Goal: Task Accomplishment & Management: Use online tool/utility

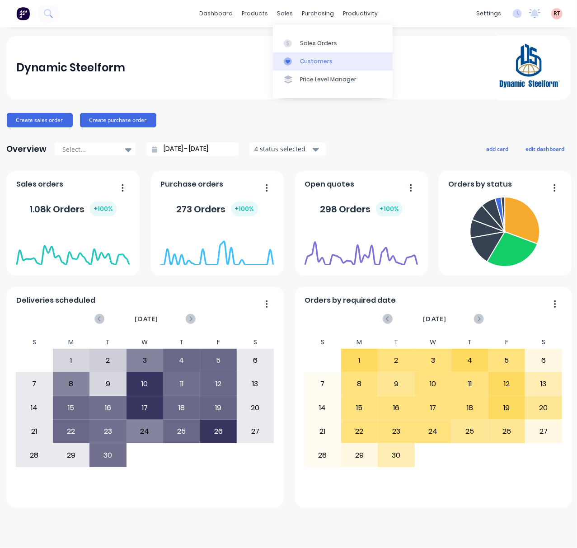
click at [304, 58] on div "Customers" at bounding box center [316, 61] width 33 height 8
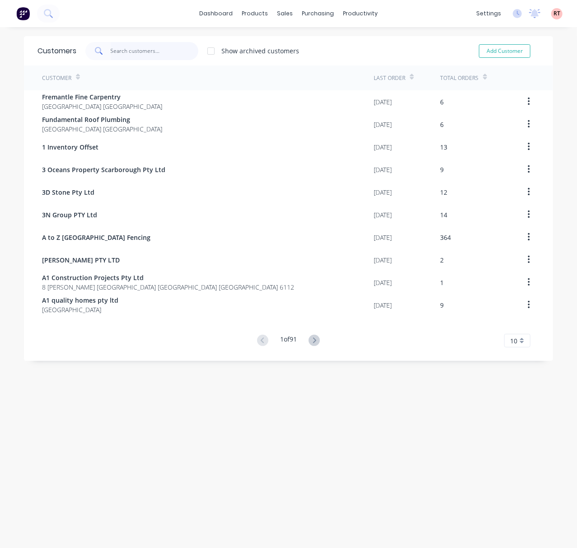
click at [157, 52] on input "text" at bounding box center [155, 51] width 88 height 18
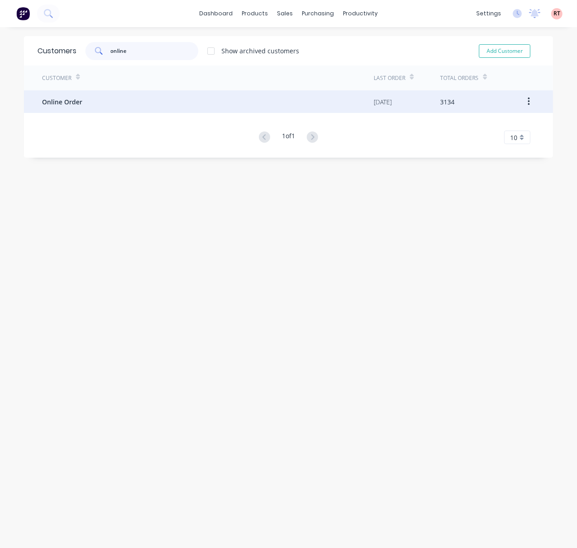
type input "online"
click at [154, 110] on div "Online Order" at bounding box center [208, 101] width 332 height 23
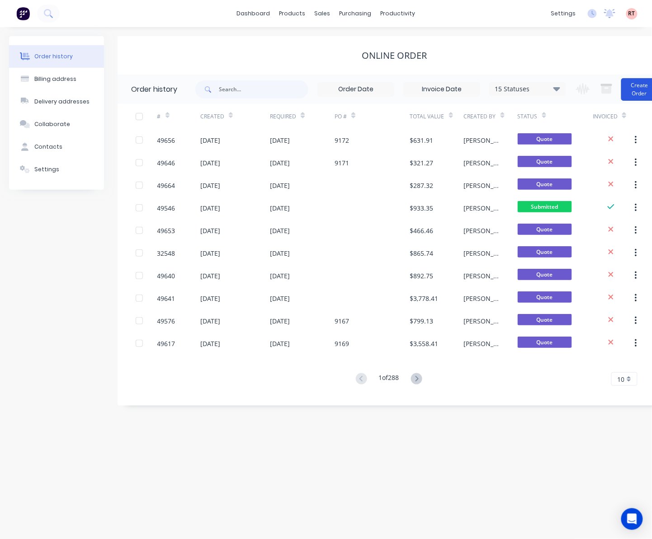
click at [639, 93] on button "Create Order" at bounding box center [639, 89] width 36 height 23
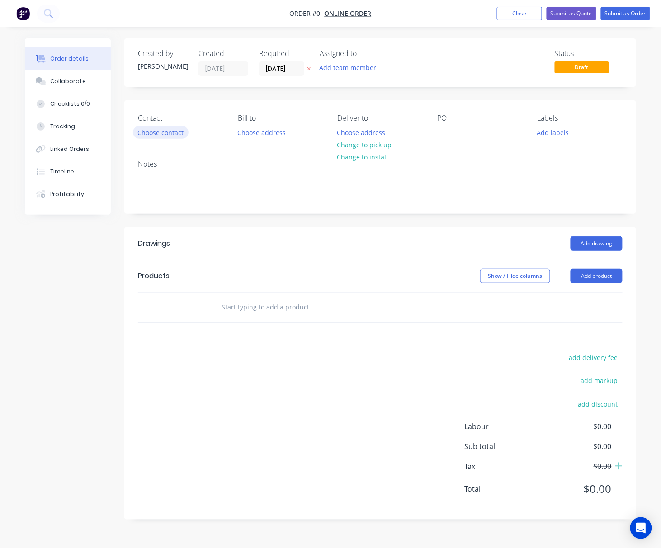
click at [172, 131] on button "Choose contact" at bounding box center [161, 132] width 56 height 12
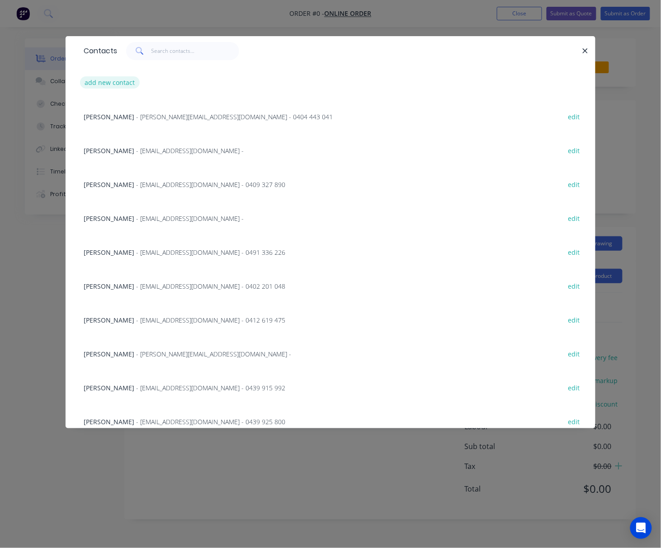
click at [110, 82] on button "add new contact" at bounding box center [110, 82] width 60 height 12
select select "AU"
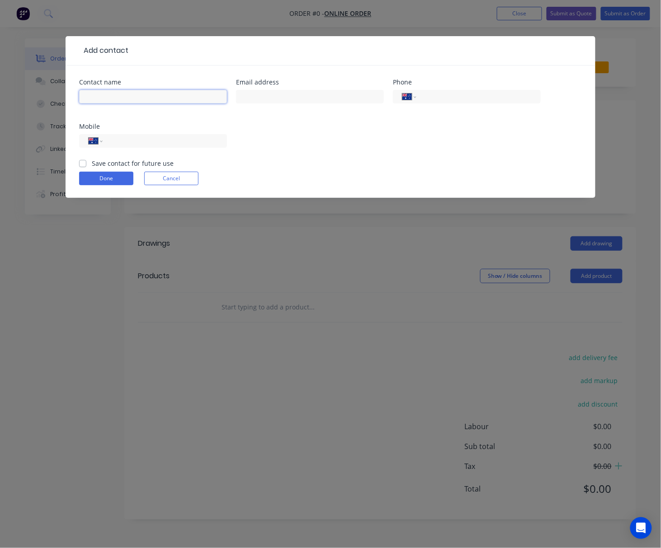
click at [116, 98] on input "text" at bounding box center [153, 97] width 148 height 14
paste input "[PERSON_NAME]"
type input "[PERSON_NAME]"
drag, startPoint x: 315, startPoint y: 96, endPoint x: 267, endPoint y: 120, distance: 53.8
click at [315, 96] on input "text" at bounding box center [310, 97] width 148 height 14
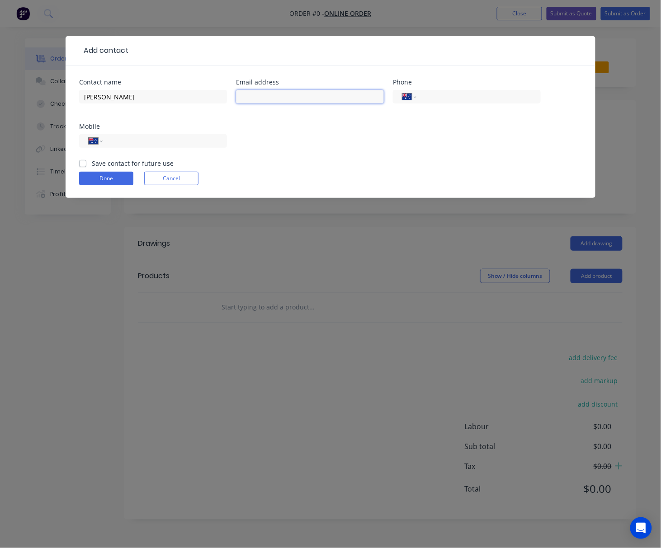
click at [287, 96] on input "text" at bounding box center [310, 97] width 148 height 14
paste input "[PERSON_NAME]"
type input "[PERSON_NAME]"
drag, startPoint x: 301, startPoint y: 99, endPoint x: 212, endPoint y: 105, distance: 89.3
click at [212, 105] on div "Contact name [PERSON_NAME] Email address [PERSON_NAME] Phone International [GEO…" at bounding box center [330, 119] width 503 height 80
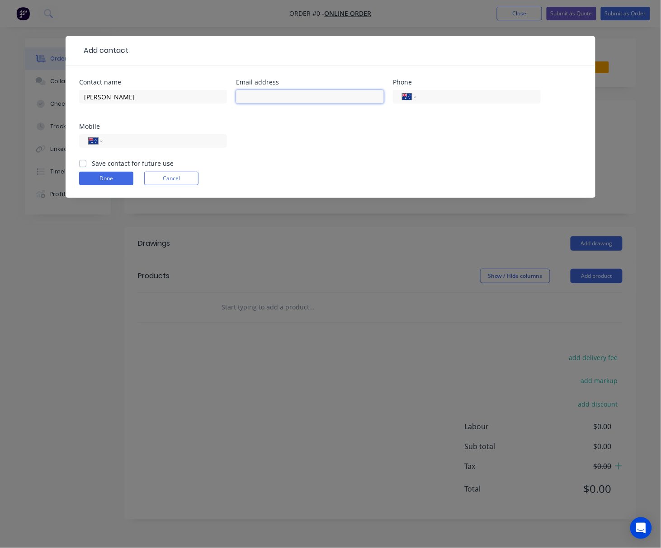
click at [265, 96] on input "text" at bounding box center [310, 97] width 148 height 14
paste input "[PERSON_NAME][EMAIL_ADDRESS][DOMAIN_NAME]"
type input "[PERSON_NAME][EMAIL_ADDRESS][DOMAIN_NAME]"
click at [136, 139] on input "tel" at bounding box center [163, 141] width 108 height 10
click at [183, 140] on input "tel" at bounding box center [163, 141] width 108 height 10
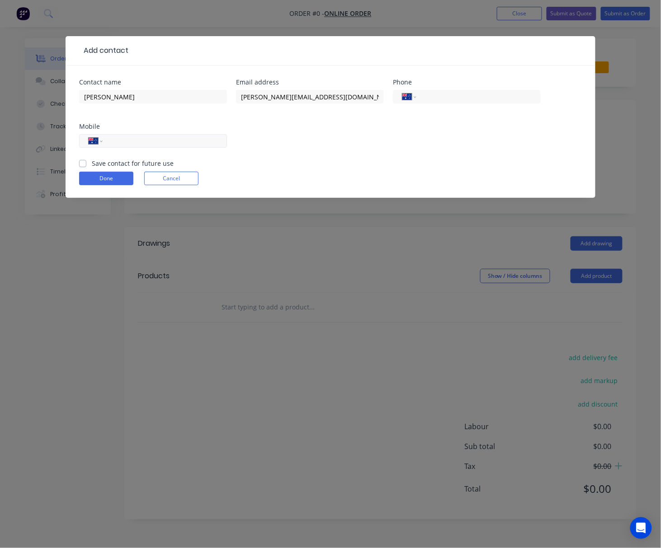
paste input "0425 771 161"
type input "0425 771 161"
click at [118, 175] on button "Done" at bounding box center [106, 179] width 54 height 14
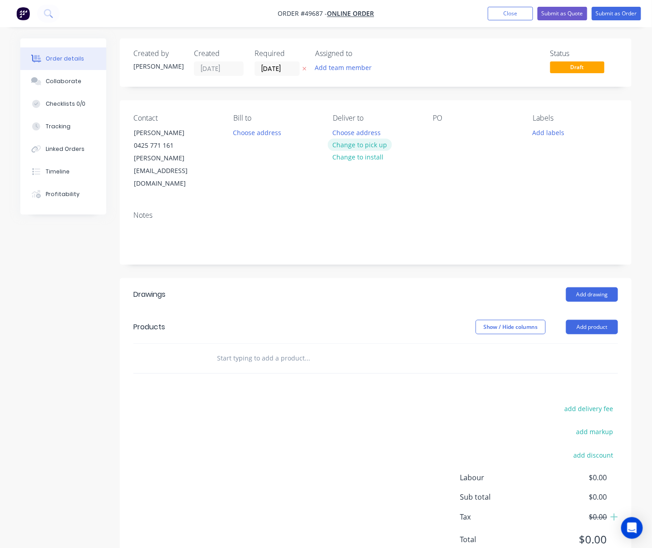
click at [380, 144] on button "Change to pick up" at bounding box center [360, 145] width 64 height 12
click at [588, 320] on button "Add product" at bounding box center [592, 327] width 52 height 14
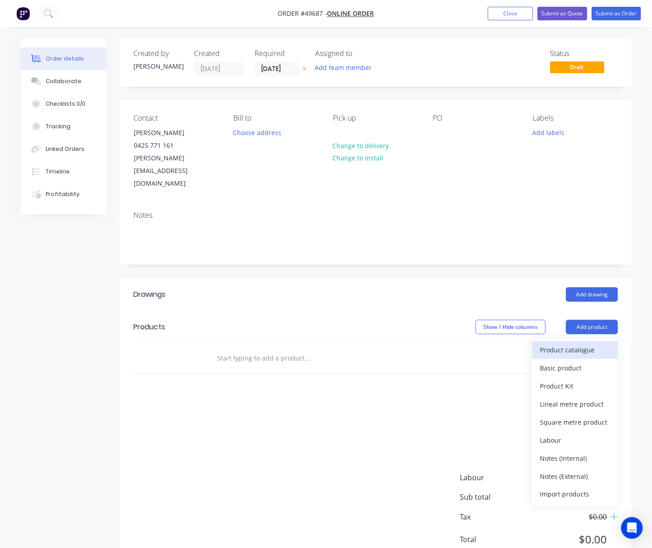
click at [592, 343] on div "Product catalogue" at bounding box center [575, 349] width 70 height 13
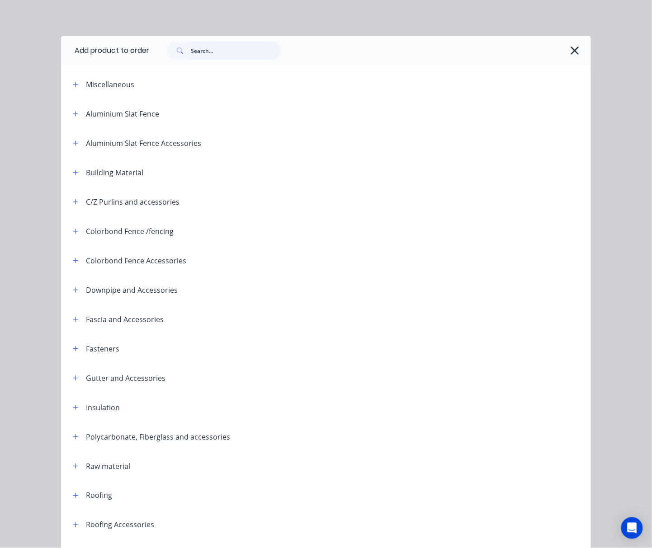
drag, startPoint x: 192, startPoint y: 48, endPoint x: 192, endPoint y: 53, distance: 5.0
click at [192, 53] on input "text" at bounding box center [235, 51] width 89 height 18
type input "flume"
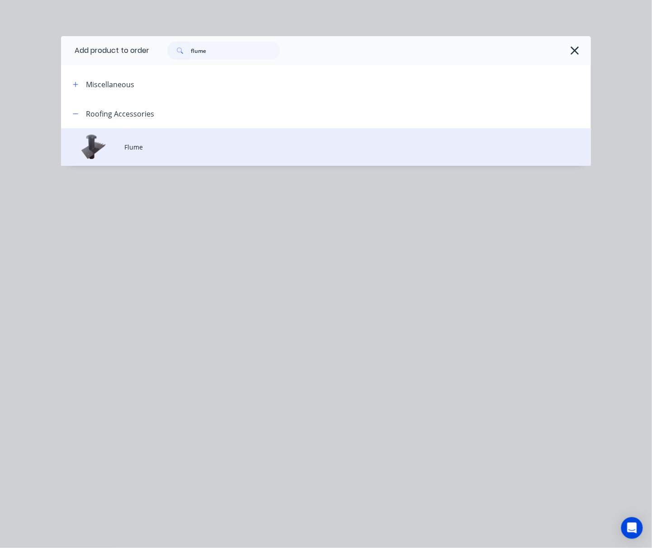
click at [224, 152] on td "Flume" at bounding box center [358, 147] width 466 height 38
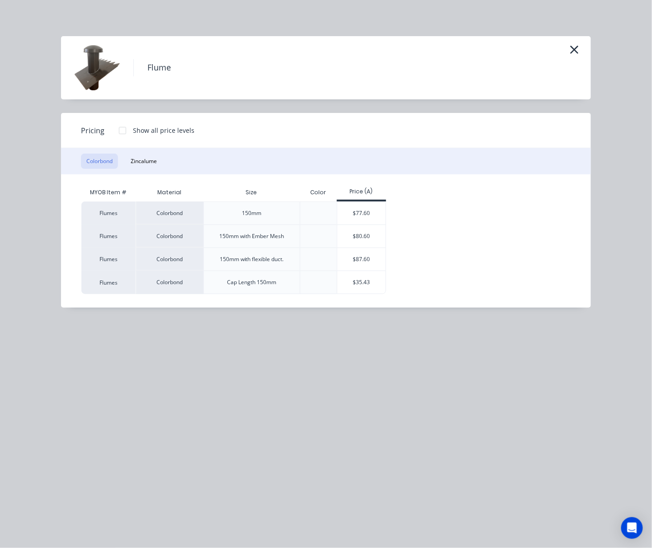
click at [361, 214] on div "$77.60" at bounding box center [361, 213] width 48 height 23
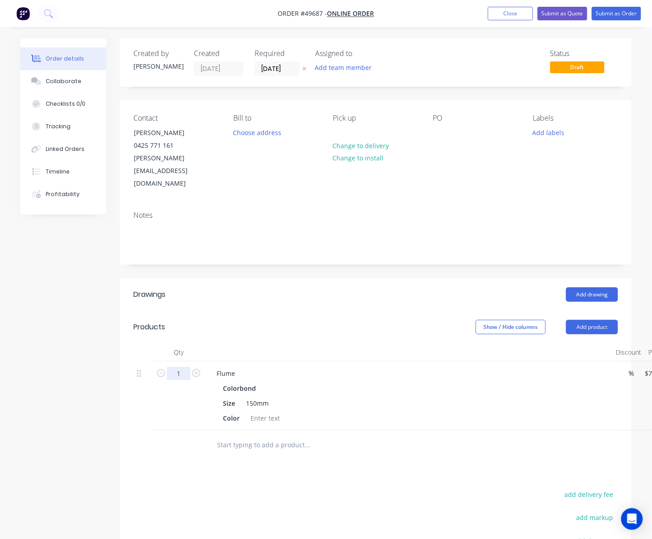
click at [183, 367] on input "1" at bounding box center [179, 374] width 24 height 14
type input "4"
type input "$310.40"
click at [371, 362] on div "Flume Colorbond Size 150mm Color" at bounding box center [409, 396] width 407 height 69
click at [263, 412] on div at bounding box center [265, 418] width 37 height 13
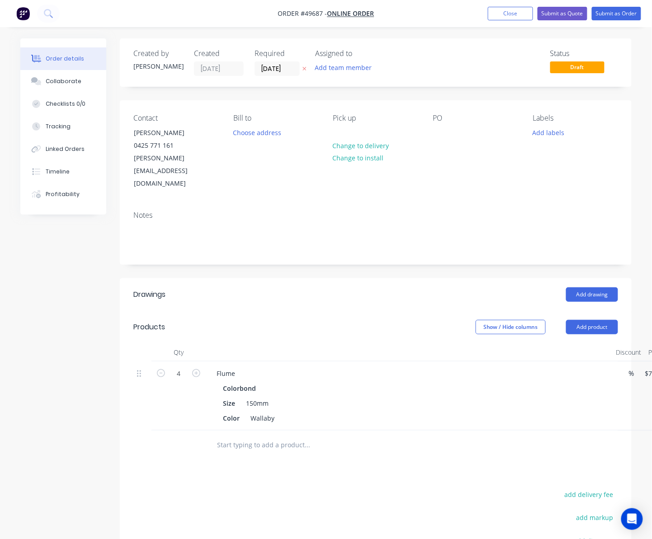
click at [333, 431] on div at bounding box center [368, 445] width 325 height 29
click at [240, 367] on div "Flume" at bounding box center [225, 373] width 33 height 13
click at [559, 18] on button "Submit as Quote" at bounding box center [562, 14] width 50 height 14
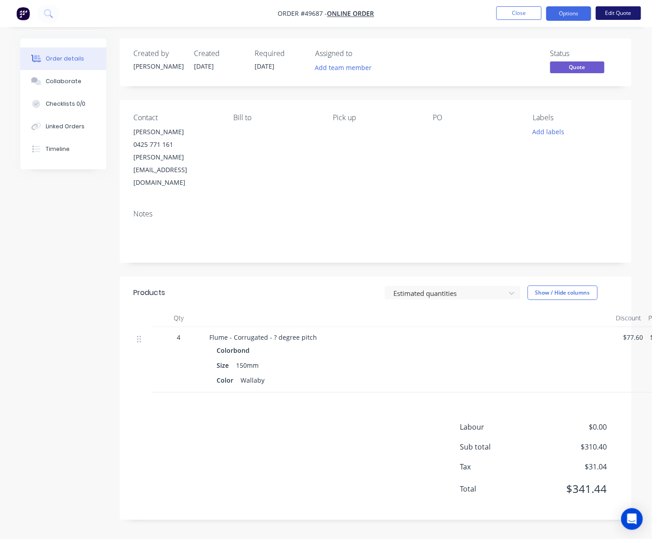
click at [620, 14] on button "Edit Quote" at bounding box center [618, 13] width 45 height 14
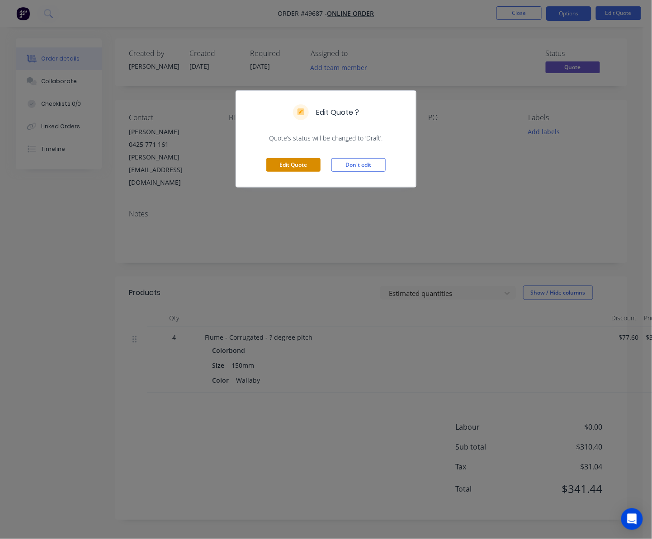
click at [293, 163] on button "Edit Quote" at bounding box center [293, 165] width 54 height 14
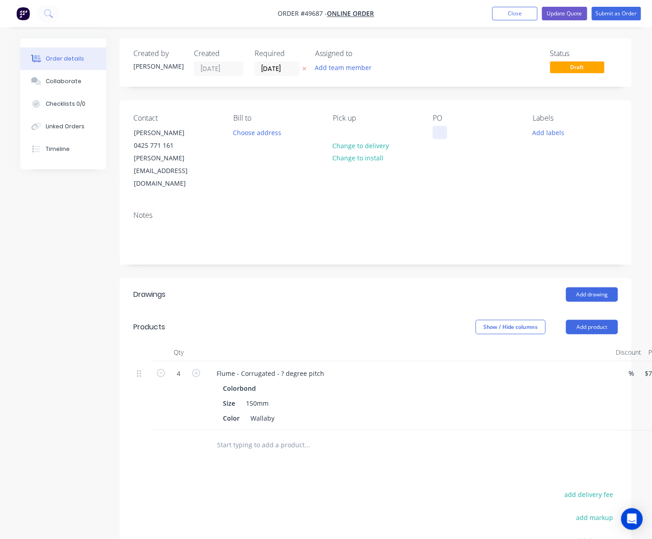
click at [435, 133] on div at bounding box center [439, 132] width 14 height 13
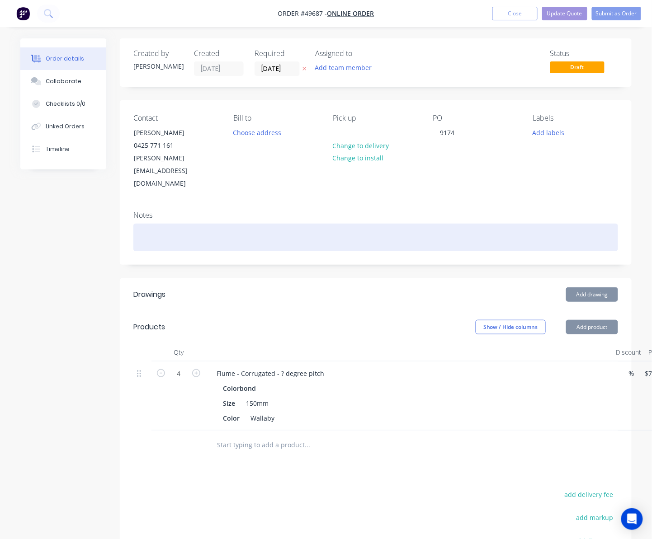
click at [447, 224] on div at bounding box center [375, 238] width 484 height 28
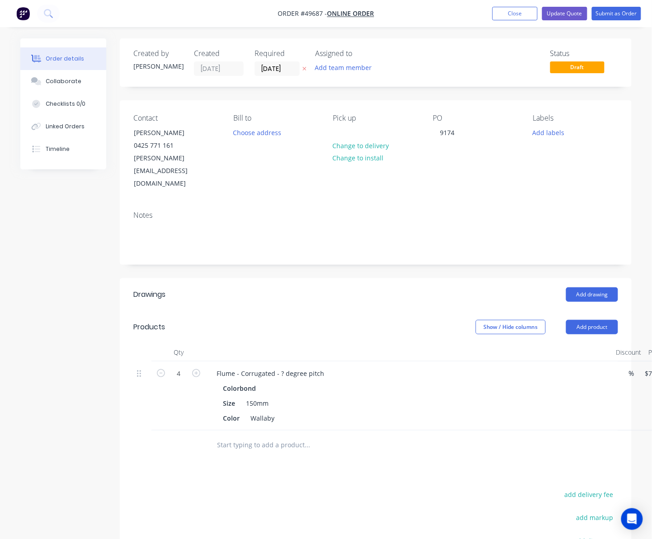
click at [550, 21] on nav "Order #49687 - Online Order Add product Close Update Quote Submit as Order" at bounding box center [326, 13] width 652 height 27
click at [558, 14] on button "Update Quote" at bounding box center [564, 14] width 45 height 14
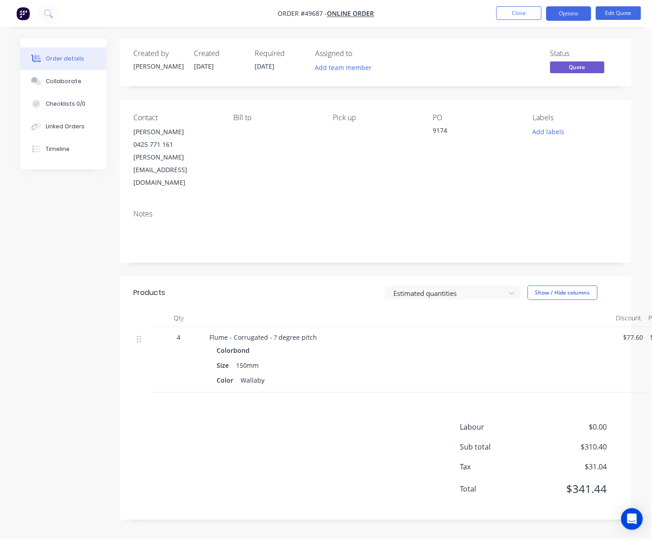
scroll to position [9, 0]
click at [568, 15] on button "Options" at bounding box center [568, 13] width 45 height 14
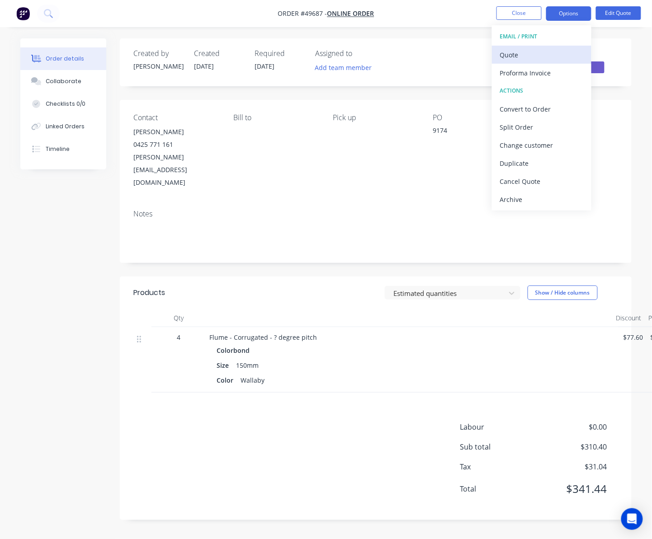
click at [543, 58] on div "Quote" at bounding box center [541, 54] width 83 height 13
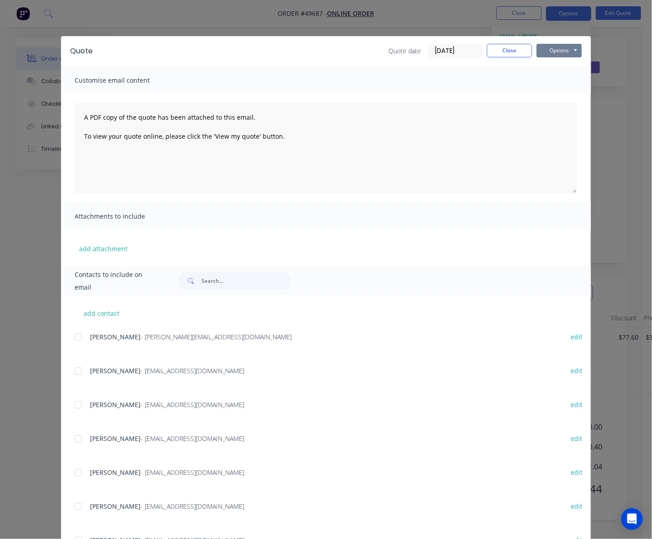
click at [557, 46] on button "Options" at bounding box center [558, 51] width 45 height 14
click at [567, 82] on button "Print" at bounding box center [565, 81] width 58 height 15
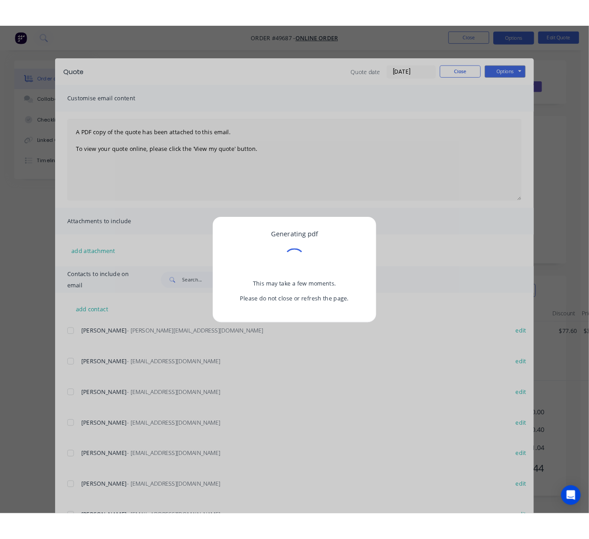
scroll to position [0, 0]
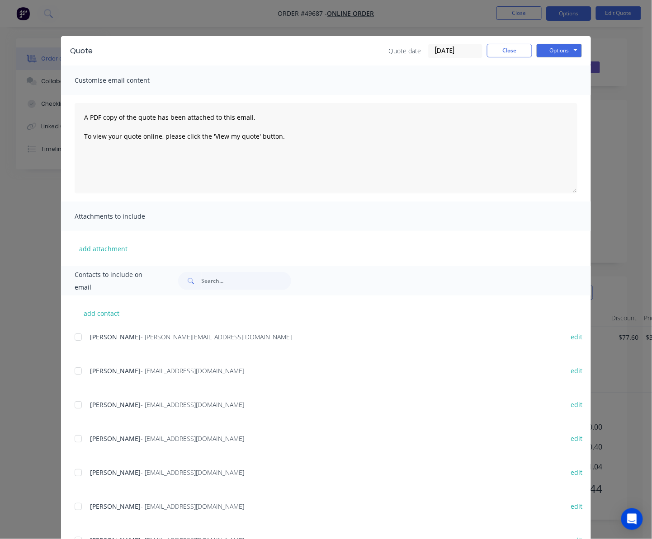
click at [207, 25] on div "Quote Quote date 25/09/25 Close Options Preview Print Email Customise email con…" at bounding box center [326, 269] width 652 height 539
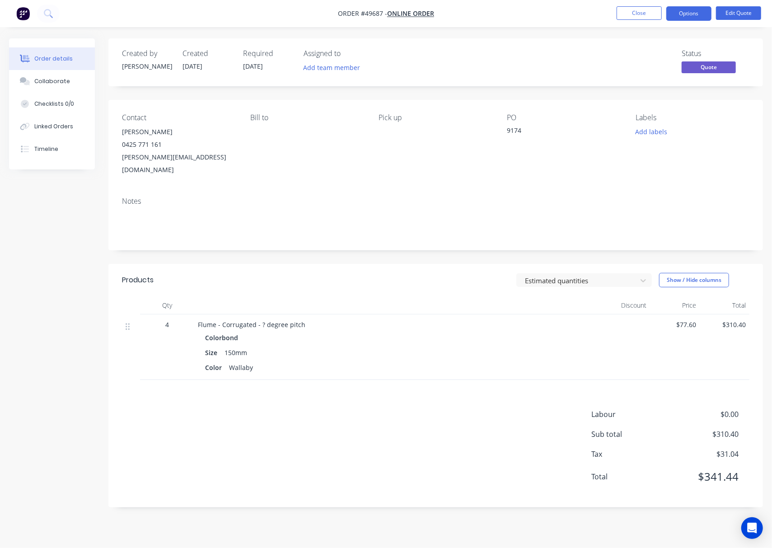
click at [0, 194] on div "Order details Collaborate Checklists 0/0 Linked Orders Timeline Order details C…" at bounding box center [386, 279] width 772 height 483
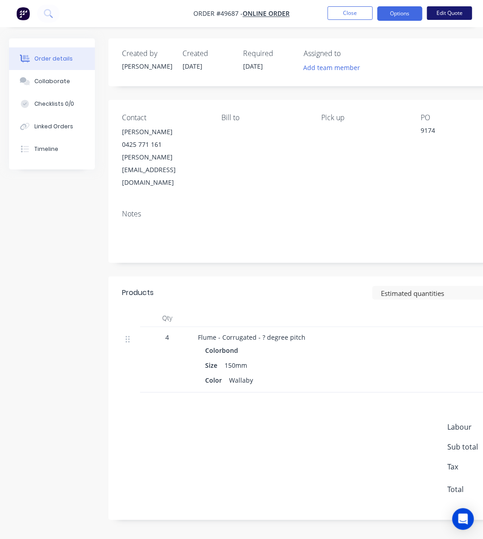
click at [449, 9] on button "Edit Quote" at bounding box center [449, 13] width 45 height 14
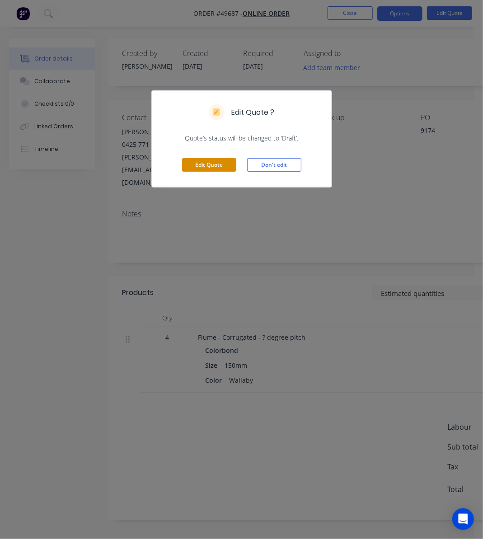
click at [208, 162] on button "Edit Quote" at bounding box center [209, 165] width 54 height 14
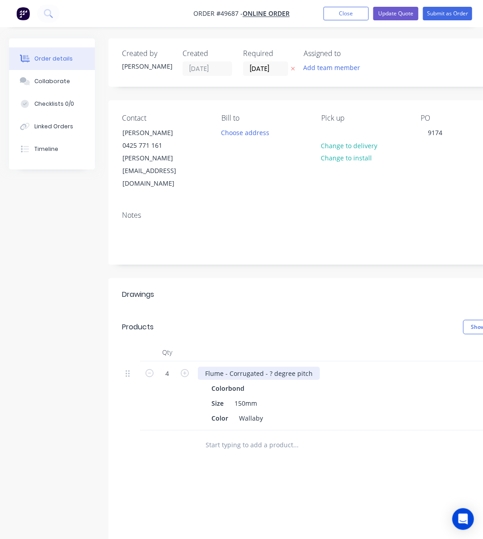
click at [270, 367] on div "Flume - Corrugated - ? degree pitch" at bounding box center [259, 373] width 122 height 13
click at [343, 287] on div "Add drawing" at bounding box center [415, 294] width 381 height 14
click at [404, 12] on button "Update Quote" at bounding box center [395, 14] width 45 height 14
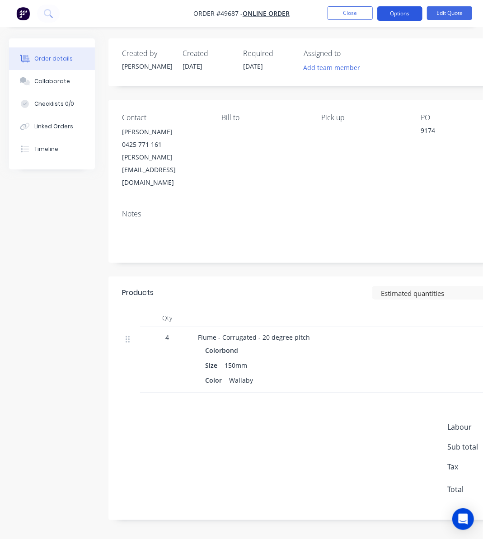
click at [409, 15] on button "Options" at bounding box center [399, 13] width 45 height 14
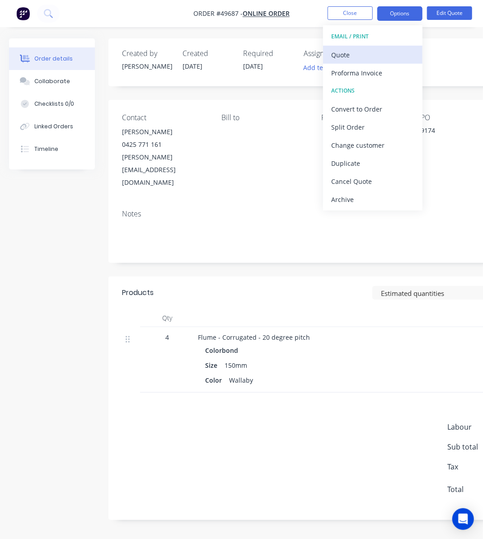
click at [366, 57] on div "Quote" at bounding box center [372, 54] width 83 height 13
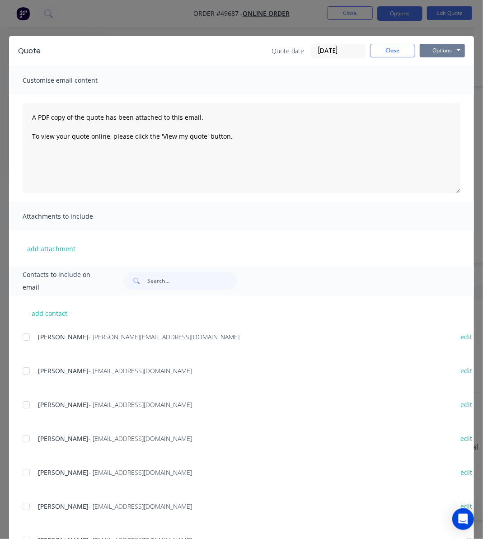
click at [440, 49] on button "Options" at bounding box center [442, 51] width 45 height 14
click at [451, 83] on button "Print" at bounding box center [449, 81] width 58 height 15
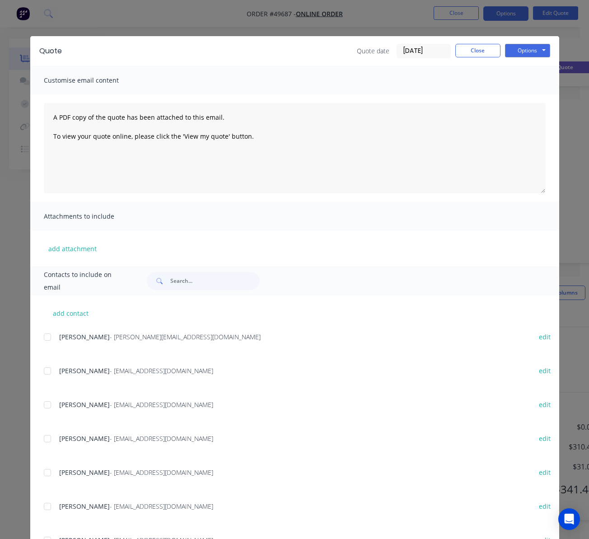
click at [194, 27] on div "Quote Quote date 25/09/25 Close Options Preview Print Email Customise email con…" at bounding box center [294, 269] width 589 height 539
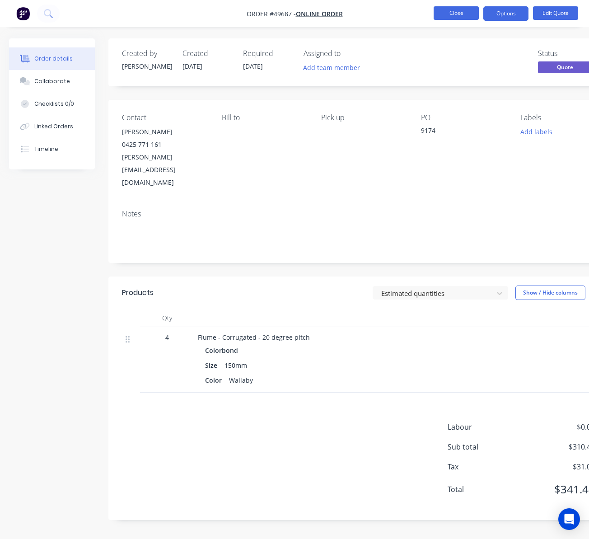
click at [455, 12] on button "Close" at bounding box center [456, 13] width 45 height 14
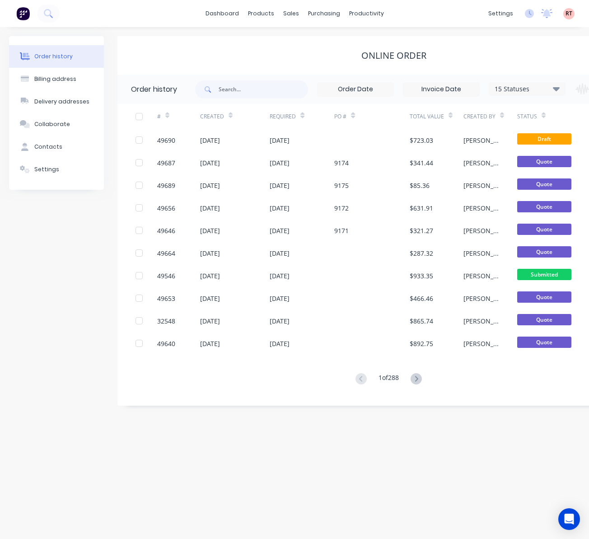
scroll to position [0, 60]
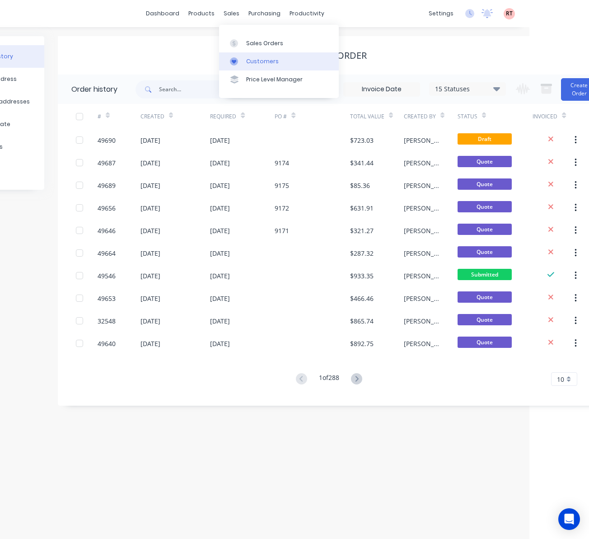
click at [257, 64] on div "Customers" at bounding box center [262, 61] width 33 height 8
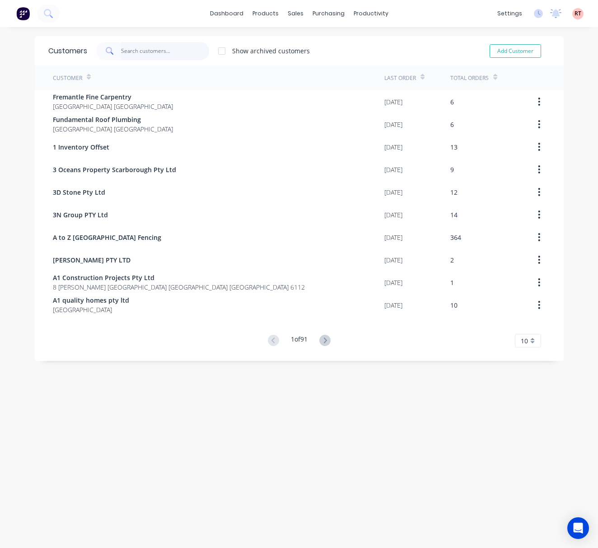
click at [138, 52] on input "text" at bounding box center [165, 51] width 88 height 18
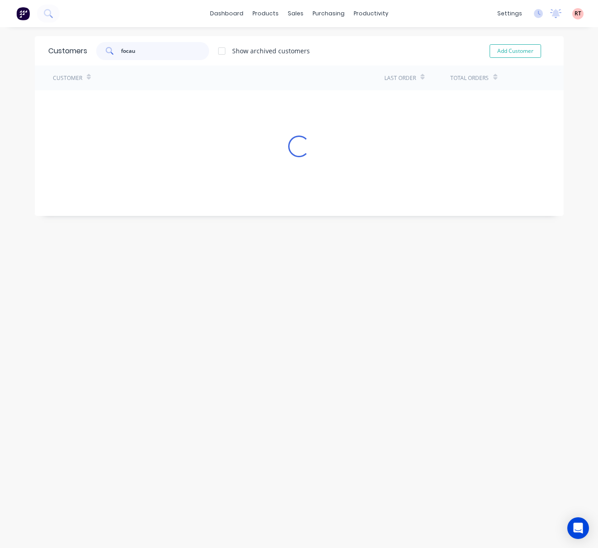
type input "focaus"
drag, startPoint x: 150, startPoint y: 52, endPoint x: 67, endPoint y: 57, distance: 83.3
click at [68, 57] on div "Customers focaus Show archived customers Add Customer" at bounding box center [299, 50] width 529 height 29
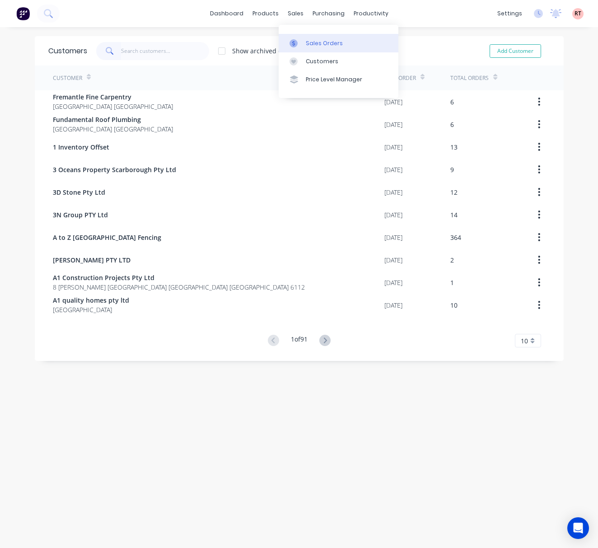
click at [308, 43] on div "Sales Orders" at bounding box center [324, 43] width 37 height 8
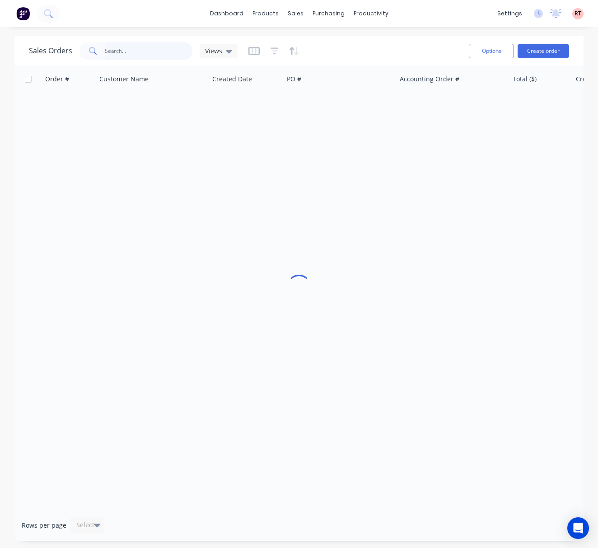
click at [163, 50] on input "text" at bounding box center [149, 51] width 88 height 18
type input "491982898"
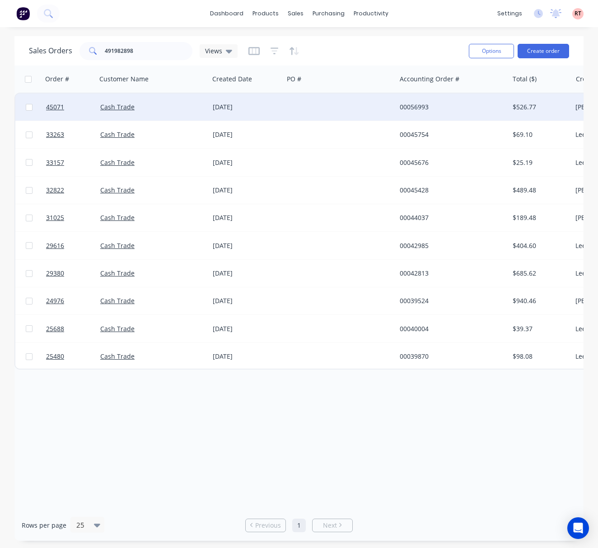
click at [277, 109] on div "05 Aug 2025" at bounding box center [246, 107] width 67 height 9
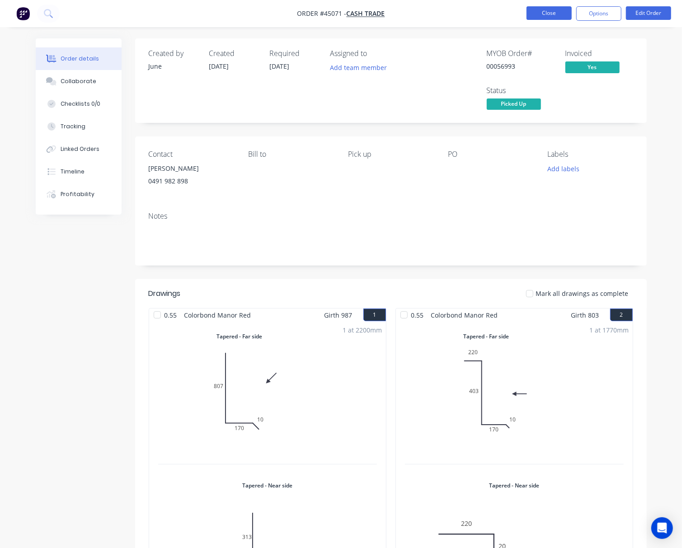
click at [535, 12] on button "Close" at bounding box center [548, 13] width 45 height 14
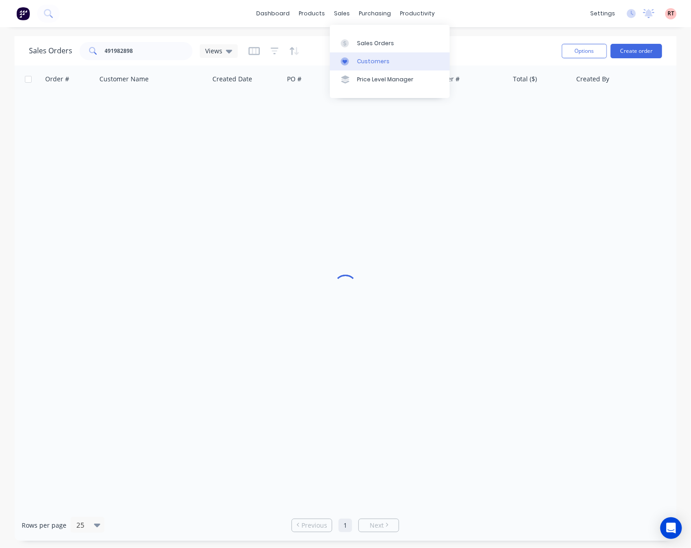
click at [350, 65] on div at bounding box center [348, 61] width 14 height 8
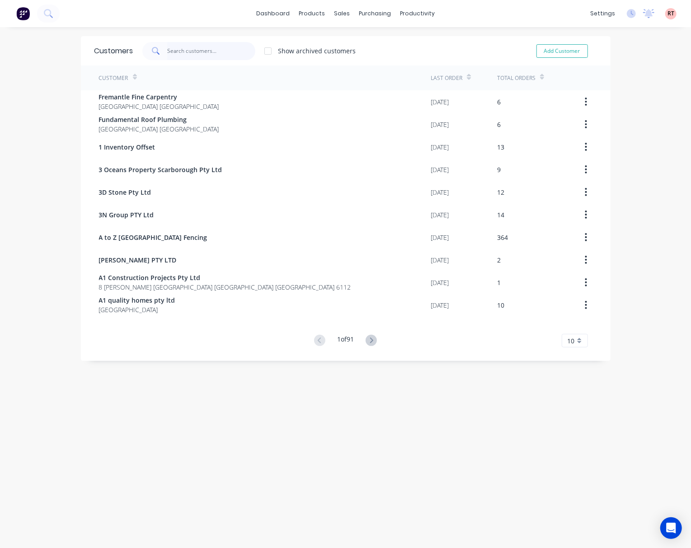
click at [181, 56] on input "text" at bounding box center [211, 51] width 88 height 18
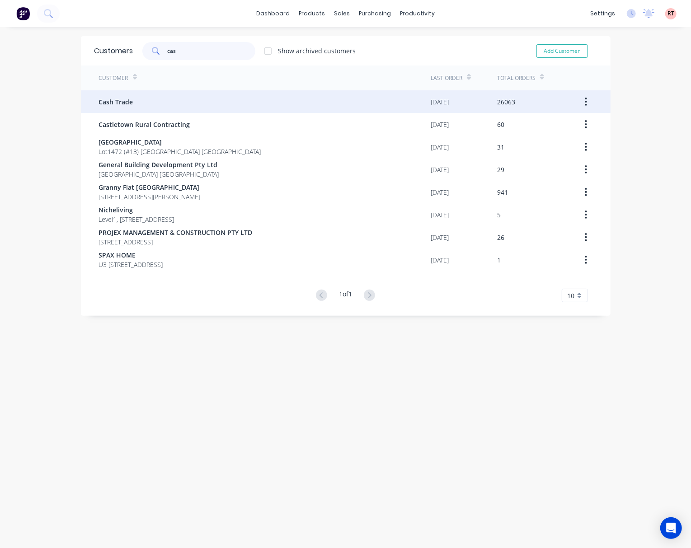
type input "cas"
click at [196, 107] on div "Cash Trade" at bounding box center [265, 101] width 332 height 23
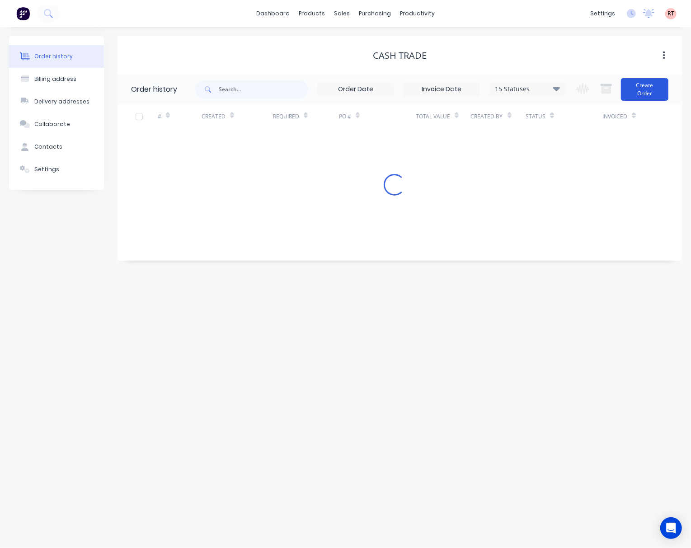
click at [639, 95] on button "Create Order" at bounding box center [644, 89] width 47 height 23
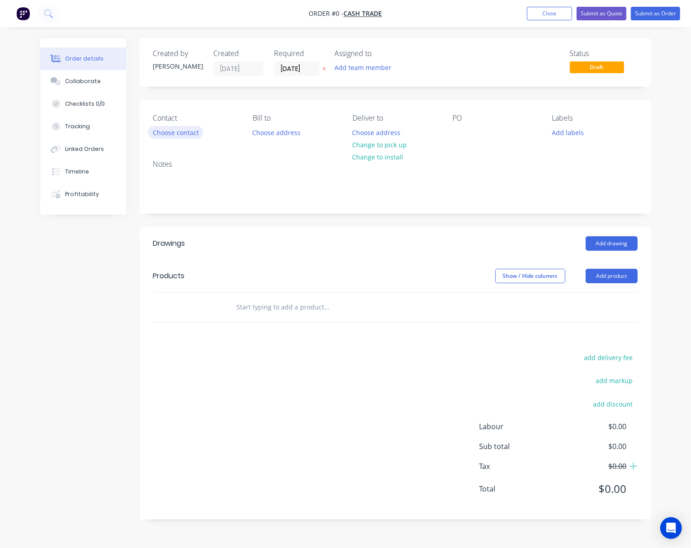
click at [171, 132] on button "Choose contact" at bounding box center [176, 132] width 56 height 12
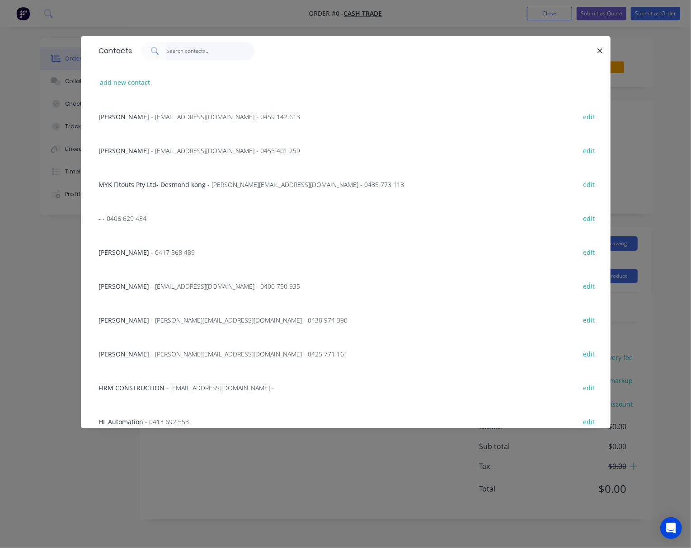
click at [192, 58] on input "text" at bounding box center [210, 51] width 88 height 18
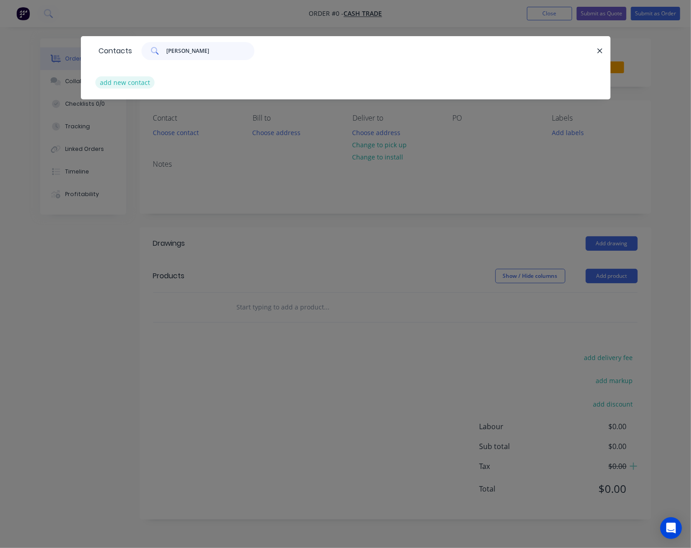
type input "alex yao"
click at [137, 80] on button "add new contact" at bounding box center [125, 82] width 60 height 12
select select "AU"
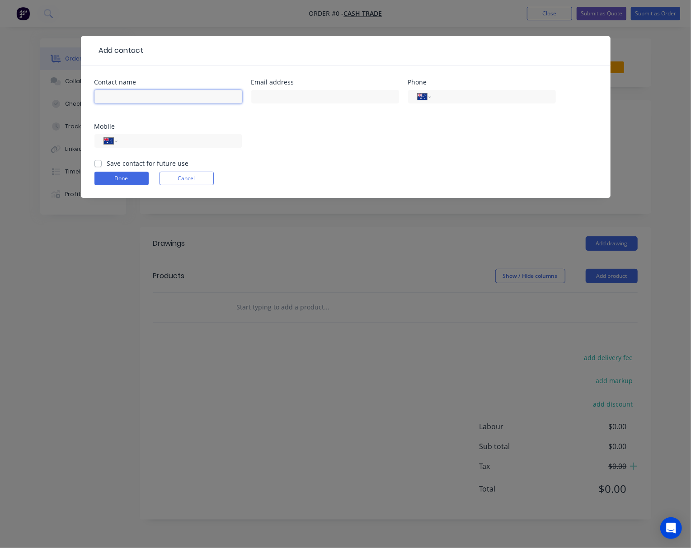
click at [137, 94] on input "text" at bounding box center [168, 97] width 148 height 14
type input "a"
type input "Alex Yao"
click at [280, 88] on div at bounding box center [325, 101] width 148 height 27
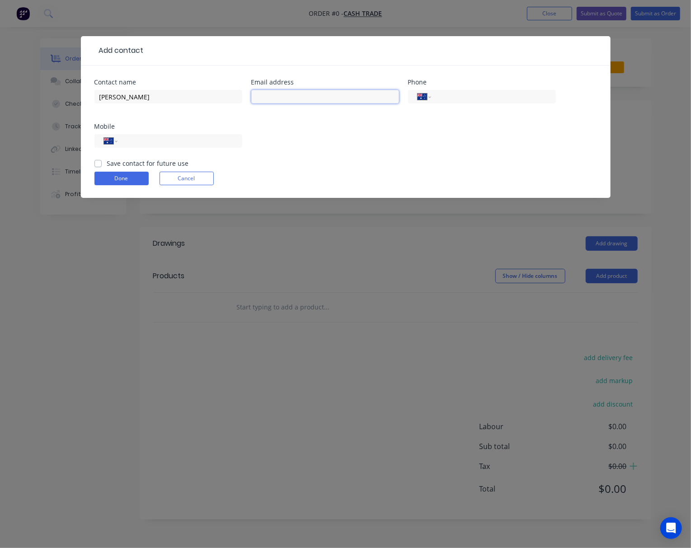
click at [280, 94] on input "text" at bounding box center [325, 97] width 148 height 14
paste input "focausbuildings@gmail.com"
type input "focausbuildings@gmail.com"
click at [190, 141] on input "tel" at bounding box center [178, 141] width 108 height 10
type input "0491 982 898"
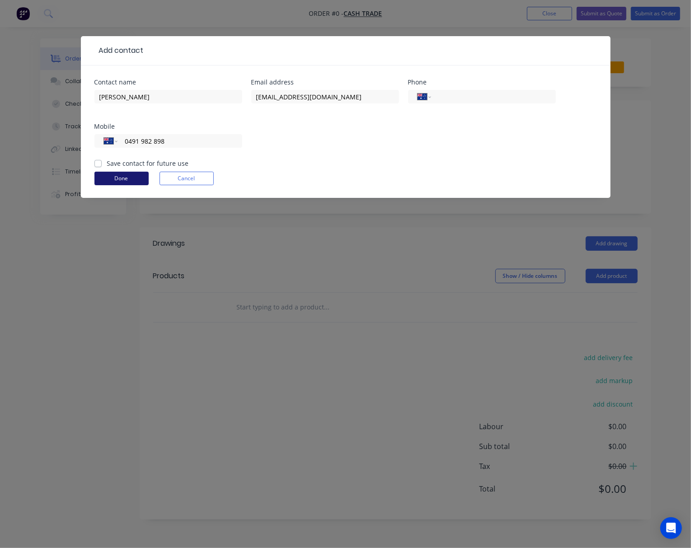
click at [129, 179] on button "Done" at bounding box center [121, 179] width 54 height 14
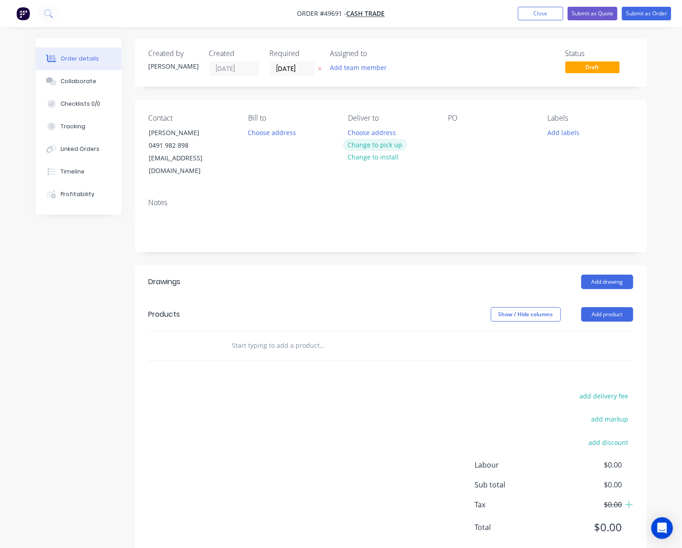
click at [359, 142] on button "Change to pick up" at bounding box center [375, 145] width 64 height 12
drag, startPoint x: 610, startPoint y: 295, endPoint x: 608, endPoint y: 301, distance: 6.0
click at [608, 307] on button "Add product" at bounding box center [607, 314] width 52 height 14
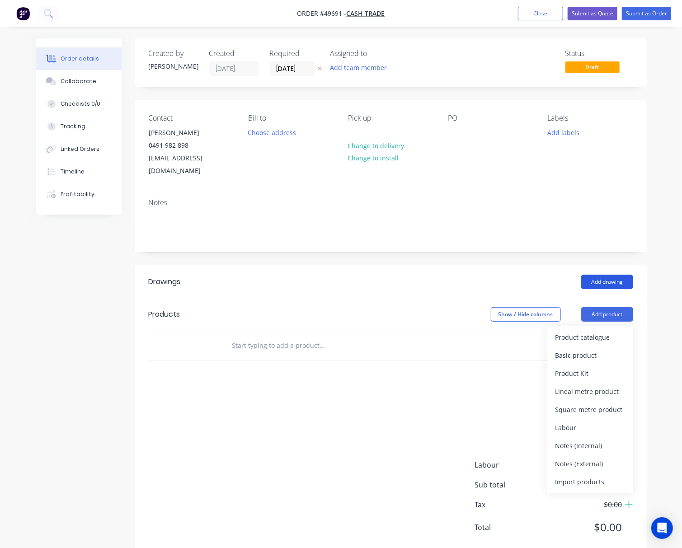
click at [613, 275] on button "Add drawing" at bounding box center [607, 282] width 52 height 14
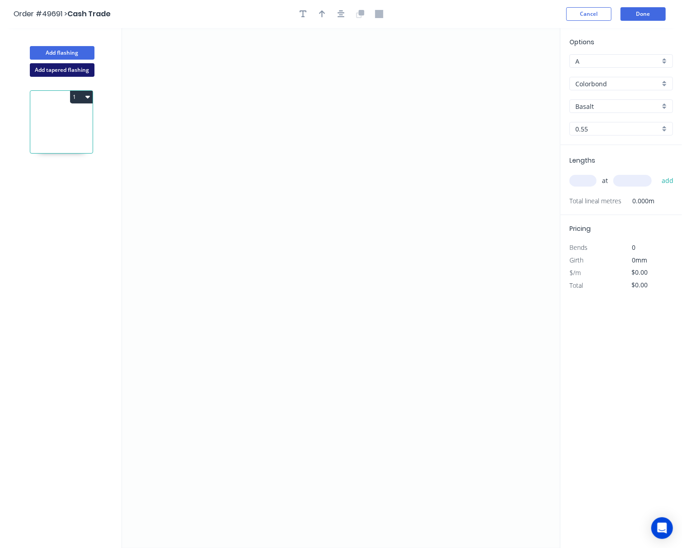
click at [74, 74] on button "Add tapered flashing" at bounding box center [62, 70] width 65 height 14
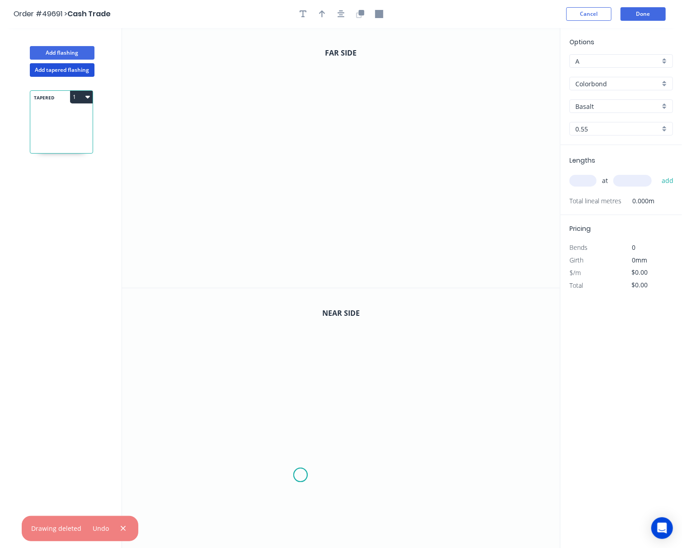
click at [301, 475] on icon "0" at bounding box center [341, 418] width 438 height 260
click at [388, 478] on icon "0" at bounding box center [341, 418] width 438 height 260
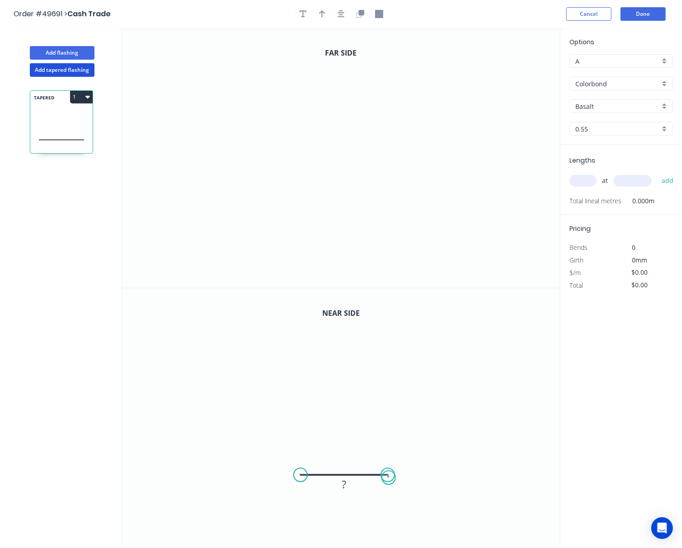
click at [389, 478] on circle at bounding box center [388, 475] width 14 height 14
click at [262, 213] on icon "0" at bounding box center [341, 158] width 438 height 260
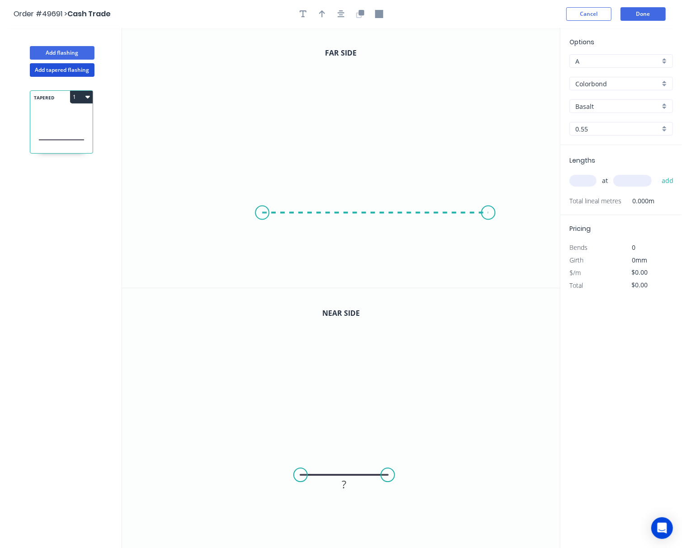
click at [489, 221] on icon "0" at bounding box center [341, 158] width 438 height 260
click at [489, 221] on icon "0 ?" at bounding box center [341, 158] width 438 height 260
drag, startPoint x: 268, startPoint y: 212, endPoint x: 204, endPoint y: 217, distance: 63.9
click at [204, 217] on circle at bounding box center [205, 213] width 14 height 14
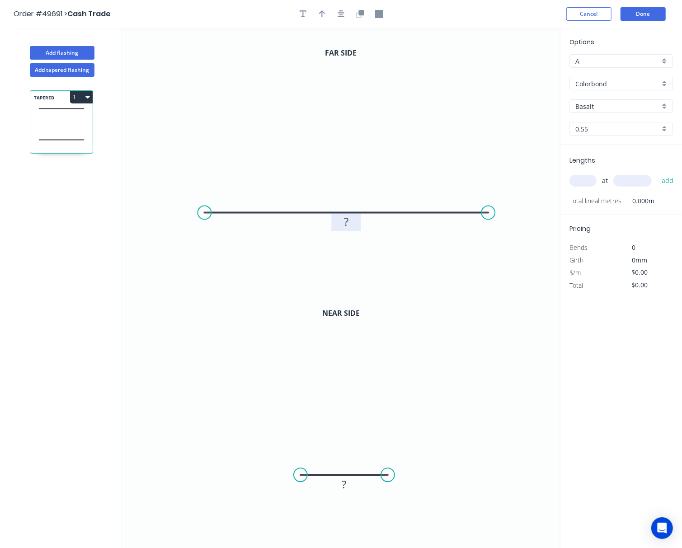
click at [349, 224] on rect at bounding box center [347, 222] width 18 height 13
click at [344, 486] on tspan "?" at bounding box center [344, 484] width 5 height 15
type input "$29.42"
click at [579, 184] on input "text" at bounding box center [582, 181] width 27 height 12
type input "1"
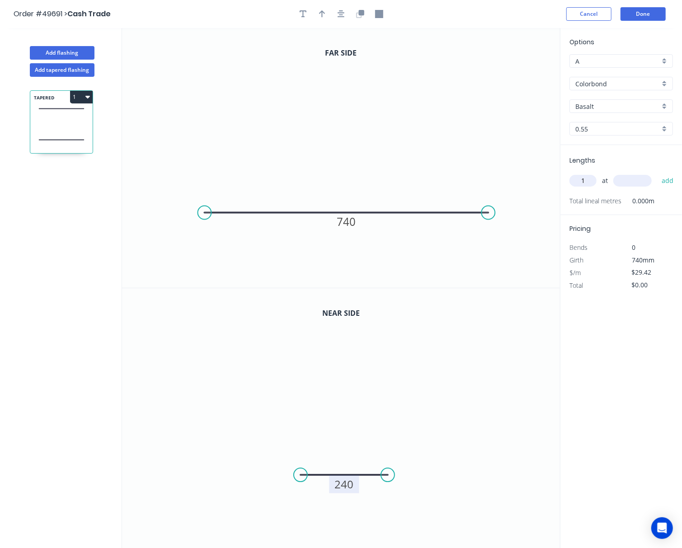
click at [624, 182] on input "text" at bounding box center [632, 181] width 38 height 12
type input "2250"
click at [596, 108] on input "Basalt" at bounding box center [617, 106] width 85 height 9
click at [605, 142] on div "Manor Red" at bounding box center [621, 140] width 103 height 16
type input "Manor Red"
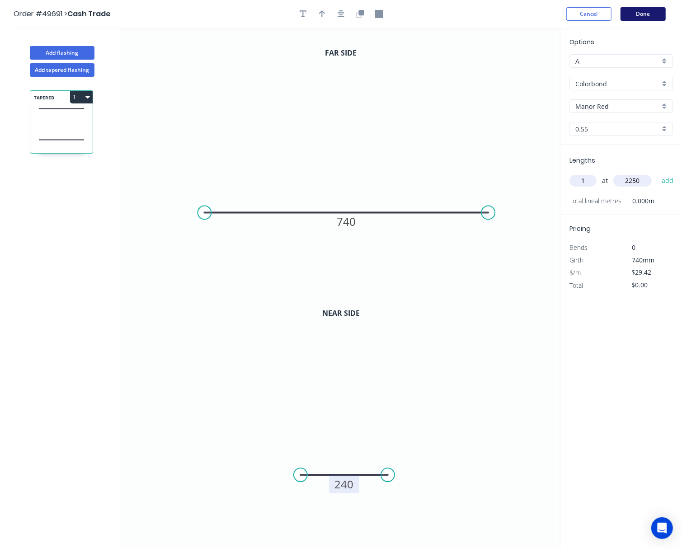
click at [642, 13] on button "Done" at bounding box center [642, 14] width 45 height 14
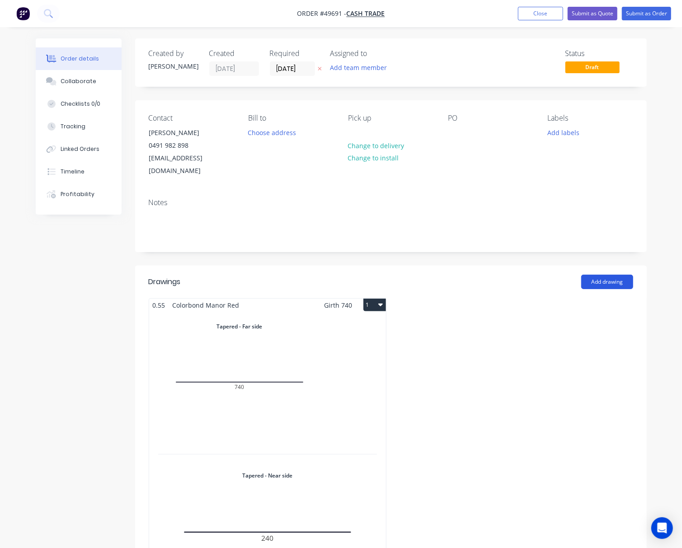
click at [605, 275] on button "Add drawing" at bounding box center [607, 282] width 52 height 14
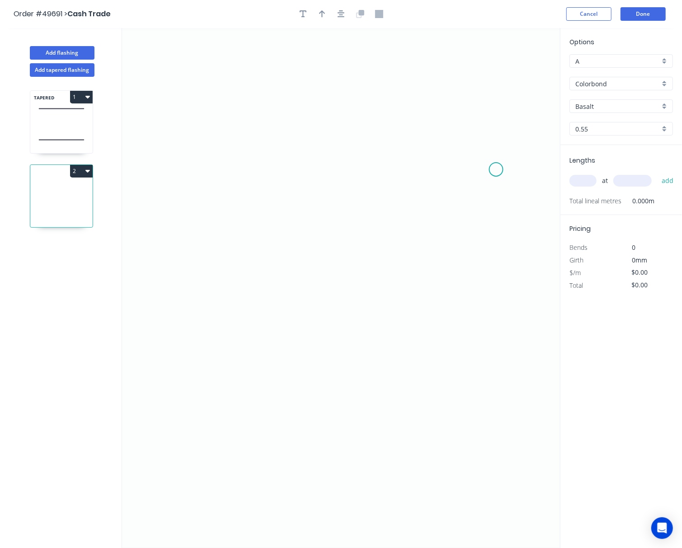
click at [496, 170] on icon "0" at bounding box center [341, 288] width 438 height 520
click at [512, 188] on div "Delete point" at bounding box center [544, 184] width 91 height 19
click at [72, 118] on icon at bounding box center [61, 108] width 62 height 27
type input "Manor Red"
type input "$29.42"
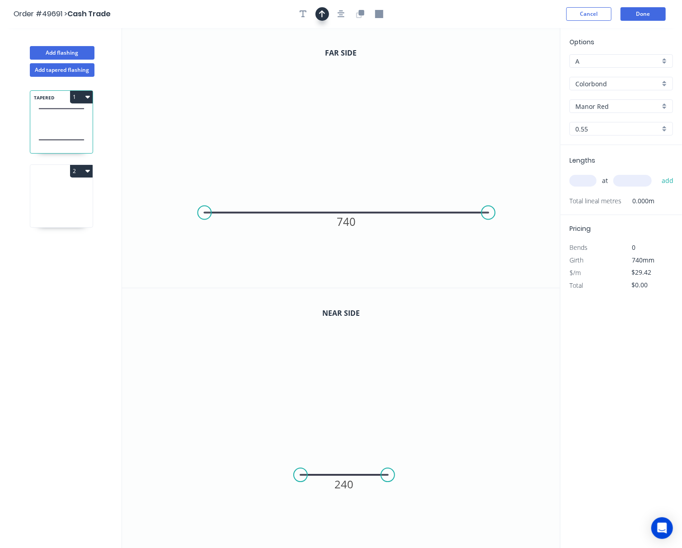
click at [324, 17] on icon "button" at bounding box center [322, 14] width 6 height 8
click at [512, 71] on icon at bounding box center [514, 62] width 8 height 29
drag, startPoint x: 512, startPoint y: 71, endPoint x: 393, endPoint y: 128, distance: 132.6
click at [393, 128] on icon at bounding box center [400, 121] width 26 height 26
click at [68, 205] on icon at bounding box center [61, 198] width 62 height 58
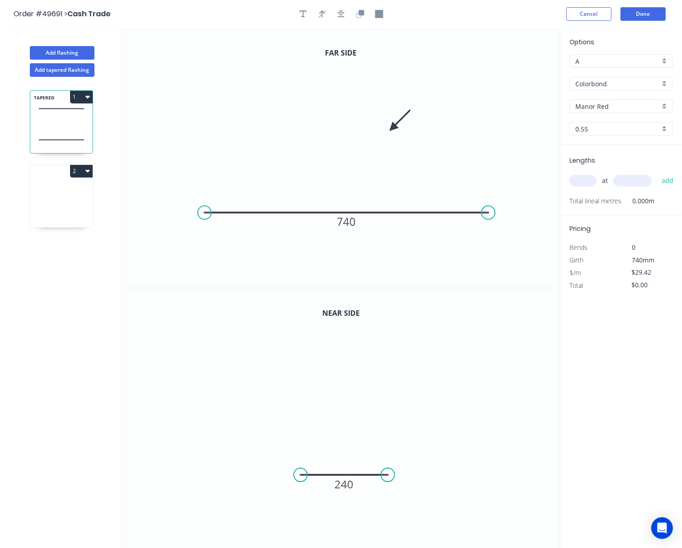
type input "Basalt"
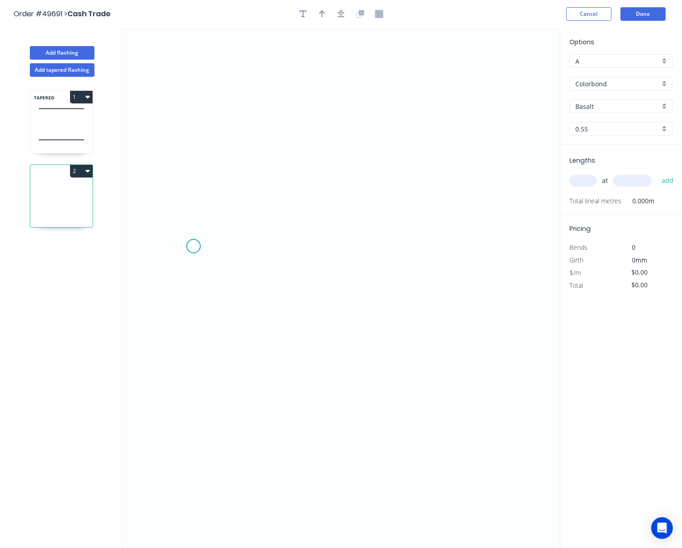
click at [193, 247] on icon "0" at bounding box center [341, 288] width 438 height 520
drag, startPoint x: 193, startPoint y: 208, endPoint x: 229, endPoint y: 208, distance: 36.2
click at [193, 207] on icon at bounding box center [193, 226] width 0 height 39
click at [485, 203] on icon "0 ?" at bounding box center [341, 288] width 438 height 520
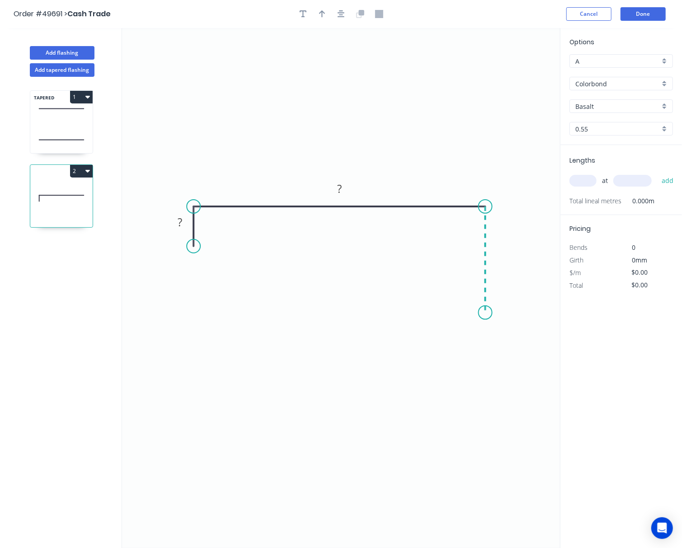
click at [486, 313] on icon "0 ? ?" at bounding box center [341, 288] width 438 height 520
click at [486, 313] on circle at bounding box center [486, 313] width 14 height 14
click at [483, 317] on circle at bounding box center [486, 313] width 14 height 14
click at [484, 317] on circle at bounding box center [486, 313] width 14 height 14
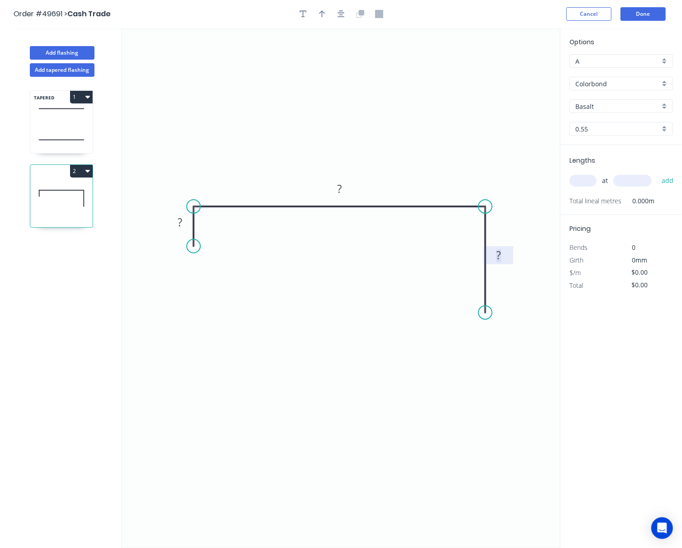
click at [500, 251] on tspan "?" at bounding box center [499, 255] width 5 height 15
click at [343, 190] on rect at bounding box center [339, 189] width 18 height 13
click at [184, 222] on rect at bounding box center [180, 222] width 18 height 13
drag, startPoint x: 323, startPoint y: 15, endPoint x: 342, endPoint y: 20, distance: 19.5
click at [323, 15] on icon "button" at bounding box center [322, 14] width 6 height 8
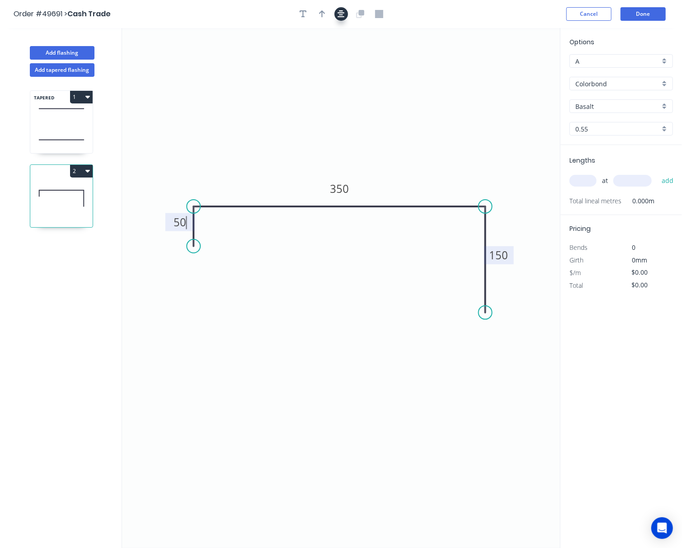
type input "$22.53"
click at [512, 68] on icon "0 50 350 150" at bounding box center [341, 288] width 438 height 520
click at [517, 73] on icon at bounding box center [515, 62] width 8 height 29
drag, startPoint x: 514, startPoint y: 70, endPoint x: 405, endPoint y: 146, distance: 132.4
click at [402, 143] on icon at bounding box center [411, 135] width 26 height 26
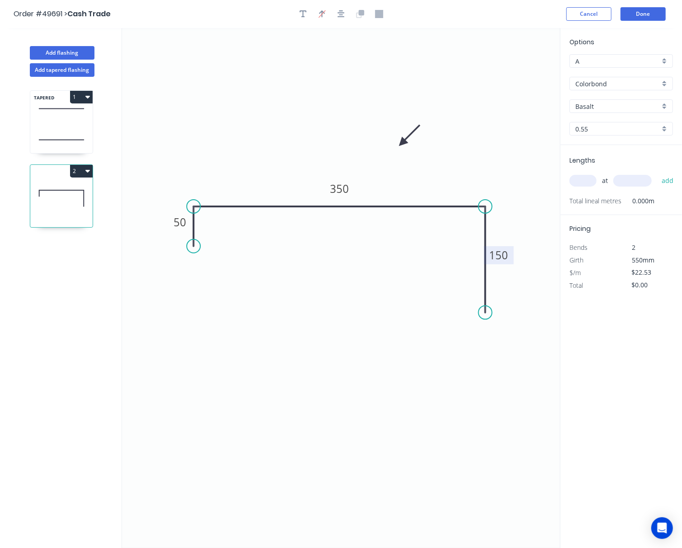
click at [588, 178] on input "text" at bounding box center [582, 181] width 27 height 12
type input "1"
click at [626, 183] on input "text" at bounding box center [632, 181] width 38 height 12
type input "1790"
click at [634, 105] on input "Basalt" at bounding box center [617, 106] width 85 height 9
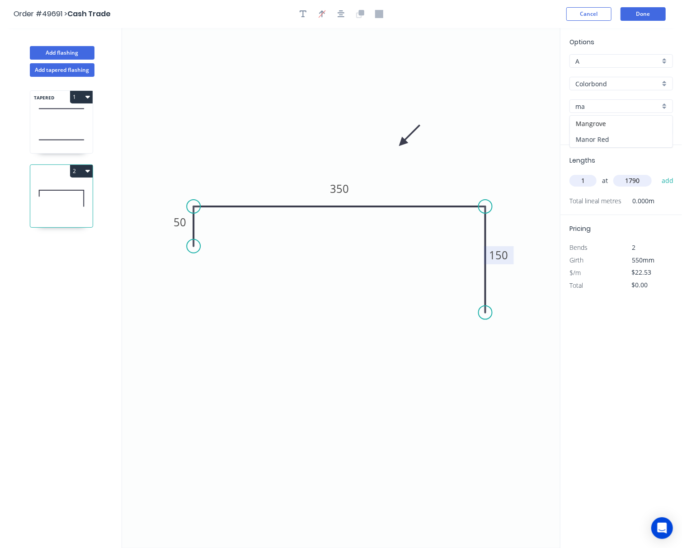
click at [606, 137] on div "Manor Red" at bounding box center [621, 140] width 103 height 16
type input "Manor Red"
click at [651, 5] on header "Order #49691 > Cash Trade Cancel Done" at bounding box center [341, 14] width 682 height 28
click at [649, 13] on button "Done" at bounding box center [642, 14] width 45 height 14
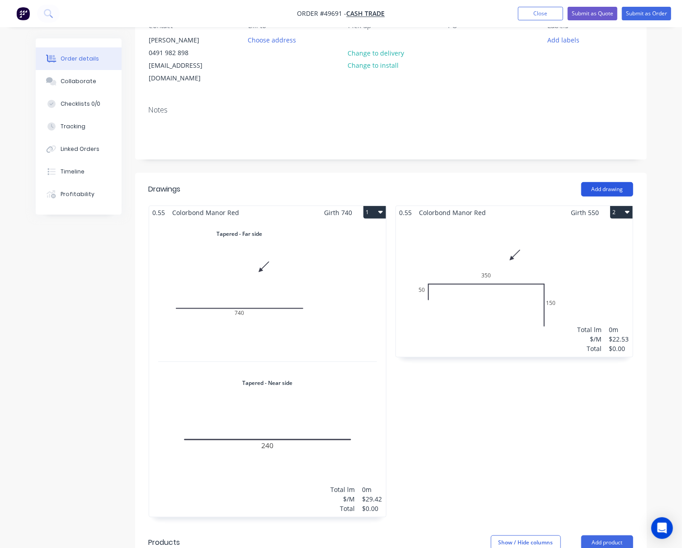
click at [599, 182] on button "Add drawing" at bounding box center [607, 189] width 52 height 14
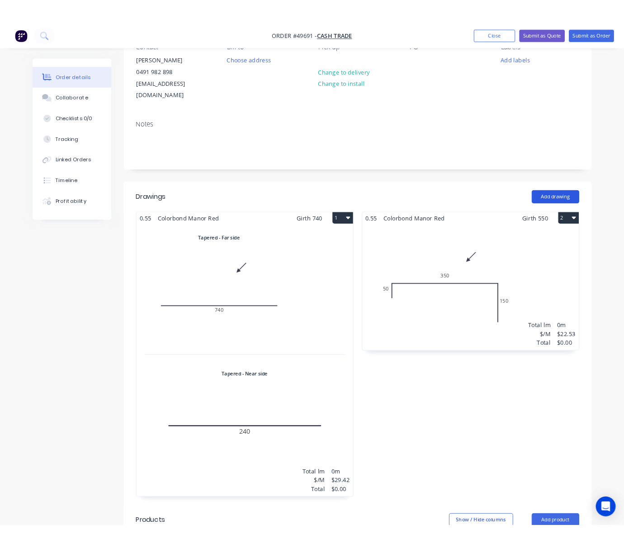
scroll to position [17, 0]
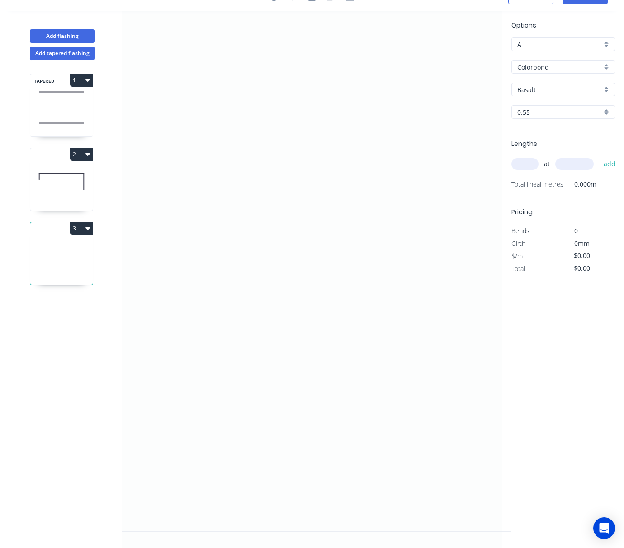
click at [65, 188] on icon at bounding box center [61, 182] width 62 height 58
type input "Manor Red"
type input "$22.53"
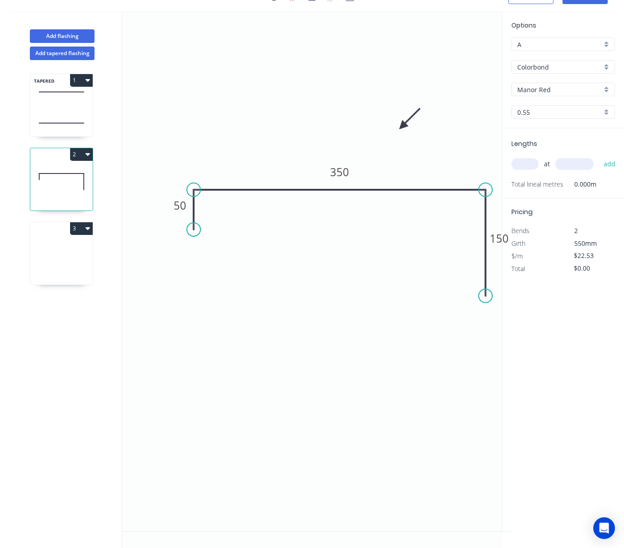
click at [535, 162] on input "text" at bounding box center [524, 164] width 27 height 12
type input "1"
click at [578, 159] on input "text" at bounding box center [574, 164] width 38 height 12
type input "1790"
click at [599, 156] on button "add" at bounding box center [609, 163] width 21 height 15
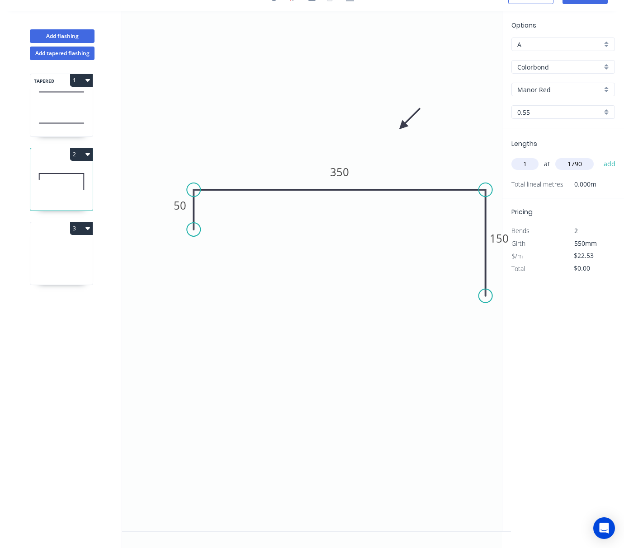
type input "$40.33"
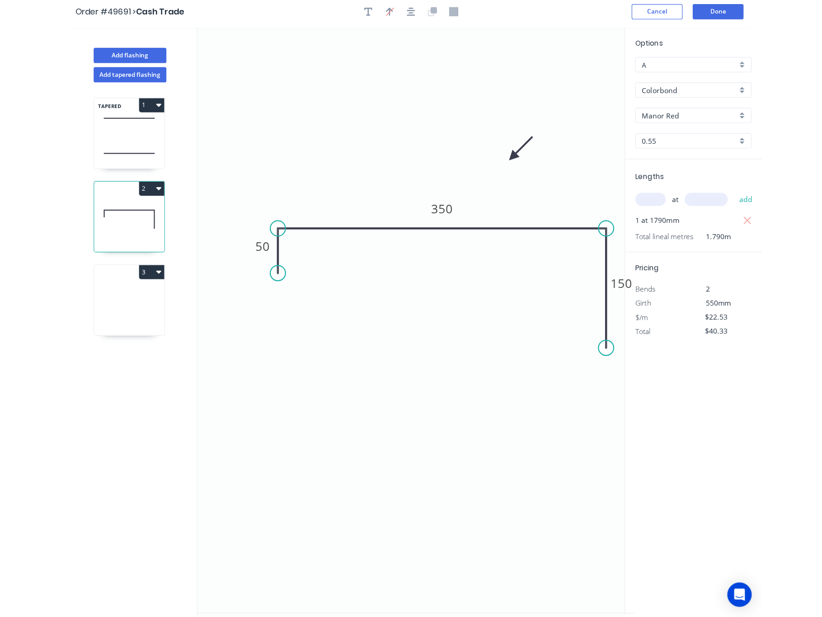
scroll to position [0, 0]
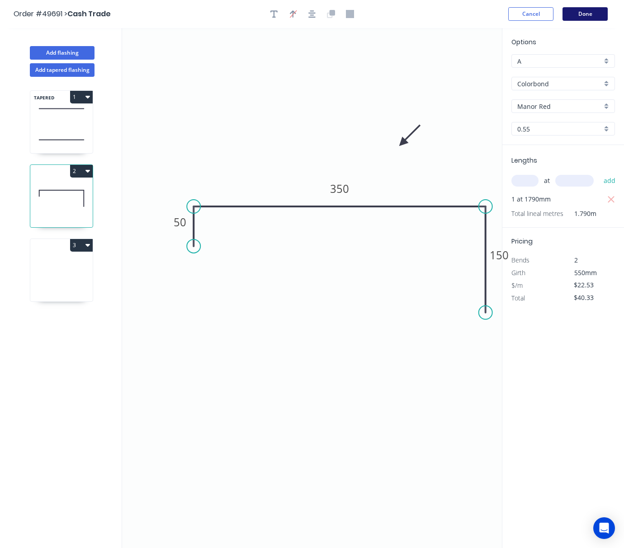
click at [586, 11] on button "Done" at bounding box center [584, 14] width 45 height 14
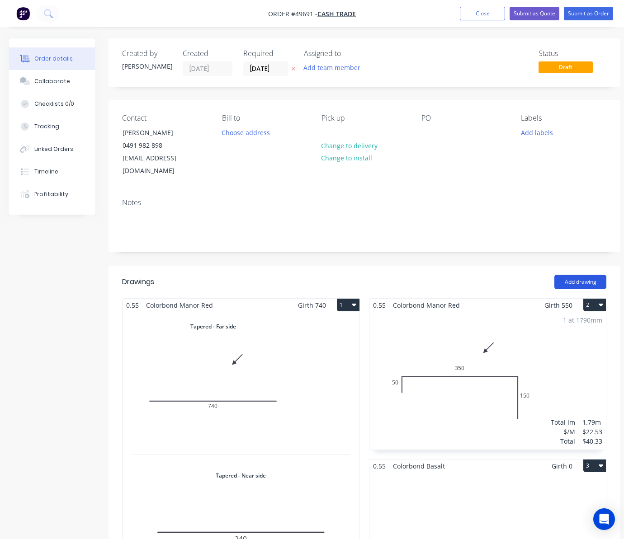
click at [597, 275] on button "Add drawing" at bounding box center [580, 282] width 52 height 14
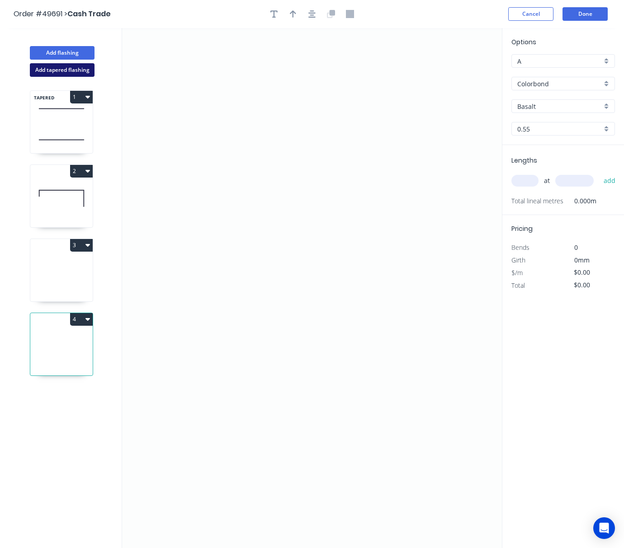
click at [80, 69] on button "Add tapered flashing" at bounding box center [62, 70] width 65 height 14
click at [237, 353] on icon "0" at bounding box center [312, 418] width 380 height 260
click at [237, 353] on circle at bounding box center [237, 352] width 14 height 14
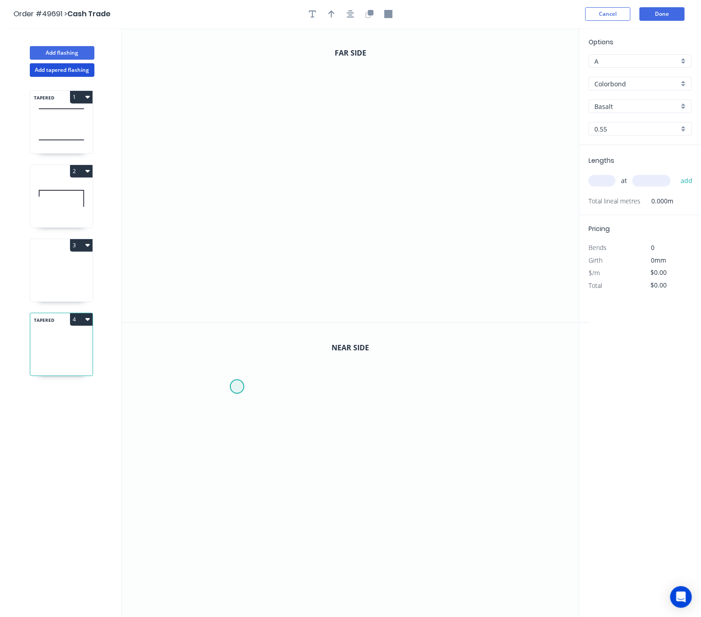
click at [236, 387] on circle at bounding box center [237, 387] width 14 height 14
click at [236, 390] on circle at bounding box center [237, 389] width 14 height 14
click at [230, 391] on circle at bounding box center [237, 389] width 14 height 14
click at [243, 539] on icon "0" at bounding box center [356, 470] width 468 height 295
click at [375, 539] on icon "0 ?" at bounding box center [356, 470] width 468 height 295
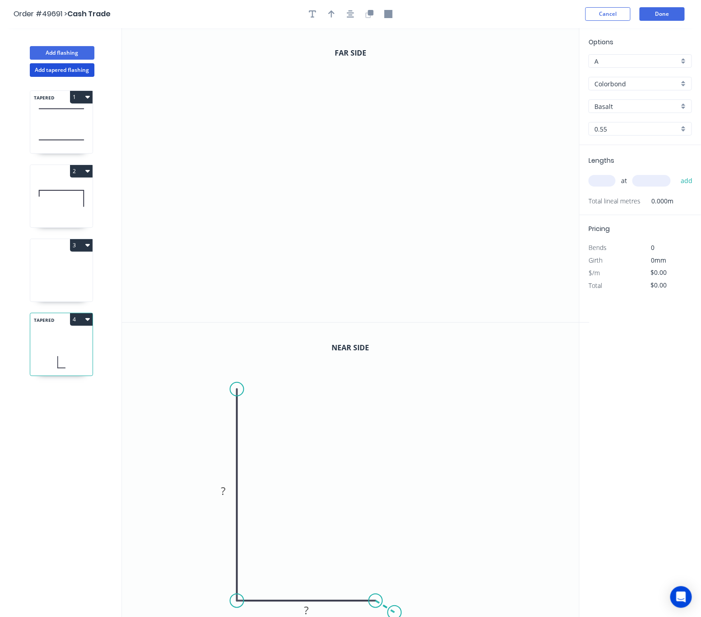
click at [394, 539] on icon "0 ? ?" at bounding box center [356, 470] width 468 height 295
click at [394, 539] on circle at bounding box center [395, 613] width 14 height 14
click at [394, 539] on rect at bounding box center [392, 591] width 18 height 13
click at [306, 539] on tspan "?" at bounding box center [306, 609] width 5 height 15
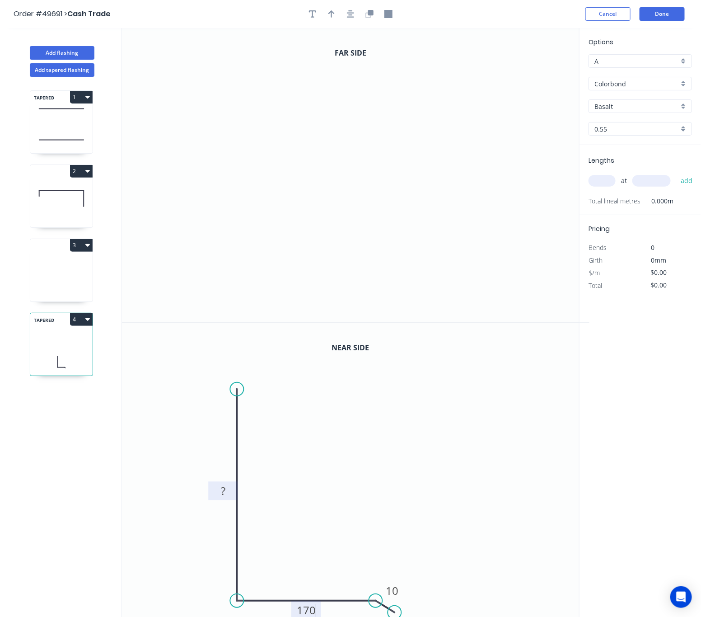
click at [223, 487] on tspan "?" at bounding box center [223, 490] width 5 height 15
click at [333, 15] on icon "button" at bounding box center [332, 14] width 6 height 8
click at [544, 74] on icon at bounding box center [544, 62] width 8 height 29
drag, startPoint x: 544, startPoint y: 69, endPoint x: 348, endPoint y: 459, distance: 436.4
click at [267, 165] on icon "0" at bounding box center [356, 175] width 468 height 294
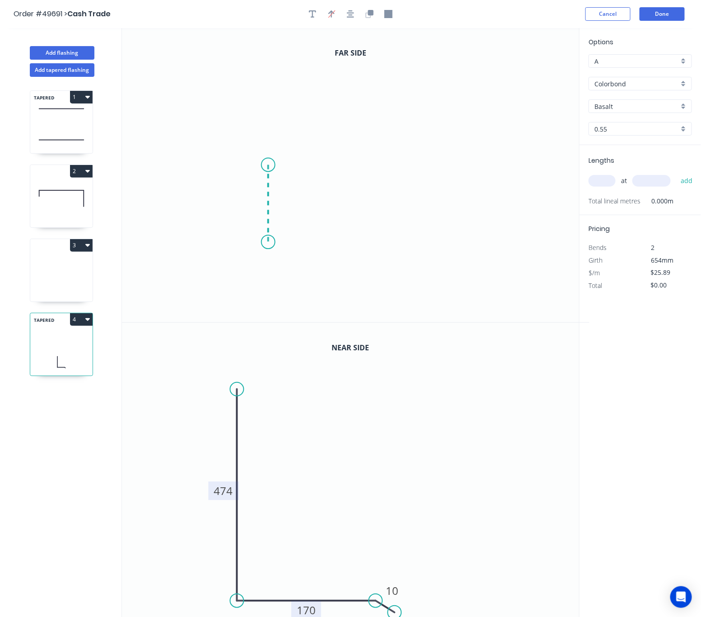
click at [267, 243] on icon "0" at bounding box center [356, 175] width 468 height 294
click at [409, 243] on icon "0 ?" at bounding box center [356, 175] width 468 height 294
click at [426, 261] on icon "0 ? ?" at bounding box center [356, 175] width 468 height 294
click at [426, 261] on circle at bounding box center [427, 258] width 14 height 14
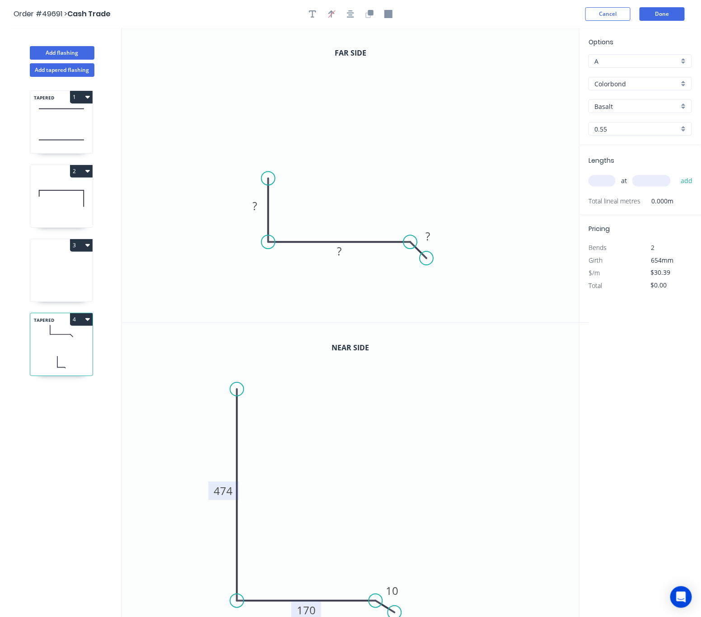
drag, startPoint x: 268, startPoint y: 163, endPoint x: 266, endPoint y: 179, distance: 16.4
click at [266, 179] on circle at bounding box center [269, 179] width 14 height 14
click at [257, 205] on rect at bounding box center [255, 206] width 18 height 13
click at [342, 253] on rect at bounding box center [339, 251] width 18 height 13
click at [431, 235] on rect at bounding box center [428, 236] width 18 height 13
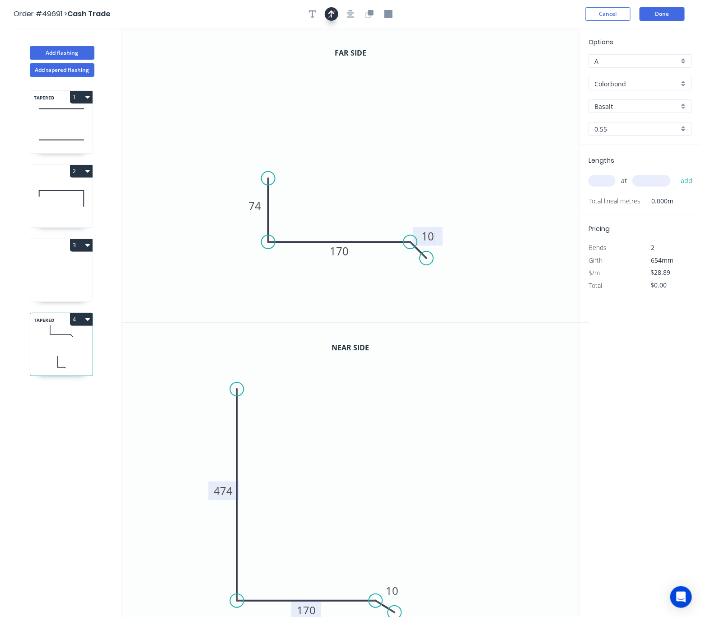
click at [331, 13] on icon "button" at bounding box center [332, 13] width 7 height 9
type input "$27.39"
click at [330, 15] on icon "button" at bounding box center [332, 14] width 6 height 8
click at [541, 71] on icon at bounding box center [544, 62] width 8 height 29
drag, startPoint x: 541, startPoint y: 71, endPoint x: 571, endPoint y: 57, distance: 32.4
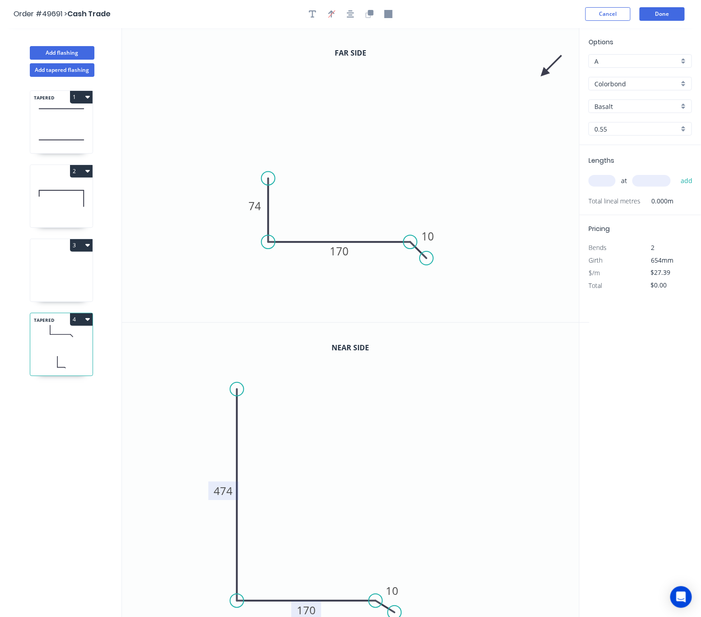
click at [427, 114] on icon "0 74 170 10" at bounding box center [356, 175] width 468 height 294
drag, startPoint x: 548, startPoint y: 70, endPoint x: 529, endPoint y: 73, distance: 19.8
click at [472, 97] on icon "0 74 170 10" at bounding box center [356, 175] width 468 height 294
drag, startPoint x: 541, startPoint y: 70, endPoint x: 536, endPoint y: 75, distance: 7.7
click at [461, 94] on icon "0 74 170 10" at bounding box center [356, 175] width 468 height 294
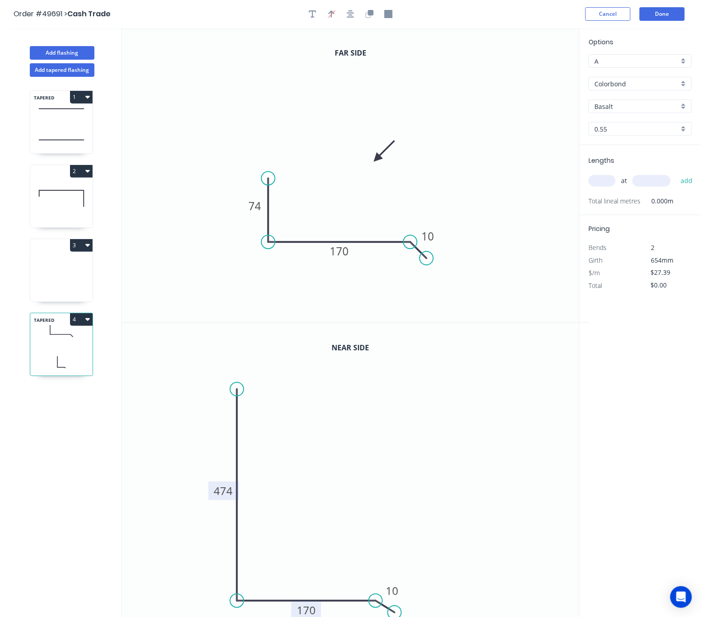
drag, startPoint x: 543, startPoint y: 70, endPoint x: 376, endPoint y: 159, distance: 189.3
click at [376, 159] on icon at bounding box center [384, 151] width 26 height 26
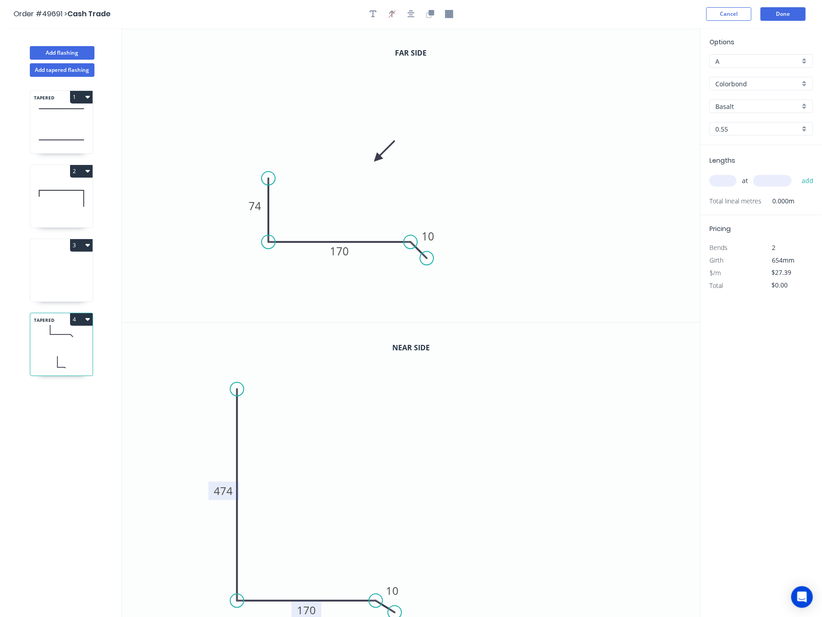
click at [651, 108] on input "Basalt" at bounding box center [757, 106] width 85 height 9
click at [651, 139] on div "Manor Red" at bounding box center [761, 140] width 103 height 16
type input "Manor Red"
click at [651, 189] on div "at add" at bounding box center [762, 181] width 105 height 24
click at [651, 181] on input "text" at bounding box center [723, 181] width 27 height 12
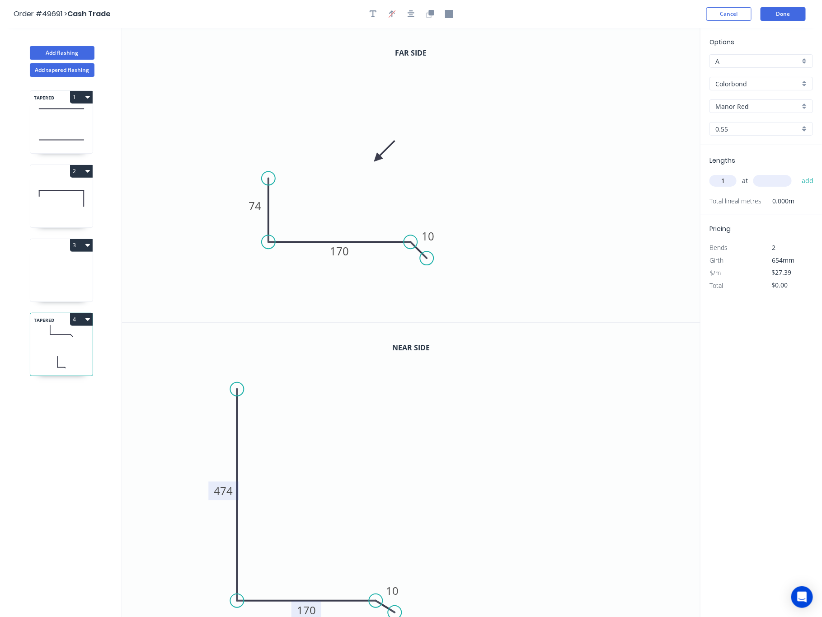
type input "1"
click at [651, 179] on input "text" at bounding box center [772, 181] width 38 height 12
type input "1790"
click at [651, 173] on button "add" at bounding box center [807, 180] width 21 height 15
type input "$49.03"
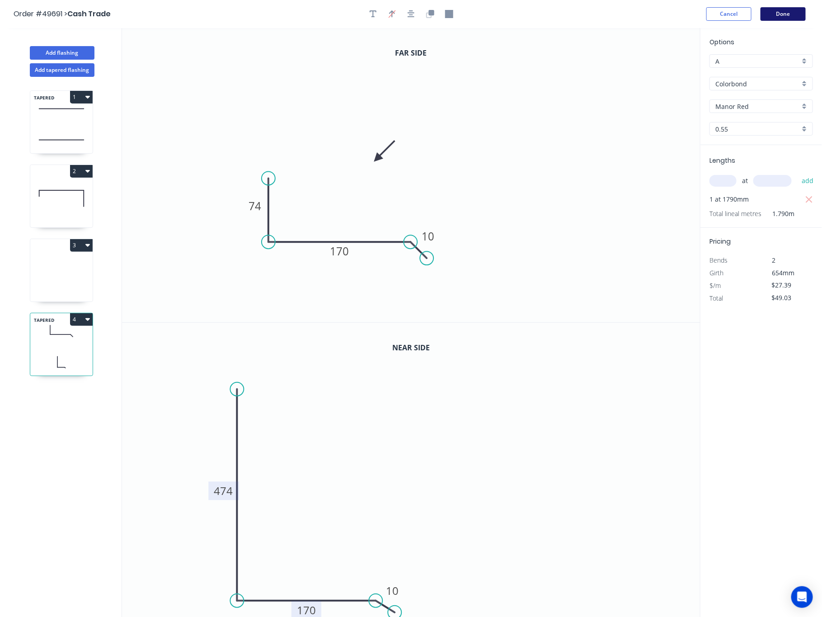
click at [651, 14] on button "Done" at bounding box center [783, 14] width 45 height 14
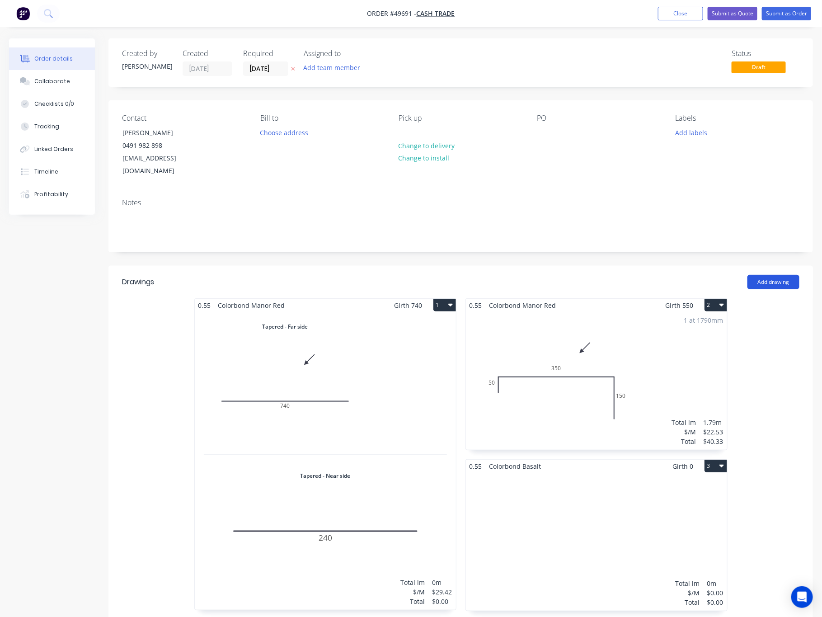
click at [651, 275] on button "Add drawing" at bounding box center [773, 282] width 52 height 14
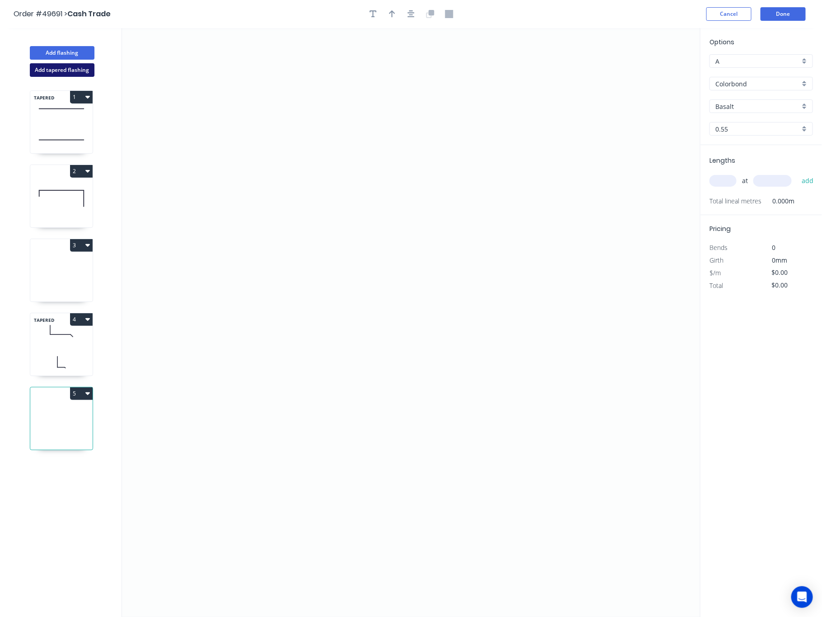
click at [63, 68] on button "Add tapered flashing" at bounding box center [62, 70] width 65 height 14
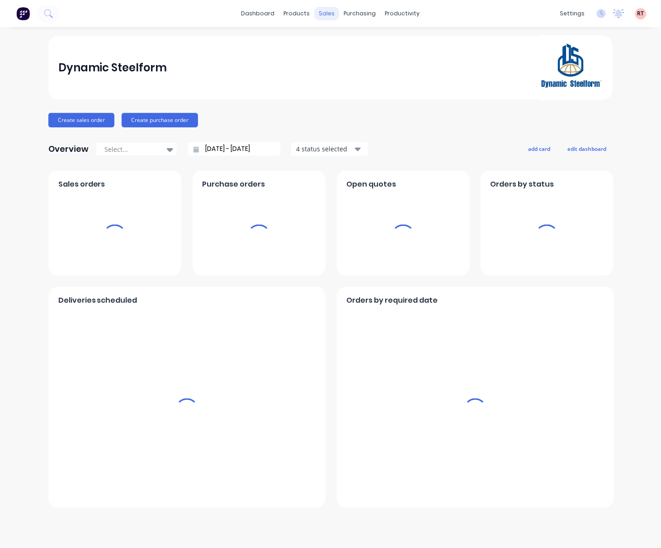
click at [324, 15] on div "sales" at bounding box center [327, 14] width 25 height 14
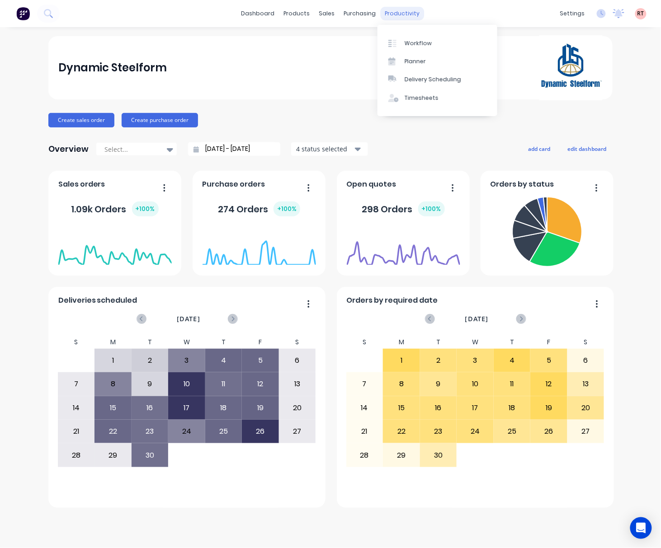
click at [395, 11] on div "productivity" at bounding box center [403, 14] width 44 height 14
click at [342, 15] on div "purchasing" at bounding box center [359, 14] width 41 height 14
click at [368, 41] on div "Purchase Orders" at bounding box center [389, 43] width 48 height 8
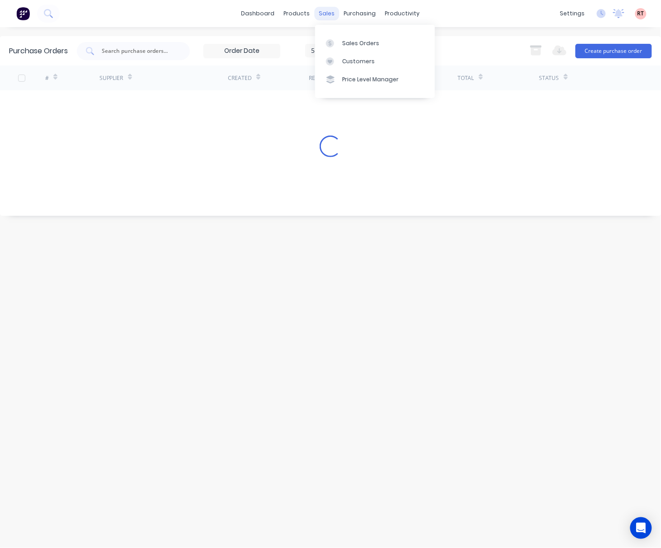
click at [324, 13] on div "sales" at bounding box center [327, 14] width 25 height 14
click at [284, 15] on div "products" at bounding box center [296, 14] width 35 height 14
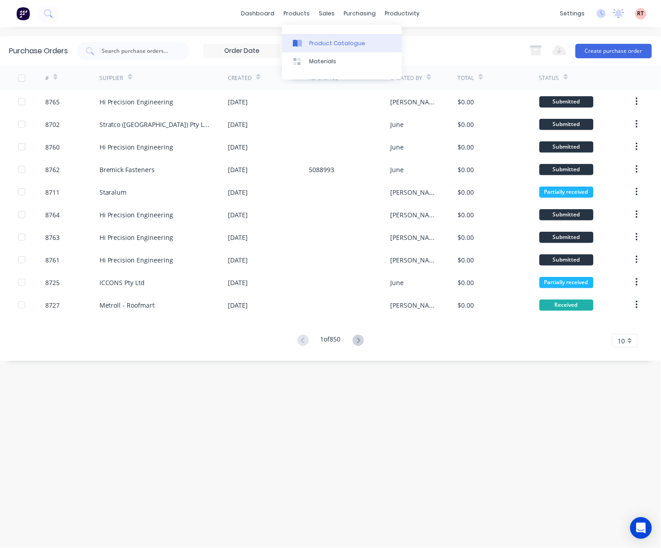
click at [317, 38] on link "Product Catalogue" at bounding box center [342, 43] width 120 height 18
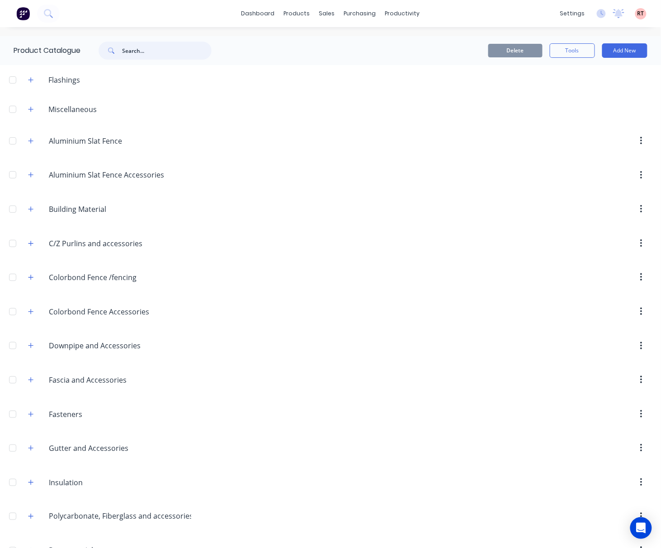
click at [169, 49] on input "text" at bounding box center [166, 51] width 89 height 18
type input "staralum"
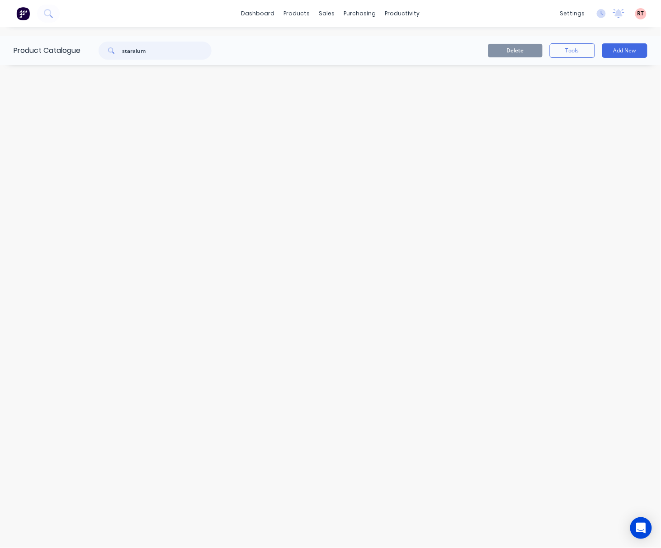
drag, startPoint x: 165, startPoint y: 44, endPoint x: -21, endPoint y: 82, distance: 189.1
click at [0, 82] on html "dashboard products sales purchasing productivity dashboard products Product Cat…" at bounding box center [330, 274] width 661 height 548
click at [301, 9] on div "products" at bounding box center [296, 14] width 35 height 14
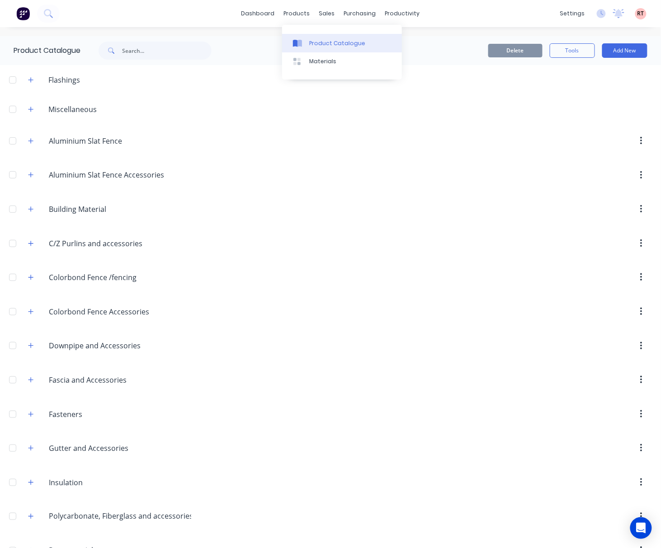
click at [309, 41] on div "Product Catalogue" at bounding box center [337, 43] width 56 height 8
click at [160, 54] on input "text" at bounding box center [166, 51] width 89 height 18
type input "slat"
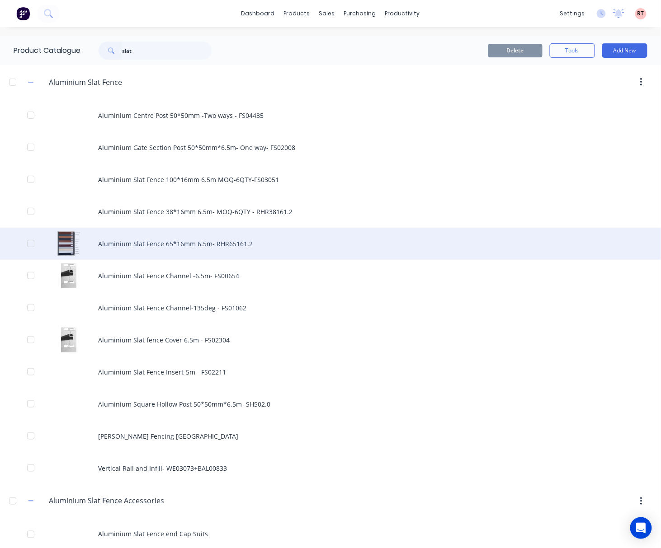
click at [226, 248] on div "Aluminium Slat Fence 65*16mm 6.5m- RHR65161.2" at bounding box center [330, 244] width 661 height 32
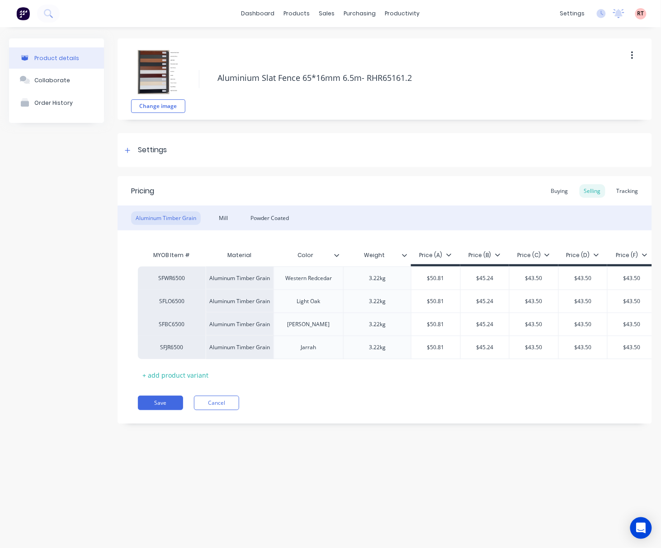
type textarea "x"
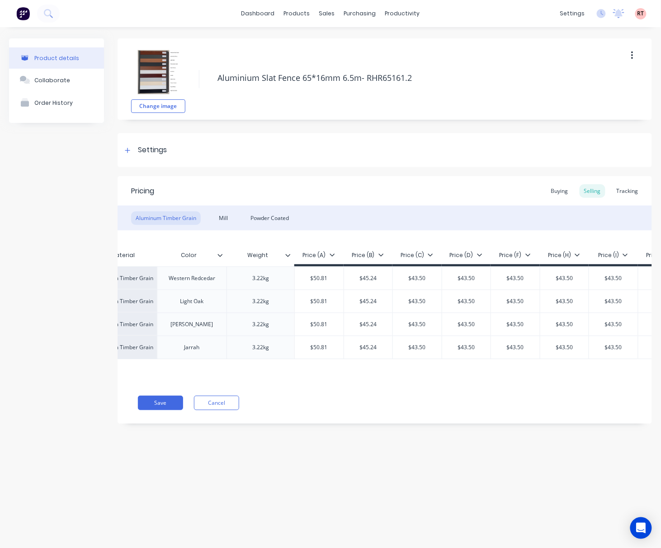
scroll to position [0, 151]
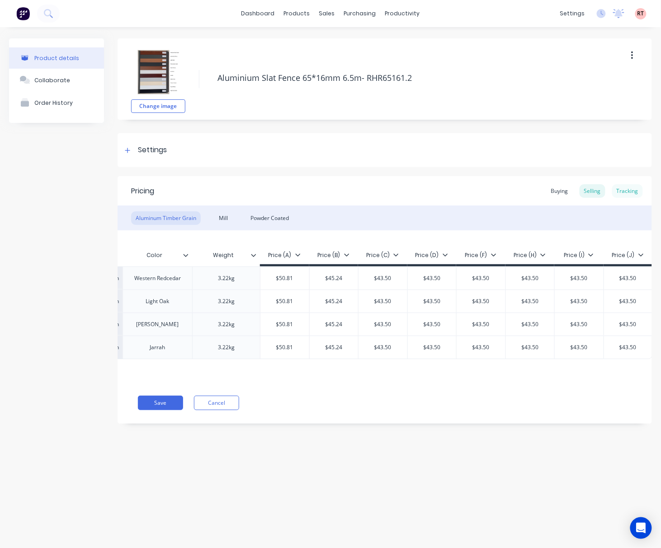
click at [613, 188] on div "Tracking" at bounding box center [627, 191] width 31 height 14
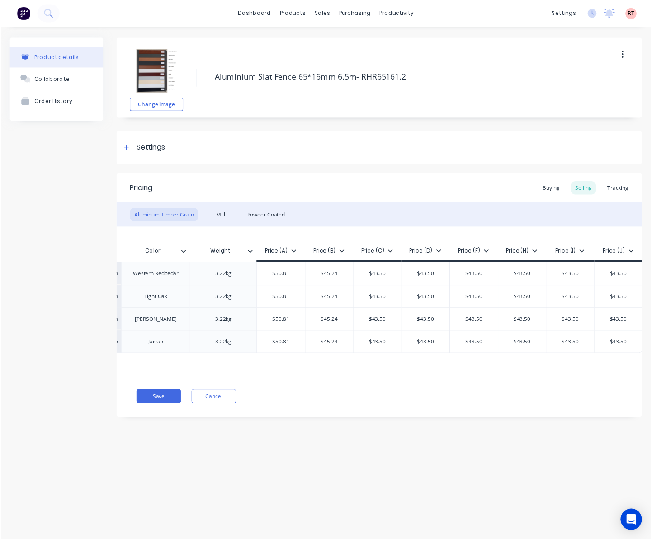
scroll to position [0, 0]
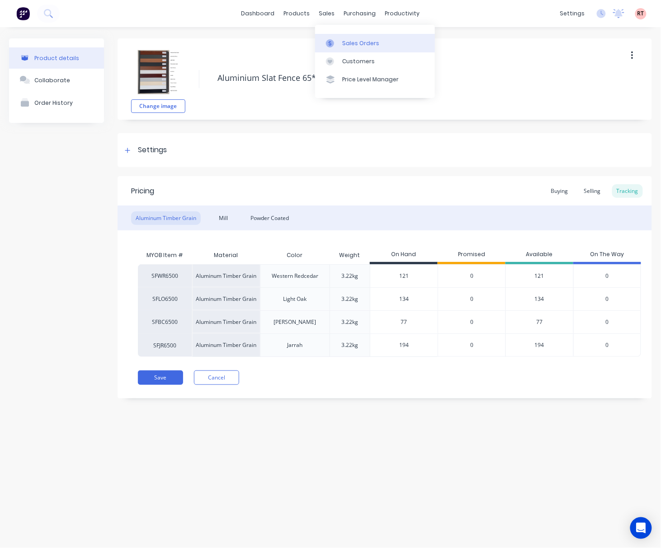
click at [344, 44] on div "Sales Orders" at bounding box center [360, 43] width 37 height 8
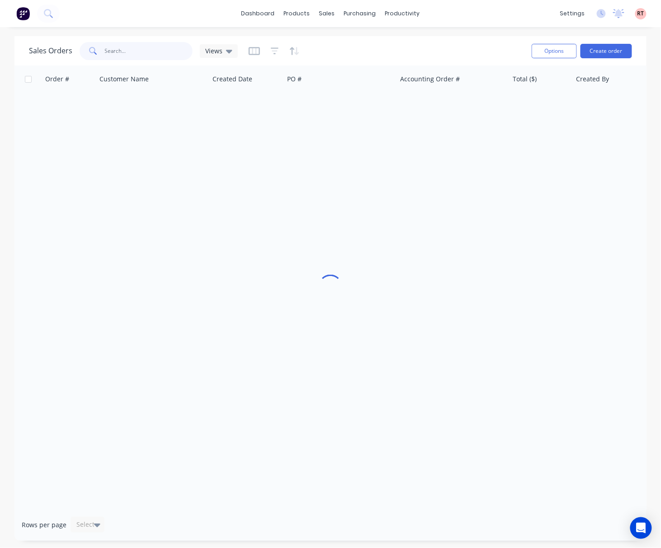
click at [142, 51] on input "text" at bounding box center [149, 51] width 88 height 18
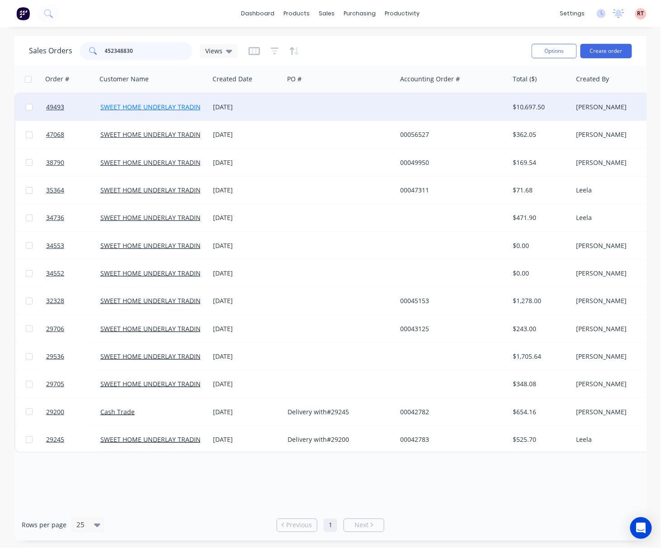
type input "452348830"
click at [172, 106] on link "SWEET HOME UNDERLAY TRADING PTY LTD" at bounding box center [165, 107] width 131 height 9
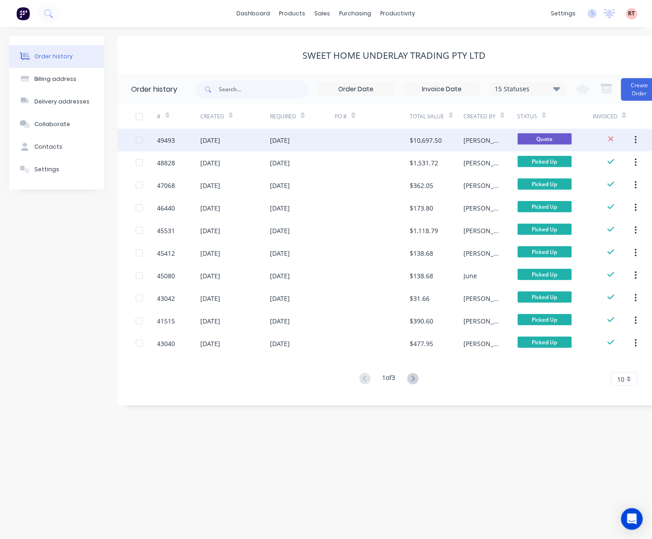
click at [319, 131] on div "19 Sep 2025" at bounding box center [302, 140] width 65 height 23
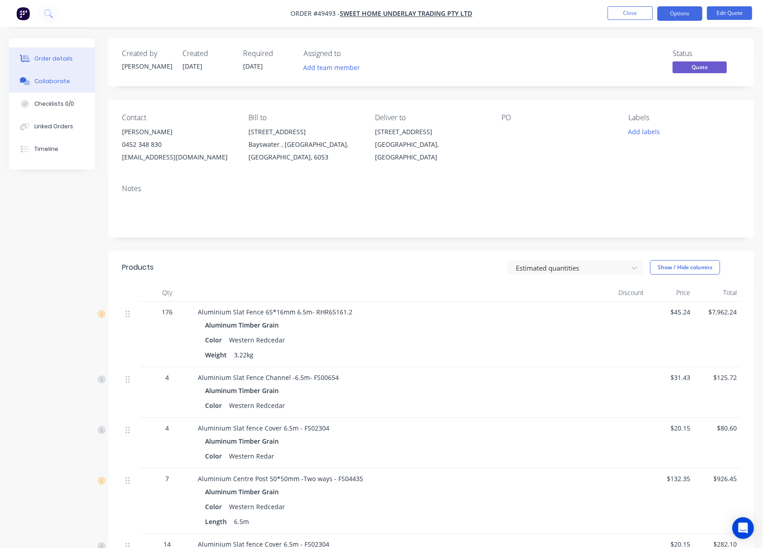
click at [31, 82] on div at bounding box center [25, 81] width 14 height 8
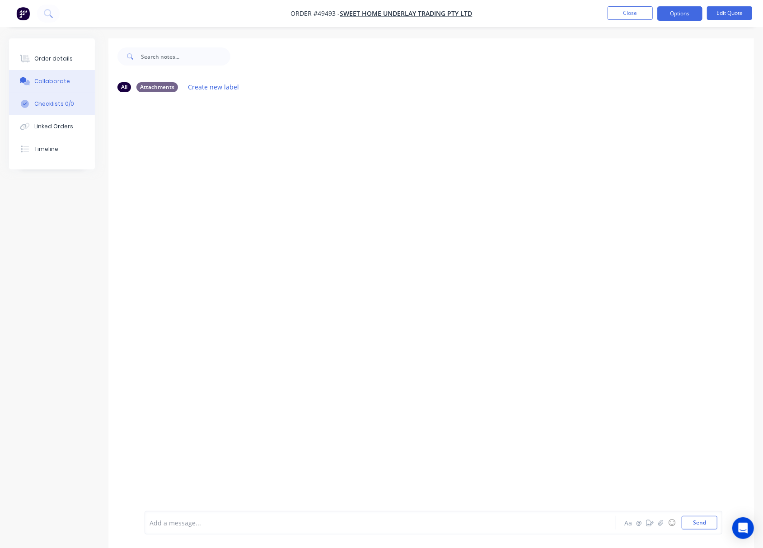
click at [53, 114] on button "Checklists 0/0" at bounding box center [52, 104] width 86 height 23
type textarea "x"
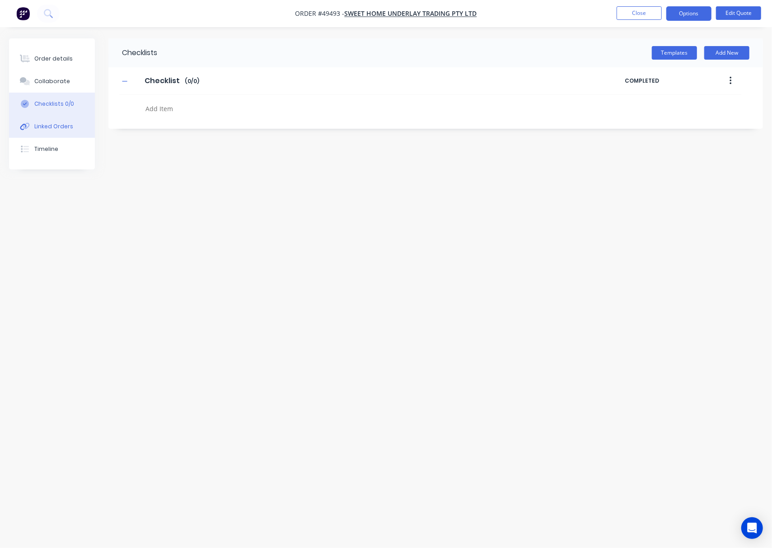
click at [56, 127] on div "Linked Orders" at bounding box center [53, 126] width 39 height 8
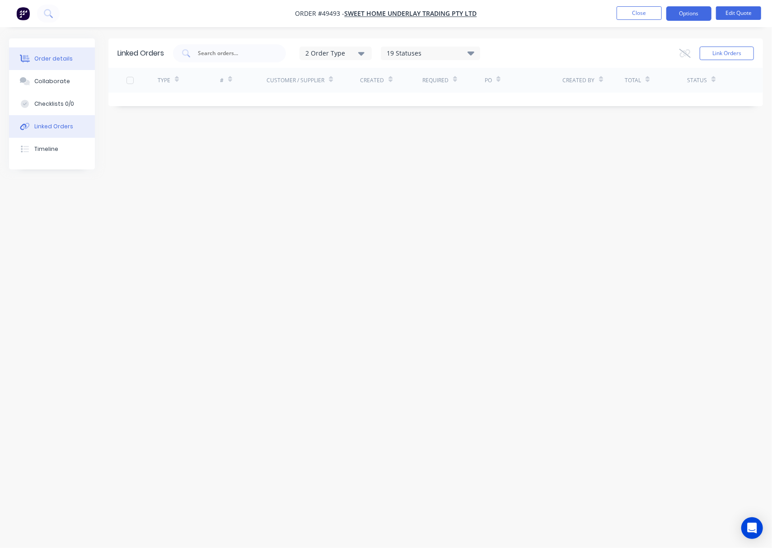
click at [63, 64] on button "Order details" at bounding box center [52, 58] width 86 height 23
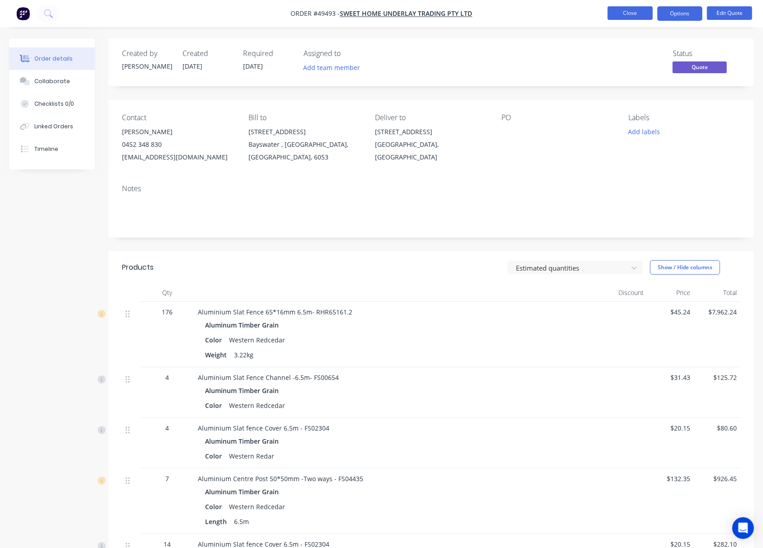
click at [612, 13] on button "Close" at bounding box center [630, 13] width 45 height 14
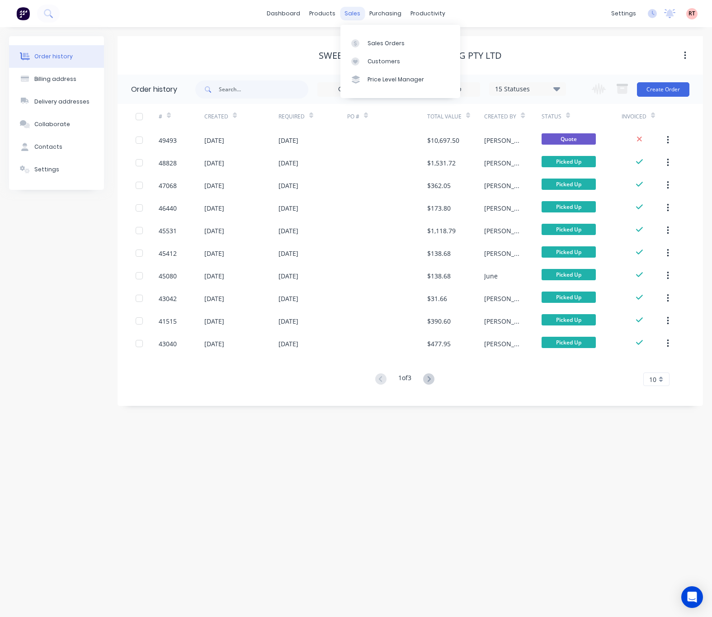
click at [353, 15] on div "sales" at bounding box center [352, 14] width 25 height 14
click at [391, 61] on div "Customers" at bounding box center [383, 61] width 33 height 8
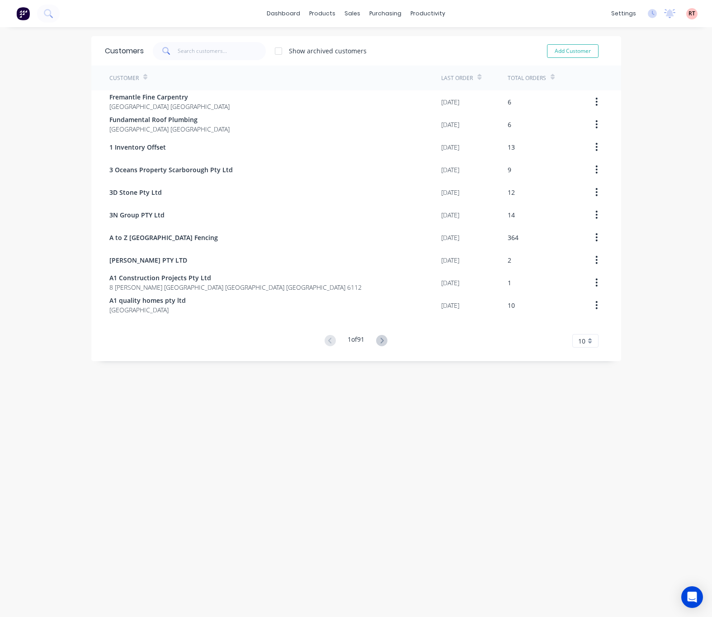
click at [171, 53] on span at bounding box center [165, 51] width 25 height 18
click at [192, 52] on input "text" at bounding box center [222, 51] width 88 height 18
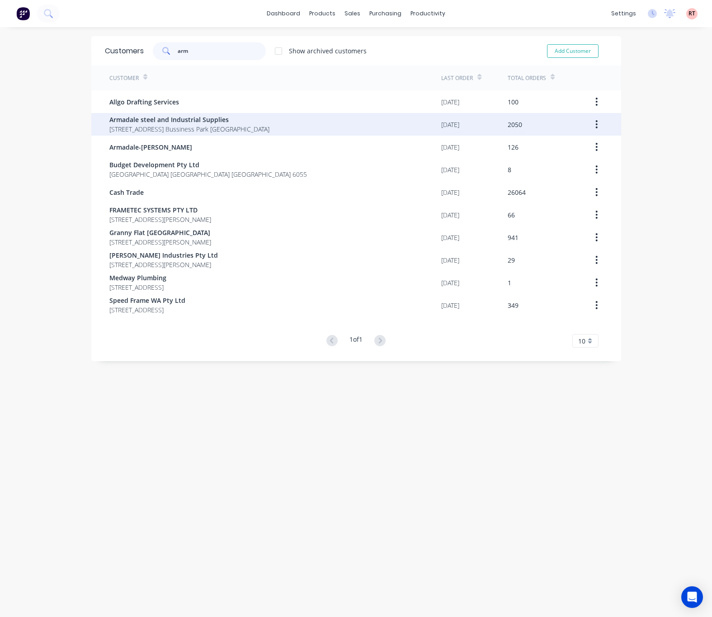
type input "arm"
click at [194, 124] on span "4 Bessemer Road Forrestdale Bussiness Park Forrestdale" at bounding box center [189, 128] width 160 height 9
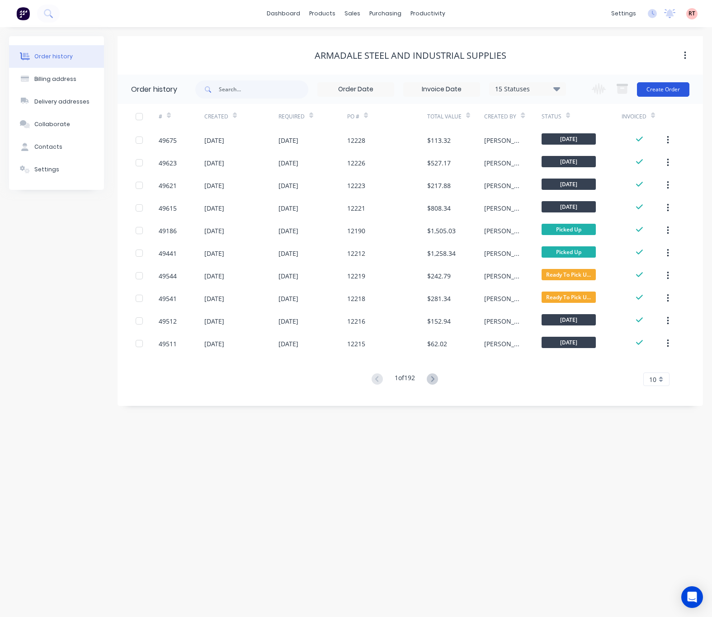
click at [660, 87] on button "Create Order" at bounding box center [663, 89] width 52 height 14
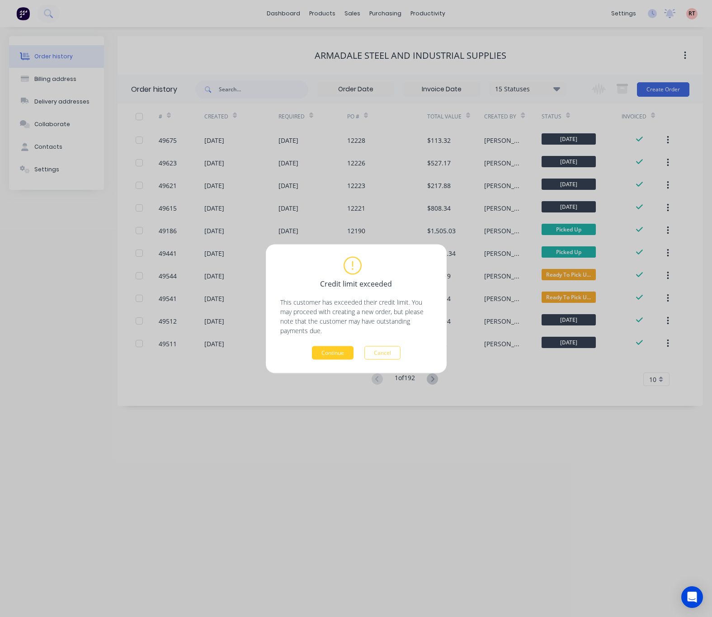
click at [338, 354] on button "Continue" at bounding box center [333, 353] width 42 height 14
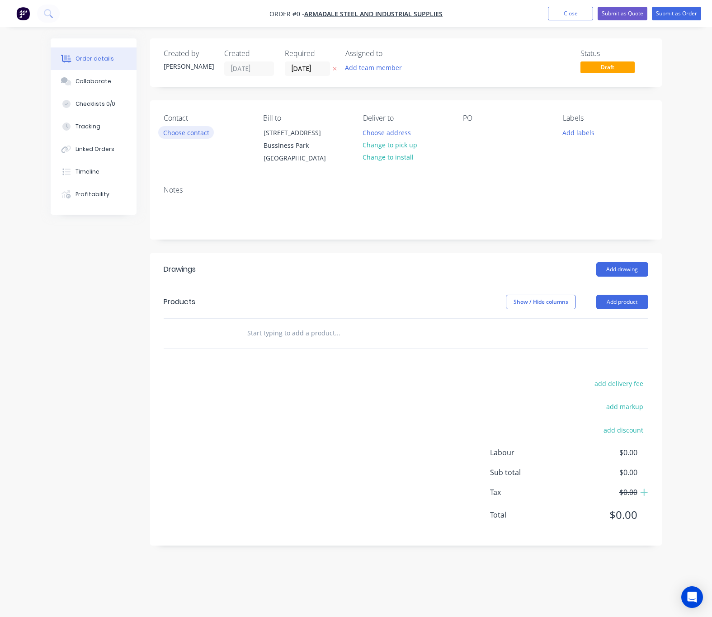
click at [194, 132] on button "Choose contact" at bounding box center [186, 132] width 56 height 12
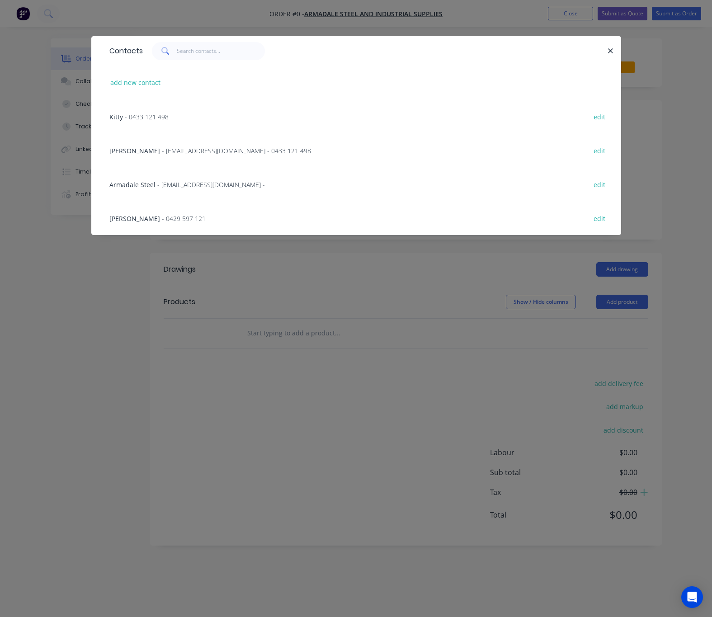
click at [162, 149] on span "- sueyap@armadalesteel.com - 0433 121 498" at bounding box center [236, 150] width 149 height 9
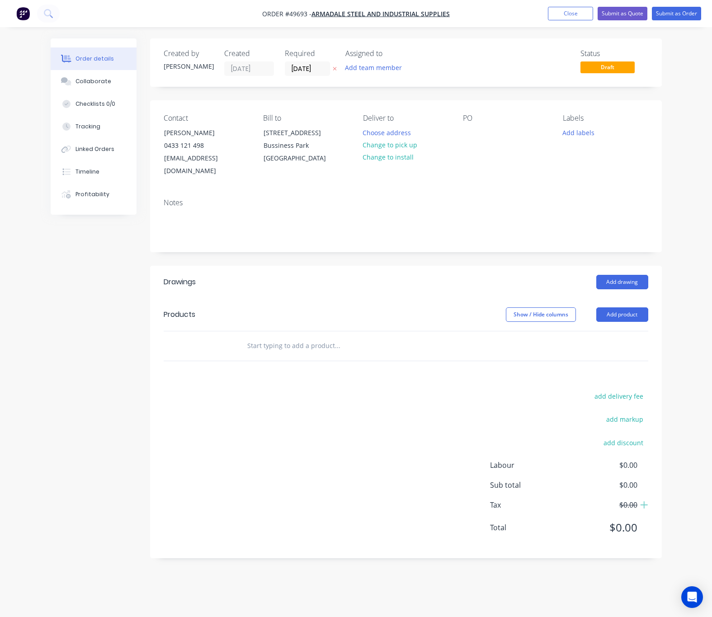
click at [405, 148] on button "Change to pick up" at bounding box center [390, 145] width 64 height 12
drag, startPoint x: 630, startPoint y: 297, endPoint x: 628, endPoint y: 301, distance: 4.9
click at [630, 307] on button "Add product" at bounding box center [622, 314] width 52 height 14
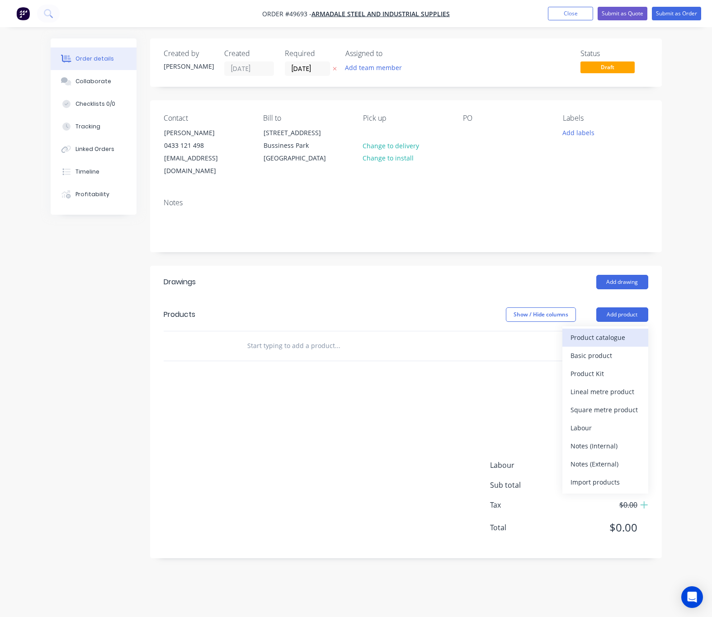
click at [615, 331] on div "Product catalogue" at bounding box center [605, 337] width 70 height 13
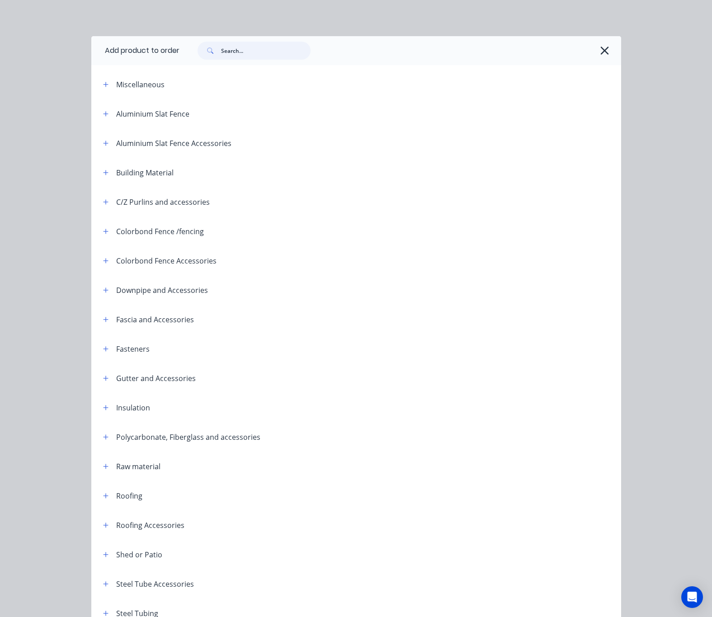
click at [240, 52] on input "text" at bounding box center [265, 51] width 89 height 18
click at [600, 51] on icon "button" at bounding box center [604, 50] width 9 height 13
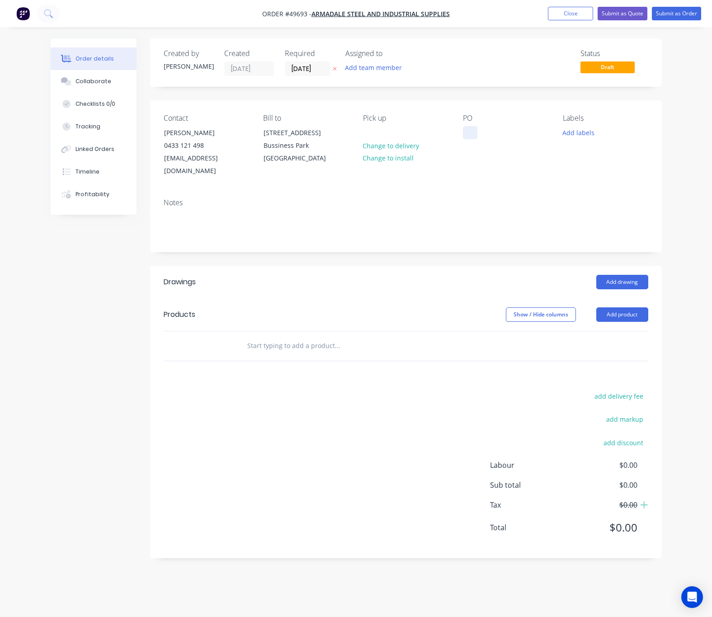
click at [475, 131] on div at bounding box center [470, 132] width 14 height 13
click at [432, 230] on div "Notes" at bounding box center [406, 221] width 512 height 61
click at [626, 307] on button "Add product" at bounding box center [622, 314] width 52 height 14
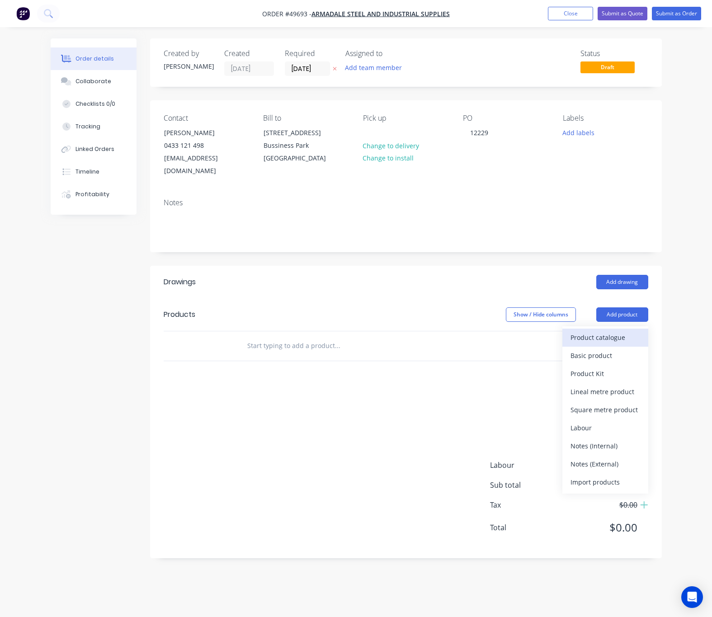
click at [613, 331] on div "Product catalogue" at bounding box center [605, 337] width 70 height 13
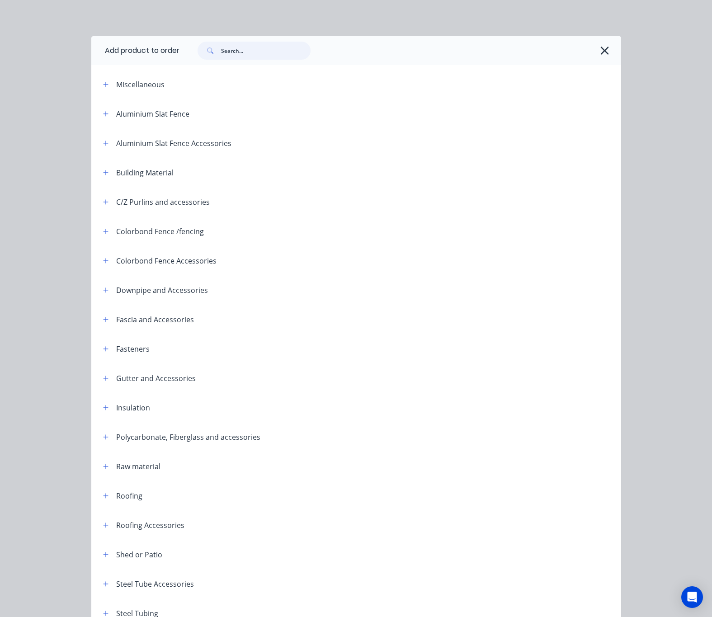
click at [237, 56] on input "text" at bounding box center [265, 51] width 89 height 18
type input "purlin"
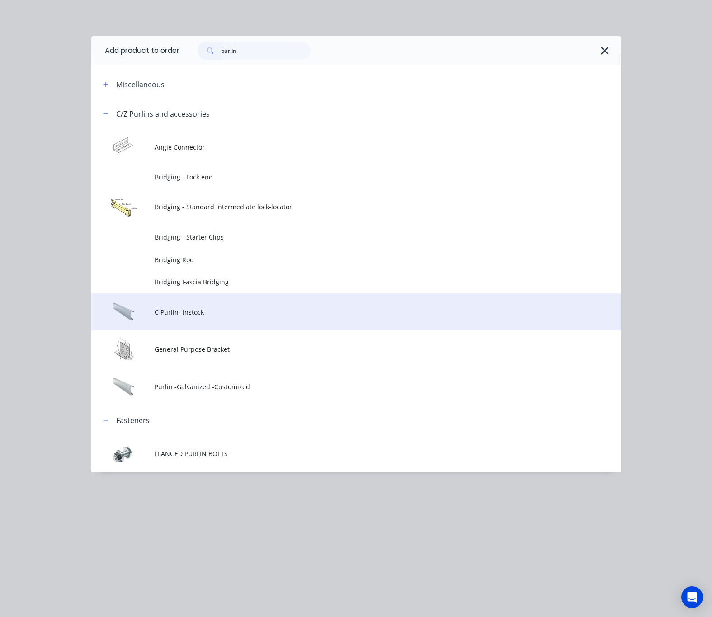
click at [266, 306] on td "C Purlin -instock" at bounding box center [388, 312] width 466 height 38
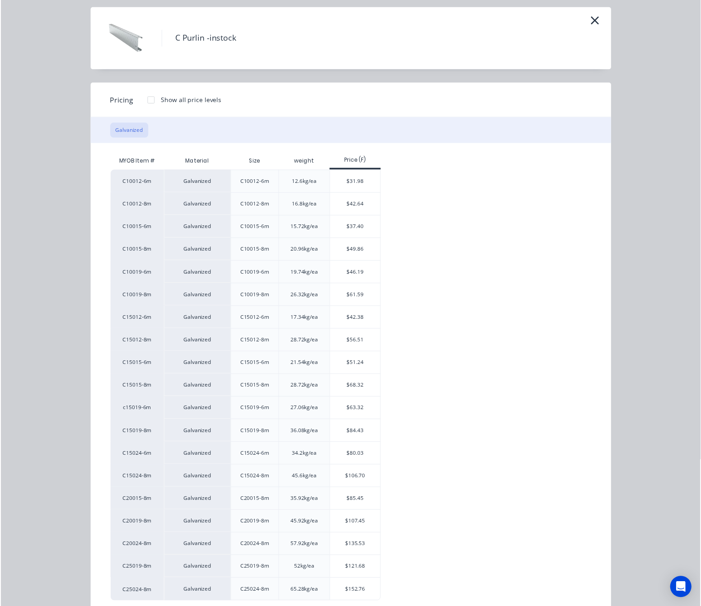
scroll to position [53, 0]
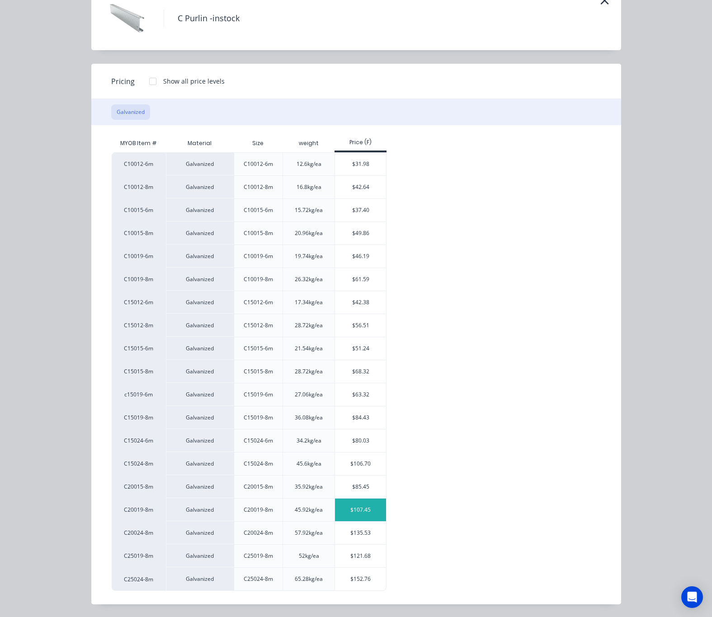
click at [363, 511] on div "$107.45" at bounding box center [360, 509] width 51 height 23
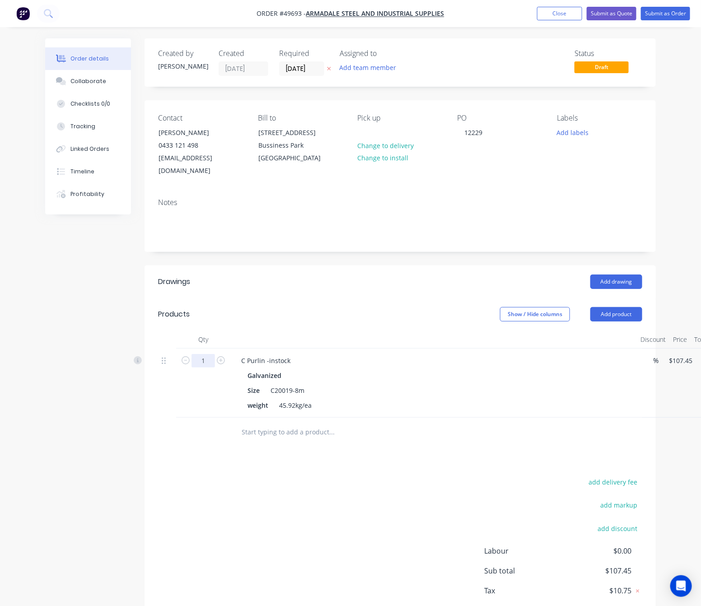
click at [209, 354] on input "1" at bounding box center [204, 361] width 24 height 14
type input "18"
type input "$1,934.10"
click at [271, 251] on div "Created by Rachel Created 25/09/25 Required 25/09/25 Assigned to Add team membe…" at bounding box center [401, 341] width 512 height 606
click at [627, 312] on header "Products Show / Hide columns Add product" at bounding box center [401, 314] width 512 height 33
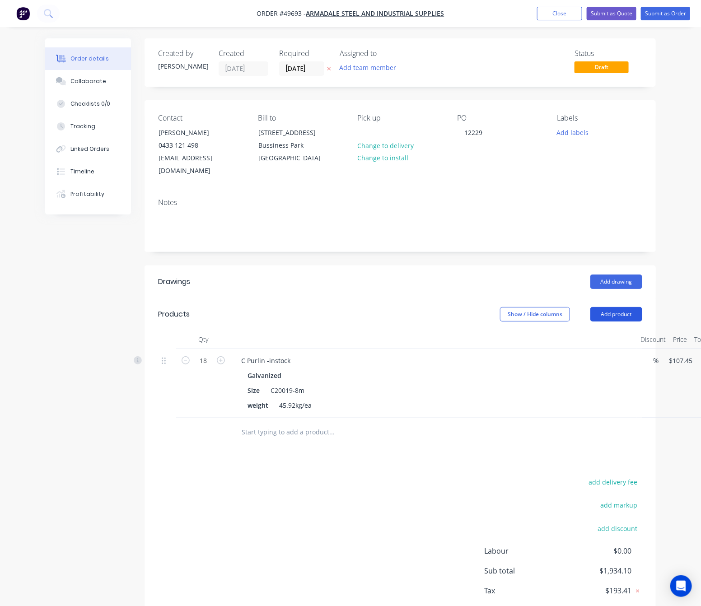
click at [630, 307] on button "Add product" at bounding box center [617, 314] width 52 height 14
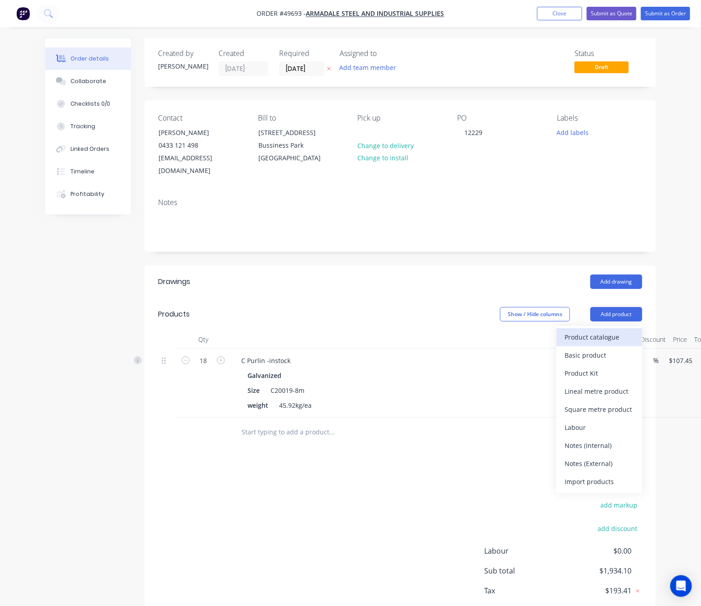
click at [600, 331] on div "Product catalogue" at bounding box center [600, 337] width 70 height 13
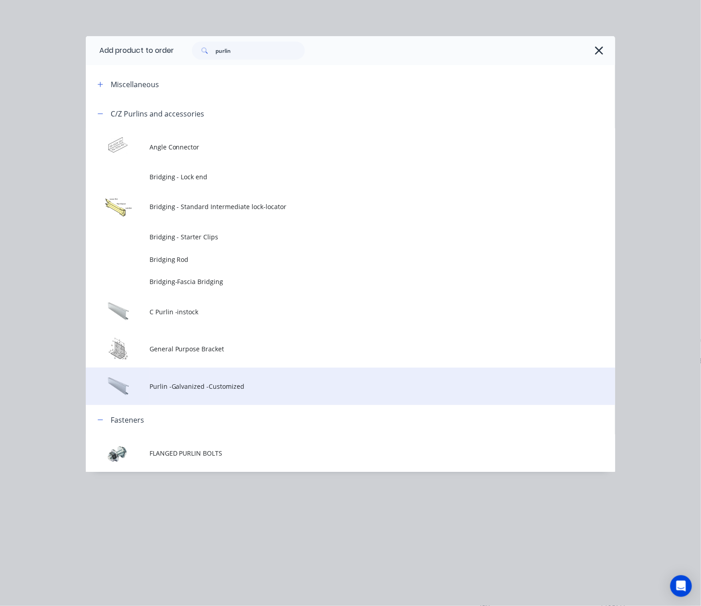
click at [371, 382] on span "Purlin -Galvanized -Customized" at bounding box center [336, 386] width 373 height 9
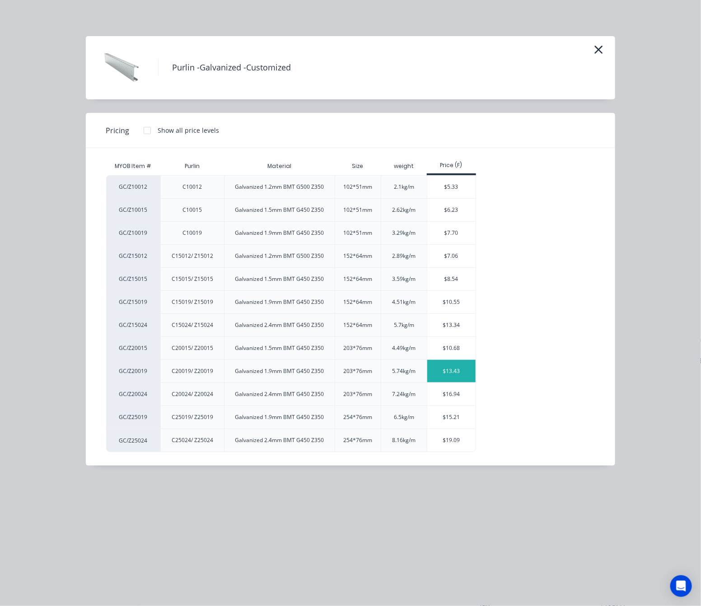
click at [459, 373] on div "$13.43" at bounding box center [452, 371] width 48 height 23
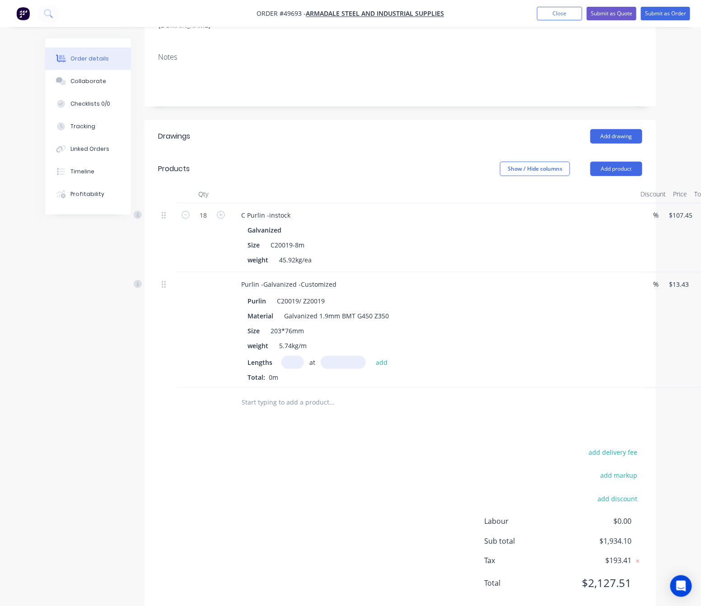
scroll to position [156, 0]
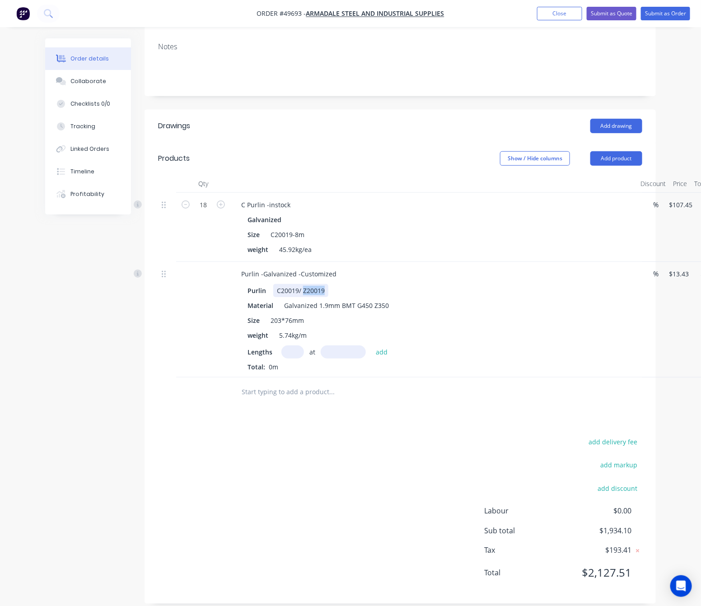
drag, startPoint x: 302, startPoint y: 277, endPoint x: 337, endPoint y: 278, distance: 34.4
click at [338, 284] on div "Purlin C20019/ Z20019" at bounding box center [432, 290] width 376 height 13
click at [291, 346] on input "text" at bounding box center [293, 352] width 23 height 13
type input "1"
type input "28"
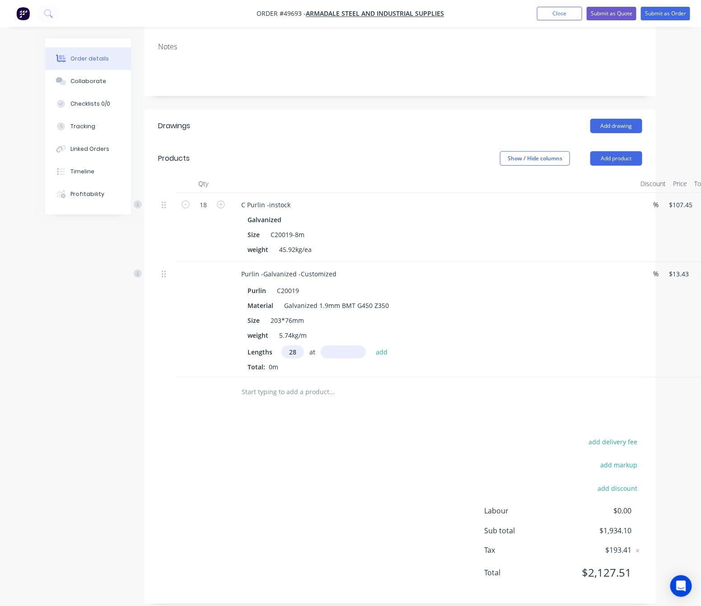
click at [344, 346] on input "text" at bounding box center [343, 352] width 45 height 13
type input "4000"
click at [371, 346] on button "add" at bounding box center [381, 352] width 21 height 12
type input "$1,504.16"
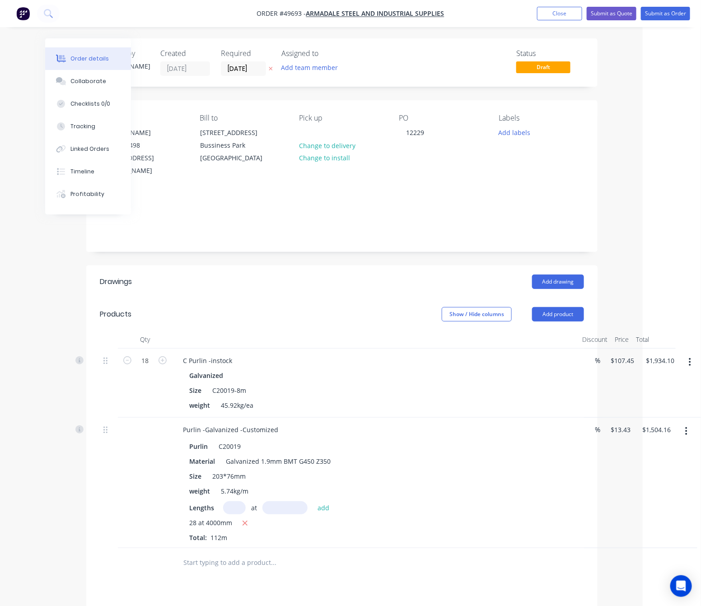
scroll to position [0, 0]
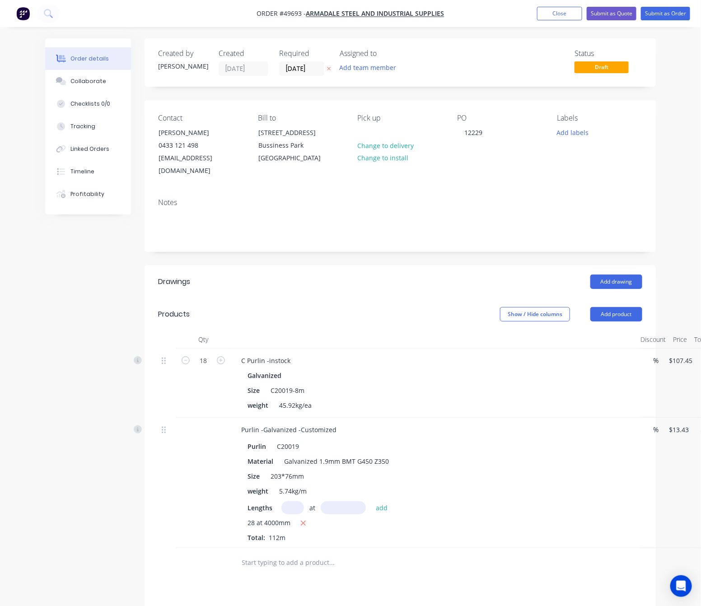
click at [186, 548] on div at bounding box center [203, 563] width 54 height 29
click at [305, 71] on input "[DATE]" at bounding box center [302, 69] width 44 height 14
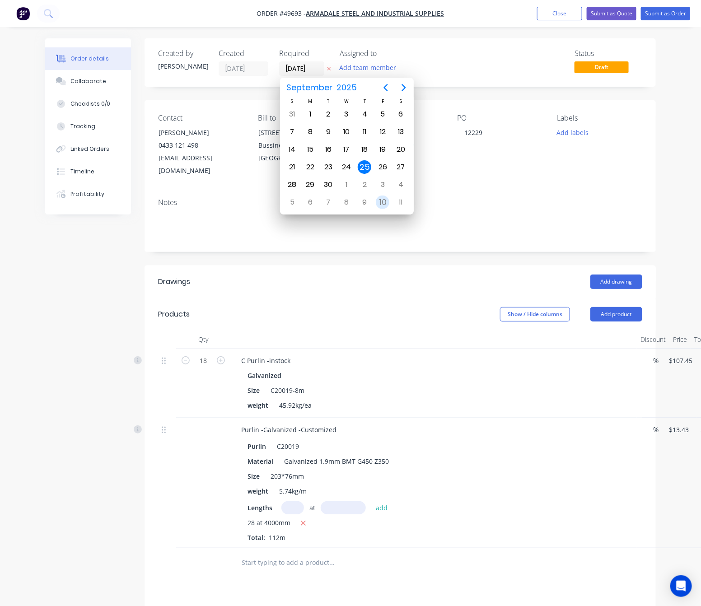
click at [380, 203] on div "10" at bounding box center [383, 203] width 14 height 14
type input "10/10/25"
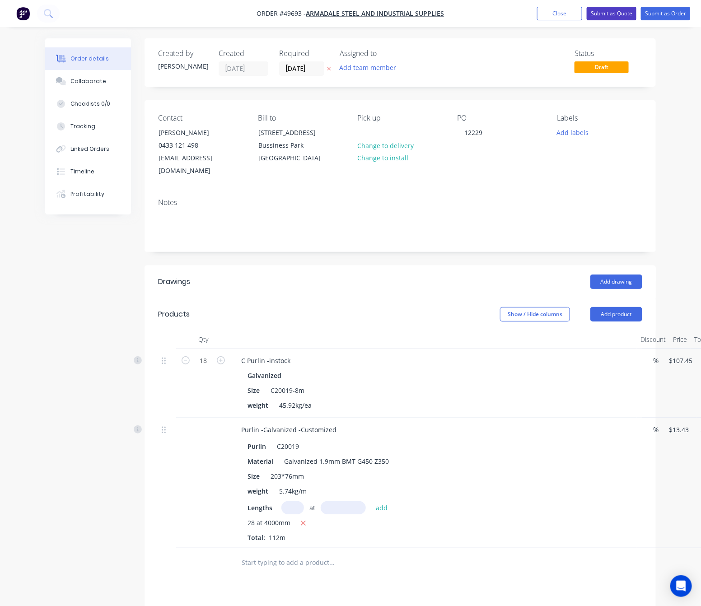
click at [612, 11] on button "Submit as Quote" at bounding box center [612, 14] width 50 height 14
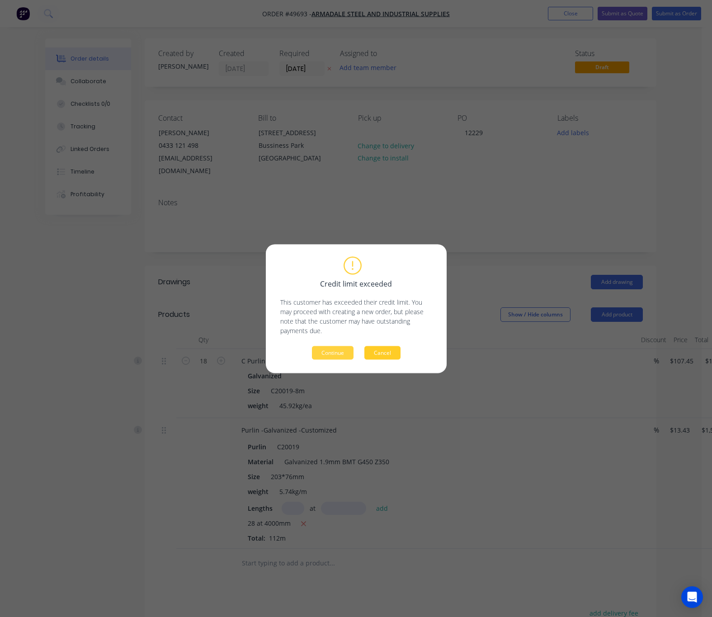
click at [390, 355] on button "Cancel" at bounding box center [382, 353] width 36 height 14
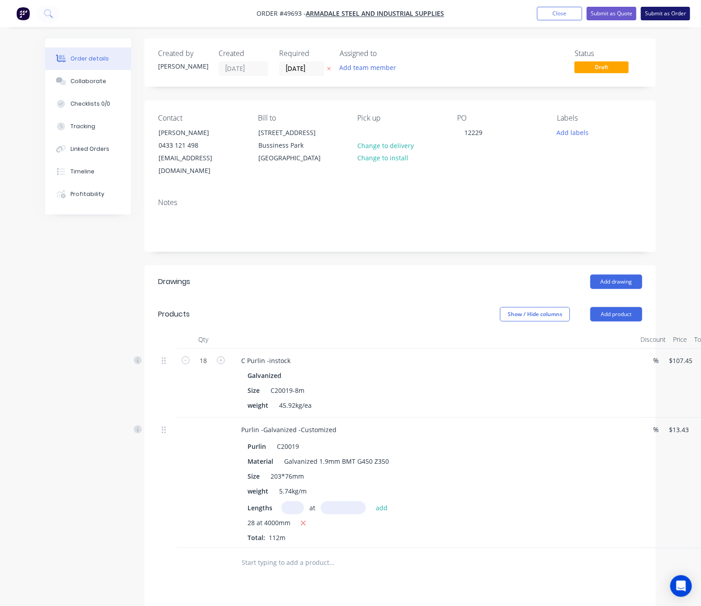
click at [660, 13] on button "Submit as Order" at bounding box center [665, 14] width 49 height 14
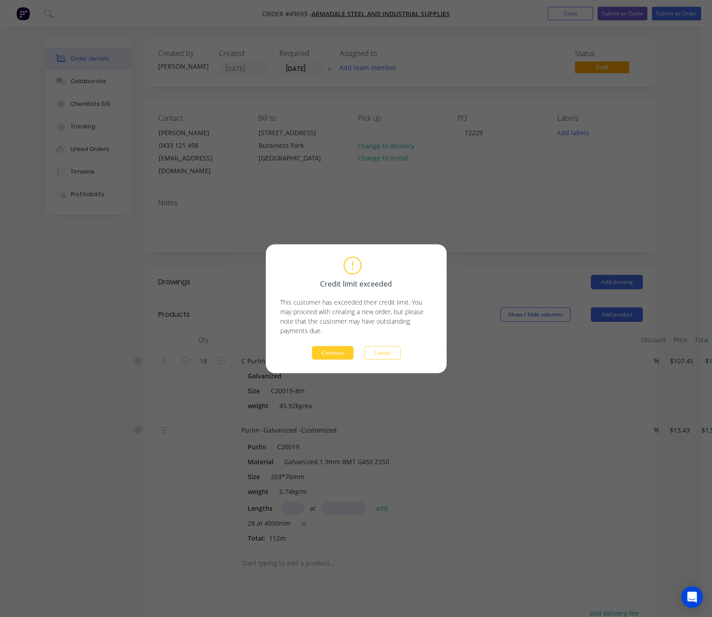
click at [337, 354] on button "Continue" at bounding box center [333, 353] width 42 height 14
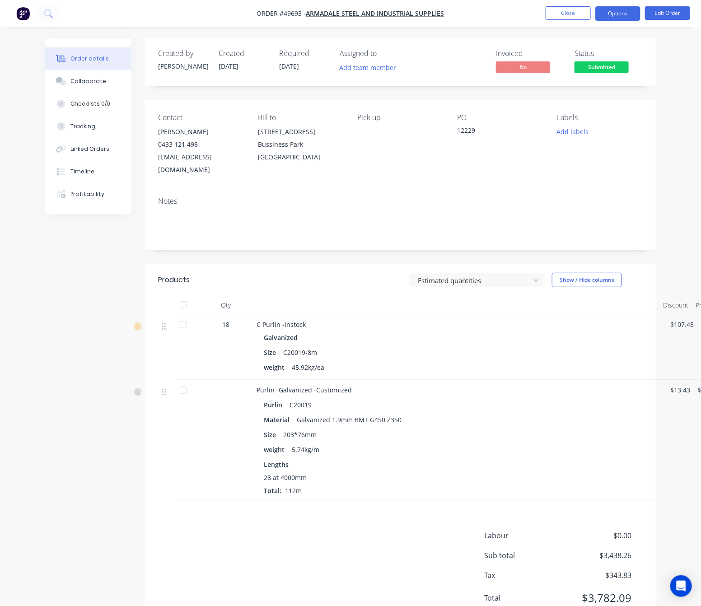
drag, startPoint x: 625, startPoint y: 6, endPoint x: 624, endPoint y: 11, distance: 5.1
click at [625, 6] on button "Options" at bounding box center [618, 13] width 45 height 14
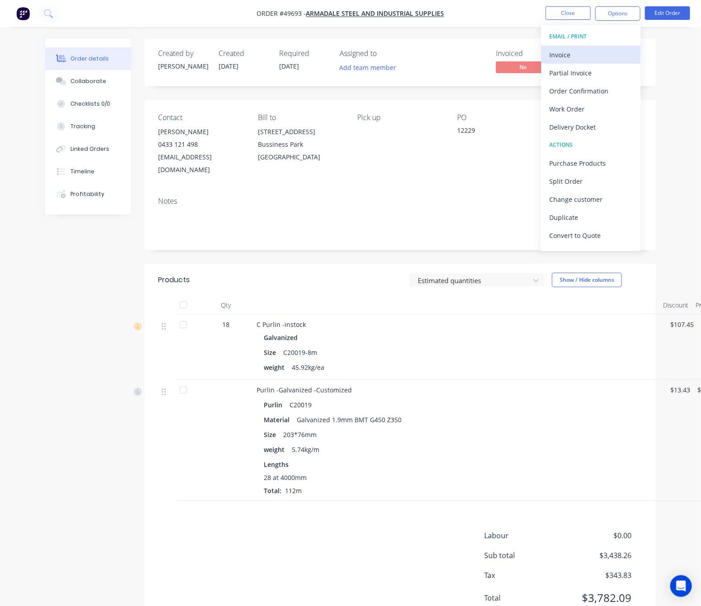
click at [600, 52] on div "Invoice" at bounding box center [591, 54] width 83 height 13
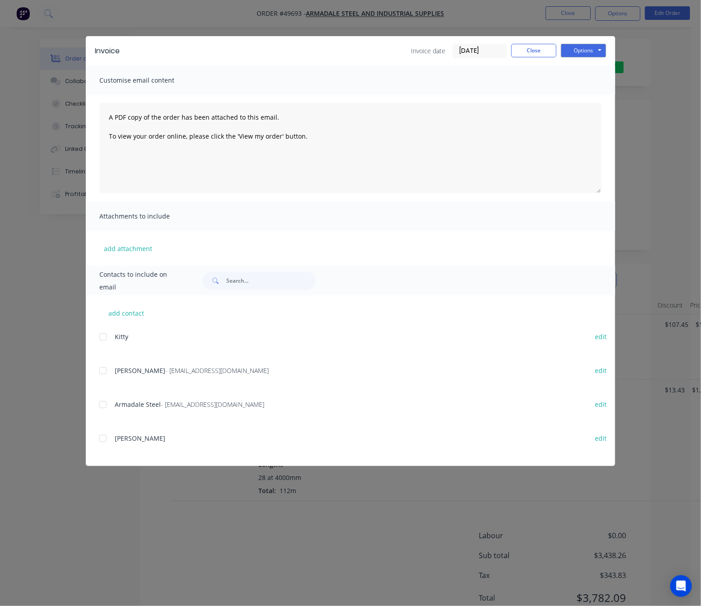
click at [104, 372] on div at bounding box center [103, 371] width 18 height 18
click at [578, 50] on button "Options" at bounding box center [583, 51] width 45 height 14
click at [600, 98] on button "Email" at bounding box center [590, 96] width 58 height 15
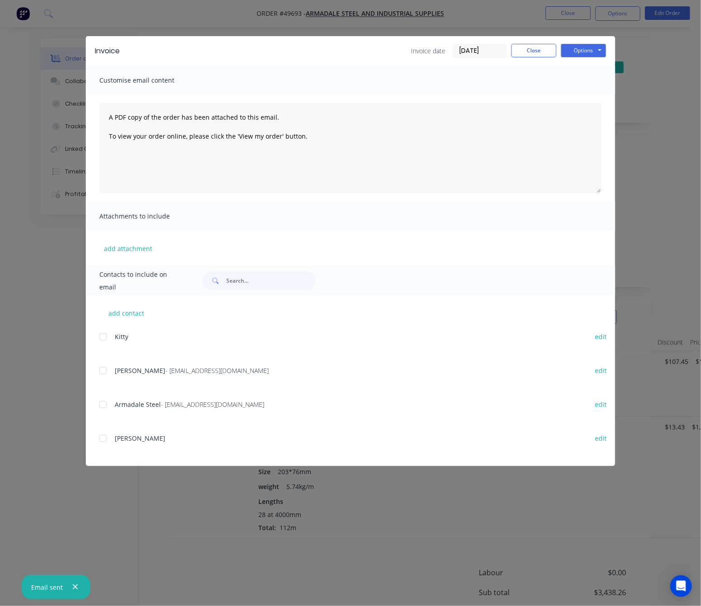
click at [65, 498] on div "Invoice Invoice date 25/09/25 Close Options Preview Print Email Customise email…" at bounding box center [350, 303] width 701 height 606
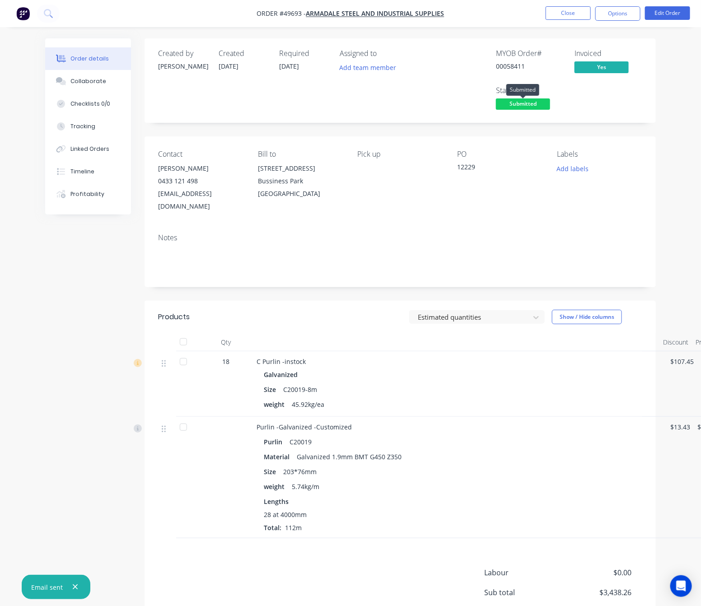
click at [530, 108] on span "Submitted" at bounding box center [523, 104] width 54 height 11
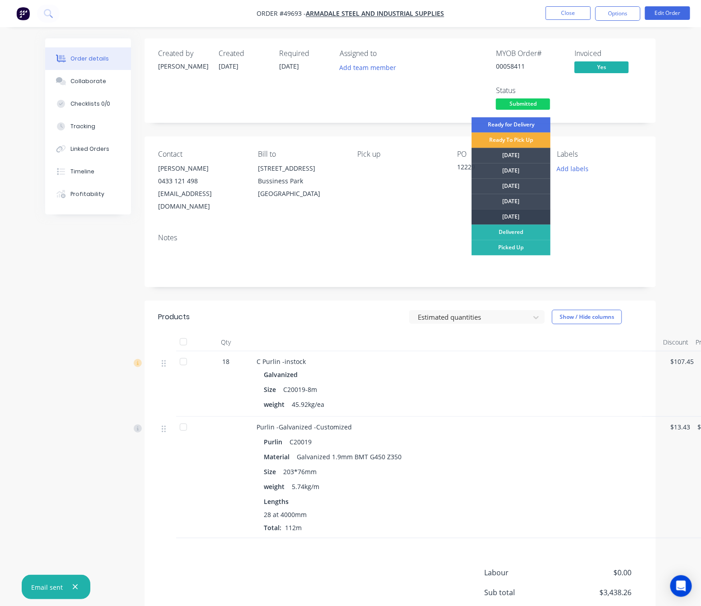
click at [514, 216] on div "[DATE]" at bounding box center [511, 217] width 79 height 15
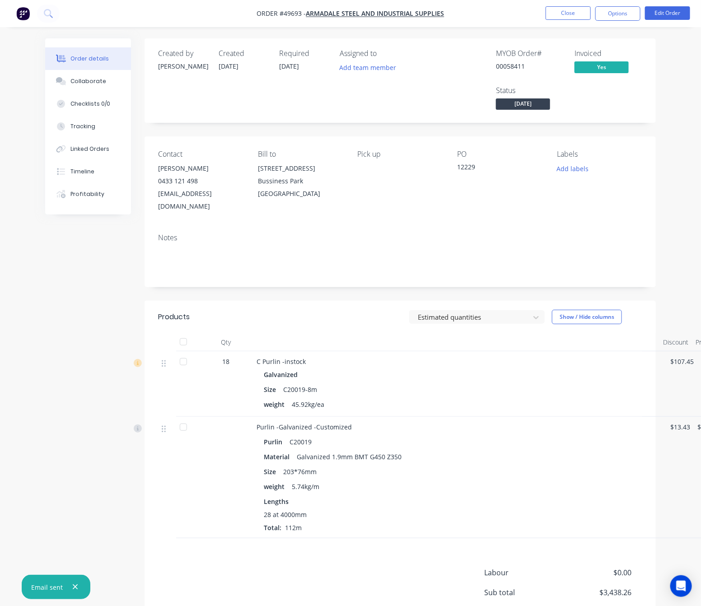
click at [660, 110] on div "Order details Collaborate Checklists 0/0 Tracking Linked Orders Timeline Profit…" at bounding box center [350, 340] width 701 height 680
click at [627, 15] on button "Options" at bounding box center [618, 13] width 45 height 14
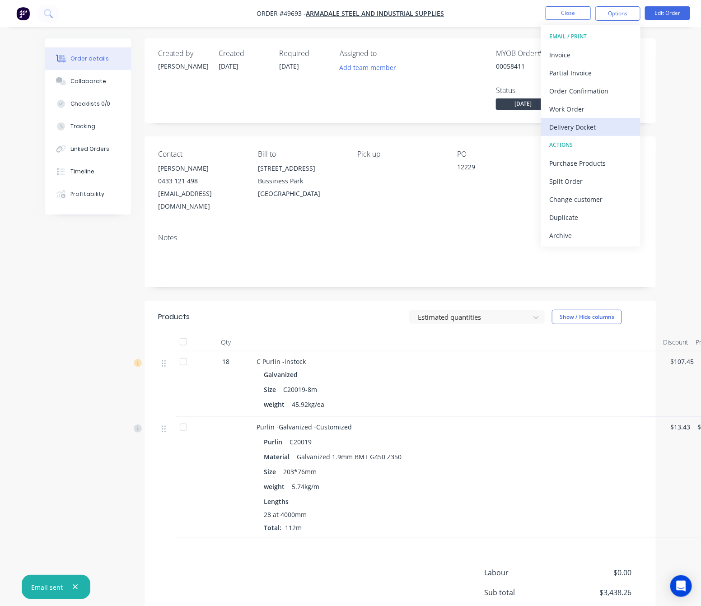
click at [598, 132] on div "Delivery Docket" at bounding box center [591, 127] width 83 height 13
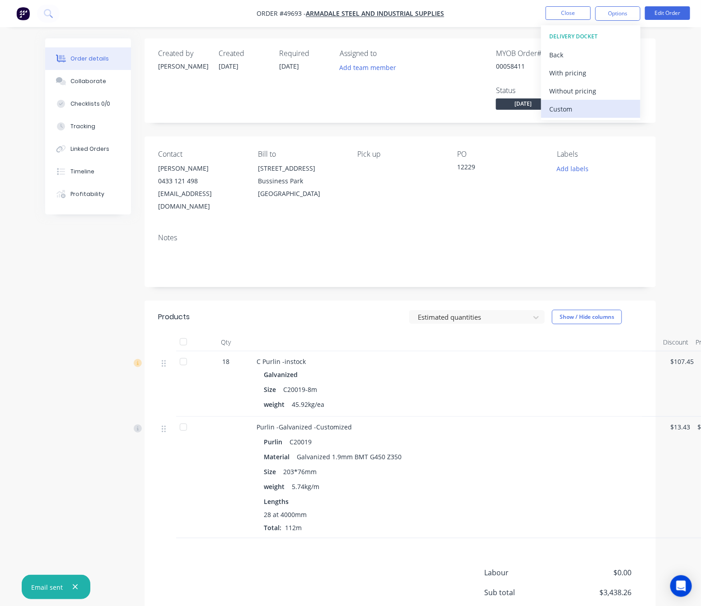
click at [594, 103] on div "Custom" at bounding box center [591, 109] width 83 height 13
click at [598, 94] on div "Without pricing" at bounding box center [591, 91] width 83 height 13
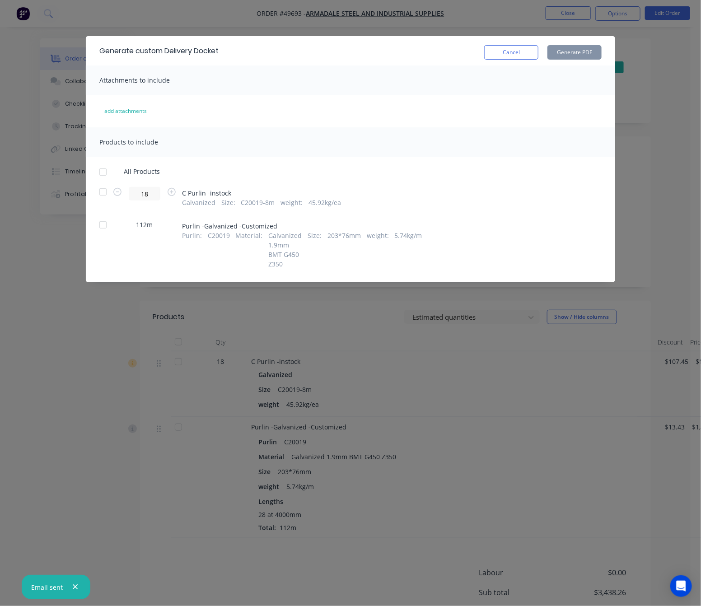
click at [101, 191] on div at bounding box center [103, 192] width 18 height 18
click at [574, 56] on button "Generate PDF" at bounding box center [575, 52] width 54 height 14
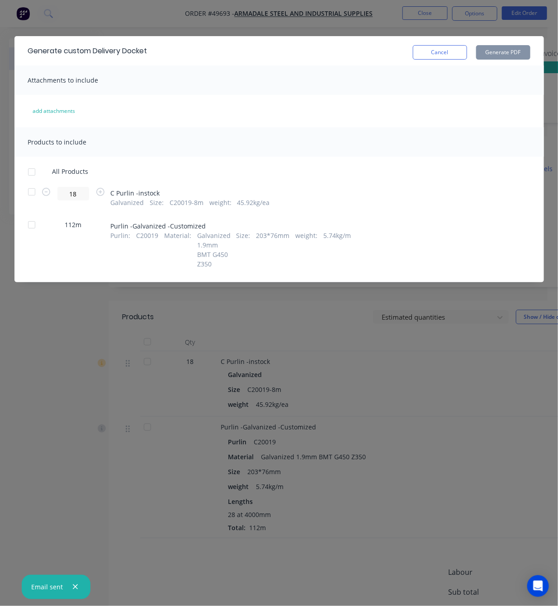
click at [34, 192] on div at bounding box center [32, 192] width 18 height 18
click at [507, 50] on button "Generate PDF" at bounding box center [503, 52] width 54 height 14
click at [73, 343] on div "Generate custom Delivery Docket Cancel Generate PDF Attachments to include add …" at bounding box center [279, 303] width 558 height 606
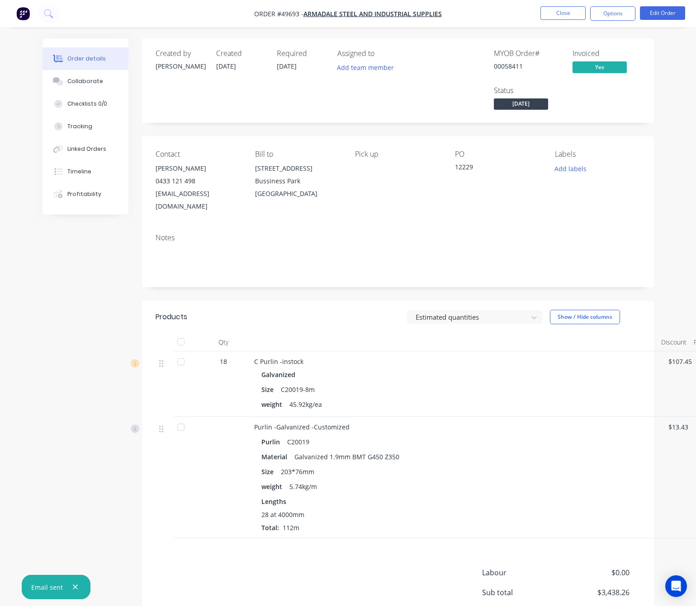
click at [0, 365] on html "Order #49693 - Armadale steel and Industrial Supplies Close Options Edit Order …" at bounding box center [348, 340] width 696 height 680
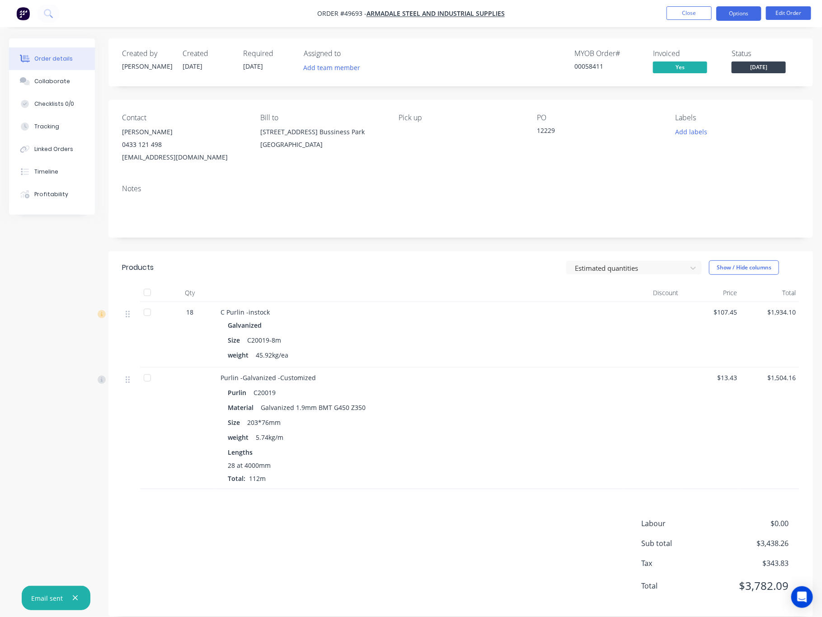
click at [660, 13] on button "Options" at bounding box center [738, 13] width 45 height 14
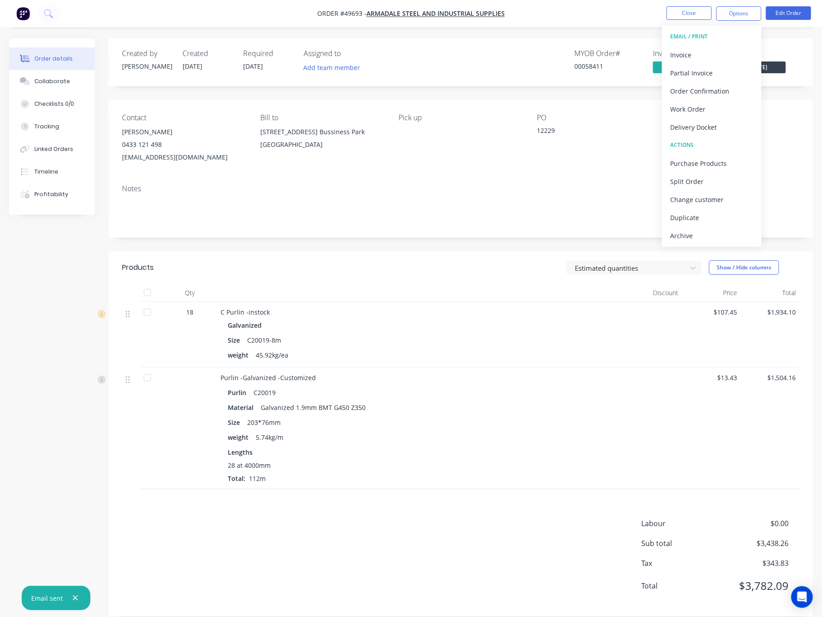
click at [660, 127] on div "Delivery Docket" at bounding box center [711, 127] width 83 height 13
click at [660, 110] on div "Custom" at bounding box center [711, 109] width 83 height 13
click at [660, 94] on div "Without pricing" at bounding box center [711, 91] width 83 height 13
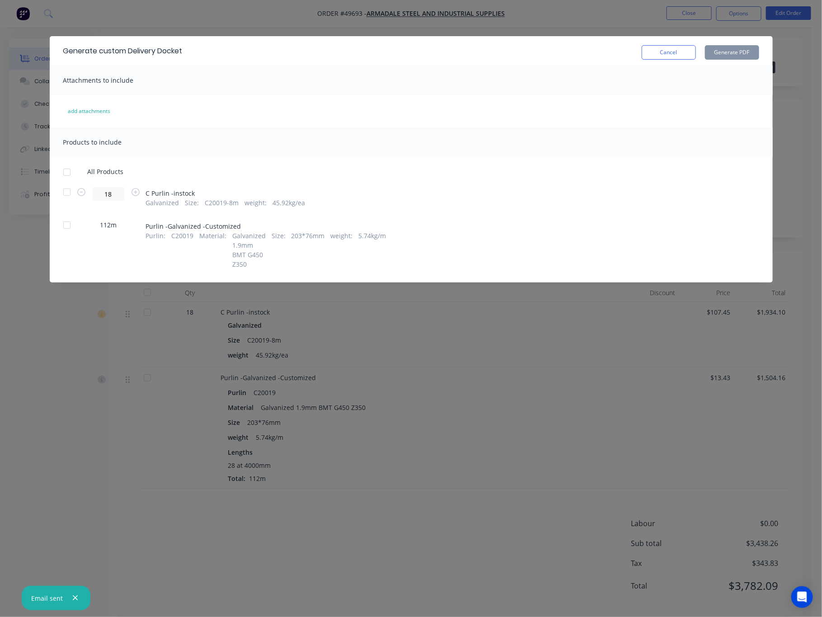
click at [67, 227] on div at bounding box center [67, 225] width 18 height 18
click at [660, 52] on button "Generate PDF" at bounding box center [732, 52] width 54 height 14
click at [609, 31] on div "Generate custom Delivery Docket Cancel Generate PDF Attachments to include add …" at bounding box center [411, 308] width 822 height 617
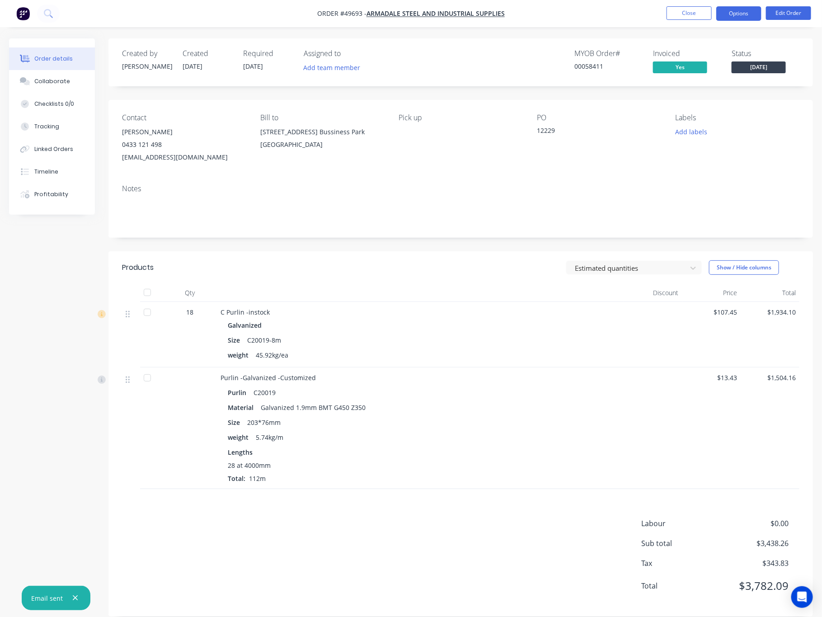
click at [660, 16] on button "Options" at bounding box center [738, 13] width 45 height 14
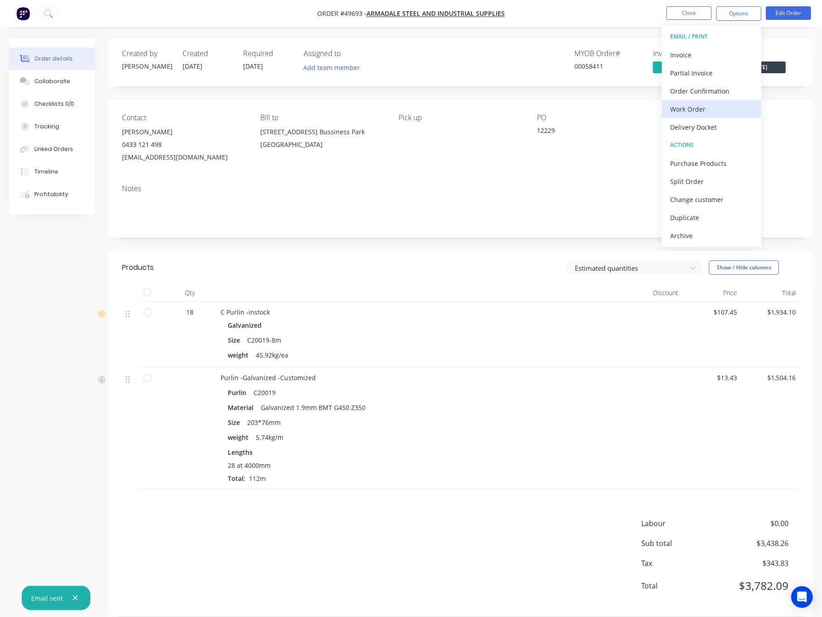
click at [660, 114] on div "Work Order" at bounding box center [711, 109] width 83 height 13
click at [660, 108] on div "Custom" at bounding box center [711, 109] width 83 height 13
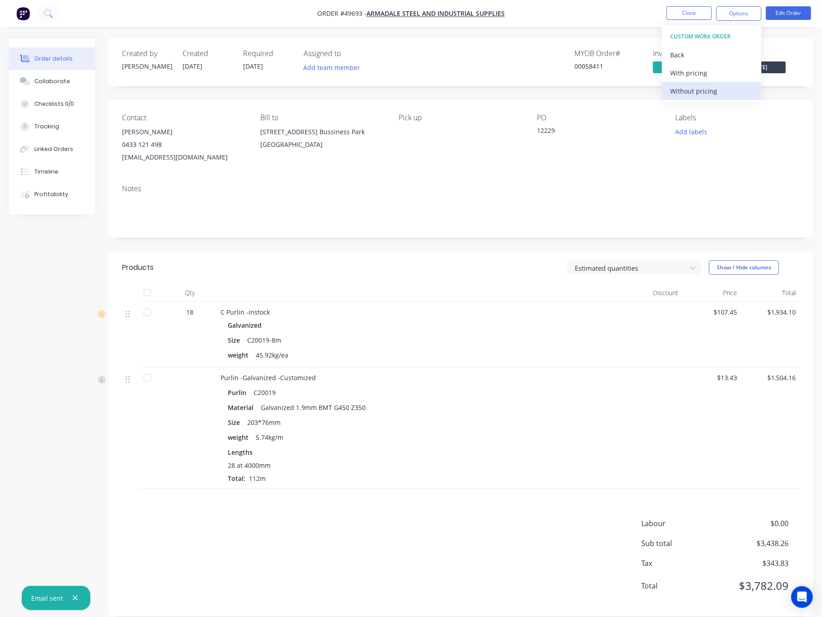
click at [660, 97] on div "Without pricing" at bounding box center [711, 91] width 83 height 13
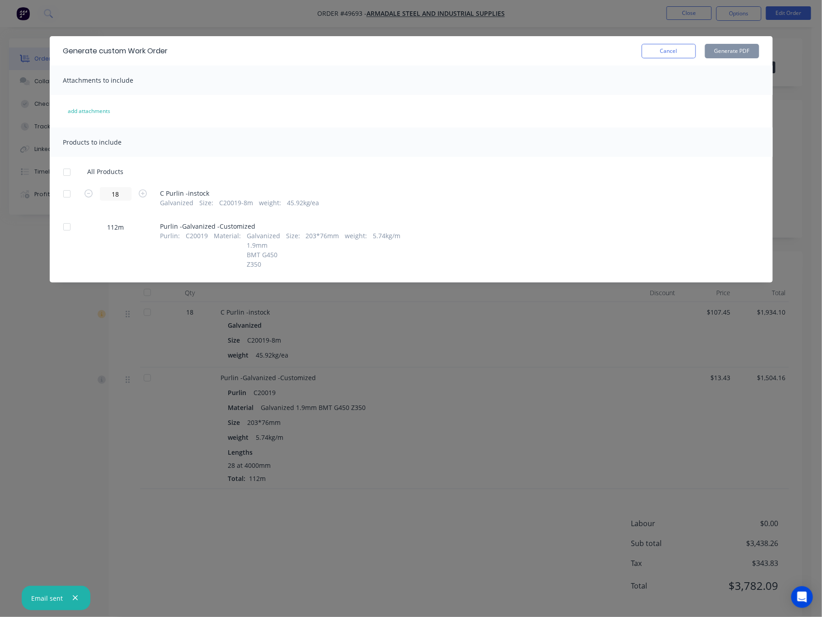
click at [70, 228] on div at bounding box center [67, 227] width 18 height 18
click at [660, 52] on button "Generate PDF" at bounding box center [732, 51] width 54 height 14
click at [377, 16] on div "Generate custom Work Order Cancel Generate PDF Attachments to include add attac…" at bounding box center [411, 308] width 822 height 617
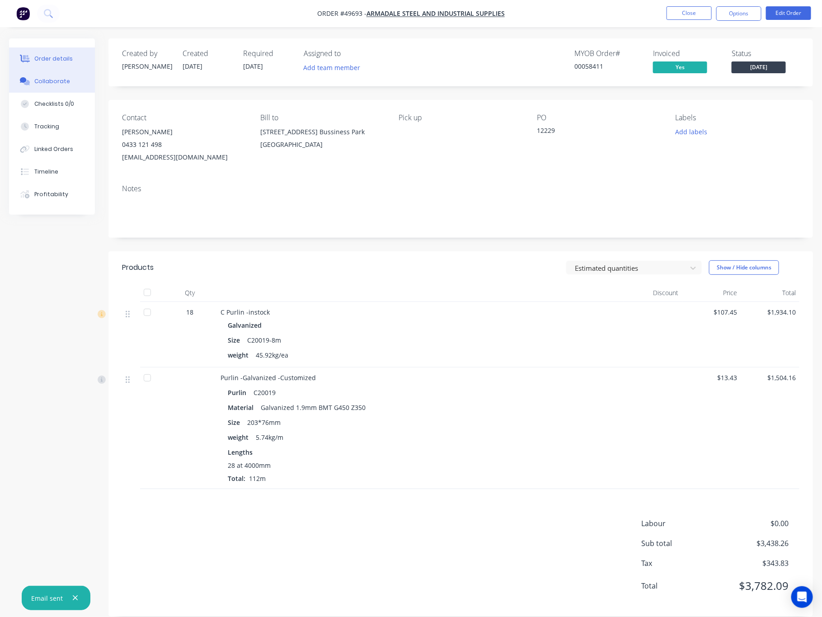
drag, startPoint x: 46, startPoint y: 82, endPoint x: 47, endPoint y: 97, distance: 14.9
click at [46, 83] on div "Collaborate" at bounding box center [52, 81] width 36 height 8
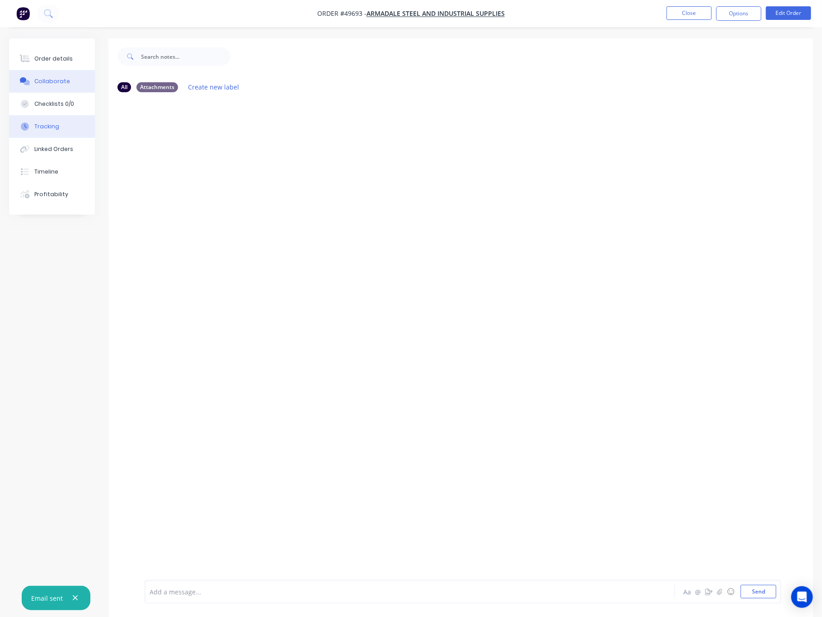
click at [49, 136] on button "Tracking" at bounding box center [52, 126] width 86 height 23
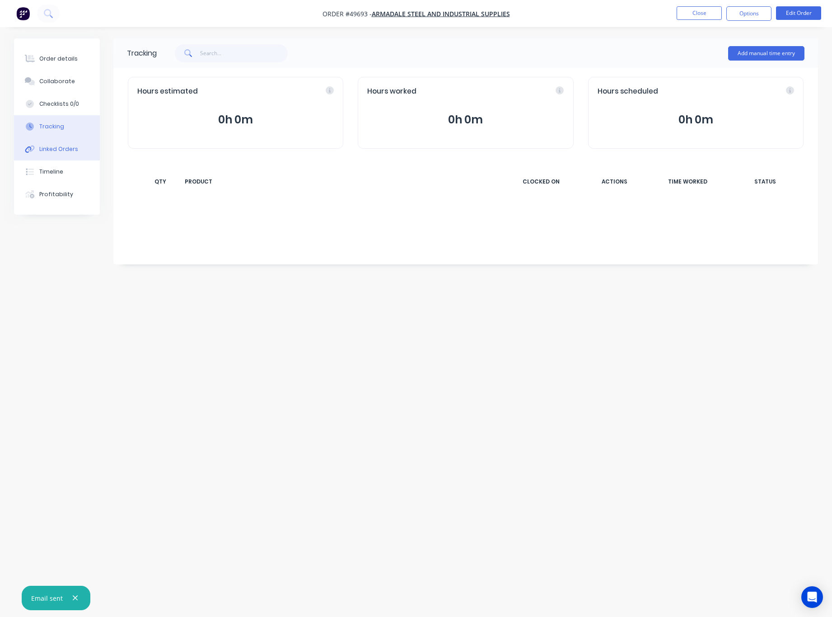
click at [61, 153] on button "Linked Orders" at bounding box center [57, 149] width 86 height 23
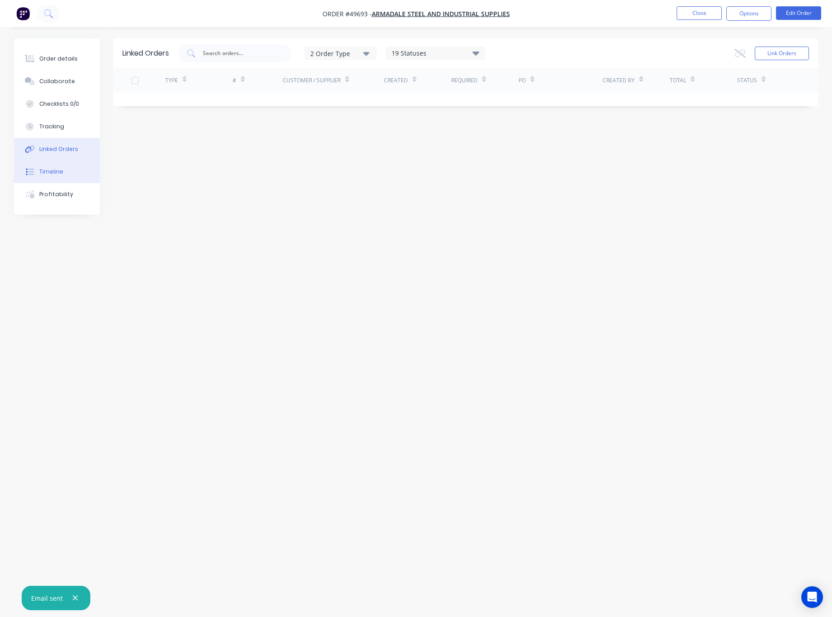
click at [67, 175] on button "Timeline" at bounding box center [57, 171] width 86 height 23
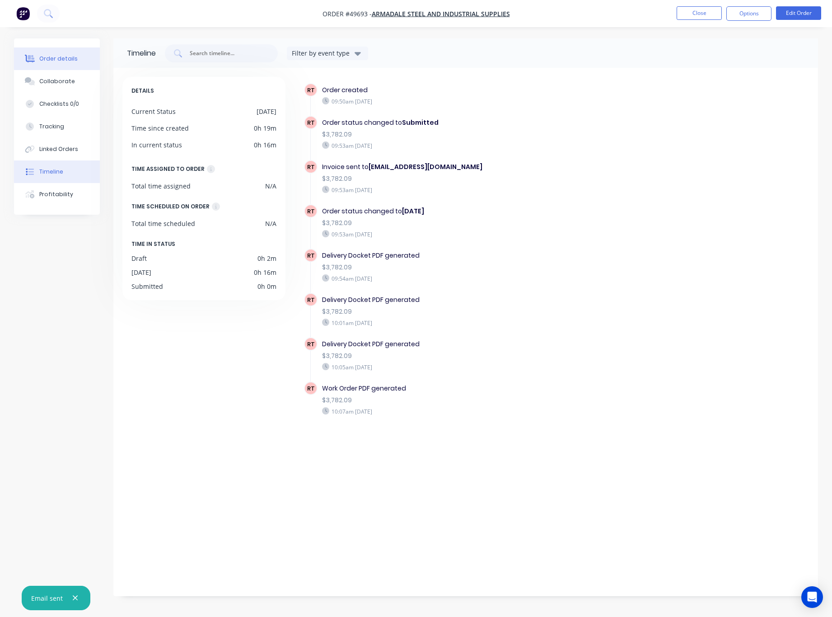
drag, startPoint x: 54, startPoint y: 55, endPoint x: 54, endPoint y: 60, distance: 5.0
click at [54, 58] on div "Order details" at bounding box center [58, 59] width 38 height 8
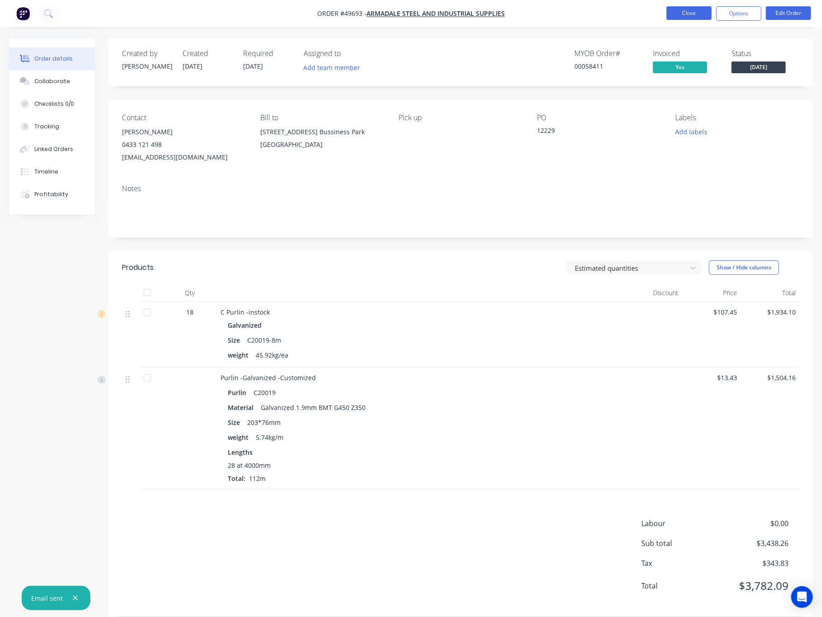
click at [660, 18] on button "Close" at bounding box center [689, 13] width 45 height 14
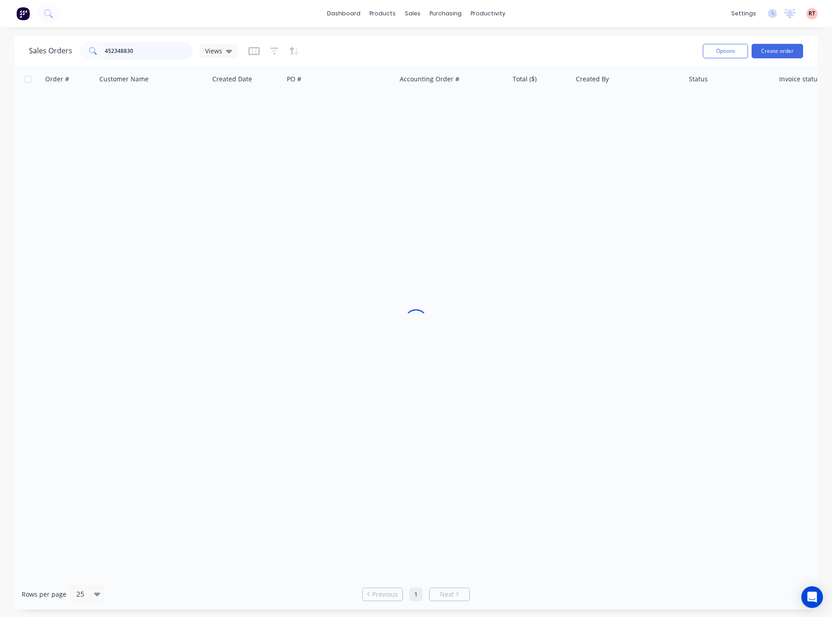
drag, startPoint x: 151, startPoint y: 48, endPoint x: -42, endPoint y: 79, distance: 195.4
click at [0, 79] on html "dashboard products sales purchasing productivity dashboard products Product Cat…" at bounding box center [416, 308] width 832 height 617
type input "9173"
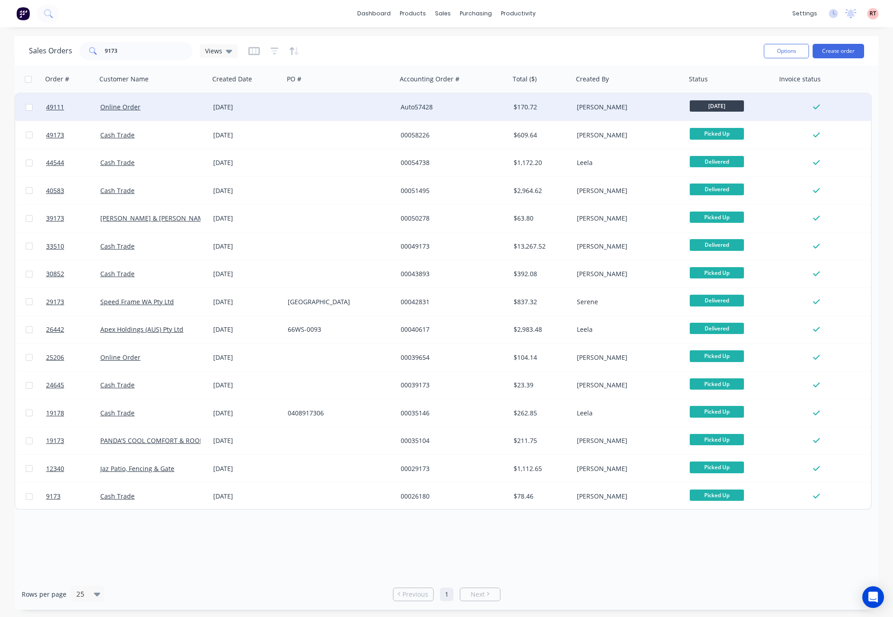
click at [343, 106] on div at bounding box center [340, 107] width 113 height 27
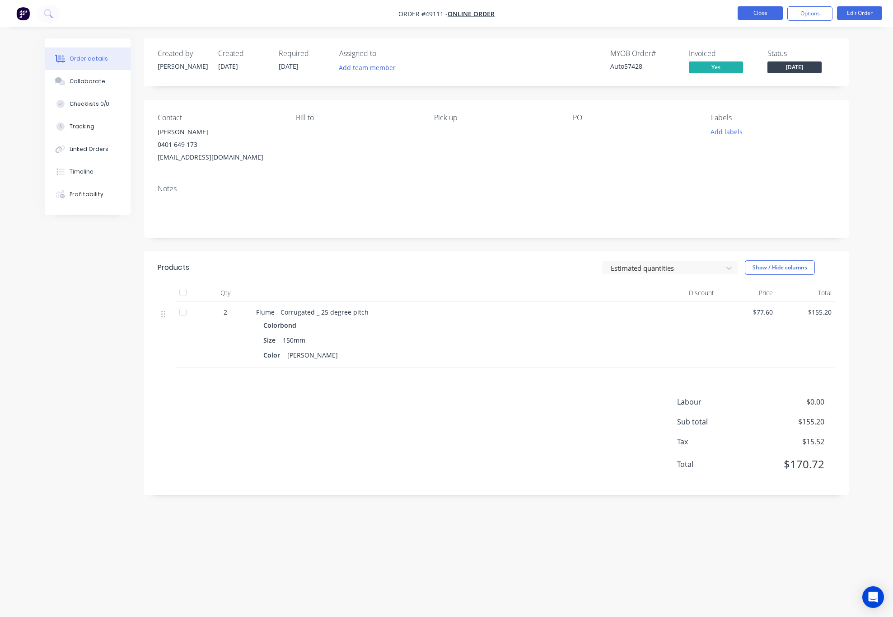
click at [660, 16] on button "Close" at bounding box center [760, 13] width 45 height 14
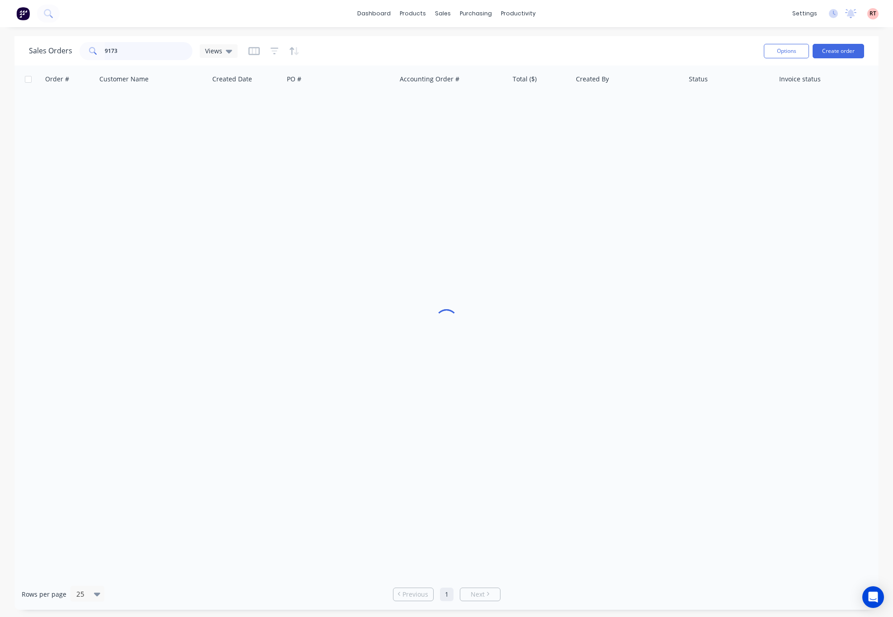
click at [19, 67] on div "Sales Orders 9173 Views Options Create order Order # Customer Name Created Date…" at bounding box center [446, 322] width 865 height 573
type input "49664"
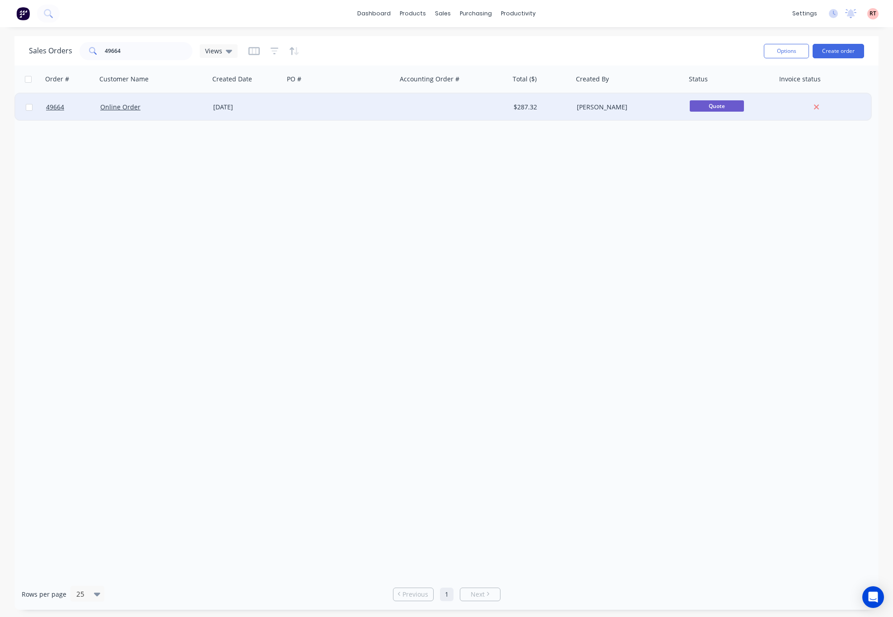
click at [397, 112] on div at bounding box center [453, 107] width 113 height 27
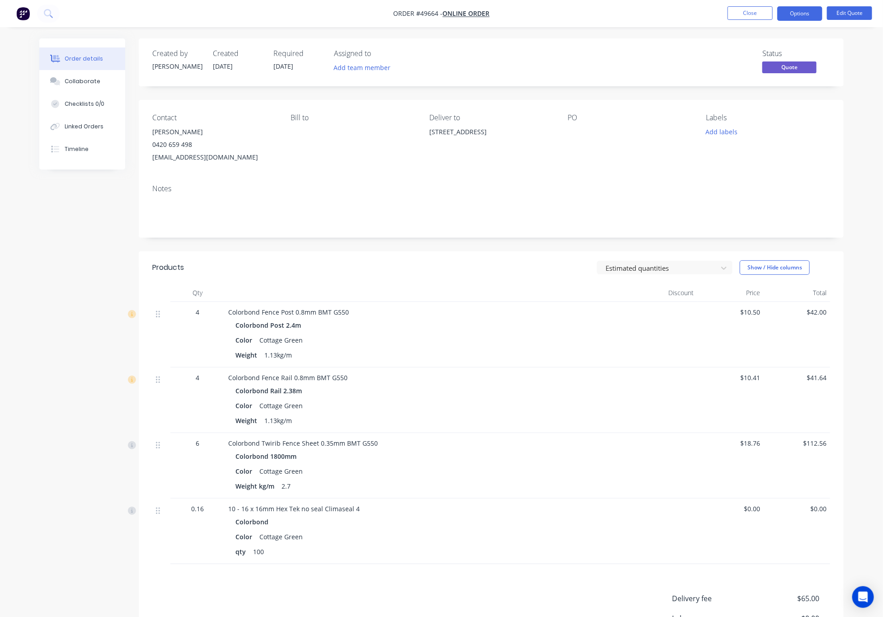
drag, startPoint x: 845, startPoint y: 165, endPoint x: 870, endPoint y: 124, distance: 48.1
click at [660, 161] on div "Order details Collaborate Checklists 0/0 Linked Orders Timeline Order details C…" at bounding box center [441, 381] width 823 height 686
click at [660, 134] on button "Add labels" at bounding box center [722, 132] width 42 height 12
drag, startPoint x: 515, startPoint y: 128, endPoint x: 423, endPoint y: 138, distance: 92.8
click at [423, 138] on div "Contact Barry Olsen 0420 659 498 barryolsen573@gmail.com Bill to Deliver to 6 N…" at bounding box center [491, 138] width 705 height 77
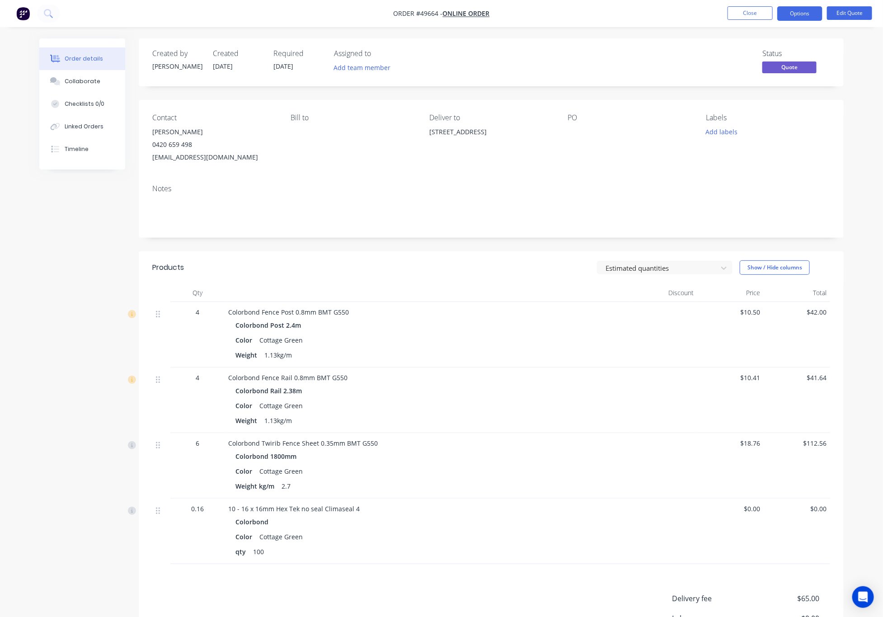
copy div "6 North Cres, Byford WA 6122"
click at [660, 133] on button "Add labels" at bounding box center [722, 132] width 42 height 12
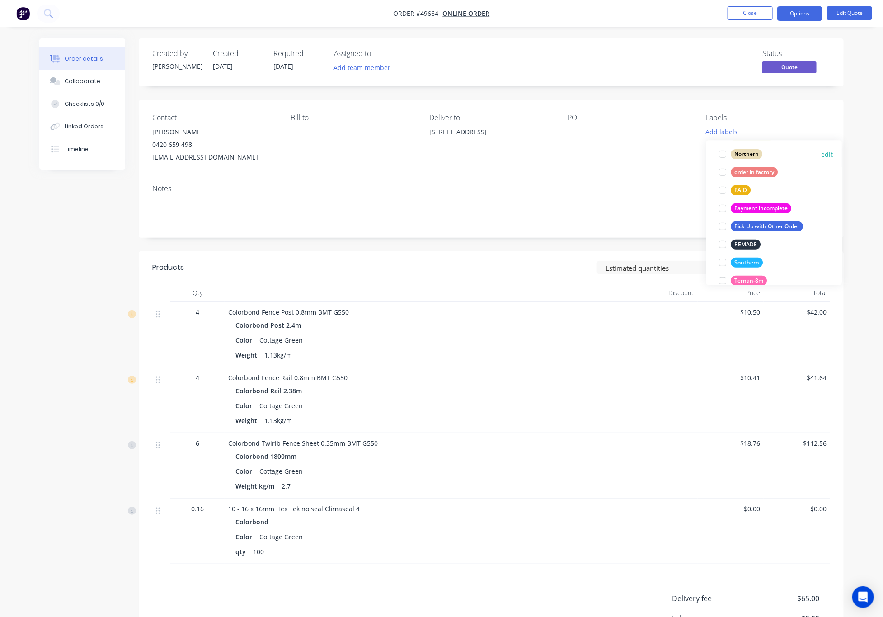
click at [660, 154] on div at bounding box center [723, 154] width 18 height 18
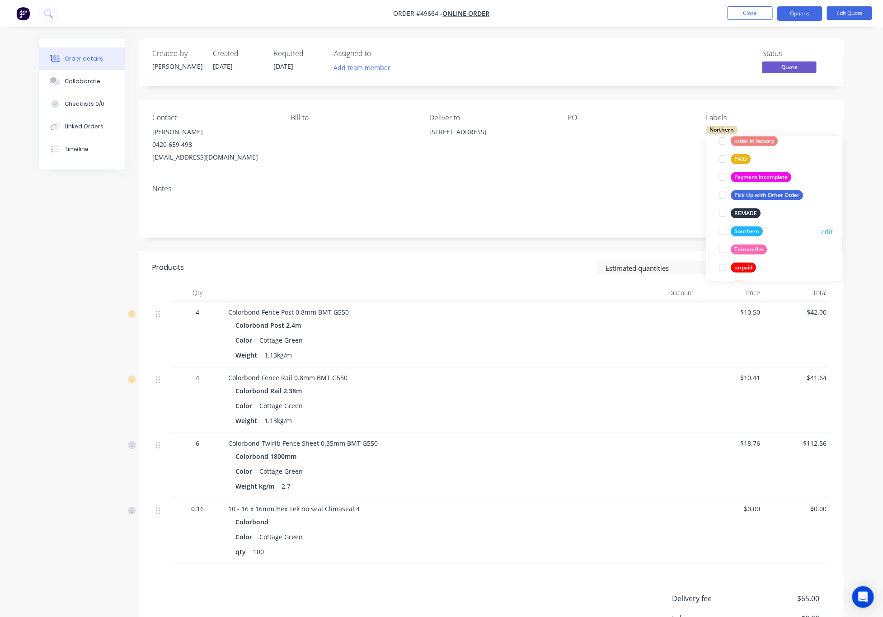
scroll to position [254, 0]
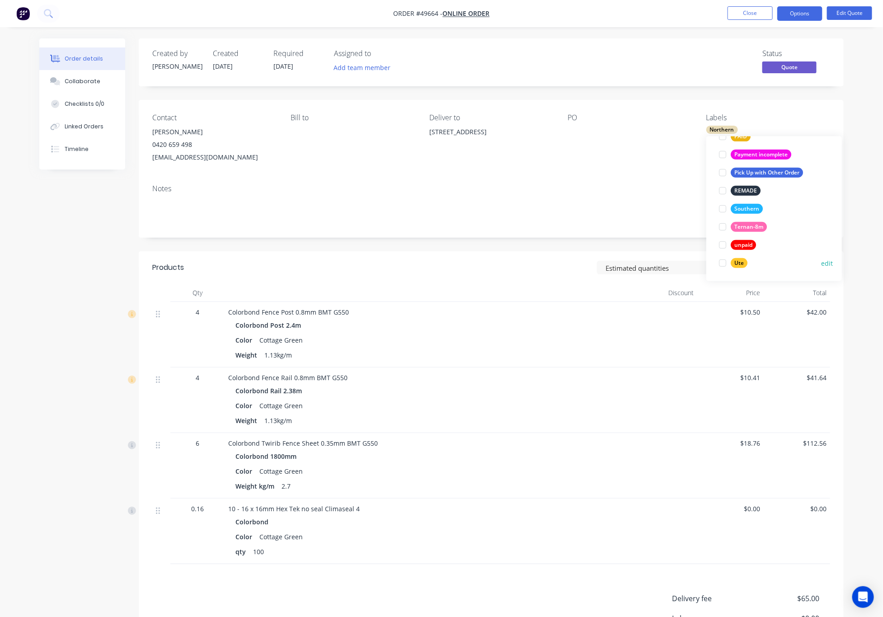
click at [660, 263] on div at bounding box center [723, 263] width 18 height 18
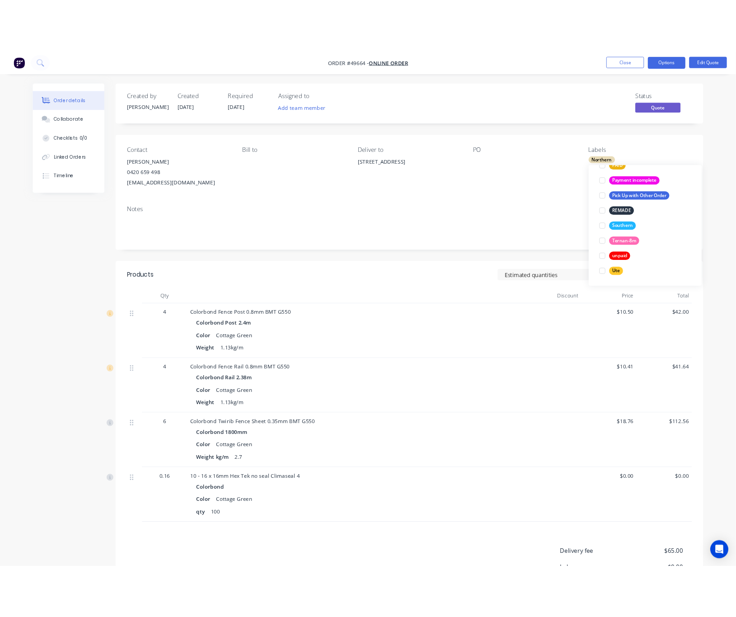
scroll to position [0, 0]
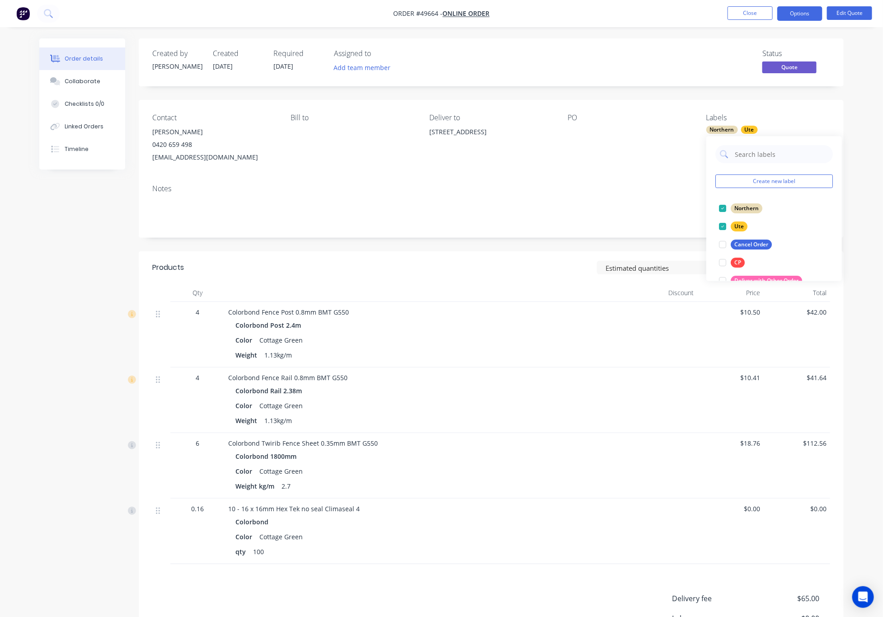
click at [643, 195] on div "Notes" at bounding box center [491, 207] width 705 height 61
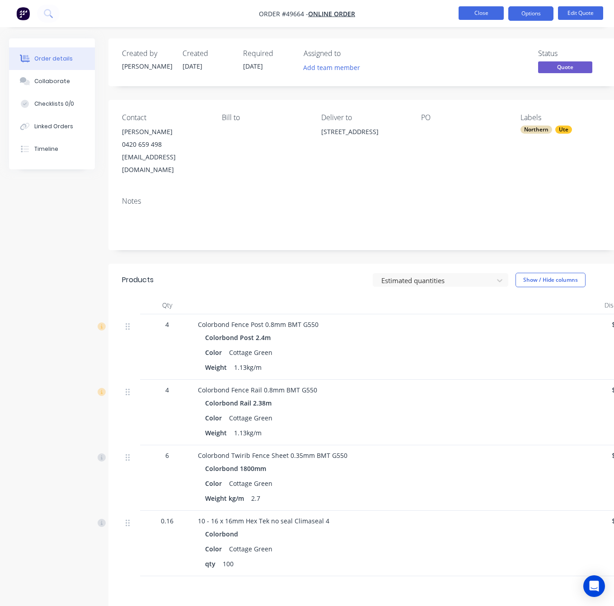
click at [480, 17] on button "Close" at bounding box center [481, 13] width 45 height 14
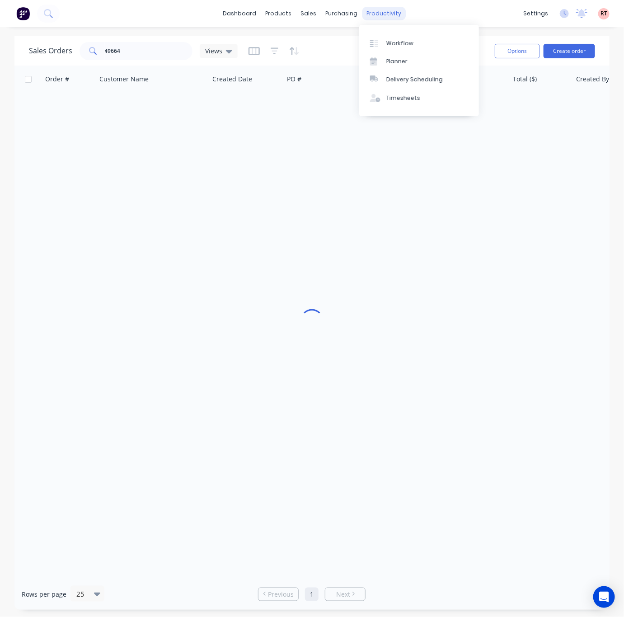
click at [375, 19] on div "productivity" at bounding box center [384, 14] width 44 height 14
click at [388, 39] on div "Workflow" at bounding box center [399, 43] width 27 height 8
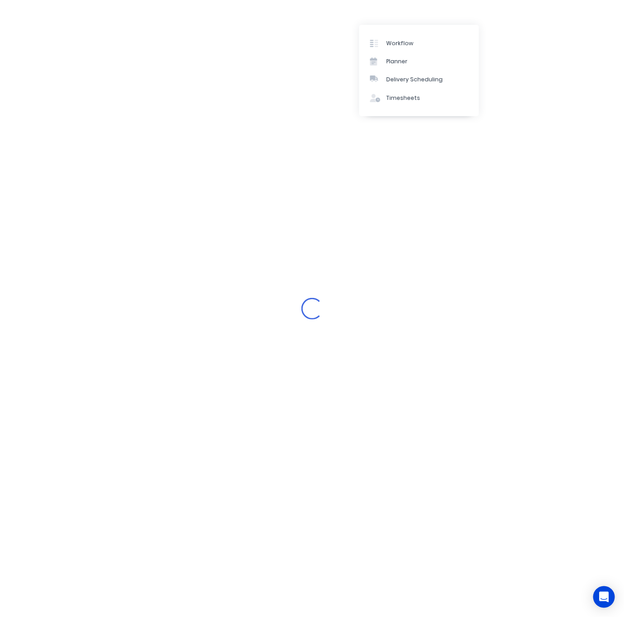
click at [224, 258] on div "Loading..." at bounding box center [312, 308] width 624 height 617
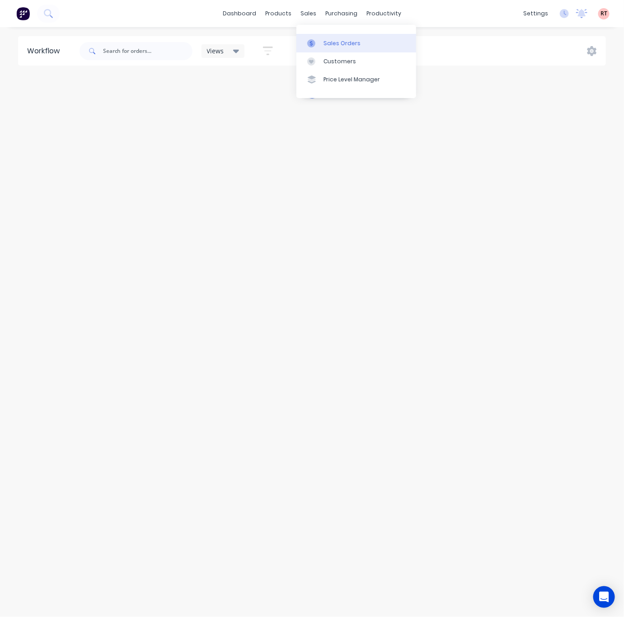
click at [331, 44] on div "Sales Orders" at bounding box center [342, 43] width 37 height 8
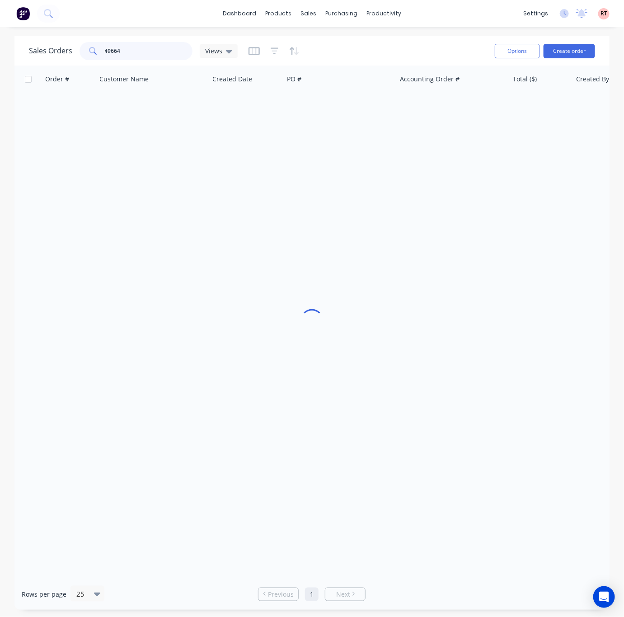
drag, startPoint x: 145, startPoint y: 54, endPoint x: 33, endPoint y: 60, distance: 112.7
click at [38, 60] on div "Sales Orders 49664 Views" at bounding box center [133, 51] width 209 height 18
type input "49162"
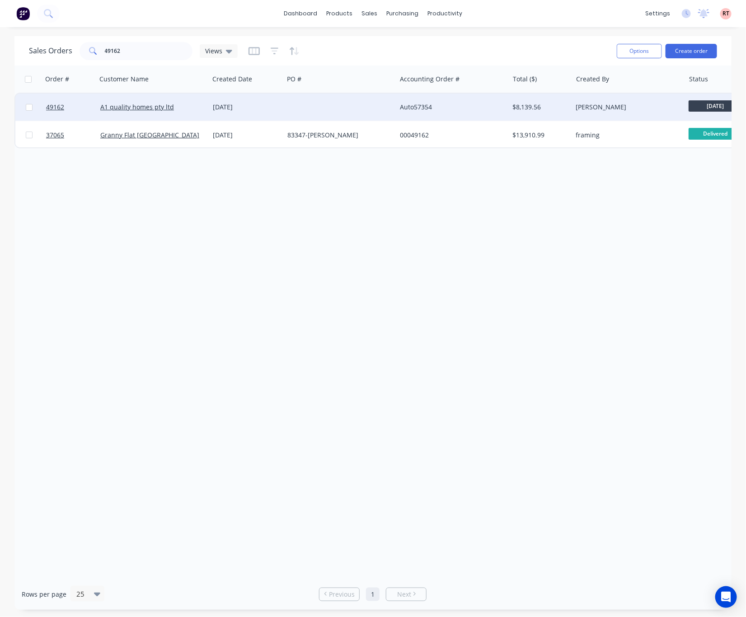
click at [332, 111] on div at bounding box center [340, 107] width 113 height 27
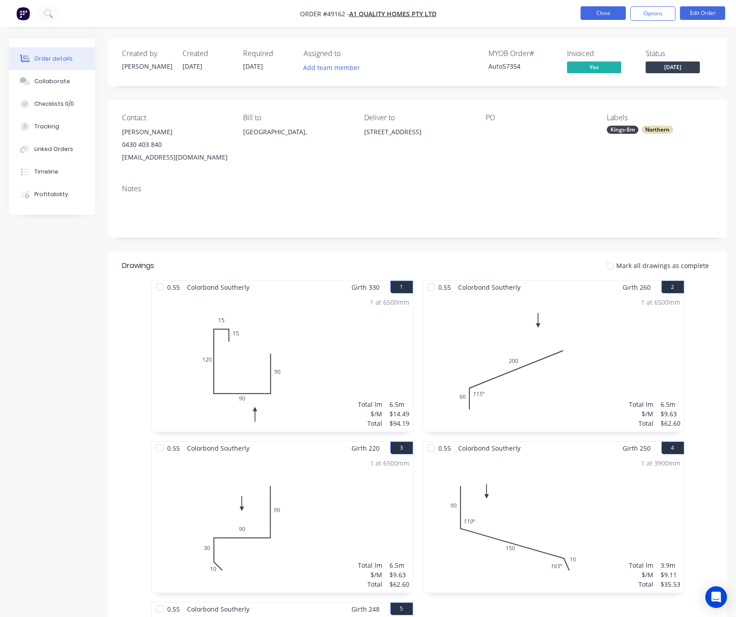
click at [597, 15] on button "Close" at bounding box center [603, 13] width 45 height 14
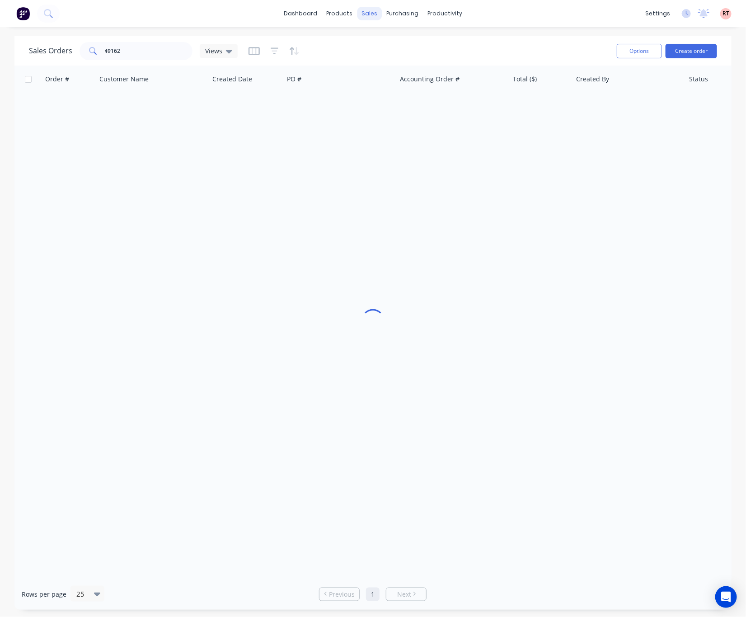
click at [361, 10] on div "sales" at bounding box center [369, 14] width 25 height 14
click at [396, 39] on div "Sales Orders" at bounding box center [403, 43] width 37 height 8
drag, startPoint x: 117, startPoint y: 55, endPoint x: 28, endPoint y: 67, distance: 89.9
click at [29, 67] on div "Sales Orders 49162 Views Options Create order Order # Customer Name Created Dat…" at bounding box center [372, 322] width 717 height 573
drag, startPoint x: 137, startPoint y: 56, endPoint x: 139, endPoint y: 51, distance: 5.6
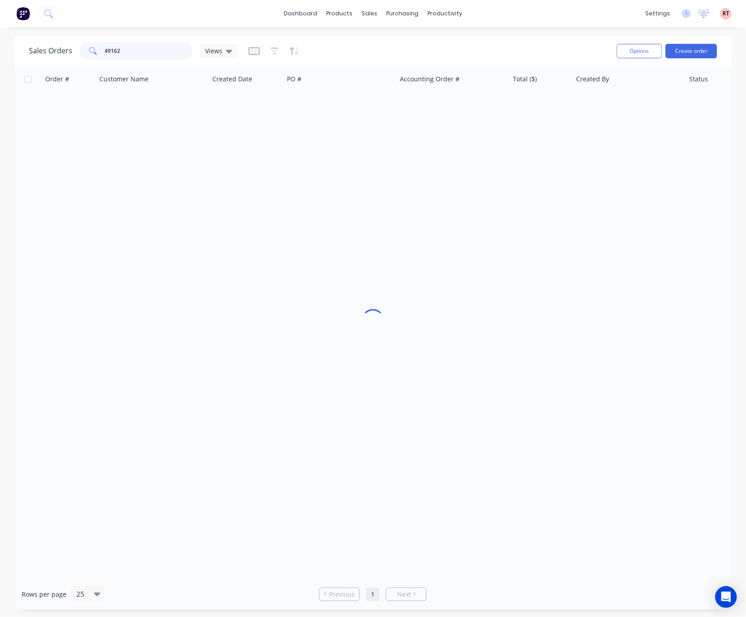
click at [137, 52] on input "49162" at bounding box center [149, 51] width 88 height 18
drag, startPoint x: 139, startPoint y: 51, endPoint x: 50, endPoint y: 59, distance: 88.9
click at [50, 59] on div "Sales Orders 49162 Views" at bounding box center [133, 51] width 209 height 18
click at [388, 34] on link "Sales Orders" at bounding box center [417, 43] width 120 height 18
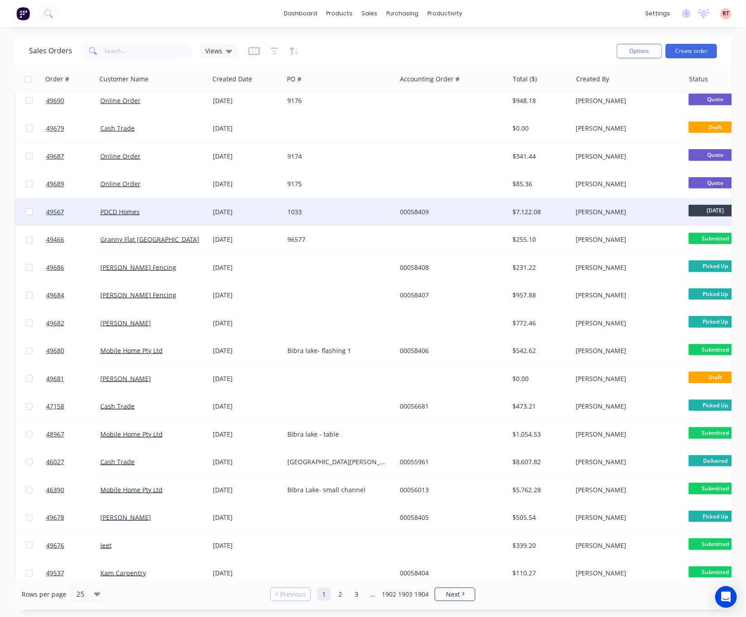
scroll to position [213, 0]
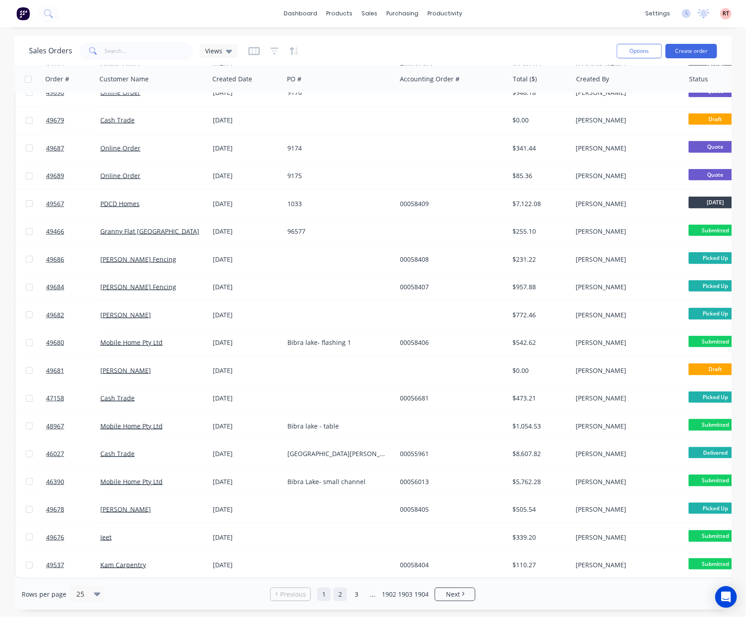
click at [343, 548] on link "2" at bounding box center [341, 595] width 14 height 14
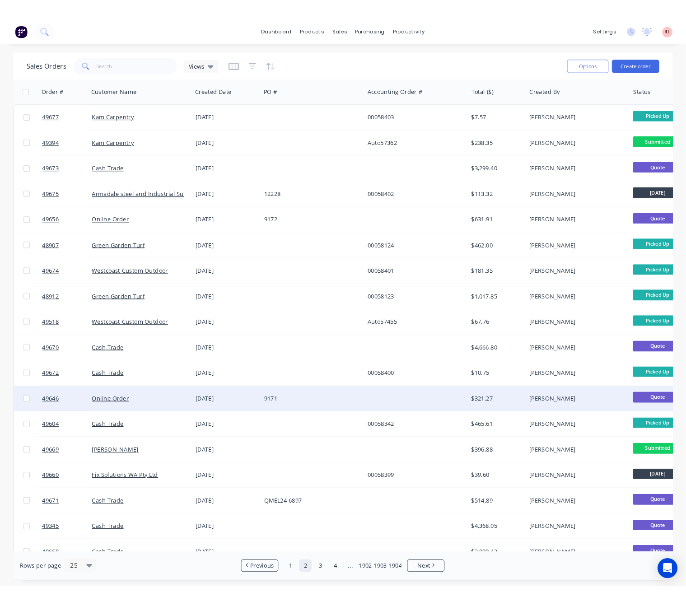
scroll to position [0, 0]
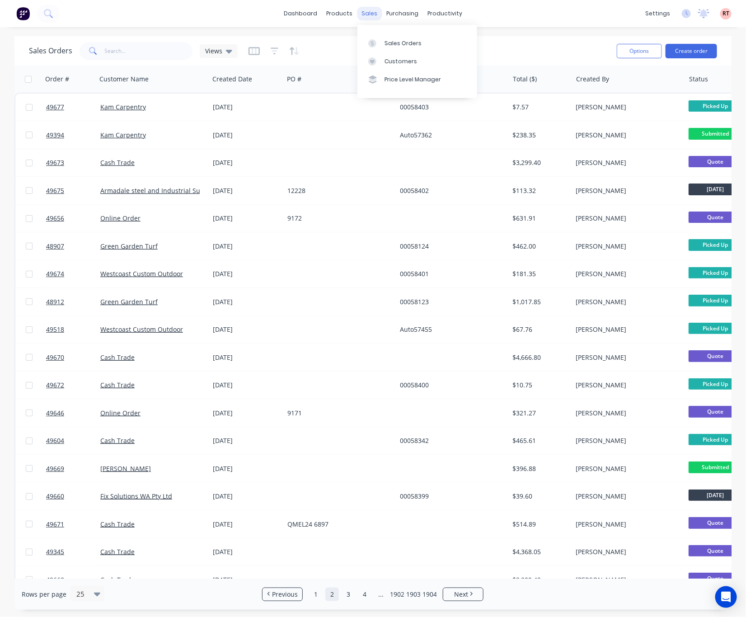
click at [373, 14] on div "sales" at bounding box center [369, 14] width 25 height 14
click at [383, 60] on link "Customers" at bounding box center [417, 61] width 120 height 18
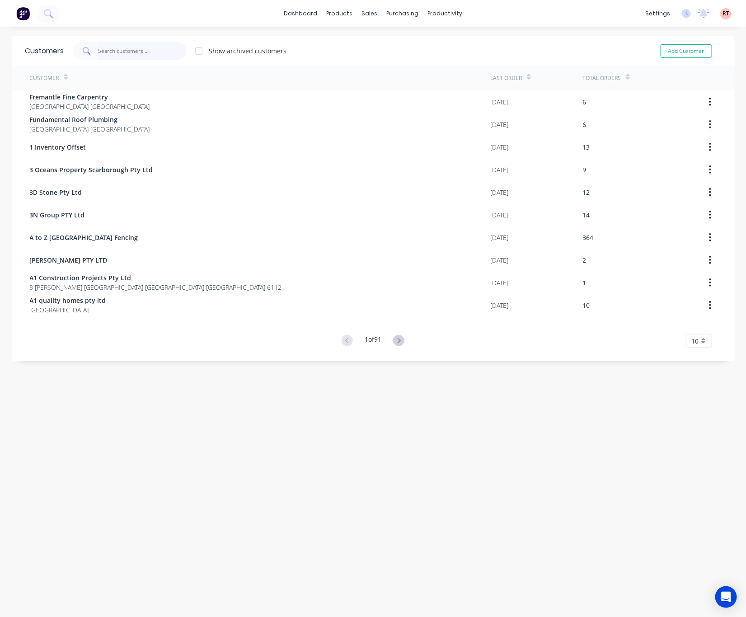
click at [148, 53] on input "text" at bounding box center [142, 51] width 88 height 18
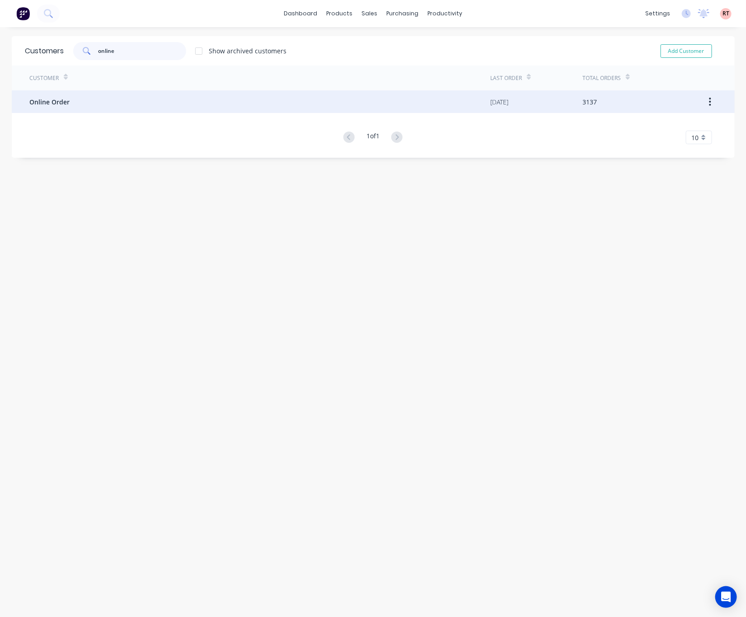
type input "online"
click at [256, 98] on div "Online Order" at bounding box center [260, 101] width 461 height 23
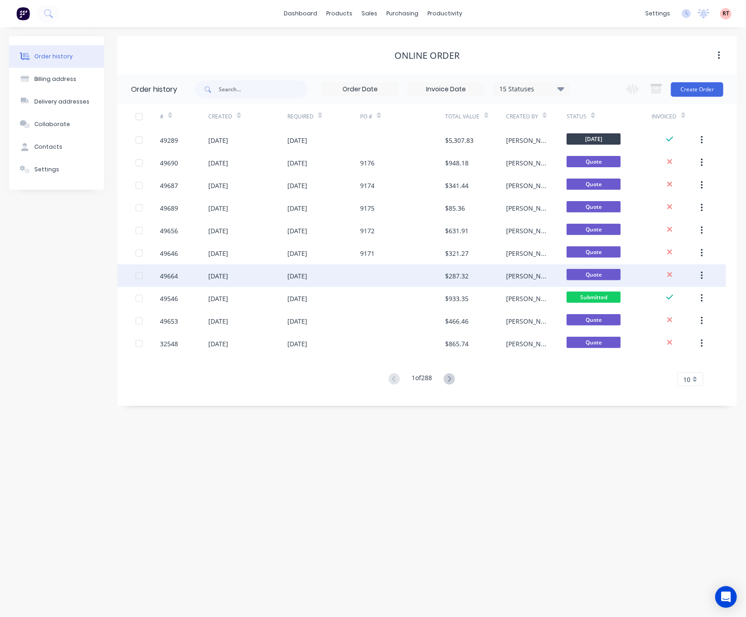
click at [409, 277] on div at bounding box center [402, 275] width 85 height 23
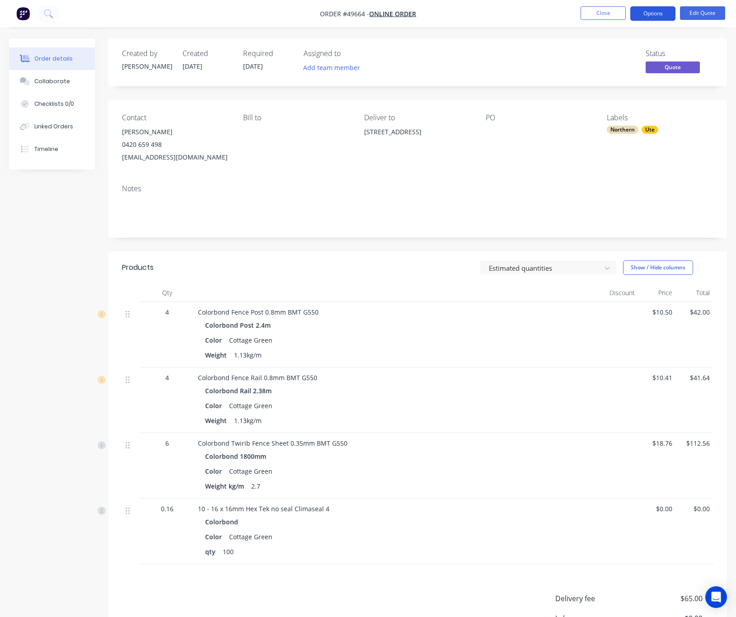
click at [653, 15] on button "Options" at bounding box center [652, 13] width 45 height 14
click at [660, 15] on button "Edit Quote" at bounding box center [702, 13] width 45 height 14
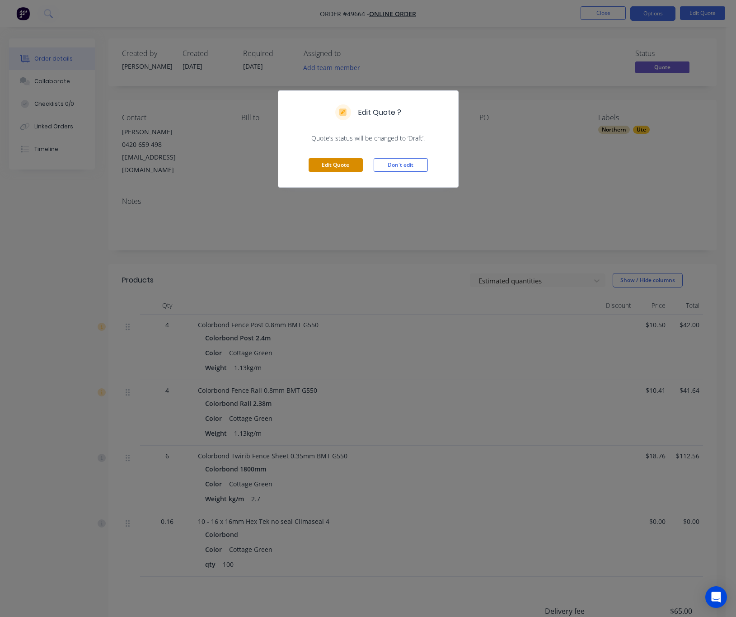
click at [348, 163] on button "Edit Quote" at bounding box center [336, 165] width 54 height 14
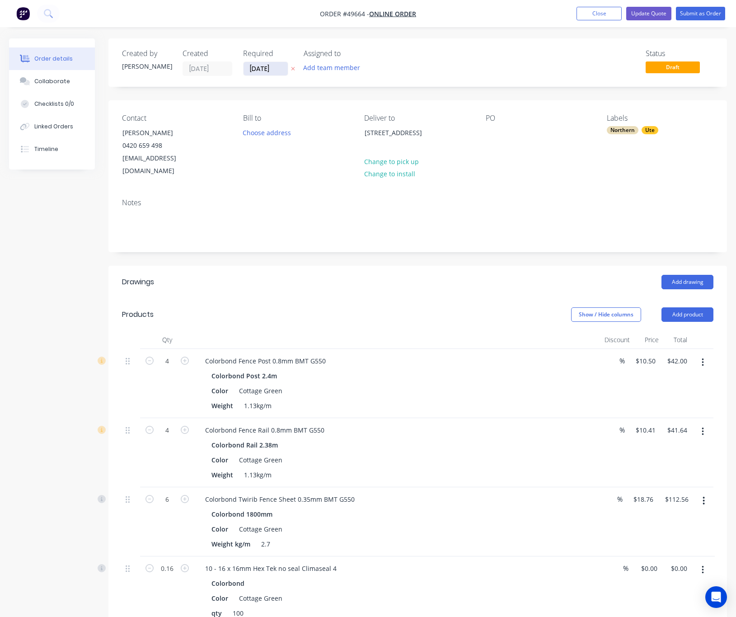
click at [261, 72] on input "[DATE]" at bounding box center [266, 69] width 44 height 14
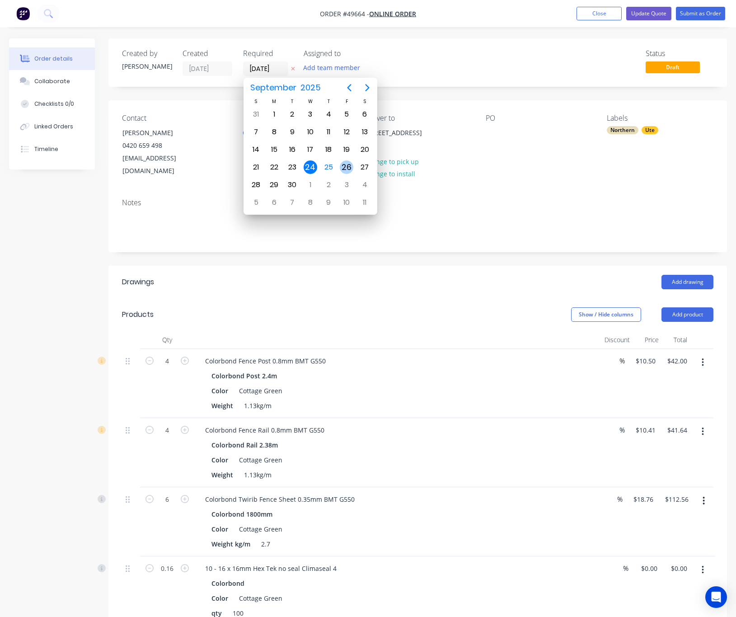
click at [347, 170] on div "26" at bounding box center [347, 167] width 14 height 14
type input "26/09/25"
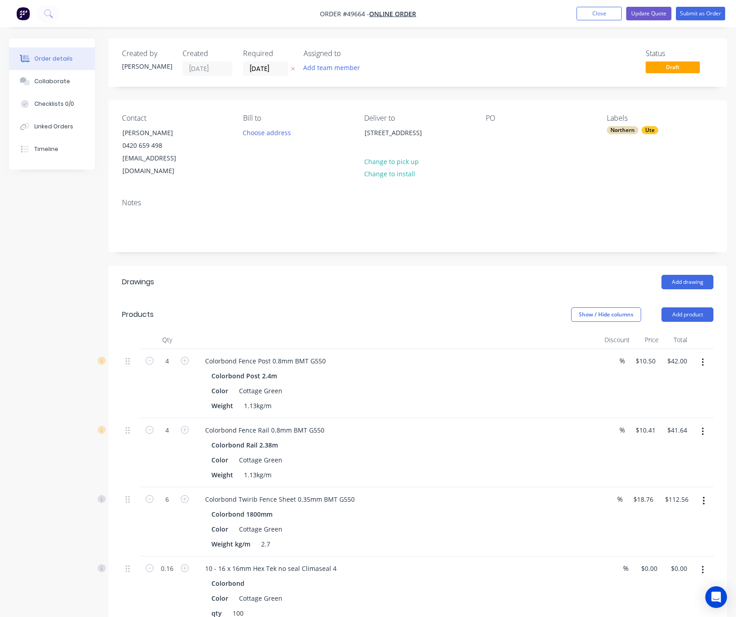
click at [469, 79] on div "Created by Cathy Created 24/09/25 Required 26/09/25 Assigned to Add team member…" at bounding box center [417, 62] width 619 height 48
click at [660, 14] on button "Submit as Order" at bounding box center [700, 14] width 49 height 14
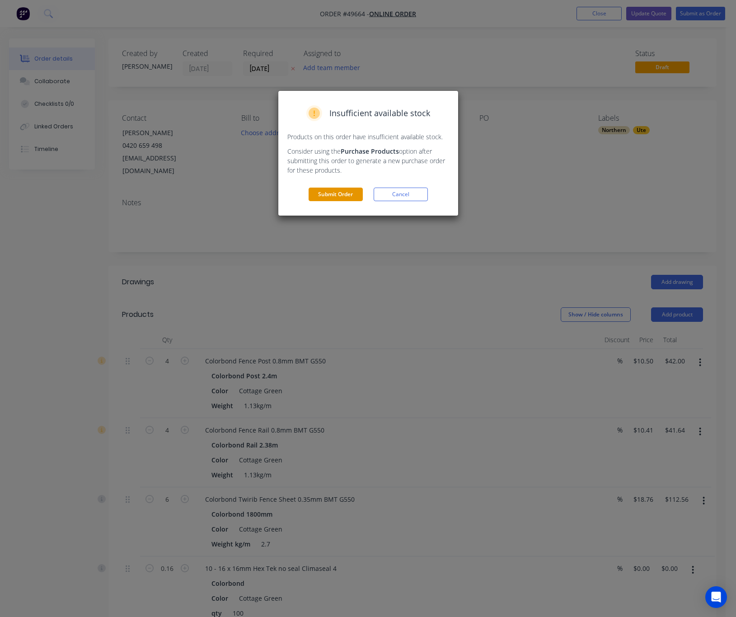
click at [340, 194] on button "Submit Order" at bounding box center [336, 195] width 54 height 14
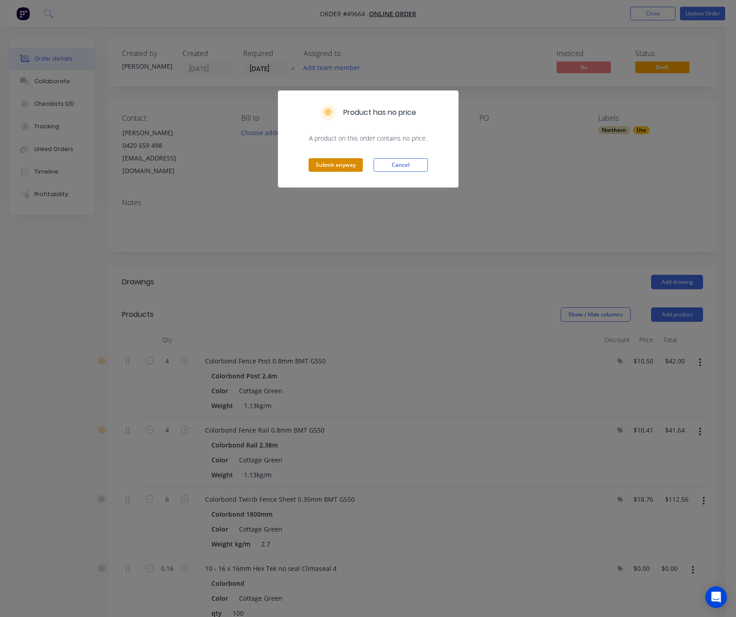
click at [343, 165] on button "Submit anyway" at bounding box center [336, 165] width 54 height 14
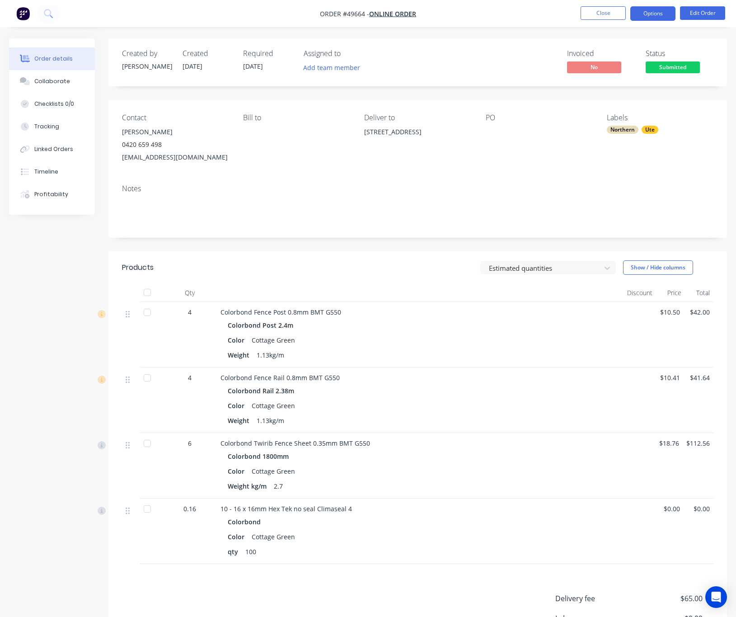
click at [657, 14] on button "Options" at bounding box center [652, 13] width 45 height 14
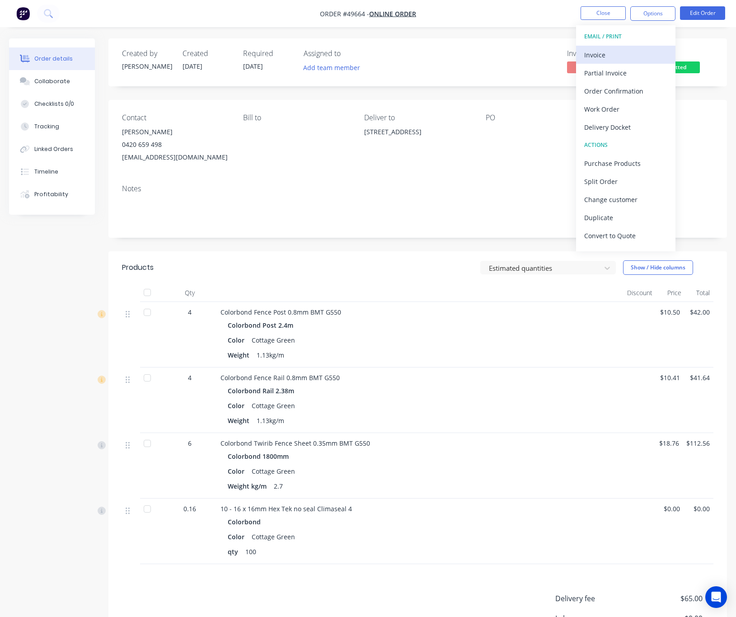
click at [639, 56] on div "Invoice" at bounding box center [625, 54] width 83 height 13
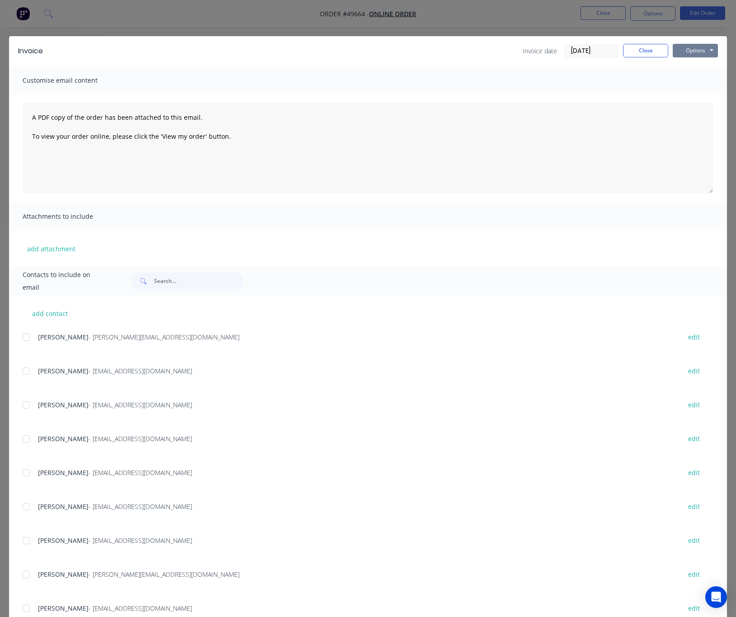
drag, startPoint x: 686, startPoint y: 49, endPoint x: 690, endPoint y: 57, distance: 8.7
click at [660, 57] on div "Options Preview Print Email" at bounding box center [695, 51] width 45 height 14
click at [660, 48] on button "Options" at bounding box center [695, 51] width 45 height 14
click at [660, 77] on button "Print" at bounding box center [702, 81] width 58 height 15
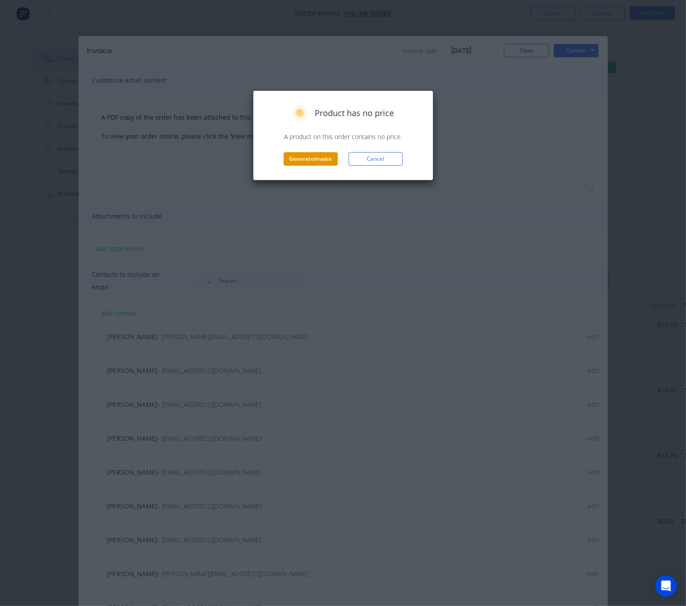
click at [308, 156] on button "Generate invoice" at bounding box center [311, 159] width 54 height 14
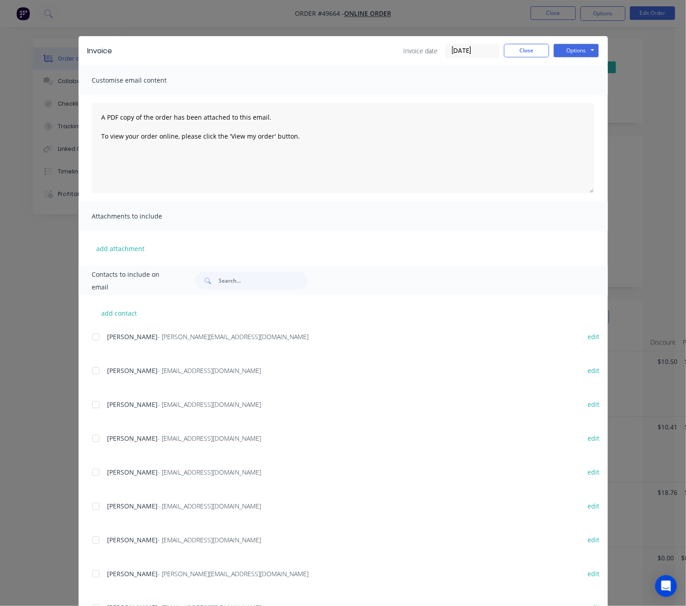
click at [208, 19] on div "Invoice Invoice date 25/09/25 Close Options Preview Print Email Customise email…" at bounding box center [343, 303] width 686 height 606
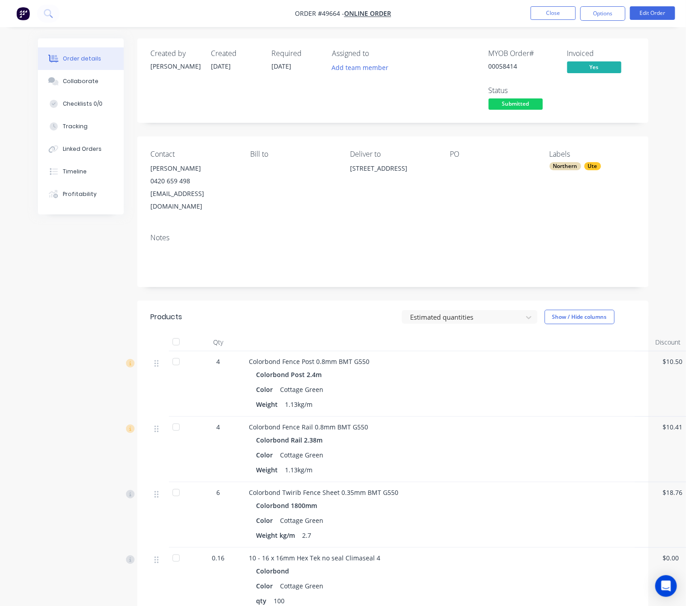
drag, startPoint x: 384, startPoint y: 186, endPoint x: 348, endPoint y: 175, distance: 37.7
click at [371, 175] on div "6 North Cres, Byford WA 6122" at bounding box center [392, 168] width 85 height 13
click at [347, 175] on div "Contact Barry Olsen 0420 659 498 barryolsen573@gmail.com Bill to Deliver to 6 N…" at bounding box center [393, 181] width 512 height 90
drag, startPoint x: 384, startPoint y: 183, endPoint x: 343, endPoint y: 171, distance: 42.5
click at [343, 171] on div "Contact Barry Olsen 0420 659 498 barryolsen573@gmail.com Bill to Deliver to 6 N…" at bounding box center [393, 181] width 512 height 90
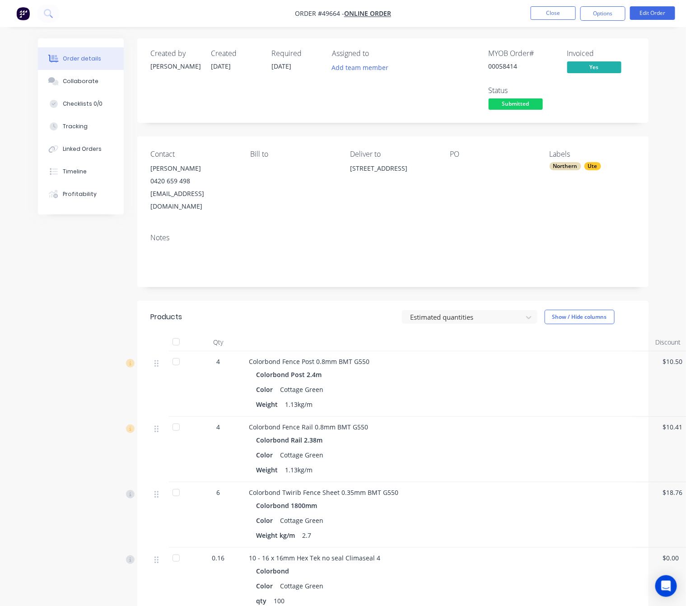
copy div "6 North Cres, Byford WA 6122"
click at [66, 310] on div "Created by Cathy Created 25/09/25 Required 26/09/25 Assigned to Add team member…" at bounding box center [343, 406] width 611 height 736
click at [611, 15] on button "Options" at bounding box center [603, 13] width 45 height 14
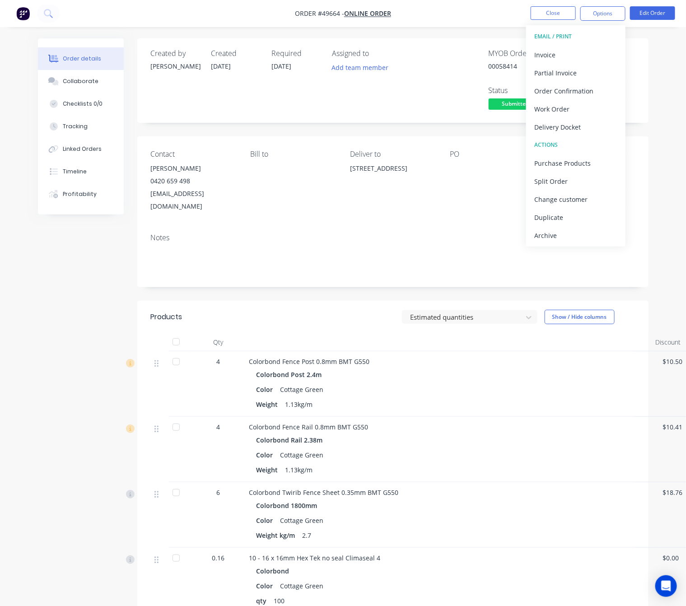
click at [604, 121] on div "Delivery Docket" at bounding box center [576, 127] width 83 height 13
click at [594, 93] on div "Without pricing" at bounding box center [576, 91] width 83 height 13
click at [396, 109] on div "Assigned to Add team member" at bounding box center [378, 80] width 90 height 63
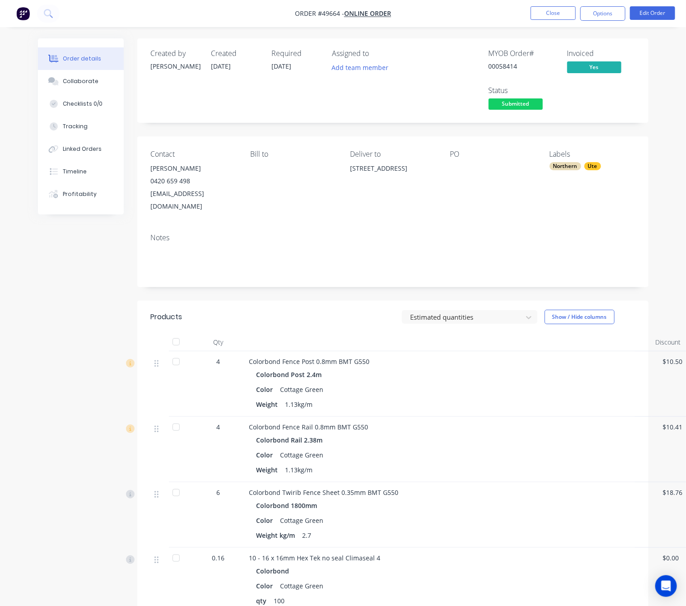
click at [494, 106] on span "Submitted" at bounding box center [516, 104] width 54 height 11
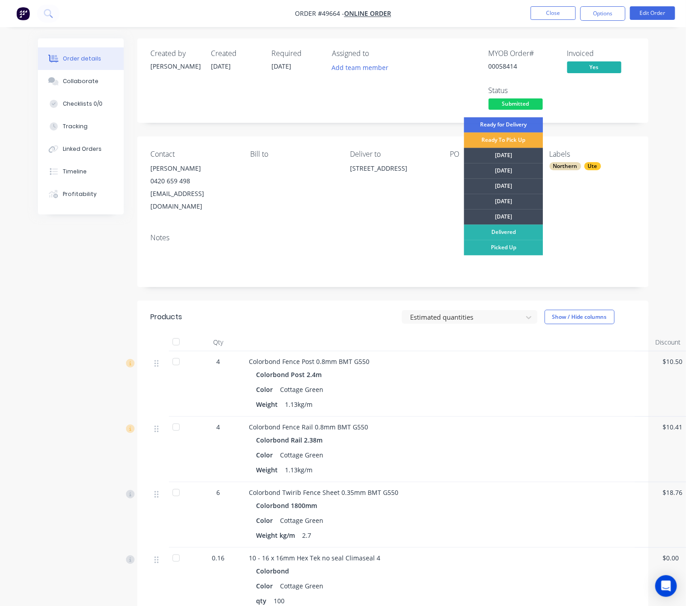
drag, startPoint x: 517, startPoint y: 220, endPoint x: 514, endPoint y: 215, distance: 5.5
click at [516, 217] on div "[DATE]" at bounding box center [504, 217] width 79 height 15
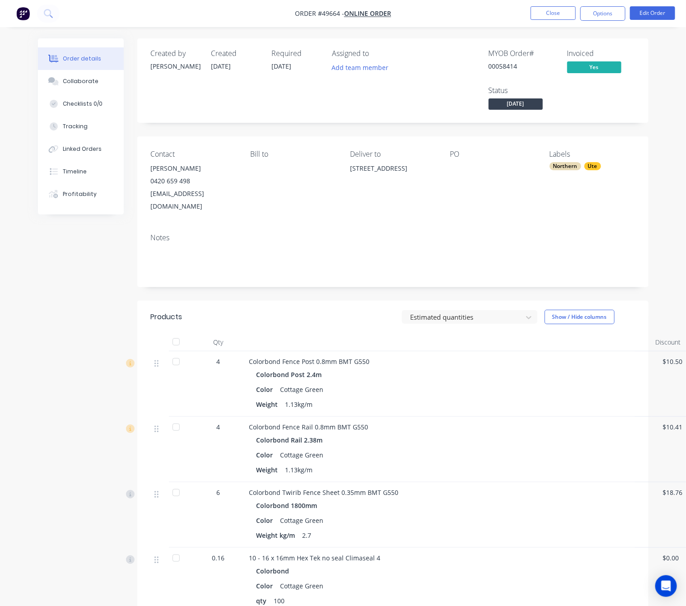
click at [660, 235] on div "Order details Collaborate Checklists 0/0 Tracking Linked Orders Timeline Profit…" at bounding box center [343, 387] width 686 height 775
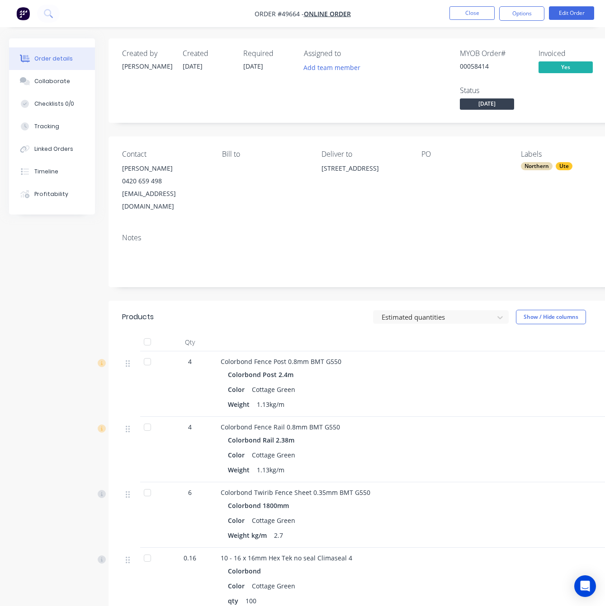
click at [174, 18] on nav "Order #49664 - Online Order Close Options Edit Order" at bounding box center [302, 13] width 605 height 27
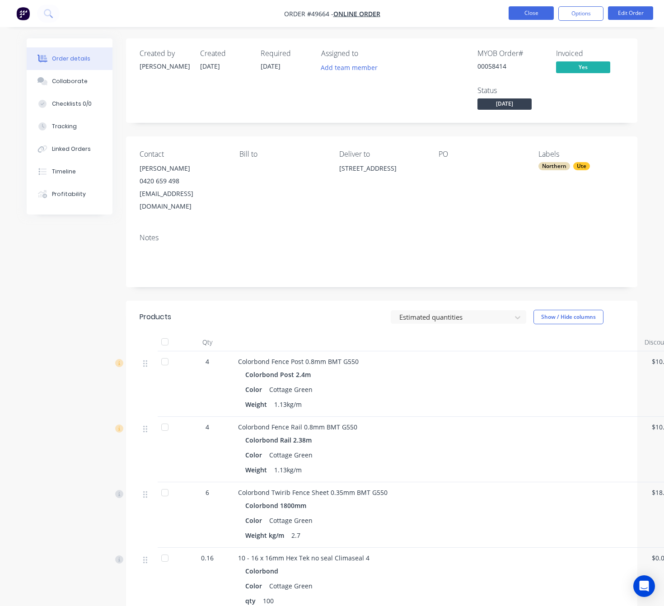
click at [526, 12] on button "Close" at bounding box center [531, 13] width 45 height 14
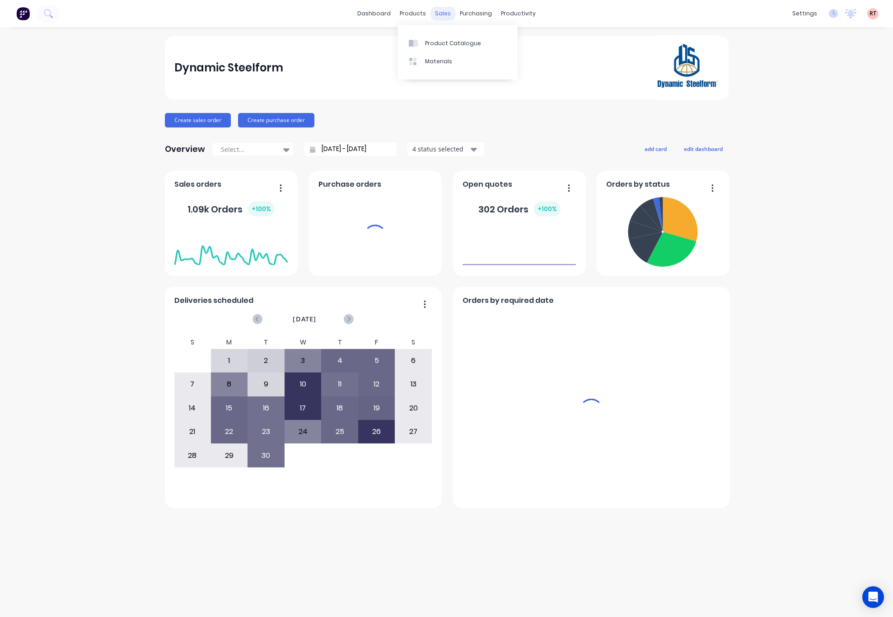
click at [440, 13] on div "sales" at bounding box center [443, 14] width 25 height 14
click at [441, 17] on div "sales" at bounding box center [443, 14] width 25 height 14
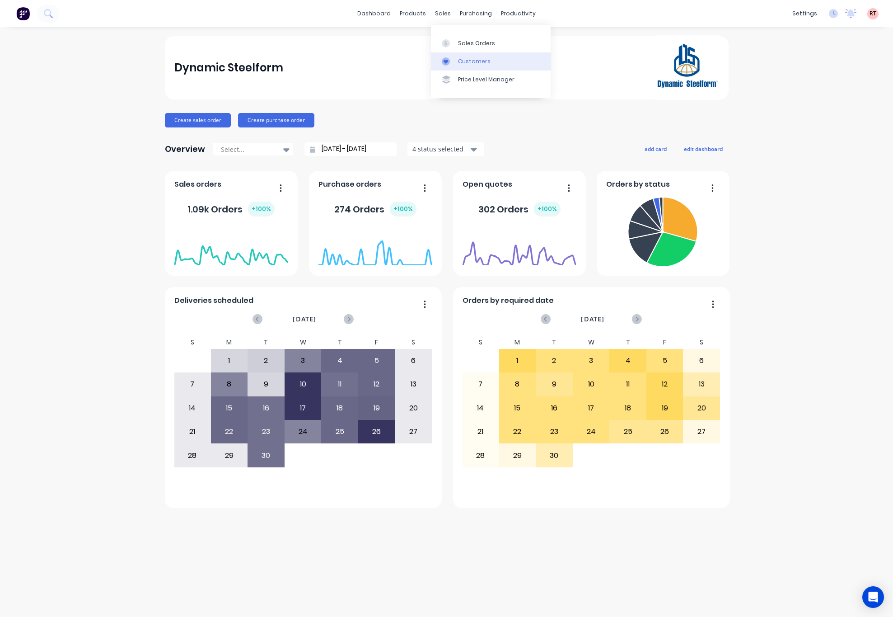
click at [456, 61] on link "Customers" at bounding box center [491, 61] width 120 height 18
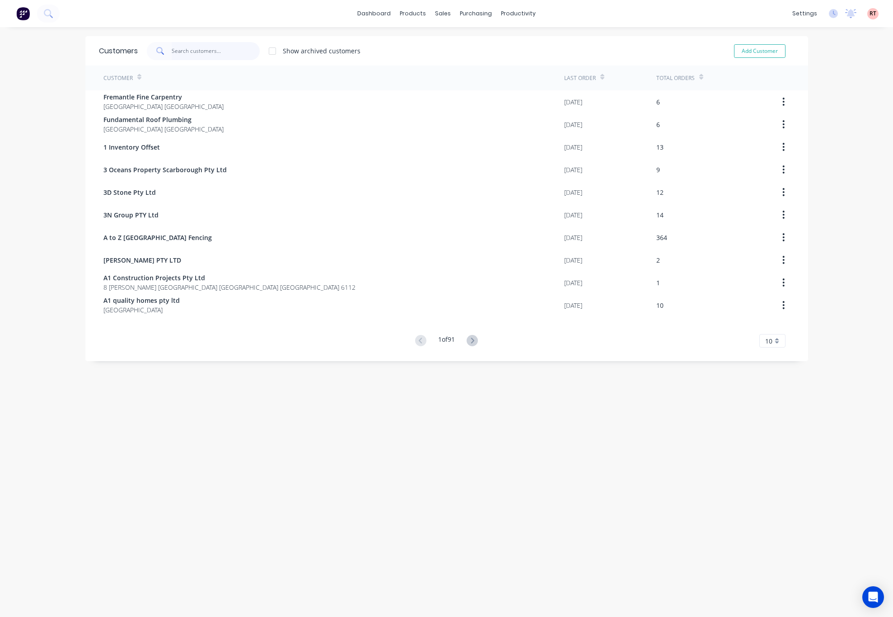
click at [196, 43] on input "text" at bounding box center [216, 51] width 88 height 18
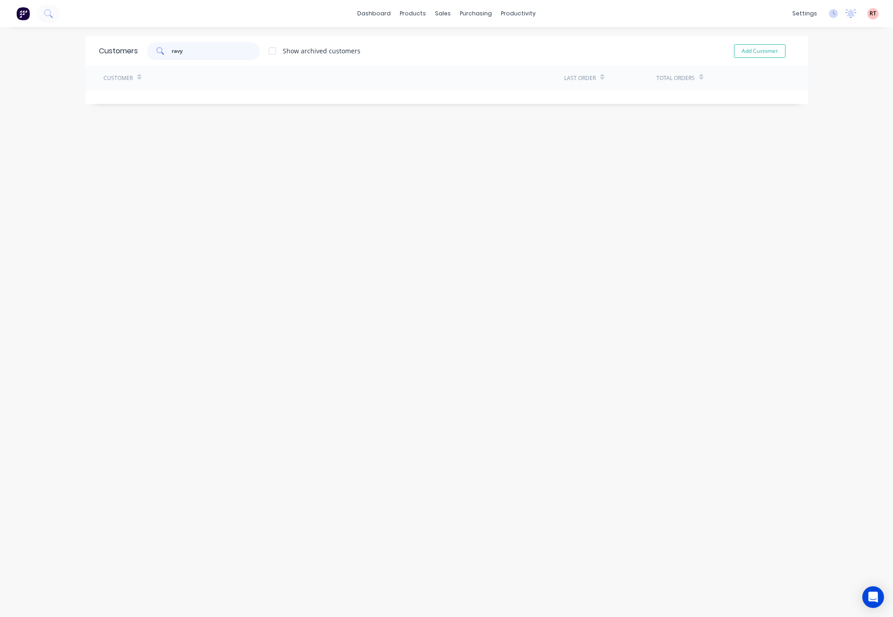
drag, startPoint x: 212, startPoint y: 45, endPoint x: 115, endPoint y: 66, distance: 99.1
click at [120, 66] on div "Customers ravy Show archived customers Add Customer Customer Last Order Total O…" at bounding box center [446, 70] width 723 height 68
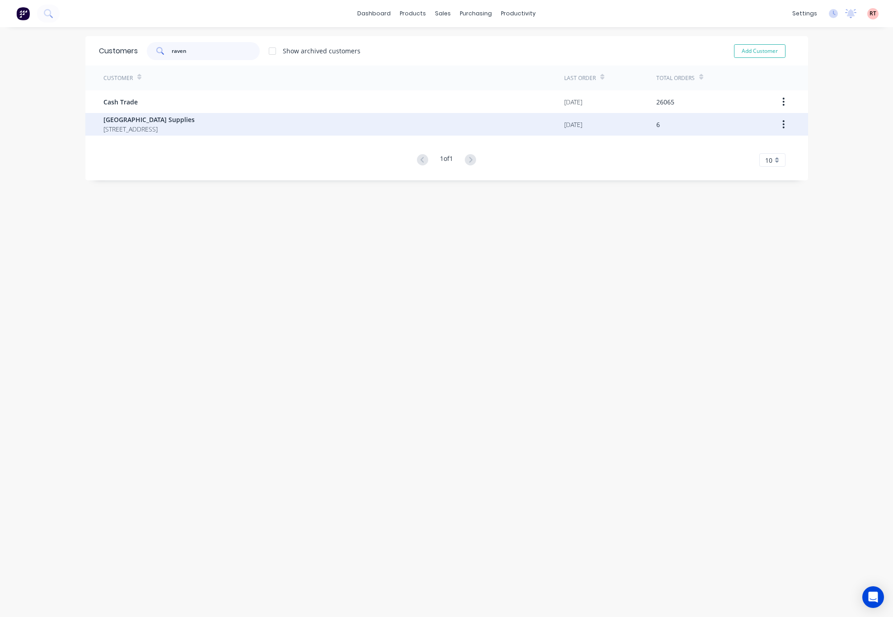
type input "raven"
click at [195, 125] on span "97 Morgans St Ravensthorpe Western Australia Australia 6346" at bounding box center [148, 128] width 91 height 9
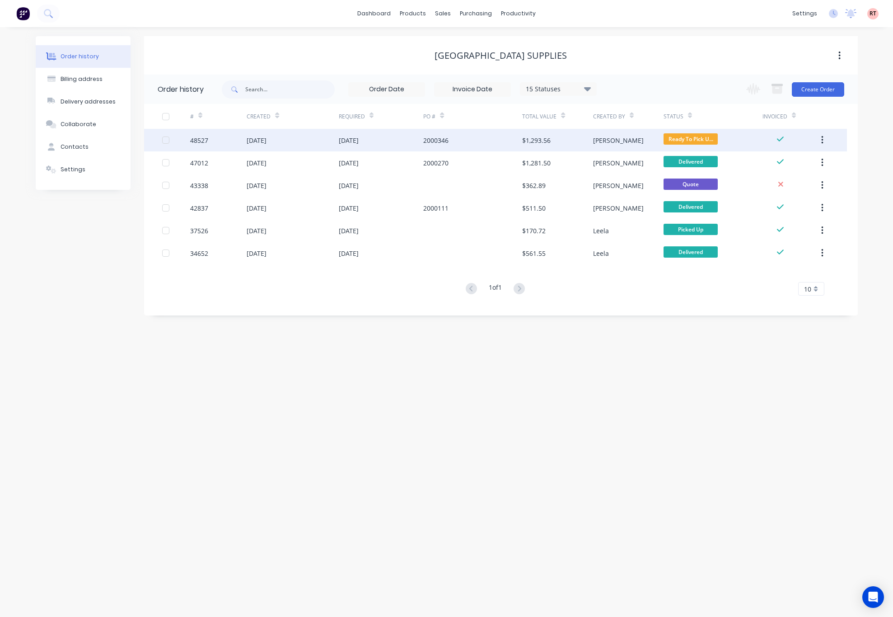
click at [359, 141] on div "26 Sep 2025" at bounding box center [349, 140] width 20 height 9
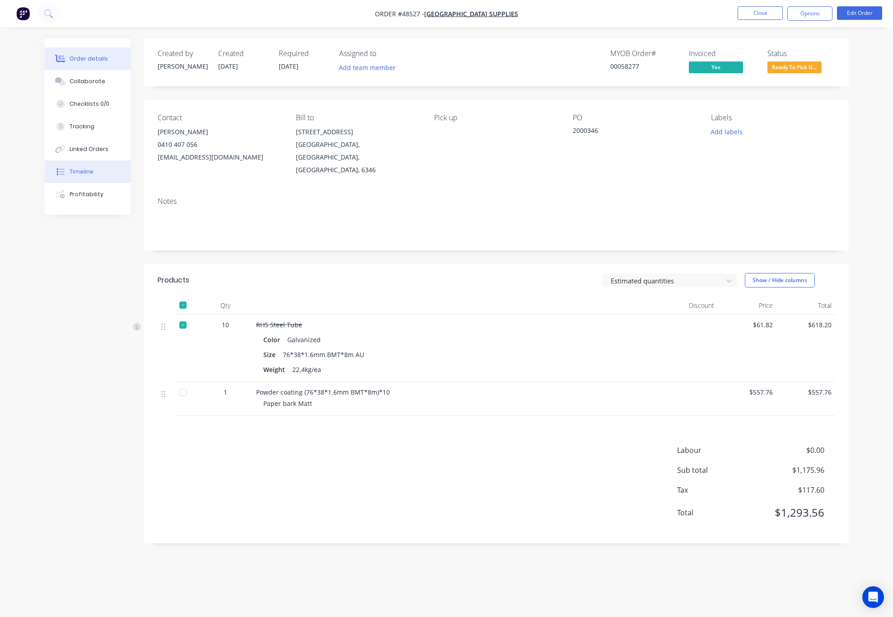
click at [103, 163] on button "Timeline" at bounding box center [88, 171] width 86 height 23
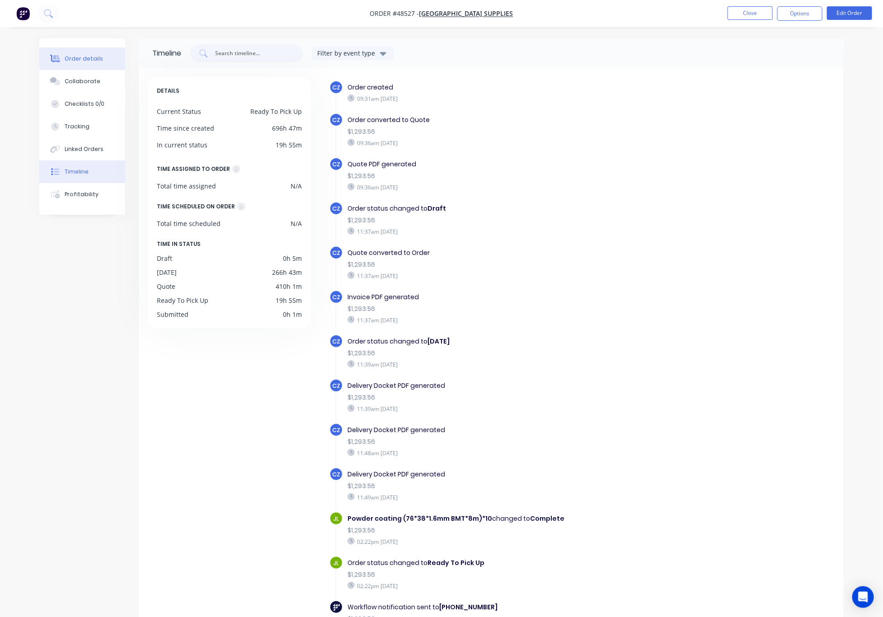
click at [94, 64] on button "Order details" at bounding box center [82, 58] width 86 height 23
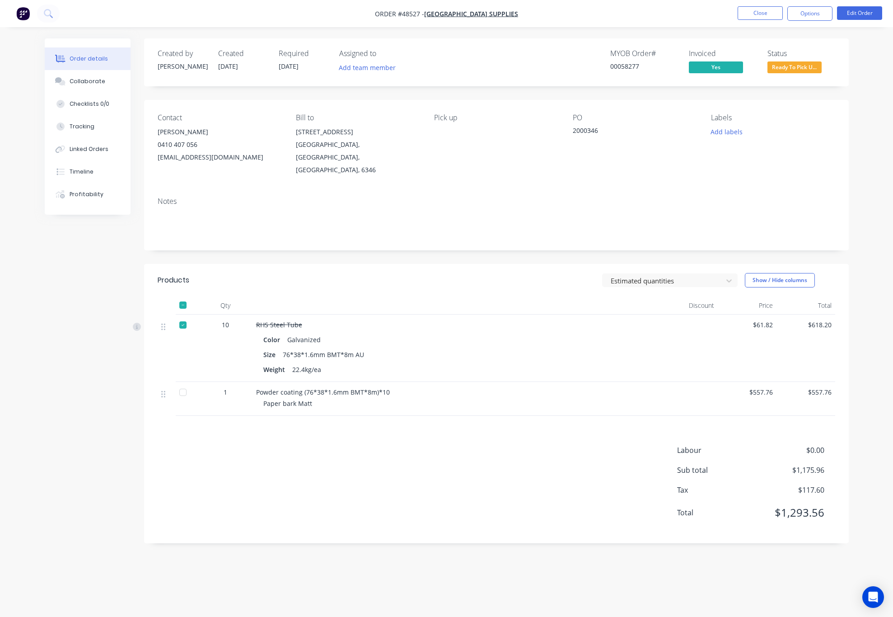
click at [803, 67] on span "Ready To Pick U..." at bounding box center [795, 66] width 54 height 11
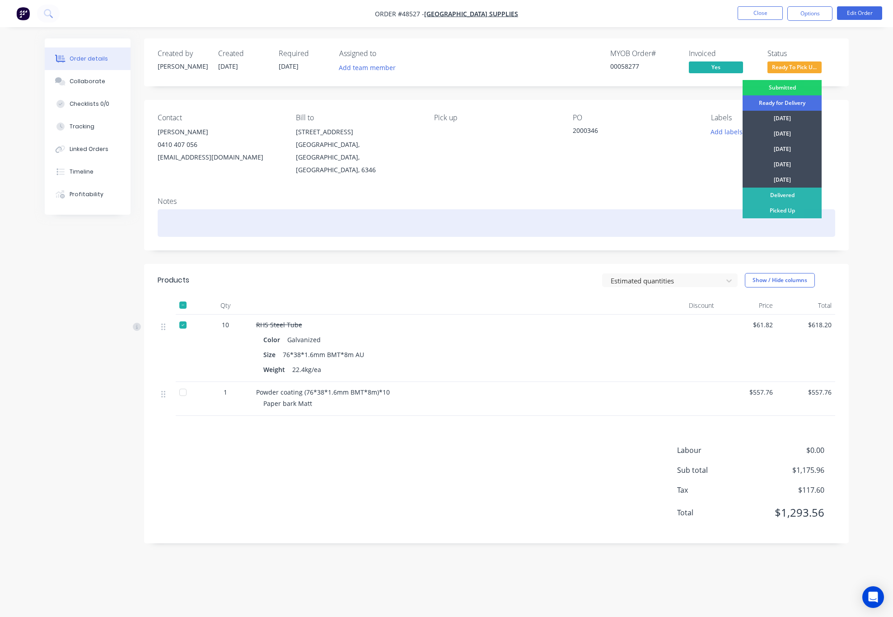
click at [775, 211] on div "Picked Up" at bounding box center [782, 210] width 79 height 15
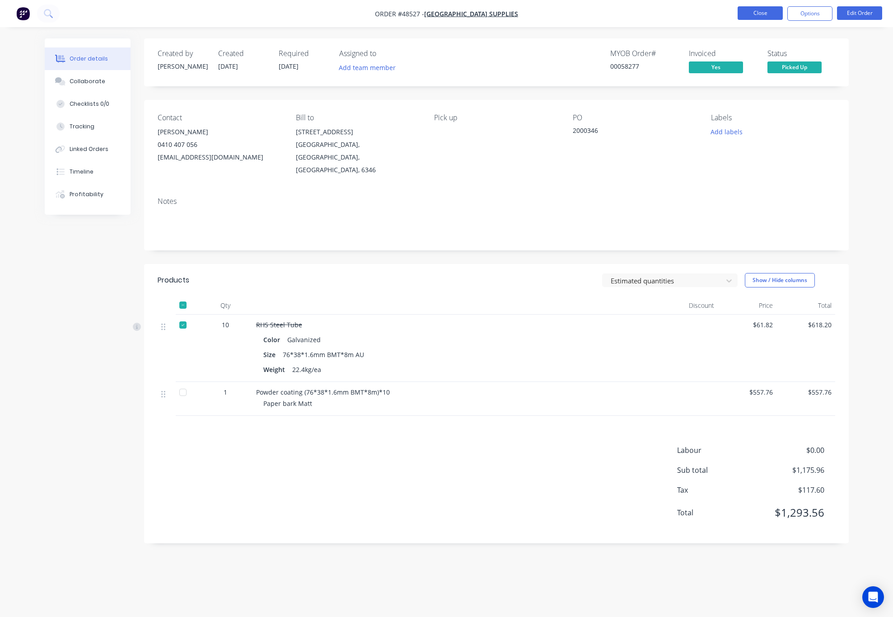
click at [769, 12] on button "Close" at bounding box center [760, 13] width 45 height 14
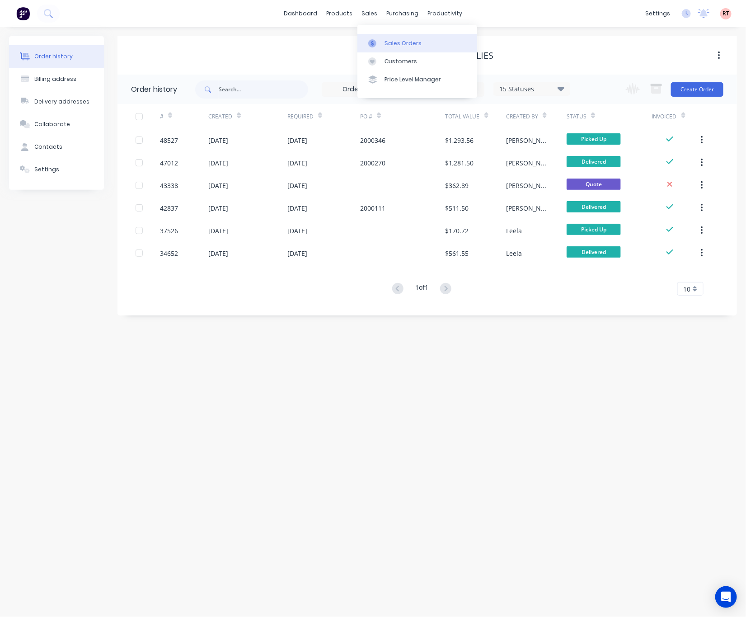
click at [387, 39] on div "Sales Orders" at bounding box center [403, 43] width 37 height 8
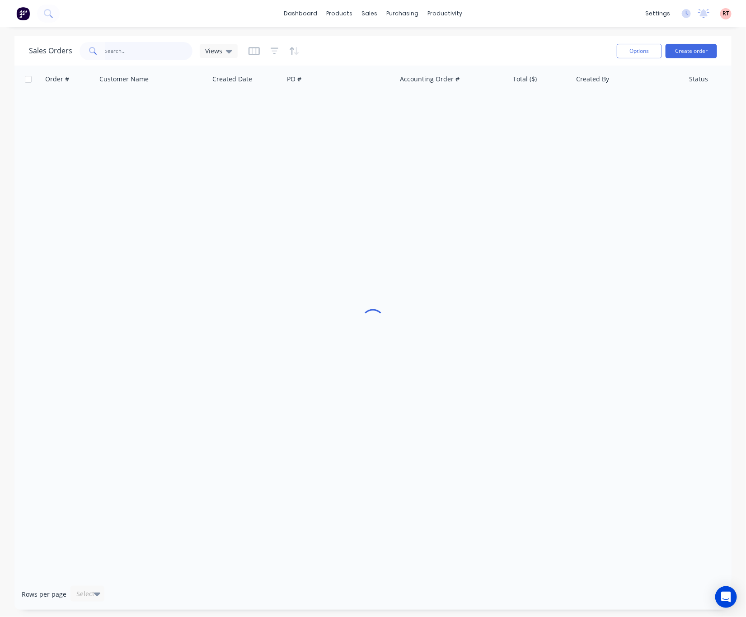
click at [142, 56] on input "text" at bounding box center [149, 51] width 88 height 18
type input "8606"
click at [389, 15] on div "purchasing" at bounding box center [402, 14] width 41 height 14
click at [426, 52] on link "Purchase Orders" at bounding box center [441, 43] width 120 height 18
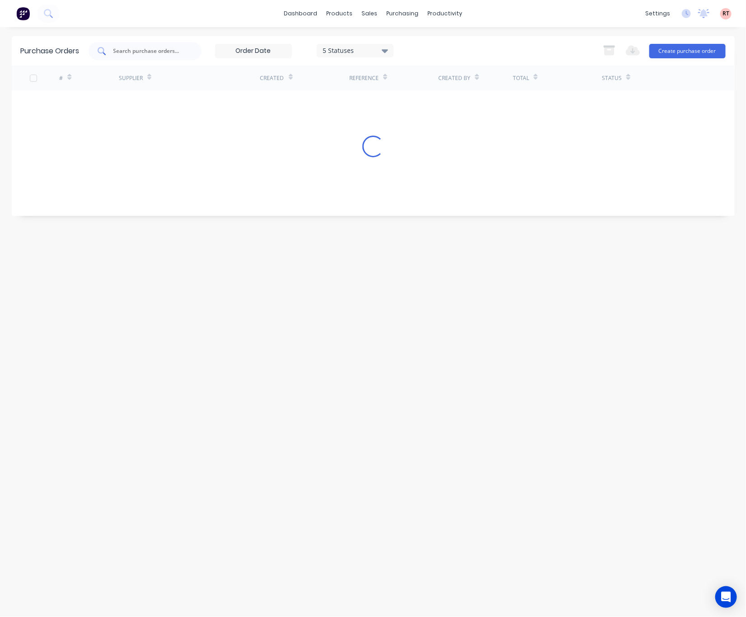
click at [170, 52] on input "text" at bounding box center [150, 51] width 75 height 9
type input "8606"
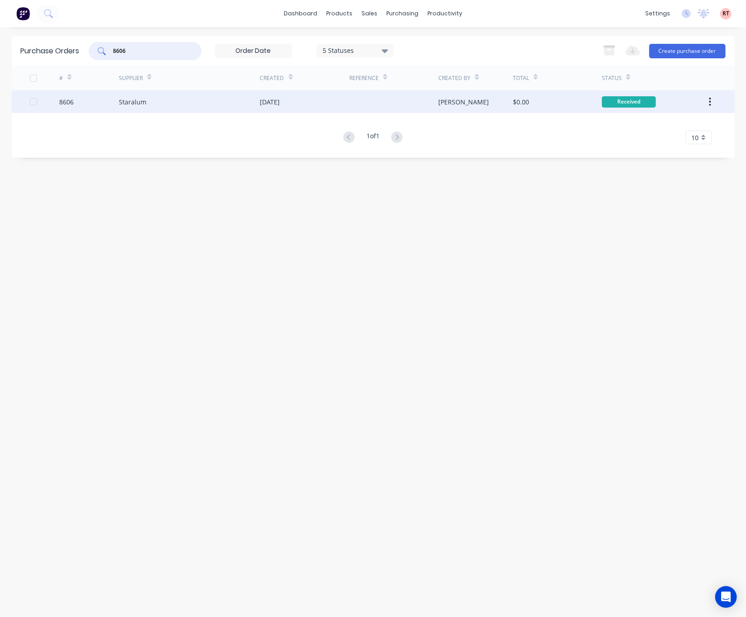
click at [416, 105] on div at bounding box center [393, 101] width 89 height 23
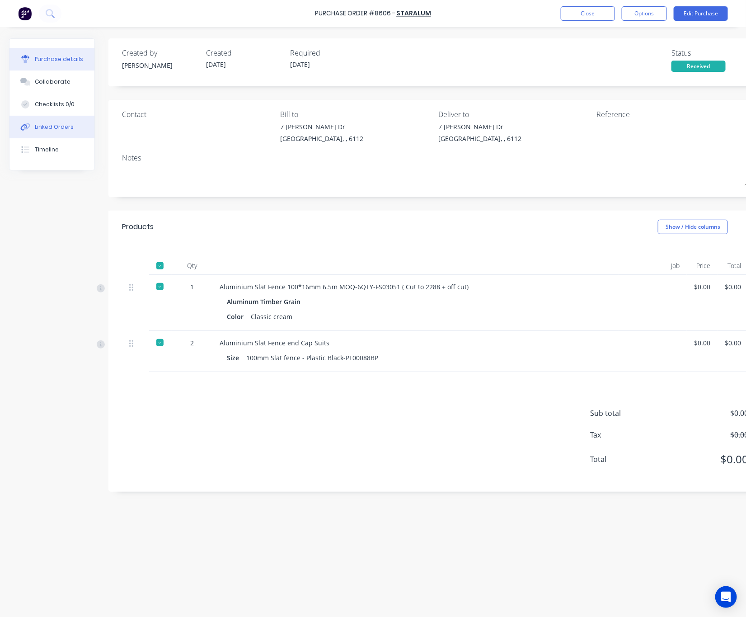
click at [66, 129] on div "Linked Orders" at bounding box center [54, 127] width 39 height 8
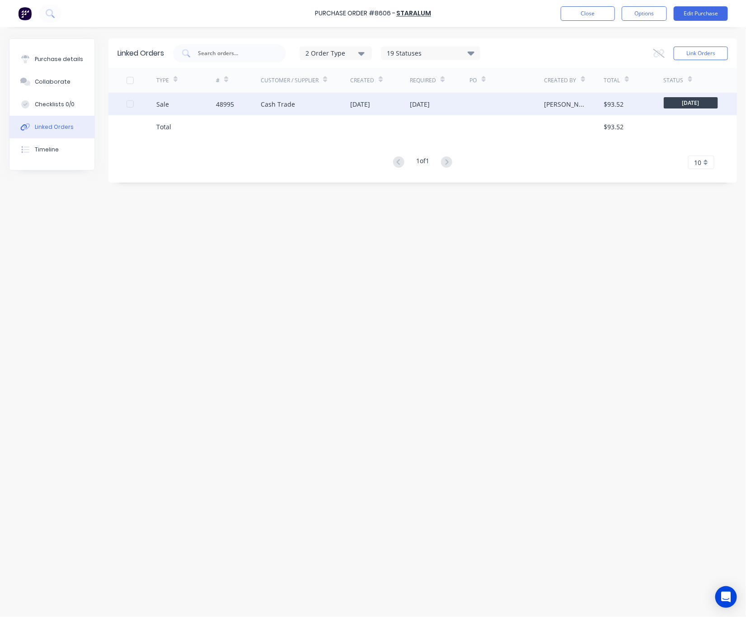
click at [540, 95] on div at bounding box center [507, 104] width 75 height 23
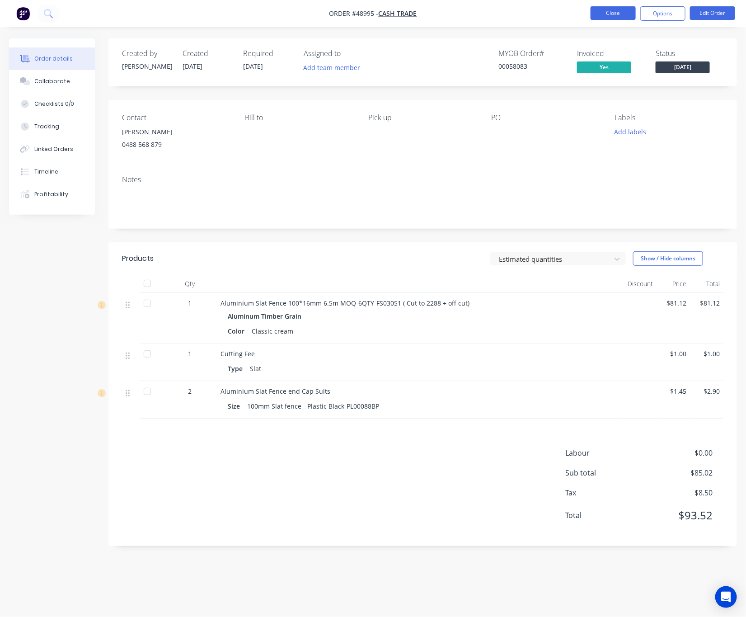
click at [613, 15] on button "Close" at bounding box center [613, 13] width 45 height 14
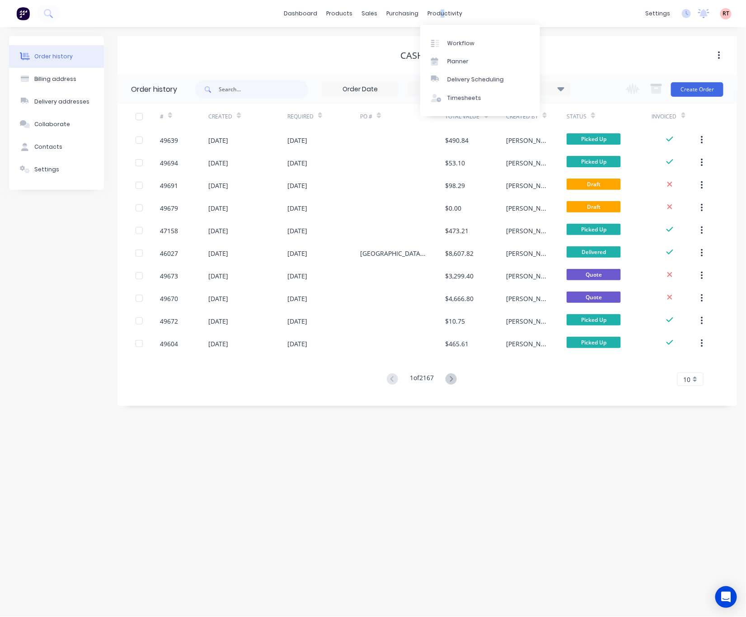
drag, startPoint x: 441, startPoint y: 12, endPoint x: 428, endPoint y: 26, distance: 18.2
click at [428, 26] on body "dashboard products sales purchasing productivity dashboard products Product Cat…" at bounding box center [373, 308] width 746 height 617
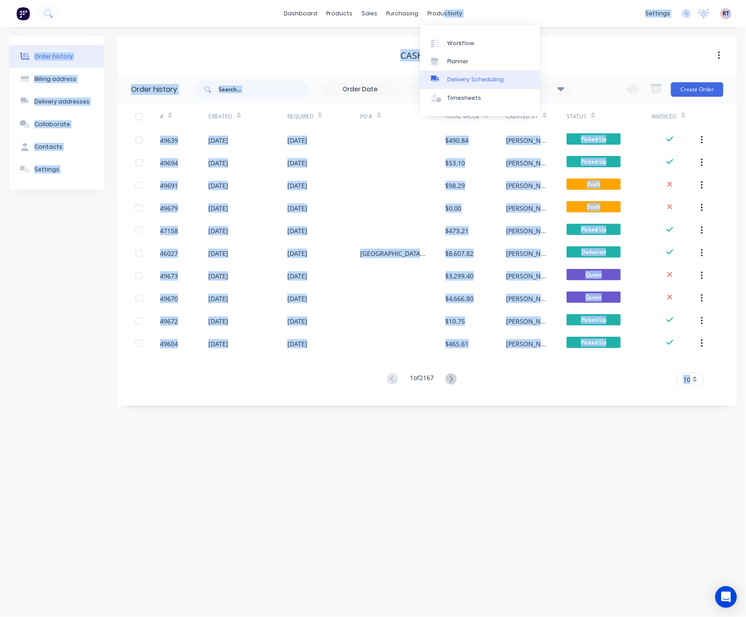
click at [483, 82] on div "Delivery Scheduling" at bounding box center [475, 79] width 56 height 8
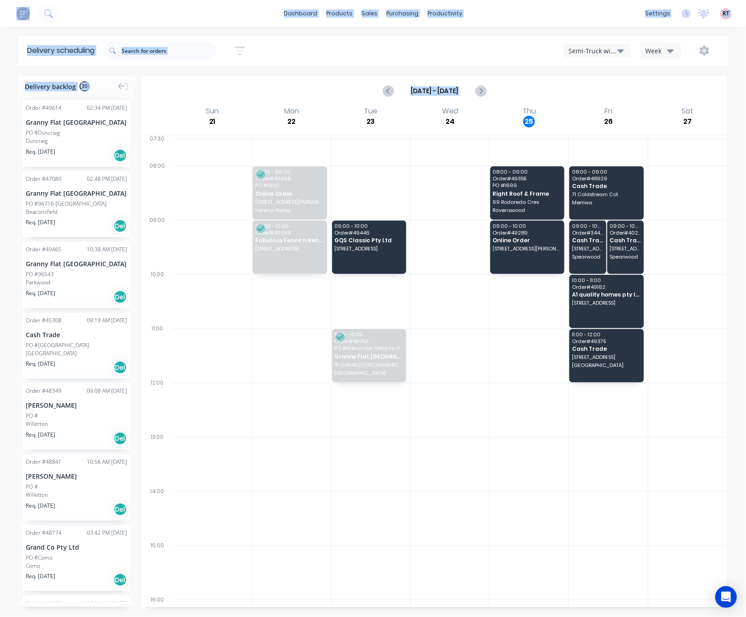
click at [483, 15] on div "dashboard products sales purchasing productivity dashboard products Product Cat…" at bounding box center [373, 13] width 746 height 27
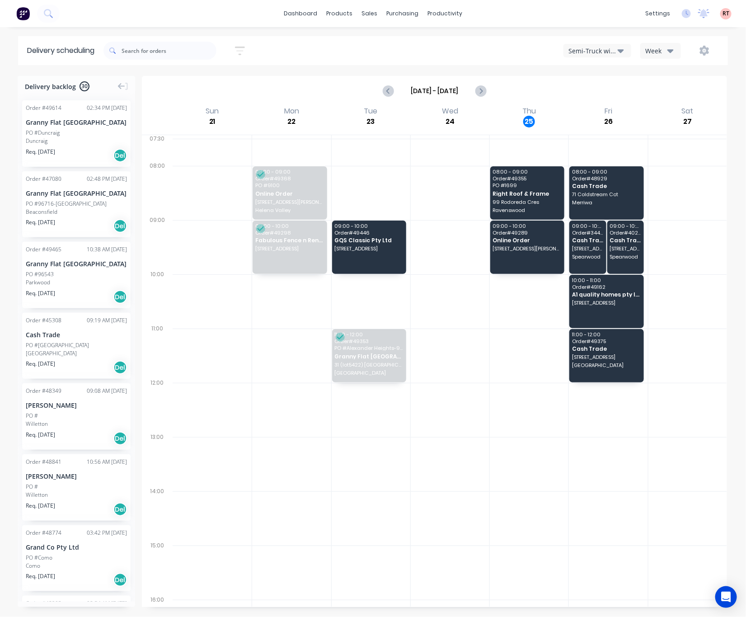
click at [586, 51] on div "Semi-Truck with Hiab" at bounding box center [593, 50] width 49 height 9
click at [598, 108] on div "Utes Delivery" at bounding box center [608, 110] width 89 height 18
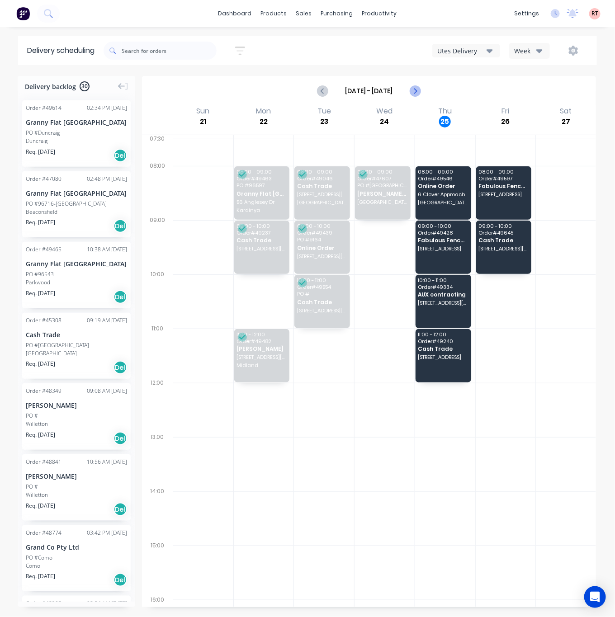
click at [418, 91] on icon "Next page" at bounding box center [414, 90] width 11 height 11
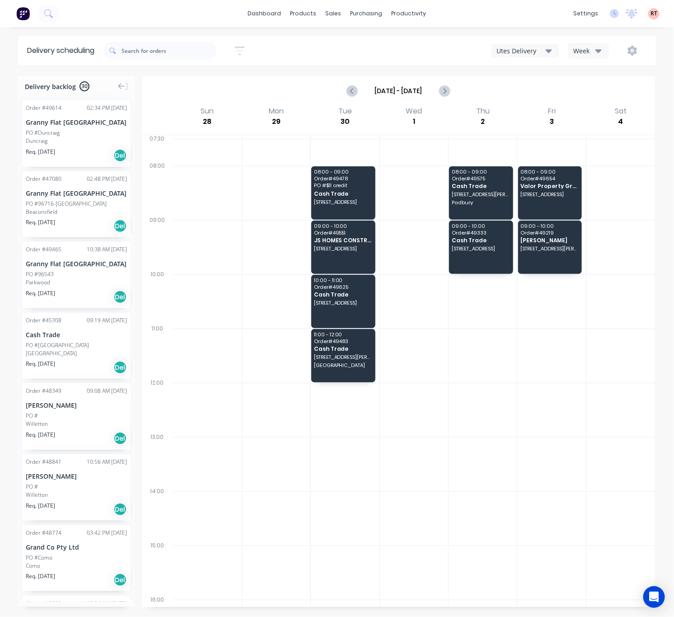
click at [545, 44] on button "Utes Delivery" at bounding box center [526, 51] width 68 height 14
click at [400, 52] on div "Utes Delivery Semi-Truck with Hiab Steelframing Truck Utes Delivery Midland Hia…" at bounding box center [509, 50] width 277 height 16
click at [357, 92] on icon "Previous page" at bounding box center [353, 90] width 11 height 11
type input "Sep 21 - Sep 27"
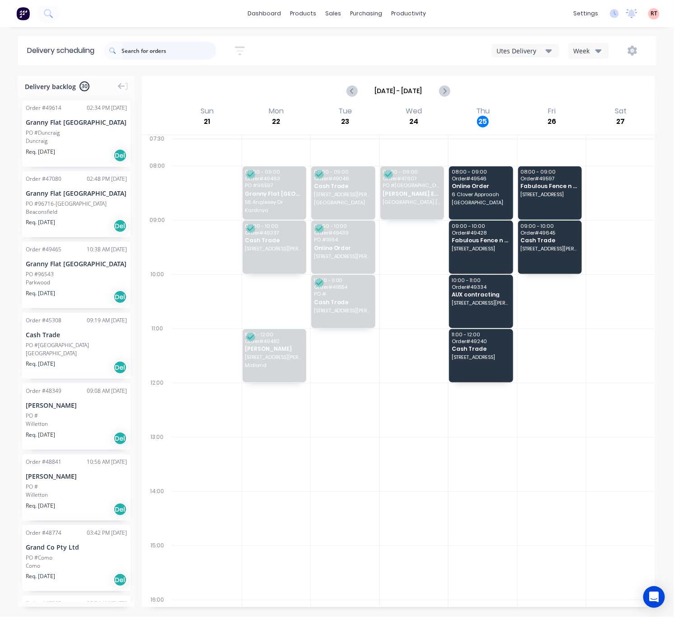
click at [159, 48] on input "text" at bounding box center [169, 51] width 95 height 18
type input "49664"
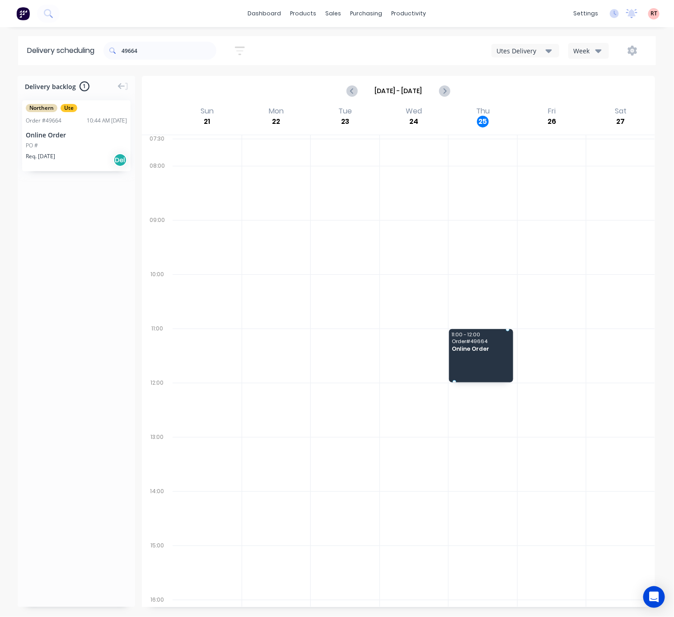
drag, startPoint x: 64, startPoint y: 142, endPoint x: 482, endPoint y: 335, distance: 460.4
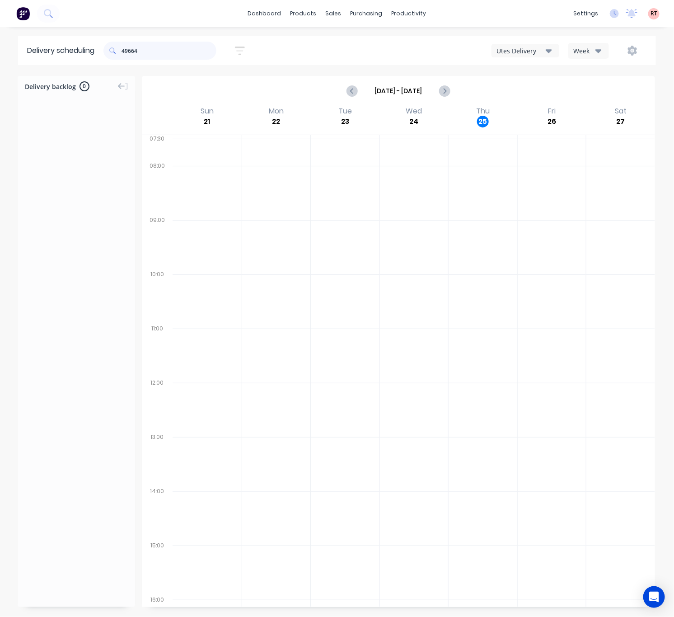
drag, startPoint x: 160, startPoint y: 47, endPoint x: 56, endPoint y: 71, distance: 107.1
click at [83, 64] on header "Delivery scheduling 49664 Sort by Most recent Created date Required date Order …" at bounding box center [337, 50] width 638 height 29
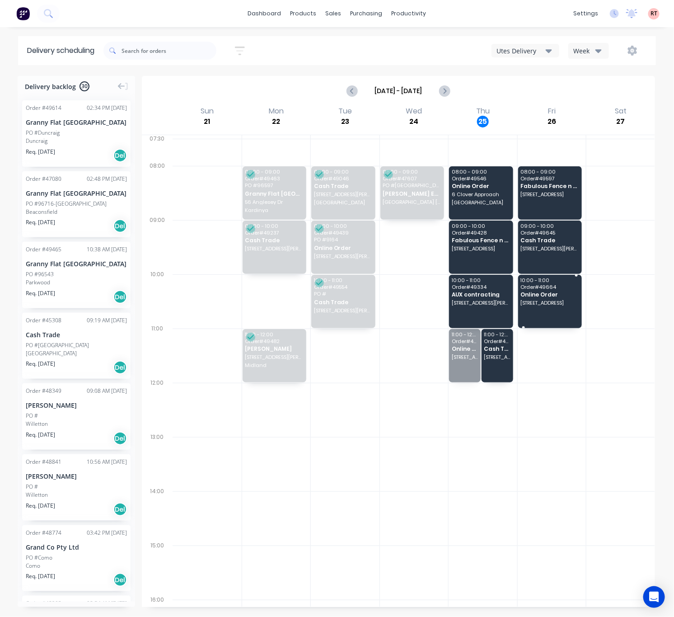
drag, startPoint x: 469, startPoint y: 356, endPoint x: 533, endPoint y: 310, distance: 78.1
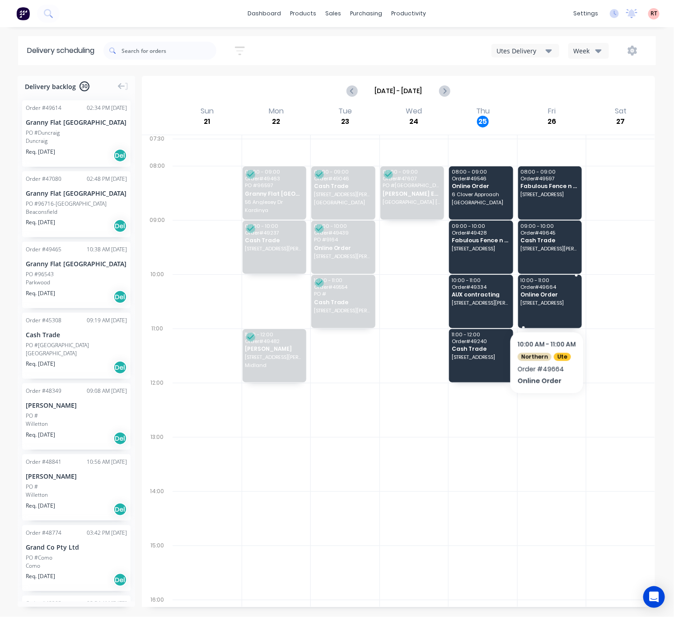
click at [546, 308] on div "10:00 - 11:00 Order # 49664 Online Order 6 North Cres, Byford WA 6122" at bounding box center [550, 301] width 64 height 53
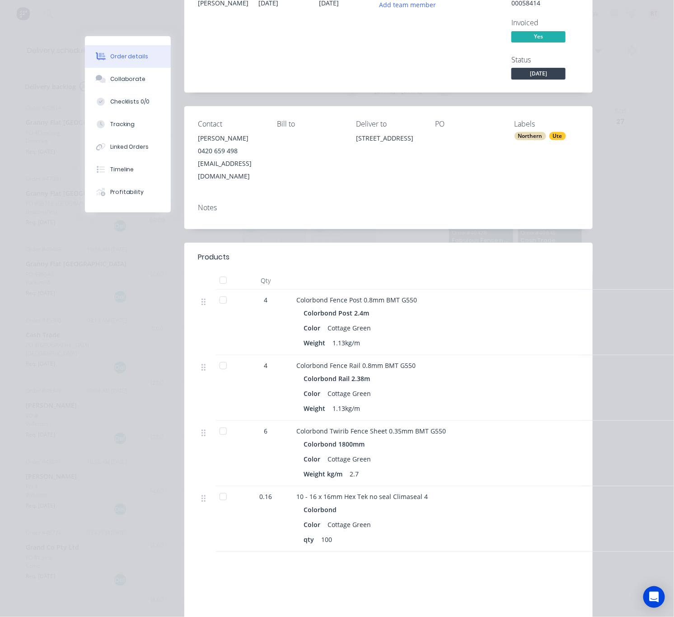
scroll to position [179, 0]
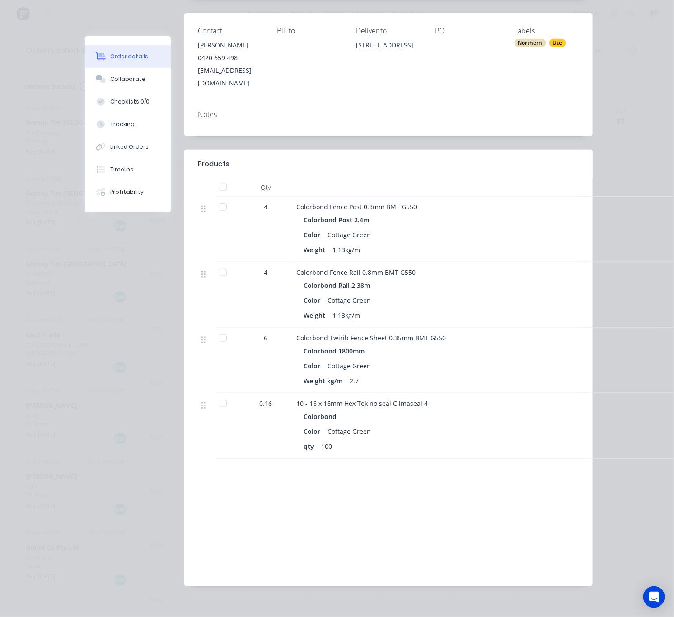
click at [628, 69] on div "Order details Collaborate Checklists 0/0 Tracking Linked Orders Timeline Profit…" at bounding box center [337, 308] width 674 height 617
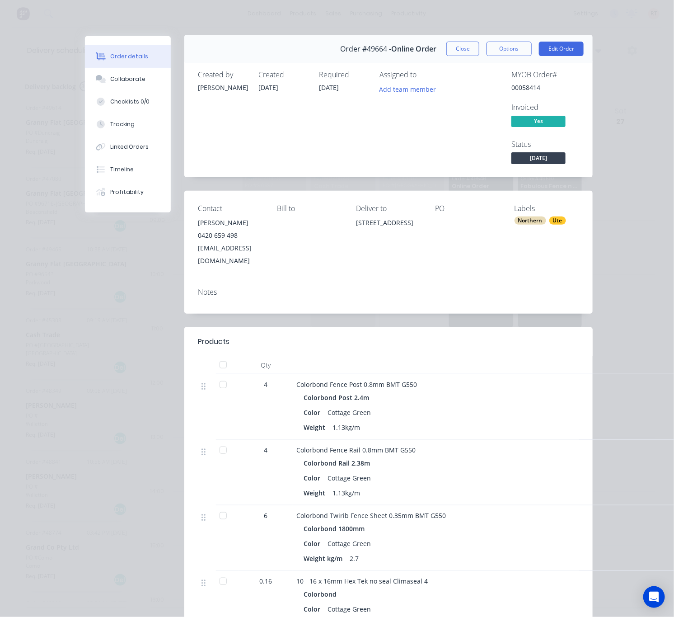
scroll to position [0, 0]
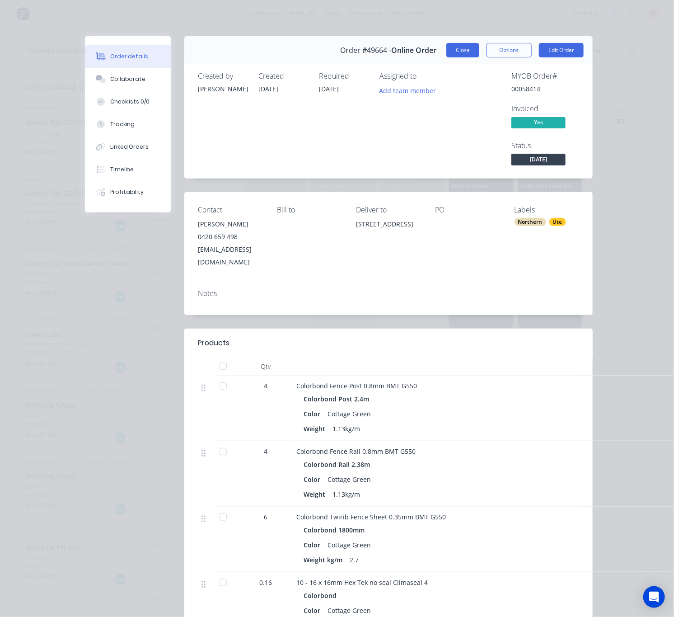
click at [463, 47] on button "Close" at bounding box center [463, 50] width 33 height 14
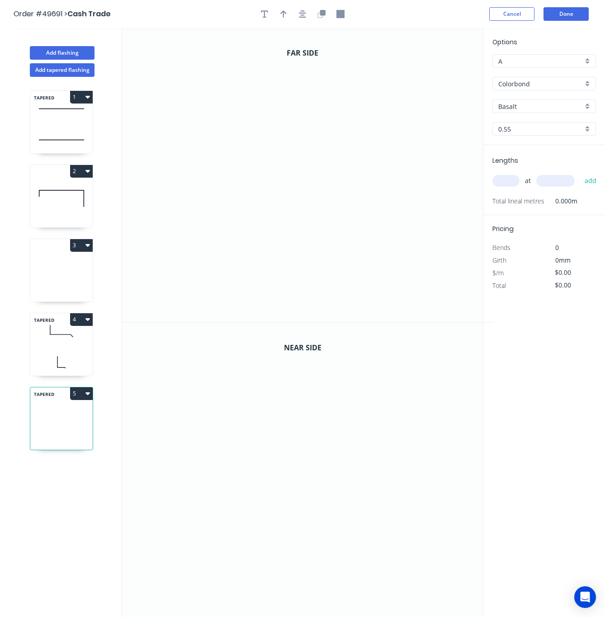
click at [55, 274] on icon at bounding box center [61, 273] width 62 height 58
click at [48, 209] on icon at bounding box center [61, 198] width 62 height 58
type input "Manor Red"
type input "$22.53"
type input "$40.33"
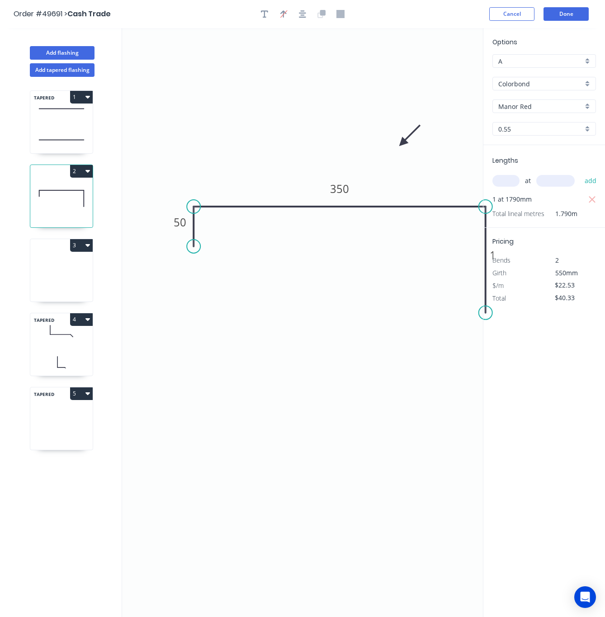
click at [61, 273] on icon at bounding box center [61, 273] width 62 height 58
type input "Basalt"
type input "$0.00"
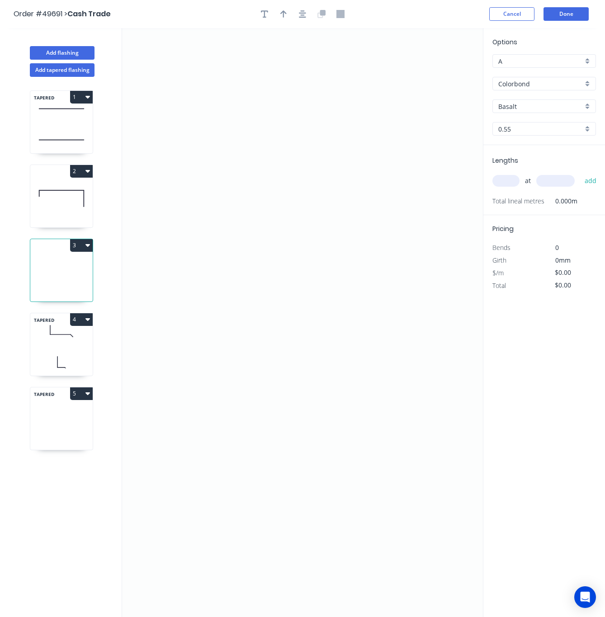
click at [83, 247] on button "3" at bounding box center [81, 245] width 23 height 13
click at [82, 289] on div "Delete" at bounding box center [50, 285] width 70 height 13
type input "Manor Red"
type input "$27.39"
type input "$49.03"
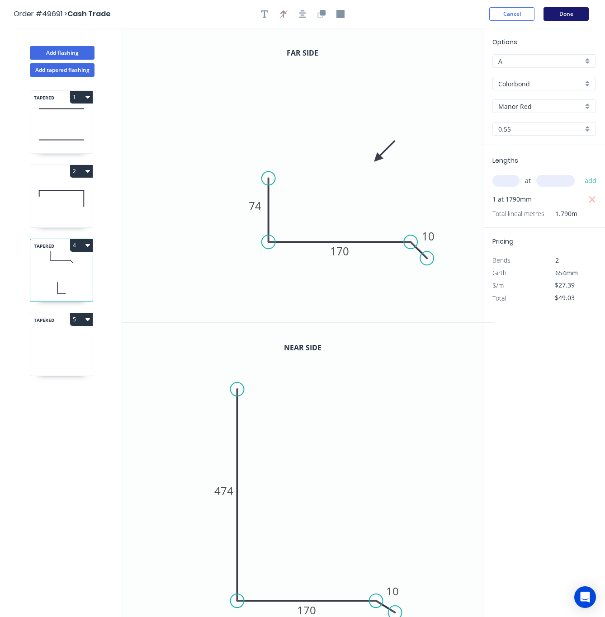
click at [568, 14] on button "Done" at bounding box center [565, 14] width 45 height 14
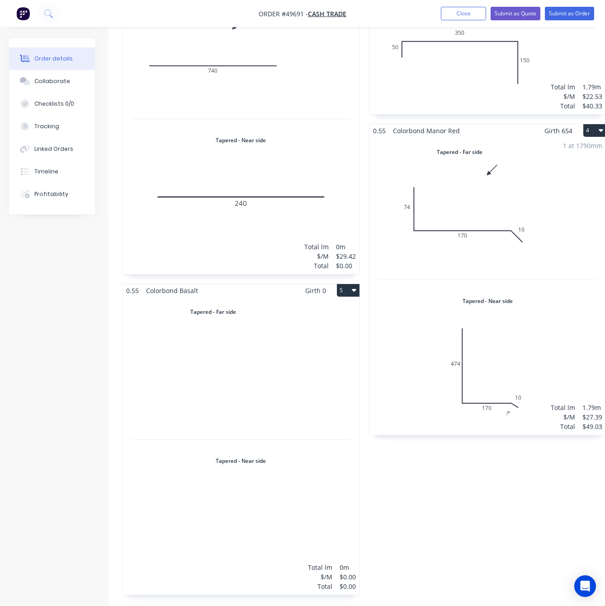
scroll to position [339, 0]
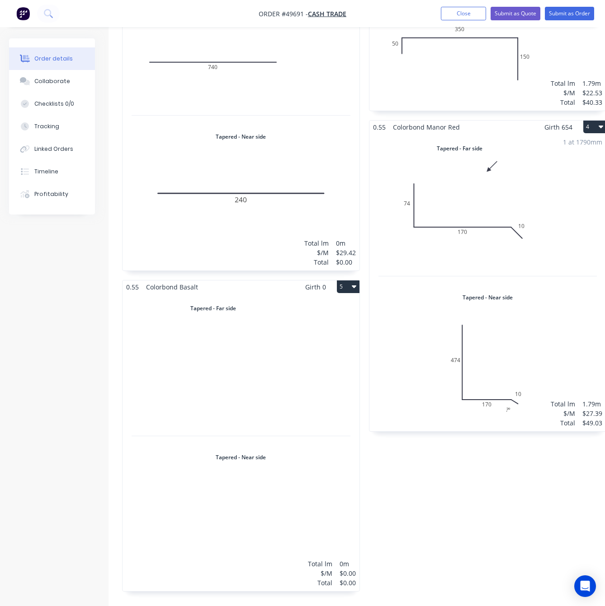
click at [258, 384] on div "Total lm $/M Total 0m $0.00 $0.00" at bounding box center [240, 443] width 237 height 298
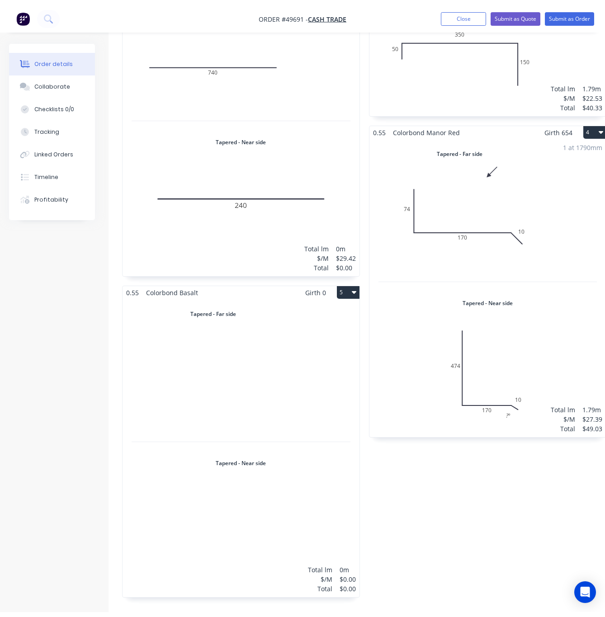
scroll to position [18, 0]
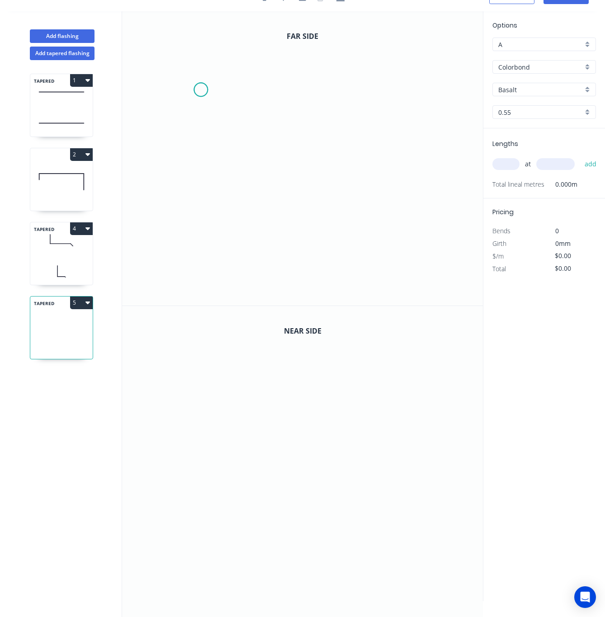
click at [201, 89] on icon "0" at bounding box center [302, 158] width 361 height 294
click at [195, 230] on icon "0" at bounding box center [302, 158] width 361 height 294
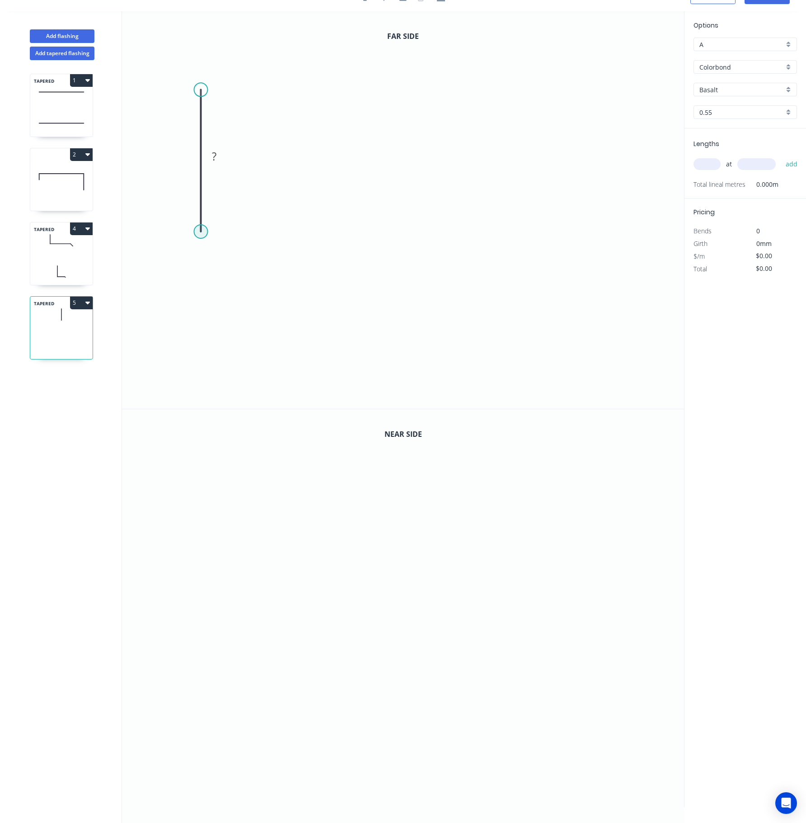
click at [205, 231] on circle at bounding box center [201, 232] width 14 height 14
click at [203, 230] on circle at bounding box center [201, 232] width 14 height 14
click at [572, 235] on icon "0 ?" at bounding box center [403, 209] width 562 height 397
click at [572, 146] on icon at bounding box center [572, 189] width 0 height 86
click at [539, 146] on icon "0 ? ? ?" at bounding box center [403, 209] width 562 height 397
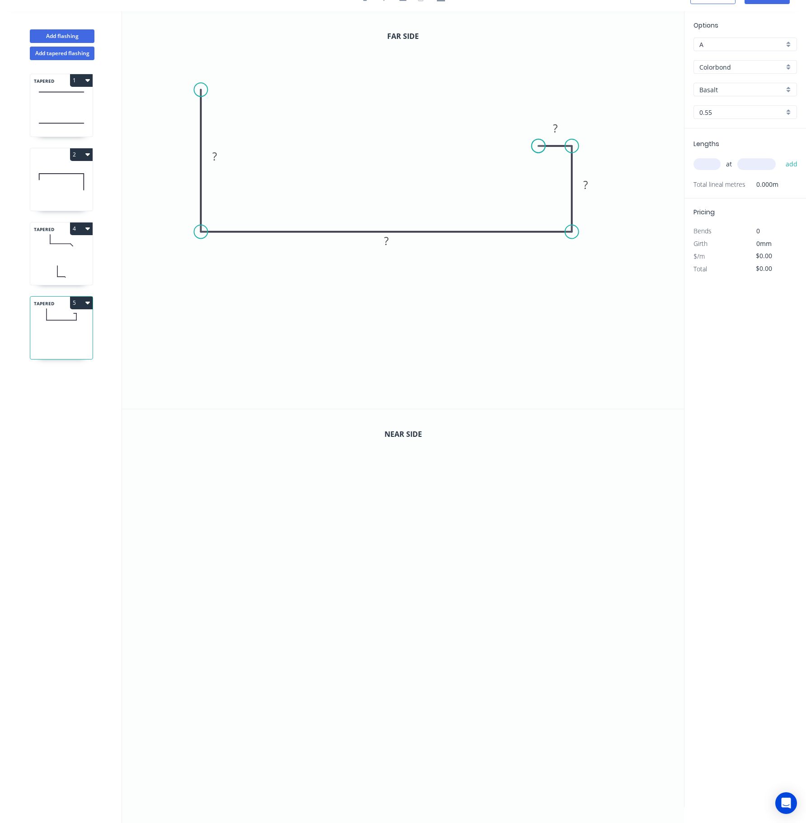
click at [539, 146] on circle at bounding box center [539, 146] width 14 height 14
click at [221, 152] on rect at bounding box center [215, 156] width 18 height 13
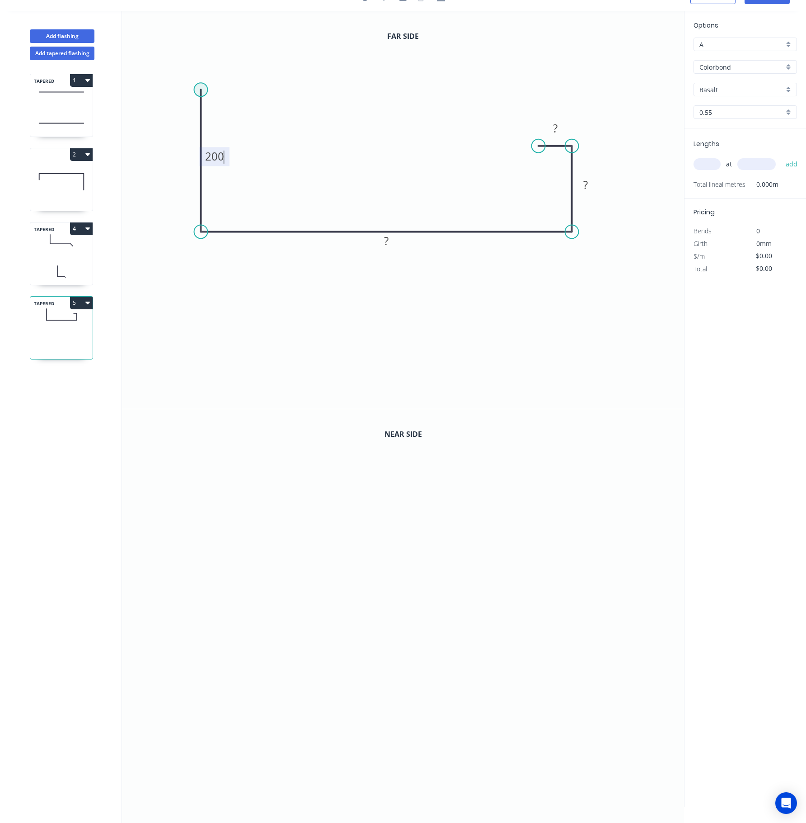
click at [203, 85] on circle at bounding box center [201, 90] width 14 height 14
click at [209, 79] on icon at bounding box center [205, 84] width 8 height 11
click at [209, 79] on circle at bounding box center [209, 79] width 14 height 14
click at [212, 79] on circle at bounding box center [213, 78] width 14 height 14
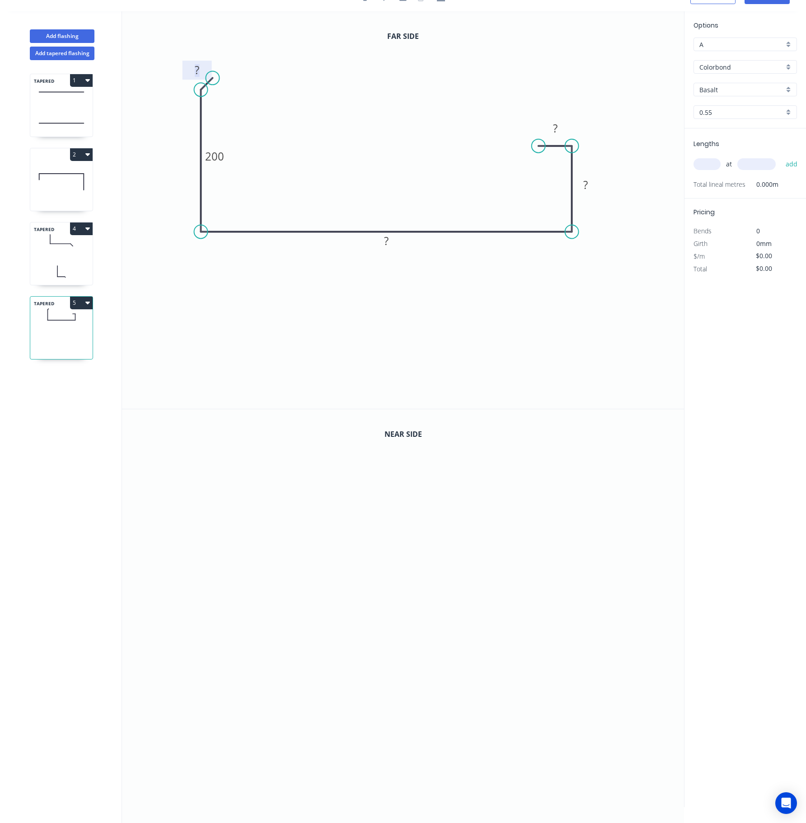
click at [202, 70] on rect at bounding box center [197, 70] width 18 height 13
click at [390, 245] on rect at bounding box center [386, 241] width 18 height 13
click at [588, 188] on rect at bounding box center [586, 185] width 18 height 13
click at [556, 130] on tspan "?" at bounding box center [555, 128] width 5 height 15
click at [604, 90] on input "Basalt" at bounding box center [742, 89] width 85 height 9
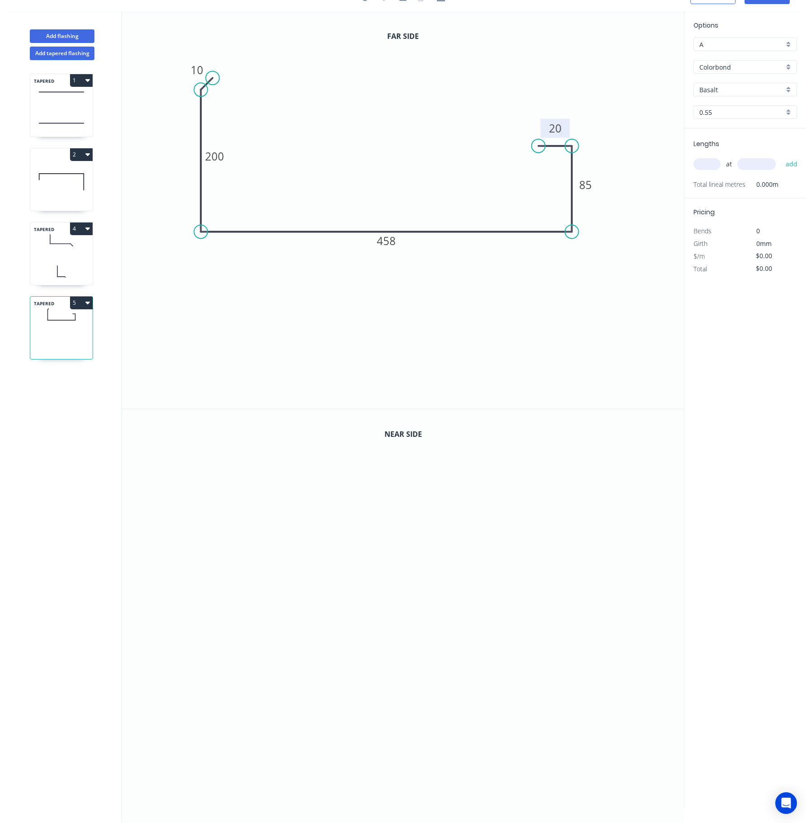
type input "$30.23"
click at [604, 117] on div "Manor Red" at bounding box center [745, 123] width 103 height 16
type input "Manor Red"
click at [604, 167] on input "text" at bounding box center [707, 164] width 27 height 12
click at [214, 528] on icon "0" at bounding box center [403, 608] width 562 height 398
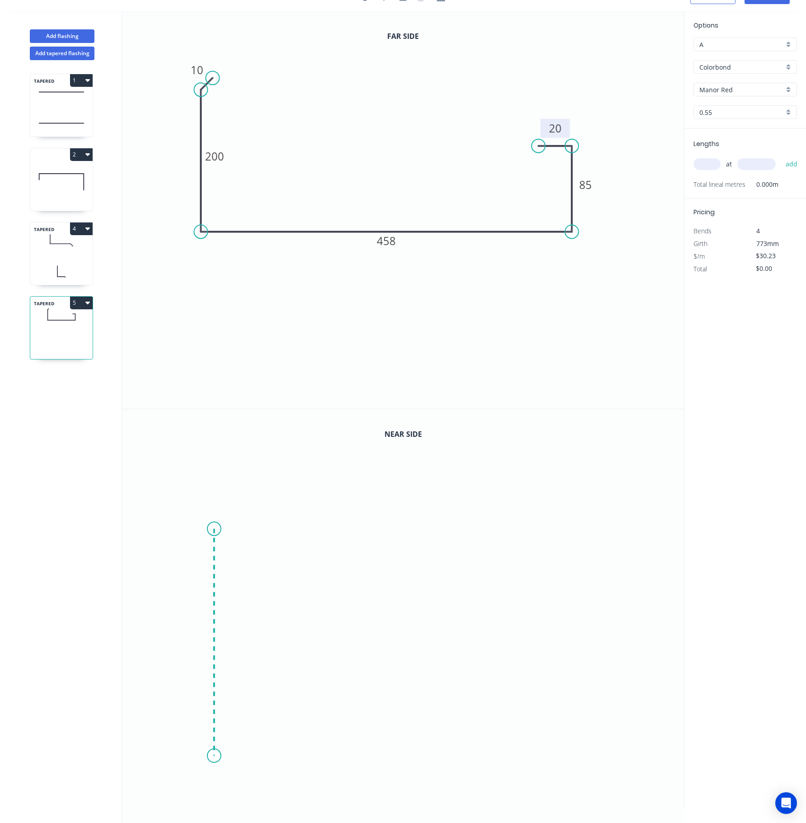
click at [225, 616] on icon "0" at bounding box center [403, 608] width 562 height 398
click at [435, 616] on icon "0 ?" at bounding box center [403, 608] width 562 height 398
click at [432, 616] on icon "0 ? ?" at bounding box center [403, 608] width 562 height 398
click at [409, 616] on icon "0 ? ? ?" at bounding box center [403, 608] width 562 height 398
click at [409, 616] on circle at bounding box center [409, 697] width 14 height 14
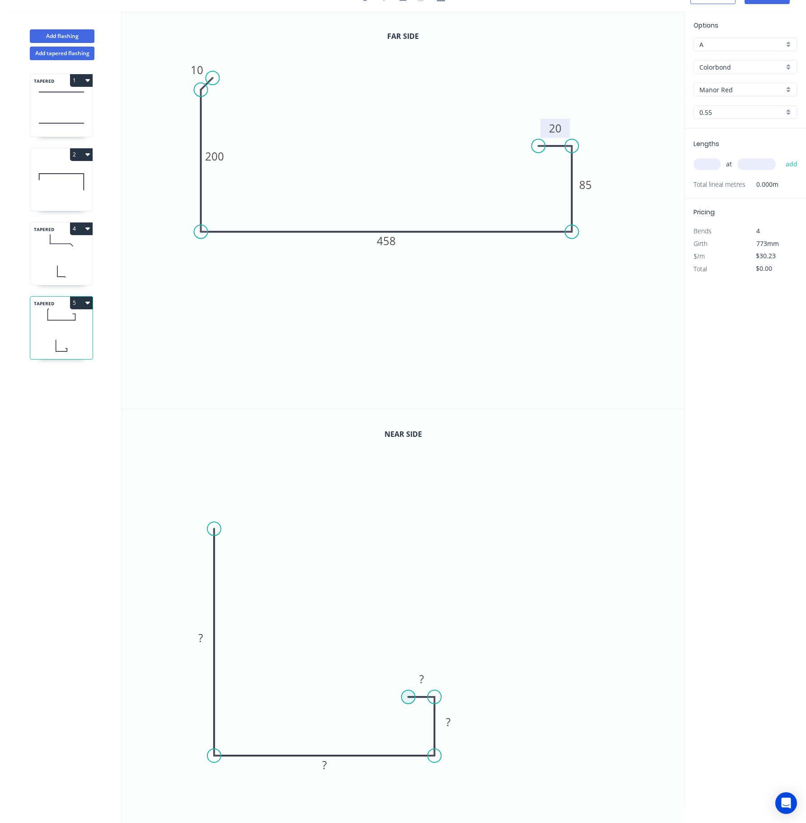
click at [409, 616] on circle at bounding box center [409, 697] width 14 height 14
click at [420, 616] on tspan "?" at bounding box center [421, 678] width 5 height 15
click at [423, 616] on tspan "?" at bounding box center [421, 678] width 5 height 15
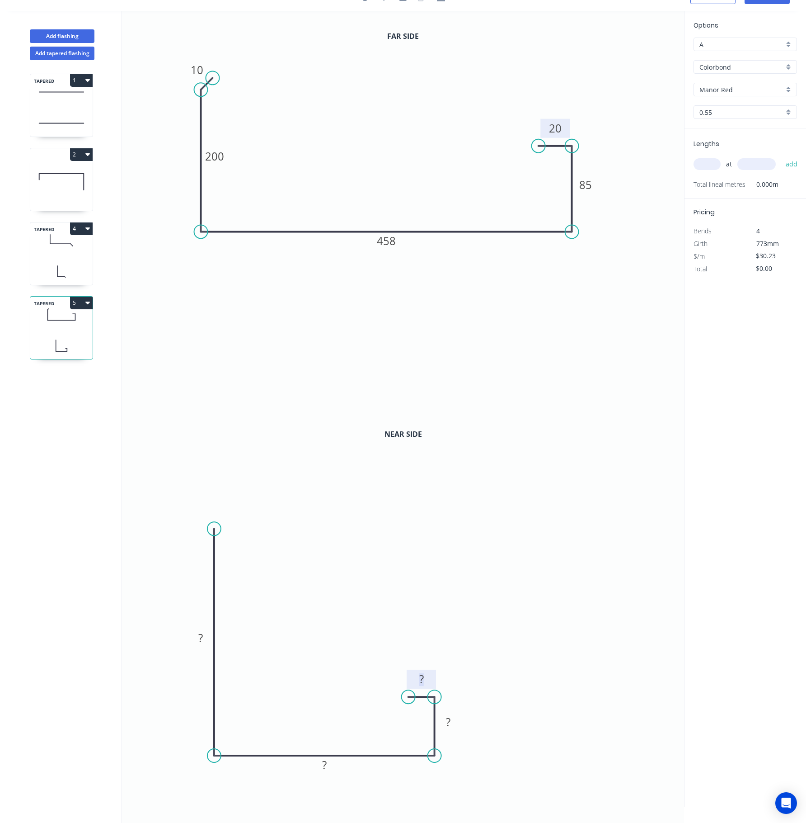
drag, startPoint x: 423, startPoint y: 678, endPoint x: 415, endPoint y: 678, distance: 8.1
click at [415, 616] on g "?" at bounding box center [422, 678] width 18 height 15
click at [425, 616] on rect at bounding box center [422, 679] width 18 height 13
click at [201, 616] on tspan "?" at bounding box center [200, 637] width 5 height 15
click at [327, 616] on rect at bounding box center [324, 765] width 18 height 13
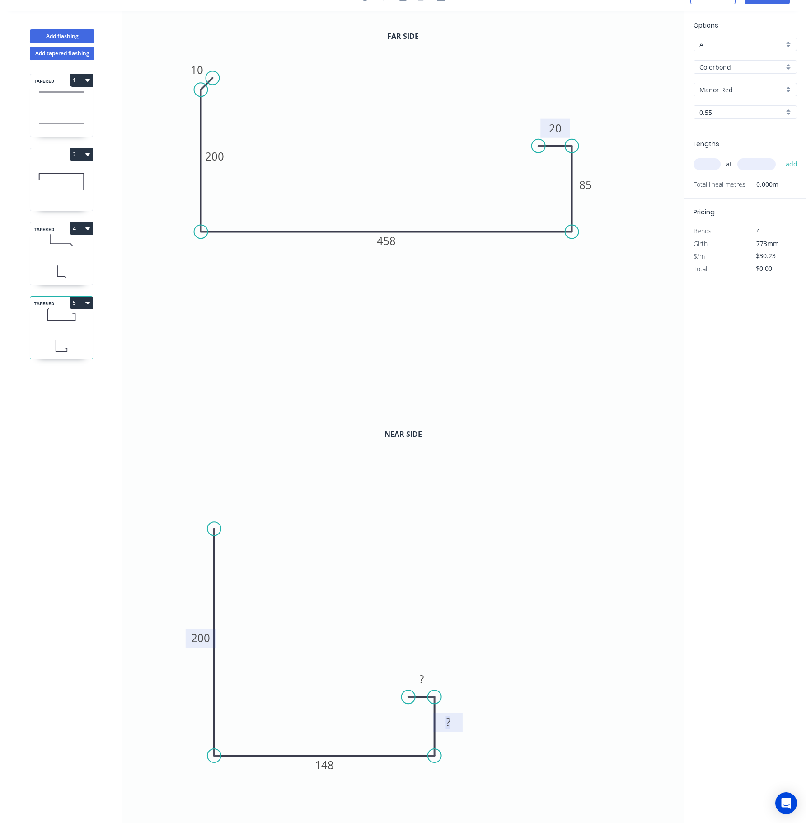
click at [446, 616] on tspan "?" at bounding box center [448, 721] width 5 height 15
click at [427, 616] on rect at bounding box center [422, 679] width 18 height 13
click at [216, 528] on circle at bounding box center [214, 529] width 14 height 14
click at [224, 515] on icon "0 200 148 85 20" at bounding box center [403, 608] width 562 height 398
click at [224, 515] on circle at bounding box center [224, 516] width 14 height 14
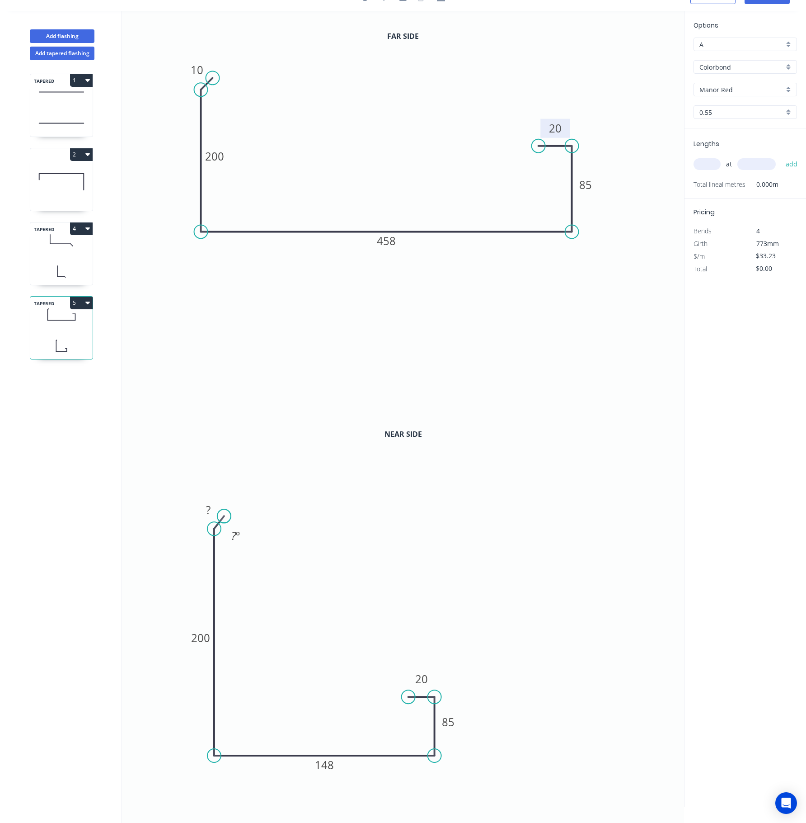
click at [224, 515] on circle at bounding box center [224, 516] width 14 height 14
drag, startPoint x: 224, startPoint y: 515, endPoint x: 229, endPoint y: 514, distance: 4.6
click at [229, 514] on circle at bounding box center [229, 514] width 14 height 14
click at [216, 507] on rect at bounding box center [212, 508] width 18 height 13
click at [431, 550] on icon "0 10 200 148 85 20" at bounding box center [403, 608] width 562 height 398
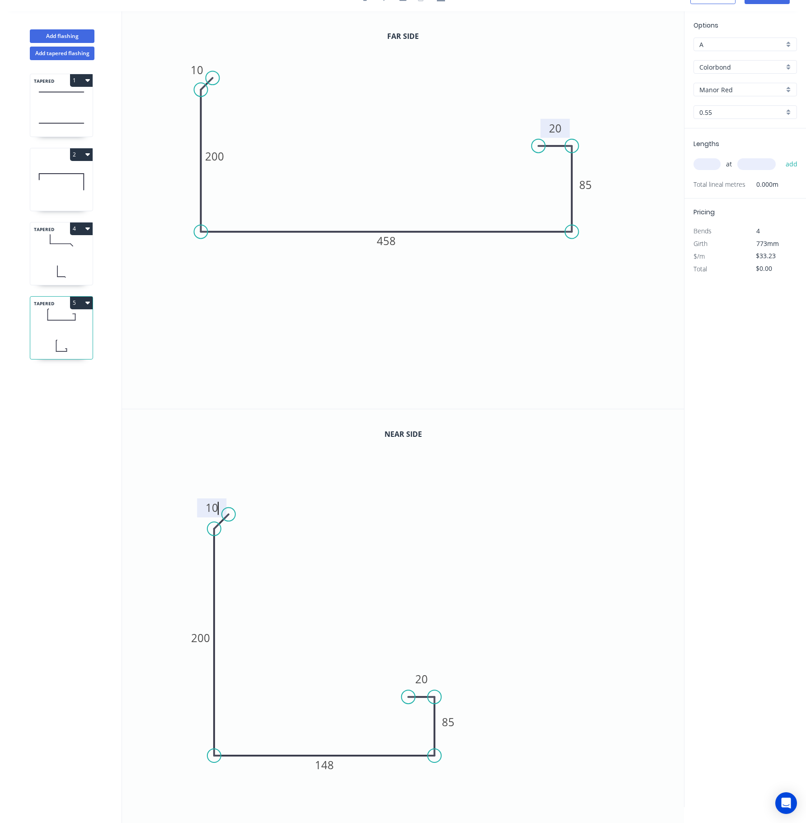
type input "$31.73"
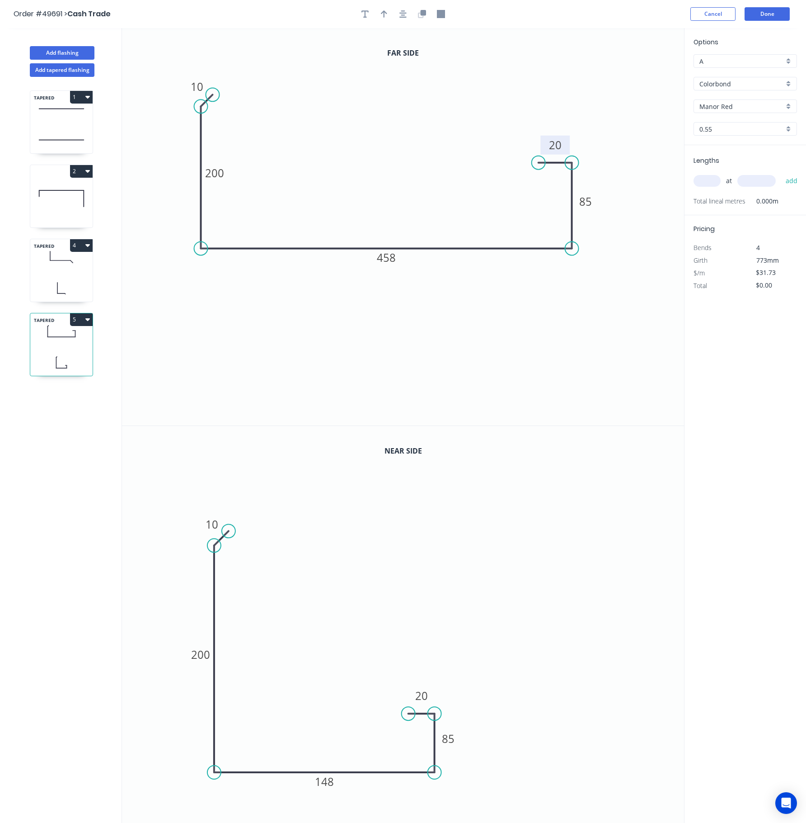
click at [382, 23] on header "Order #49691 > Cash Trade Cancel Done" at bounding box center [403, 14] width 806 height 28
click at [384, 16] on icon "button" at bounding box center [384, 13] width 6 height 7
click at [604, 76] on icon at bounding box center [639, 62] width 8 height 29
drag, startPoint x: 637, startPoint y: 72, endPoint x: 417, endPoint y: 93, distance: 221.5
click at [417, 93] on icon at bounding box center [423, 86] width 26 height 26
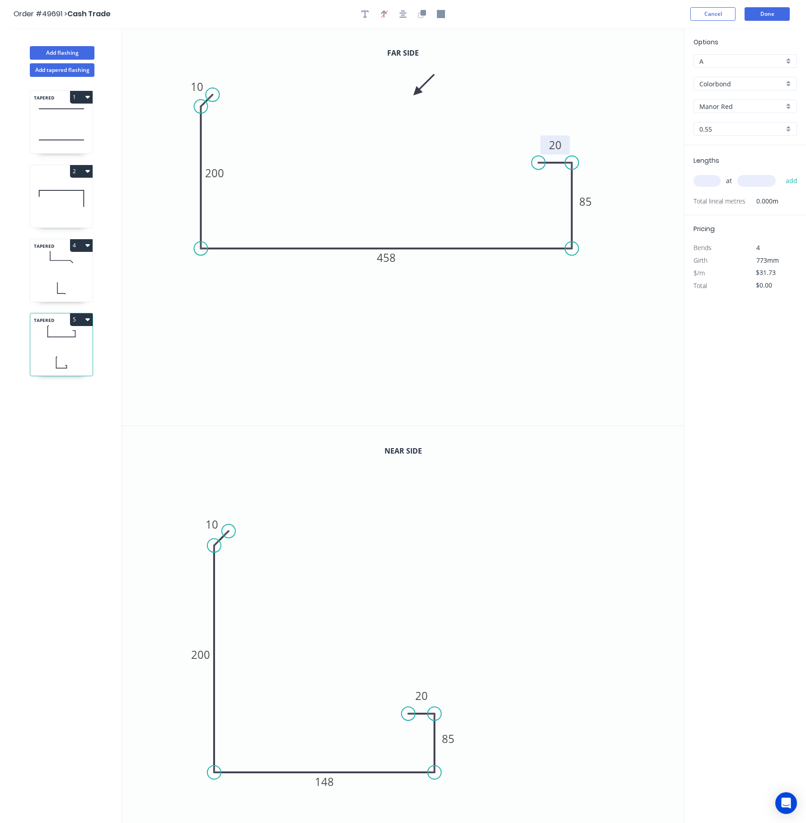
click at [604, 72] on div "Options A A Colorbond Colorbond Manor Red Manor Red 0.55 0.55" at bounding box center [746, 91] width 122 height 108
drag, startPoint x: 213, startPoint y: 547, endPoint x: 212, endPoint y: 578, distance: 31.6
click at [212, 578] on circle at bounding box center [214, 578] width 14 height 14
drag, startPoint x: 230, startPoint y: 529, endPoint x: 227, endPoint y: 564, distance: 35.4
click at [227, 564] on circle at bounding box center [227, 565] width 14 height 14
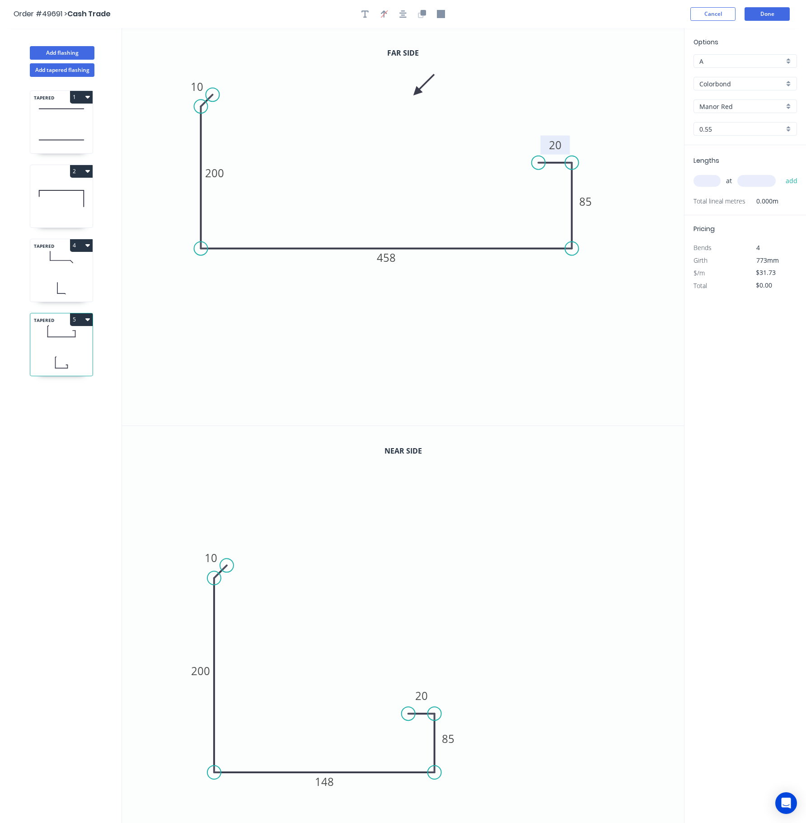
click at [604, 184] on input "text" at bounding box center [707, 181] width 27 height 12
type input "1"
click at [604, 178] on input "text" at bounding box center [757, 181] width 38 height 12
type input "870"
click at [604, 173] on button "add" at bounding box center [791, 180] width 21 height 15
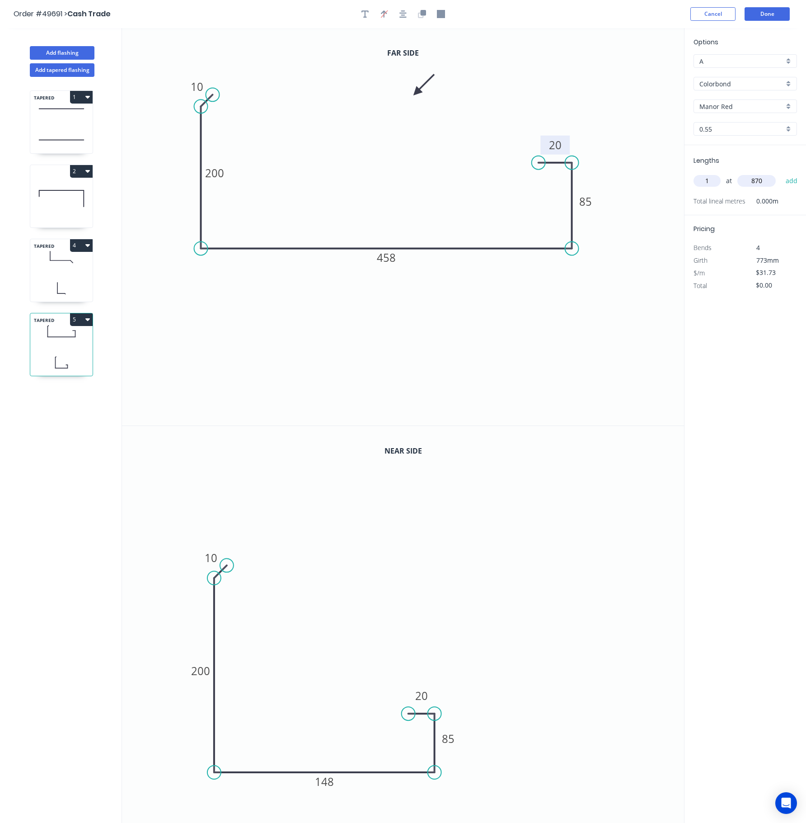
type input "$27.61"
click at [604, 15] on button "Done" at bounding box center [767, 14] width 45 height 14
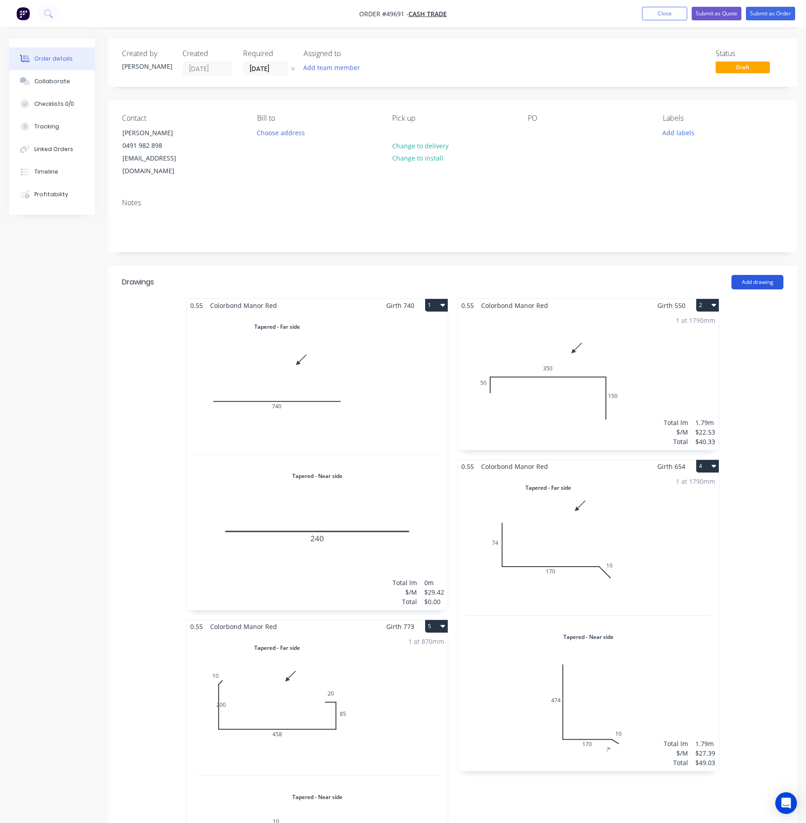
click at [604, 275] on button "Add drawing" at bounding box center [758, 282] width 52 height 14
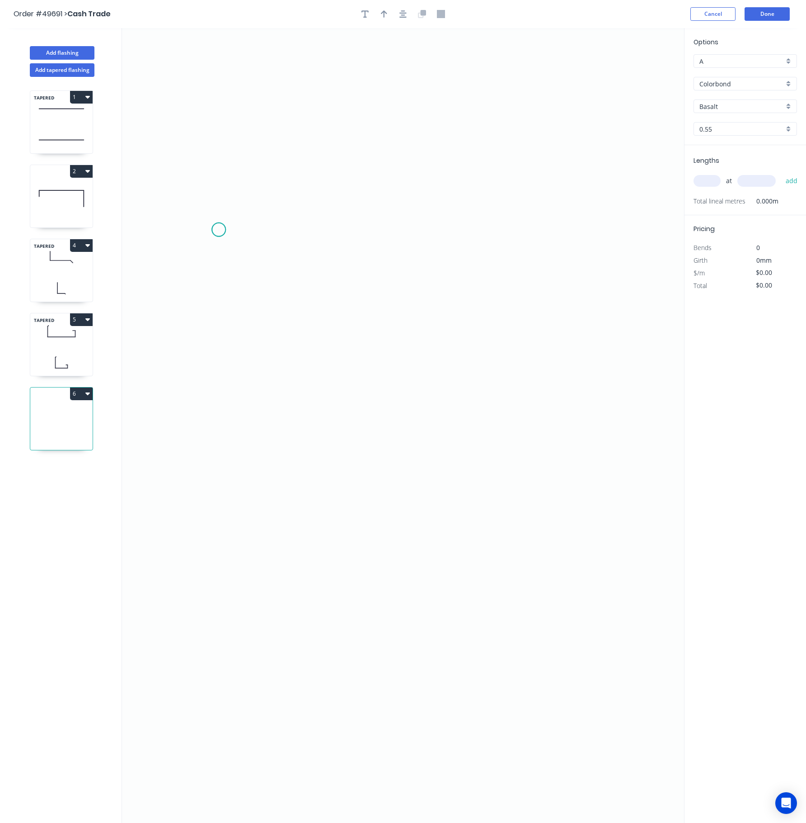
click at [219, 230] on icon "0" at bounding box center [403, 425] width 562 height 794
click at [234, 213] on icon "0" at bounding box center [403, 425] width 562 height 794
click at [550, 218] on icon "0 ?" at bounding box center [403, 425] width 562 height 794
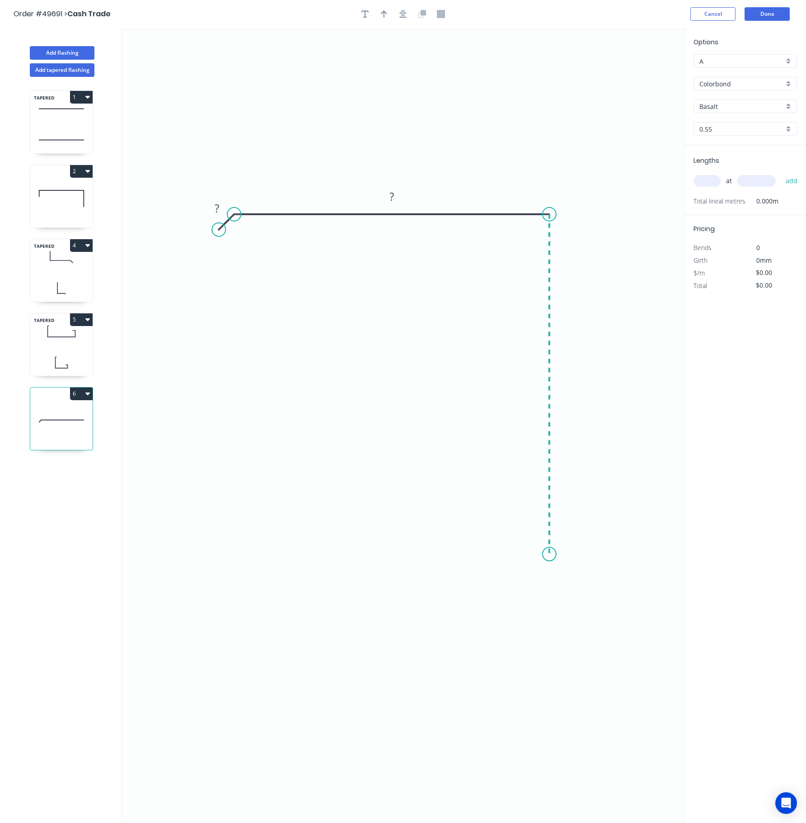
click at [550, 555] on icon "0 ? ?" at bounding box center [403, 425] width 562 height 794
click at [539, 569] on icon "0 ? ? ?" at bounding box center [403, 425] width 562 height 794
click at [539, 569] on circle at bounding box center [539, 568] width 14 height 14
click at [535, 570] on circle at bounding box center [539, 568] width 14 height 14
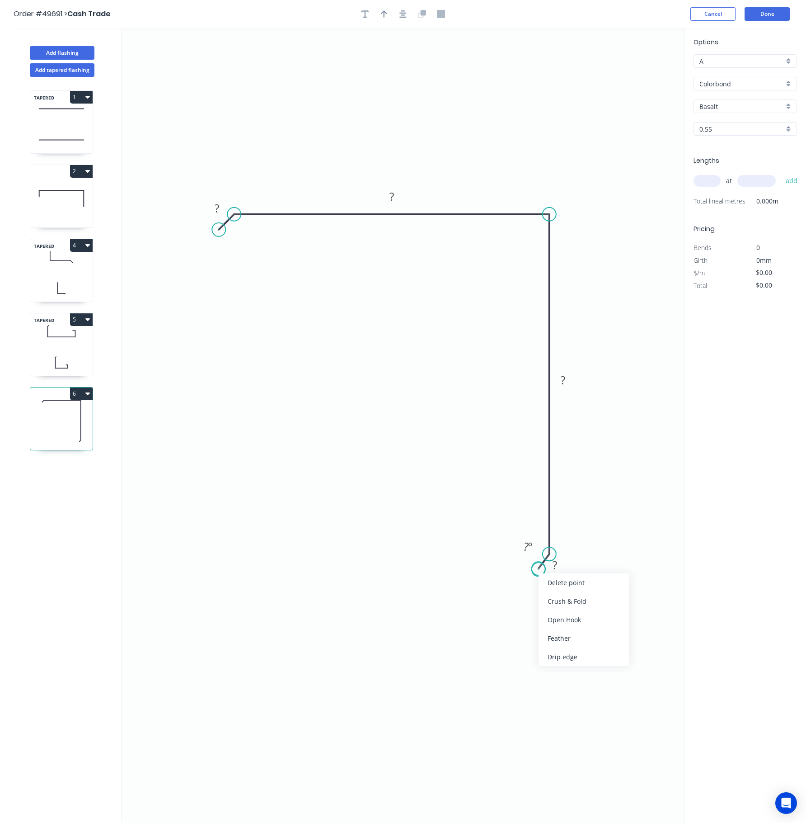
click at [539, 570] on circle at bounding box center [539, 568] width 14 height 14
drag, startPoint x: 539, startPoint y: 569, endPoint x: 531, endPoint y: 570, distance: 7.3
click at [531, 570] on icon "0 ? ? ? ? ? º" at bounding box center [403, 425] width 562 height 794
click at [543, 575] on div "Delete point" at bounding box center [583, 578] width 91 height 19
click at [535, 571] on circle at bounding box center [535, 568] width 14 height 14
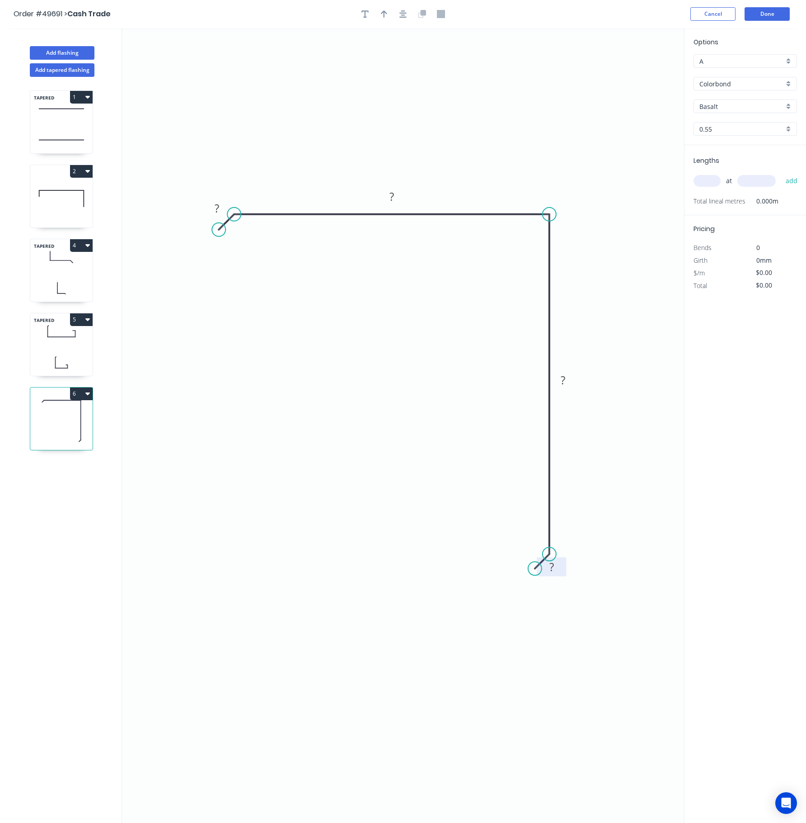
click at [560, 571] on rect at bounding box center [552, 567] width 18 height 13
click at [569, 378] on rect at bounding box center [563, 380] width 18 height 13
click at [390, 197] on tspan "?" at bounding box center [392, 196] width 5 height 15
click at [218, 206] on tspan "?" at bounding box center [217, 208] width 5 height 15
click at [386, 15] on icon "button" at bounding box center [384, 14] width 6 height 8
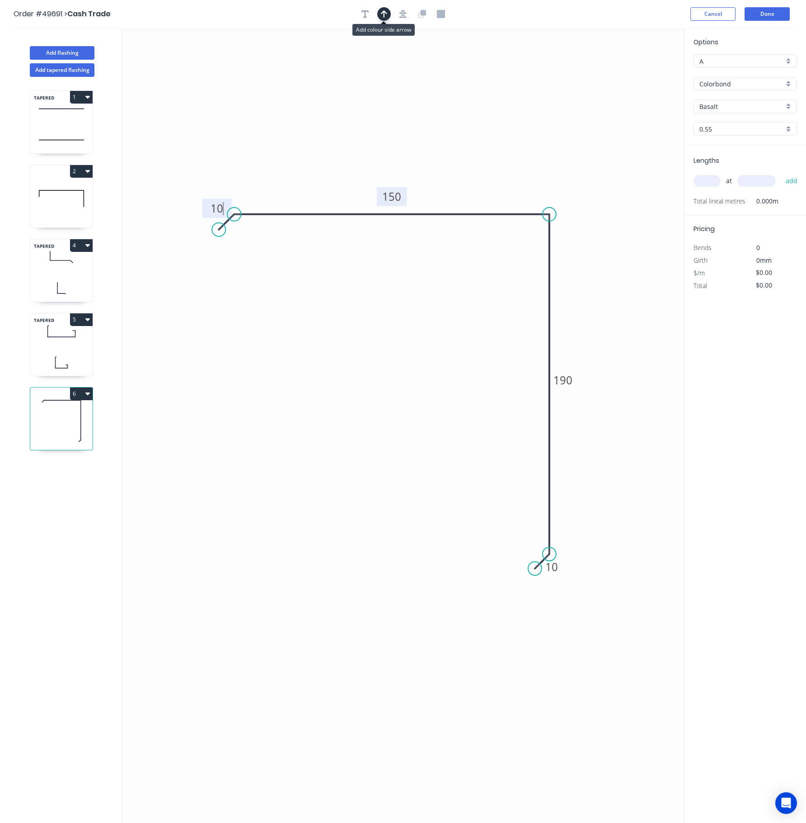
type input "$16.10"
click at [604, 76] on icon at bounding box center [639, 62] width 8 height 29
drag, startPoint x: 637, startPoint y: 73, endPoint x: 500, endPoint y: 136, distance: 150.9
click at [500, 136] on icon at bounding box center [507, 129] width 26 height 26
click at [604, 103] on input "Basalt" at bounding box center [742, 106] width 85 height 9
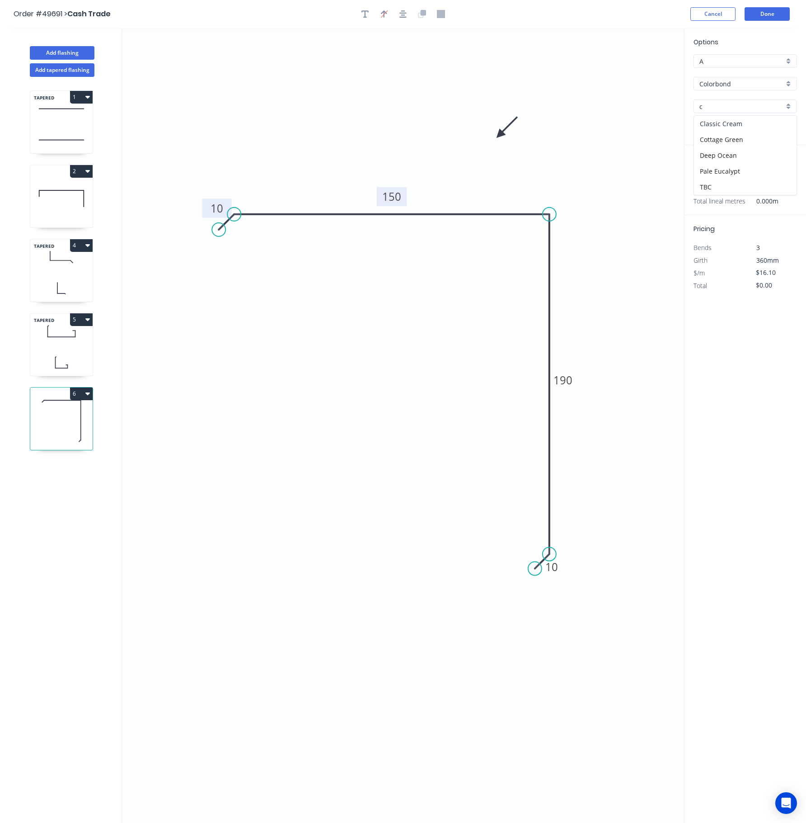
click at [604, 123] on div "Classic Cream" at bounding box center [745, 124] width 103 height 16
type input "Classic Cream"
click at [604, 187] on input "text" at bounding box center [707, 181] width 27 height 12
type input "2"
click at [604, 183] on input "text" at bounding box center [757, 181] width 38 height 12
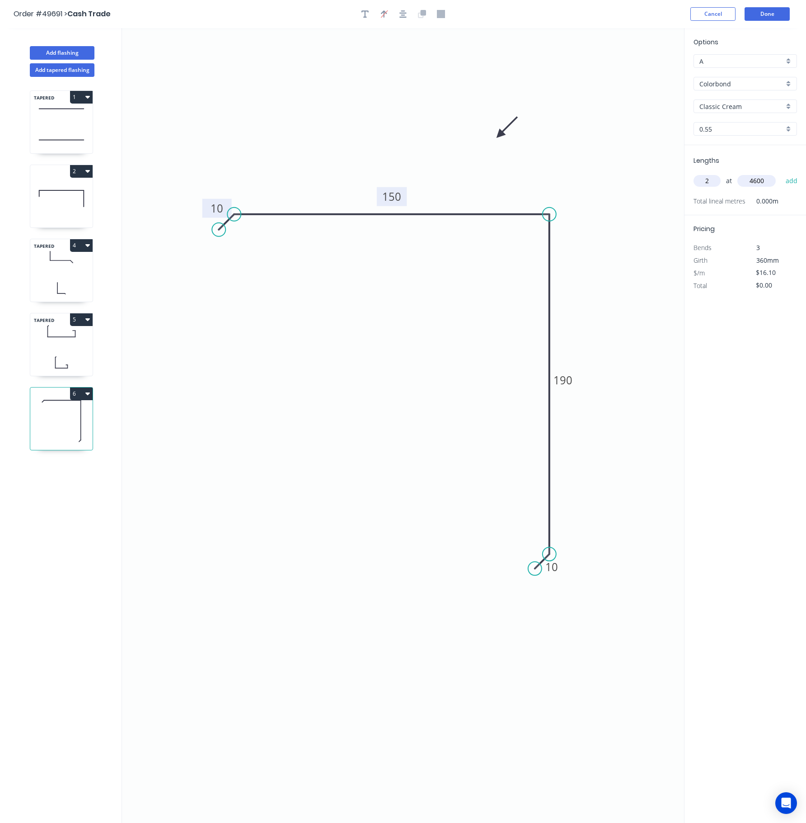
type input "4600"
click at [604, 173] on button "add" at bounding box center [791, 180] width 21 height 15
type input "$148.12"
click at [604, 11] on button "Done" at bounding box center [767, 14] width 45 height 14
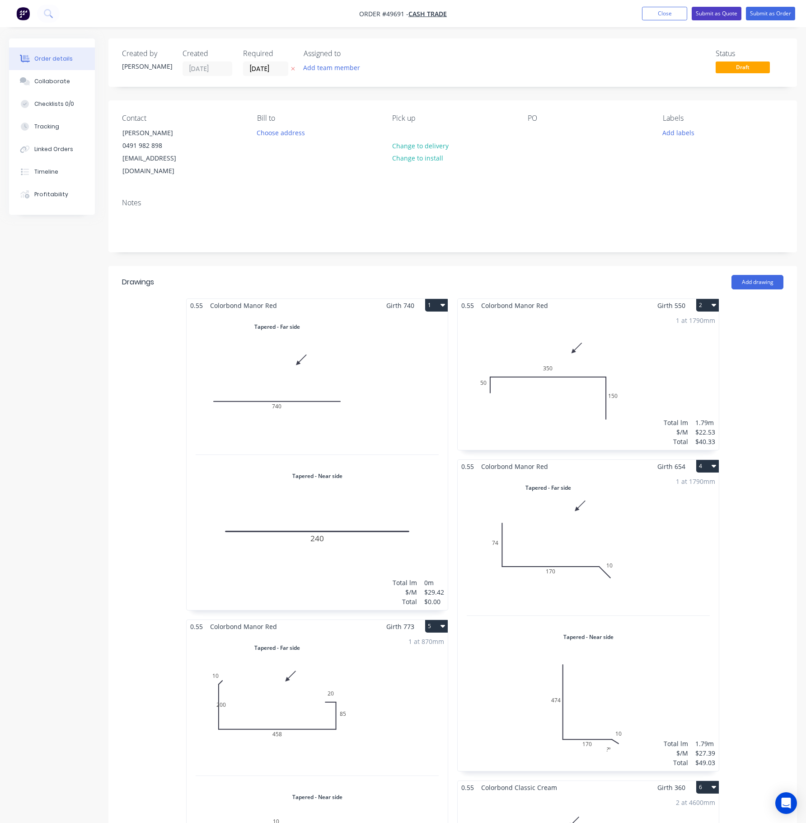
click at [604, 14] on button "Submit as Quote" at bounding box center [717, 14] width 50 height 14
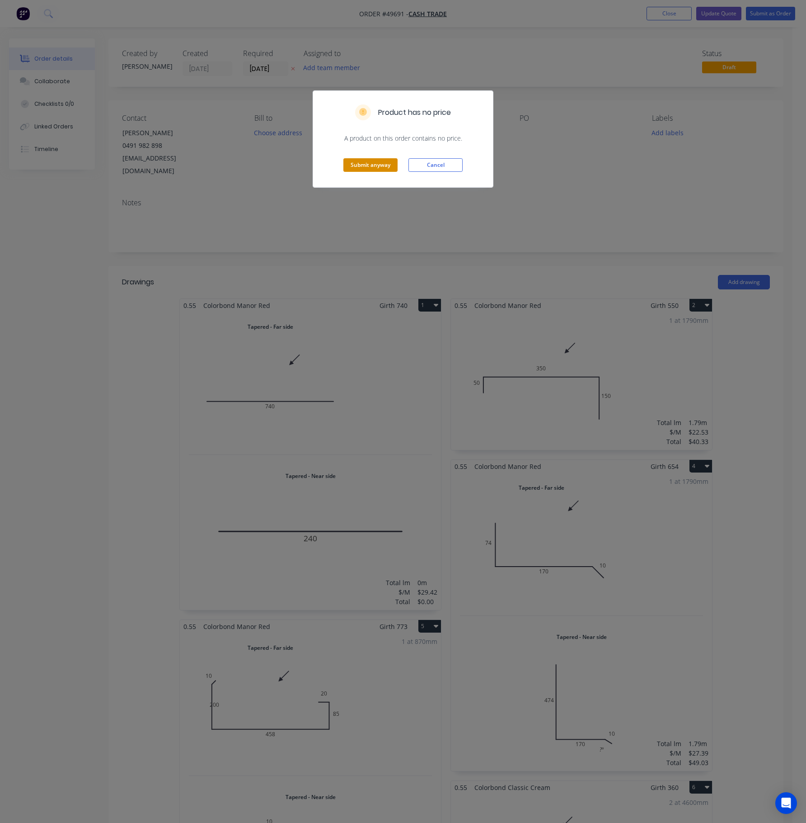
click at [366, 167] on button "Submit anyway" at bounding box center [370, 165] width 54 height 14
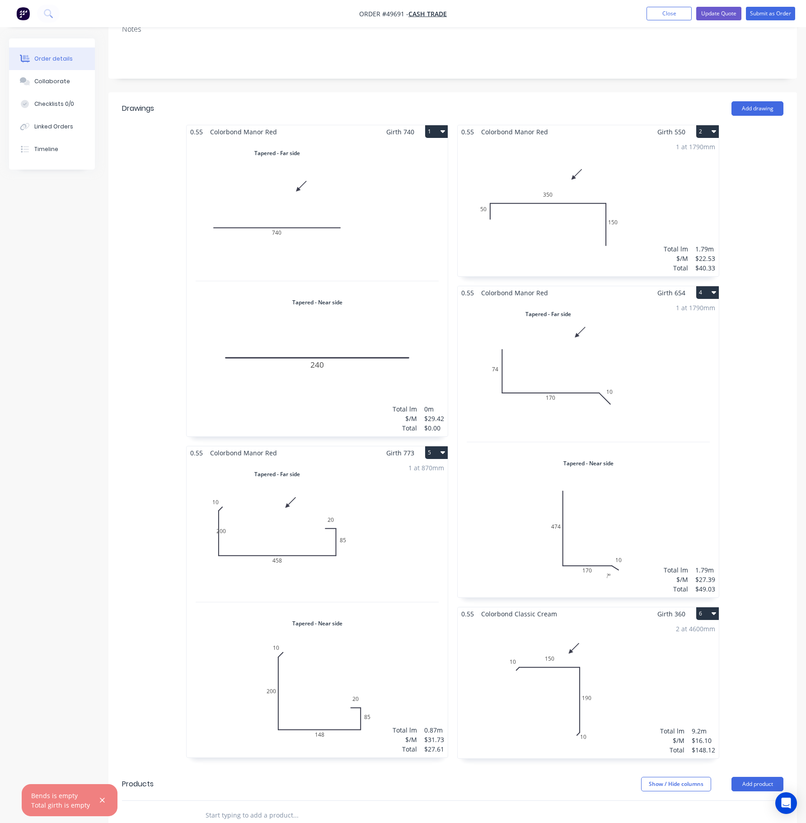
scroll to position [181, 0]
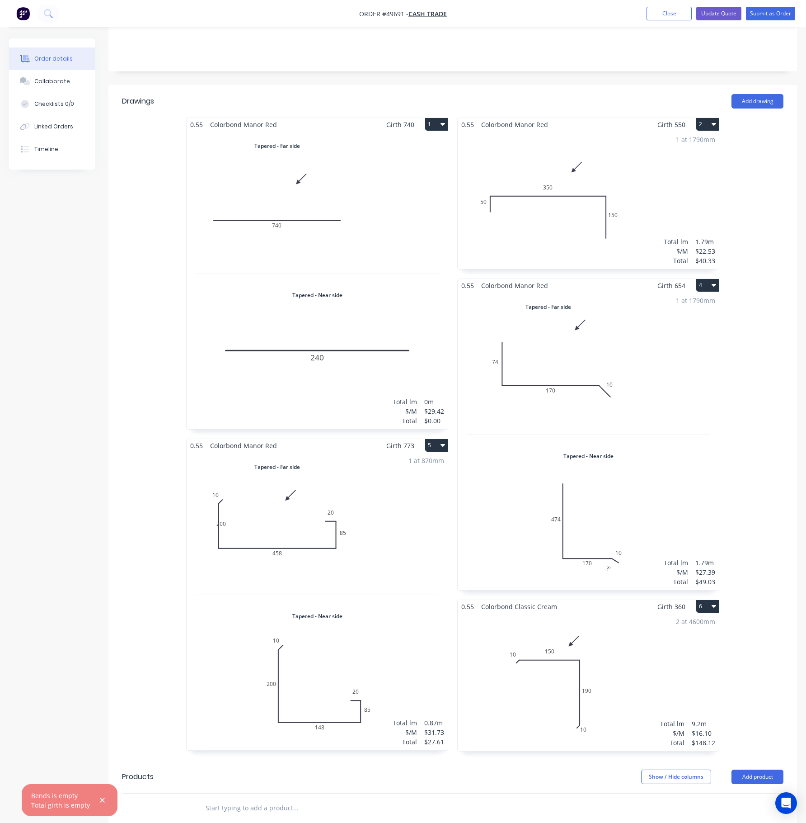
click at [369, 315] on div "Total lm $/M Total 0m $29.42 $0.00" at bounding box center [317, 280] width 261 height 298
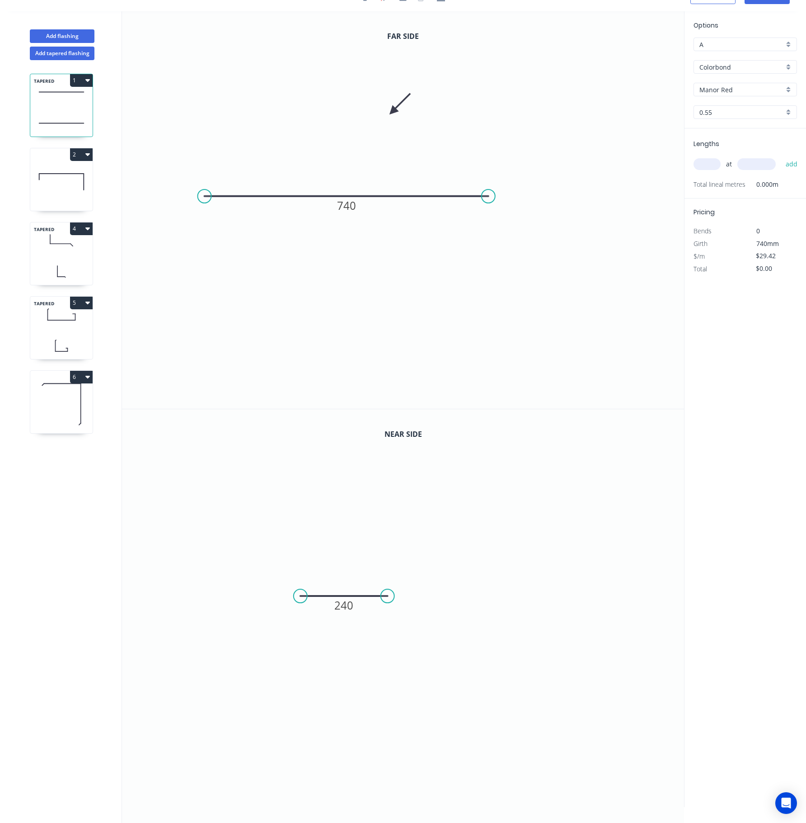
scroll to position [19, 0]
click at [604, 163] on input "text" at bounding box center [707, 164] width 27 height 12
type input "1"
click at [604, 167] on input "text" at bounding box center [757, 164] width 38 height 12
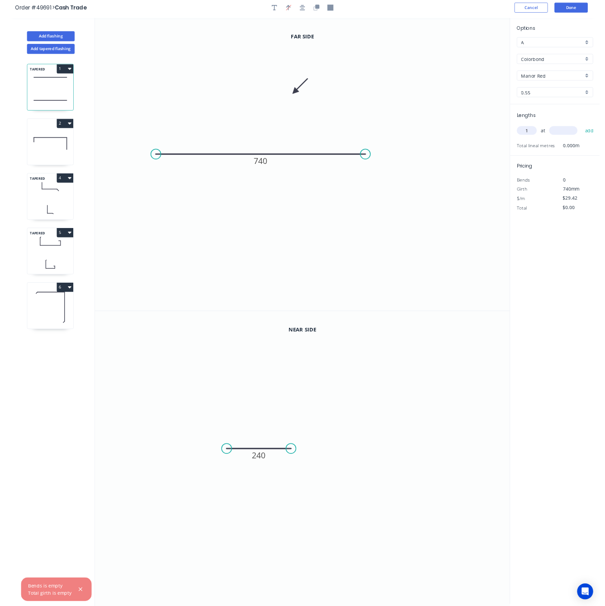
scroll to position [0, 0]
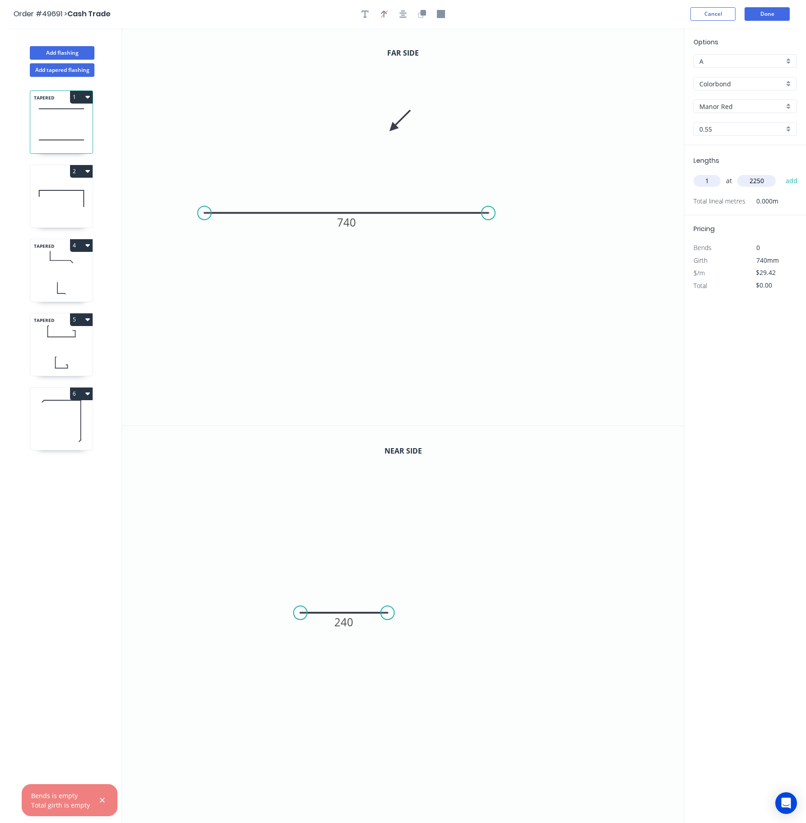
type input "2250"
click at [604, 173] on button "add" at bounding box center [791, 180] width 21 height 15
type input "$66.20"
click at [604, 16] on button "Done" at bounding box center [767, 14] width 45 height 14
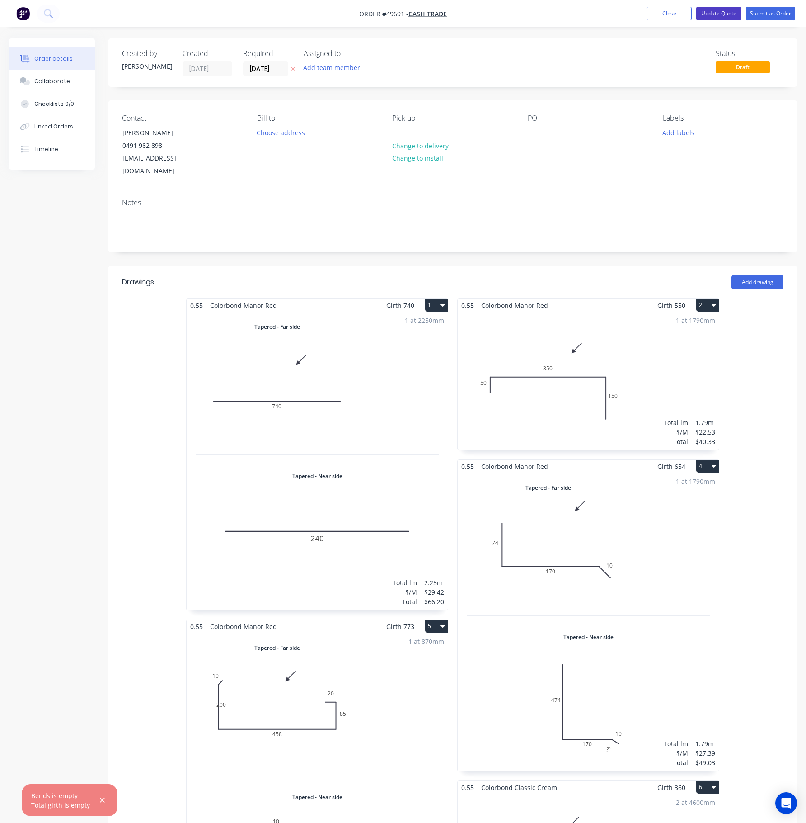
click at [604, 8] on button "Update Quote" at bounding box center [718, 14] width 45 height 14
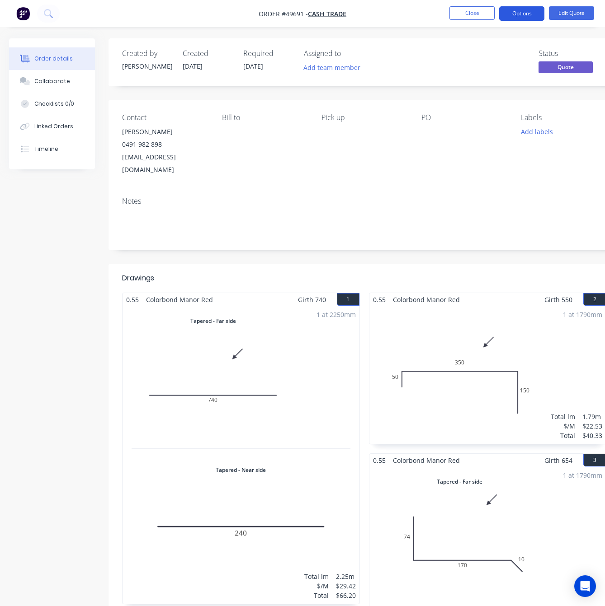
click at [522, 19] on button "Options" at bounding box center [521, 13] width 45 height 14
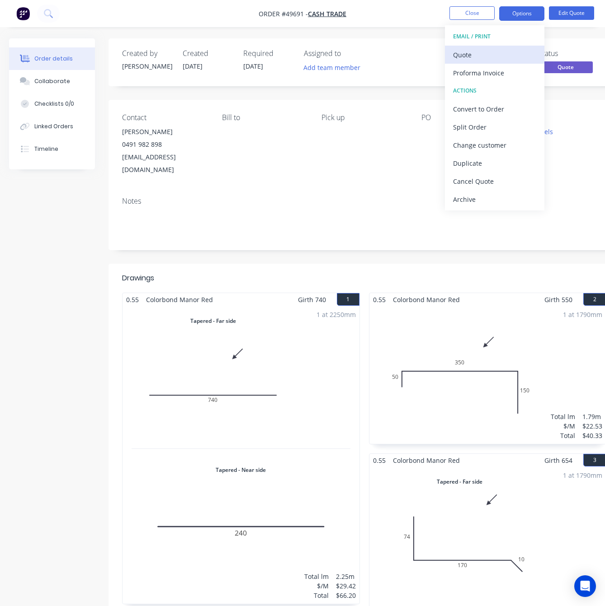
click at [509, 48] on div "Quote" at bounding box center [494, 54] width 83 height 13
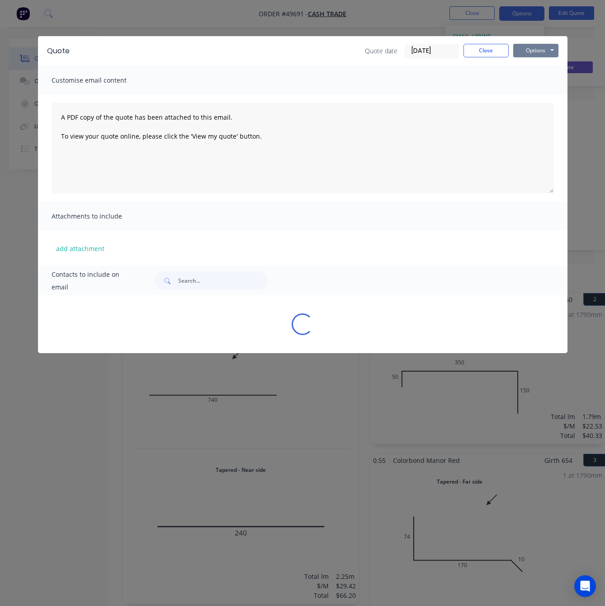
drag, startPoint x: 527, startPoint y: 60, endPoint x: 531, endPoint y: 53, distance: 7.9
click at [528, 60] on div "Quote Quote date 25/09/25 Close Options Preview Print Email" at bounding box center [302, 50] width 529 height 29
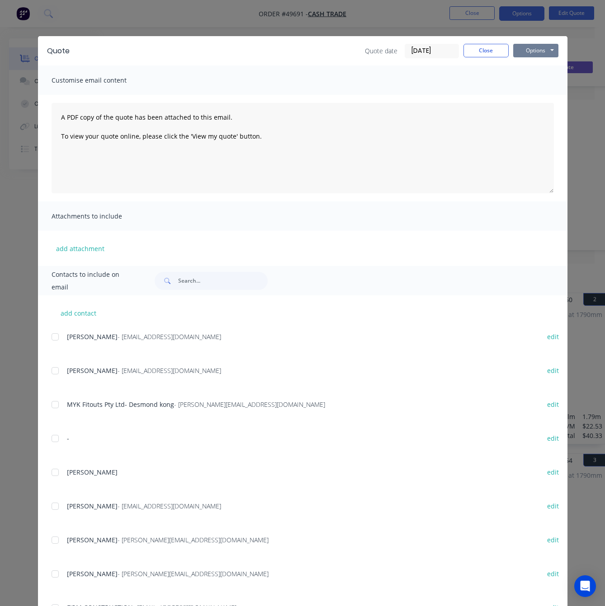
click at [535, 53] on button "Options" at bounding box center [535, 51] width 45 height 14
click at [544, 81] on button "Print" at bounding box center [542, 81] width 58 height 15
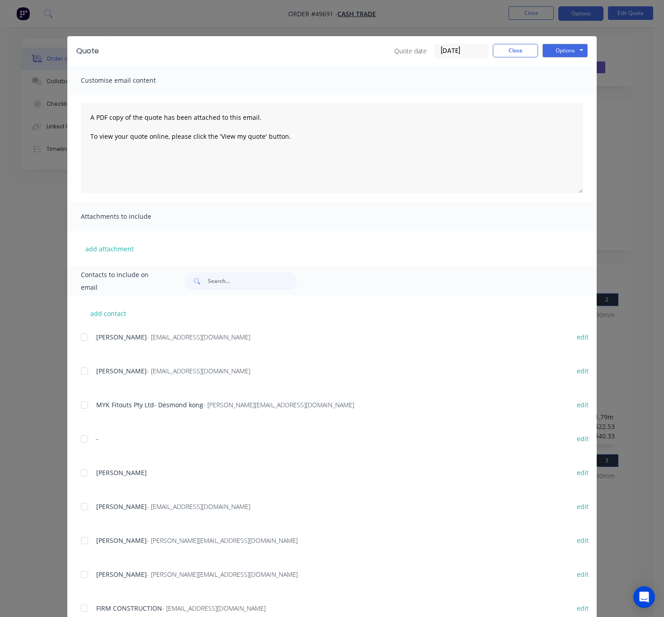
click at [214, 17] on div "Quote Quote date 25/09/25 Close Options Preview Print Email Customise email con…" at bounding box center [332, 308] width 664 height 617
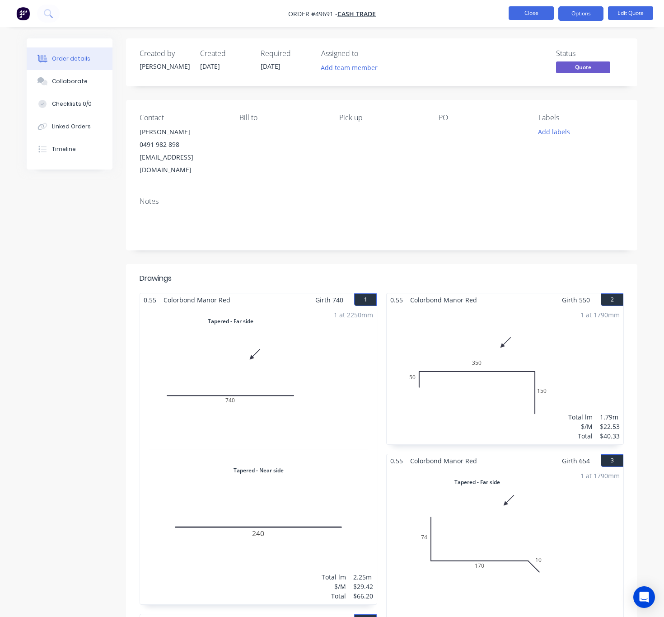
click at [525, 14] on button "Close" at bounding box center [531, 13] width 45 height 14
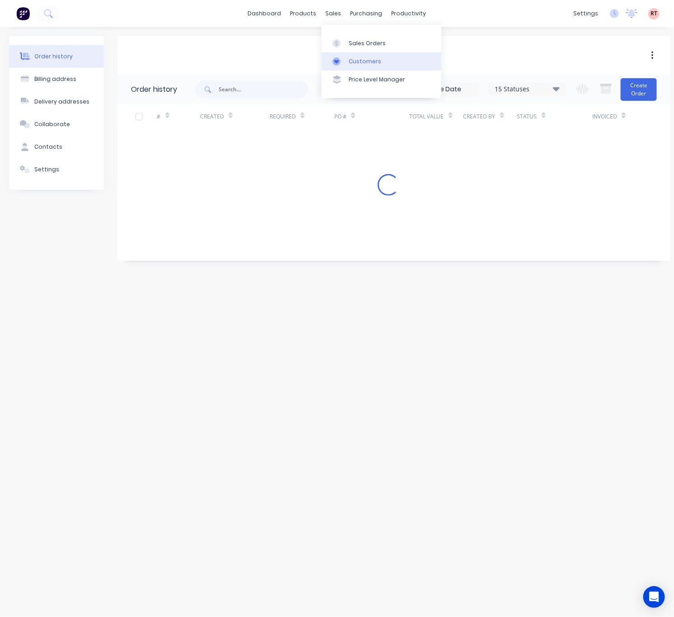
click at [357, 59] on div "Customers" at bounding box center [365, 61] width 33 height 8
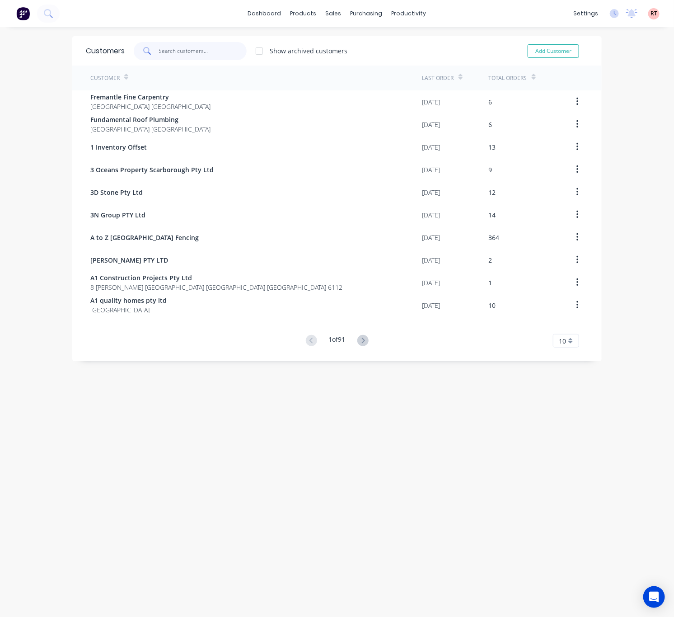
click at [183, 53] on input "text" at bounding box center [203, 51] width 88 height 18
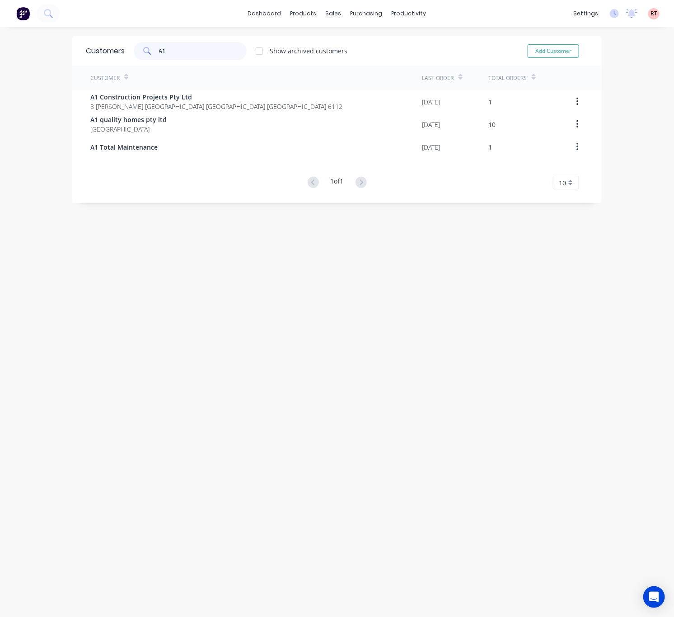
type input "A1"
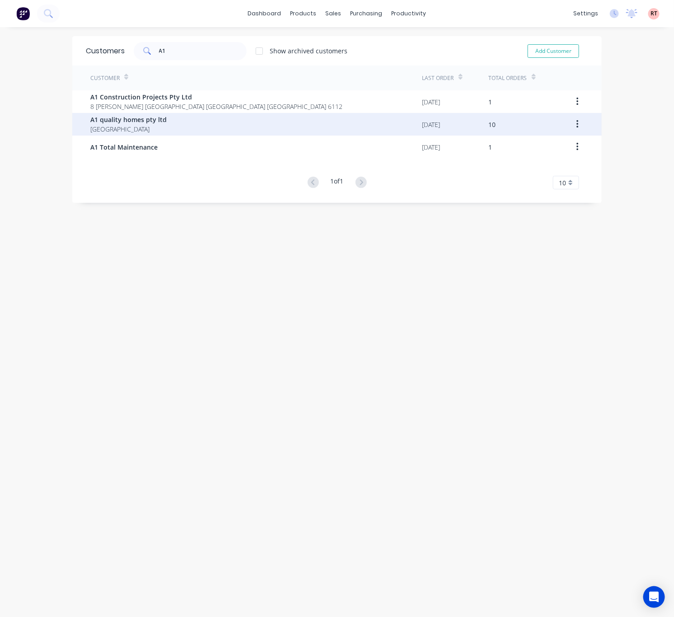
click at [182, 128] on div "A1 quality homes pty ltd Australia" at bounding box center [256, 124] width 332 height 23
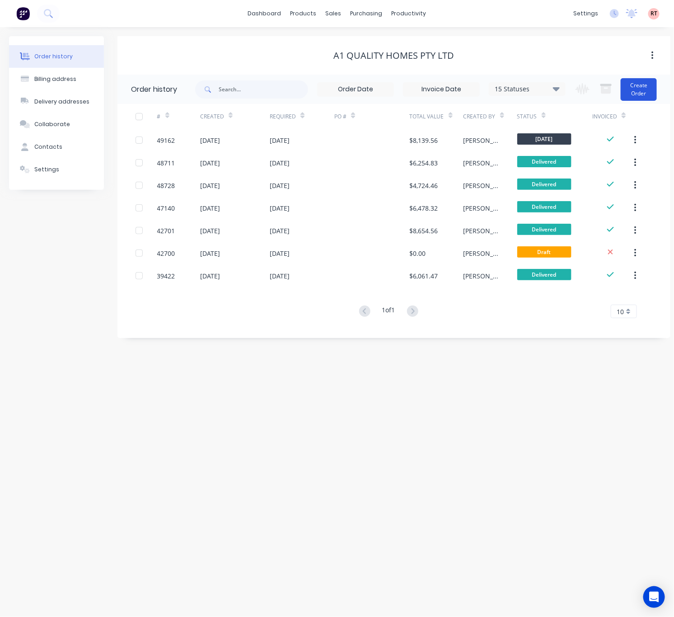
click at [604, 87] on button "Create Order" at bounding box center [639, 89] width 36 height 23
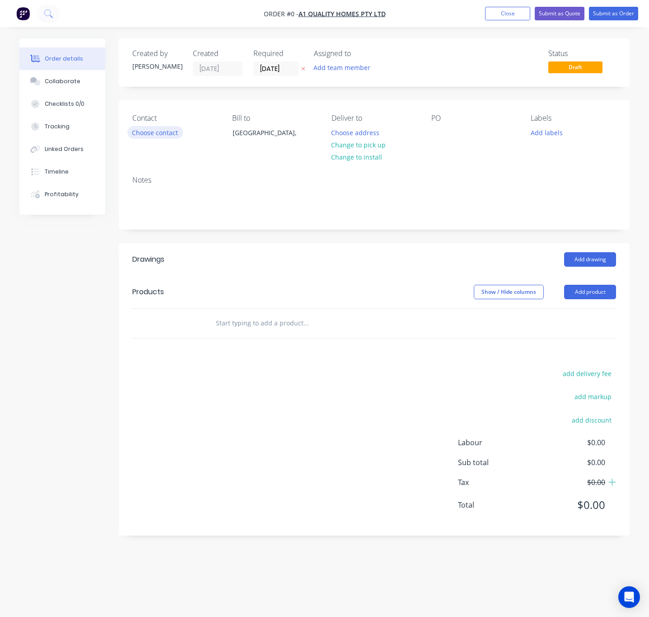
click at [154, 136] on button "Choose contact" at bounding box center [155, 132] width 56 height 12
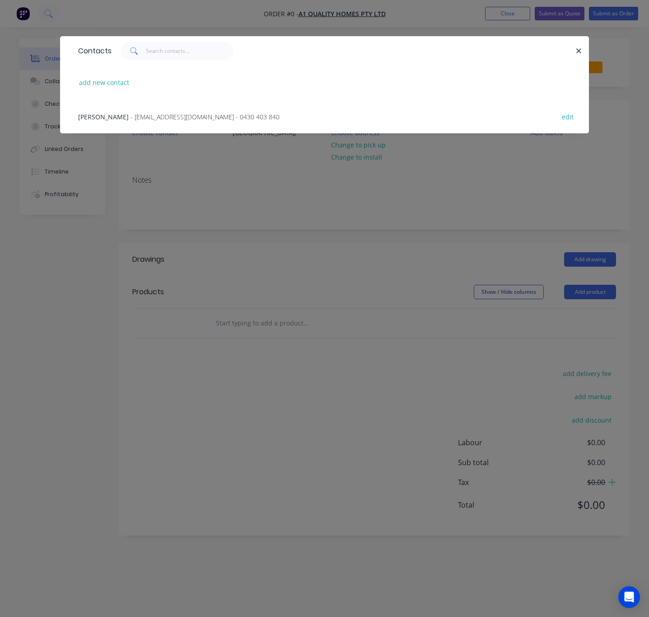
click at [216, 116] on span "- a1qualityhomes786@gmail.com - 0430 403 840" at bounding box center [205, 117] width 149 height 9
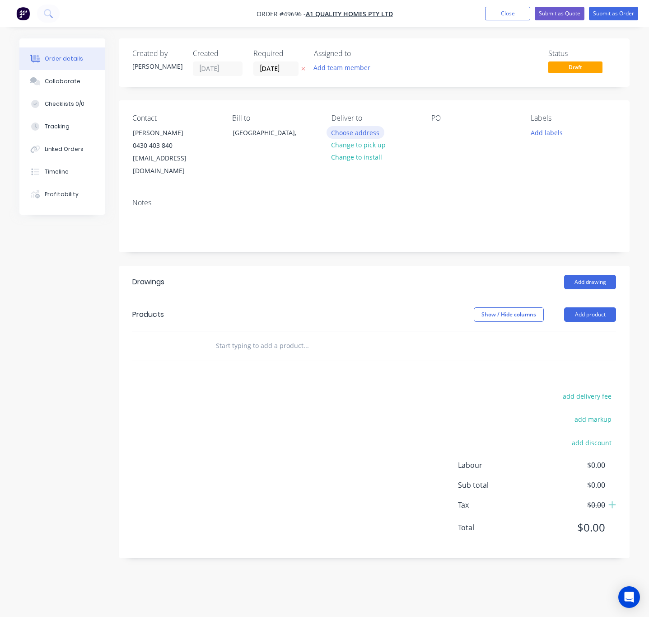
click at [359, 134] on button "Choose address" at bounding box center [356, 132] width 58 height 12
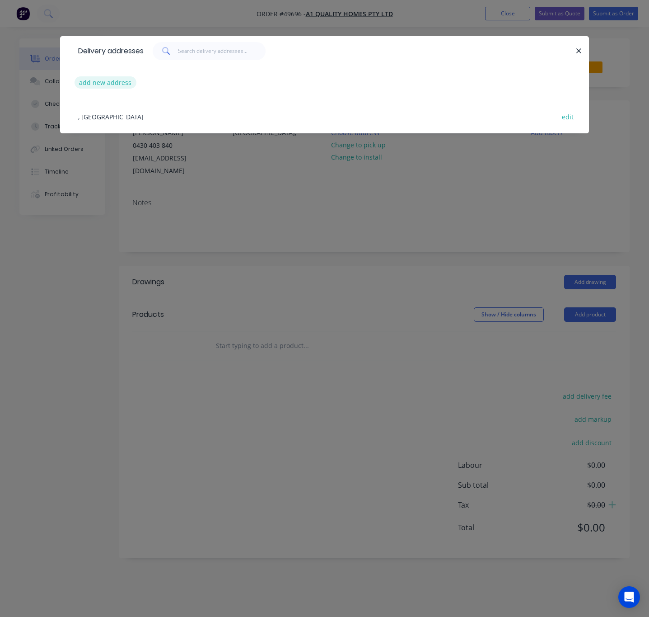
click at [121, 84] on button "add new address" at bounding box center [106, 82] width 62 height 12
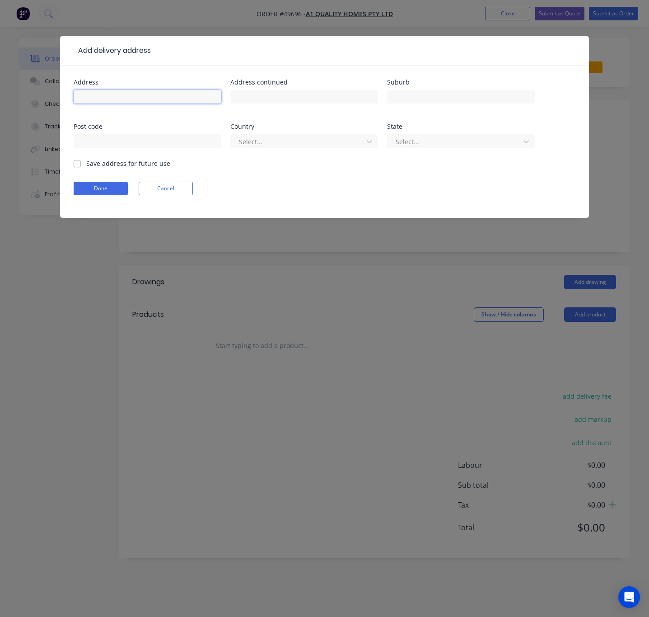
click at [137, 94] on input "text" at bounding box center [148, 97] width 148 height 14
paste input "6 Bluevale Wy"
type input "6 Bluevale Wy"
click at [416, 91] on input "text" at bounding box center [461, 97] width 148 height 14
paste input "Yanchep"
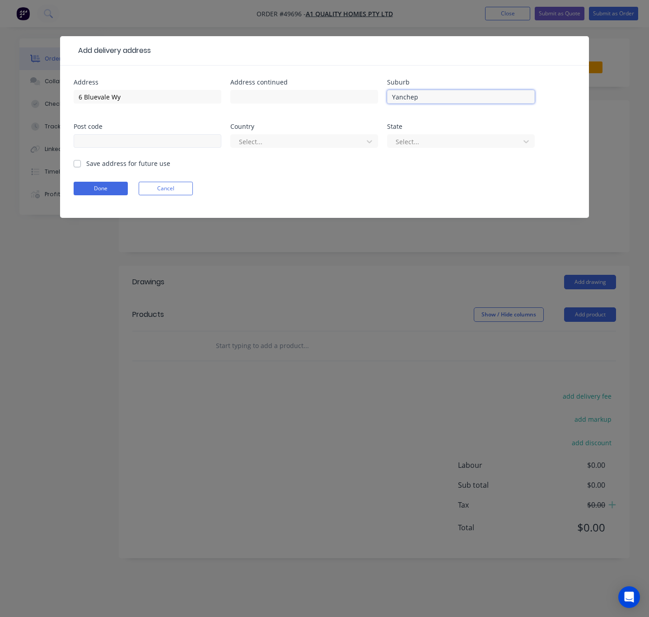
type input "Yanchep"
drag, startPoint x: 152, startPoint y: 141, endPoint x: 151, endPoint y: 133, distance: 8.2
click at [152, 141] on input "text" at bounding box center [148, 141] width 148 height 14
type input "6053"
click at [334, 144] on div at bounding box center [298, 141] width 121 height 11
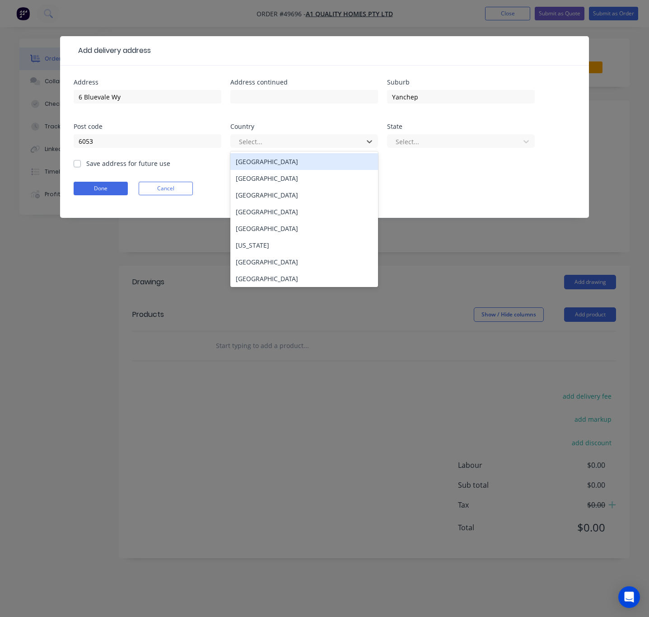
click at [315, 166] on div "Australia" at bounding box center [304, 161] width 148 height 17
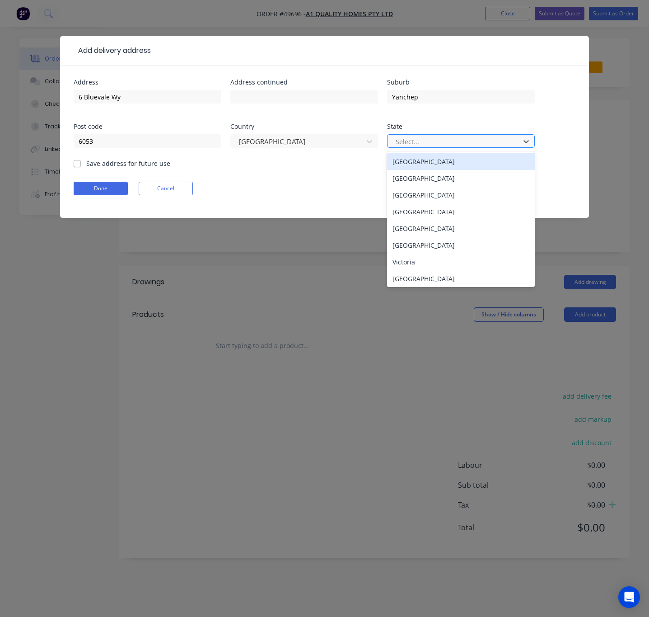
click at [440, 134] on div "Select..." at bounding box center [461, 141] width 148 height 14
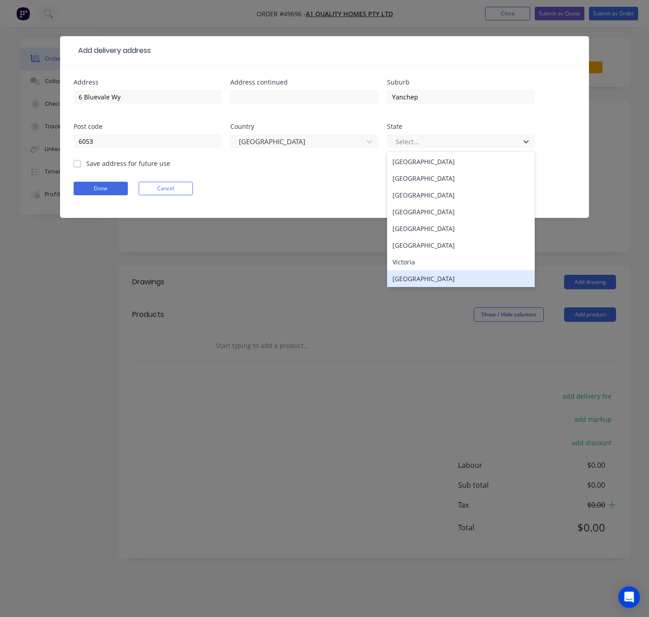
click at [450, 280] on div "Western Australia" at bounding box center [461, 278] width 148 height 17
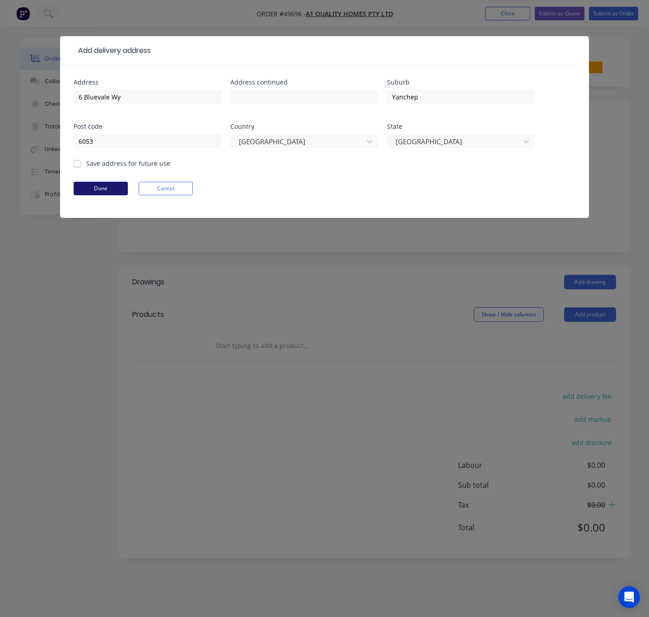
click at [92, 186] on button "Done" at bounding box center [101, 189] width 54 height 14
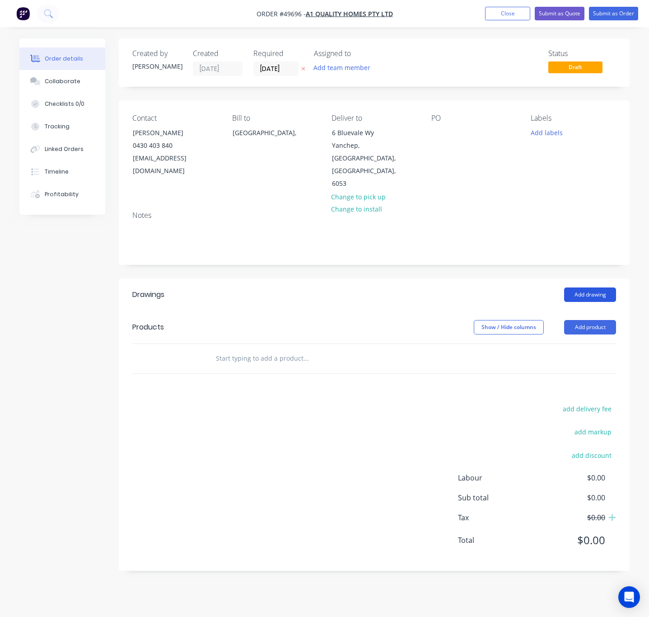
click at [586, 287] on button "Add drawing" at bounding box center [590, 294] width 52 height 14
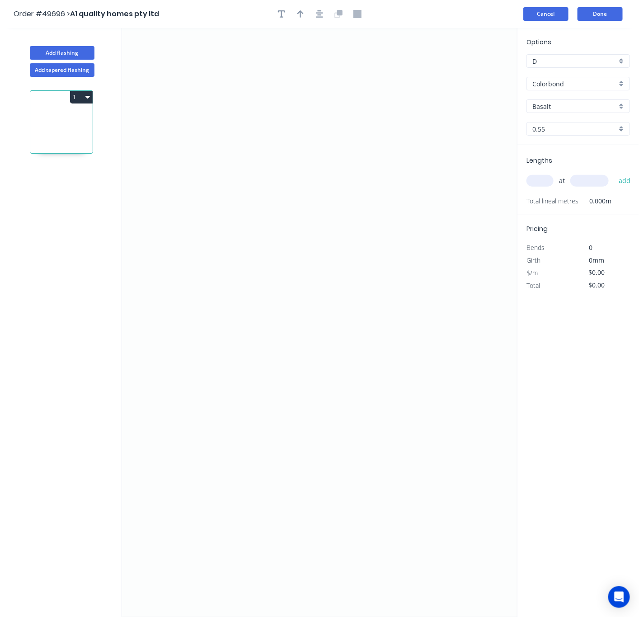
click at [541, 15] on button "Cancel" at bounding box center [545, 14] width 45 height 14
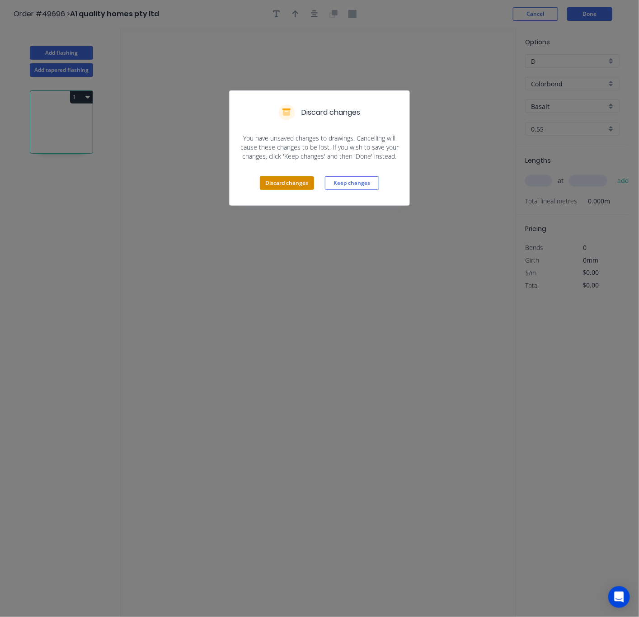
click at [265, 178] on button "Discard changes" at bounding box center [287, 183] width 54 height 14
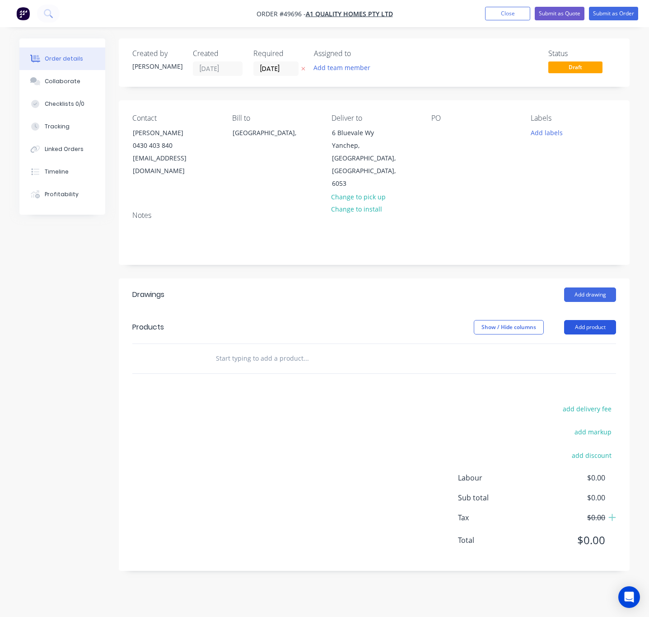
click at [583, 320] on button "Add product" at bounding box center [590, 327] width 52 height 14
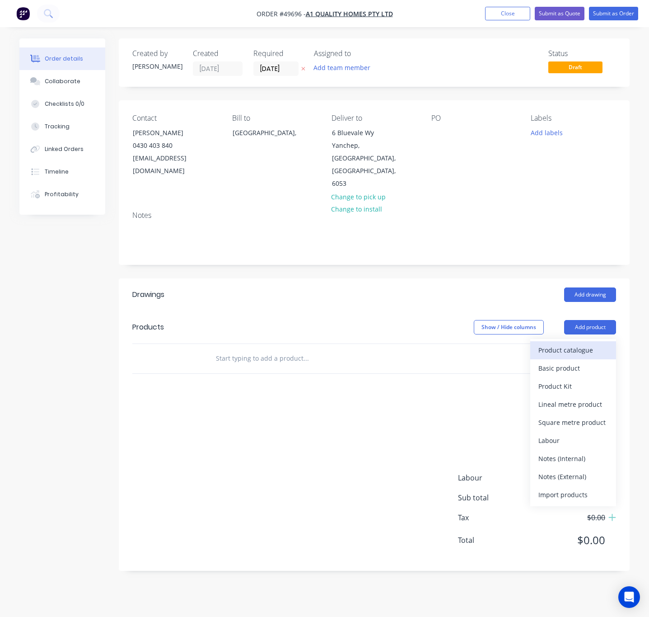
click at [569, 343] on div "Product catalogue" at bounding box center [574, 349] width 70 height 13
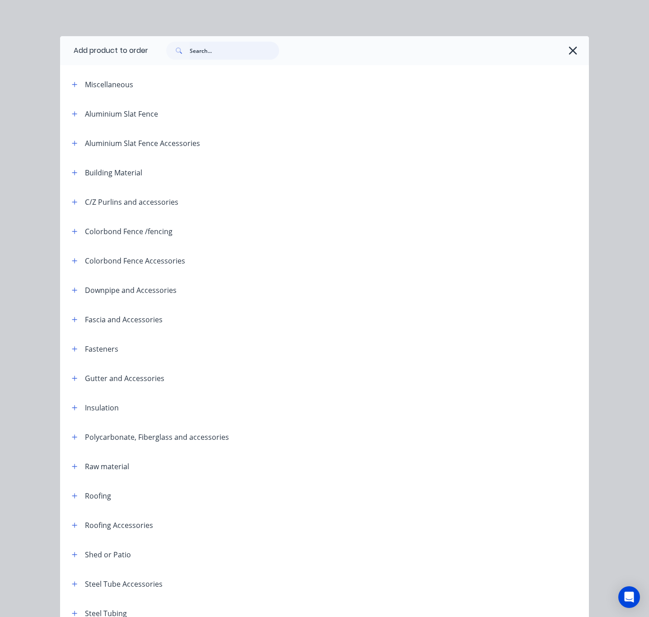
click at [226, 47] on input "text" at bounding box center [234, 51] width 89 height 18
click at [221, 54] on input "text" at bounding box center [234, 51] width 89 height 18
click at [212, 56] on input "text" at bounding box center [234, 51] width 89 height 18
type input "roof"
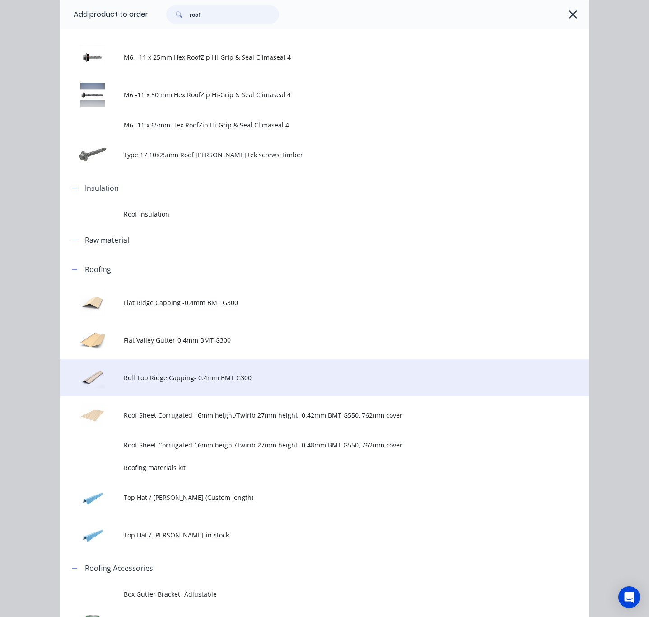
scroll to position [136, 0]
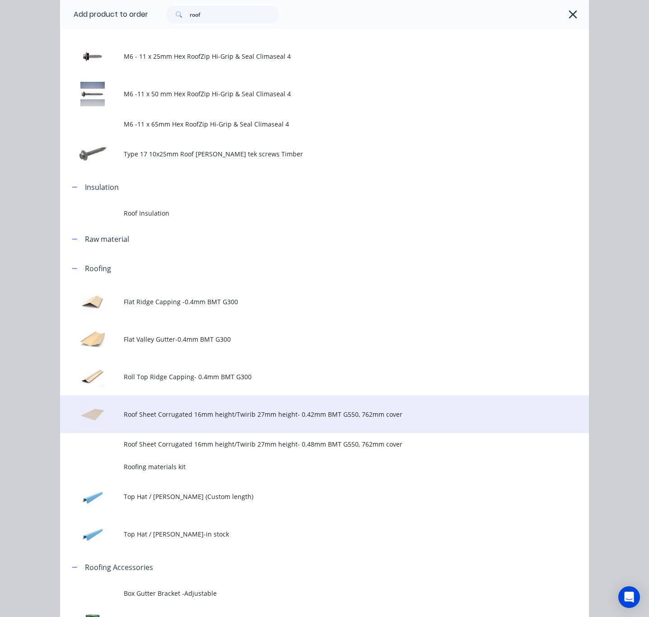
click at [412, 421] on td "Roof Sheet Corrugated 16mm height/Twirib 27mm height- 0.42mm BMT G550, 762mm co…" at bounding box center [356, 414] width 465 height 38
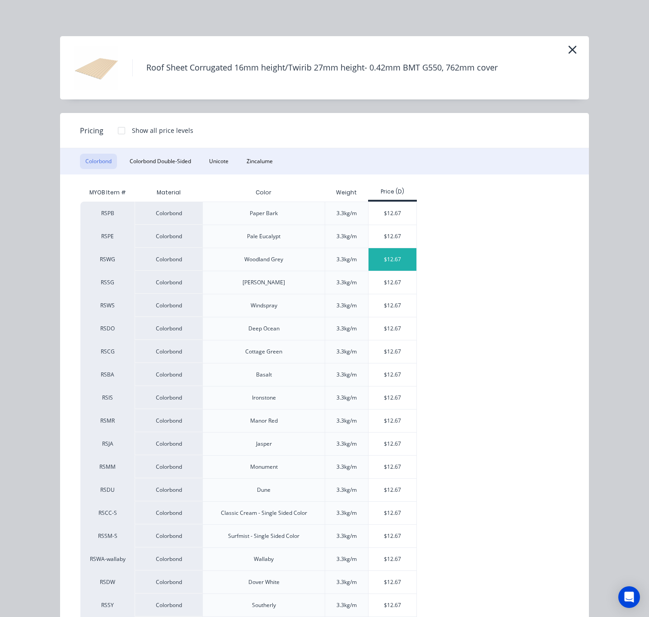
click at [384, 261] on div "$12.67" at bounding box center [393, 259] width 48 height 23
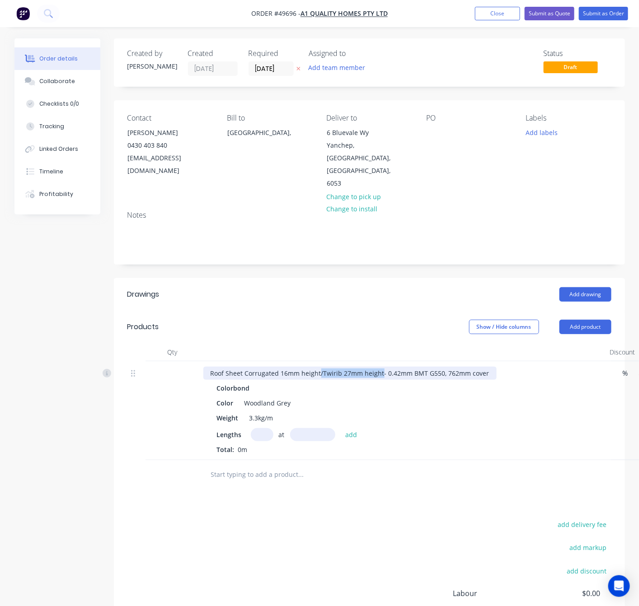
drag, startPoint x: 319, startPoint y: 348, endPoint x: 379, endPoint y: 351, distance: 60.2
click at [379, 367] on div "Roof Sheet Corrugated 16mm height/Twirib 27mm height- 0.42mm BMT G550, 762mm co…" at bounding box center [349, 373] width 293 height 13
click at [263, 428] on input "text" at bounding box center [262, 434] width 23 height 13
type input "44"
click at [321, 428] on input "text" at bounding box center [312, 434] width 45 height 13
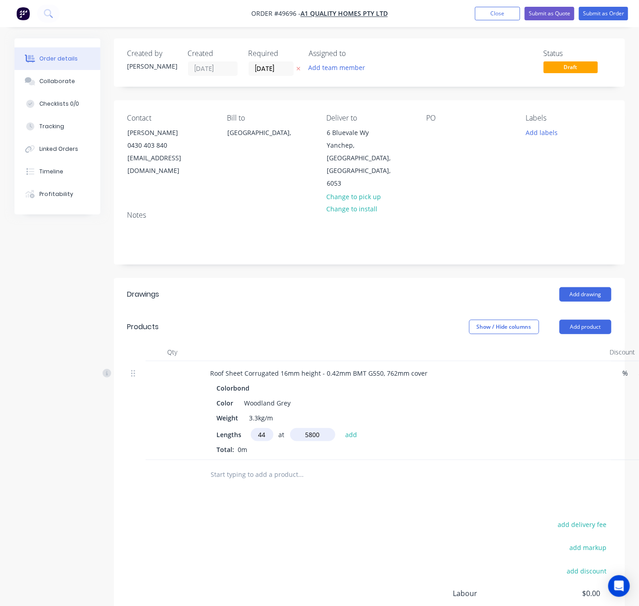
type input "5800"
click at [341, 428] on button "add" at bounding box center [351, 434] width 21 height 12
type input "$3,233.38"
type input "11"
click at [320, 428] on input "text" at bounding box center [312, 434] width 45 height 13
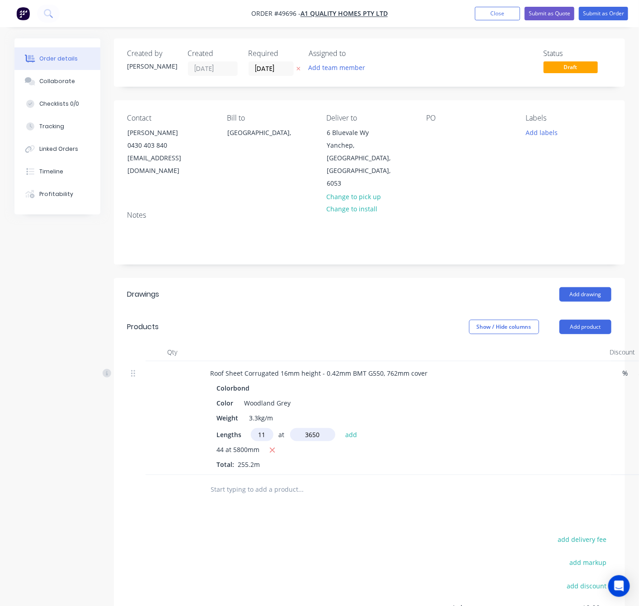
type input "3650"
click at [341, 428] on button "add" at bounding box center [351, 434] width 21 height 12
type input "$3,742.08"
type input "6"
click at [323, 428] on input "text" at bounding box center [312, 434] width 45 height 13
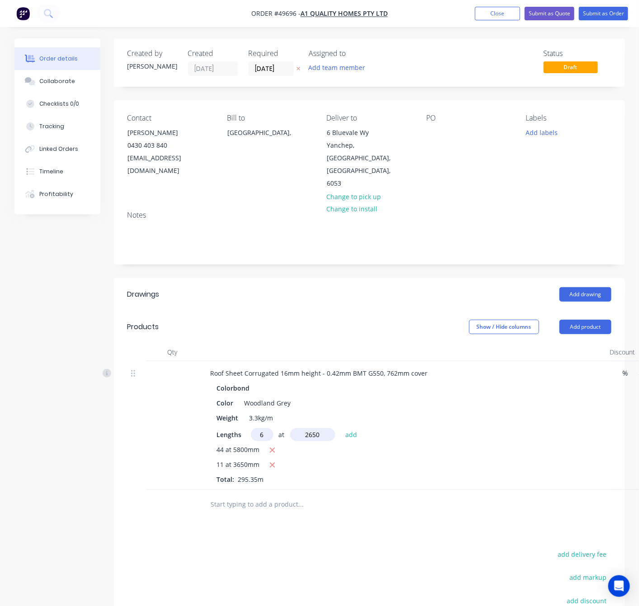
type input "2650"
click at [341, 428] on button "add" at bounding box center [351, 434] width 21 height 12
type input "$3,943.54"
type input "2"
click at [323, 428] on input "text" at bounding box center [312, 434] width 45 height 13
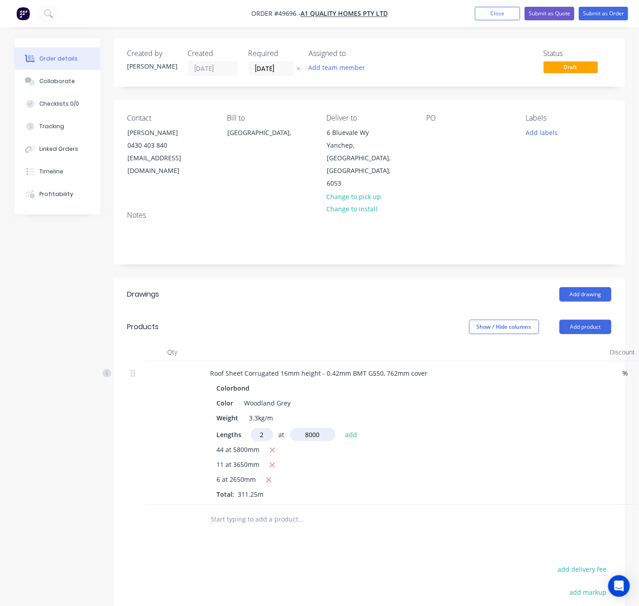
type input "8000"
click at [341, 428] on button "add" at bounding box center [351, 434] width 21 height 12
type input "$4,146.26"
type input "4"
click at [319, 428] on input "text" at bounding box center [312, 434] width 45 height 13
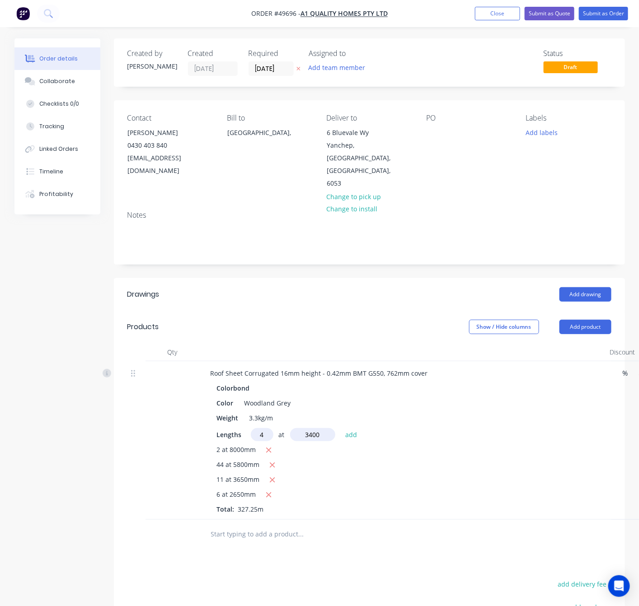
type input "3400"
click at [341, 428] on button "add" at bounding box center [351, 434] width 21 height 12
type input "$4,318.57"
type input "8"
click at [319, 428] on input "text" at bounding box center [312, 434] width 45 height 13
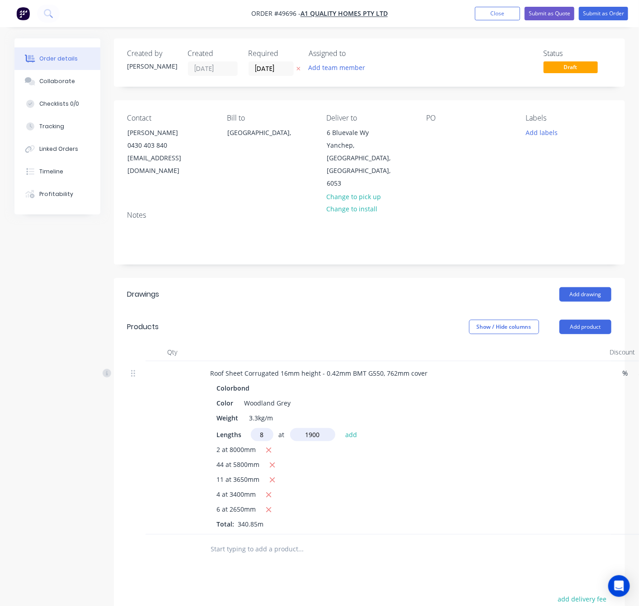
type input "1900"
click at [341, 428] on button "add" at bounding box center [351, 434] width 21 height 12
type input "$4,511.15"
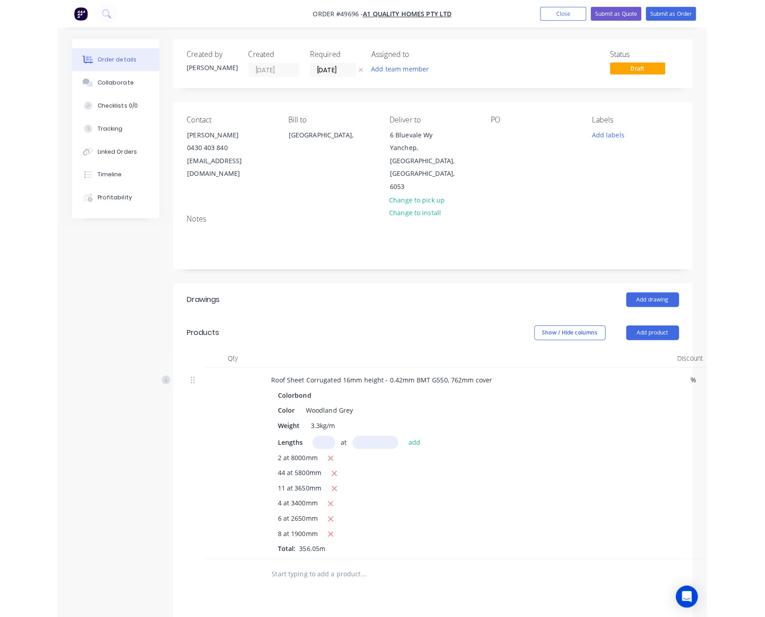
scroll to position [68, 0]
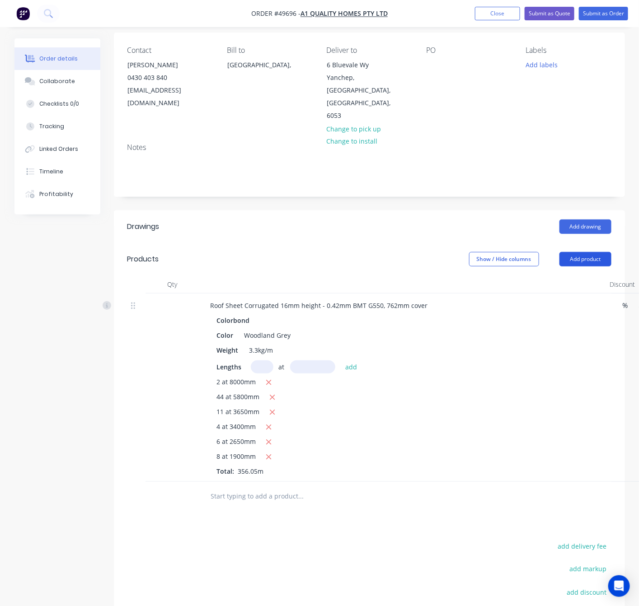
click at [586, 252] on button "Add product" at bounding box center [585, 259] width 52 height 14
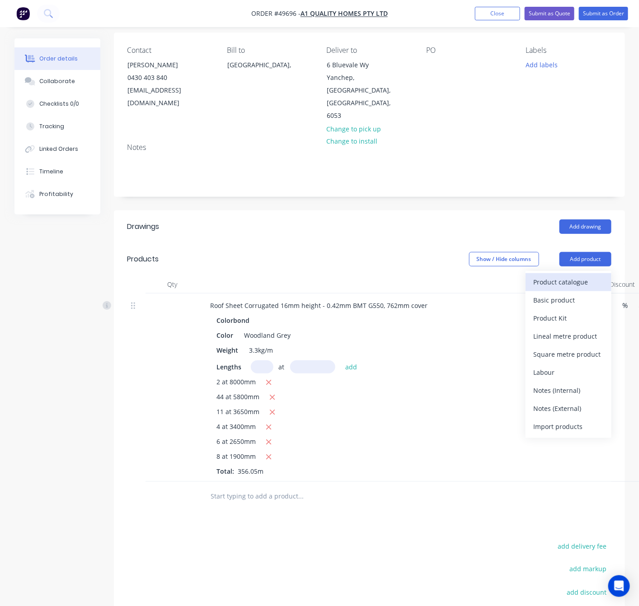
click at [581, 276] on div "Product catalogue" at bounding box center [569, 282] width 70 height 13
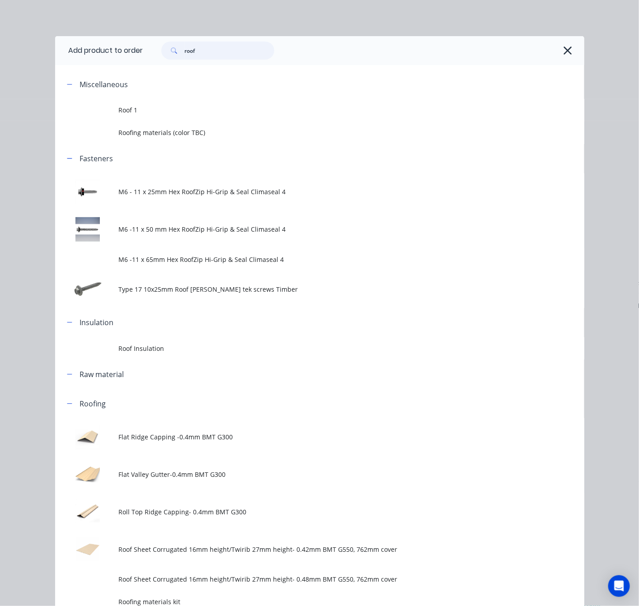
drag, startPoint x: 212, startPoint y: 57, endPoint x: 159, endPoint y: 54, distance: 52.5
click at [162, 53] on div "roof" at bounding box center [217, 51] width 113 height 18
type input "commer"
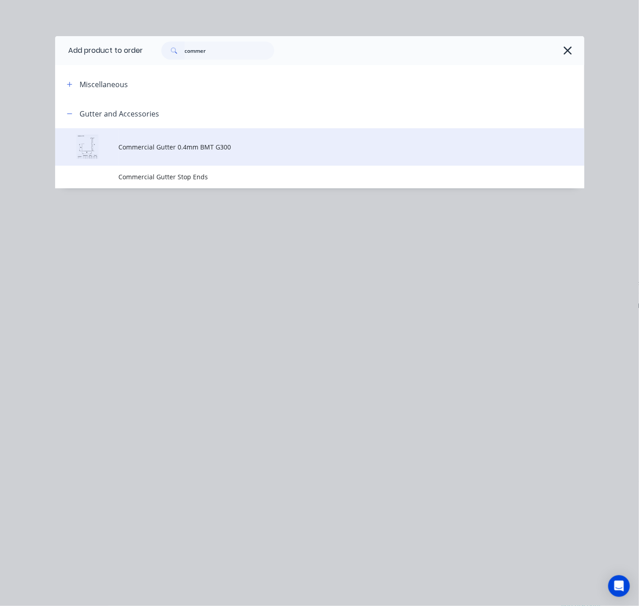
click at [267, 148] on span "Commercial Gutter 0.4mm BMT G300" at bounding box center [304, 146] width 372 height 9
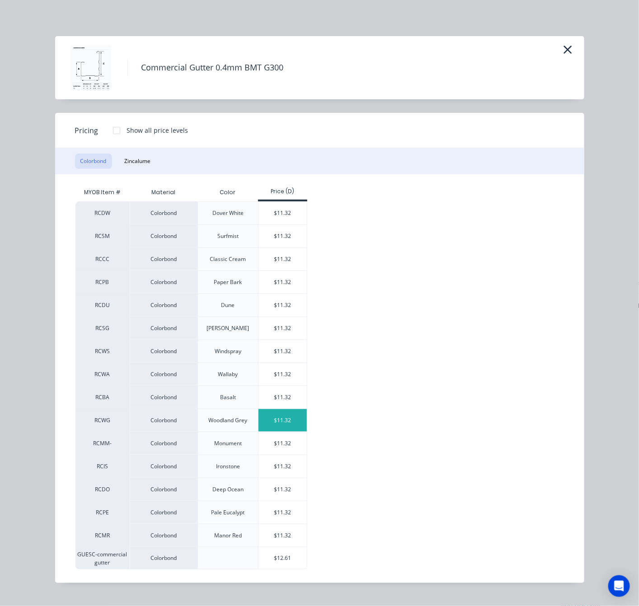
click at [297, 421] on div "$11.32" at bounding box center [283, 420] width 48 height 23
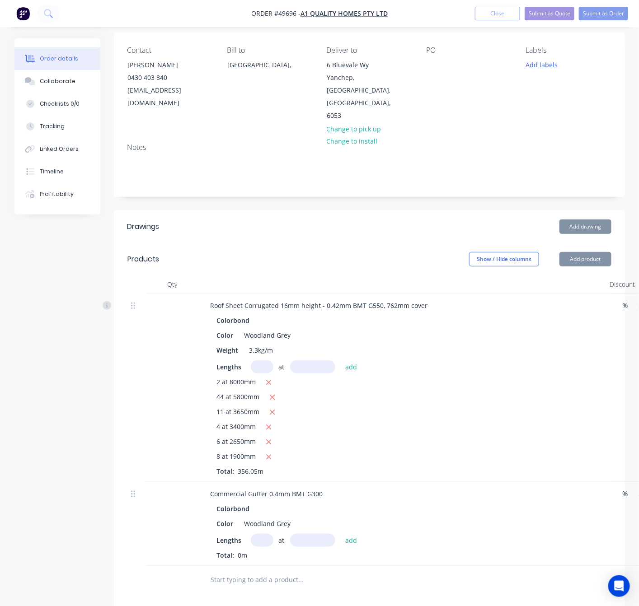
type input "$11.32"
click at [266, 534] on div "at add" at bounding box center [306, 540] width 111 height 13
type input "3"
click at [307, 534] on input "text" at bounding box center [312, 540] width 45 height 13
type input "8000"
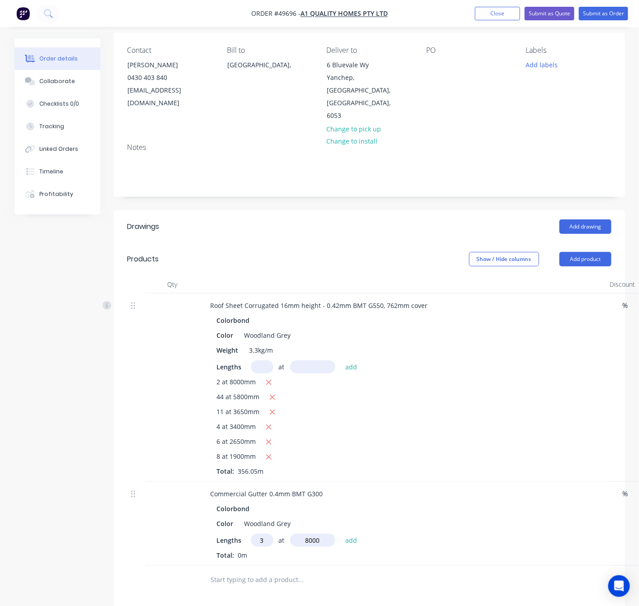
click at [341, 534] on button "add" at bounding box center [351, 540] width 21 height 12
type input "$271.68"
type input "1"
click at [307, 534] on input "text" at bounding box center [312, 540] width 45 height 13
type input "5200"
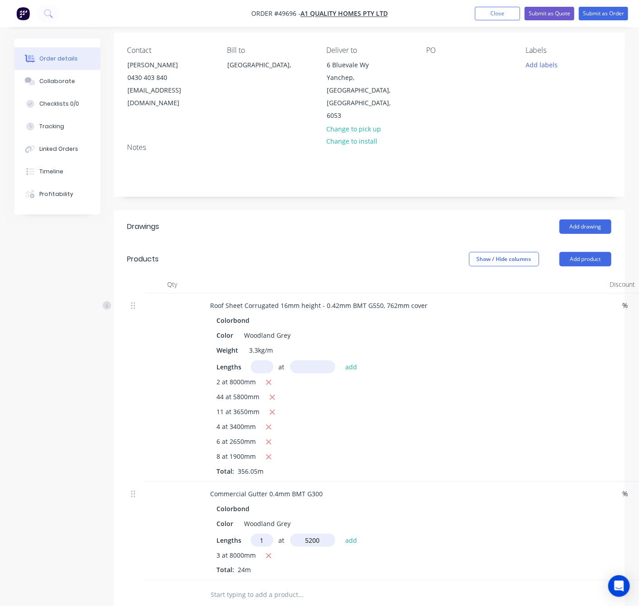
click at [341, 534] on button "add" at bounding box center [351, 540] width 21 height 12
type input "$330.54"
type input "1"
click at [319, 534] on input "text" at bounding box center [312, 540] width 45 height 13
type input "5900"
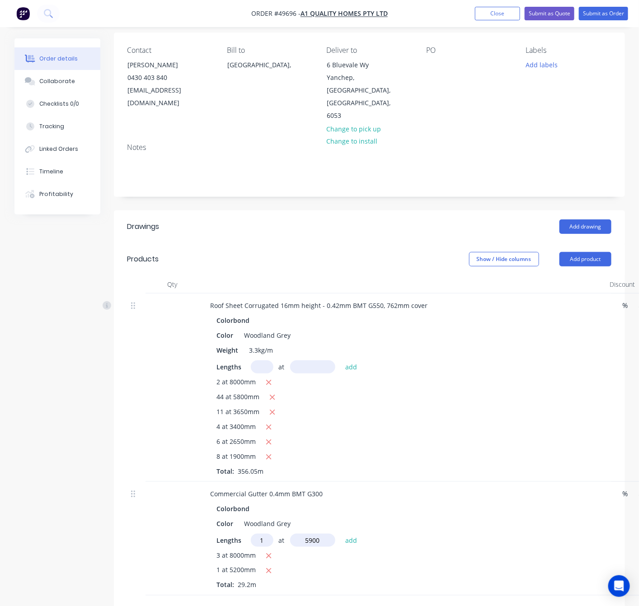
click at [341, 534] on button "add" at bounding box center [351, 540] width 21 height 12
type input "$397.33"
type input "2"
click at [312, 534] on input "text" at bounding box center [312, 540] width 45 height 13
type input "6300"
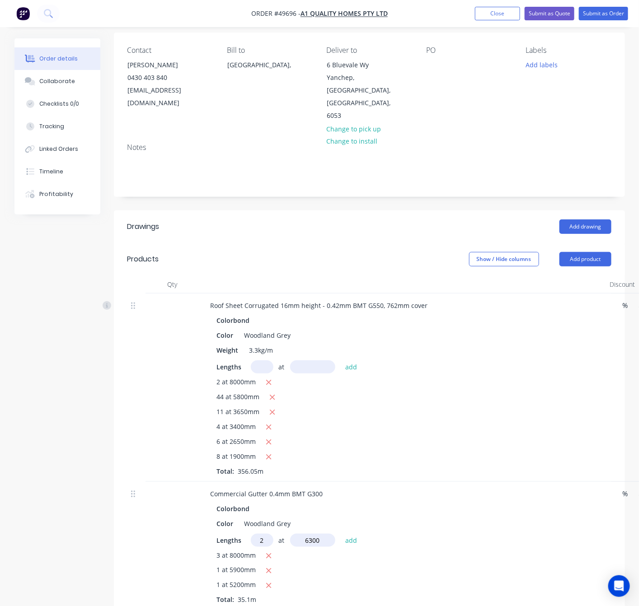
click at [341, 534] on button "add" at bounding box center [351, 540] width 21 height 12
type input "$539.96"
type input "1"
click at [312, 534] on input "text" at bounding box center [312, 540] width 45 height 13
type input "4900"
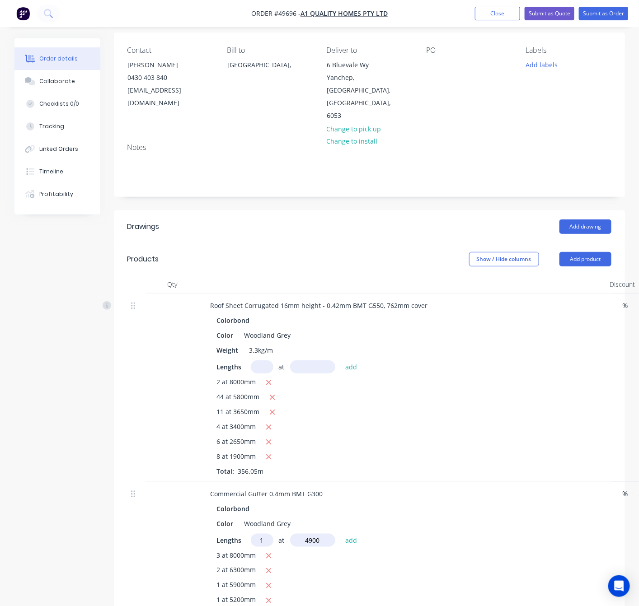
click at [341, 534] on button "add" at bounding box center [351, 540] width 21 height 12
type input "$595.43"
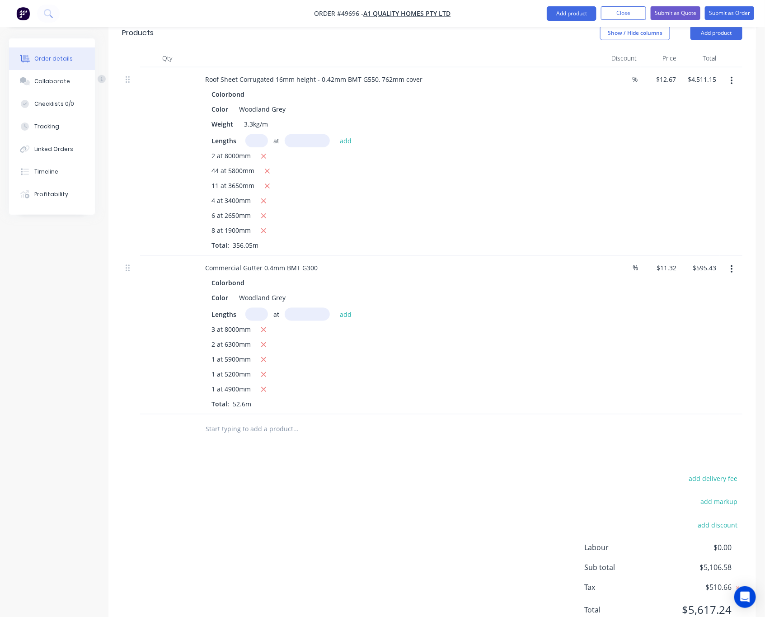
scroll to position [308, 0]
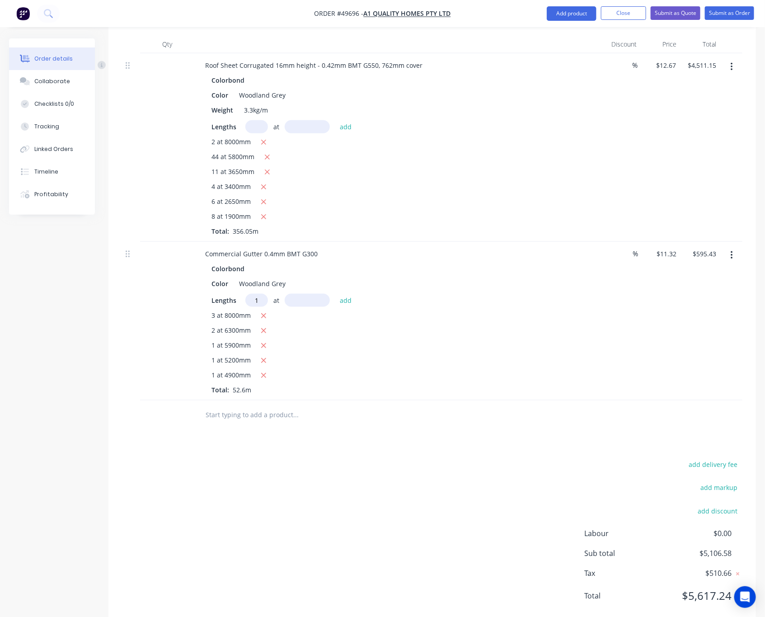
type input "1"
click at [305, 294] on input "text" at bounding box center [307, 300] width 45 height 13
type input "4000"
click at [335, 294] on button "add" at bounding box center [345, 300] width 21 height 12
type input "$640.71"
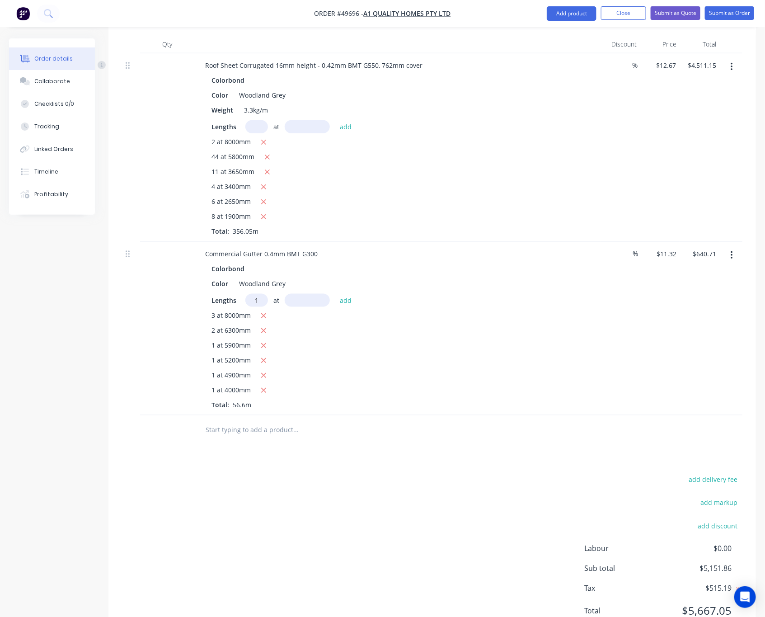
type input "1"
click at [306, 294] on input "text" at bounding box center [307, 300] width 45 height 13
type input "7000"
click at [335, 294] on button "add" at bounding box center [345, 300] width 21 height 12
type input "$719.95"
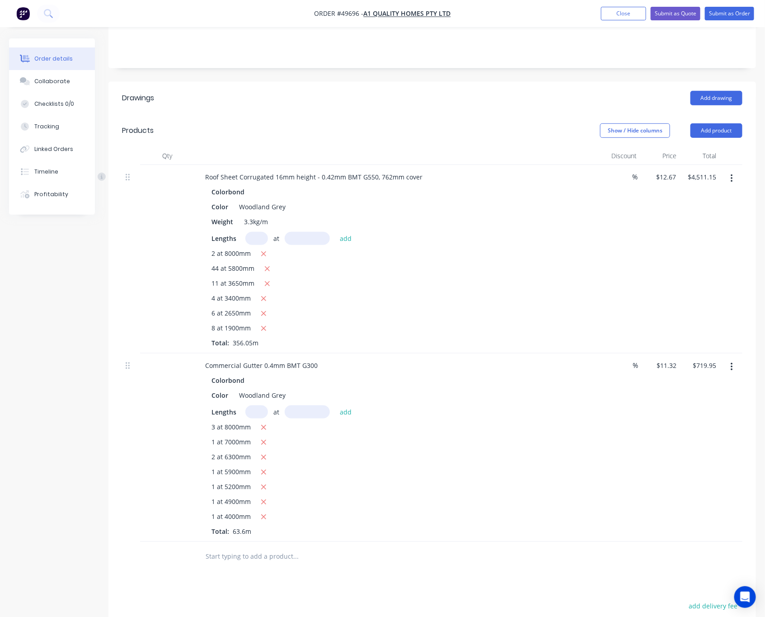
scroll to position [173, 0]
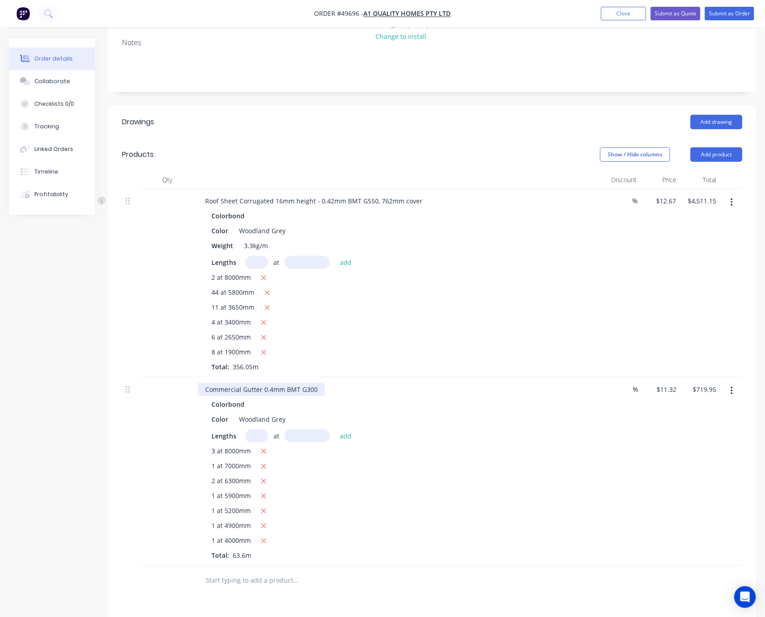
click at [319, 383] on div "Commercial Gutter 0.4mm BMT G300" at bounding box center [261, 389] width 127 height 13
click at [436, 446] on div "3 at 8000mm" at bounding box center [398, 451] width 372 height 11
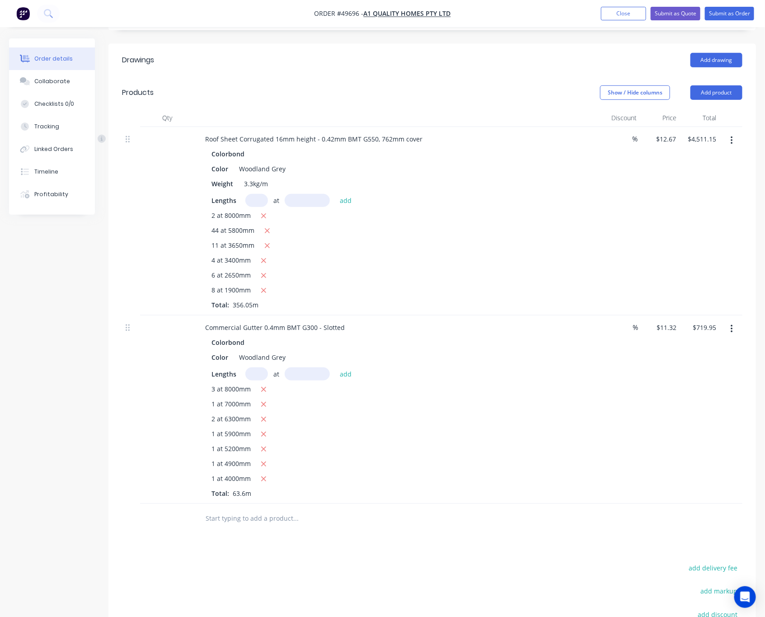
scroll to position [338, 0]
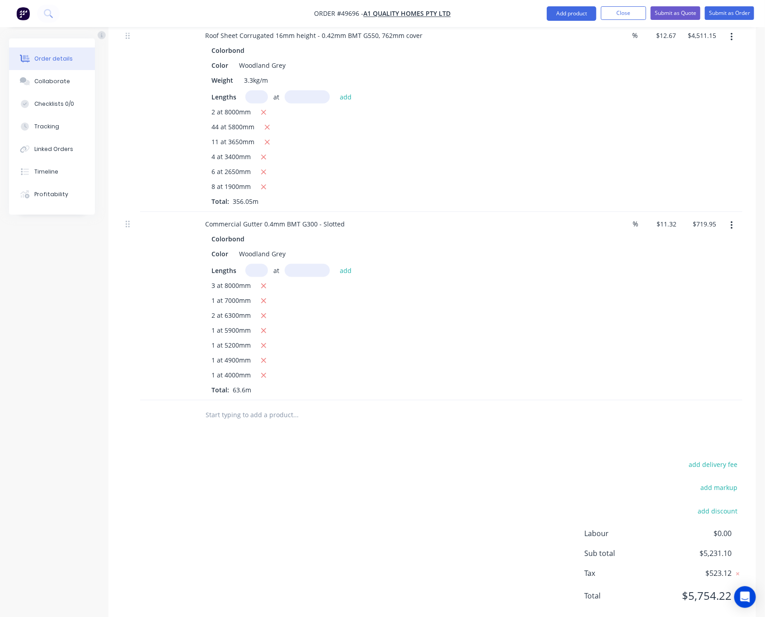
click at [604, 217] on button "button" at bounding box center [731, 225] width 21 height 16
click at [512, 325] on div "1 at 5900mm" at bounding box center [398, 330] width 372 height 11
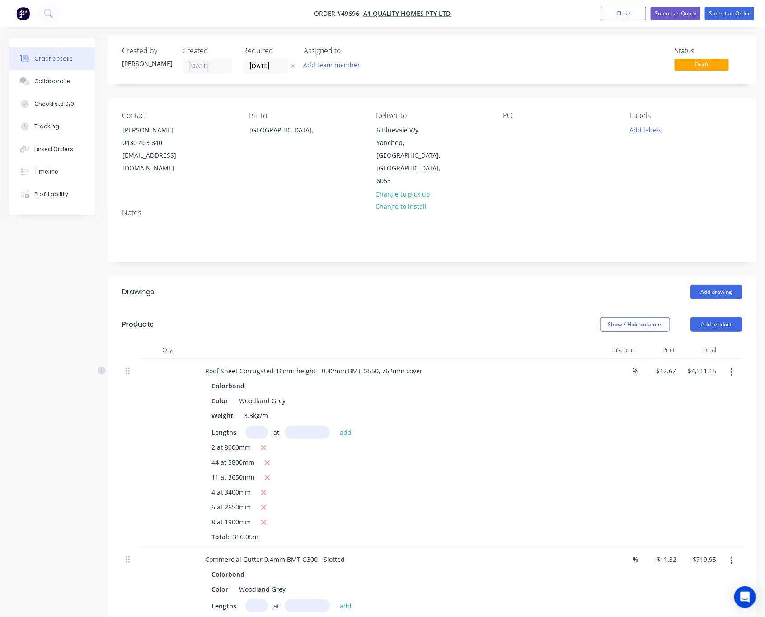
scroll to position [0, 0]
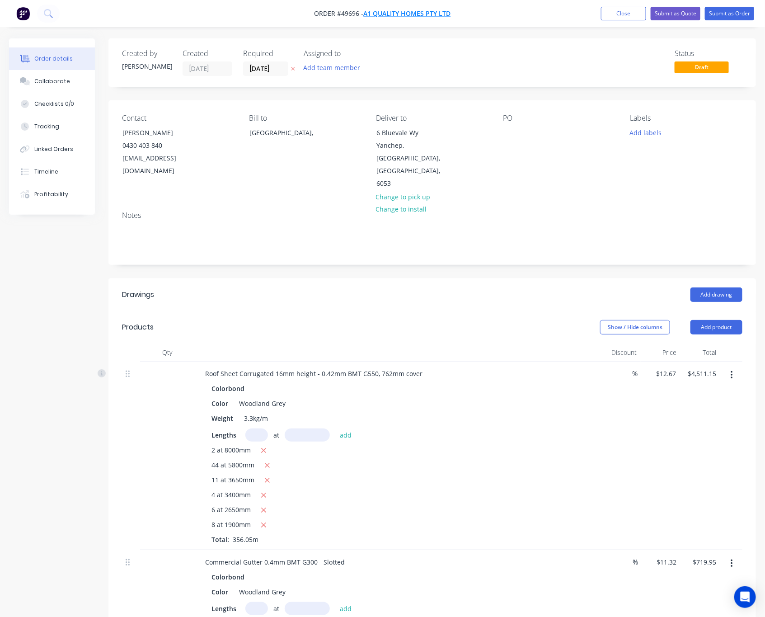
click at [421, 15] on span "A1 quality homes pty ltd" at bounding box center [407, 13] width 87 height 9
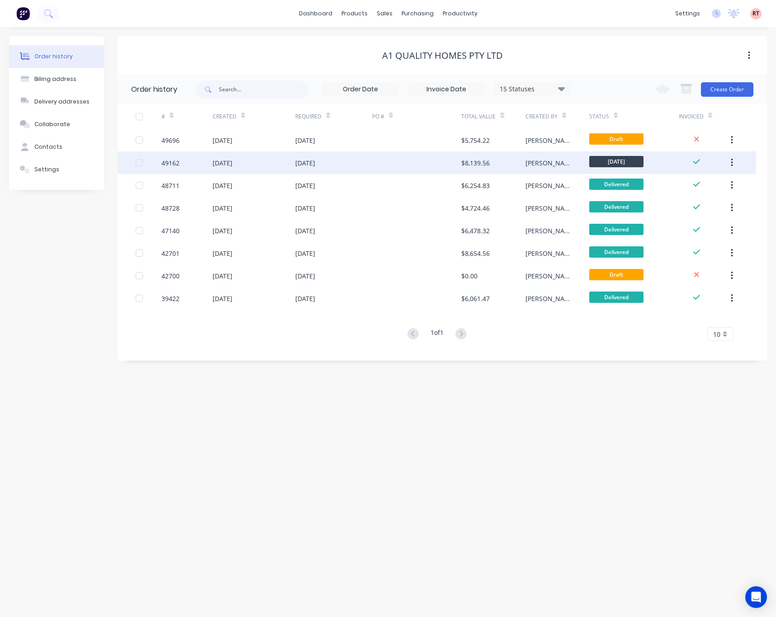
click at [359, 169] on div "26 Sep 2025" at bounding box center [333, 162] width 77 height 23
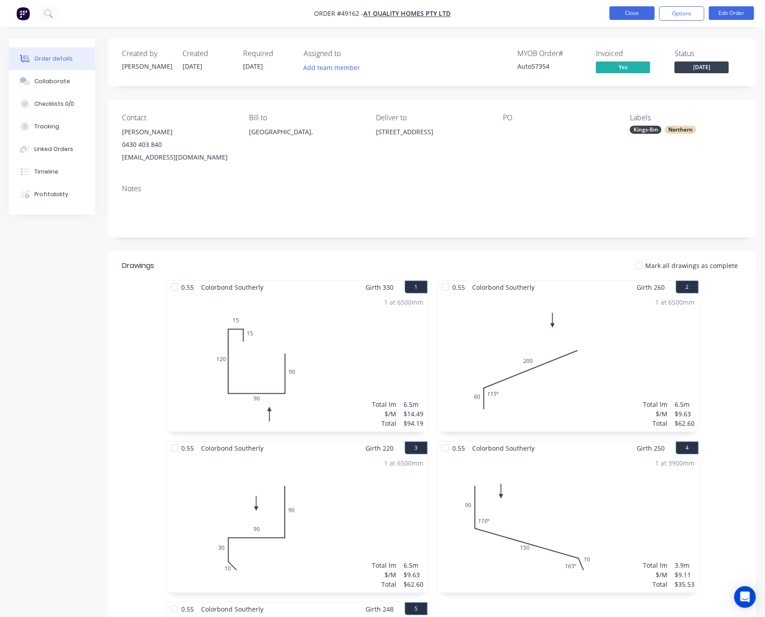
click at [604, 19] on button "Close" at bounding box center [632, 13] width 45 height 14
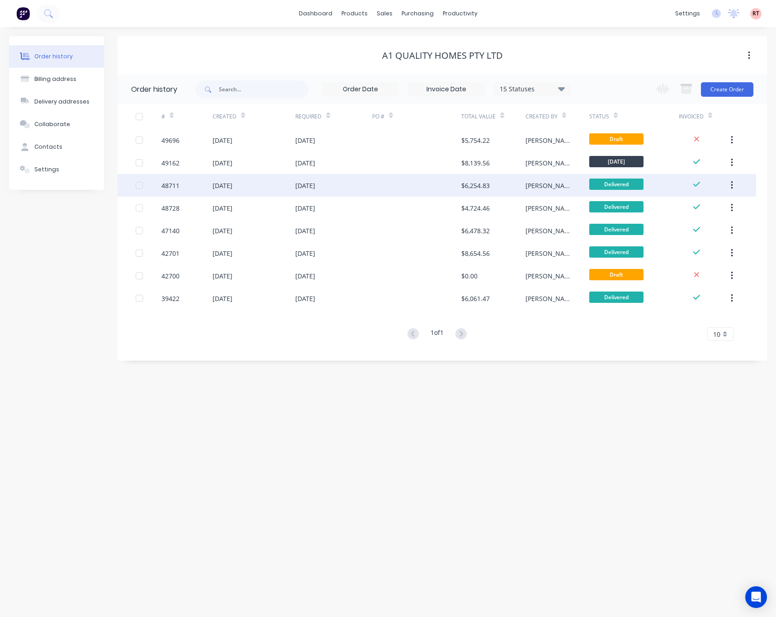
click at [358, 186] on div "[DATE]" at bounding box center [333, 185] width 77 height 23
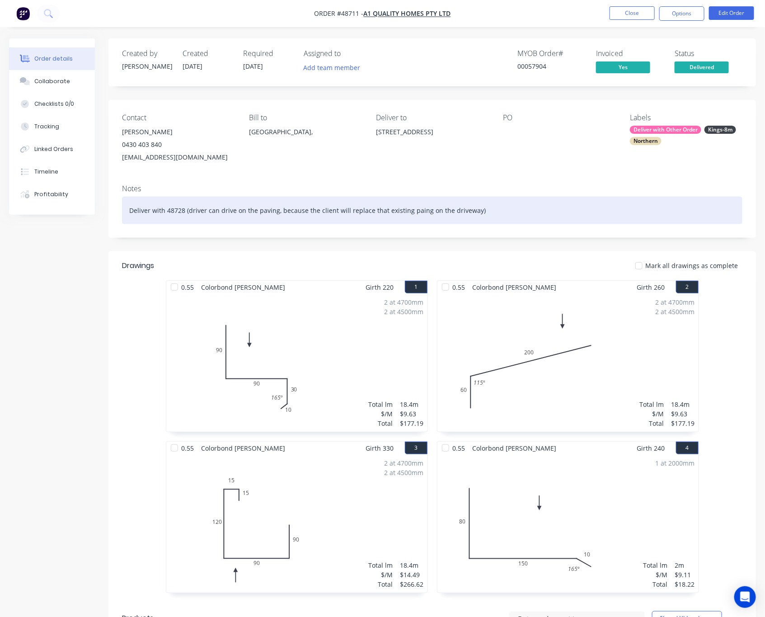
click at [540, 212] on div "Deliver with 48728 (driver can drive on the paving, because the client will rep…" at bounding box center [432, 211] width 620 height 28
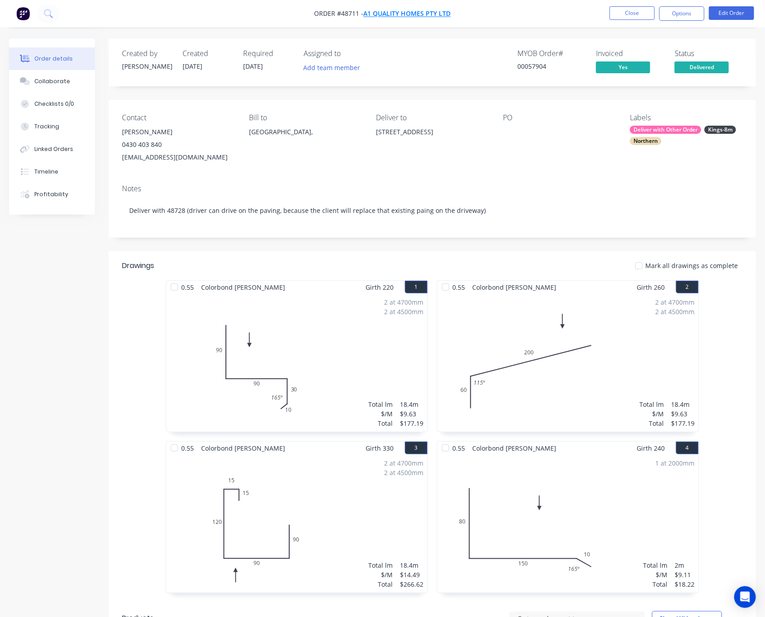
click at [406, 7] on nav "Order #48711 - A1 quality homes pty ltd Close Options Edit Order" at bounding box center [382, 13] width 765 height 27
click at [405, 15] on span "A1 quality homes pty ltd" at bounding box center [407, 13] width 87 height 9
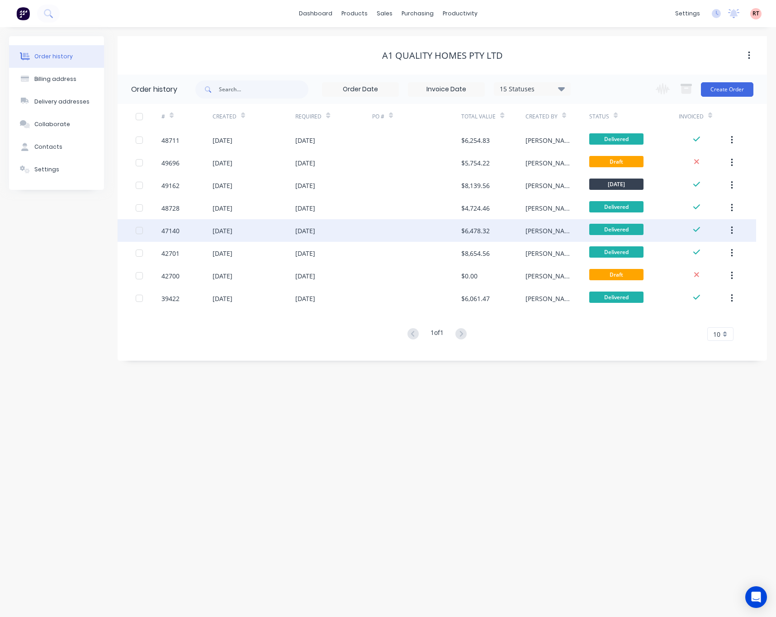
click at [380, 233] on div at bounding box center [416, 230] width 89 height 23
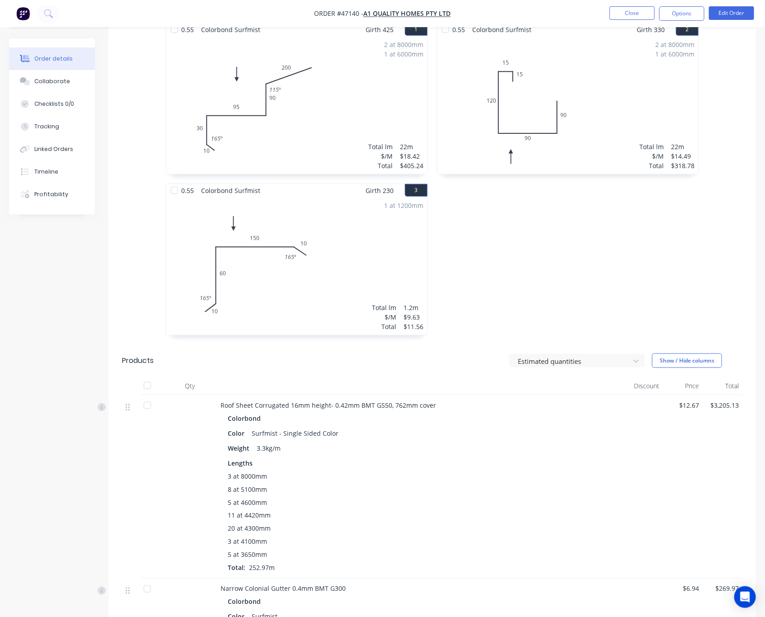
scroll to position [203, 0]
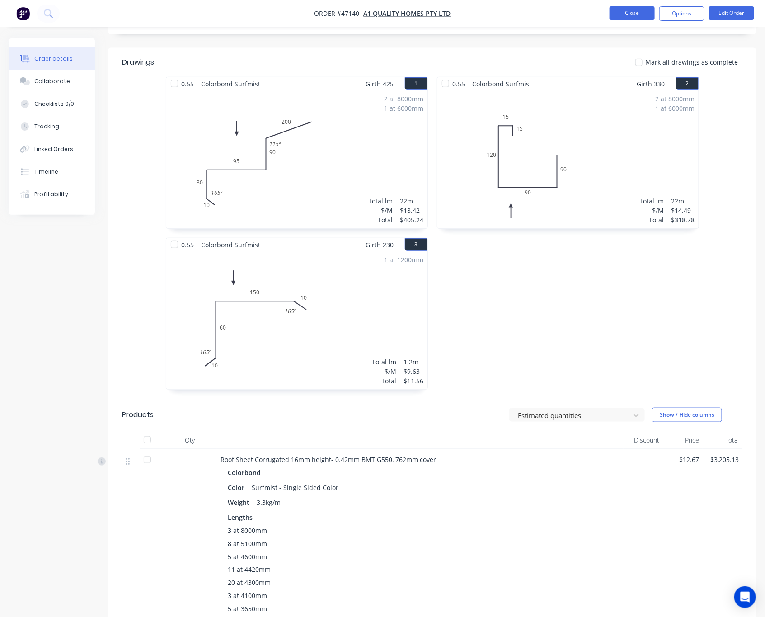
click at [604, 12] on button "Close" at bounding box center [632, 13] width 45 height 14
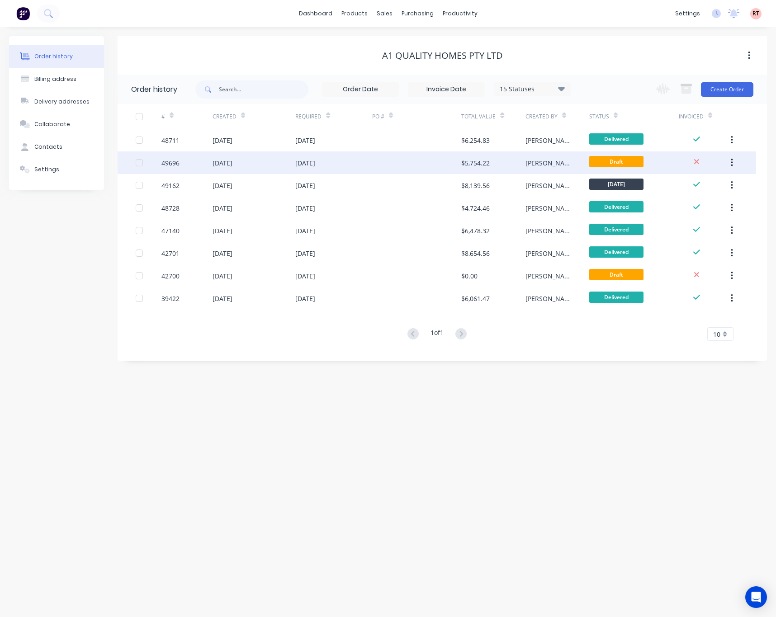
click at [415, 162] on div at bounding box center [416, 162] width 89 height 23
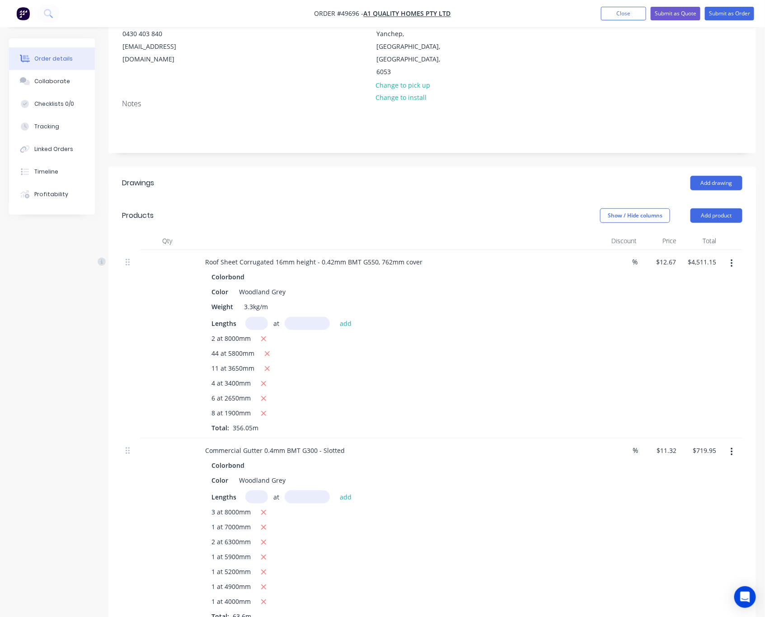
scroll to position [136, 0]
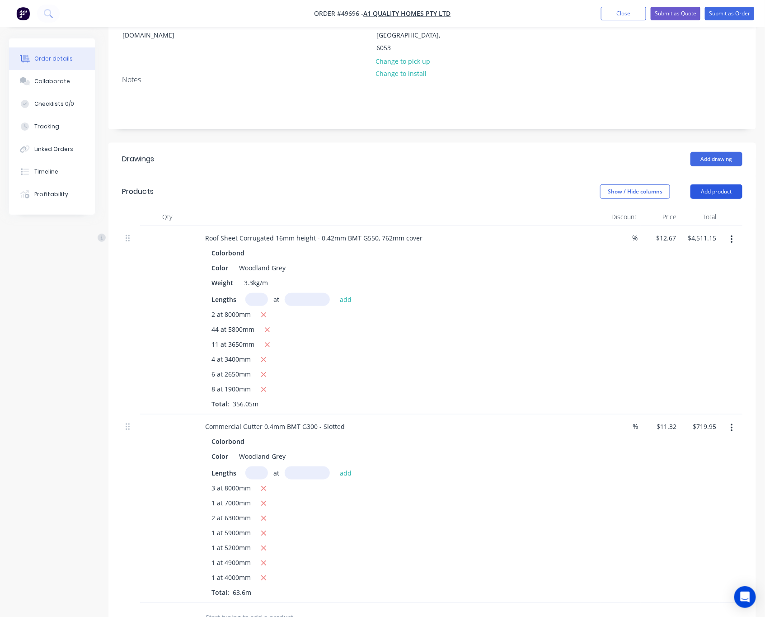
click at [604, 184] on button "Add product" at bounding box center [717, 191] width 52 height 14
drag, startPoint x: 650, startPoint y: 184, endPoint x: 660, endPoint y: 184, distance: 10.4
click at [604, 208] on div "Price" at bounding box center [661, 217] width 40 height 18
drag, startPoint x: 708, startPoint y: 169, endPoint x: 708, endPoint y: 177, distance: 7.2
click at [604, 184] on button "Add product" at bounding box center [717, 191] width 52 height 14
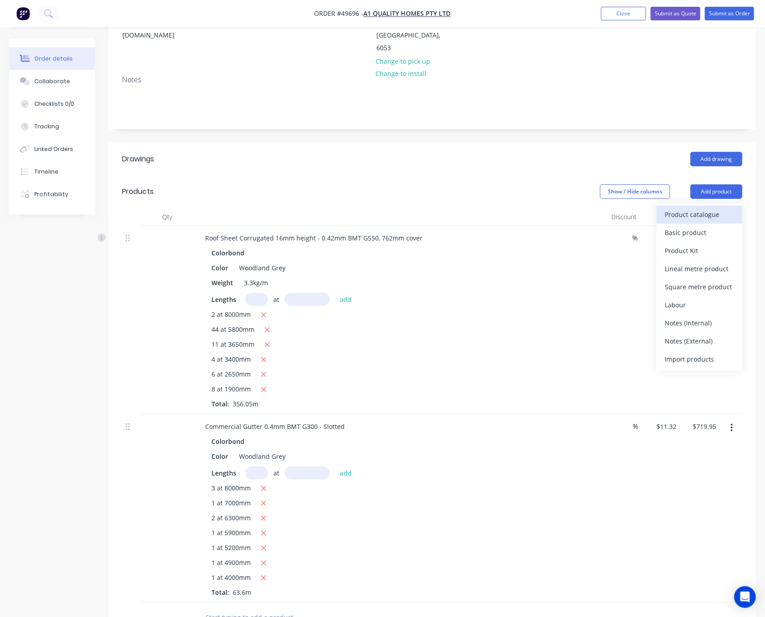
click at [604, 208] on div "Product catalogue" at bounding box center [700, 214] width 70 height 13
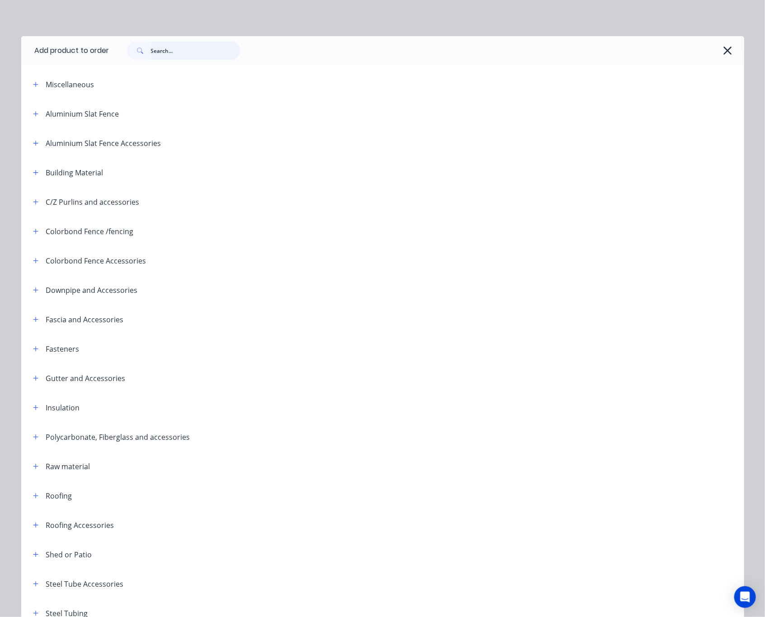
click at [201, 57] on input "text" at bounding box center [195, 51] width 89 height 18
type input "roll"
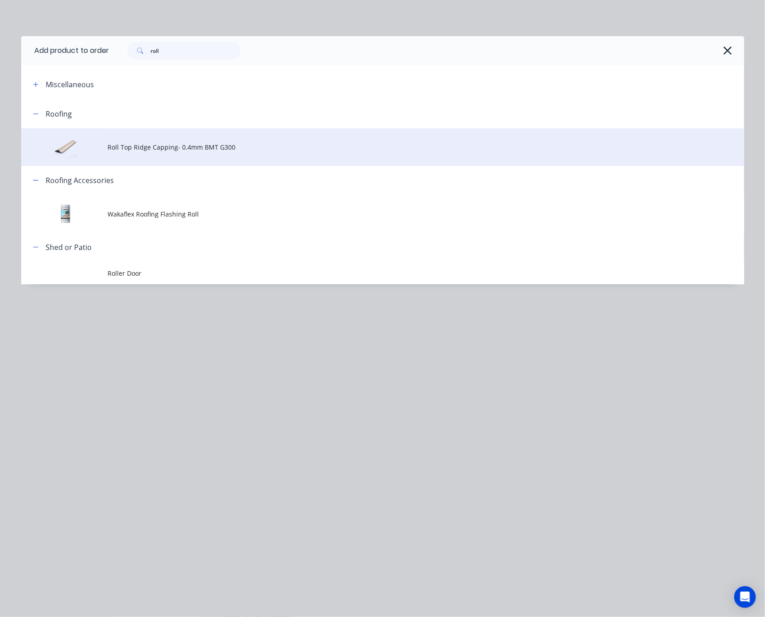
click at [305, 144] on span "Roll Top Ridge Capping- 0.4mm BMT G300" at bounding box center [362, 146] width 509 height 9
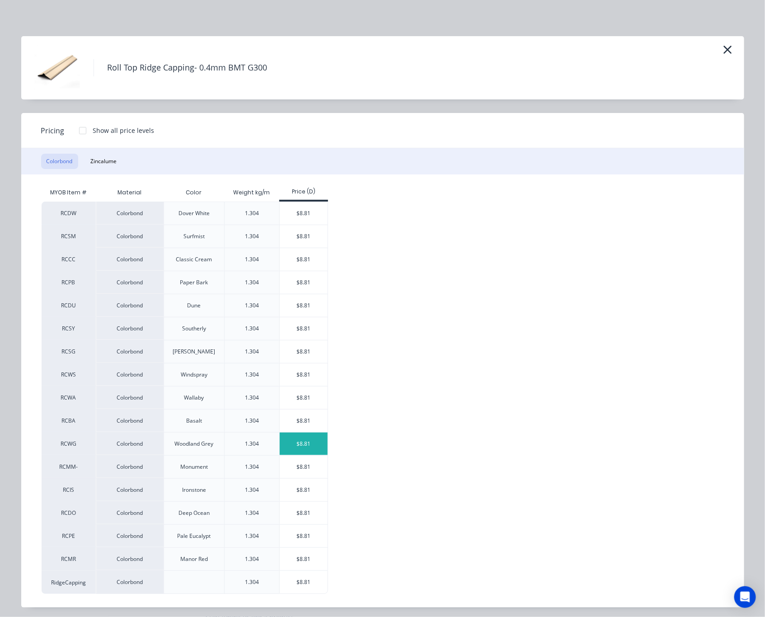
click at [300, 445] on div "$8.81" at bounding box center [304, 443] width 48 height 23
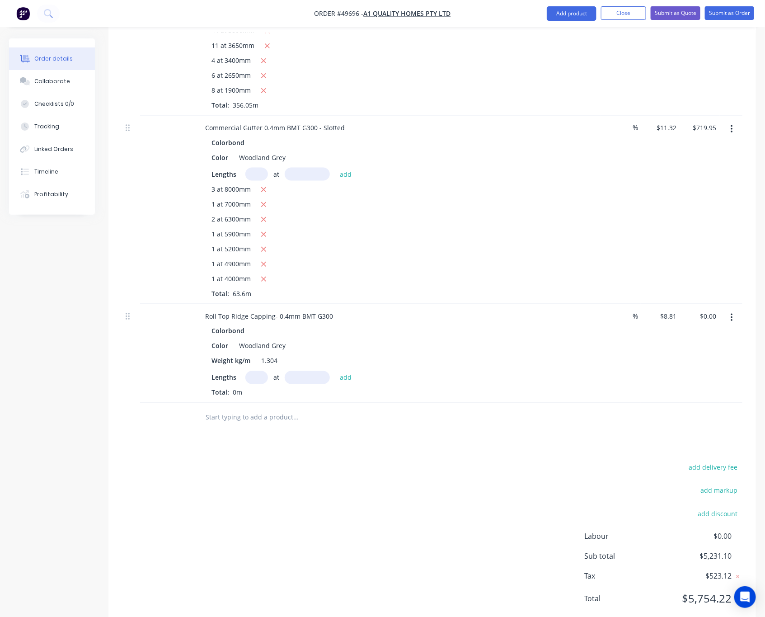
scroll to position [437, 0]
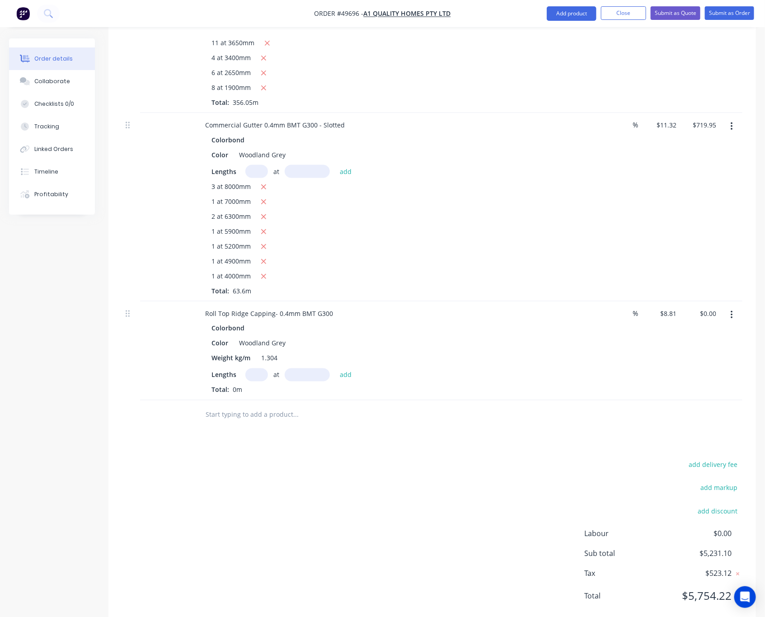
click at [255, 368] on input "text" at bounding box center [256, 374] width 23 height 13
type input "2"
click at [316, 368] on input "text" at bounding box center [307, 374] width 45 height 13
type input "800"
click at [335, 368] on button "add" at bounding box center [345, 374] width 21 height 12
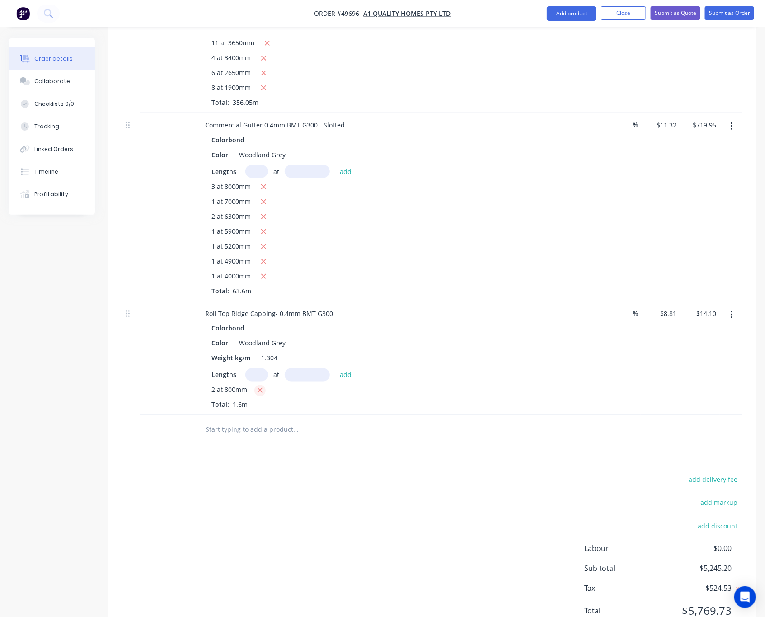
click at [258, 388] on icon "button" at bounding box center [260, 390] width 5 height 5
type input "$0.00"
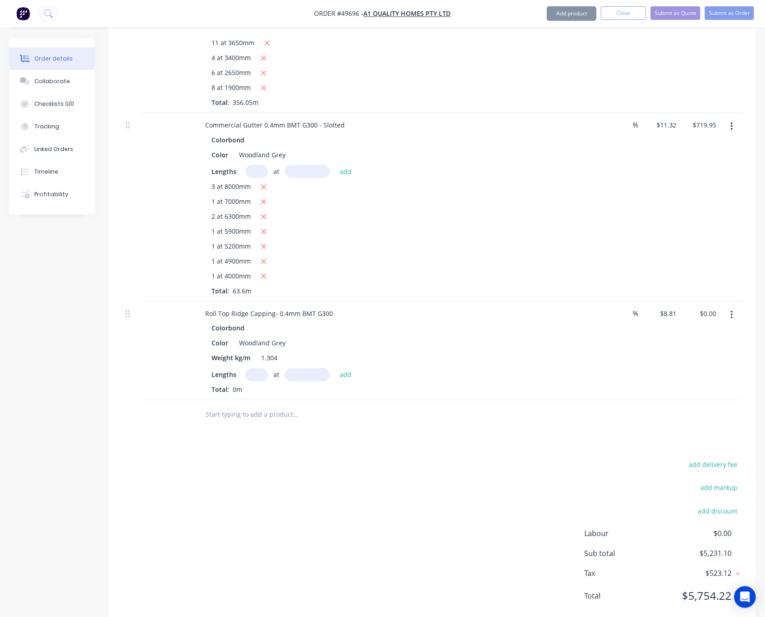
click at [255, 368] on input "text" at bounding box center [256, 374] width 23 height 13
type input "2"
click at [310, 368] on input "text" at bounding box center [307, 374] width 45 height 13
type input "8000"
click at [335, 368] on button "add" at bounding box center [345, 374] width 21 height 12
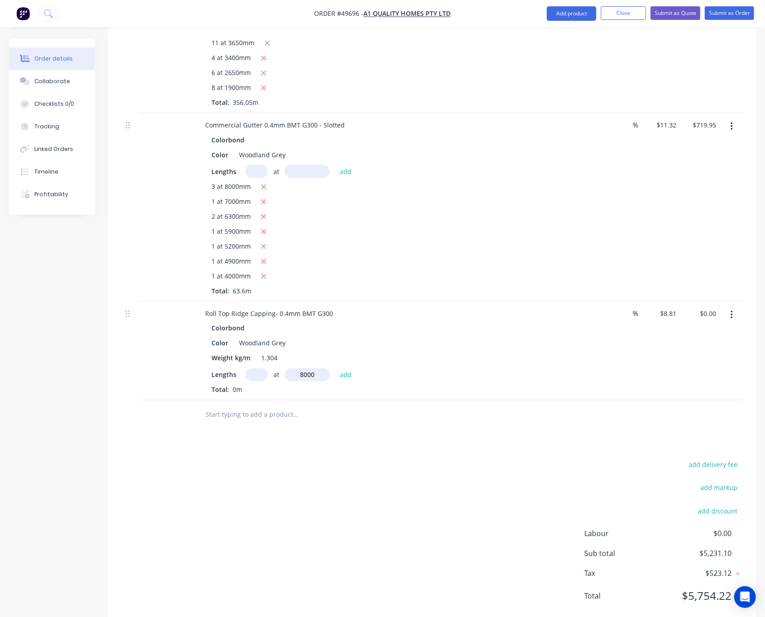
type input "$140.96"
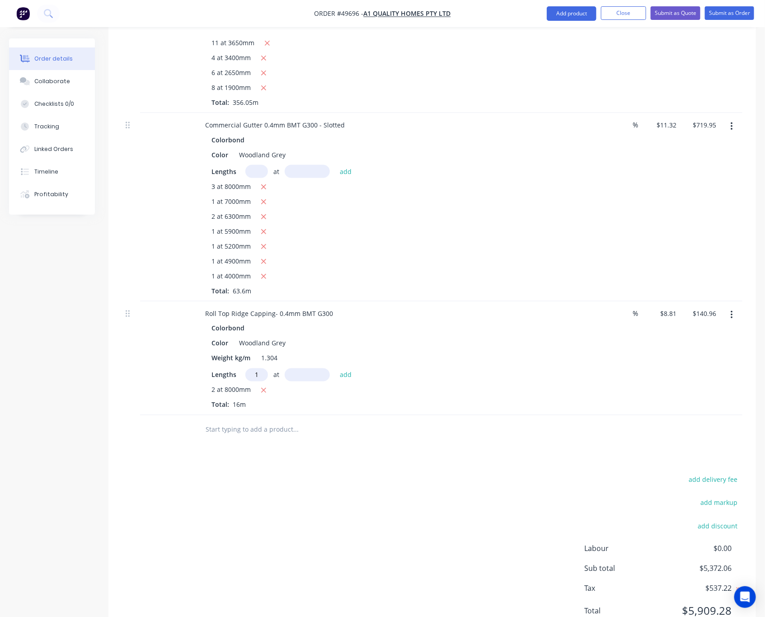
type input "1"
click at [310, 368] on input "text" at bounding box center [307, 374] width 45 height 13
type input "7500"
click at [335, 368] on button "add" at bounding box center [345, 374] width 21 height 12
type input "$207.04"
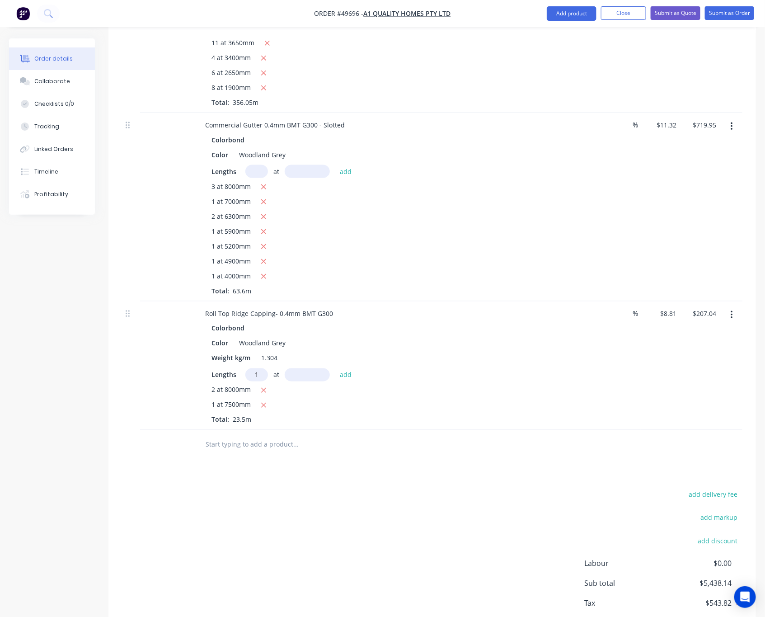
type input "1"
click at [310, 368] on input "text" at bounding box center [307, 374] width 45 height 13
type input "6800"
click at [335, 368] on button "add" at bounding box center [345, 374] width 21 height 12
type input "$266.94"
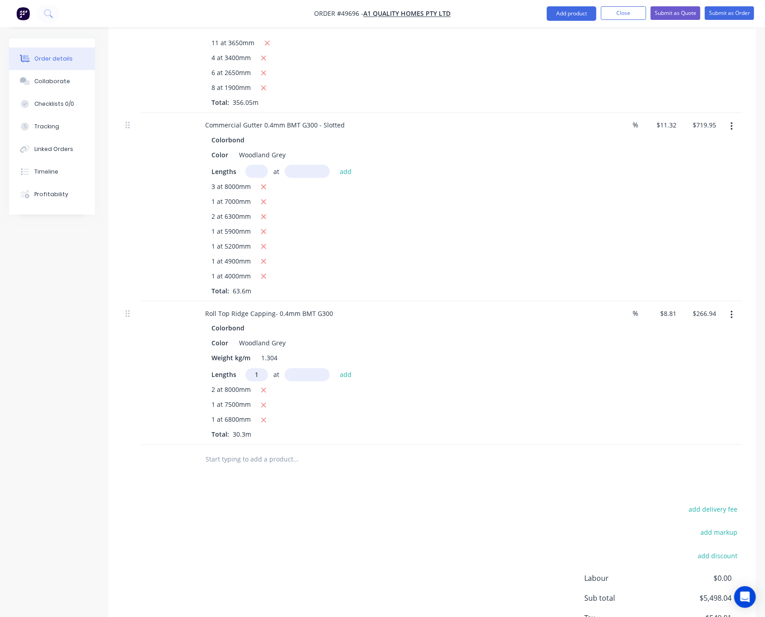
type input "1"
click at [310, 368] on input "text" at bounding box center [307, 374] width 45 height 13
type input "6000"
click at [335, 368] on button "add" at bounding box center [345, 374] width 21 height 12
type input "$319.80"
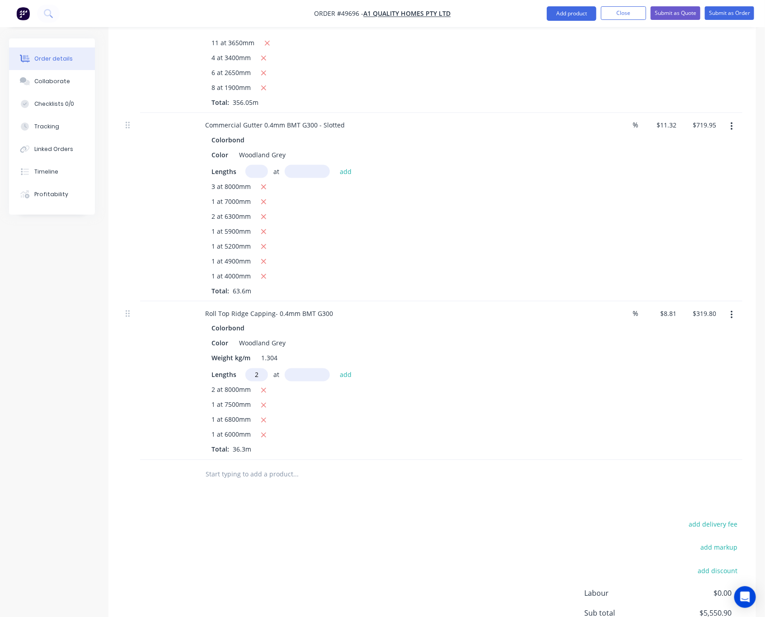
type input "2"
click at [310, 368] on input "text" at bounding box center [307, 374] width 45 height 13
type input "4800"
click at [335, 368] on button "add" at bounding box center [345, 374] width 21 height 12
type input "$404.38"
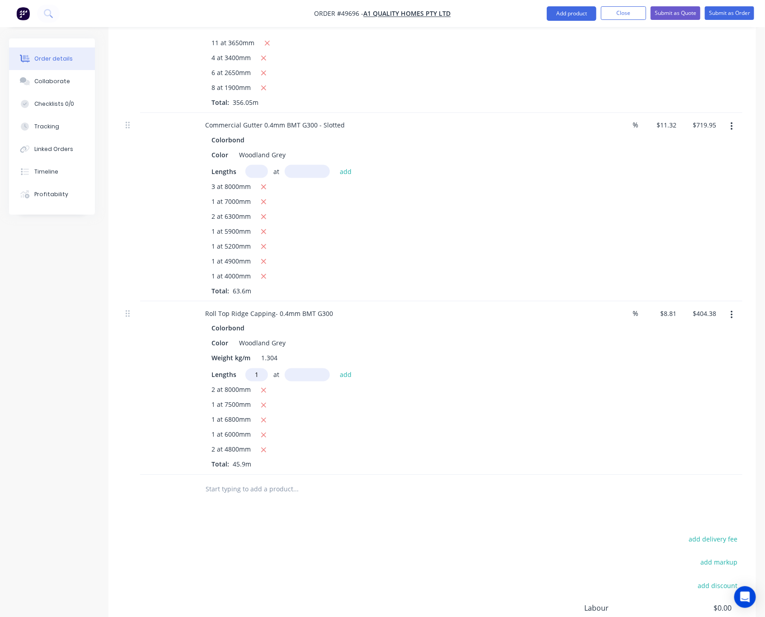
type input "1"
click at [310, 368] on input "text" at bounding box center [307, 374] width 45 height 13
type input "4600"
click at [335, 368] on button "add" at bounding box center [345, 374] width 21 height 12
type input "$444.91"
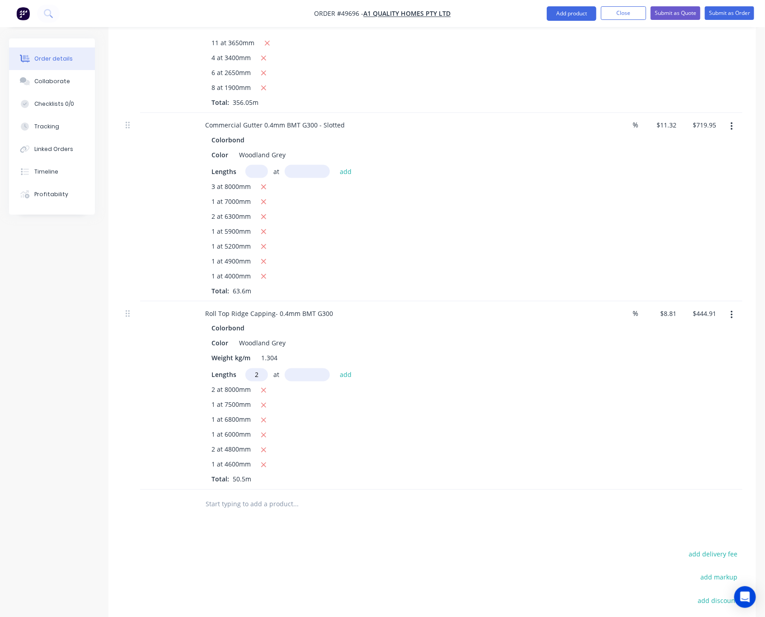
type input "2"
click at [310, 368] on input "text" at bounding box center [307, 374] width 45 height 13
type input "5"
type input "4200"
click at [335, 368] on button "add" at bounding box center [345, 374] width 21 height 12
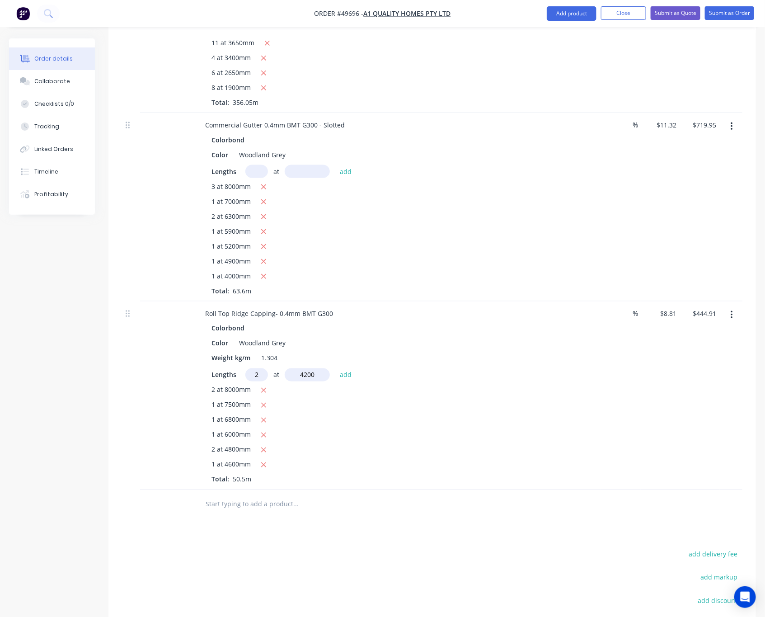
type input "$518.91"
click at [580, 19] on button "Add product" at bounding box center [572, 13] width 50 height 14
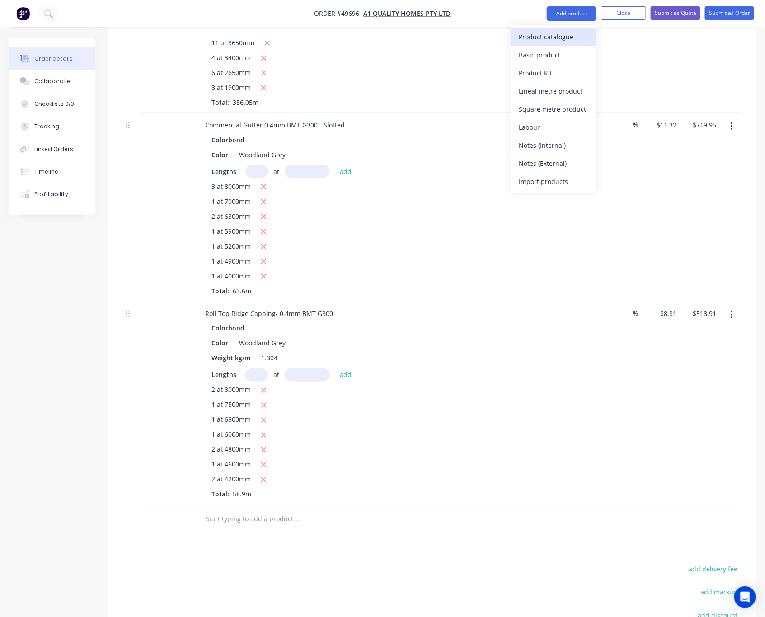
click at [553, 45] on button "Product catalogue" at bounding box center [554, 37] width 86 height 18
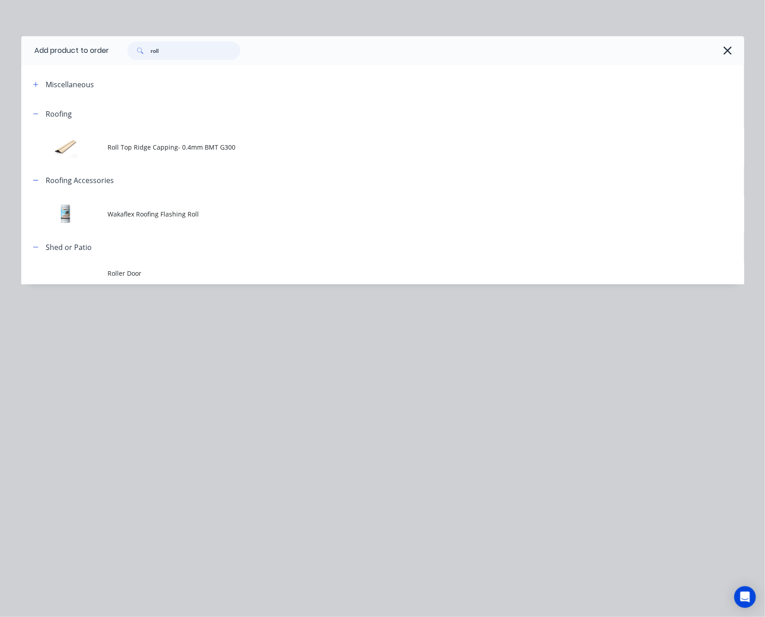
drag, startPoint x: 210, startPoint y: 57, endPoint x: 108, endPoint y: 60, distance: 101.7
click at [110, 60] on div "roll" at bounding box center [426, 50] width 635 height 29
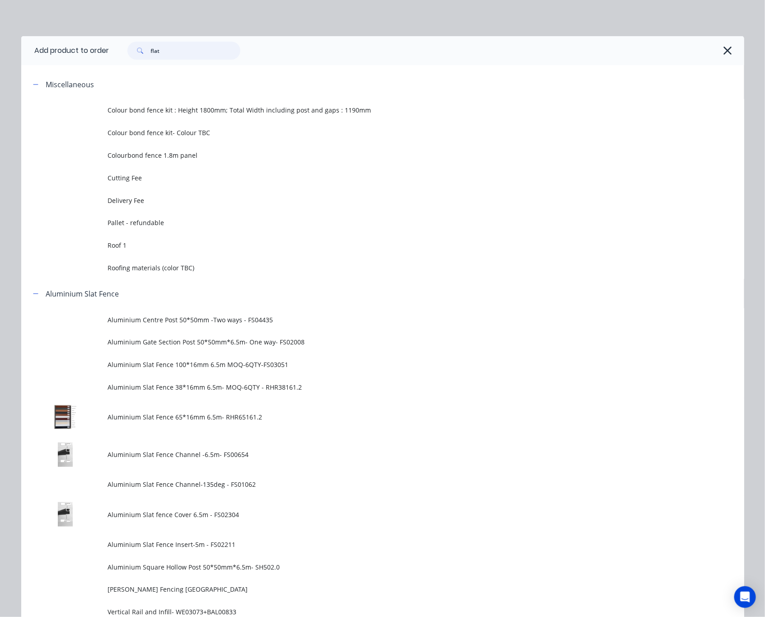
type input "flat"
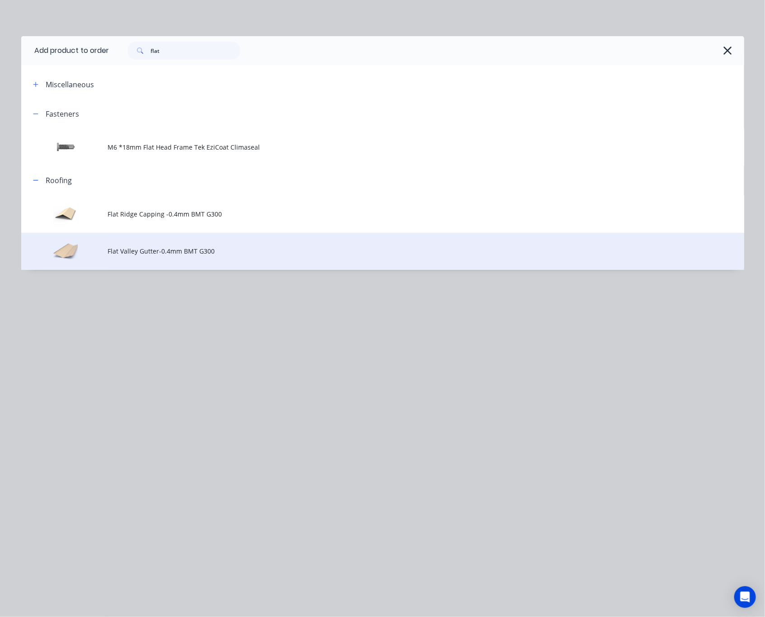
click at [251, 254] on span "Flat Valley Gutter-0.4mm BMT G300" at bounding box center [362, 250] width 509 height 9
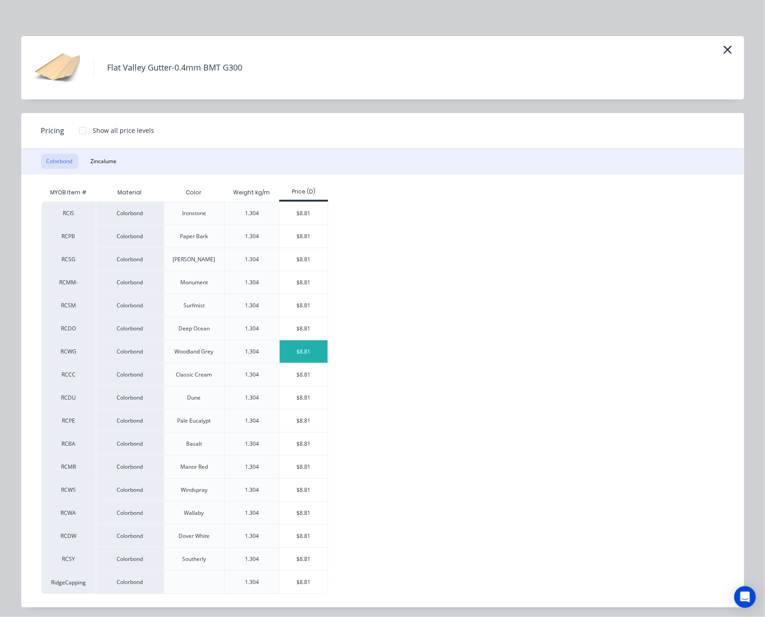
click at [299, 351] on div "$8.81" at bounding box center [304, 351] width 48 height 23
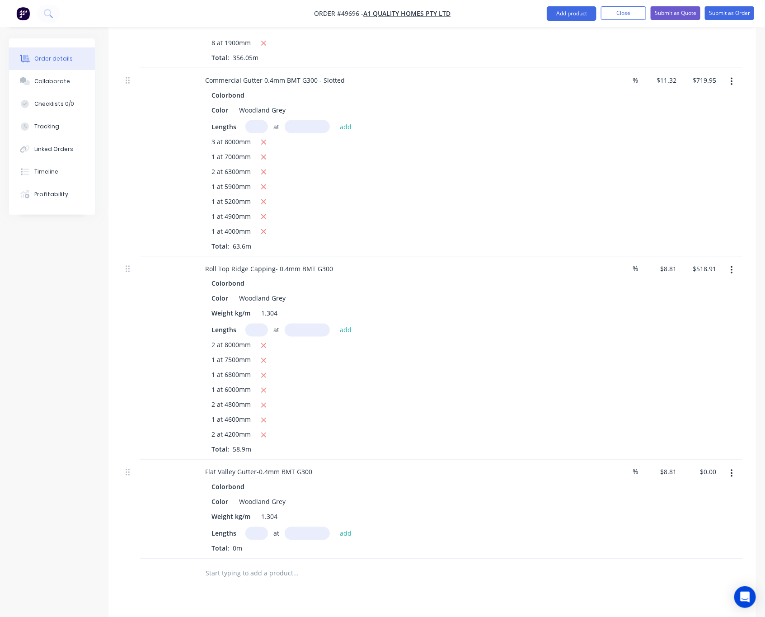
scroll to position [505, 0]
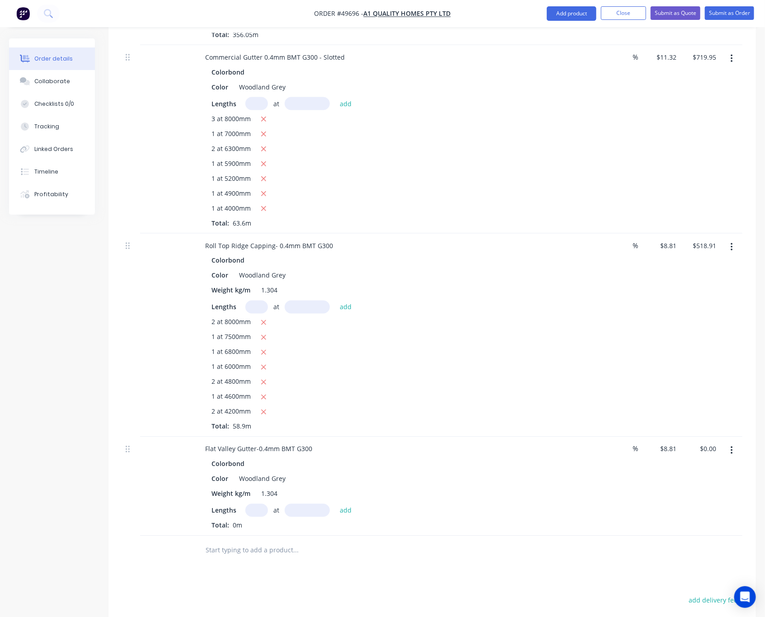
click at [261, 504] on input "text" at bounding box center [256, 510] width 23 height 13
type input "1"
click at [302, 504] on input "text" at bounding box center [307, 510] width 45 height 13
type input "5400"
click at [335, 504] on button "add" at bounding box center [345, 510] width 21 height 12
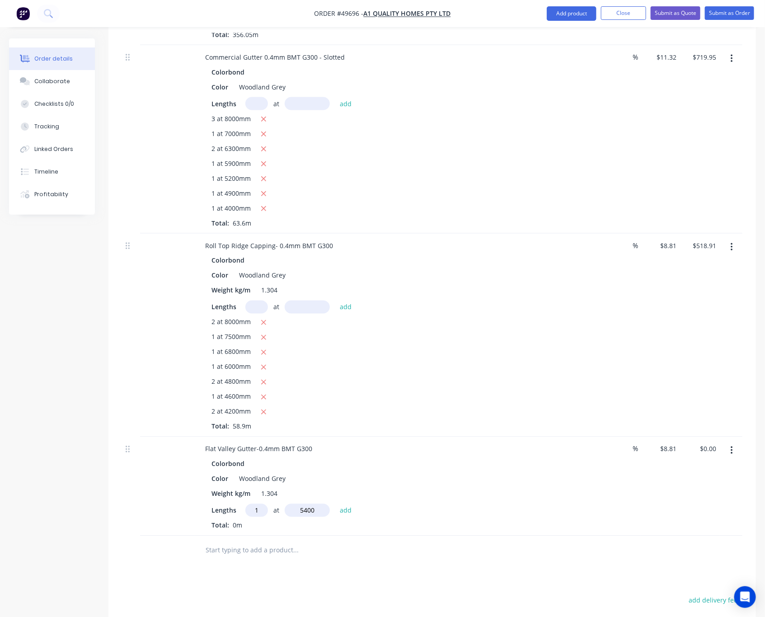
type input "$47.57"
type input "1"
click at [300, 504] on input "text" at bounding box center [307, 510] width 45 height 13
type input "4900"
click at [335, 504] on button "add" at bounding box center [345, 510] width 21 height 12
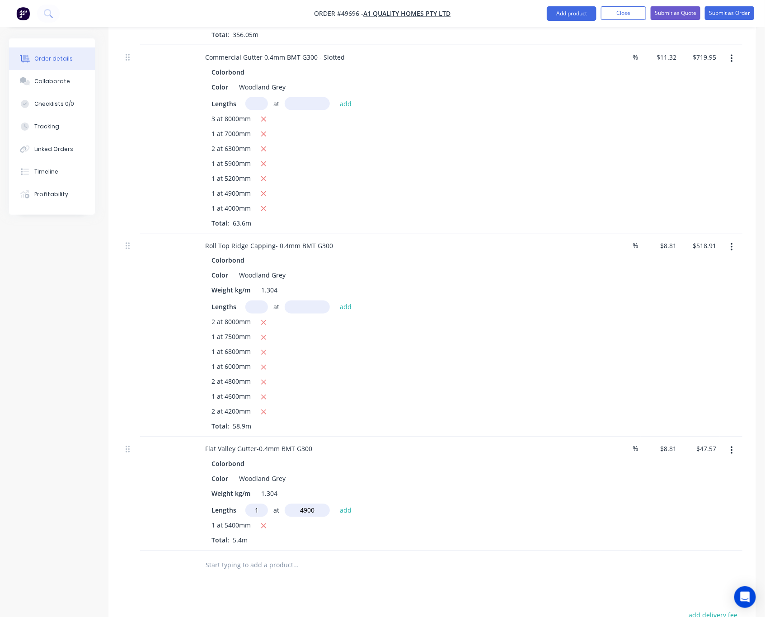
type input "$90.74"
type input "1"
click at [300, 504] on input "text" at bounding box center [307, 510] width 45 height 13
type input "4000"
click at [335, 504] on button "add" at bounding box center [345, 510] width 21 height 12
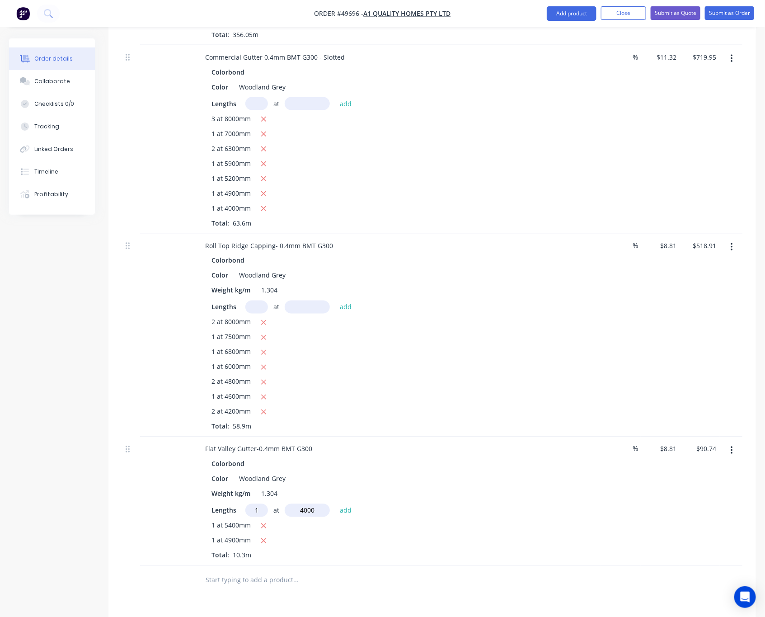
type input "$125.98"
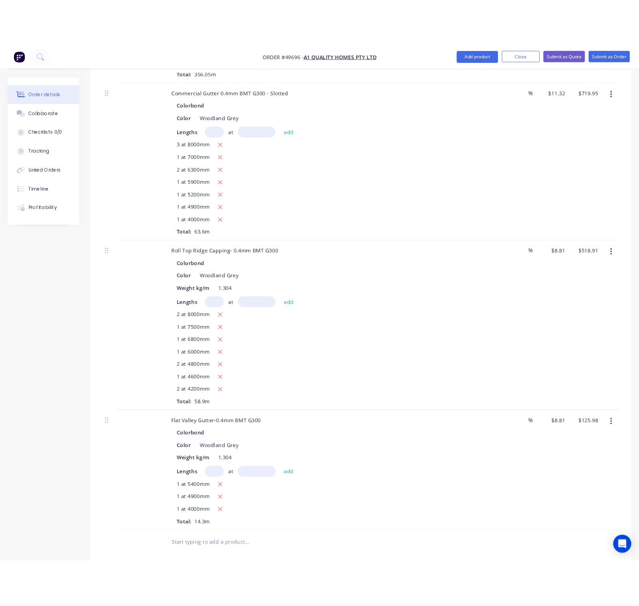
scroll to position [685, 0]
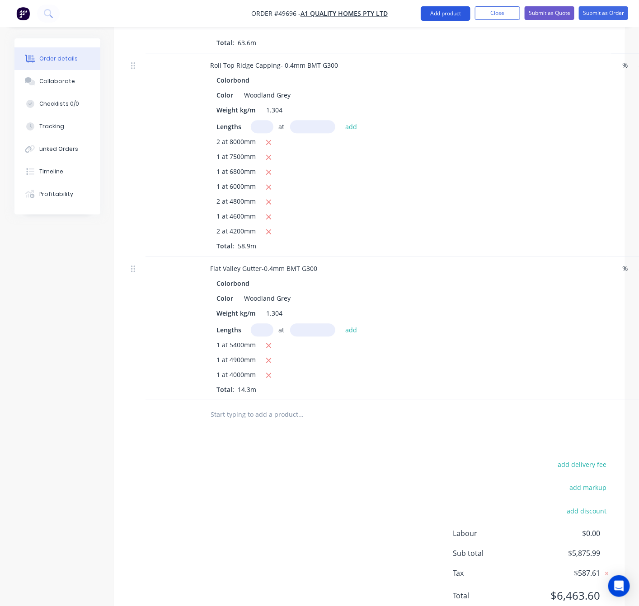
click at [438, 14] on button "Add product" at bounding box center [446, 13] width 50 height 14
click at [507, 89] on div "Color Woodland Grey" at bounding box center [401, 95] width 376 height 13
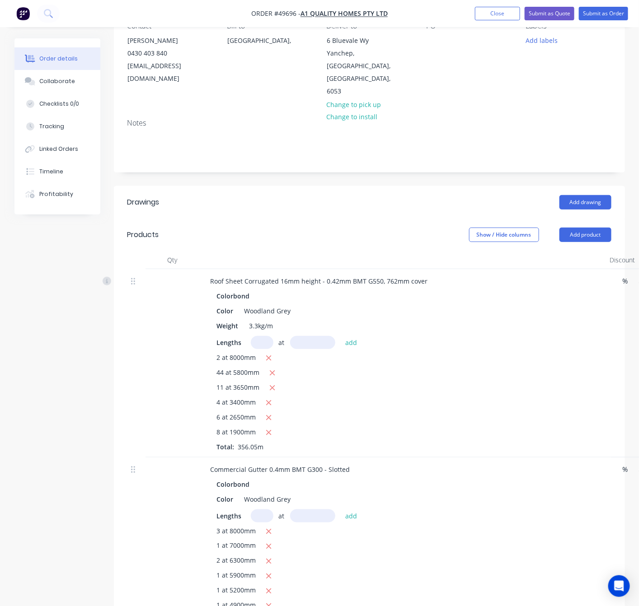
scroll to position [75, 0]
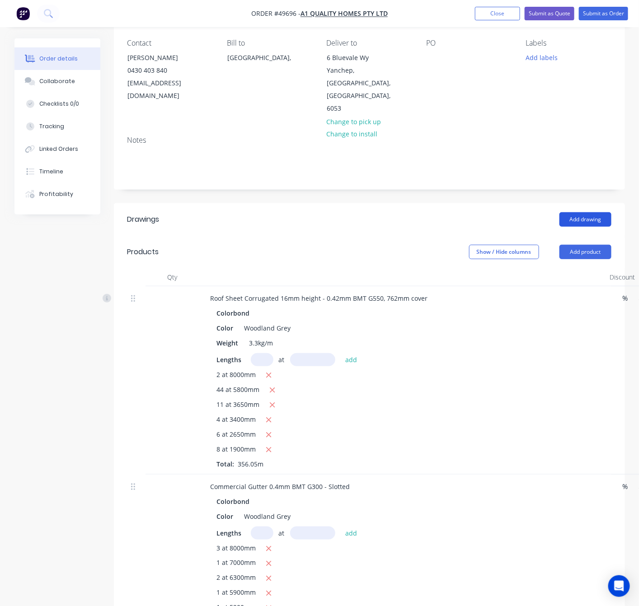
click at [575, 212] on button "Add drawing" at bounding box center [585, 219] width 52 height 14
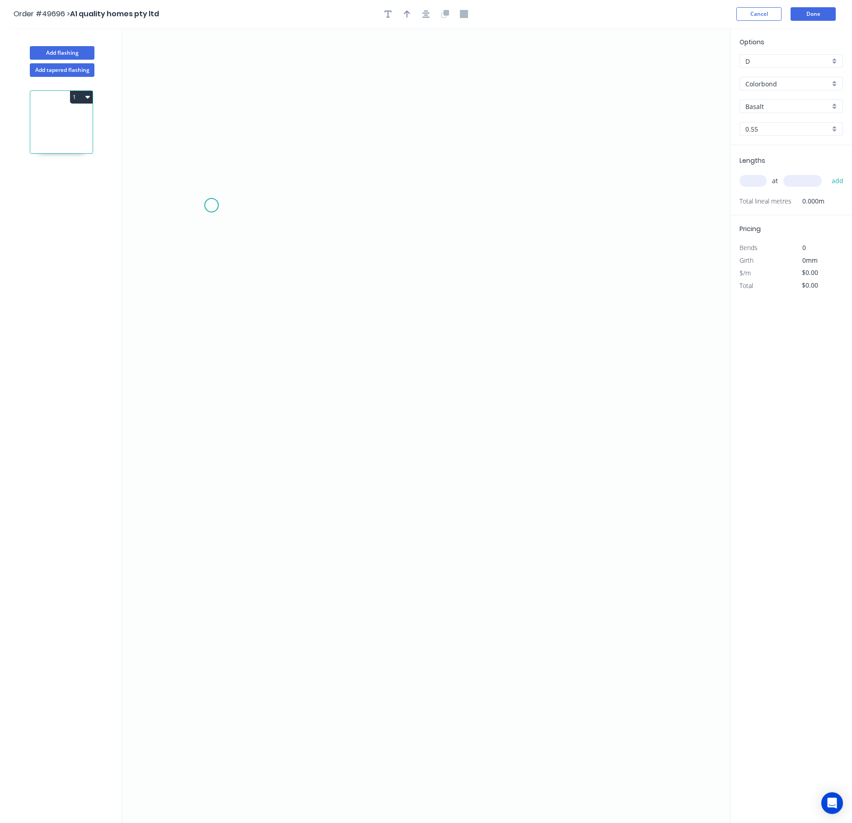
click at [212, 206] on icon "0" at bounding box center [426, 425] width 608 height 794
click at [274, 205] on icon "0" at bounding box center [426, 425] width 608 height 794
click at [273, 254] on icon "0 ?" at bounding box center [426, 425] width 608 height 794
click at [273, 254] on circle at bounding box center [274, 253] width 14 height 14
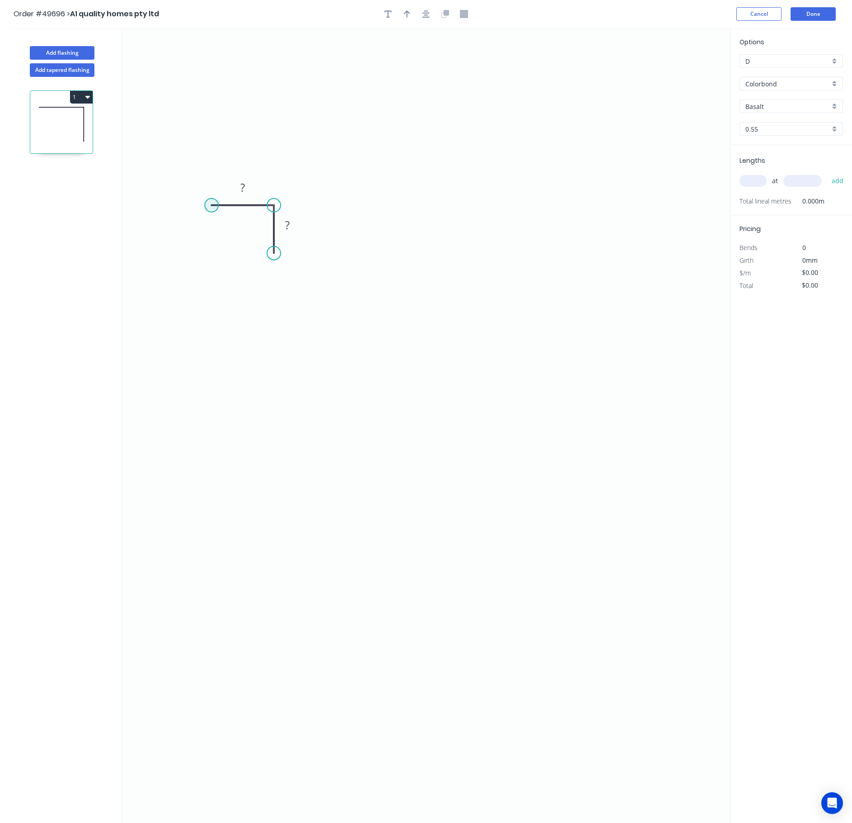
click at [212, 205] on circle at bounding box center [212, 205] width 14 height 14
click at [213, 534] on icon "0 ? ?" at bounding box center [426, 425] width 608 height 794
click at [567, 552] on icon "0 ? ? ?" at bounding box center [426, 425] width 608 height 794
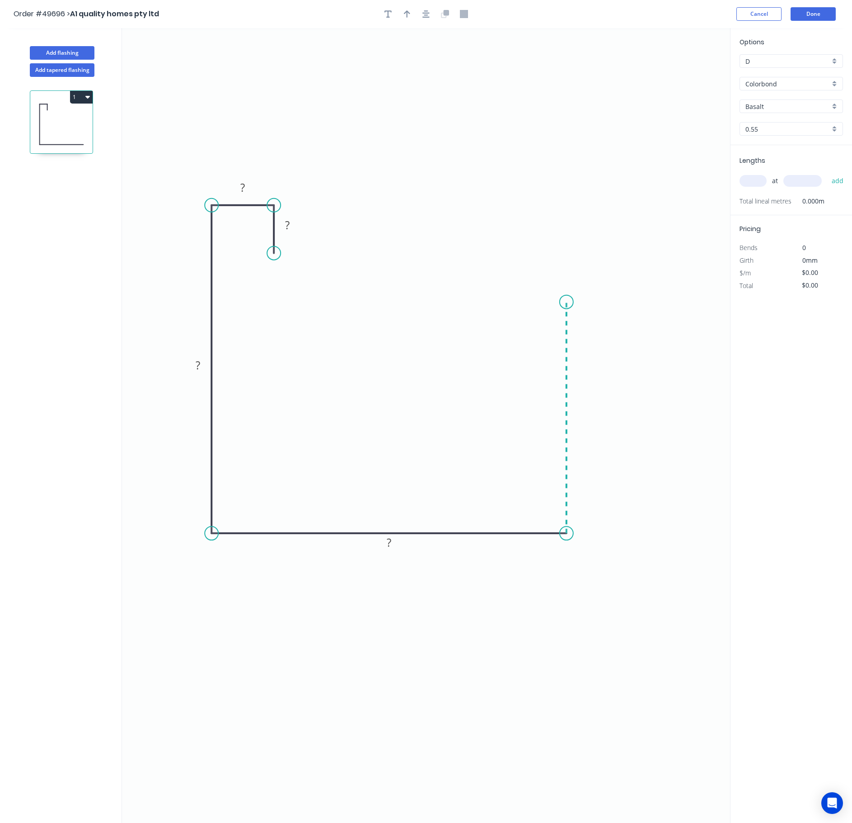
click at [571, 303] on icon "0 ? ? ? ?" at bounding box center [426, 425] width 608 height 794
click at [571, 303] on circle at bounding box center [567, 302] width 14 height 14
click at [295, 230] on rect at bounding box center [287, 225] width 18 height 13
click at [254, 183] on rect at bounding box center [242, 187] width 29 height 19
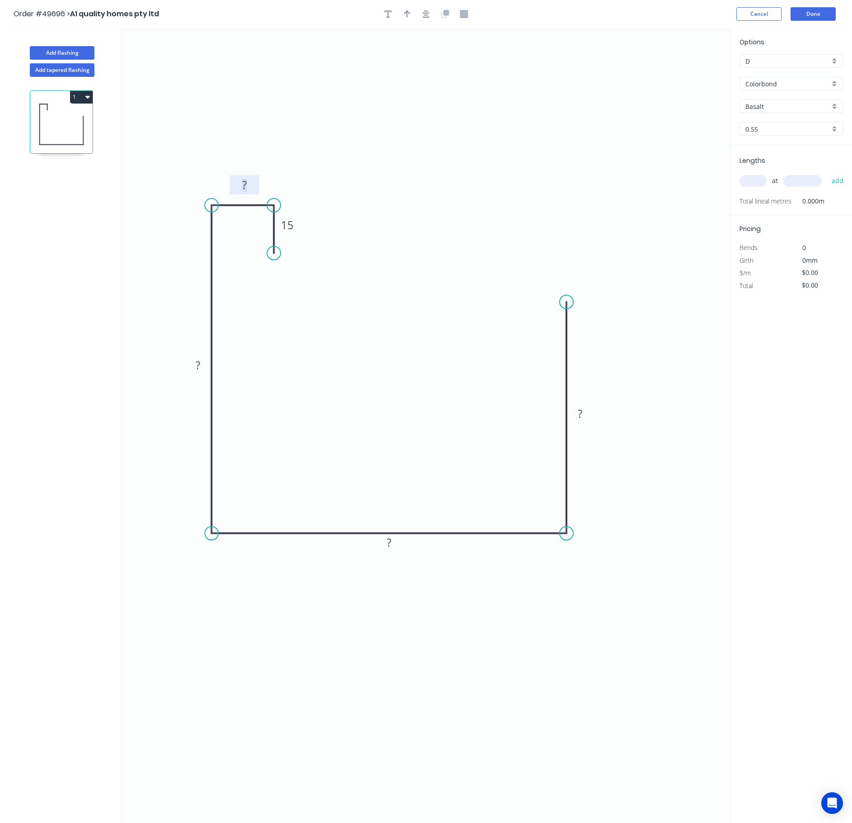
click at [246, 183] on tspan "?" at bounding box center [244, 184] width 5 height 15
click at [198, 365] on tspan "?" at bounding box center [198, 364] width 5 height 15
click at [387, 543] on tspan "?" at bounding box center [389, 542] width 5 height 15
click at [578, 414] on tspan "?" at bounding box center [580, 413] width 5 height 15
click at [397, 9] on div at bounding box center [426, 14] width 95 height 14
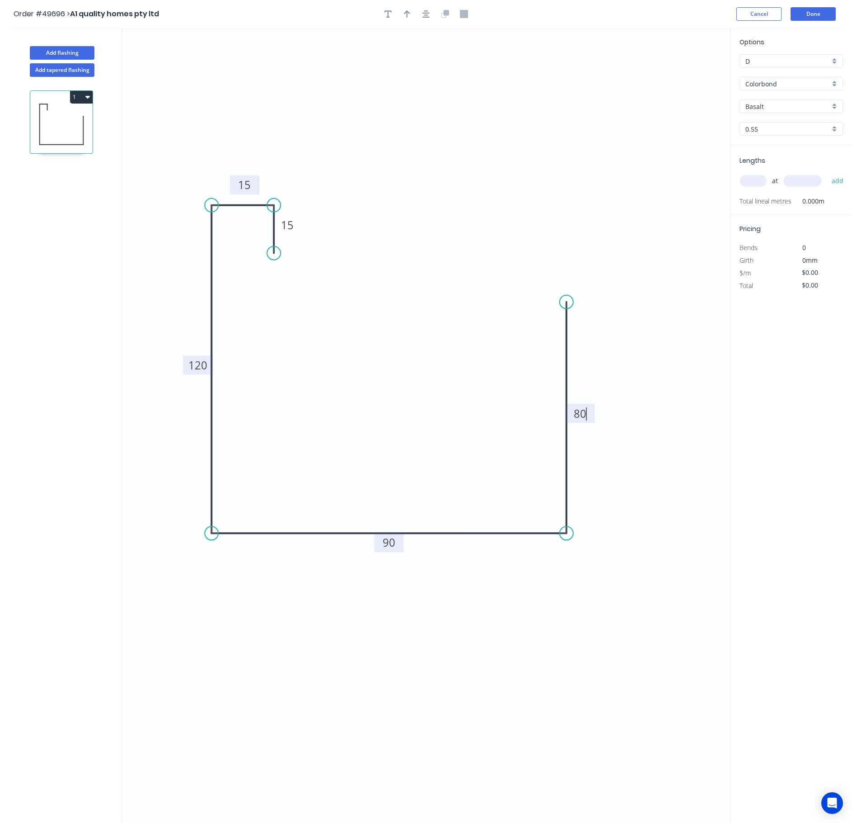
type input "$14.49"
click at [406, 14] on icon "button" at bounding box center [407, 14] width 6 height 8
click at [604, 71] on icon at bounding box center [685, 62] width 8 height 29
drag, startPoint x: 687, startPoint y: 69, endPoint x: 716, endPoint y: 55, distance: 31.9
click at [548, 171] on icon "0 15 15 120 90 80" at bounding box center [426, 425] width 608 height 794
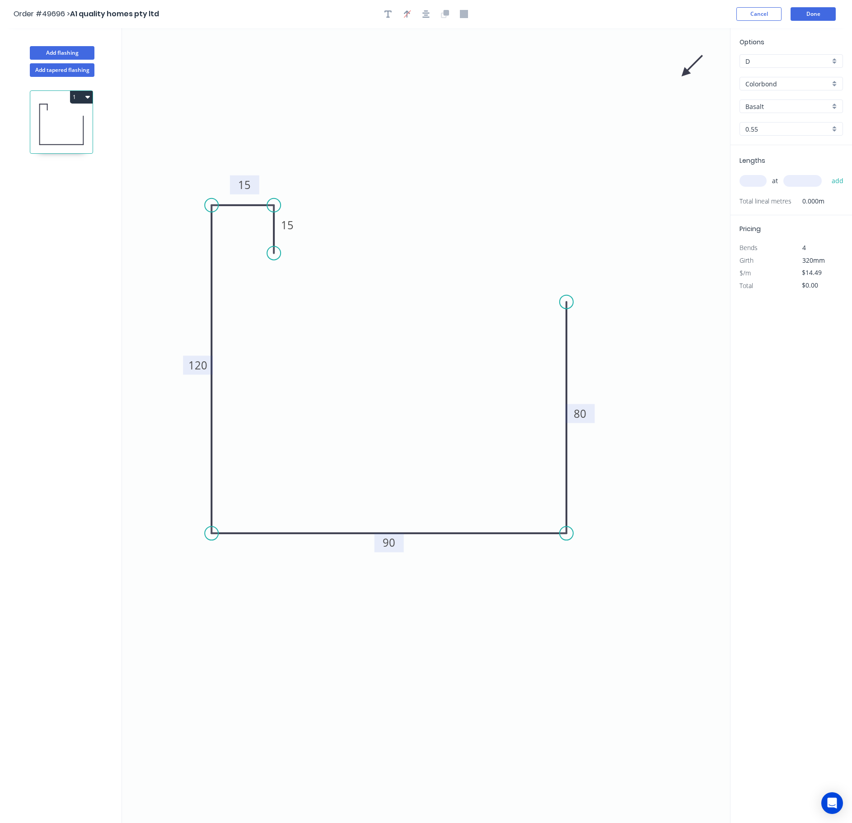
click at [604, 66] on icon "0 15 15 120 90 80" at bounding box center [426, 425] width 608 height 794
drag, startPoint x: 691, startPoint y: 66, endPoint x: 672, endPoint y: 80, distance: 23.9
click at [604, 72] on icon "0 15 15 120 90 80" at bounding box center [426, 425] width 608 height 794
click at [604, 80] on icon "0 15 15 120 90 80" at bounding box center [426, 425] width 608 height 794
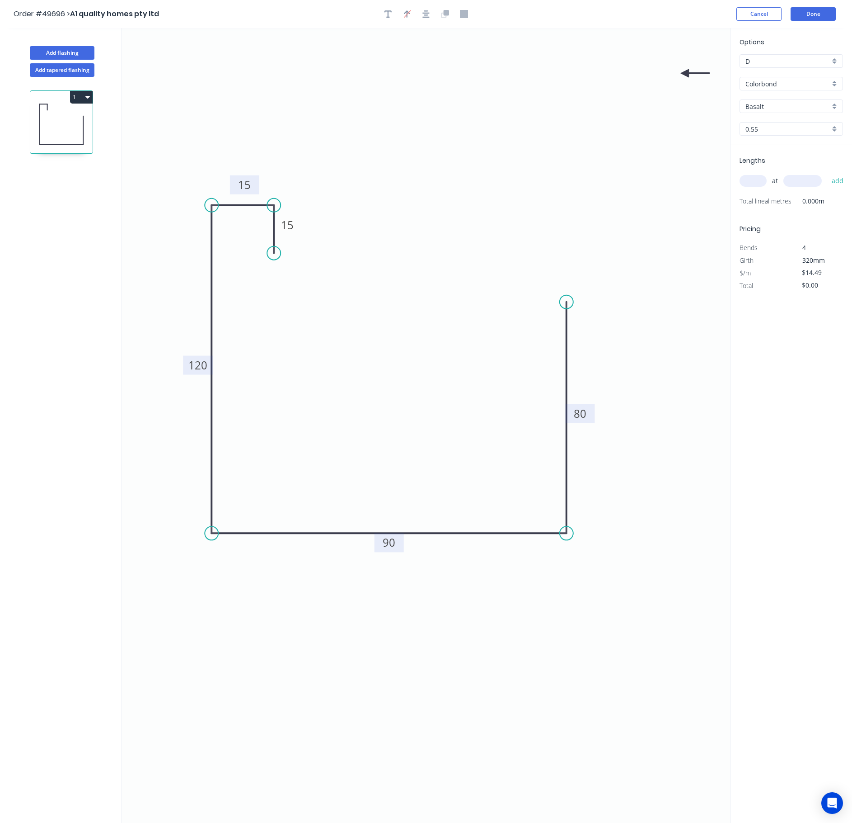
click at [604, 80] on icon "0 15 15 120 90 80" at bounding box center [426, 425] width 608 height 794
click at [604, 78] on icon "0 15 15 120 90 80" at bounding box center [426, 425] width 608 height 794
click at [604, 74] on icon at bounding box center [695, 73] width 29 height 8
click at [604, 74] on icon at bounding box center [685, 83] width 8 height 29
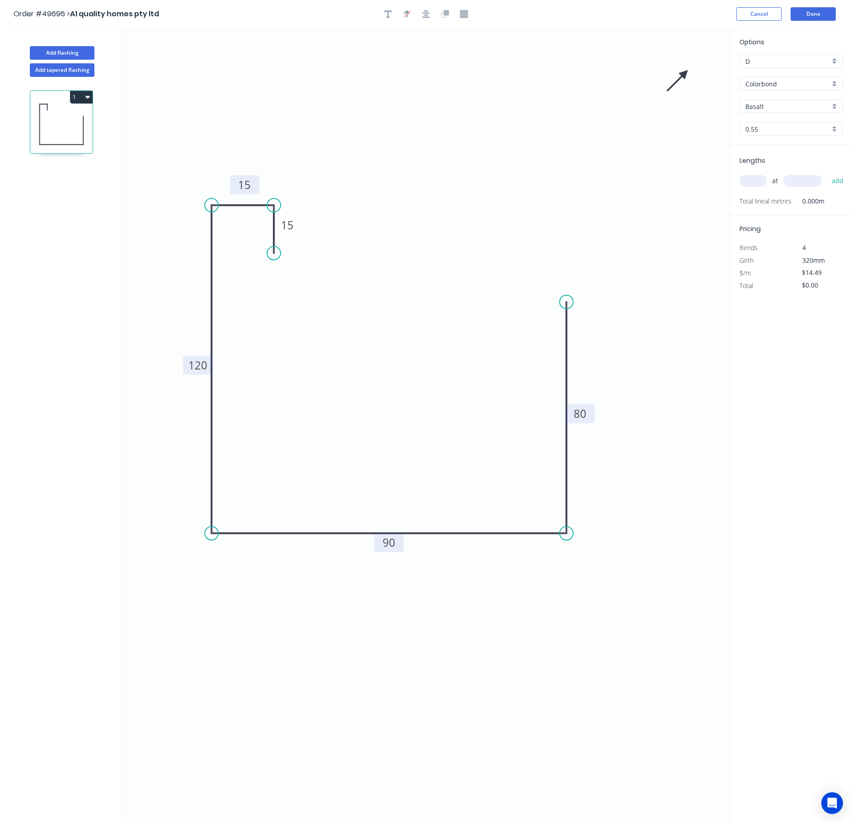
click at [604, 74] on icon at bounding box center [677, 80] width 26 height 26
click at [604, 74] on icon at bounding box center [674, 73] width 29 height 8
click at [604, 74] on icon at bounding box center [685, 62] width 8 height 29
click at [604, 74] on icon at bounding box center [692, 66] width 26 height 26
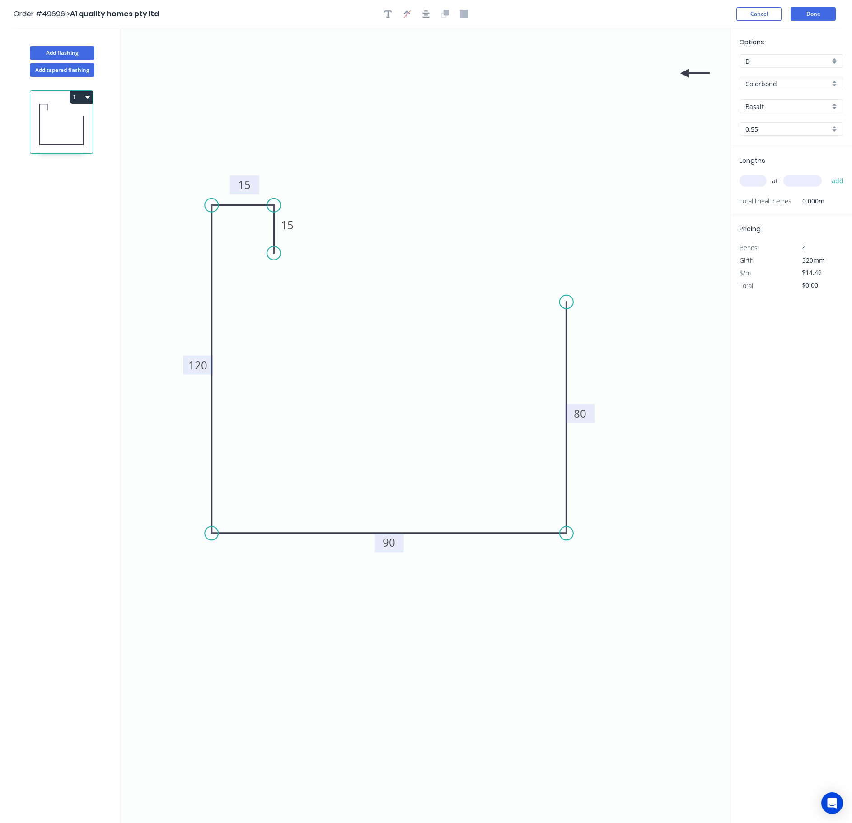
click at [604, 73] on icon at bounding box center [695, 73] width 29 height 8
click at [604, 73] on icon at bounding box center [692, 80] width 26 height 26
click at [604, 73] on icon at bounding box center [677, 80] width 26 height 26
click at [604, 73] on icon at bounding box center [674, 73] width 29 height 8
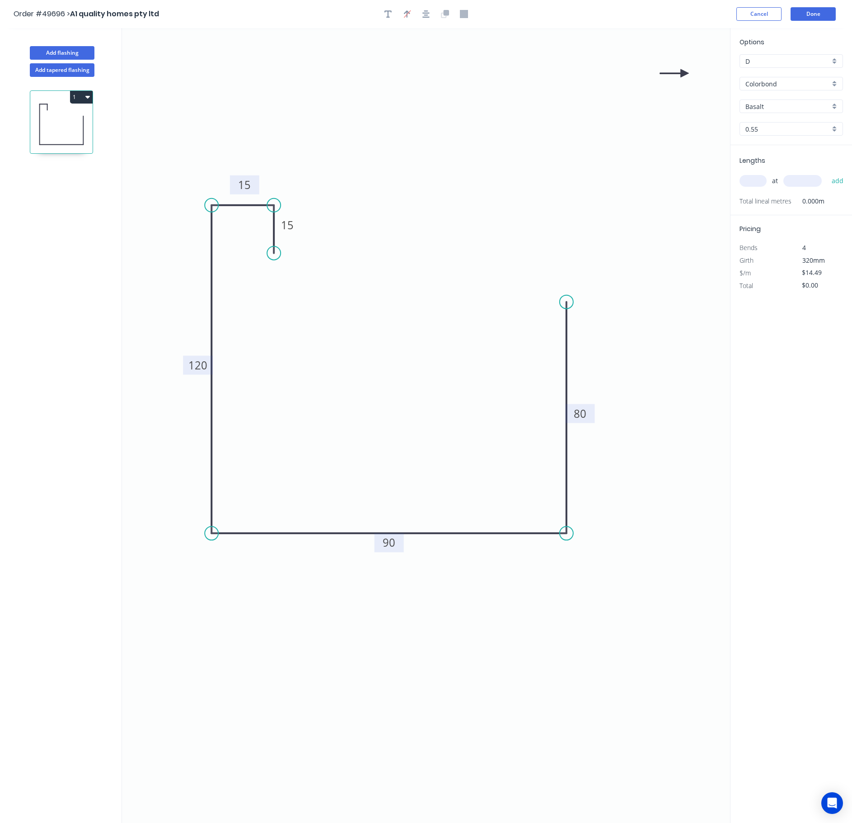
click at [604, 73] on icon at bounding box center [674, 73] width 29 height 8
drag, startPoint x: 683, startPoint y: 73, endPoint x: 445, endPoint y: 181, distance: 261.7
click at [445, 181] on icon at bounding box center [447, 168] width 8 height 29
click at [604, 109] on input "Basalt" at bounding box center [788, 106] width 85 height 9
click at [604, 123] on div "Woodland Grey" at bounding box center [791, 124] width 103 height 16
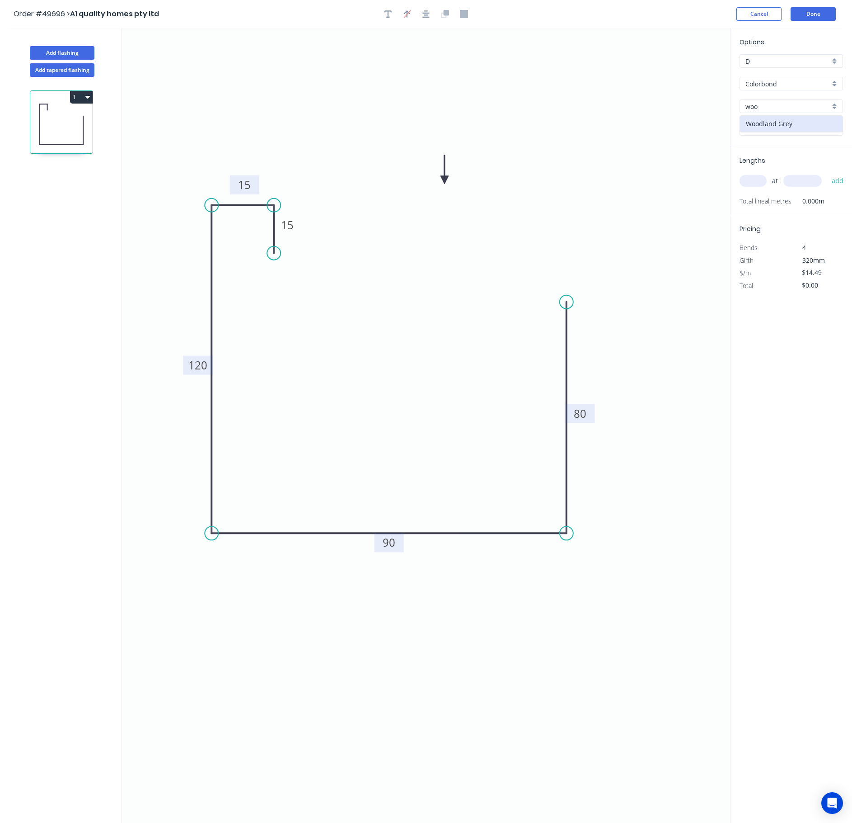
type input "Woodland Grey"
click at [604, 184] on input "text" at bounding box center [753, 181] width 27 height 12
type input "1"
click at [604, 184] on input "text" at bounding box center [803, 181] width 38 height 12
type input "6500"
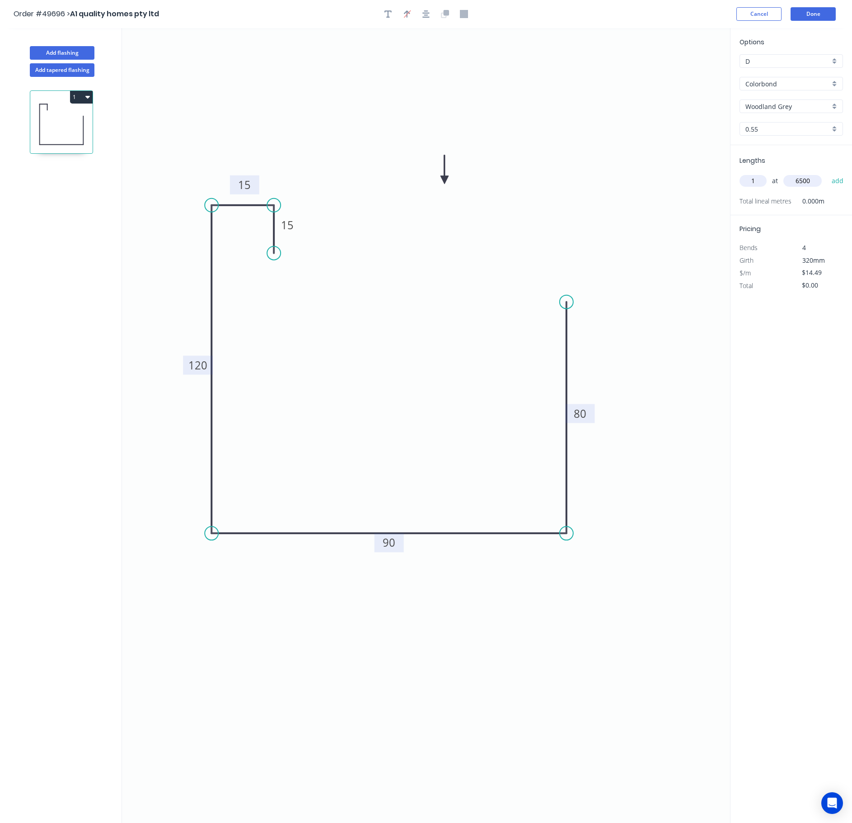
click at [604, 173] on button "add" at bounding box center [837, 180] width 21 height 15
type input "$94.19"
click at [604, 22] on header "Order #49696 > A1 quality homes pty ltd Cancel Done" at bounding box center [426, 14] width 852 height 28
click at [604, 14] on button "Done" at bounding box center [813, 14] width 45 height 14
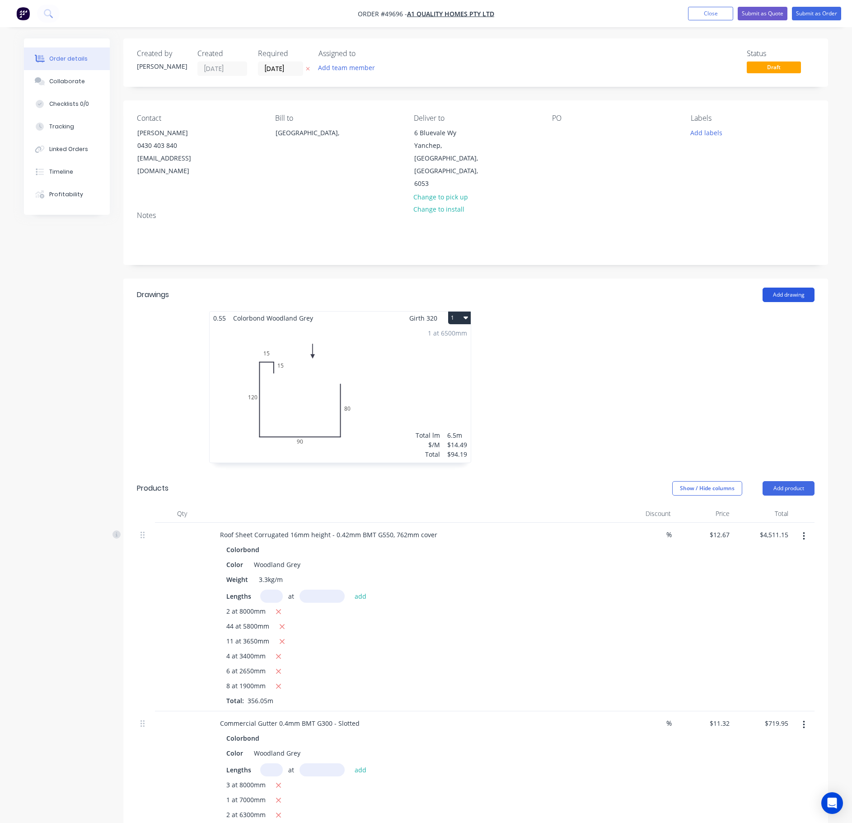
click at [604, 287] on button "Add drawing" at bounding box center [789, 294] width 52 height 14
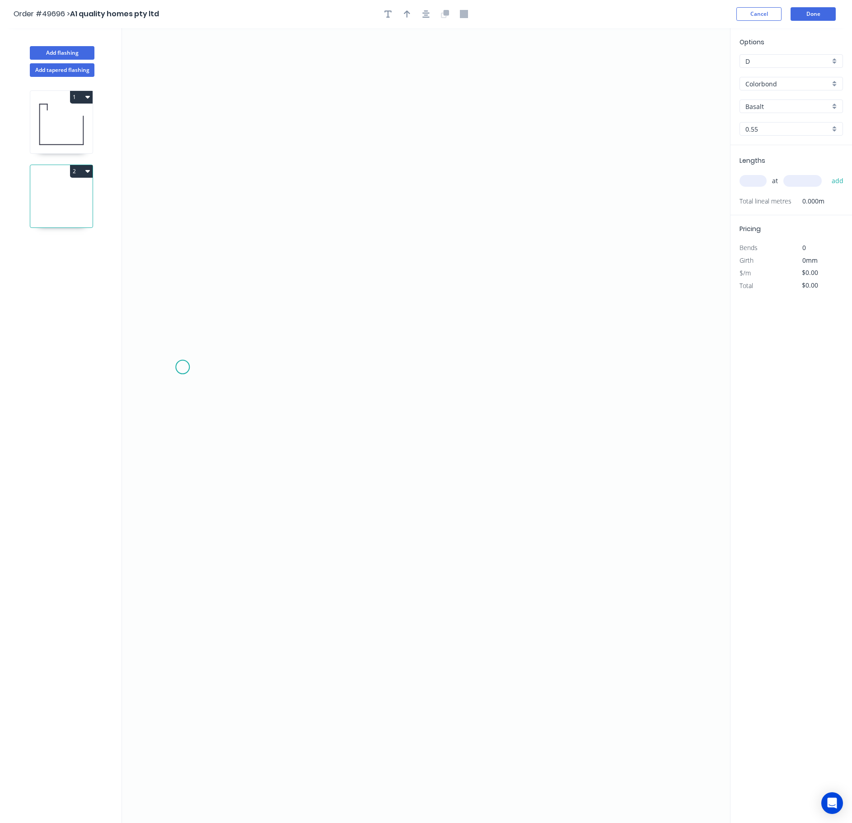
click at [181, 366] on icon "0" at bounding box center [426, 425] width 608 height 794
click at [184, 508] on icon "0" at bounding box center [426, 425] width 608 height 794
click at [202, 533] on icon "0 ?" at bounding box center [426, 425] width 608 height 794
click at [203, 533] on circle at bounding box center [203, 529] width 14 height 14
click at [203, 532] on circle at bounding box center [203, 529] width 14 height 14
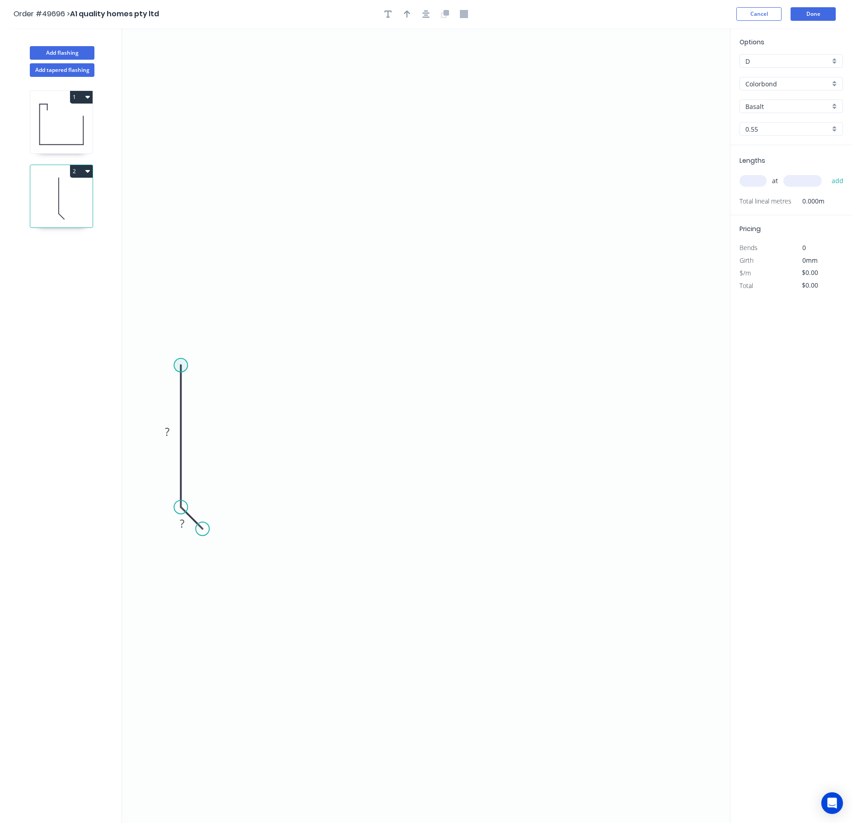
click at [186, 363] on circle at bounding box center [181, 365] width 14 height 14
click at [597, 358] on icon "0 ? ?" at bounding box center [426, 425] width 608 height 794
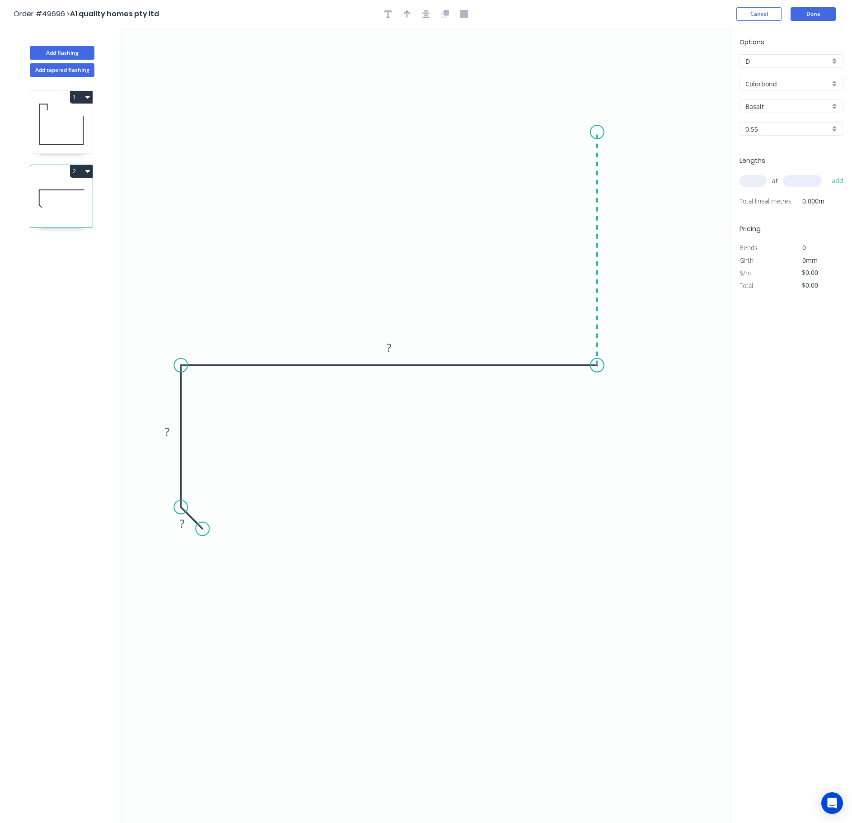
click at [604, 133] on icon "0 ? ? ?" at bounding box center [426, 425] width 608 height 794
click at [603, 129] on circle at bounding box center [598, 132] width 14 height 14
click at [604, 242] on tspan "?" at bounding box center [611, 244] width 5 height 15
click at [401, 355] on rect at bounding box center [388, 347] width 29 height 19
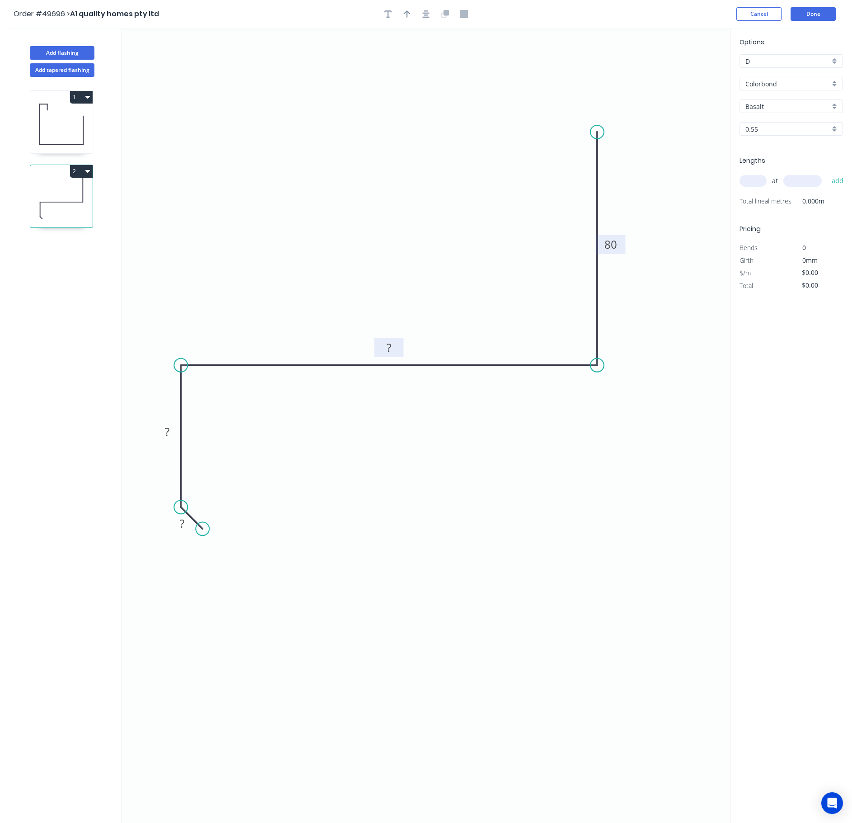
click at [391, 352] on tspan "?" at bounding box center [389, 347] width 5 height 15
click at [169, 434] on tspan "?" at bounding box center [167, 431] width 5 height 15
click at [181, 522] on tspan "?" at bounding box center [182, 523] width 5 height 15
click at [405, 17] on icon "button" at bounding box center [407, 14] width 6 height 8
type input "$9.63"
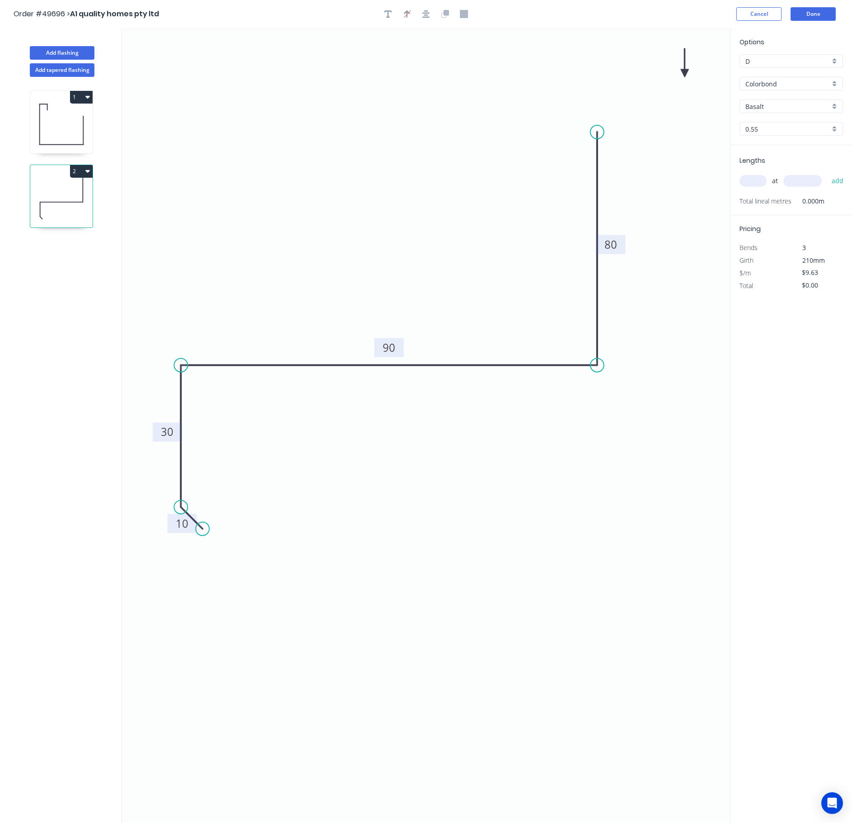
drag, startPoint x: 686, startPoint y: 69, endPoint x: 550, endPoint y: 76, distance: 135.8
click at [453, 89] on icon "0 10 30 90 80" at bounding box center [426, 425] width 608 height 794
drag, startPoint x: 683, startPoint y: 71, endPoint x: 343, endPoint y: 122, distance: 344.6
click at [345, 121] on icon at bounding box center [349, 106] width 8 height 29
click at [604, 103] on input "Basalt" at bounding box center [788, 106] width 85 height 9
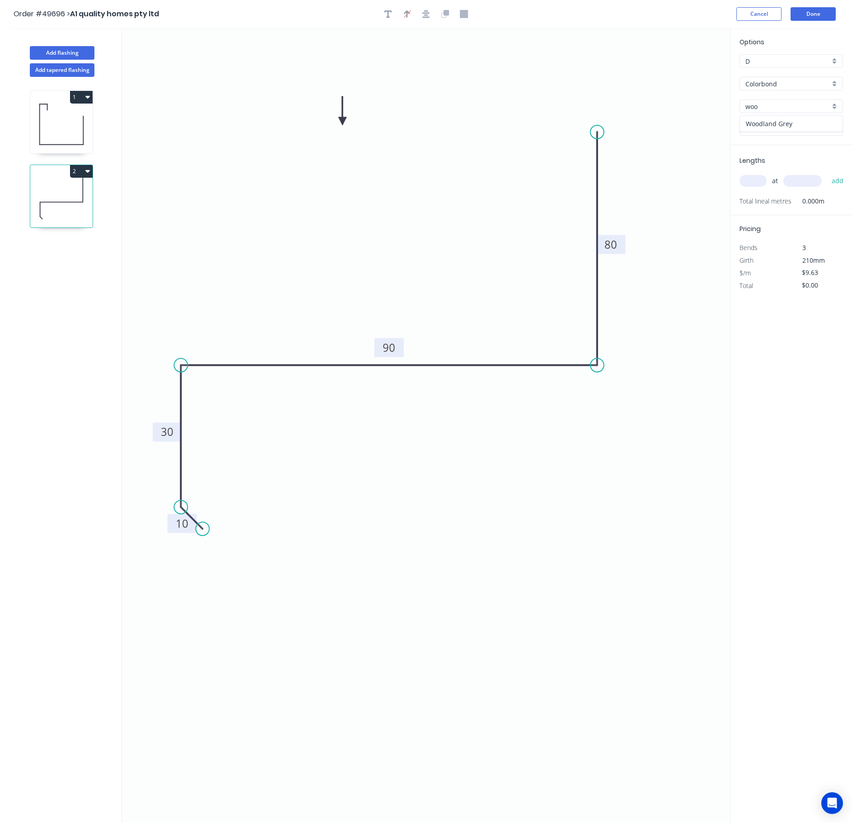
click at [604, 123] on div "Woodland Grey" at bounding box center [791, 124] width 103 height 16
type input "Woodland Grey"
click at [604, 182] on input "text" at bounding box center [753, 181] width 27 height 12
type input "1"
click at [604, 182] on input "text" at bounding box center [803, 181] width 38 height 12
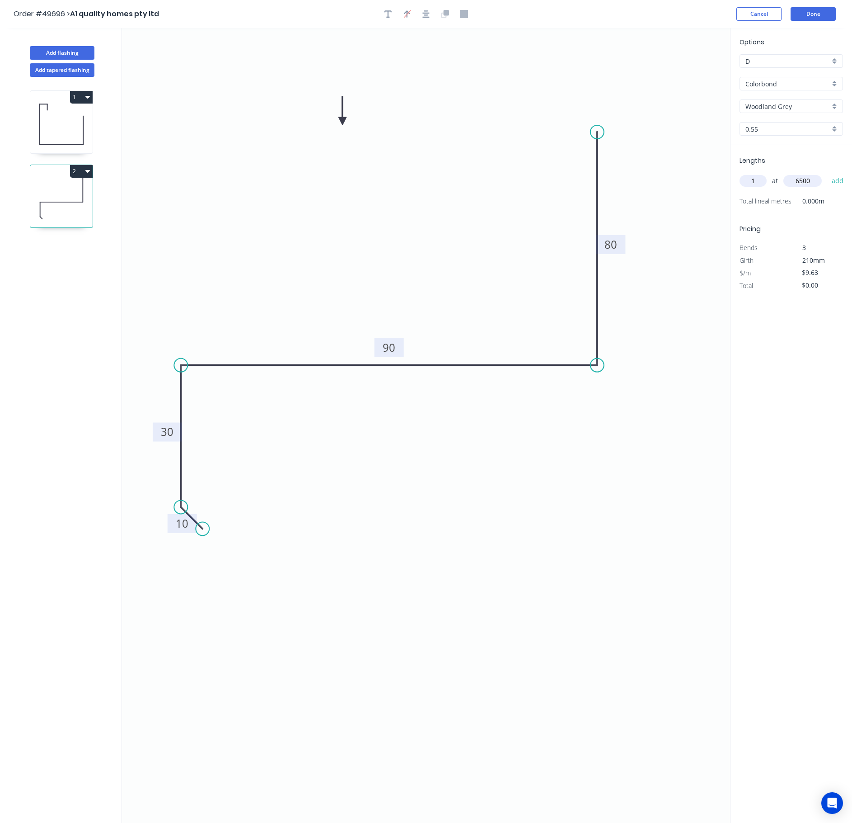
type input "6500"
click at [604, 173] on button "add" at bounding box center [837, 180] width 21 height 15
type input "$62.60"
drag, startPoint x: 764, startPoint y: 111, endPoint x: 673, endPoint y: 5, distance: 139.8
click at [604, 102] on div "Options D D Colorbond Colorbond Woodland Grey Woodland Grey 0.55 0.55 Lengths a…" at bounding box center [792, 169] width 122 height 272
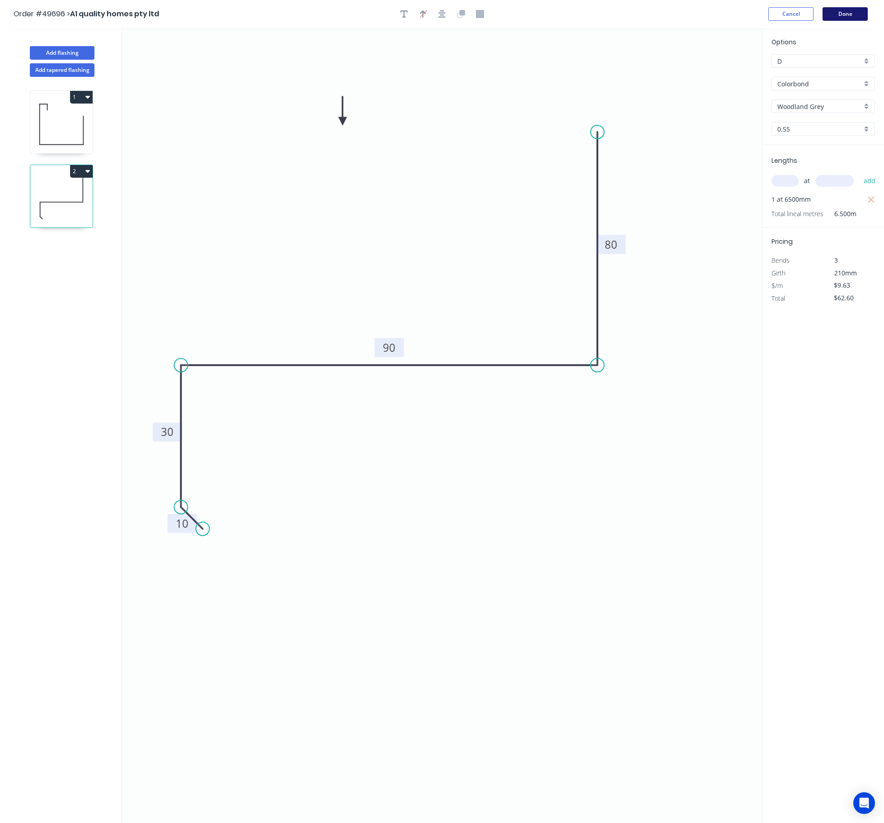
click at [604, 14] on button "Done" at bounding box center [845, 14] width 45 height 14
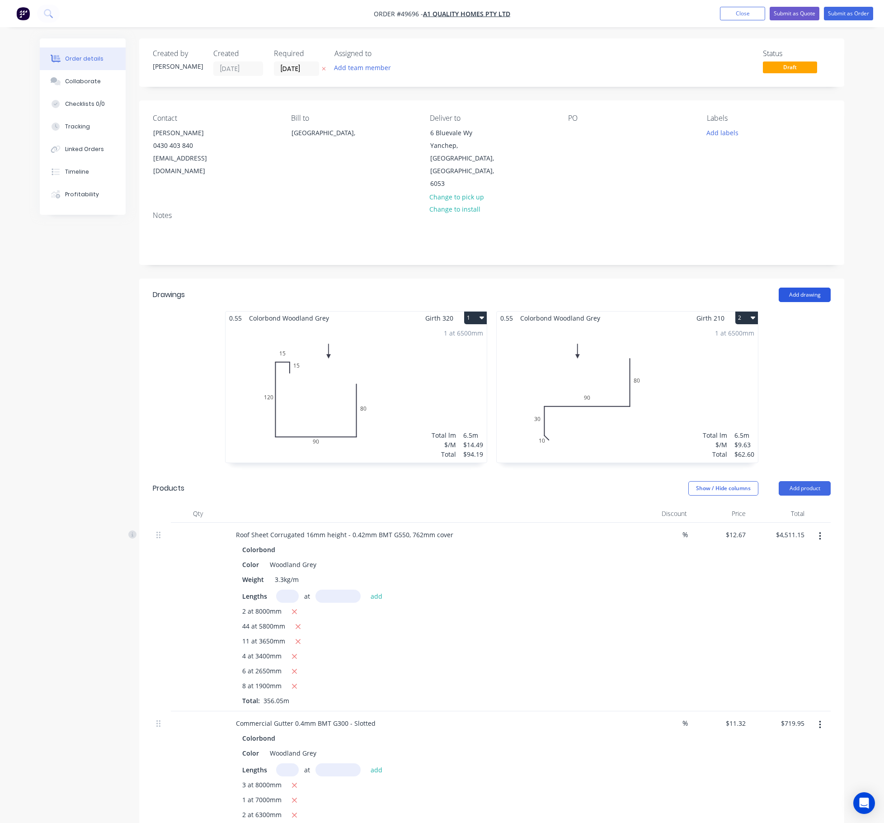
click at [604, 287] on button "Add drawing" at bounding box center [805, 294] width 52 height 14
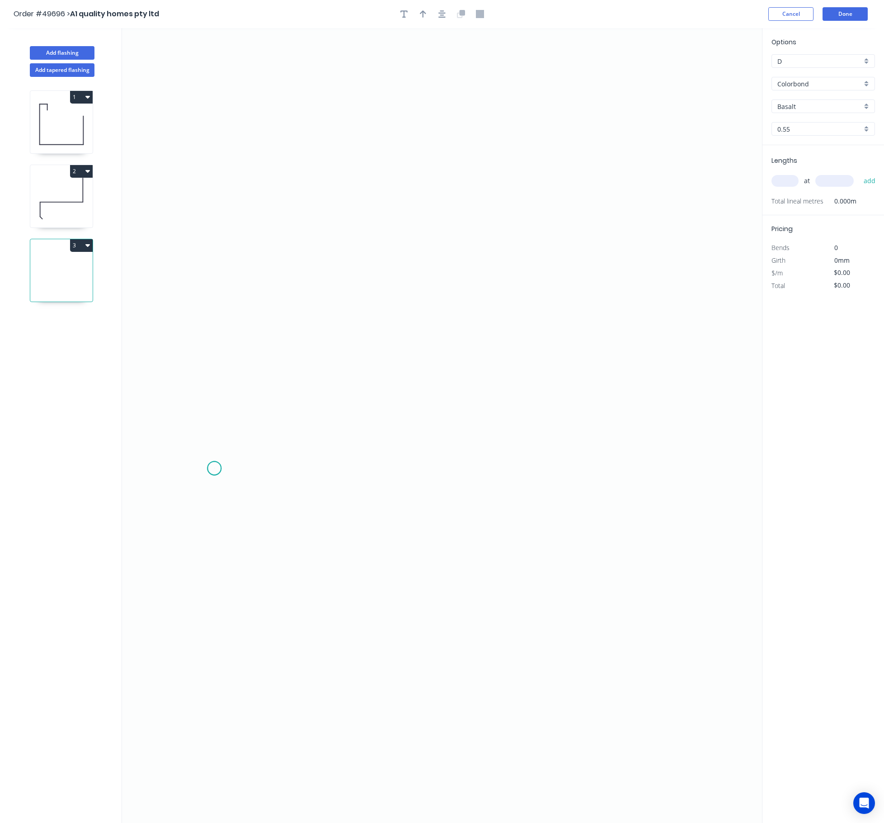
click at [214, 469] on icon "0" at bounding box center [442, 425] width 640 height 794
click at [215, 560] on icon "0" at bounding box center [442, 425] width 640 height 794
click at [215, 559] on circle at bounding box center [214, 559] width 14 height 14
click at [216, 559] on circle at bounding box center [214, 559] width 14 height 14
click at [215, 463] on circle at bounding box center [214, 468] width 14 height 14
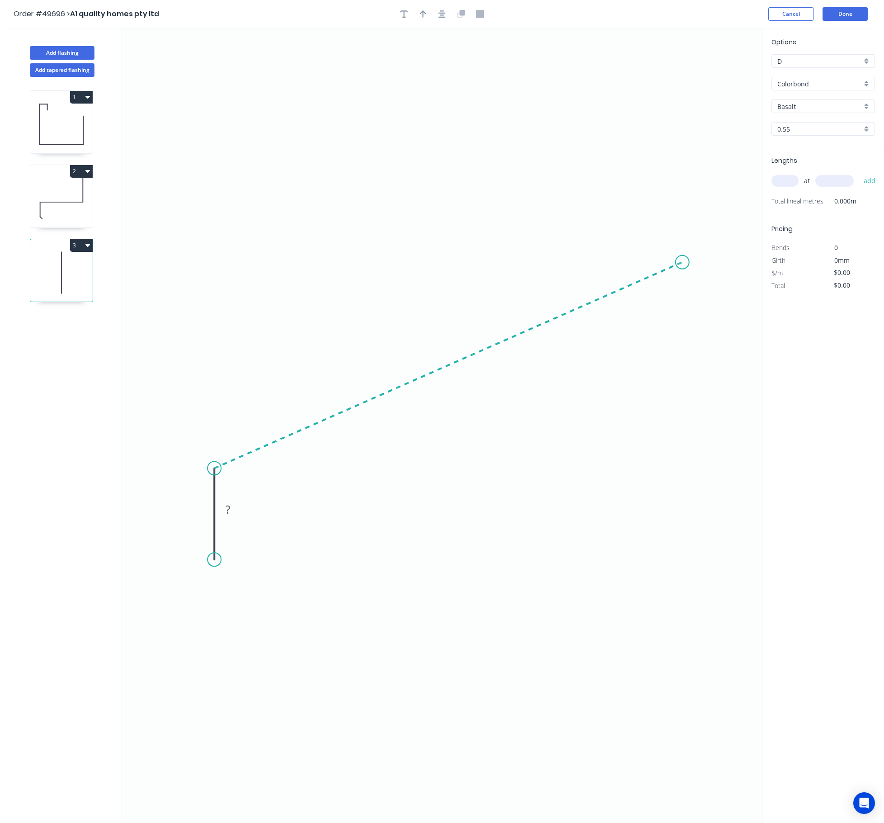
click at [604, 263] on icon "0 ?" at bounding box center [442, 425] width 640 height 794
click at [604, 263] on circle at bounding box center [683, 262] width 14 height 14
click at [450, 344] on rect at bounding box center [443, 349] width 18 height 13
click at [230, 484] on tspan "?" at bounding box center [231, 479] width 5 height 15
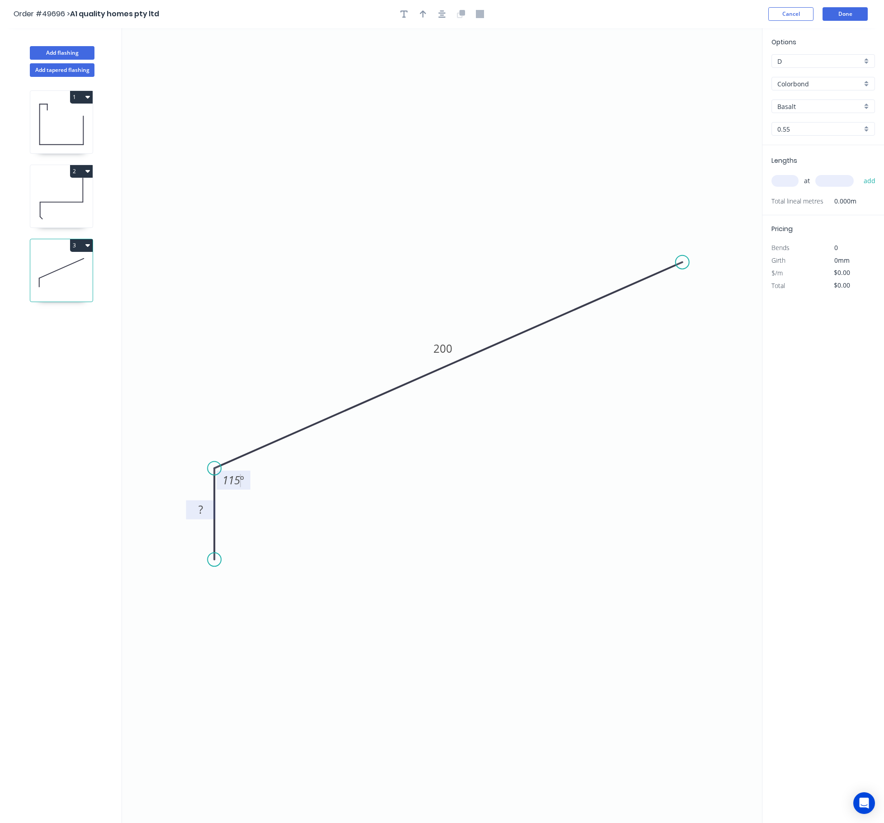
click at [203, 511] on rect at bounding box center [201, 509] width 18 height 13
click at [421, 13] on icon "button" at bounding box center [423, 13] width 6 height 7
type input "$9.63"
click at [604, 65] on icon at bounding box center [717, 62] width 8 height 29
click at [604, 65] on icon "0 60 200 115 º" at bounding box center [442, 425] width 640 height 794
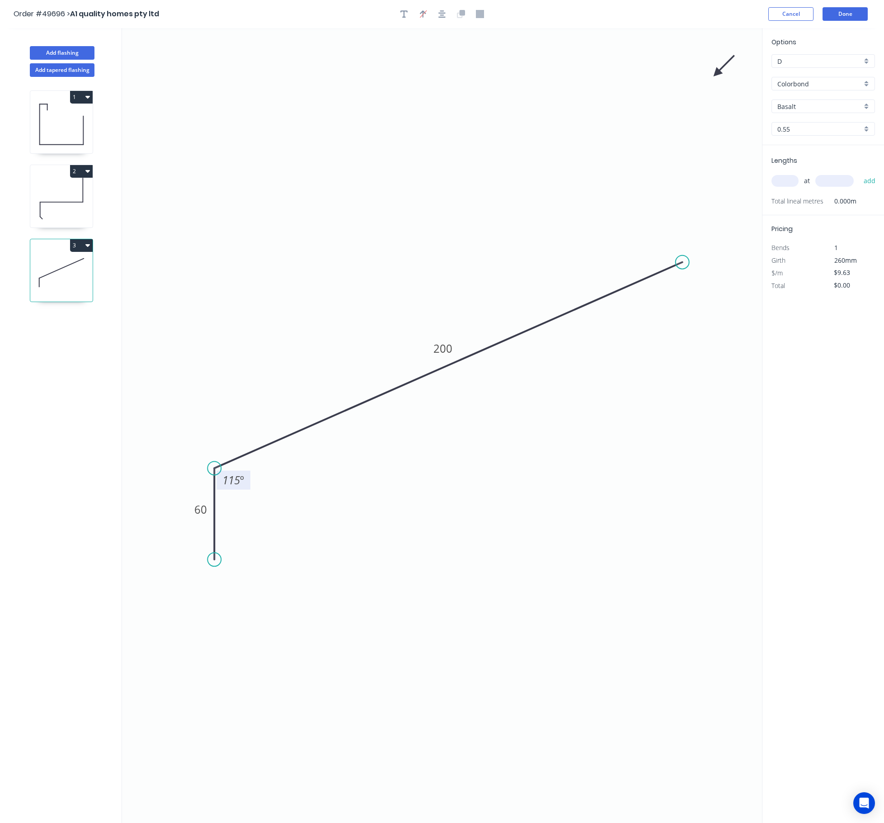
click at [604, 65] on icon "0 60 200 115 º" at bounding box center [442, 425] width 640 height 794
click at [604, 75] on icon "0 60 200 115 º" at bounding box center [442, 425] width 640 height 794
click at [604, 73] on icon "0 60 200 115 º" at bounding box center [442, 425] width 640 height 794
click at [604, 73] on icon at bounding box center [724, 66] width 26 height 26
click at [604, 73] on icon at bounding box center [727, 73] width 29 height 8
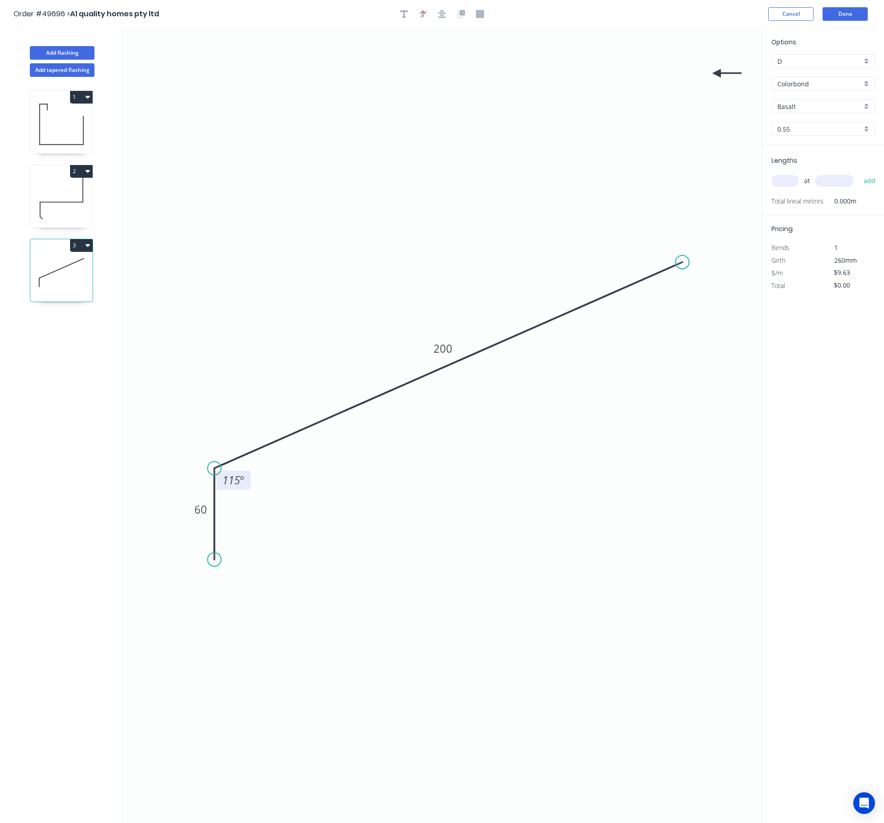
click at [604, 71] on icon "0 60 200 115 º" at bounding box center [442, 425] width 640 height 794
click at [604, 74] on icon at bounding box center [724, 80] width 26 height 26
click at [604, 74] on icon at bounding box center [717, 83] width 8 height 29
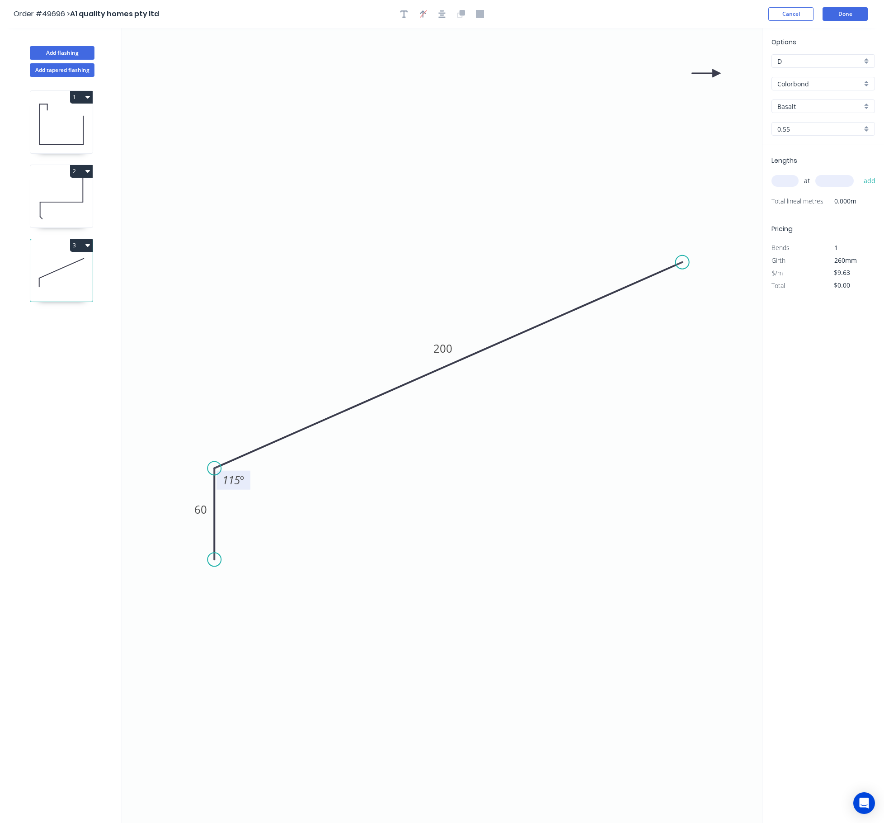
click at [604, 74] on icon at bounding box center [706, 73] width 29 height 8
drag, startPoint x: 716, startPoint y: 73, endPoint x: 577, endPoint y: 126, distance: 148.7
click at [319, 240] on icon at bounding box center [313, 230] width 26 height 26
click at [604, 108] on input "Basalt" at bounding box center [819, 106] width 85 height 9
drag, startPoint x: 832, startPoint y: 129, endPoint x: 813, endPoint y: 163, distance: 38.5
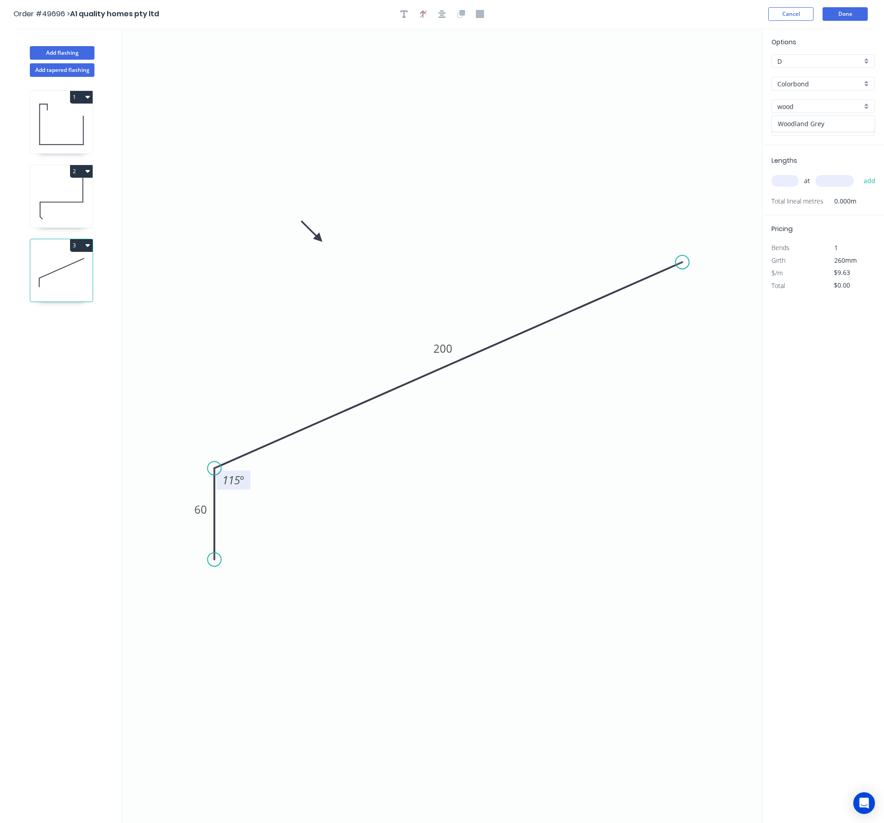
click at [604, 127] on div "Woodland Grey" at bounding box center [823, 124] width 103 height 16
type input "Woodland Grey"
click at [604, 182] on input "text" at bounding box center [784, 181] width 27 height 12
type input "1"
click at [604, 182] on input "text" at bounding box center [834, 181] width 38 height 12
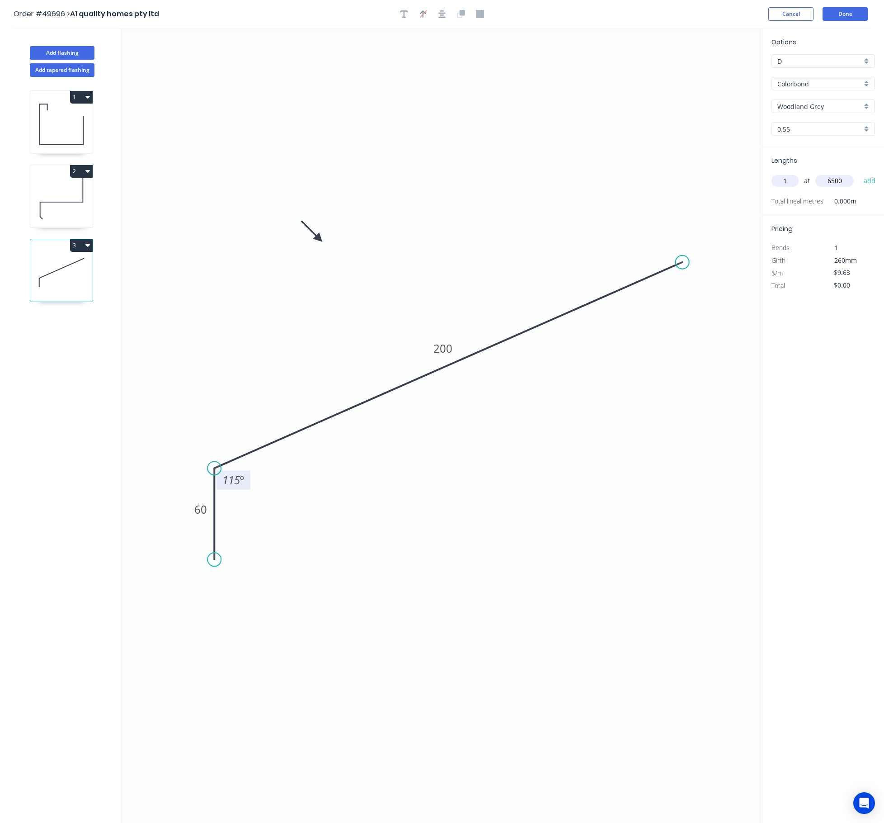
type input "6500"
click at [604, 173] on button "add" at bounding box center [869, 180] width 21 height 15
type input "$62.60"
click at [604, 17] on button "Done" at bounding box center [845, 14] width 45 height 14
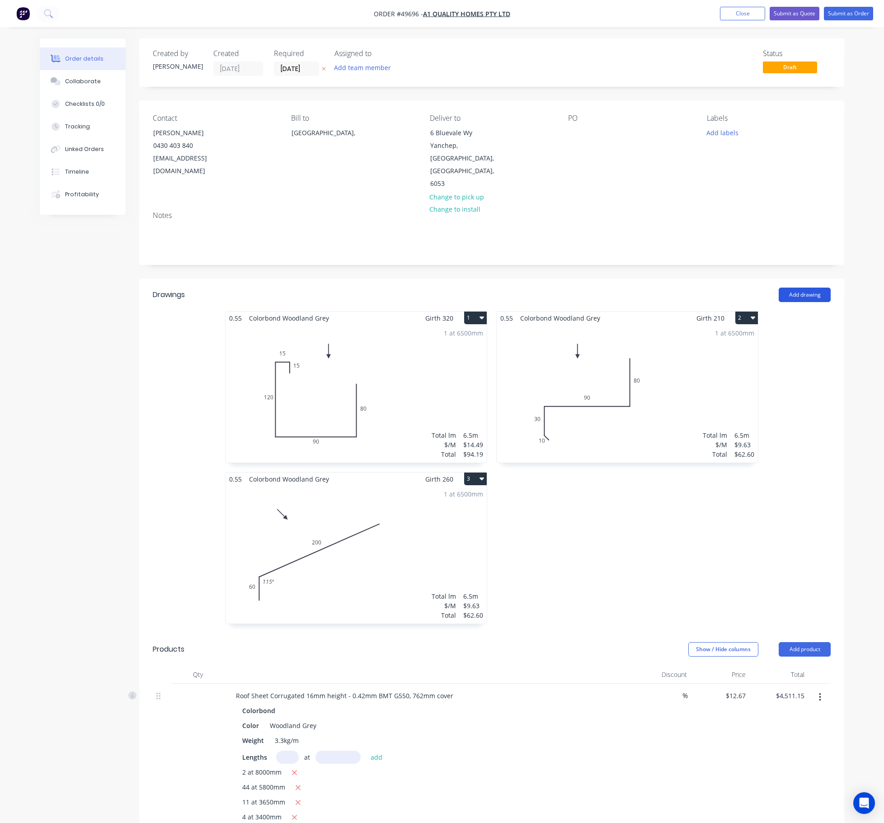
click at [604, 287] on button "Add drawing" at bounding box center [805, 294] width 52 height 14
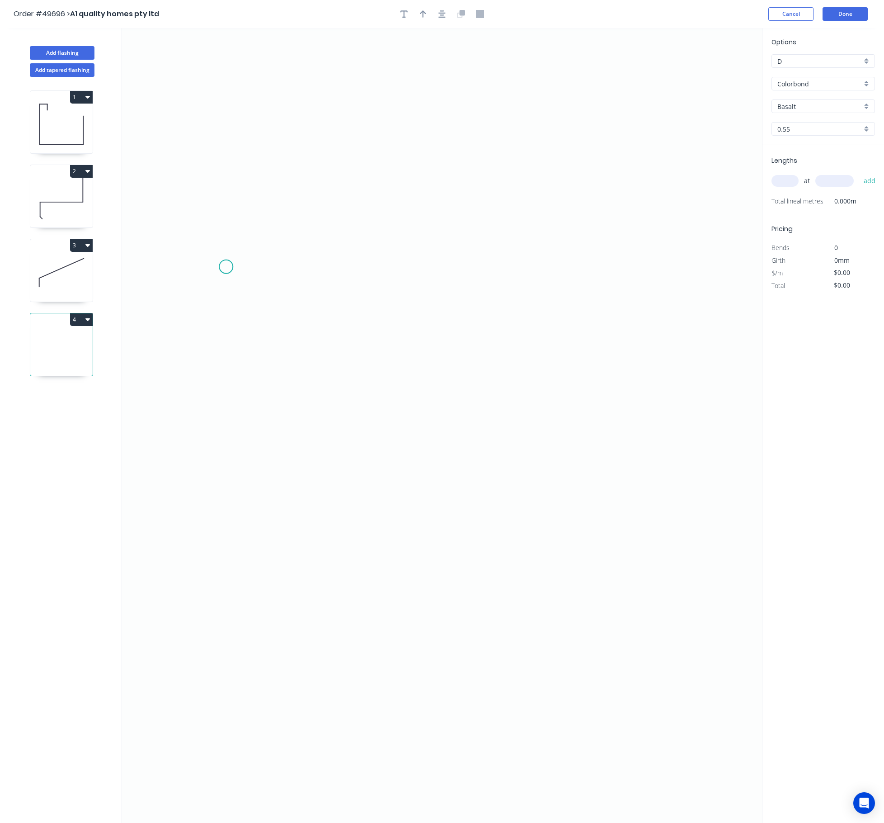
click at [226, 268] on icon "0" at bounding box center [442, 425] width 640 height 794
click at [208, 291] on icon "0" at bounding box center [442, 425] width 640 height 794
click at [208, 291] on circle at bounding box center [208, 290] width 14 height 14
click at [209, 294] on circle at bounding box center [208, 290] width 14 height 14
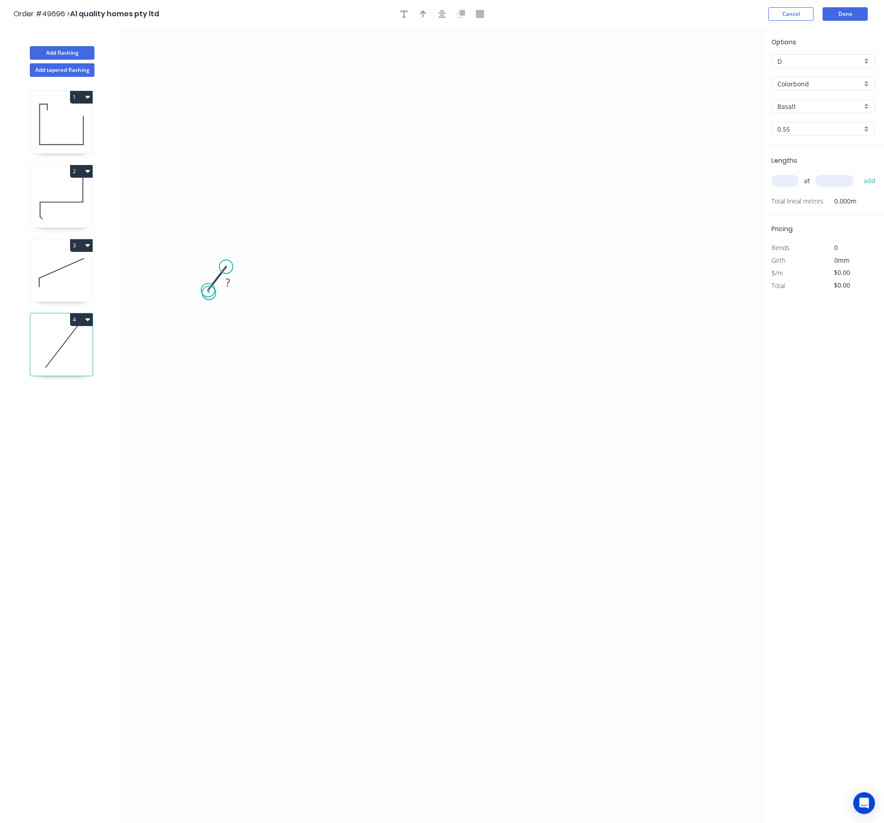
click at [209, 294] on circle at bounding box center [208, 290] width 14 height 14
click at [229, 266] on circle at bounding box center [226, 267] width 14 height 14
click at [604, 269] on icon "0 ?" at bounding box center [442, 425] width 640 height 794
click at [604, 382] on icon "0 ? ? ? º" at bounding box center [442, 425] width 640 height 794
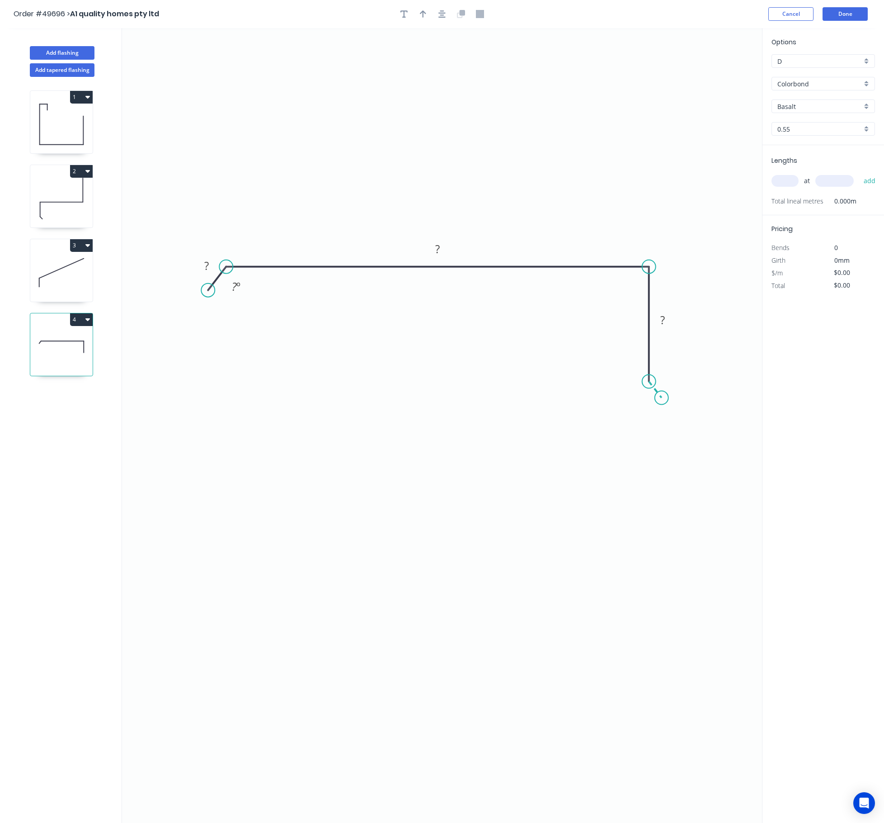
click at [604, 399] on icon "0 ? ? ? ? º" at bounding box center [442, 425] width 640 height 794
click at [604, 399] on circle at bounding box center [662, 398] width 14 height 14
drag, startPoint x: 662, startPoint y: 401, endPoint x: 667, endPoint y: 399, distance: 6.1
click at [604, 399] on circle at bounding box center [667, 400] width 14 height 14
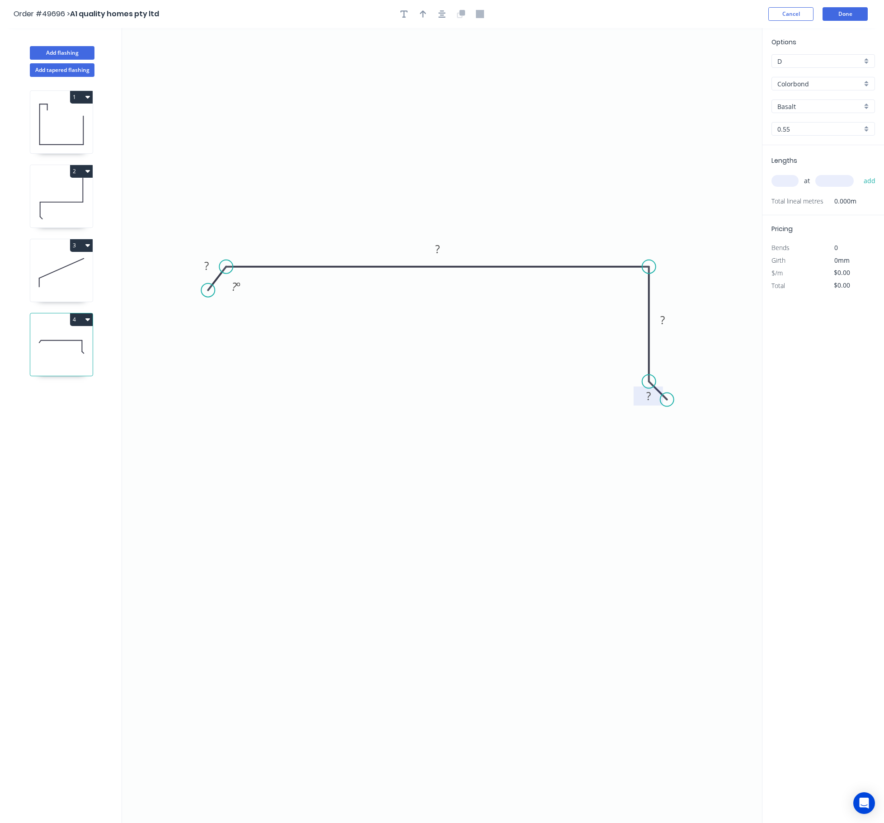
click at [604, 398] on rect at bounding box center [648, 396] width 18 height 13
click at [604, 323] on tspan "?" at bounding box center [662, 319] width 5 height 15
click at [446, 249] on rect at bounding box center [437, 249] width 18 height 13
click at [441, 249] on rect at bounding box center [437, 249] width 18 height 13
drag, startPoint x: 441, startPoint y: 249, endPoint x: 430, endPoint y: 250, distance: 11.0
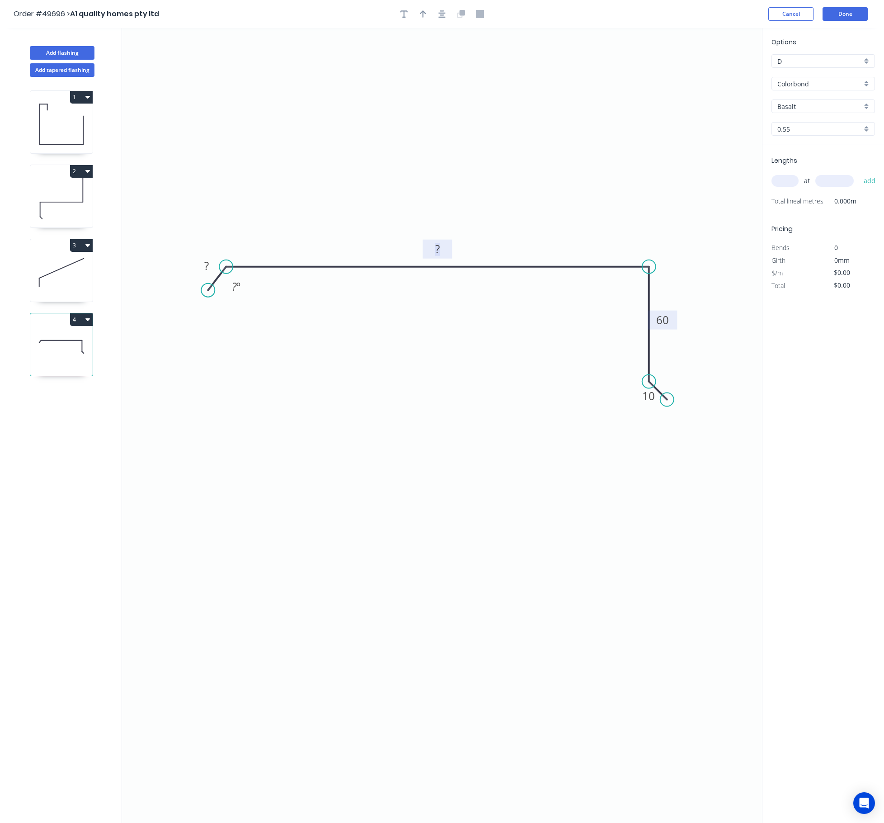
click at [430, 250] on rect at bounding box center [437, 249] width 18 height 13
drag, startPoint x: 205, startPoint y: 294, endPoint x: 206, endPoint y: 288, distance: 5.5
click at [206, 288] on circle at bounding box center [206, 287] width 14 height 14
click at [211, 259] on rect at bounding box center [206, 263] width 18 height 13
drag, startPoint x: 309, startPoint y: 371, endPoint x: 318, endPoint y: 359, distance: 14.8
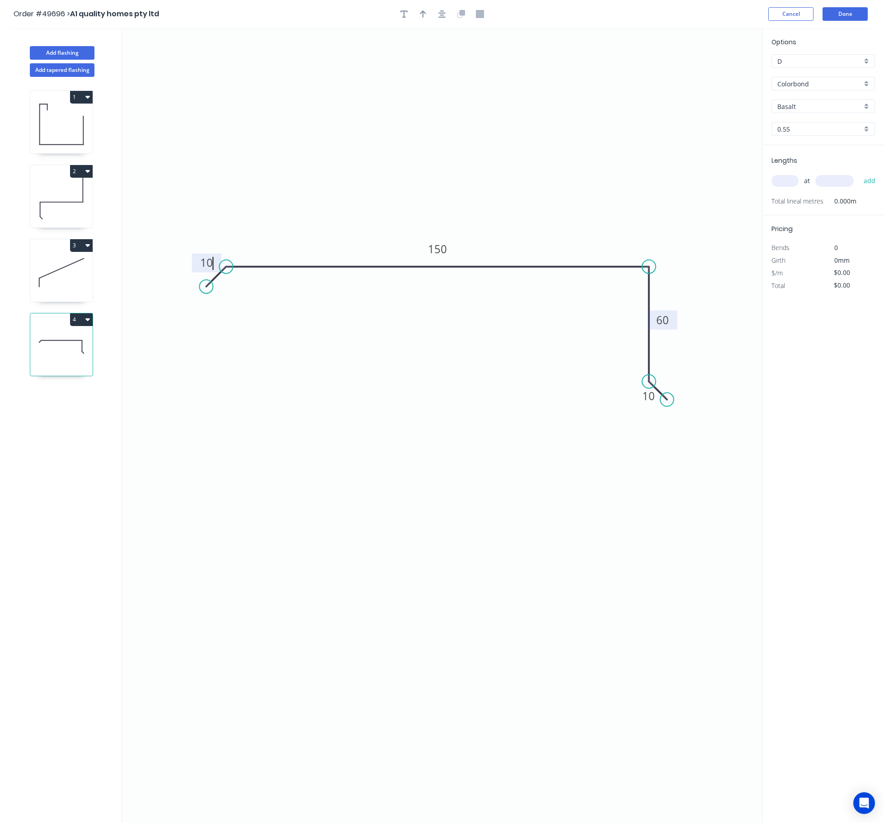
click at [309, 366] on icon "0 10 150 60 10" at bounding box center [442, 425] width 640 height 794
type input "$9.63"
click at [604, 105] on input "Basalt" at bounding box center [819, 106] width 85 height 9
click at [419, 14] on button "button" at bounding box center [423, 14] width 14 height 14
drag, startPoint x: 719, startPoint y: 73, endPoint x: 488, endPoint y: 171, distance: 250.3
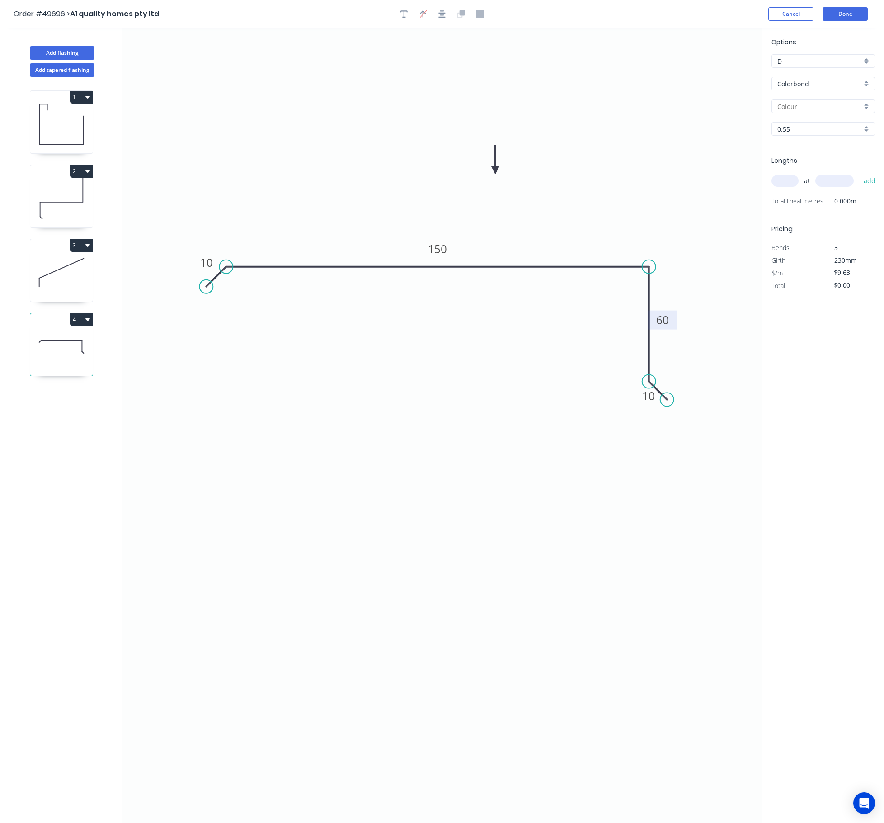
click at [491, 171] on icon at bounding box center [495, 159] width 8 height 29
click at [604, 106] on input "text" at bounding box center [819, 106] width 85 height 9
click at [604, 125] on div "Woodland Grey" at bounding box center [823, 124] width 103 height 16
type input "Woodland Grey"
click at [604, 180] on input "text" at bounding box center [784, 181] width 27 height 12
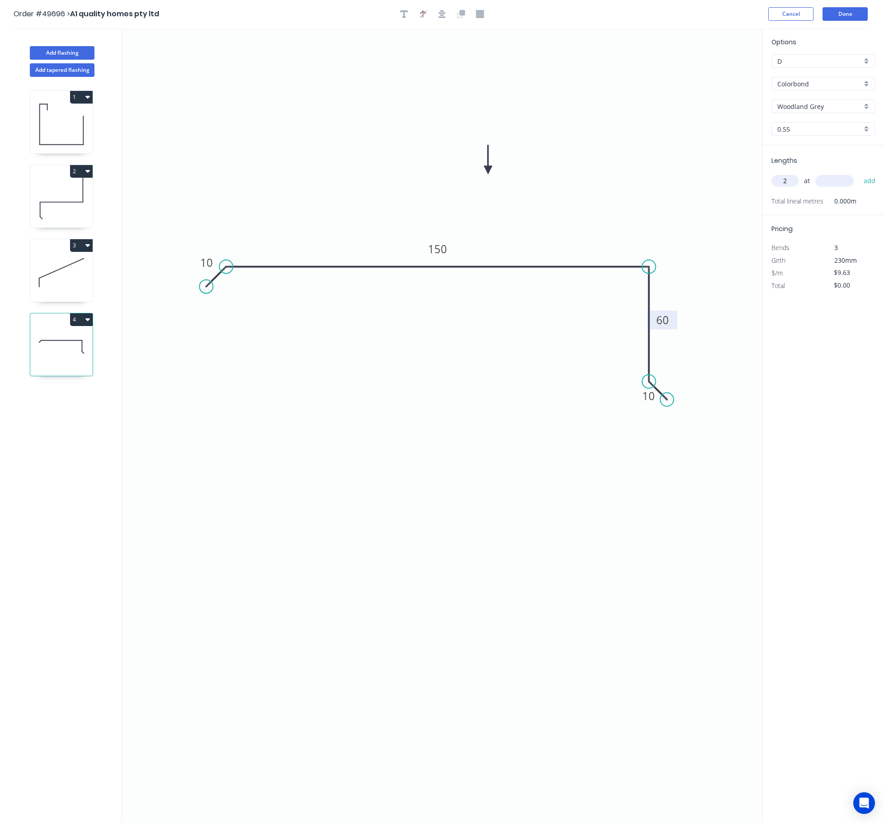
type input "2"
click at [604, 180] on input "text" at bounding box center [834, 181] width 38 height 12
type input "2100"
click at [604, 173] on button "add" at bounding box center [869, 180] width 21 height 15
type input "$40.45"
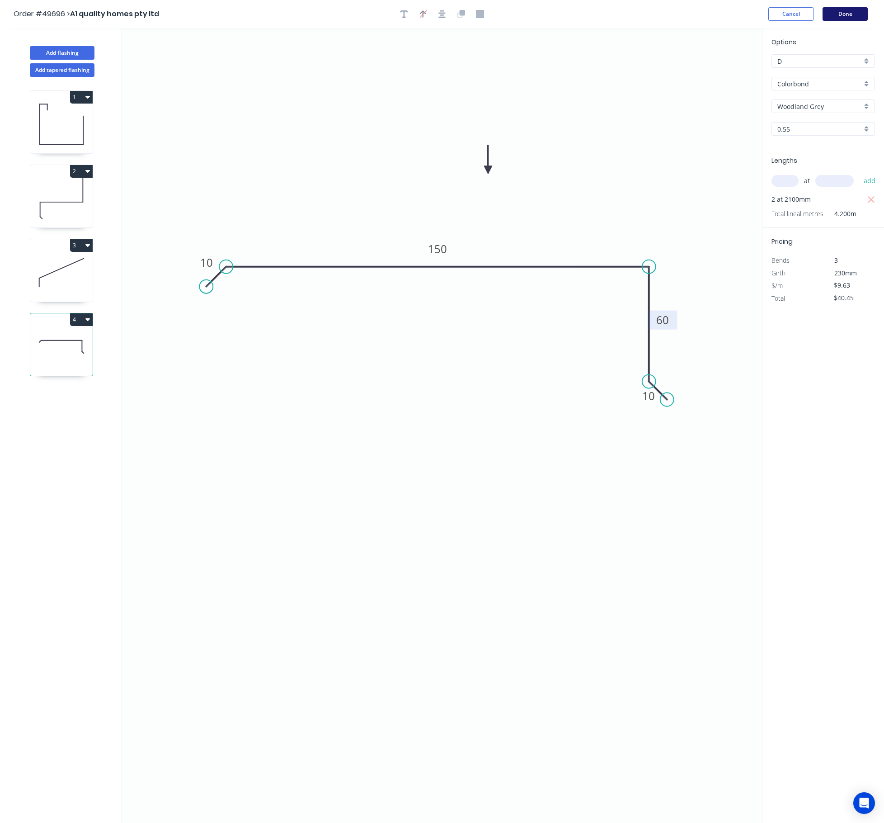
click at [604, 7] on button "Done" at bounding box center [845, 14] width 45 height 14
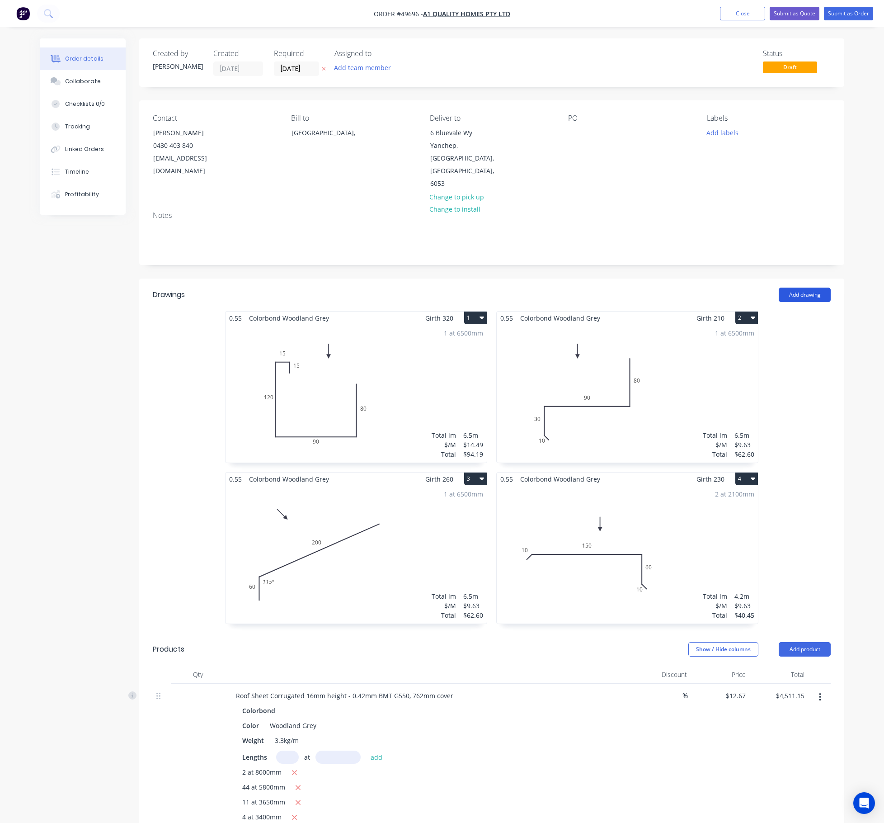
click at [604, 287] on button "Add drawing" at bounding box center [805, 294] width 52 height 14
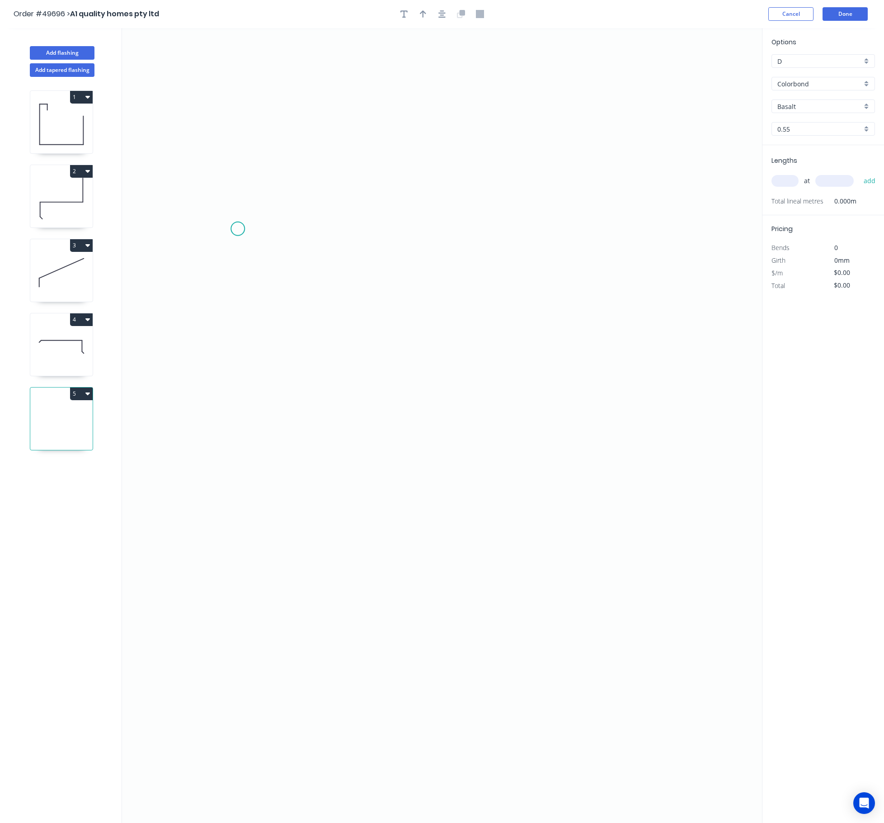
click at [238, 230] on icon "0" at bounding box center [442, 425] width 640 height 794
click at [246, 382] on icon "0" at bounding box center [442, 425] width 640 height 794
click at [604, 512] on icon "0 ?" at bounding box center [442, 425] width 640 height 794
click at [604, 536] on icon "0 ? ? ? º" at bounding box center [442, 425] width 640 height 794
click at [604, 536] on circle at bounding box center [627, 535] width 14 height 14
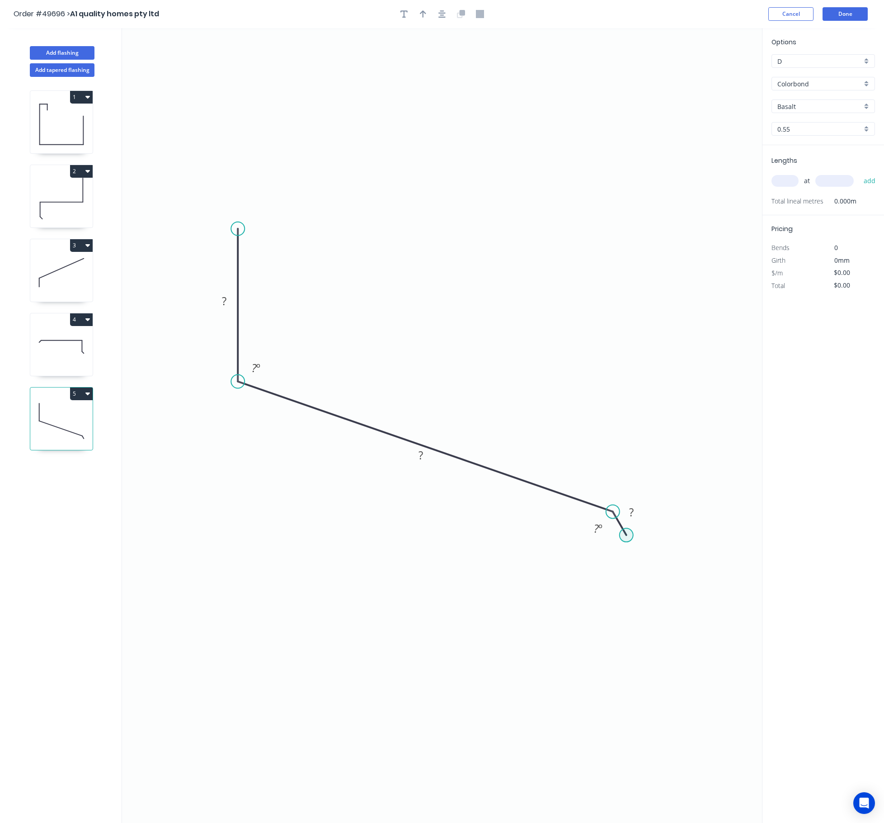
click at [604, 536] on circle at bounding box center [627, 535] width 14 height 14
click at [604, 538] on circle at bounding box center [627, 535] width 14 height 14
click at [604, 517] on g "?" at bounding box center [631, 511] width 18 height 15
click at [590, 534] on rect at bounding box center [598, 528] width 18 height 13
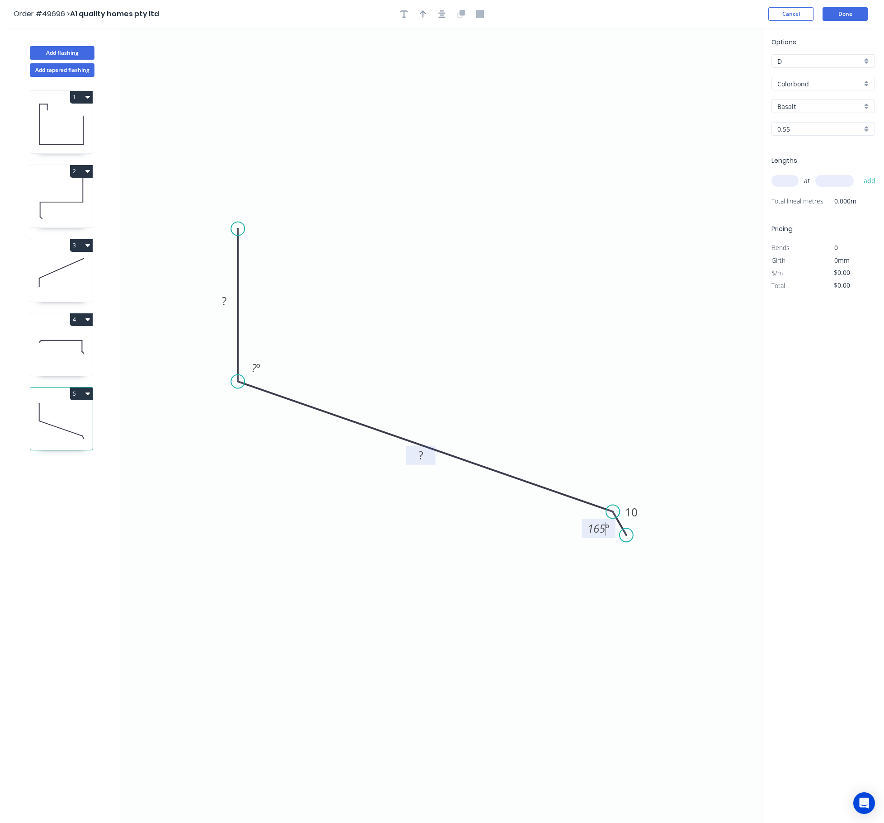
click at [428, 456] on rect at bounding box center [421, 455] width 18 height 13
click at [254, 371] on tspan "?" at bounding box center [254, 367] width 5 height 15
click at [219, 302] on rect at bounding box center [224, 301] width 18 height 13
click at [427, 15] on button "button" at bounding box center [423, 14] width 14 height 14
type input "$9.11"
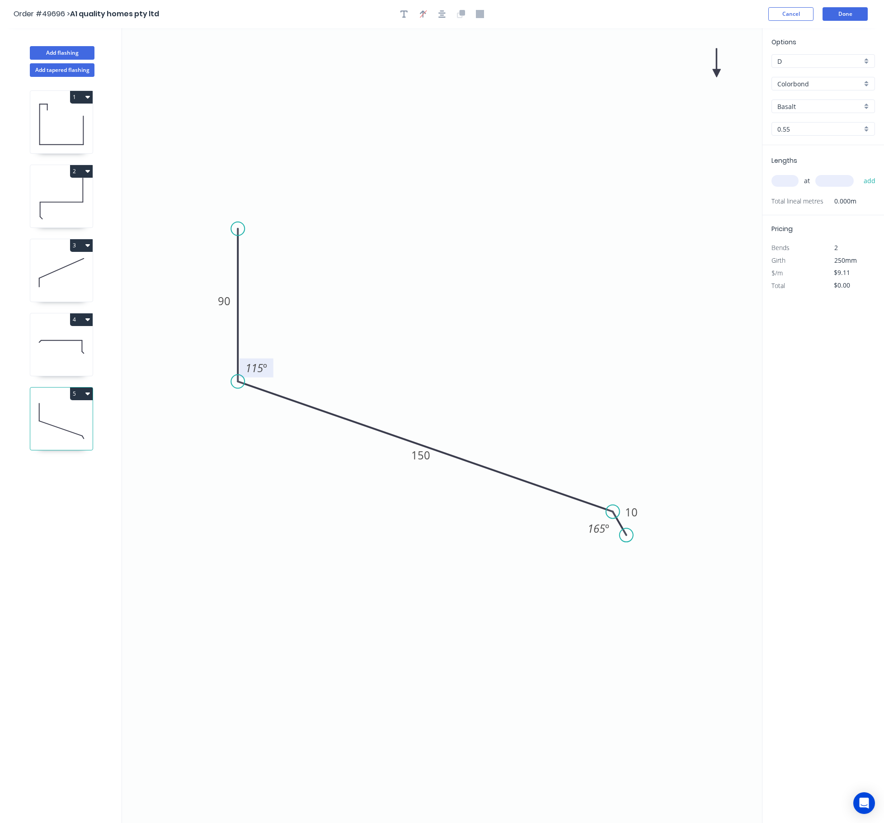
drag, startPoint x: 715, startPoint y: 70, endPoint x: 632, endPoint y: 120, distance: 97.3
click at [555, 171] on icon "0 90 150 10 115 º 165 º" at bounding box center [442, 425] width 640 height 794
click at [604, 71] on icon "0 90 150 10 115 º 165 º" at bounding box center [442, 425] width 640 height 794
drag, startPoint x: 715, startPoint y: 71, endPoint x: 635, endPoint y: 125, distance: 96.5
click at [590, 171] on icon "0 90 150 10 115 º 165 º" at bounding box center [442, 425] width 640 height 794
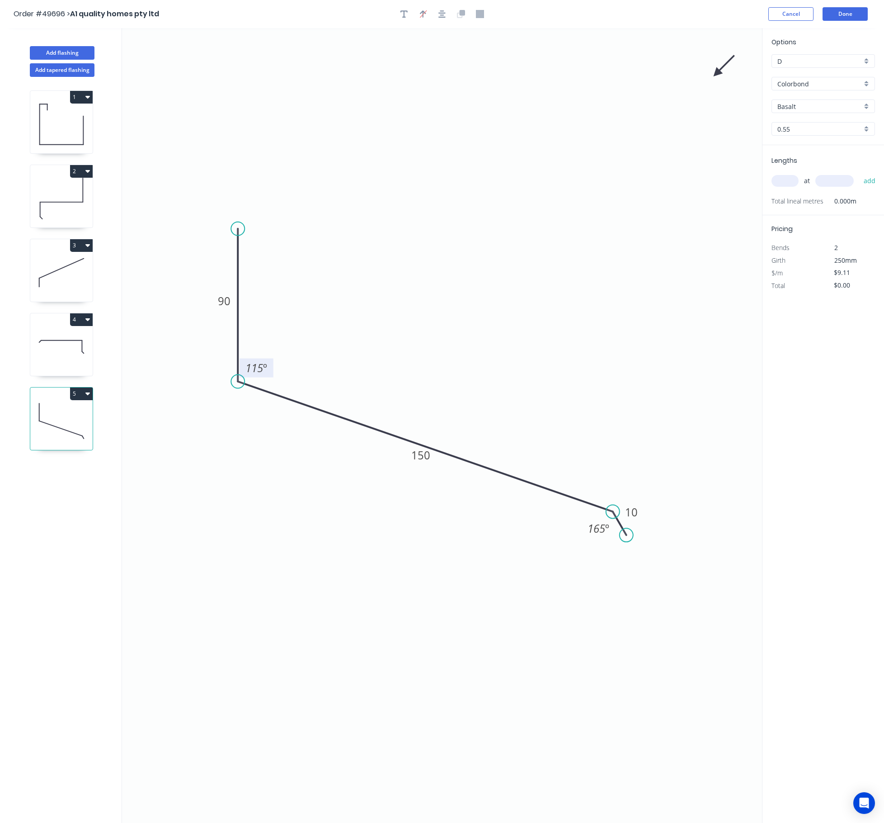
drag, startPoint x: 719, startPoint y: 64, endPoint x: 699, endPoint y: 95, distance: 37.1
click at [604, 95] on icon "0 90 150 10 115 º 165 º" at bounding box center [442, 425] width 640 height 794
drag, startPoint x: 715, startPoint y: 72, endPoint x: 511, endPoint y: 285, distance: 294.7
click at [511, 285] on icon at bounding box center [517, 274] width 26 height 26
click at [559, 152] on icon "0 90 150 10 115 º 165 º" at bounding box center [442, 425] width 640 height 794
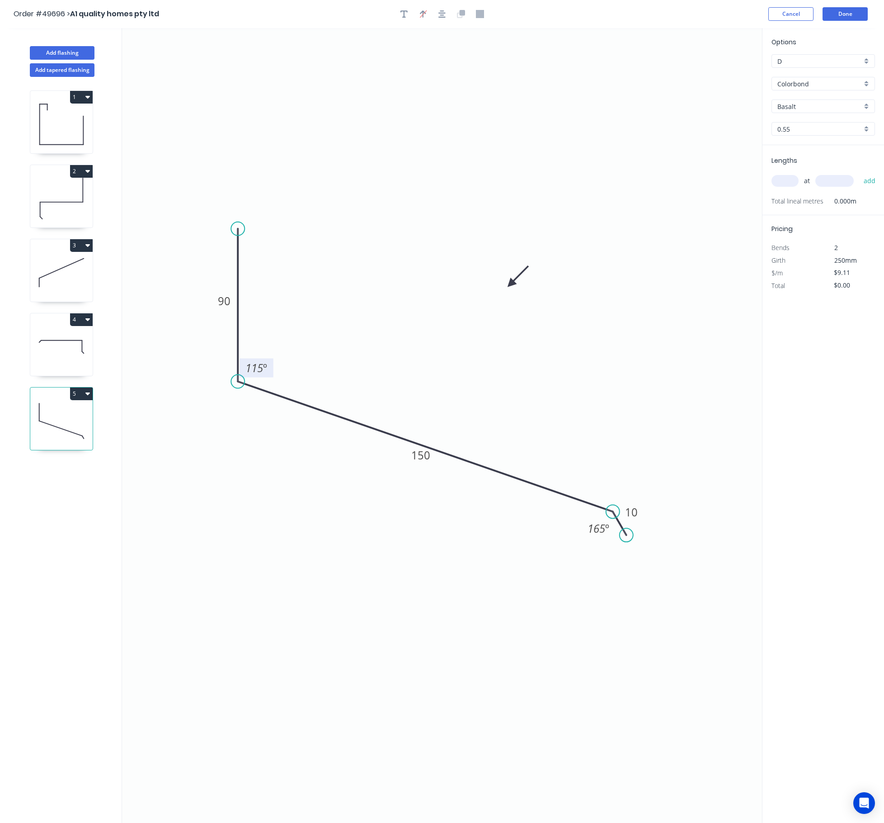
click at [604, 106] on input "Basalt" at bounding box center [819, 106] width 85 height 9
click at [604, 128] on div "Woodland Grey" at bounding box center [823, 124] width 103 height 16
type input "Woodland Grey"
click at [604, 186] on input "text" at bounding box center [784, 181] width 27 height 12
type input "1"
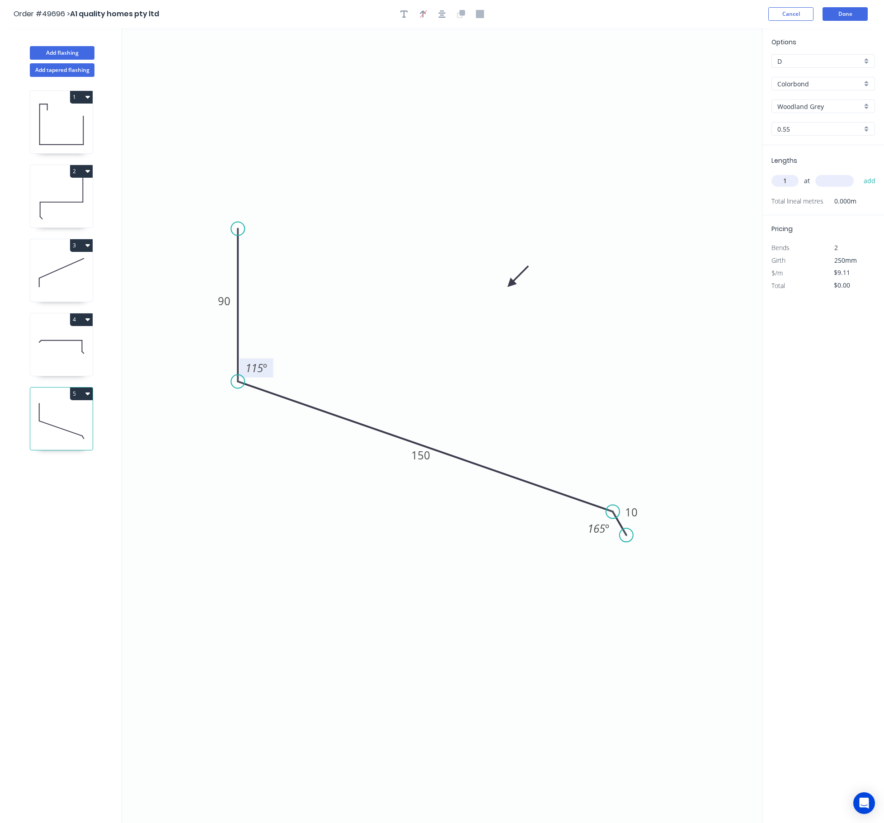
click at [604, 179] on input "text" at bounding box center [834, 181] width 38 height 12
type input "3500"
click at [604, 173] on button "add" at bounding box center [869, 180] width 21 height 15
type input "$31.89"
click at [604, 7] on button "Done" at bounding box center [845, 14] width 45 height 14
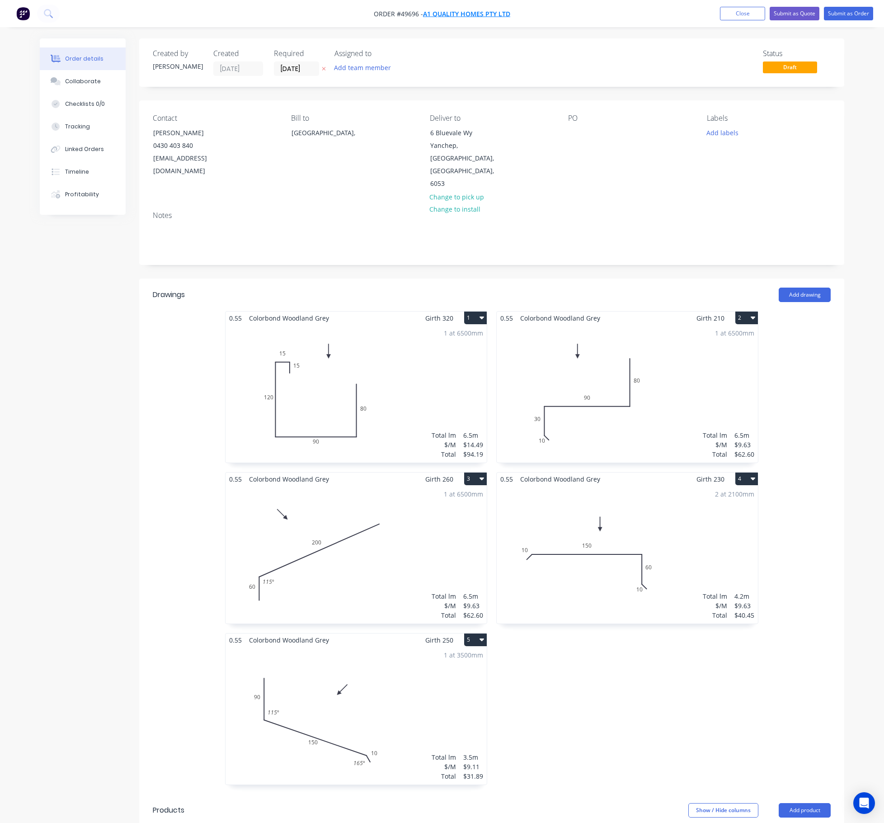
click at [445, 11] on span "A1 quality homes pty ltd" at bounding box center [466, 13] width 87 height 9
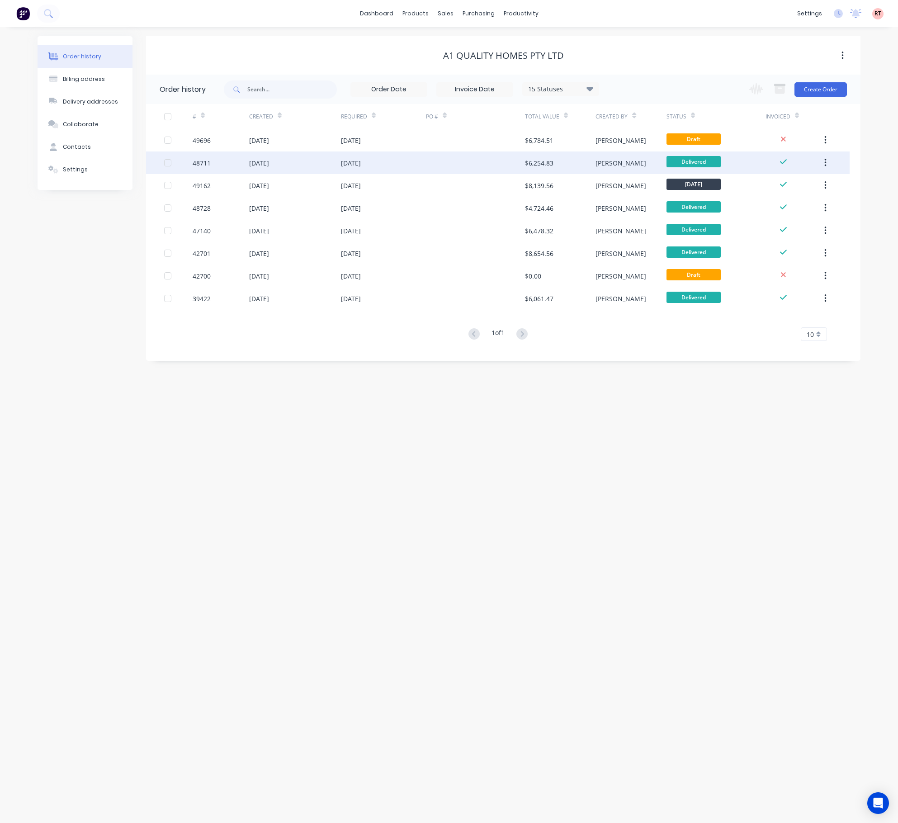
click at [415, 165] on div "[DATE]" at bounding box center [383, 162] width 85 height 23
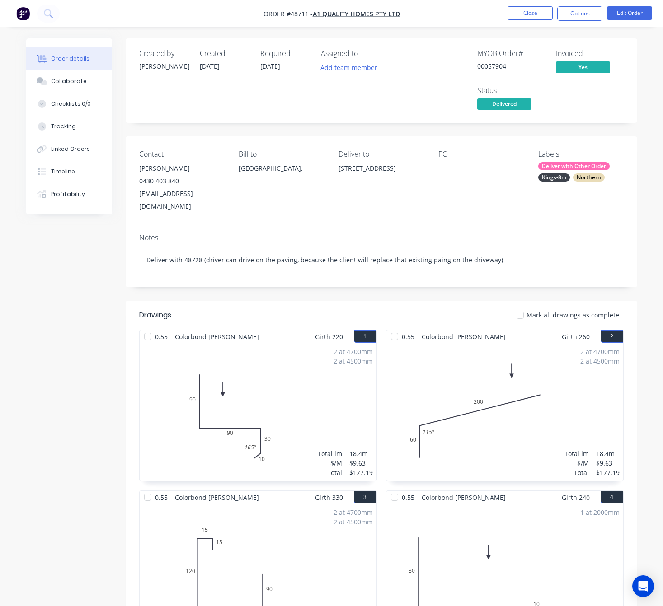
click at [333, 7] on nav "Order #48711 - A1 quality homes pty ltd Close Options Edit Order" at bounding box center [331, 13] width 663 height 27
click at [343, 12] on span "A1 quality homes pty ltd" at bounding box center [356, 13] width 87 height 9
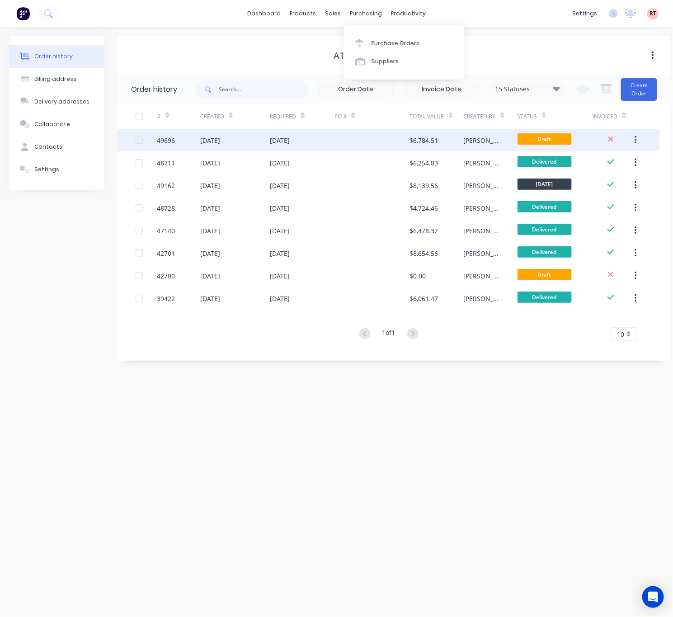
click at [367, 146] on div at bounding box center [371, 140] width 75 height 23
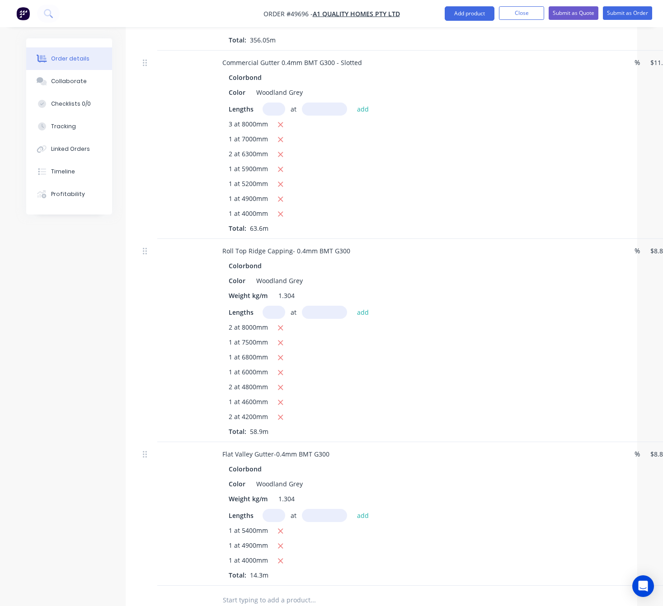
scroll to position [1152, 0]
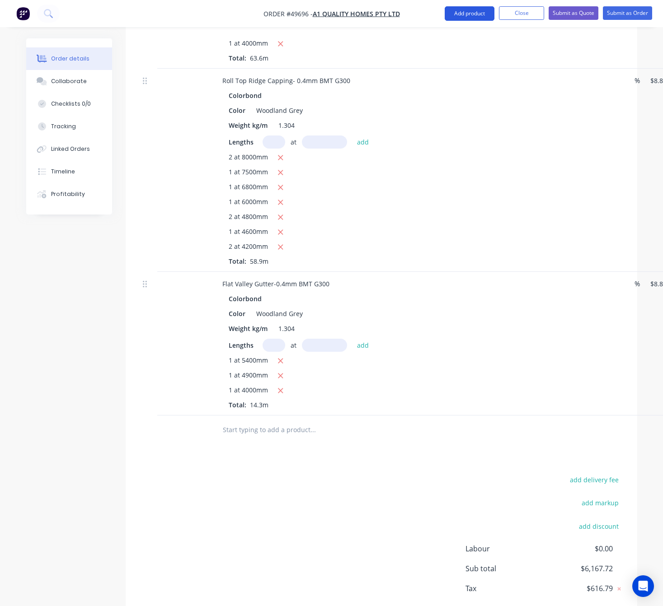
click at [458, 18] on button "Add product" at bounding box center [470, 13] width 50 height 14
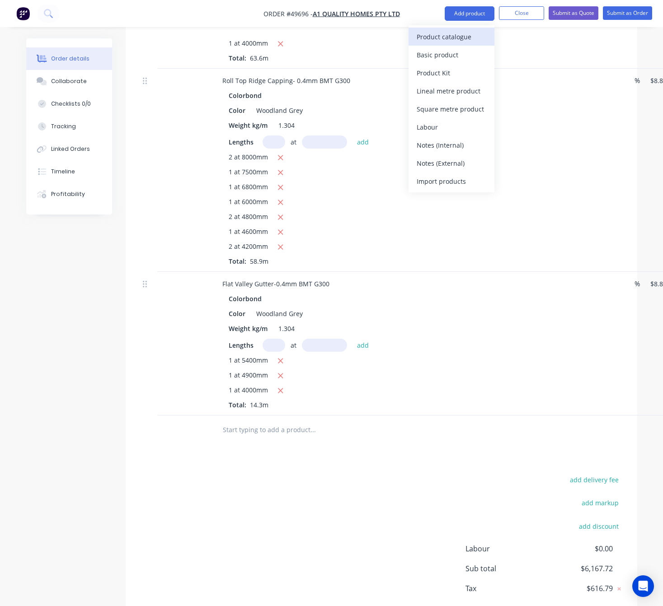
click at [466, 37] on div "Product catalogue" at bounding box center [452, 36] width 70 height 13
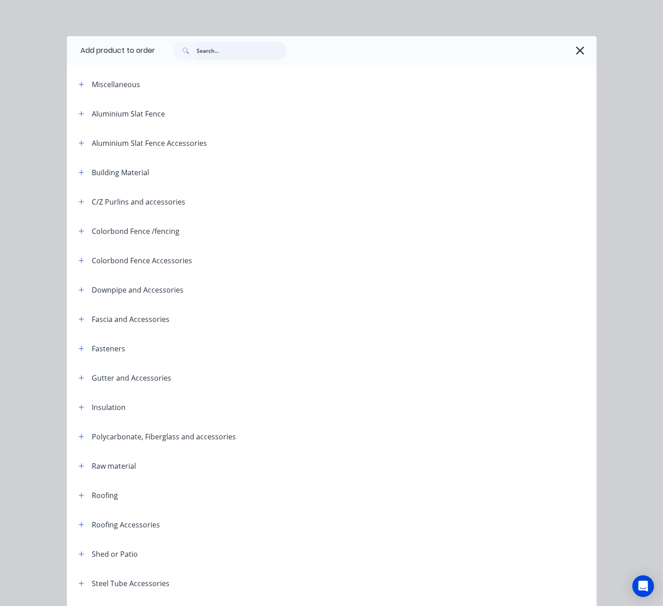
click at [218, 50] on input "text" at bounding box center [241, 51] width 89 height 18
type input "flume"
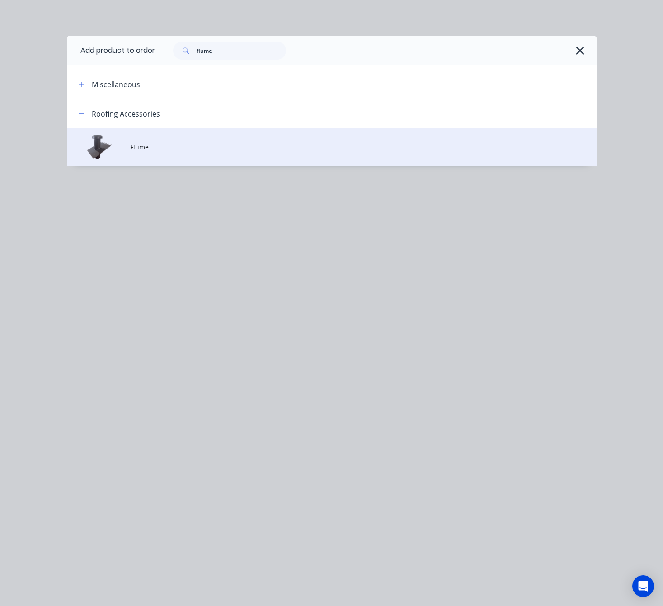
click at [198, 152] on td "Flume" at bounding box center [363, 147] width 466 height 38
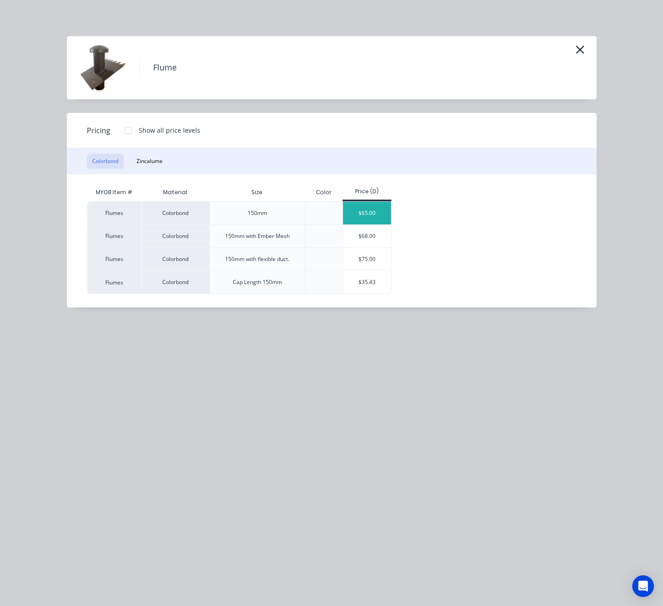
click at [357, 216] on div "$65.00" at bounding box center [367, 213] width 48 height 23
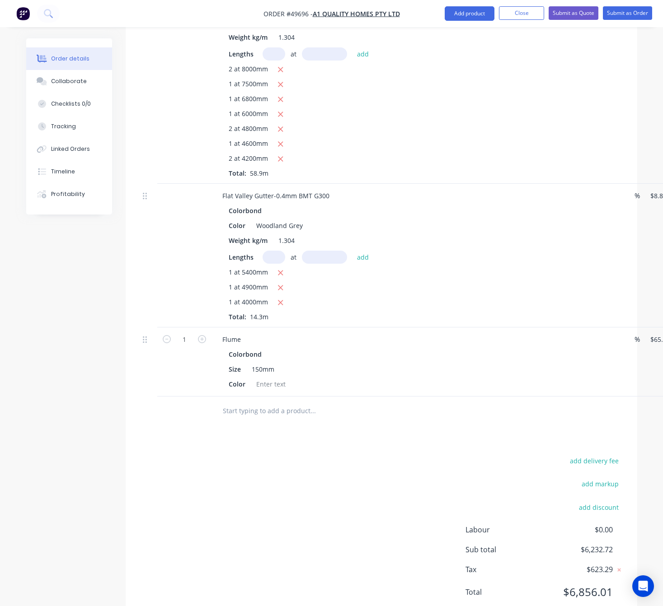
scroll to position [1249, 0]
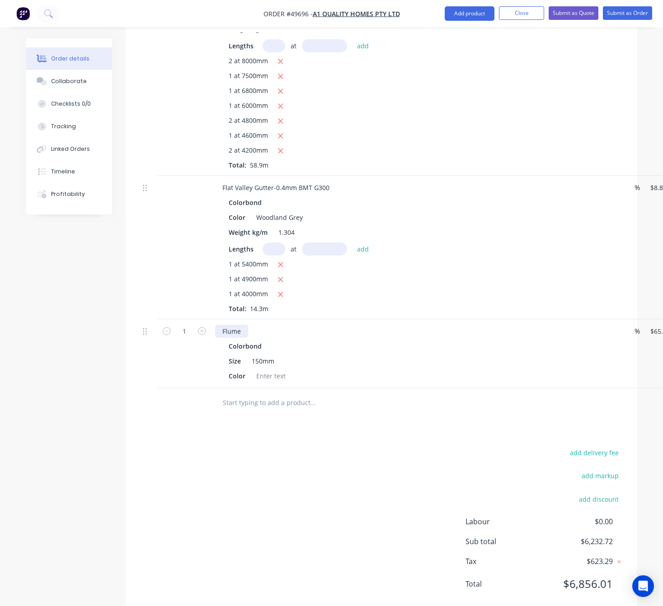
click at [239, 325] on div "Flume" at bounding box center [231, 331] width 33 height 13
click at [245, 447] on div "add delivery fee add markup add discount Labour $0.00 Sub total $6,232.72 Tax $…" at bounding box center [381, 524] width 484 height 155
click at [266, 370] on div at bounding box center [271, 376] width 37 height 13
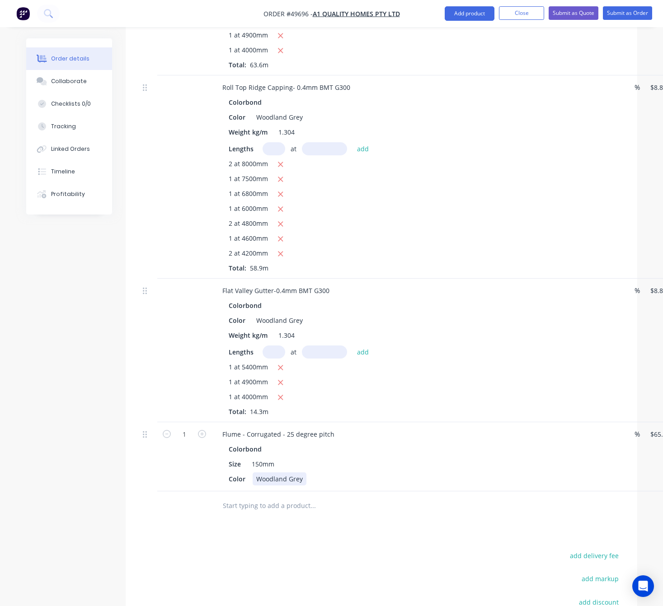
scroll to position [1113, 0]
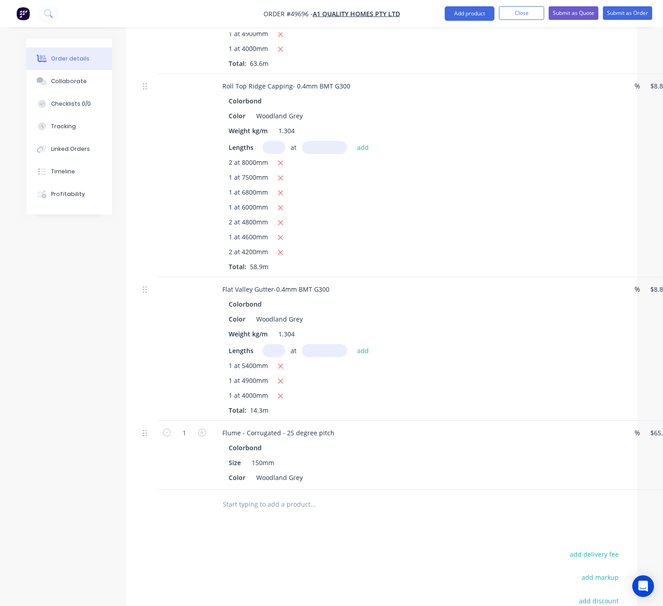
scroll to position [1181, 0]
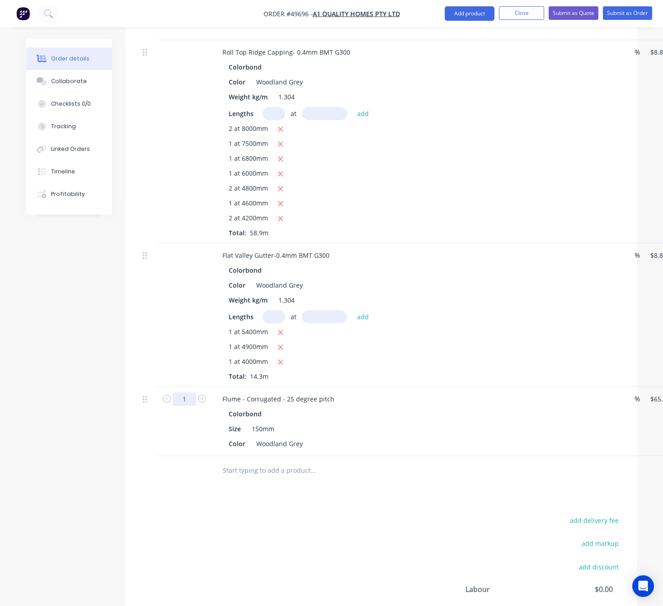
click at [185, 393] on input "1" at bounding box center [185, 400] width 24 height 14
click at [354, 12] on span "A1 quality homes pty ltd" at bounding box center [356, 13] width 87 height 9
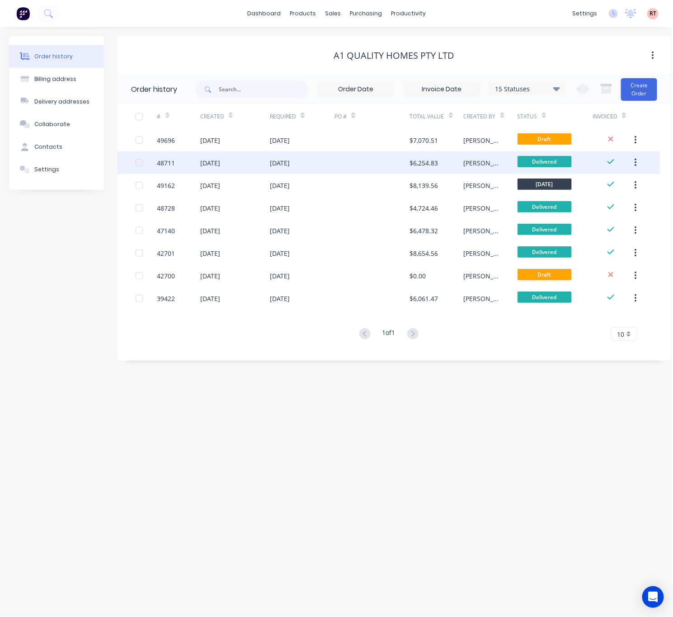
click at [335, 169] on div at bounding box center [371, 162] width 75 height 23
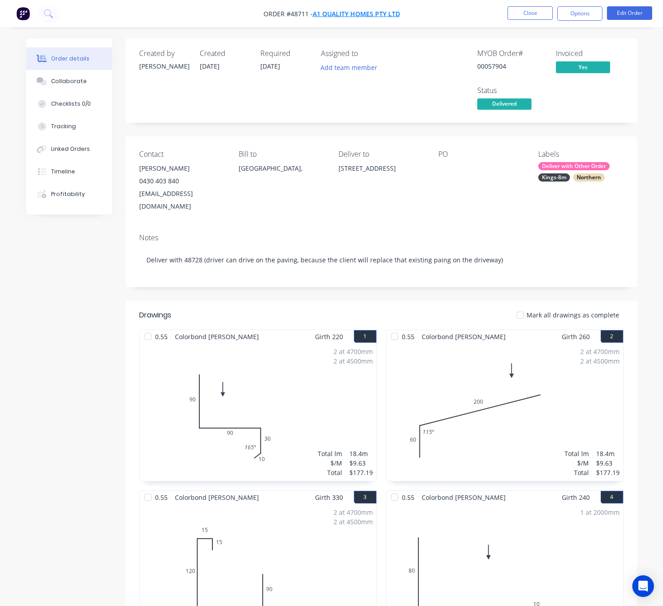
click at [339, 14] on span "A1 quality homes pty ltd" at bounding box center [356, 13] width 87 height 9
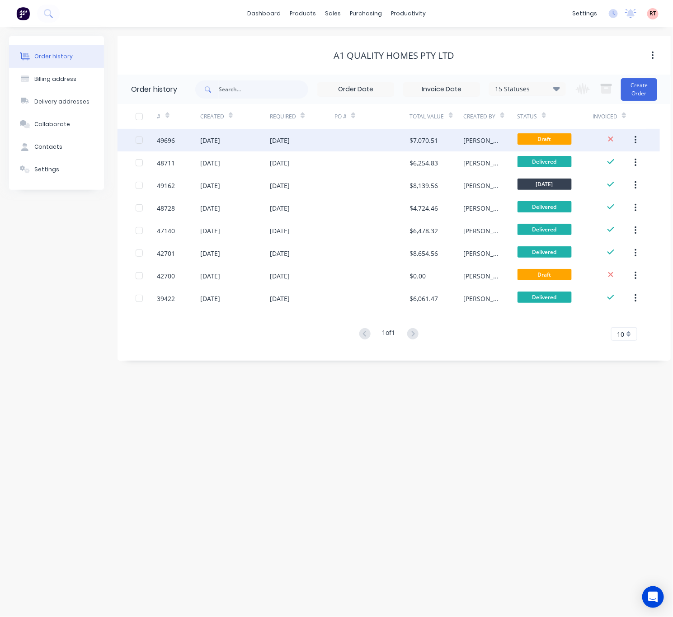
click at [353, 150] on div at bounding box center [371, 140] width 75 height 23
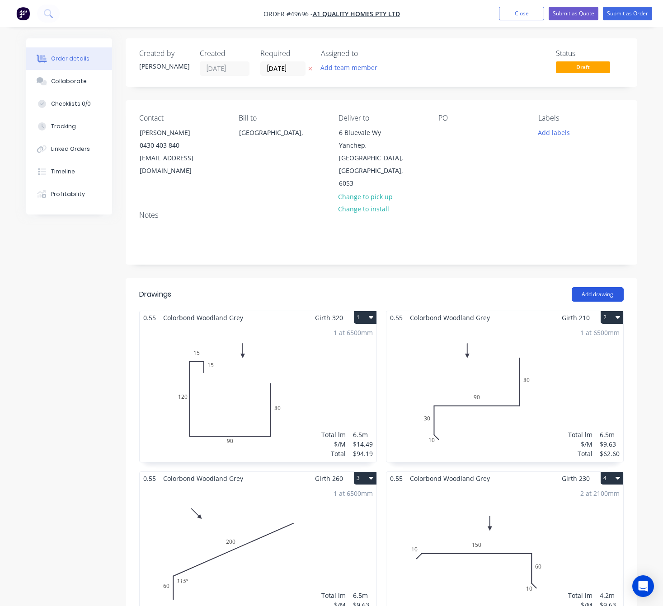
click at [601, 287] on button "Add drawing" at bounding box center [598, 294] width 52 height 14
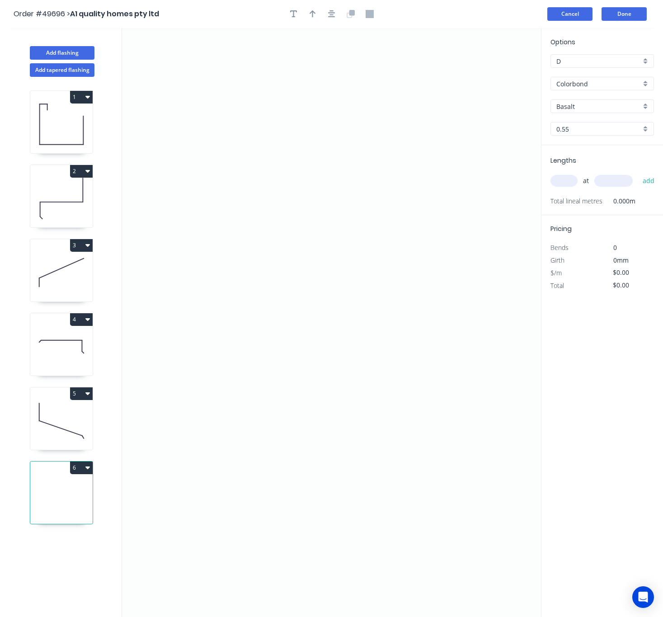
click at [563, 15] on button "Cancel" at bounding box center [569, 14] width 45 height 14
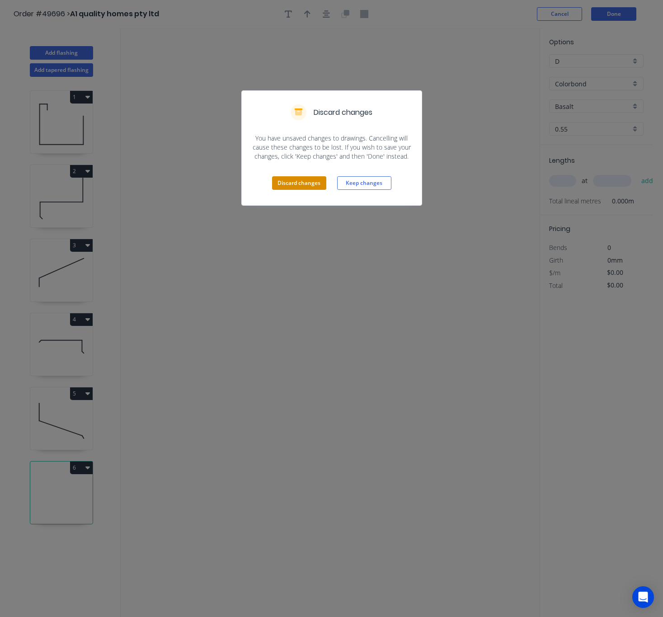
click at [292, 180] on button "Discard changes" at bounding box center [299, 183] width 54 height 14
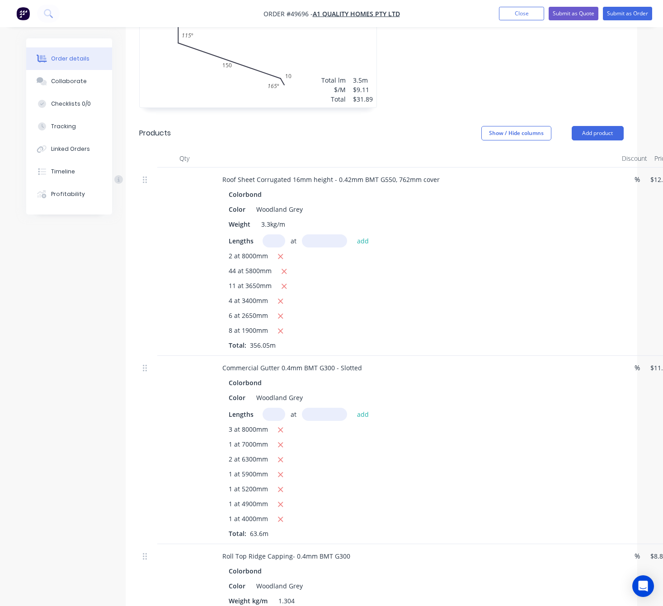
scroll to position [678, 0]
click at [602, 125] on button "Add product" at bounding box center [598, 132] width 52 height 14
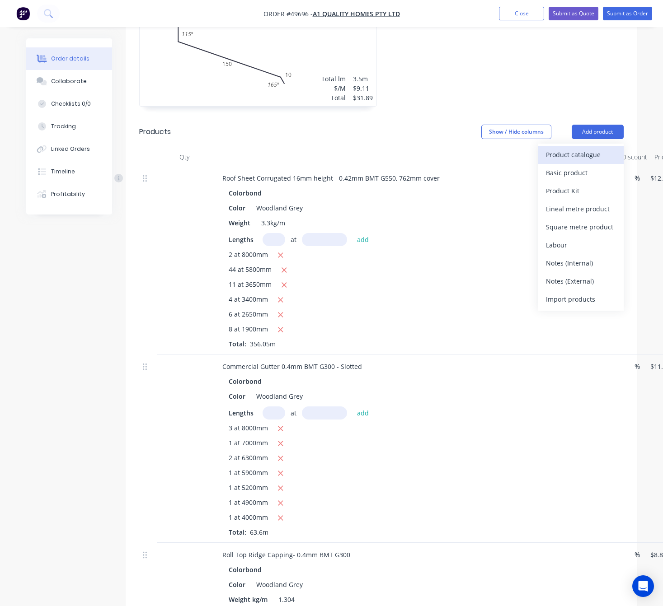
click at [604, 148] on div "Product catalogue" at bounding box center [581, 154] width 70 height 13
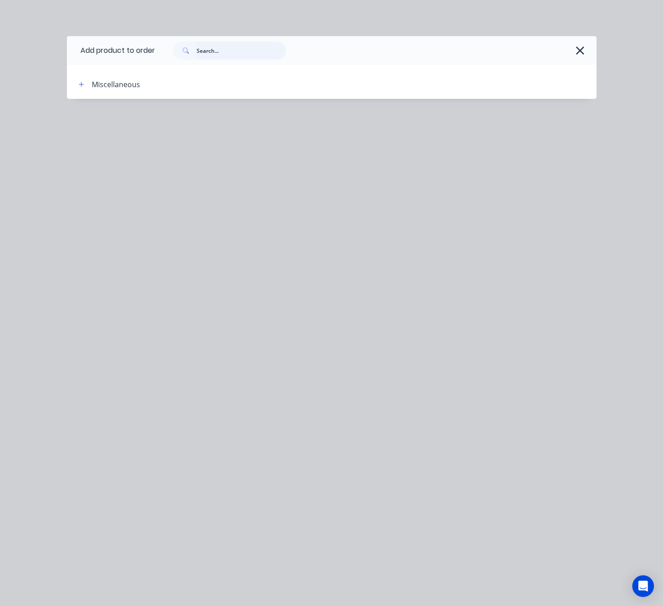
click at [216, 49] on input "text" at bounding box center [241, 51] width 89 height 18
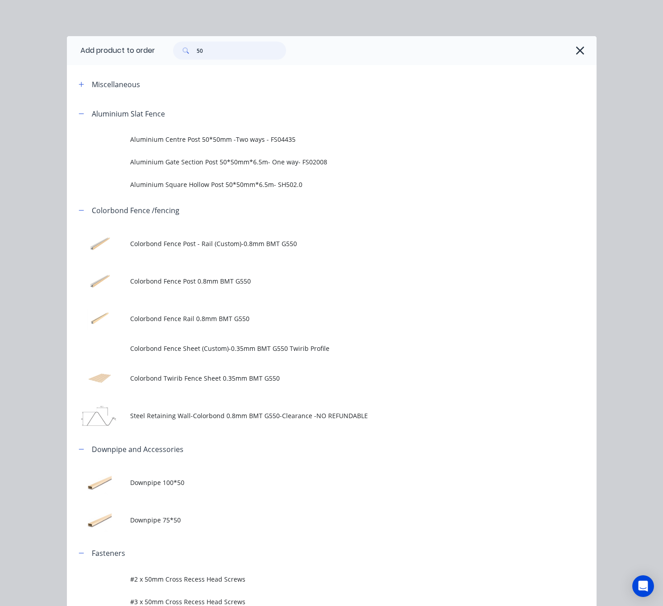
scroll to position [339, 0]
click at [577, 48] on icon "button" at bounding box center [580, 51] width 8 height 8
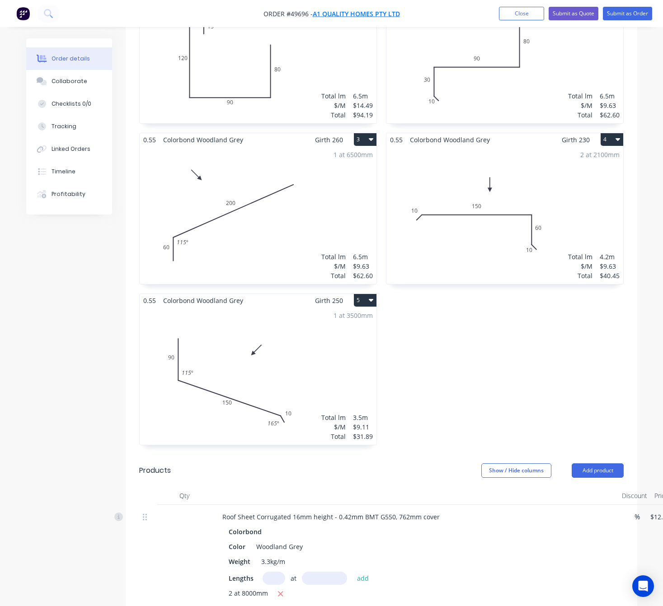
click at [350, 13] on span "A1 quality homes pty ltd" at bounding box center [356, 13] width 87 height 9
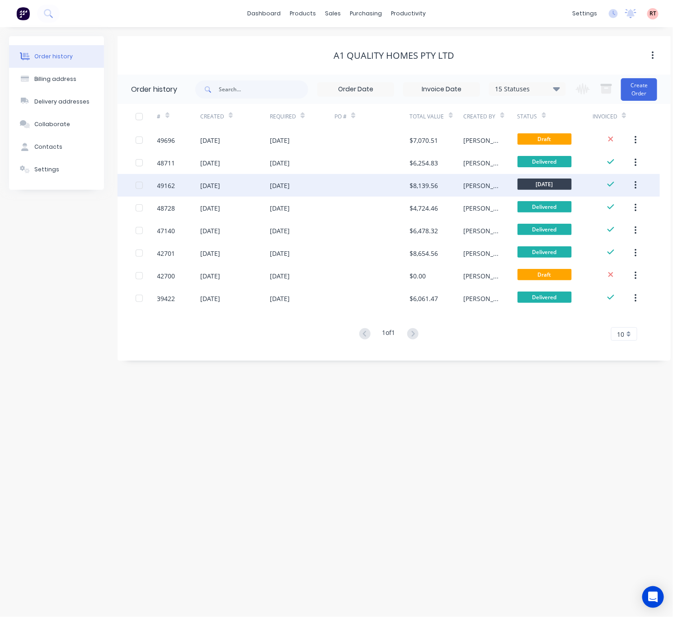
click at [332, 191] on div "26 Sep 2025" at bounding box center [302, 185] width 65 height 23
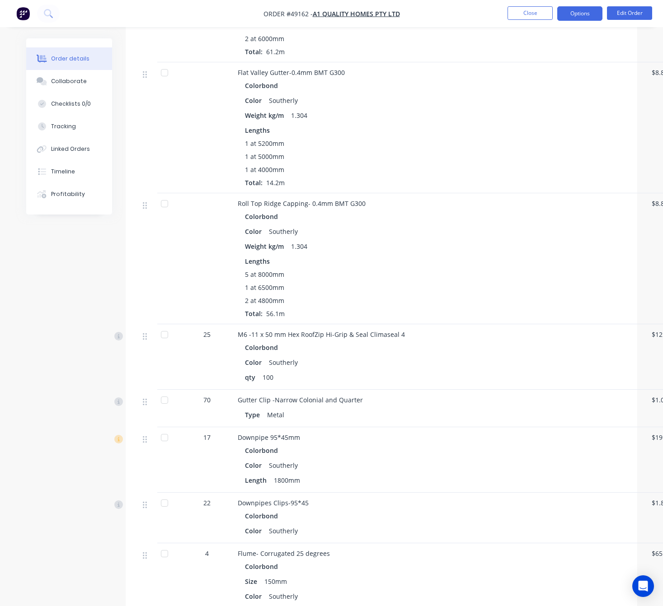
scroll to position [807, 0]
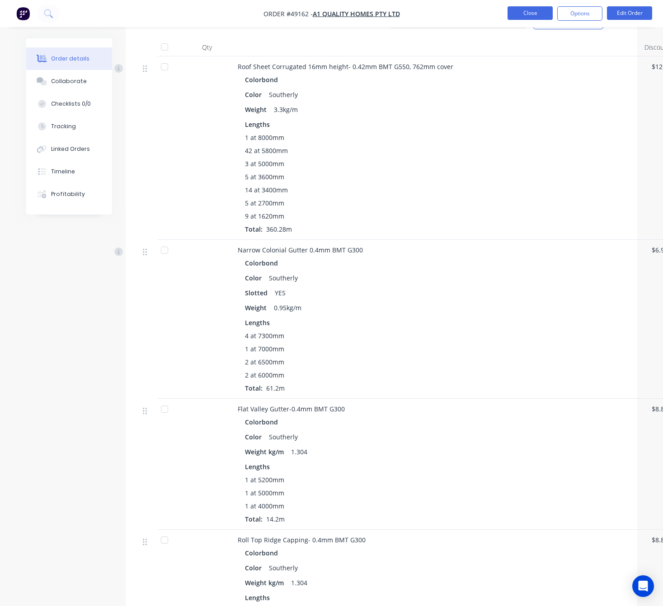
click at [529, 16] on button "Close" at bounding box center [530, 13] width 45 height 14
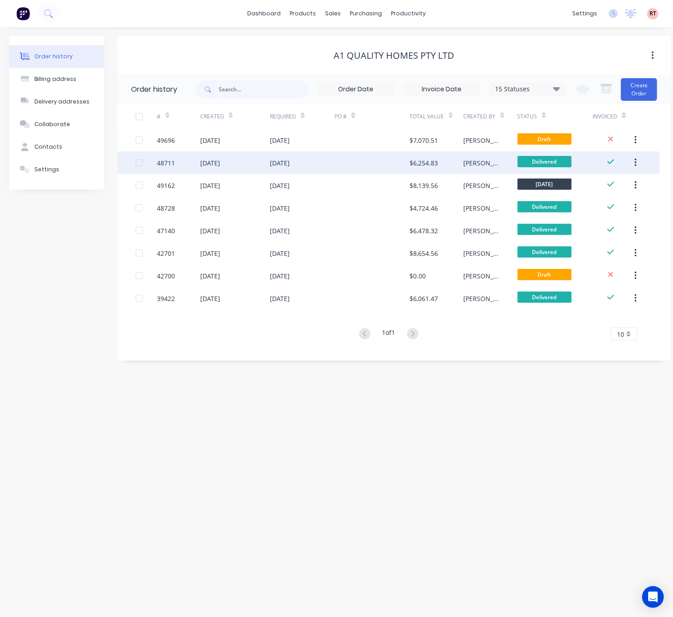
click at [353, 171] on div at bounding box center [371, 162] width 75 height 23
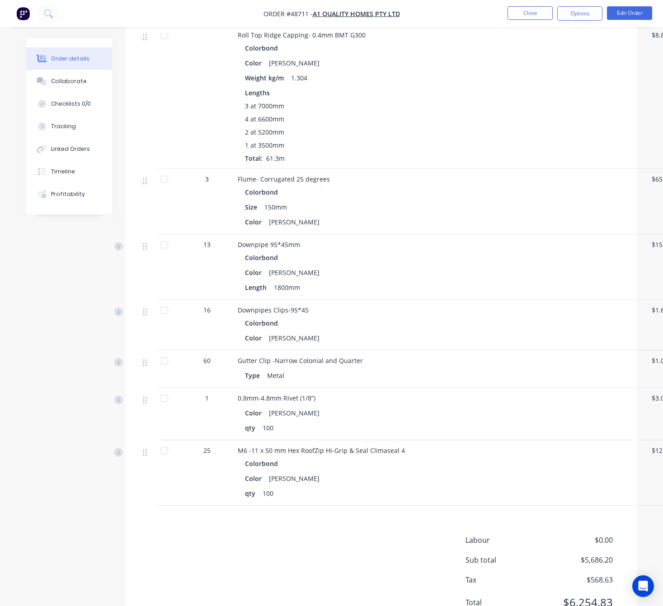
scroll to position [1128, 0]
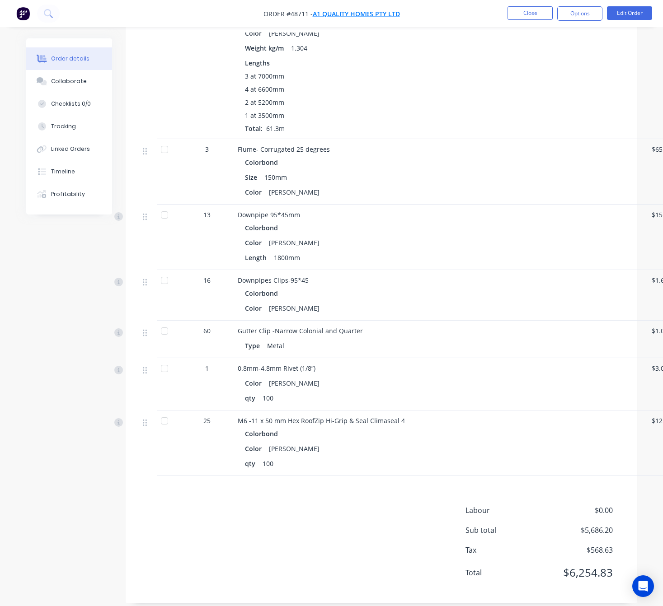
click at [354, 9] on span "A1 quality homes pty ltd" at bounding box center [356, 13] width 87 height 9
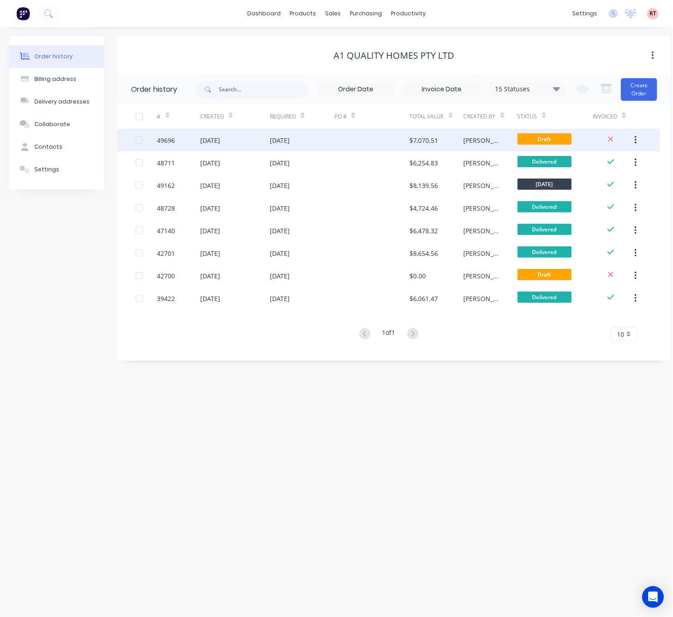
click at [348, 142] on div at bounding box center [371, 140] width 75 height 23
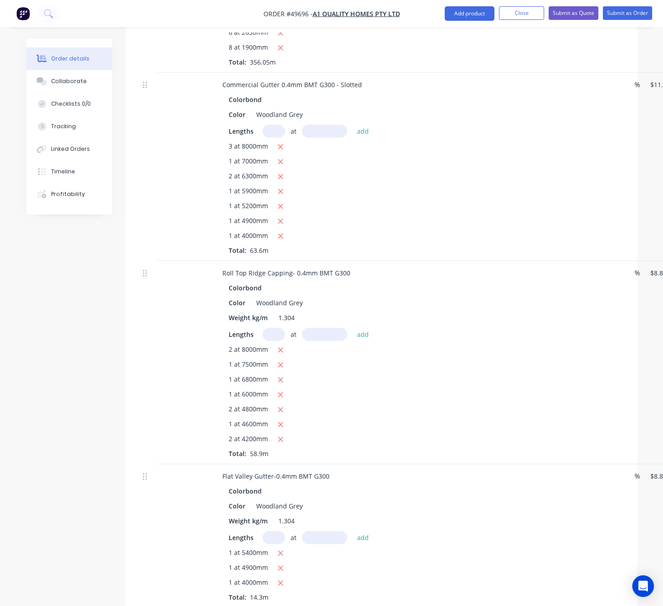
scroll to position [1249, 0]
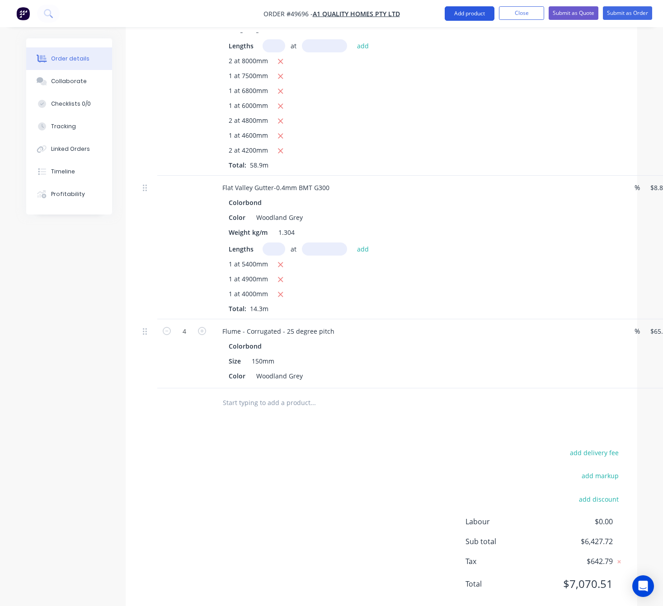
click at [458, 18] on button "Add product" at bounding box center [470, 13] width 50 height 14
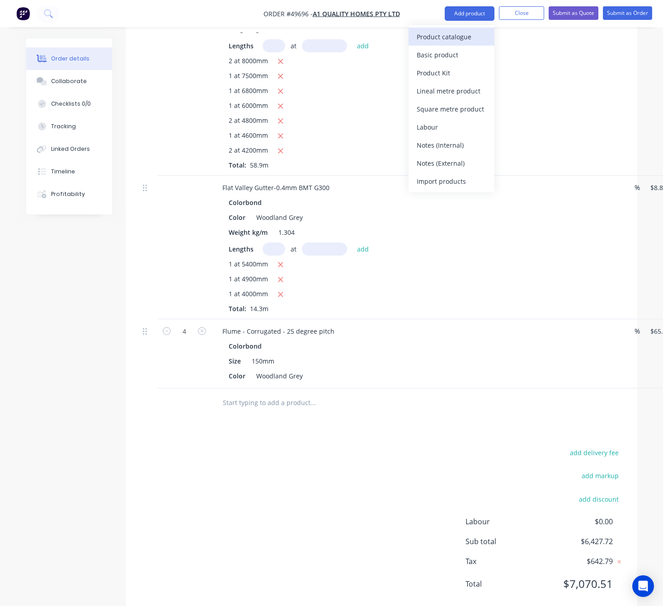
click at [452, 34] on div "Product catalogue" at bounding box center [452, 36] width 70 height 13
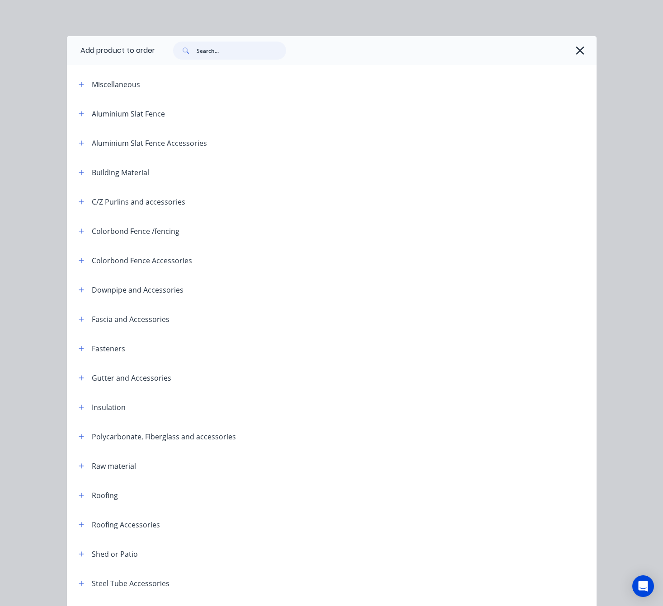
click at [221, 46] on input "text" at bounding box center [241, 51] width 89 height 18
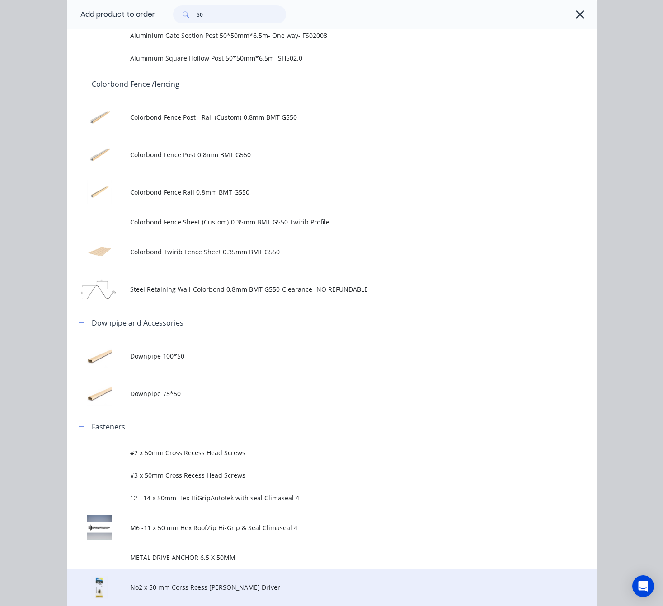
scroll to position [339, 0]
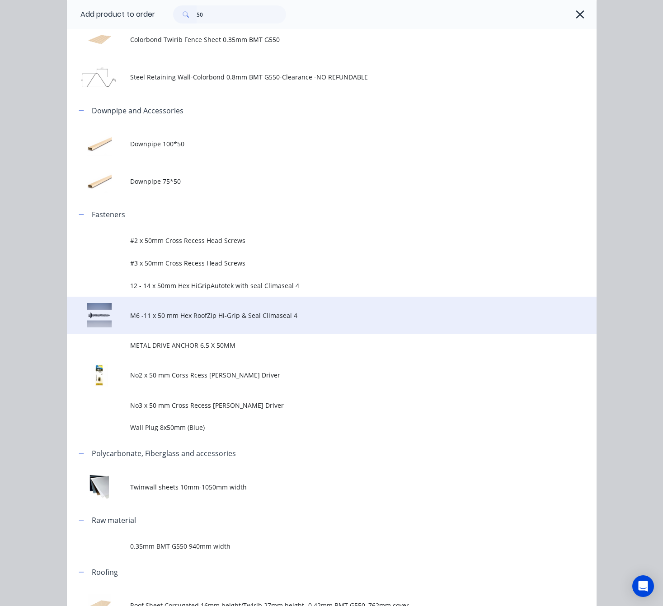
click at [226, 320] on span "M6 -11 x 50 mm Hex RoofZip Hi-Grip & Seal Climaseal 4" at bounding box center [316, 315] width 373 height 9
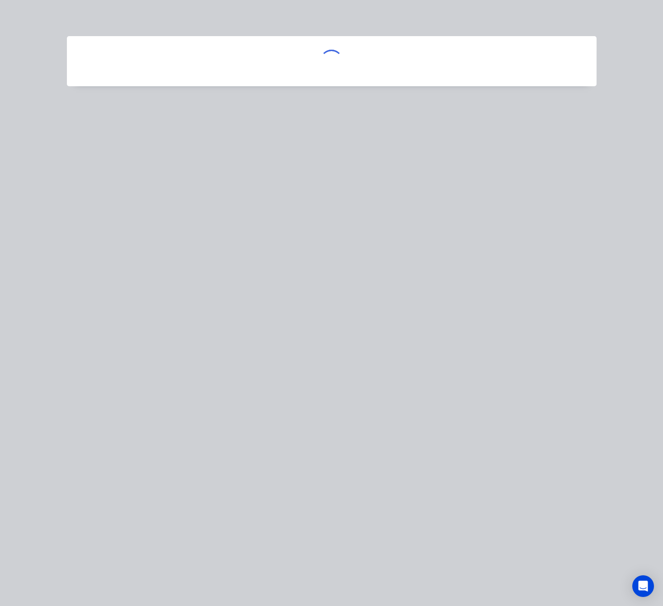
scroll to position [0, 0]
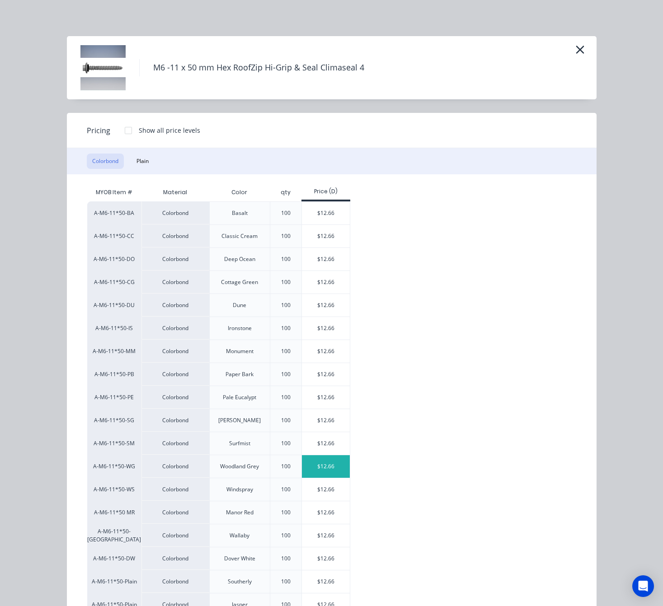
click at [313, 464] on div "$12.66" at bounding box center [326, 467] width 48 height 23
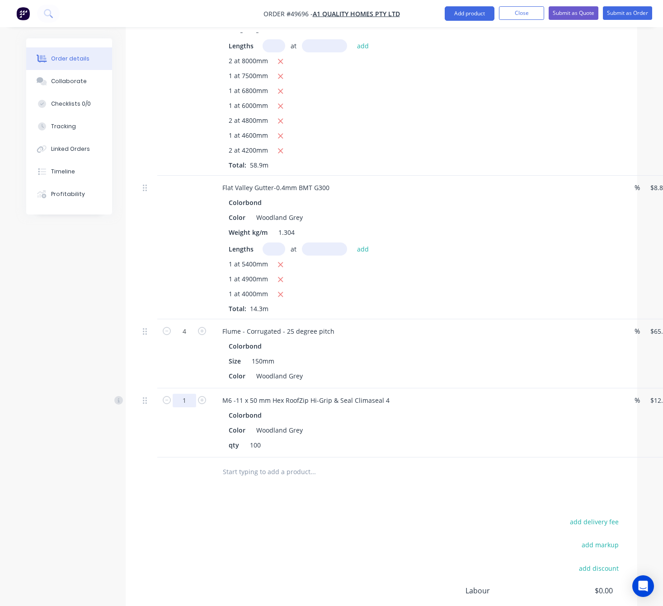
click at [184, 394] on input "1" at bounding box center [185, 401] width 24 height 14
click at [216, 516] on div "add delivery fee add markup add discount Labour $0.00 Sub total $6,440.38 Tax $…" at bounding box center [381, 593] width 484 height 155
click at [461, 17] on button "Add product" at bounding box center [470, 13] width 50 height 14
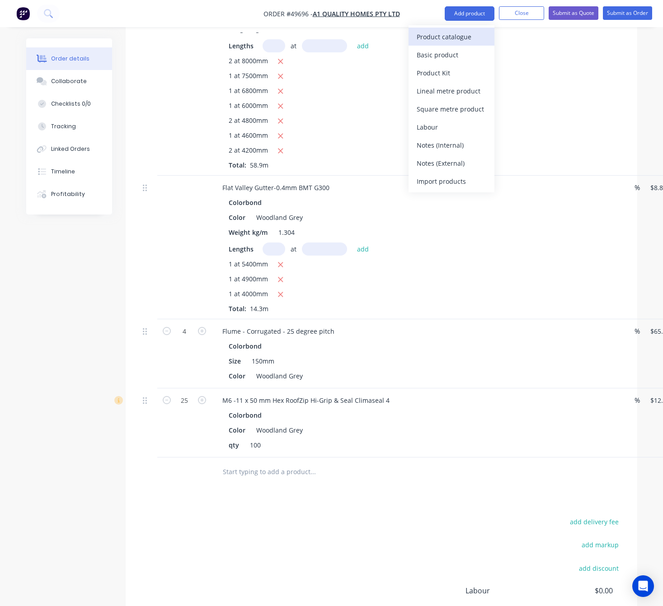
click at [460, 43] on button "Product catalogue" at bounding box center [452, 37] width 86 height 18
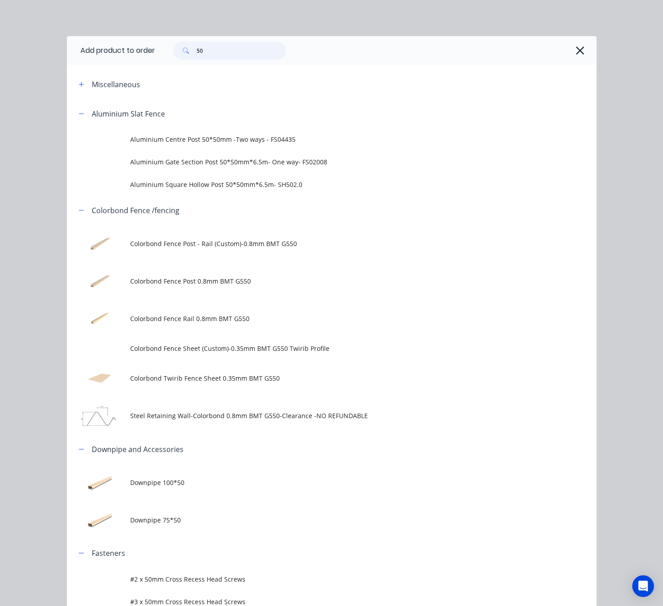
drag, startPoint x: 215, startPoint y: 52, endPoint x: 106, endPoint y: 66, distance: 109.9
click at [127, 61] on header "Add product to order 50" at bounding box center [332, 50] width 530 height 29
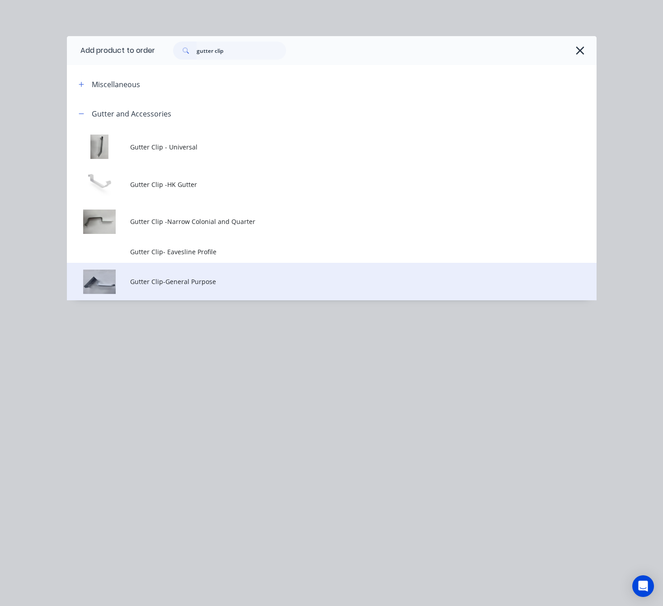
click at [254, 287] on td "Gutter Clip-General Purpose" at bounding box center [363, 282] width 466 height 38
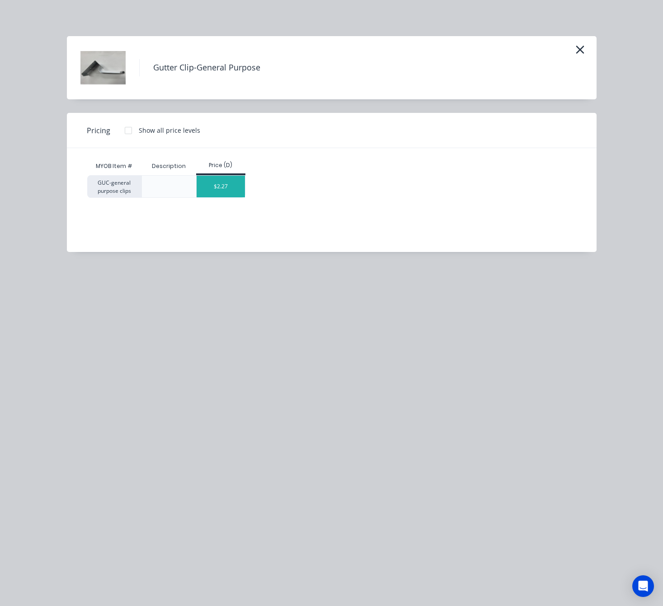
click at [216, 194] on div "$2.27" at bounding box center [221, 187] width 48 height 22
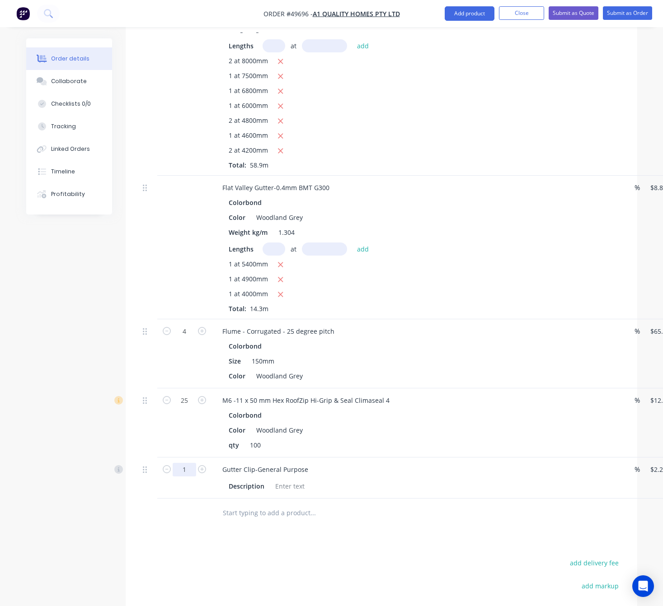
click at [186, 463] on input "1" at bounding box center [185, 470] width 24 height 14
click at [455, 14] on button "Add product" at bounding box center [470, 13] width 50 height 14
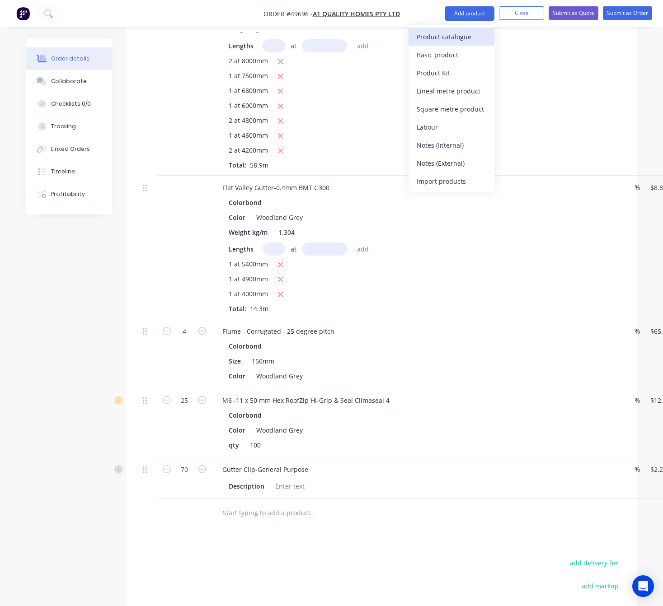
click at [434, 39] on div "Product catalogue" at bounding box center [452, 36] width 70 height 13
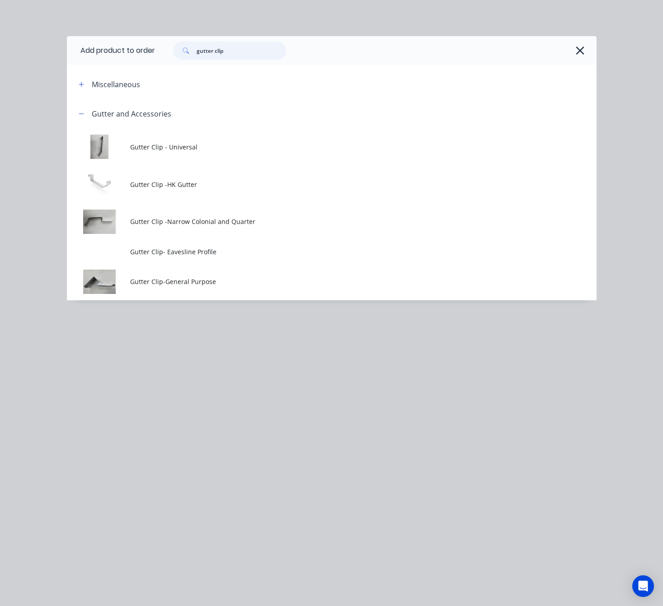
drag, startPoint x: 243, startPoint y: 52, endPoint x: 51, endPoint y: 62, distance: 192.8
click at [52, 62] on div "Add product to order gutter clip Miscellaneous Gutter and Accessories Gutter Cl…" at bounding box center [331, 303] width 663 height 606
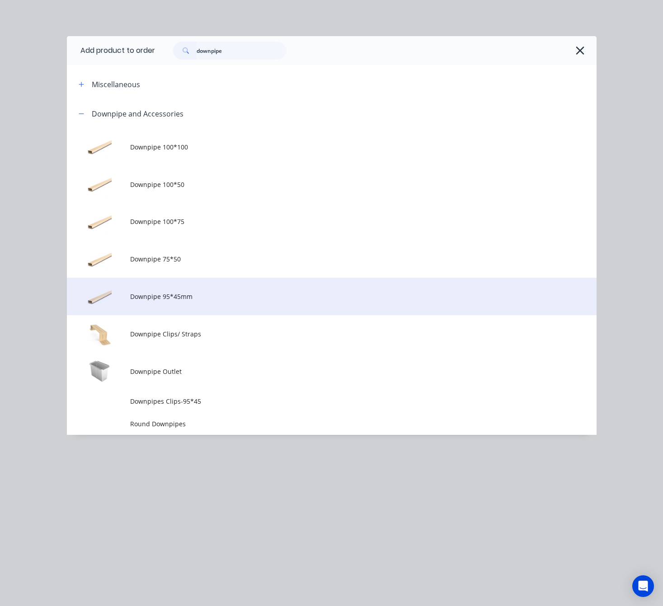
click at [229, 296] on span "Downpipe 95*45mm" at bounding box center [316, 296] width 373 height 9
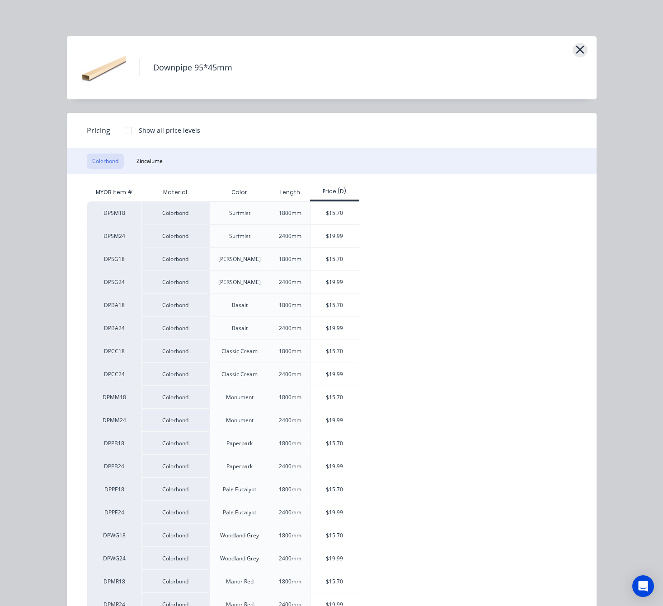
click at [576, 47] on icon "button" at bounding box center [580, 50] width 8 height 8
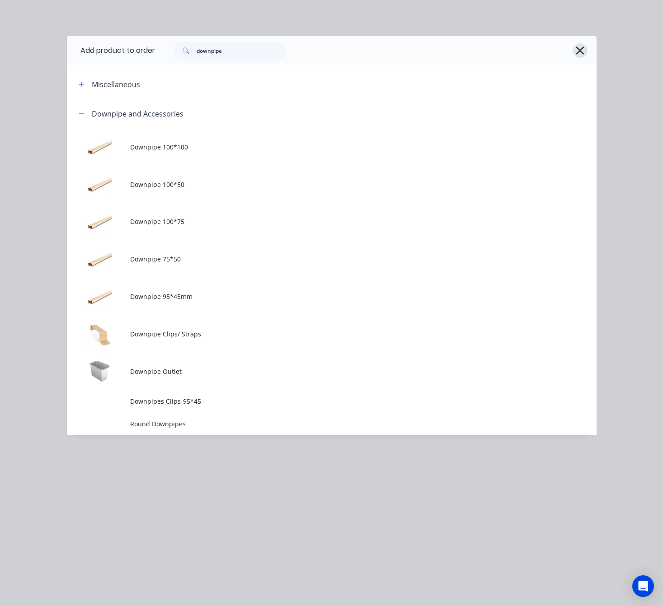
click at [583, 52] on icon "button" at bounding box center [579, 50] width 9 height 13
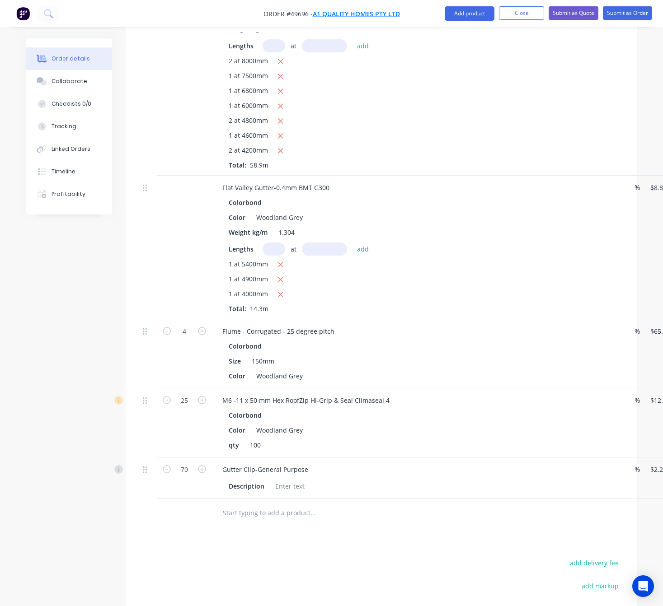
click at [353, 14] on span "A1 quality homes pty ltd" at bounding box center [356, 13] width 87 height 9
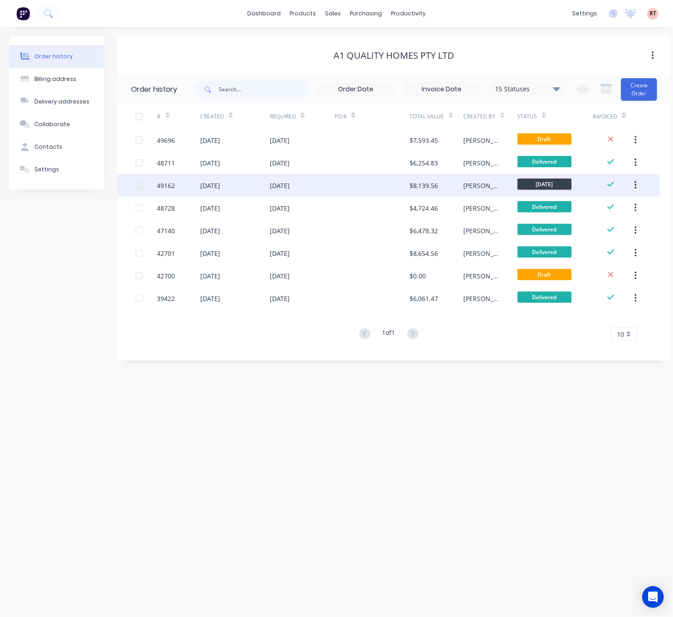
click at [343, 187] on div at bounding box center [371, 185] width 75 height 23
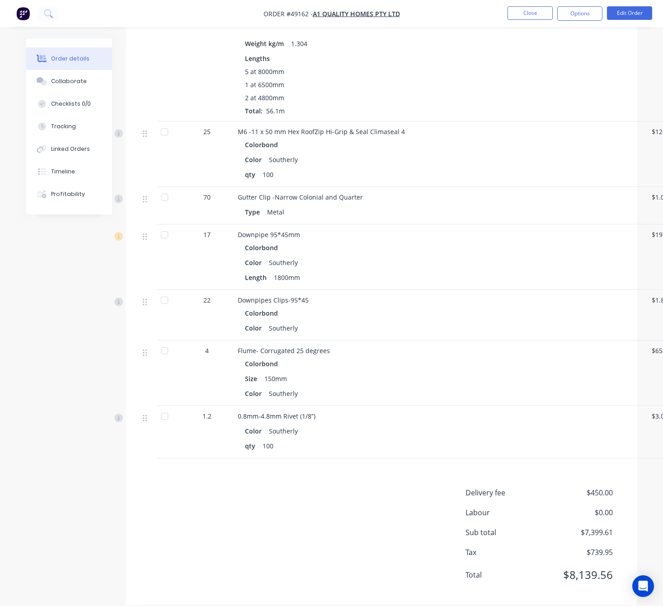
scroll to position [1349, 0]
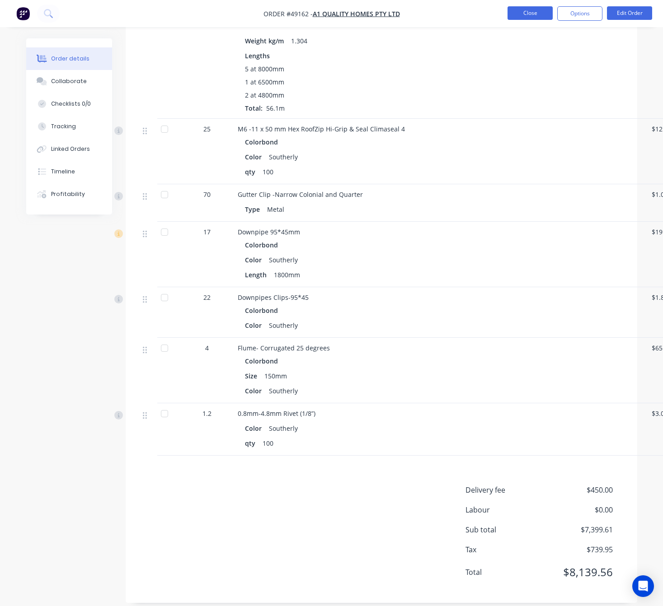
click at [526, 15] on button "Close" at bounding box center [530, 13] width 45 height 14
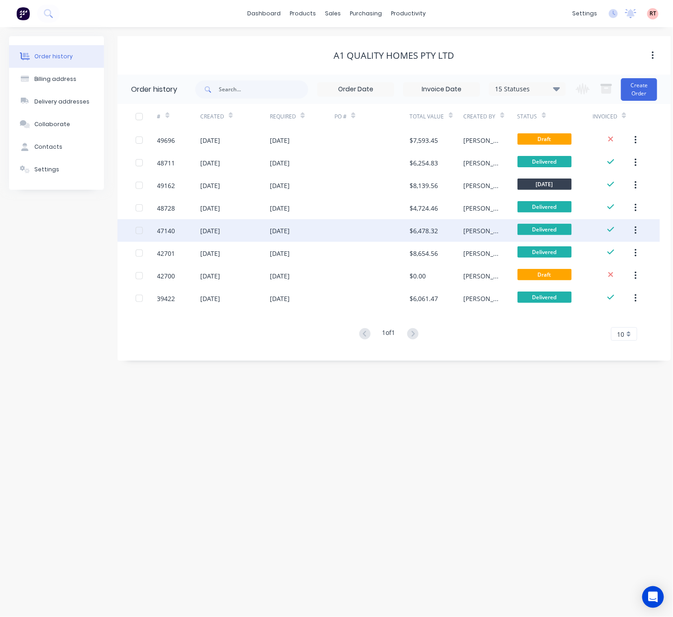
click at [312, 236] on div "31 Jul 2025" at bounding box center [302, 230] width 65 height 23
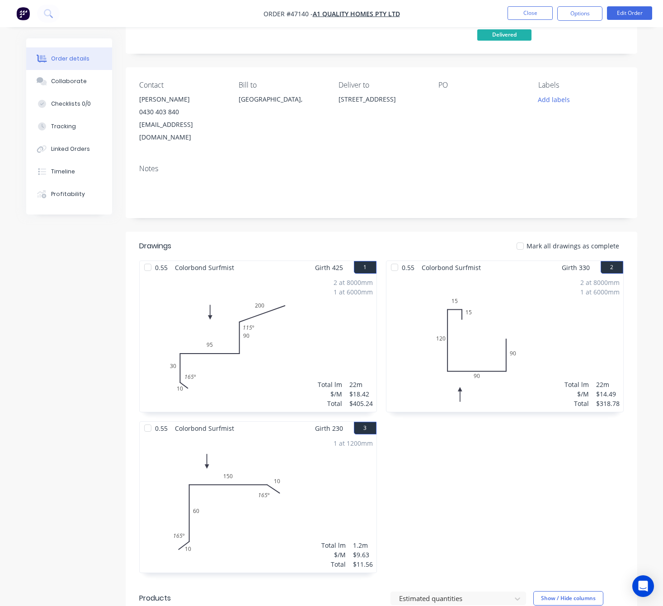
scroll to position [68, 0]
click at [520, 9] on button "Close" at bounding box center [530, 13] width 45 height 14
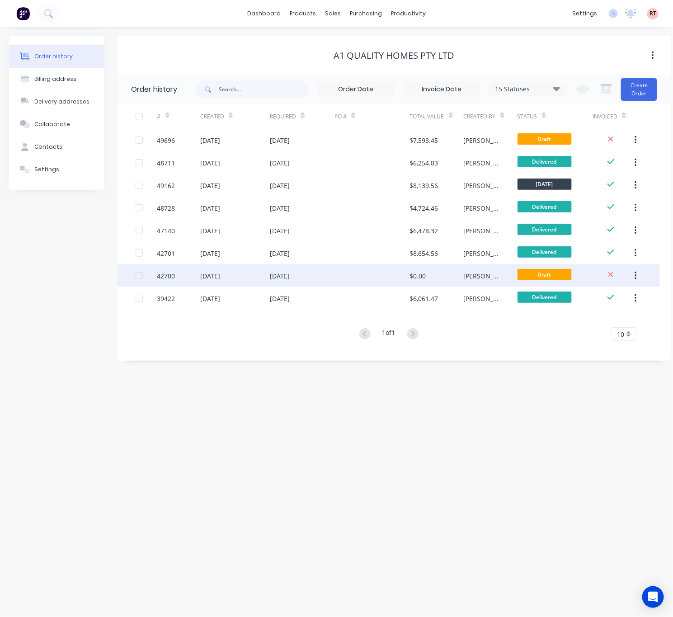
click at [321, 266] on div "25 Mar 2025" at bounding box center [302, 275] width 65 height 23
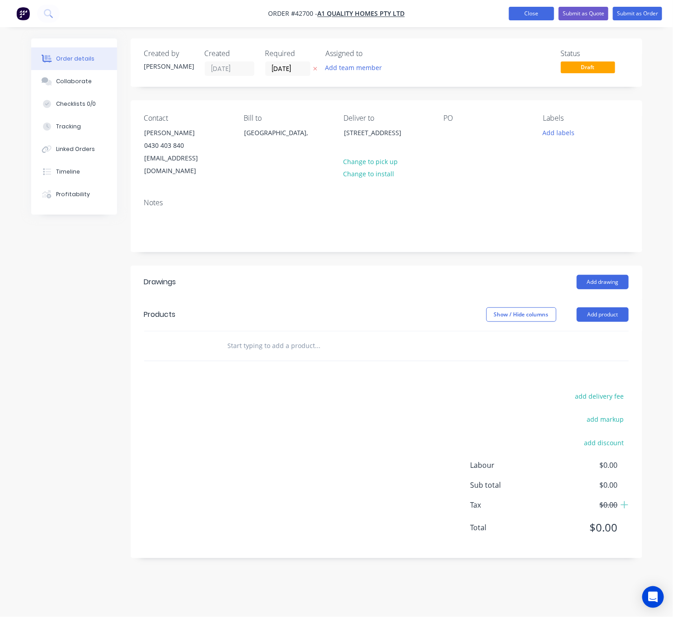
click at [515, 14] on button "Close" at bounding box center [531, 14] width 45 height 14
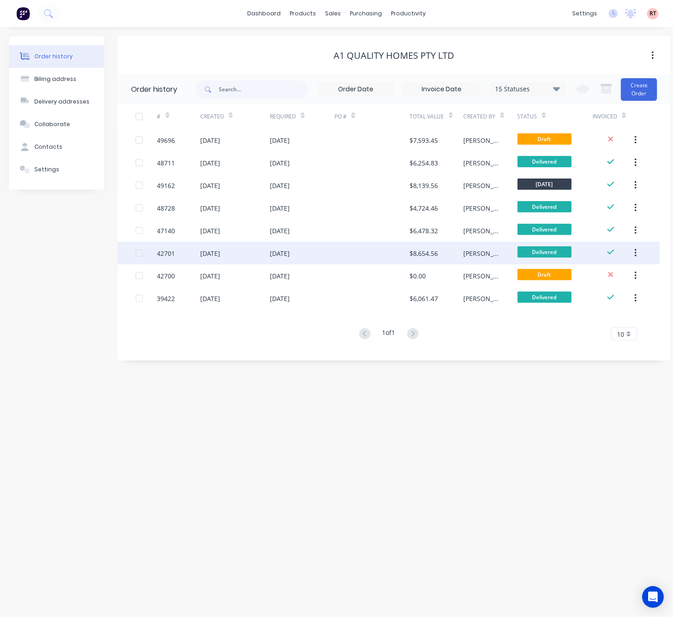
click at [316, 252] on div "01 Apr 2025" at bounding box center [302, 253] width 65 height 23
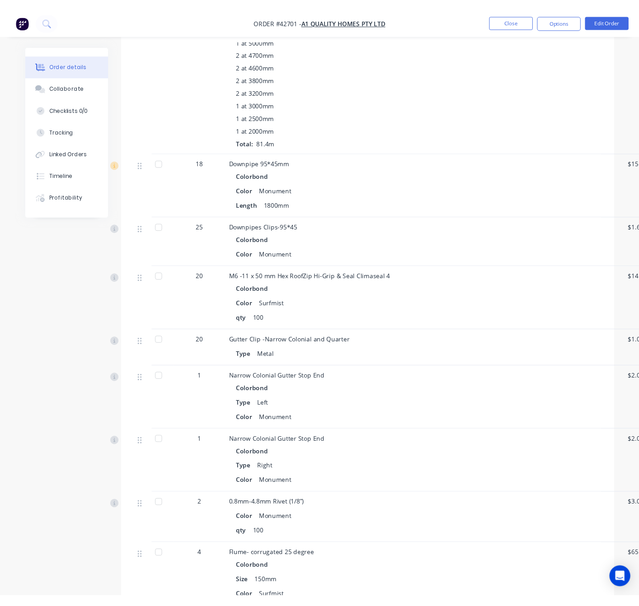
scroll to position [1966, 0]
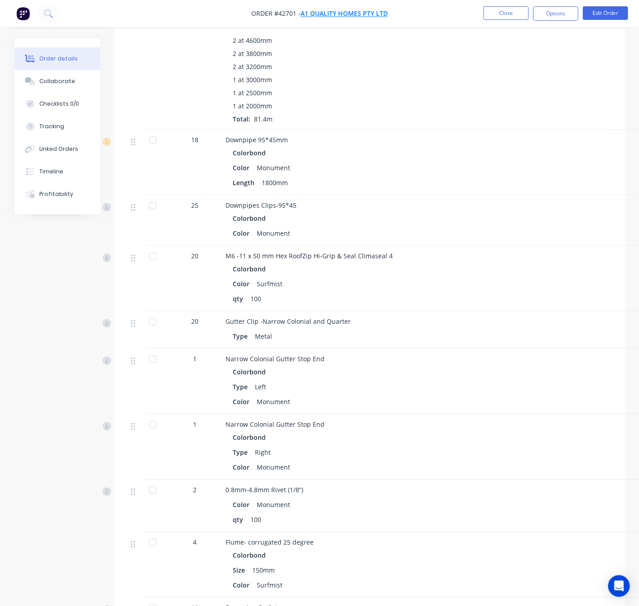
click at [329, 11] on span "A1 quality homes pty ltd" at bounding box center [344, 13] width 87 height 9
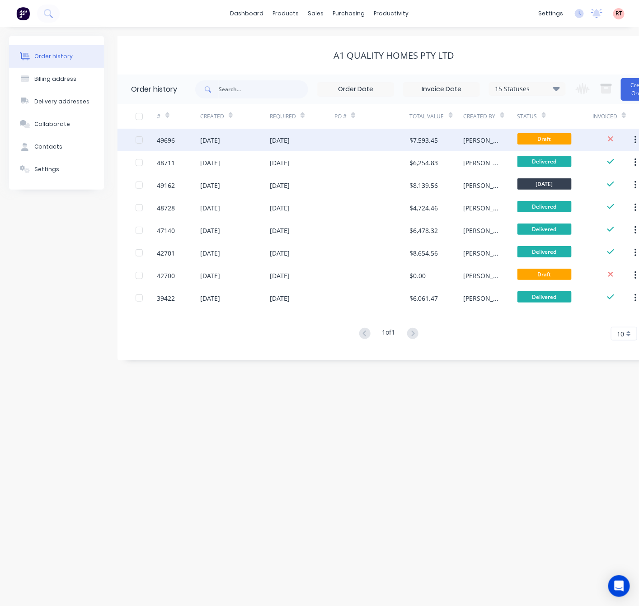
click at [354, 141] on div at bounding box center [371, 140] width 75 height 23
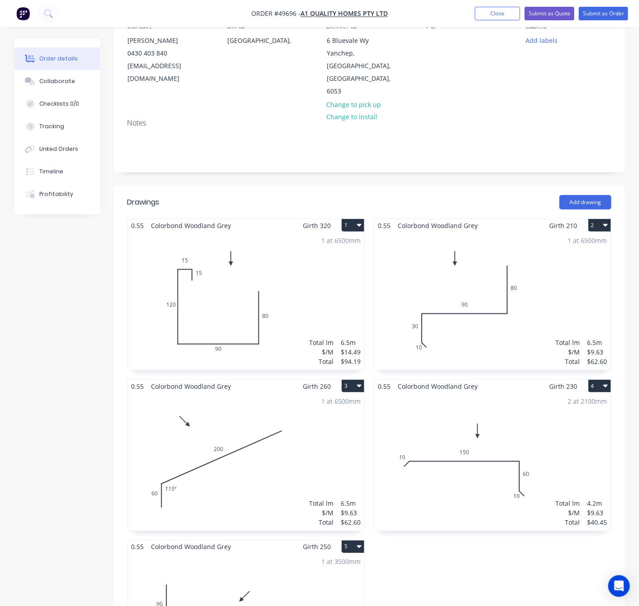
scroll to position [339, 0]
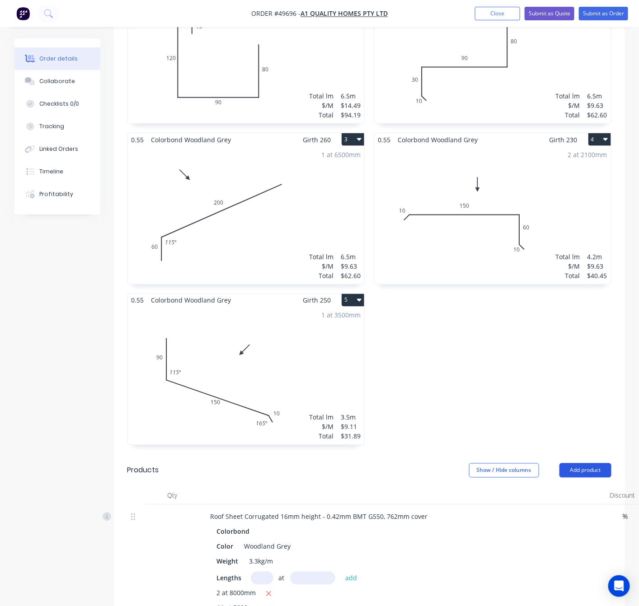
click at [592, 464] on button "Add product" at bounding box center [585, 471] width 52 height 14
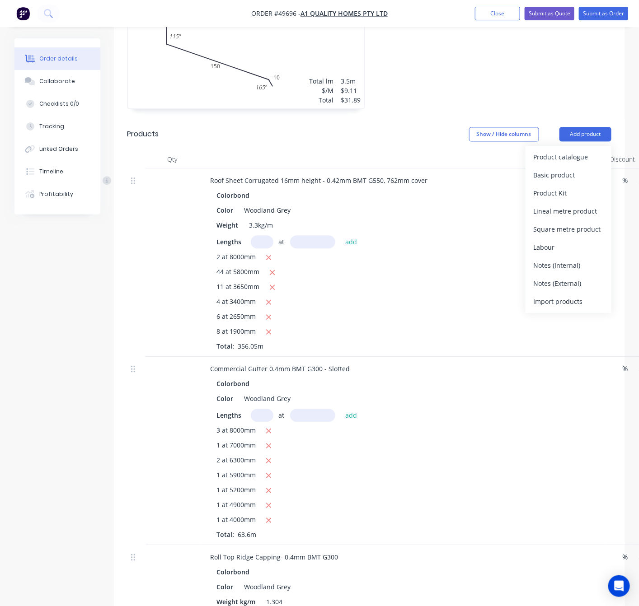
scroll to position [678, 0]
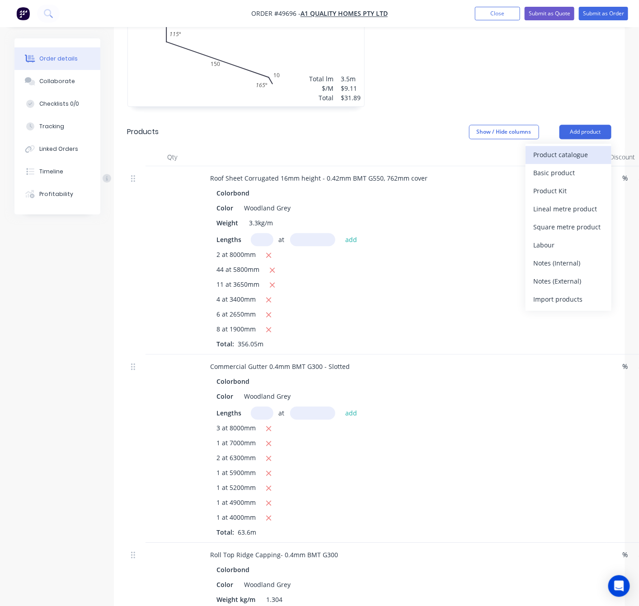
click at [560, 148] on div "Product catalogue" at bounding box center [569, 154] width 70 height 13
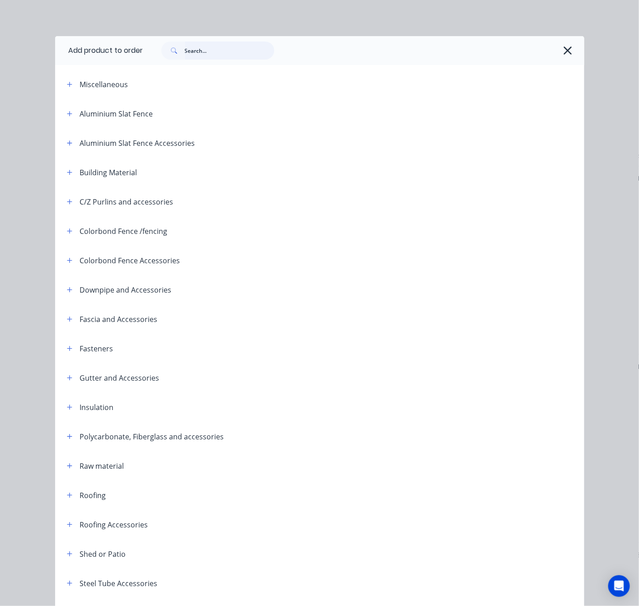
click at [185, 47] on input "text" at bounding box center [229, 51] width 89 height 18
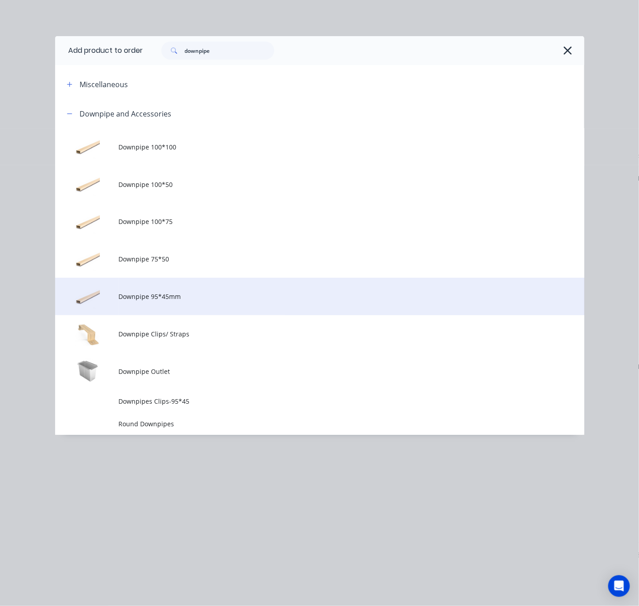
click at [213, 296] on span "Downpipe 95*45mm" at bounding box center [304, 296] width 372 height 9
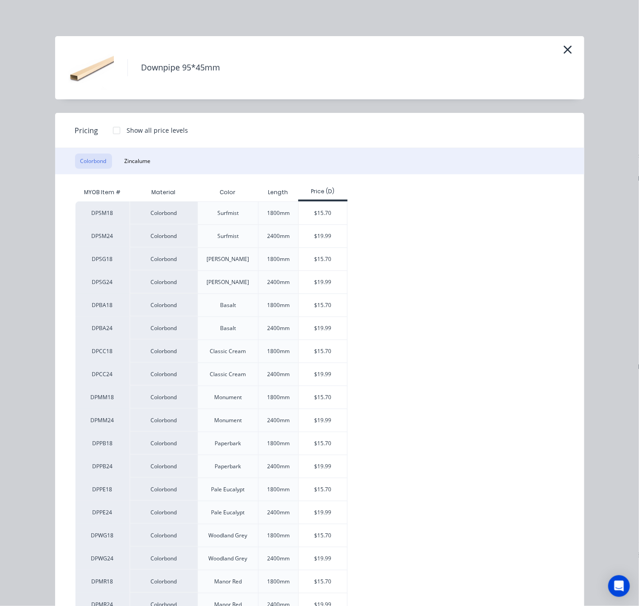
scroll to position [203, 0]
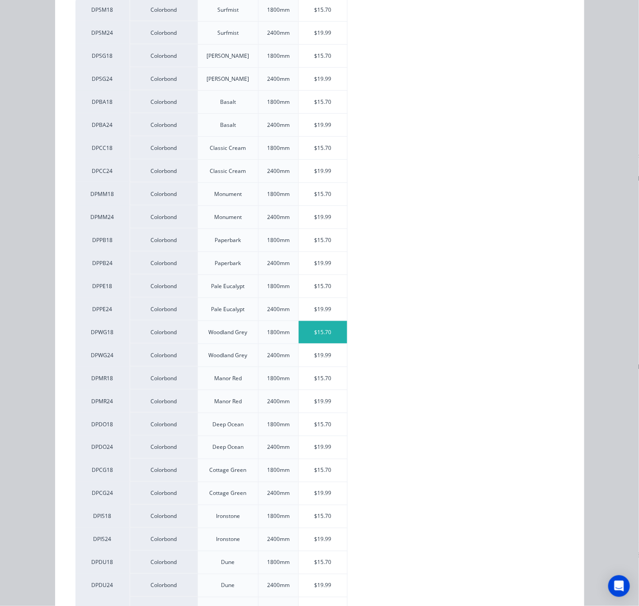
click at [318, 343] on div "$15.70" at bounding box center [323, 332] width 48 height 23
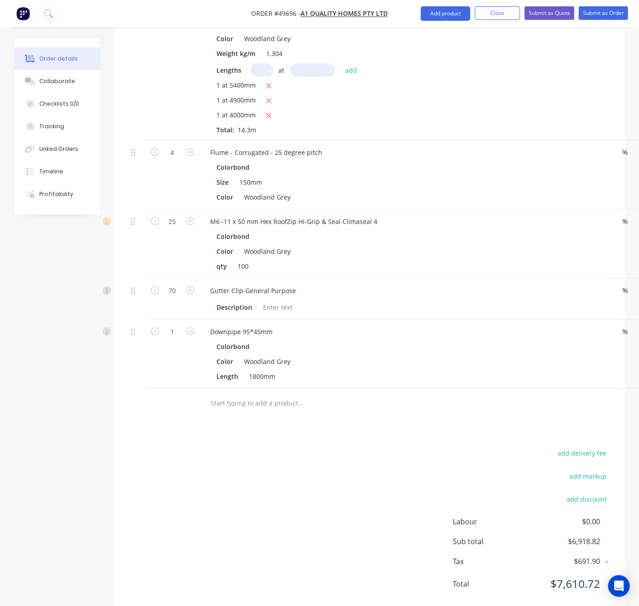
scroll to position [1428, 0]
click at [175, 325] on input "1" at bounding box center [173, 332] width 24 height 14
click at [227, 461] on div "add delivery fee add markup add discount Labour $0.00 Sub total $6,918.82 Tax $…" at bounding box center [369, 524] width 484 height 155
click at [446, 9] on button "Add product" at bounding box center [446, 13] width 50 height 14
click at [432, 40] on div "Product catalogue" at bounding box center [428, 36] width 70 height 13
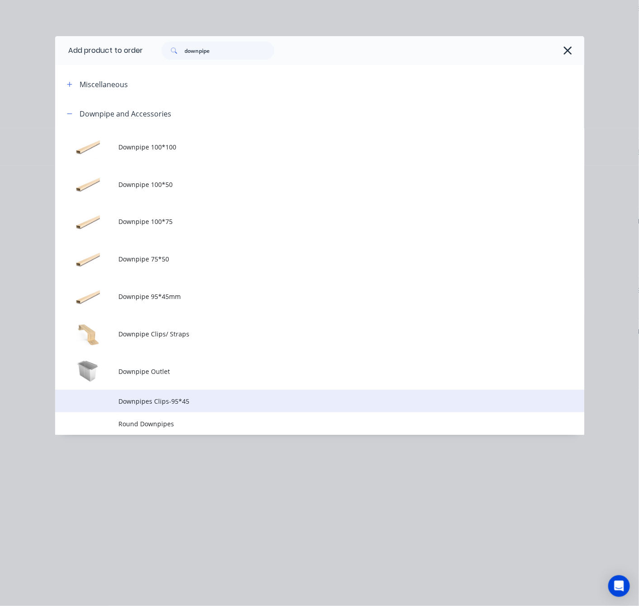
click at [223, 403] on span "Downpipes Clips-95*45" at bounding box center [304, 401] width 372 height 9
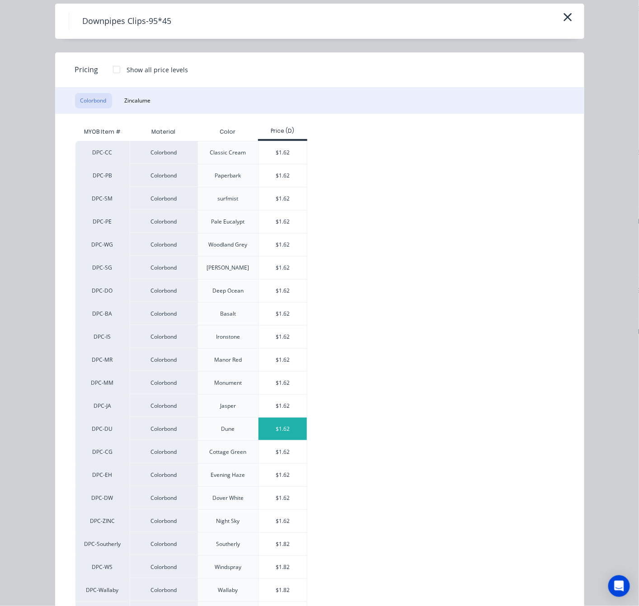
scroll to position [80, 0]
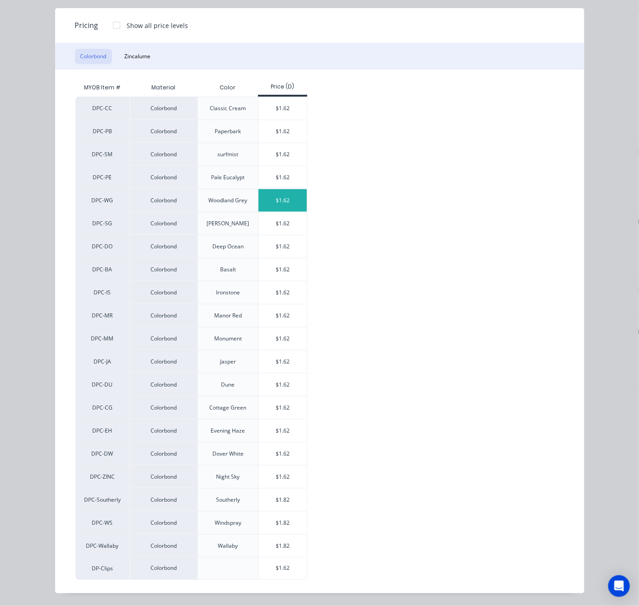
click at [260, 198] on div "$1.62" at bounding box center [283, 200] width 48 height 23
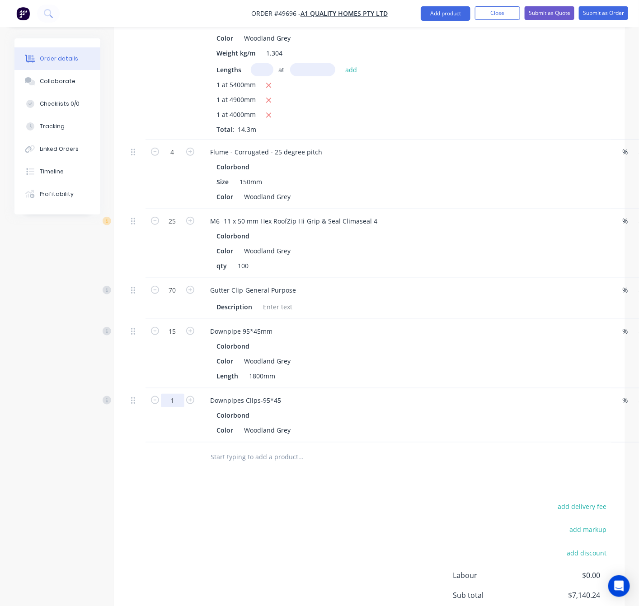
click at [170, 394] on input "1" at bounding box center [173, 401] width 24 height 14
click at [279, 518] on div "add delivery fee add markup add discount Labour $0.00 Sub total $7,171.02 Tax $…" at bounding box center [369, 578] width 484 height 155
click at [442, 10] on button "Add product" at bounding box center [446, 13] width 50 height 14
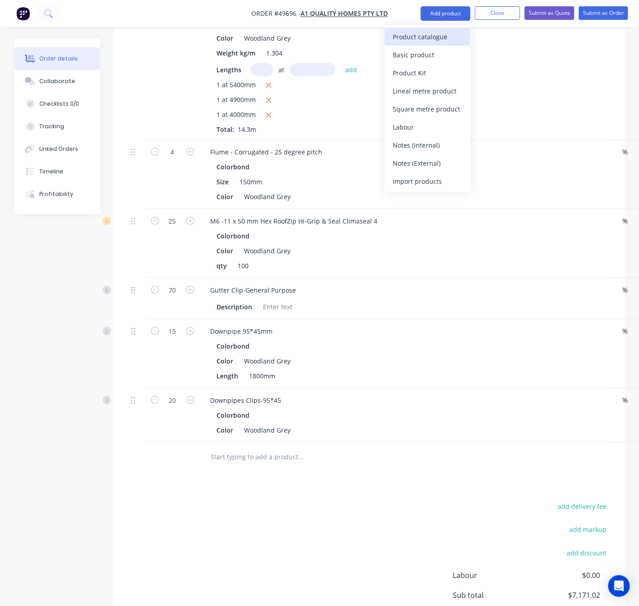
click at [433, 34] on div "Product catalogue" at bounding box center [428, 36] width 70 height 13
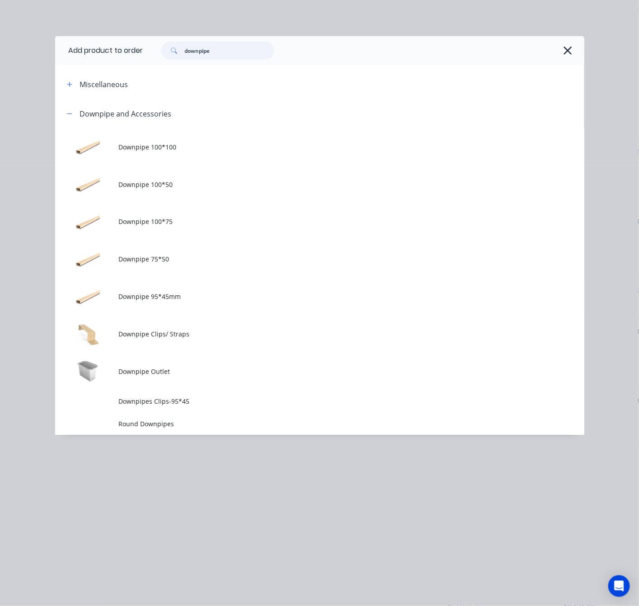
drag, startPoint x: 235, startPoint y: 52, endPoint x: 150, endPoint y: 76, distance: 88.8
click at [152, 71] on div "Add product to order downpipe Miscellaneous Downpipe and Accessories Downpipe 1…" at bounding box center [319, 235] width 529 height 399
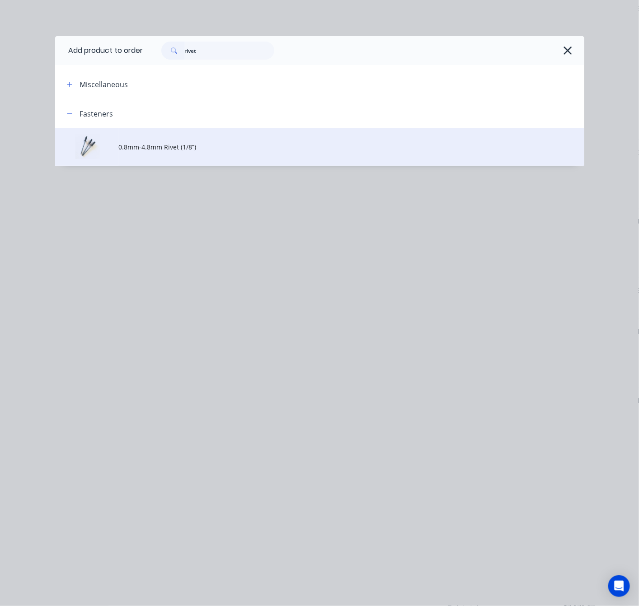
click at [216, 144] on span "0.8mm-4.8mm Rivet (1/8”)" at bounding box center [304, 146] width 372 height 9
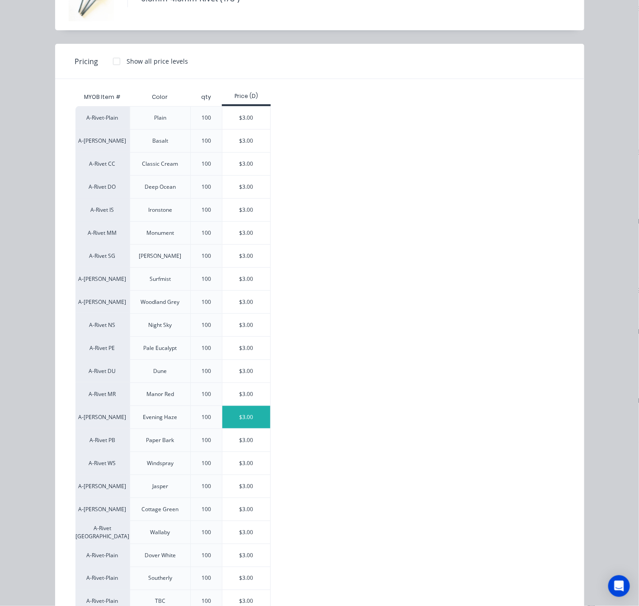
scroll to position [131, 0]
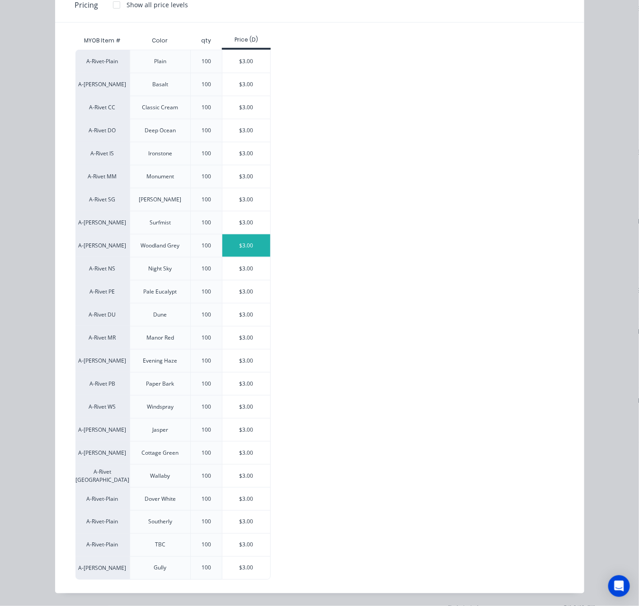
click at [232, 251] on div "$3.00" at bounding box center [246, 246] width 48 height 23
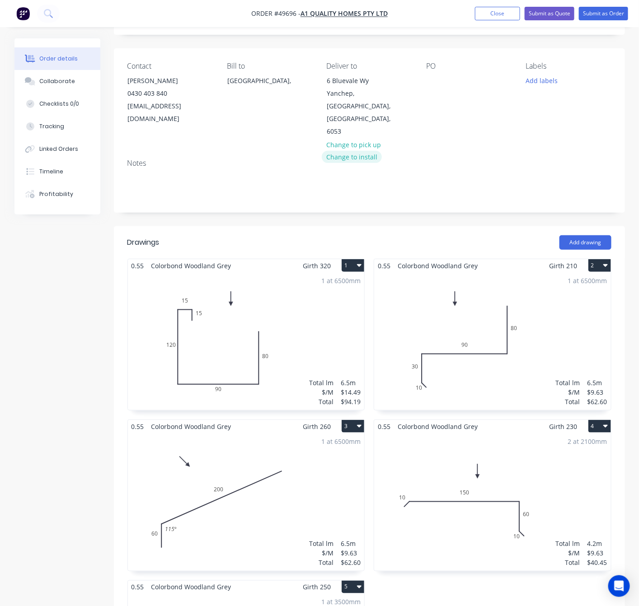
scroll to position [0, 0]
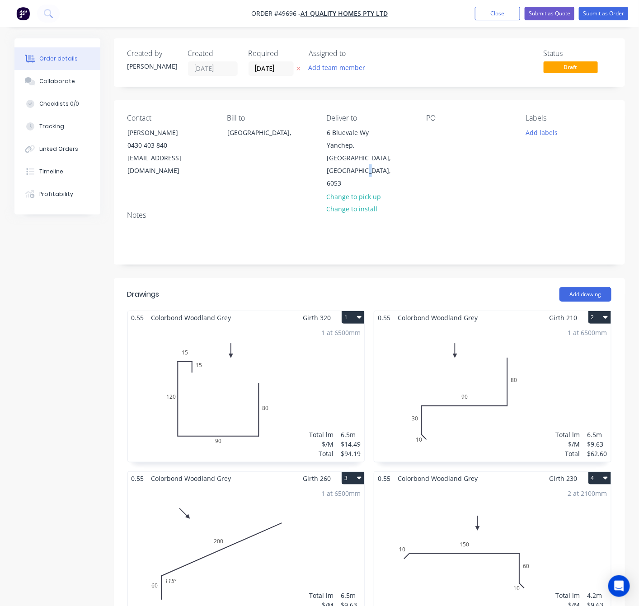
click at [391, 152] on div "Contact Garry Singh 0430 403 840 a1qualityhomes786@gmail.com Bill to Australia,…" at bounding box center [369, 151] width 511 height 103
click at [437, 58] on div "Status Draft" at bounding box center [506, 62] width 212 height 27
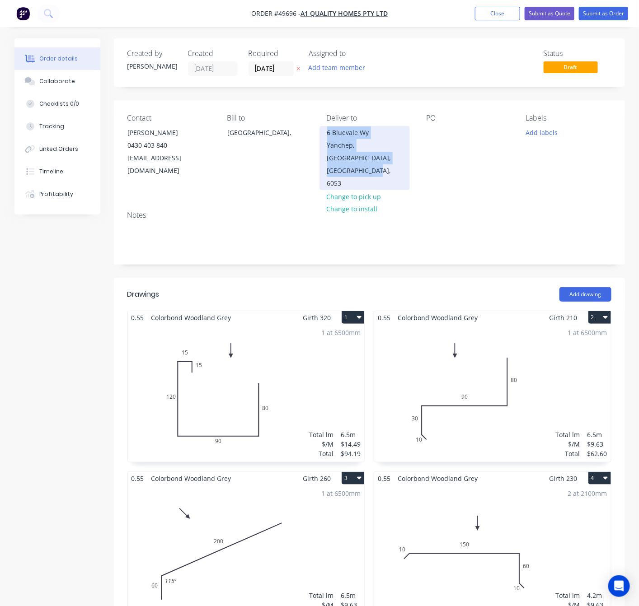
drag, startPoint x: 406, startPoint y: 154, endPoint x: 320, endPoint y: 134, distance: 87.6
click at [320, 134] on div "6 Bluevale Wy Yanchep, Western Australia, Australia, 6053" at bounding box center [365, 158] width 90 height 64
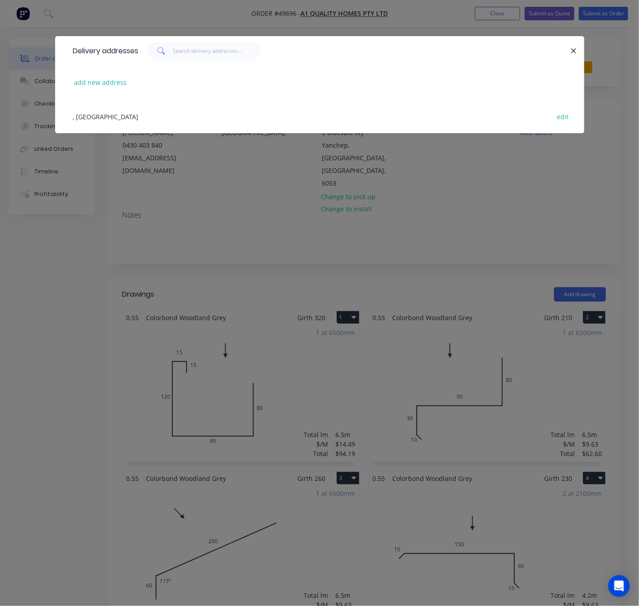
click at [554, 175] on div "Delivery addresses add new address , Australia edit" at bounding box center [319, 303] width 639 height 606
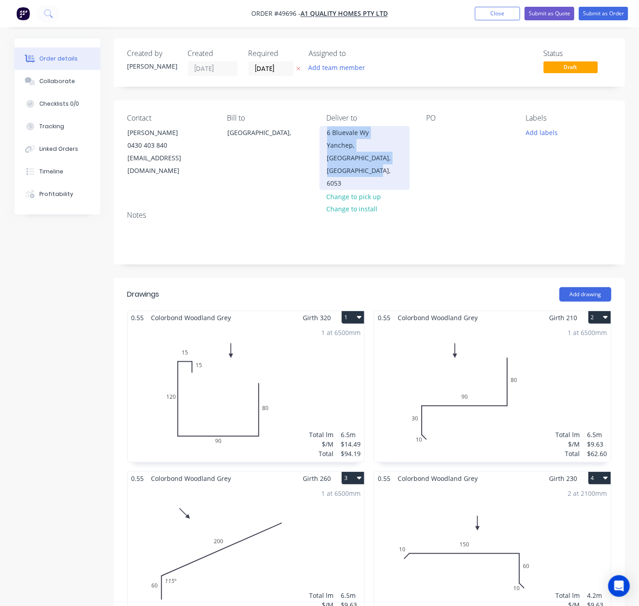
drag, startPoint x: 401, startPoint y: 160, endPoint x: 327, endPoint y: 133, distance: 78.9
click at [327, 133] on div "6 Bluevale Wy Yanchep, Western Australia, Australia, 6053" at bounding box center [365, 158] width 90 height 64
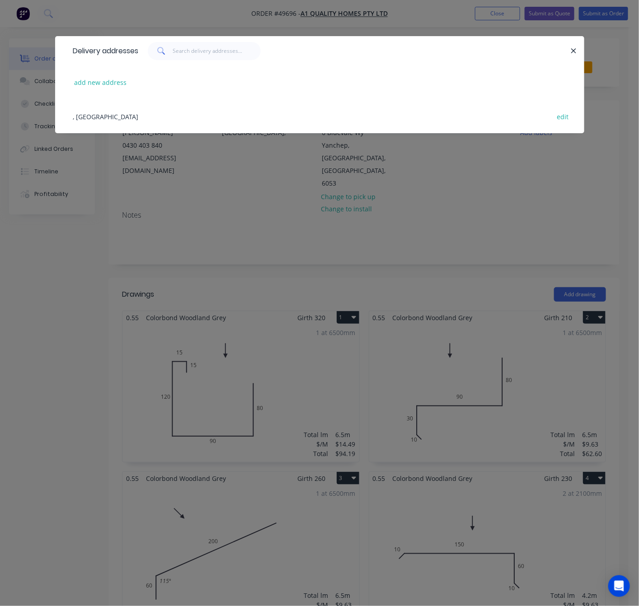
click at [269, 182] on div "Delivery addresses add new address , Australia edit" at bounding box center [319, 303] width 639 height 606
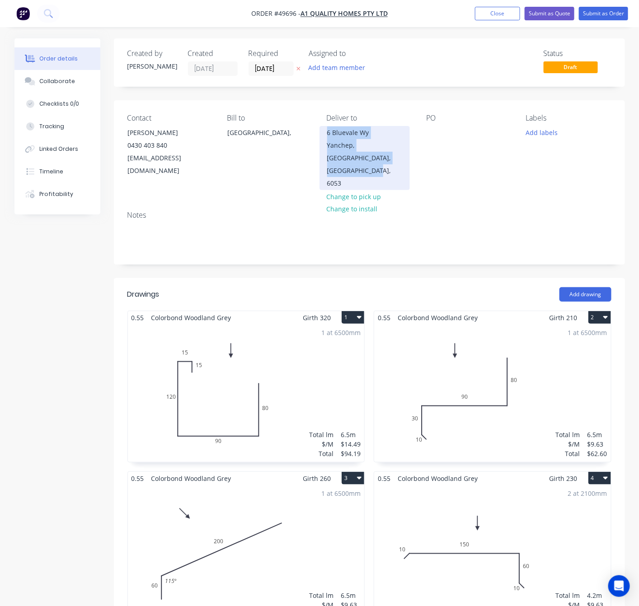
drag, startPoint x: 406, startPoint y: 159, endPoint x: 324, endPoint y: 137, distance: 84.5
click at [324, 137] on div "6 Bluevale Wy Yanchep, Western Australia, Australia, 6053" at bounding box center [365, 158] width 90 height 64
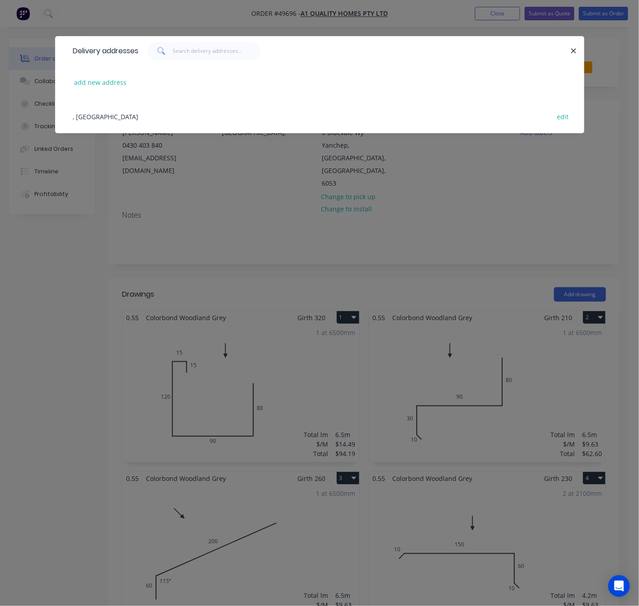
click at [306, 155] on div "Delivery addresses add new address , Australia edit" at bounding box center [319, 303] width 639 height 606
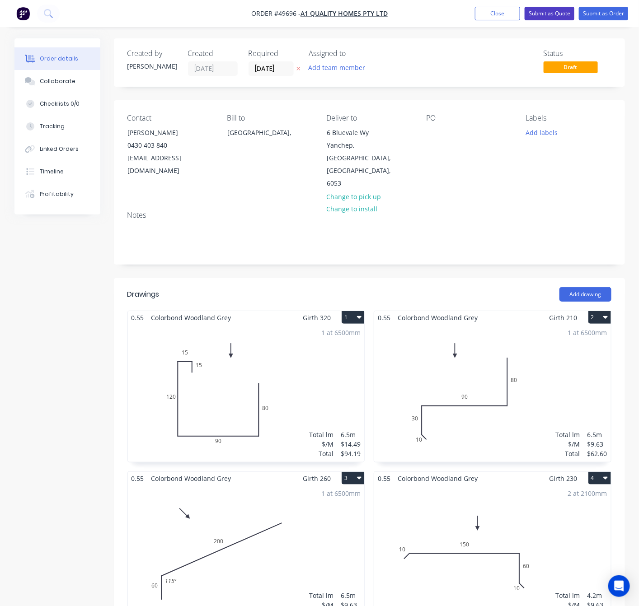
click at [552, 13] on button "Submit as Quote" at bounding box center [550, 14] width 50 height 14
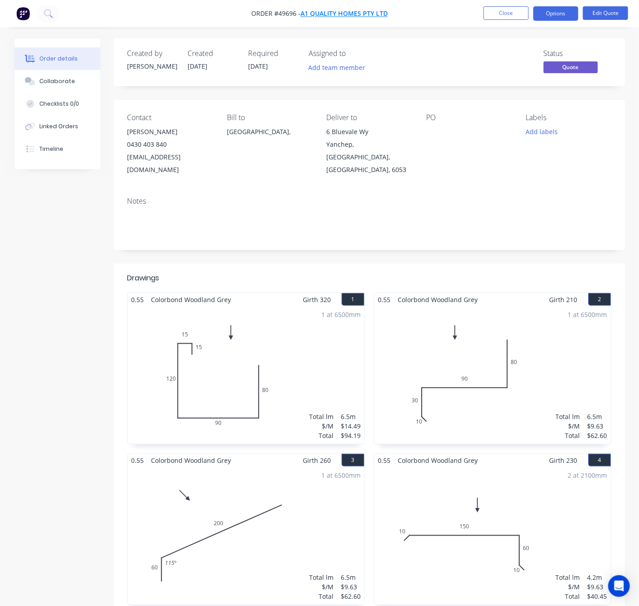
click at [333, 11] on span "A1 quality homes pty ltd" at bounding box center [344, 13] width 87 height 9
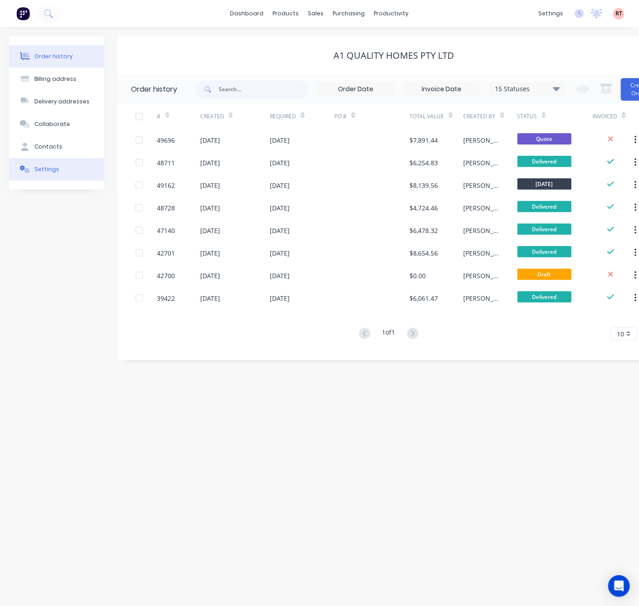
click at [51, 173] on div "Settings" at bounding box center [46, 169] width 25 height 8
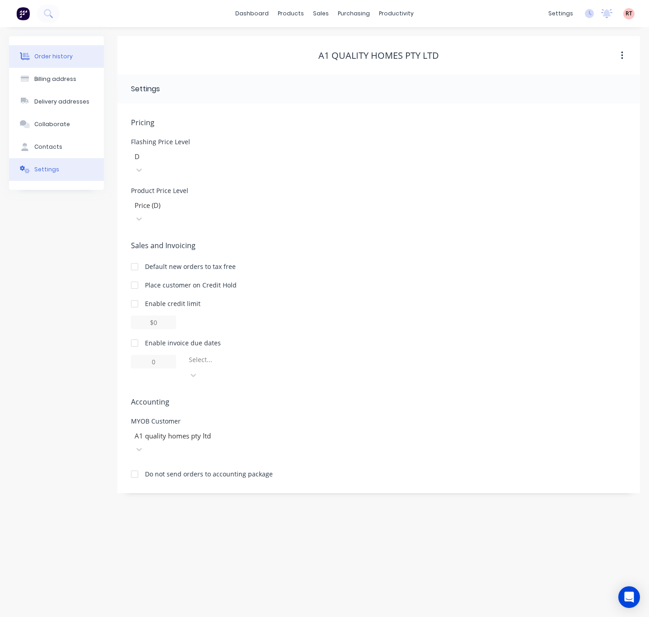
click at [63, 51] on button "Order history" at bounding box center [56, 56] width 95 height 23
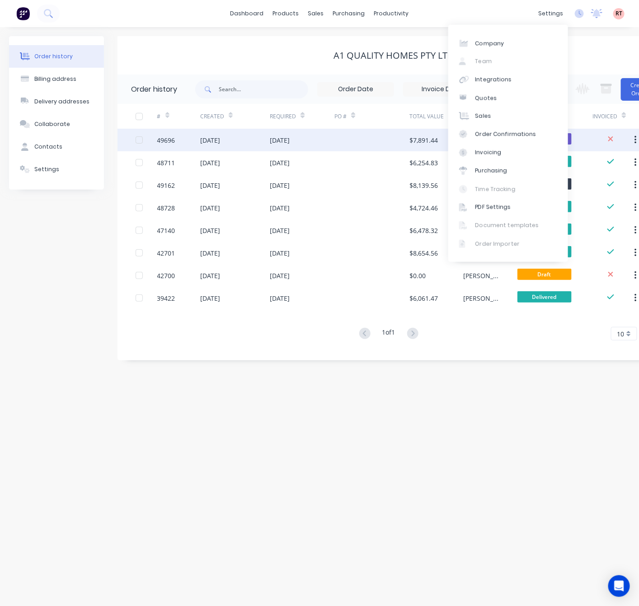
click at [318, 141] on div "[DATE]" at bounding box center [302, 140] width 65 height 23
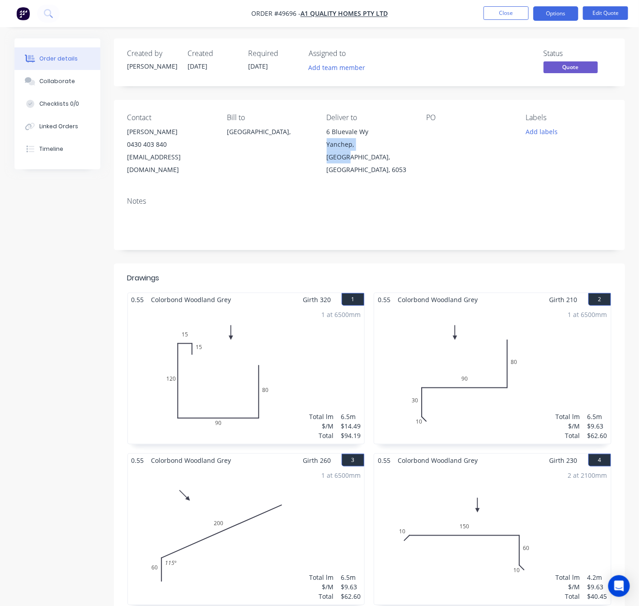
drag, startPoint x: 383, startPoint y: 150, endPoint x: 331, endPoint y: 139, distance: 52.8
click at [331, 139] on div "Contact Garry Singh 0430 403 840 a1qualityhomes786@gmail.com Bill to Australia,…" at bounding box center [369, 145] width 511 height 90
click at [419, 190] on div "Notes" at bounding box center [369, 220] width 511 height 61
drag, startPoint x: 381, startPoint y: 160, endPoint x: 328, endPoint y: 133, distance: 59.8
click at [328, 133] on div "Contact Garry Singh 0430 403 840 a1qualityhomes786@gmail.com Bill to Australia,…" at bounding box center [369, 145] width 511 height 90
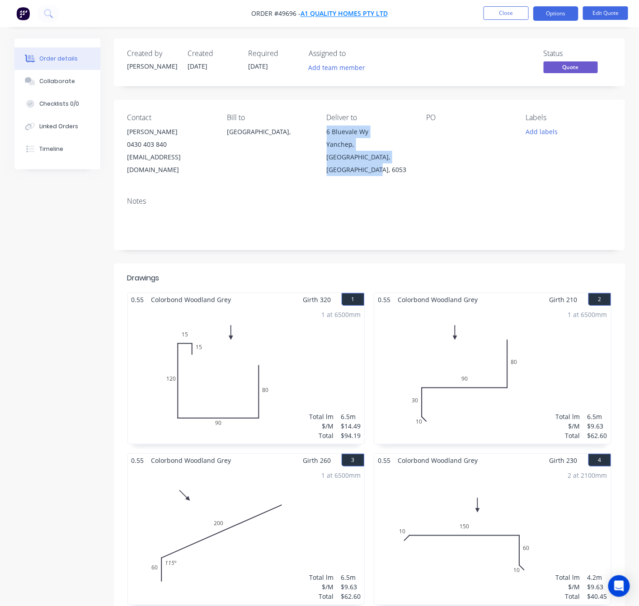
click at [346, 15] on span "A1 quality homes pty ltd" at bounding box center [344, 13] width 87 height 9
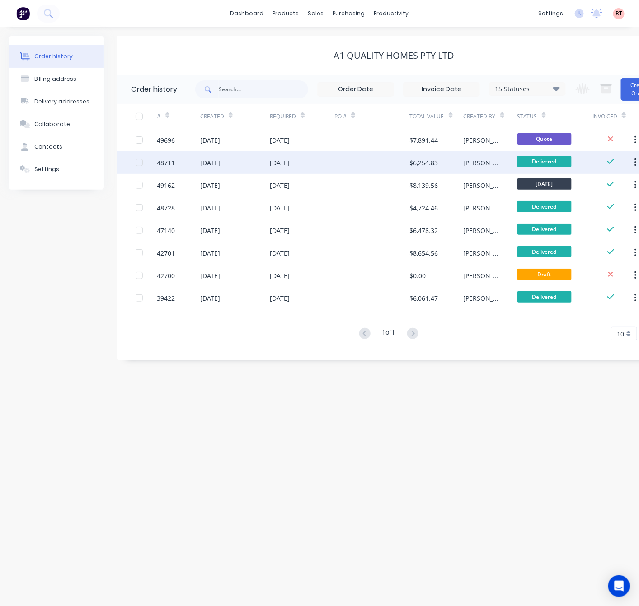
click at [333, 163] on div "[DATE]" at bounding box center [302, 162] width 65 height 23
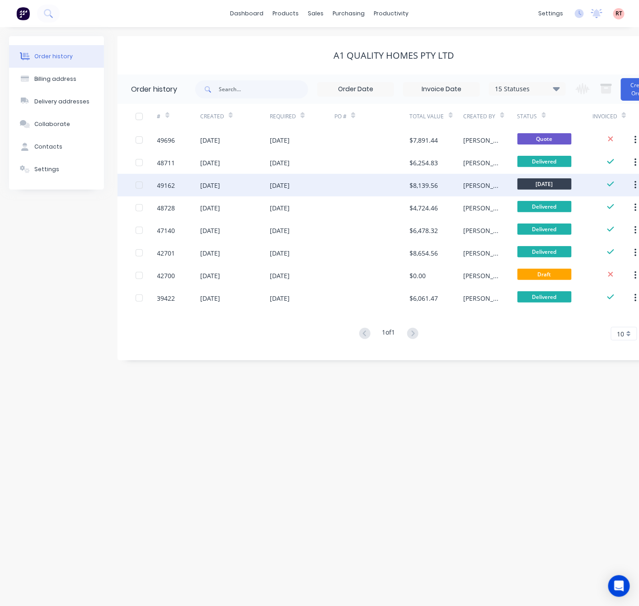
click at [331, 189] on div "26 Sep 2025" at bounding box center [302, 185] width 65 height 23
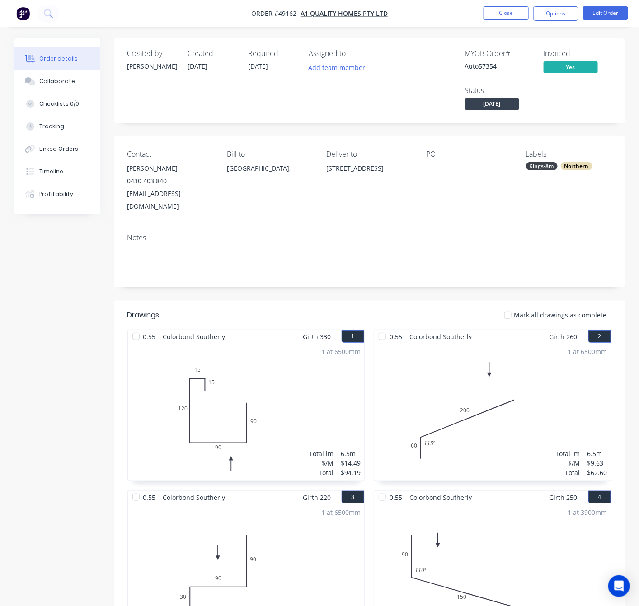
drag, startPoint x: 370, startPoint y: 183, endPoint x: 333, endPoint y: 169, distance: 40.4
click at [333, 169] on div "21 Bluevale Wy, Yanchep WA 6035" at bounding box center [369, 168] width 85 height 13
copy div "21 Bluevale Wy, Yanchep WA 6035"
click at [498, 9] on button "Close" at bounding box center [506, 13] width 45 height 14
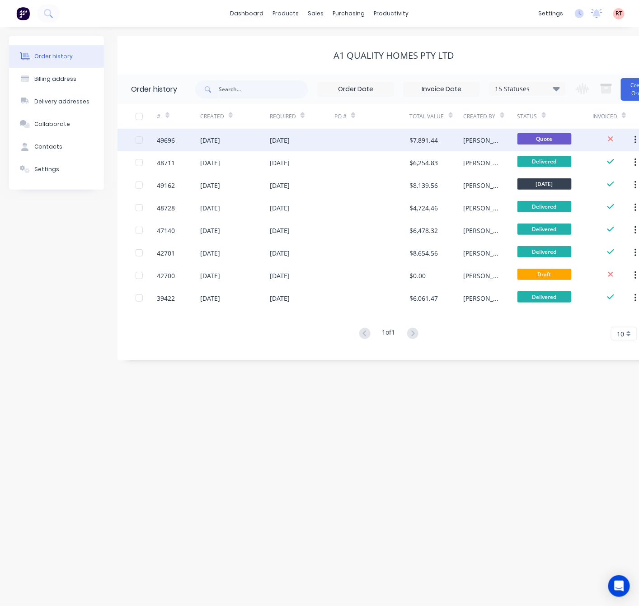
click at [331, 141] on div "[DATE]" at bounding box center [302, 140] width 65 height 23
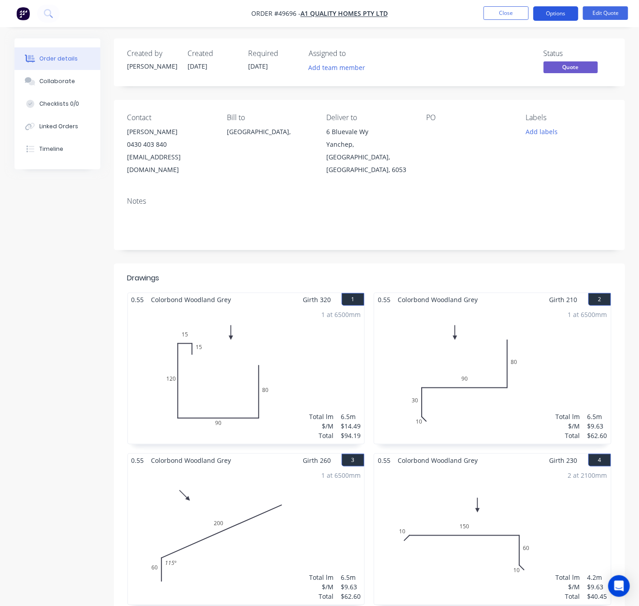
click at [555, 14] on button "Options" at bounding box center [555, 13] width 45 height 14
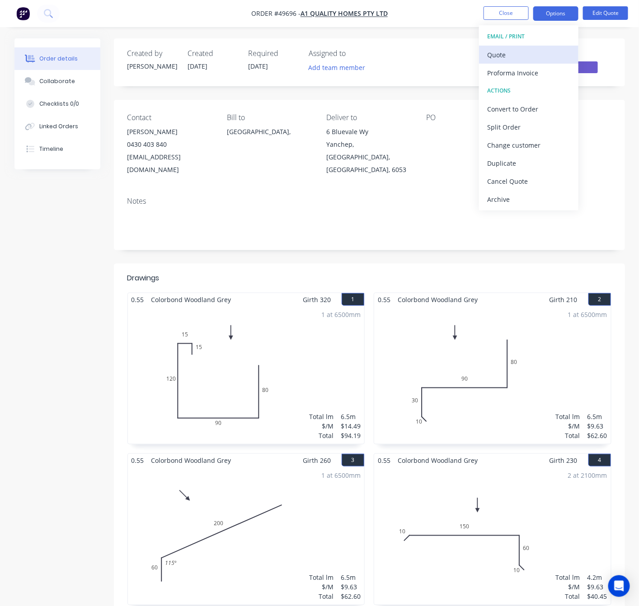
click at [531, 52] on div "Quote" at bounding box center [528, 54] width 83 height 13
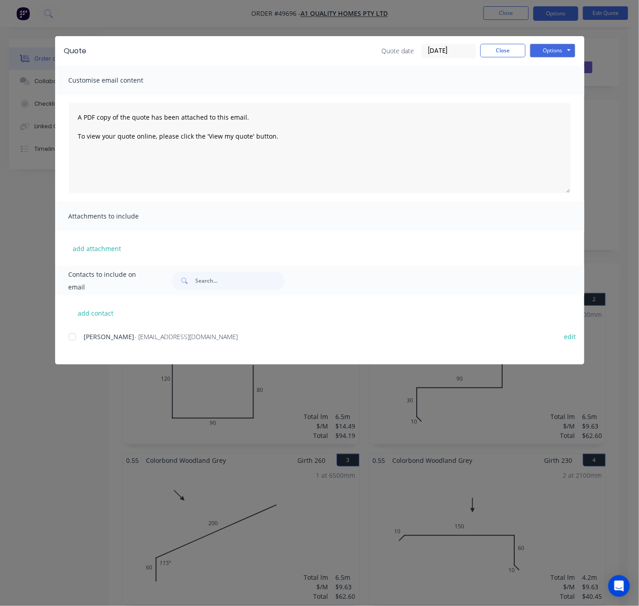
click at [604, 80] on div "Quote Quote date 25/09/25 Close Options Preview Print Email Customise email con…" at bounding box center [319, 303] width 639 height 606
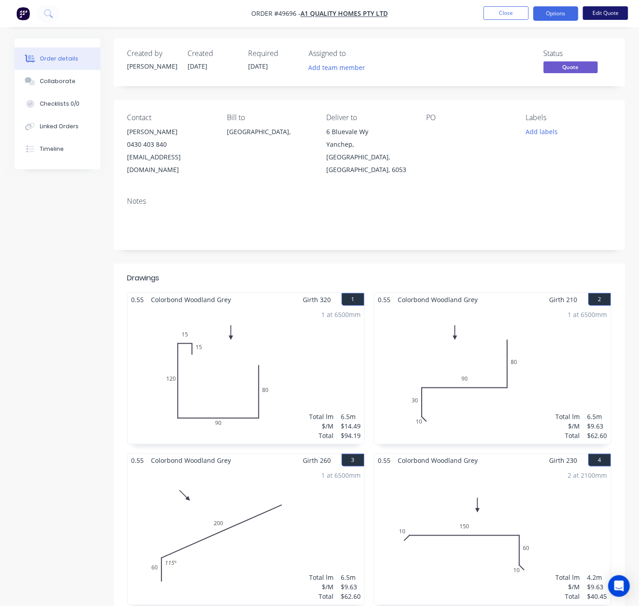
click at [597, 13] on button "Edit Quote" at bounding box center [605, 13] width 45 height 14
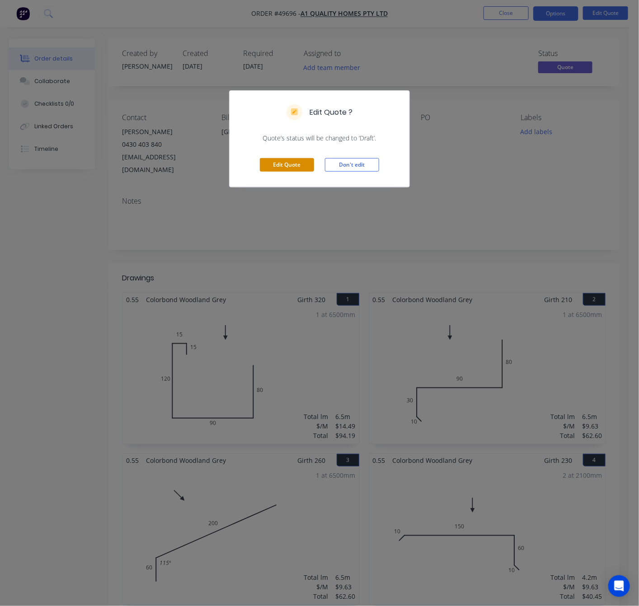
drag, startPoint x: 270, startPoint y: 162, endPoint x: 277, endPoint y: 163, distance: 6.5
click at [270, 161] on button "Edit Quote" at bounding box center [287, 165] width 54 height 14
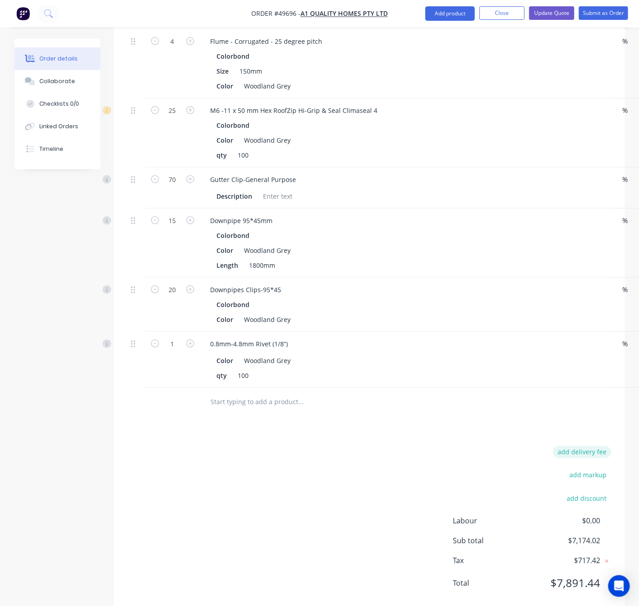
click at [575, 447] on button "add delivery fee" at bounding box center [582, 453] width 58 height 12
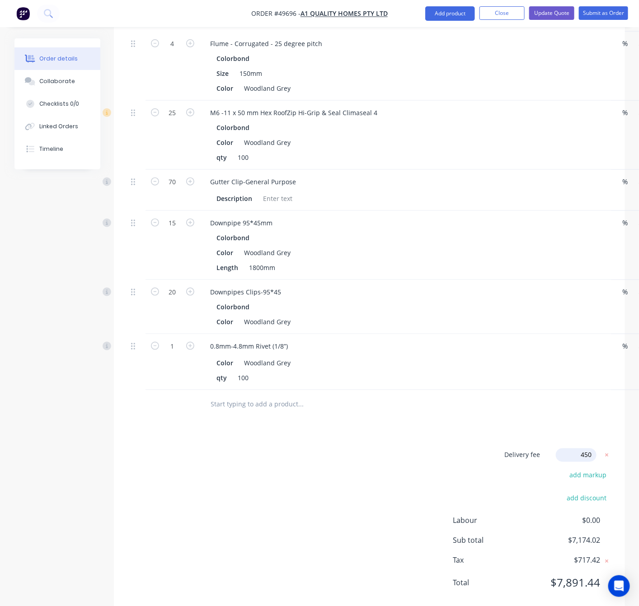
click input "submit" at bounding box center [0, 0] width 0 height 0
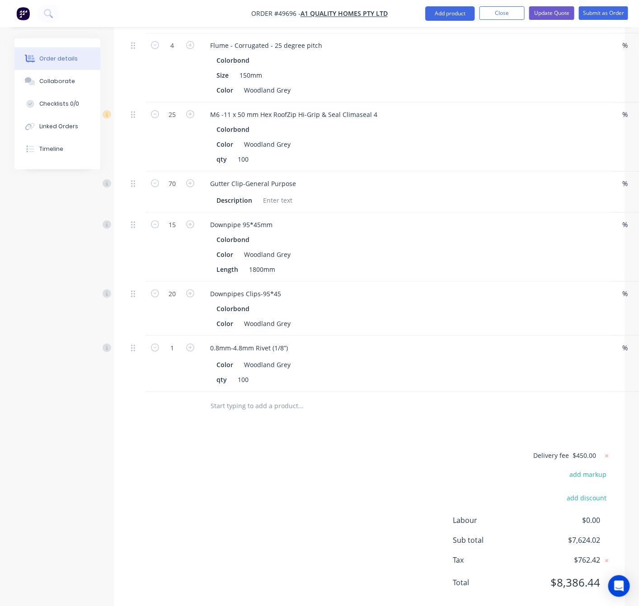
click at [452, 451] on div "Delivery fee $450.00 add markup add discount Labour $0.00 Sub total $7,624.02 T…" at bounding box center [369, 526] width 484 height 150
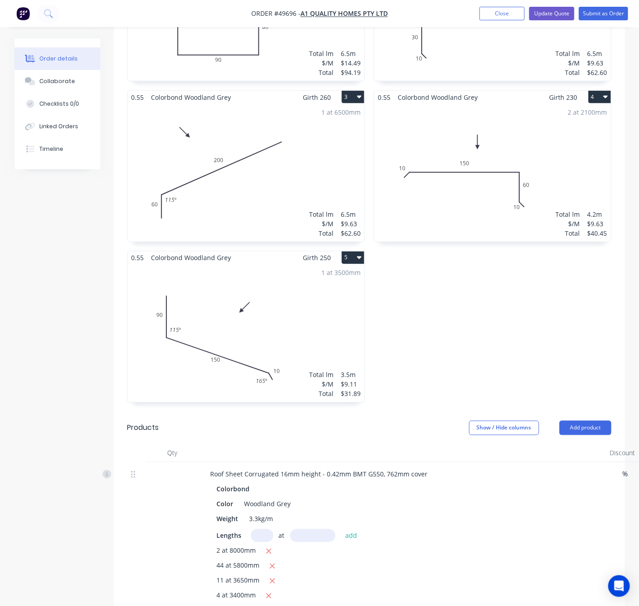
scroll to position [111, 0]
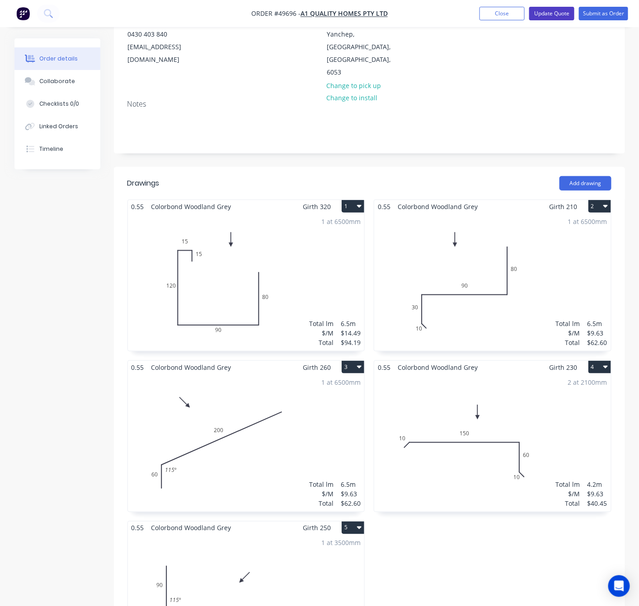
click at [557, 14] on button "Update Quote" at bounding box center [551, 14] width 45 height 14
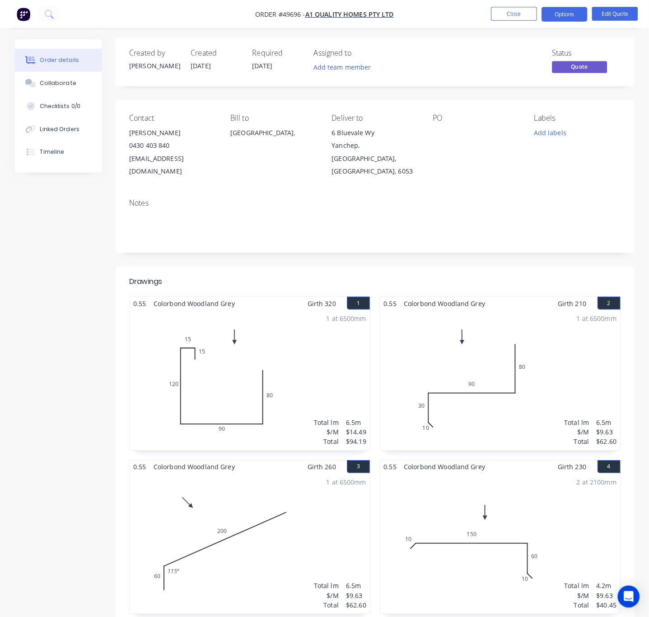
scroll to position [0, 0]
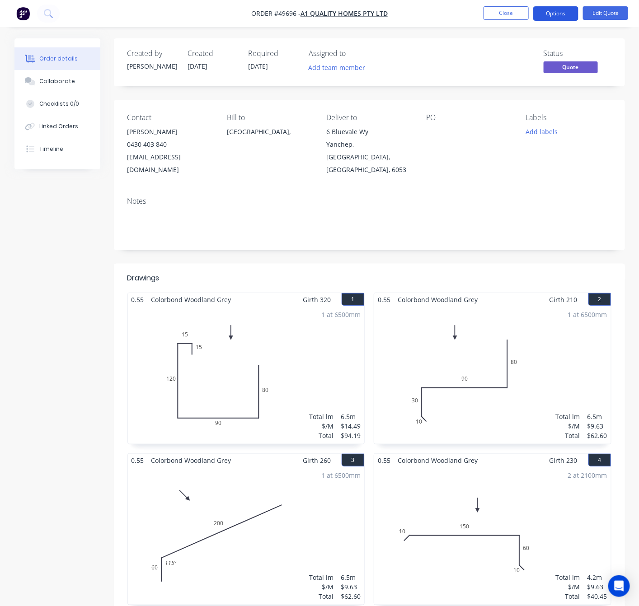
click at [559, 14] on button "Options" at bounding box center [555, 13] width 45 height 14
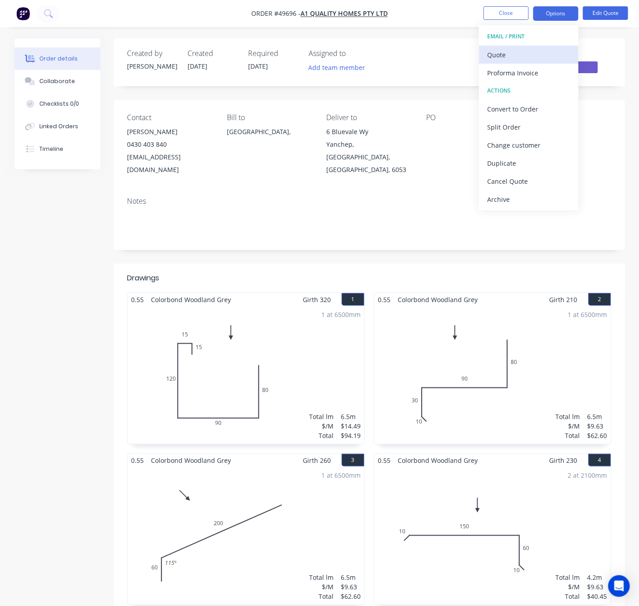
click at [521, 56] on div "Quote" at bounding box center [528, 54] width 83 height 13
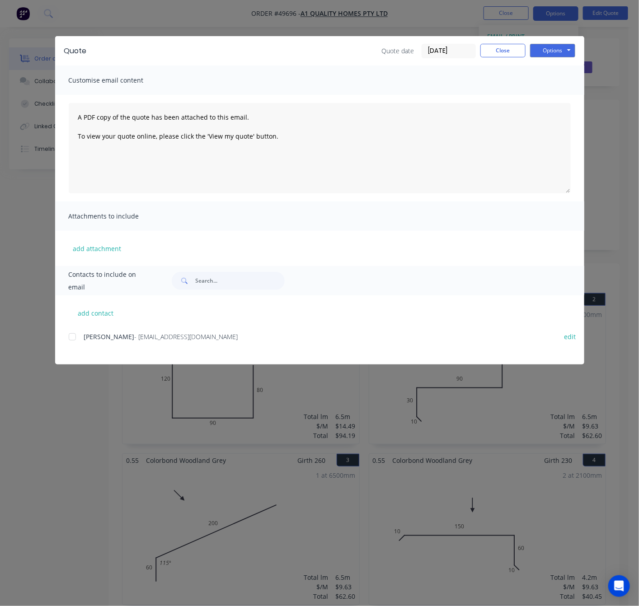
click at [206, 14] on div "Quote Quote date 25/09/25 Close Options Preview Print Email Customise email con…" at bounding box center [319, 303] width 639 height 606
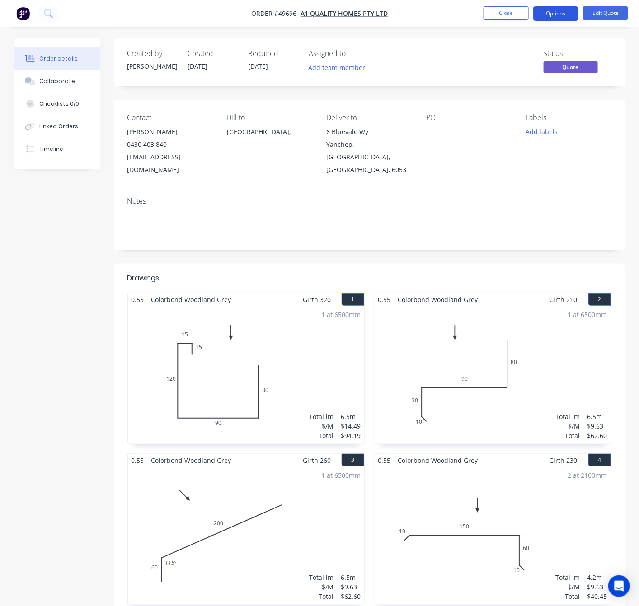
click at [558, 14] on button "Options" at bounding box center [555, 13] width 45 height 14
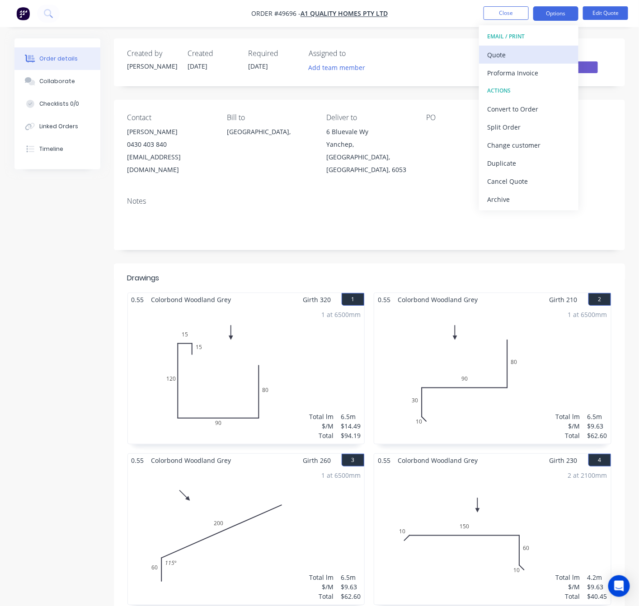
click at [518, 58] on div "Quote" at bounding box center [528, 54] width 83 height 13
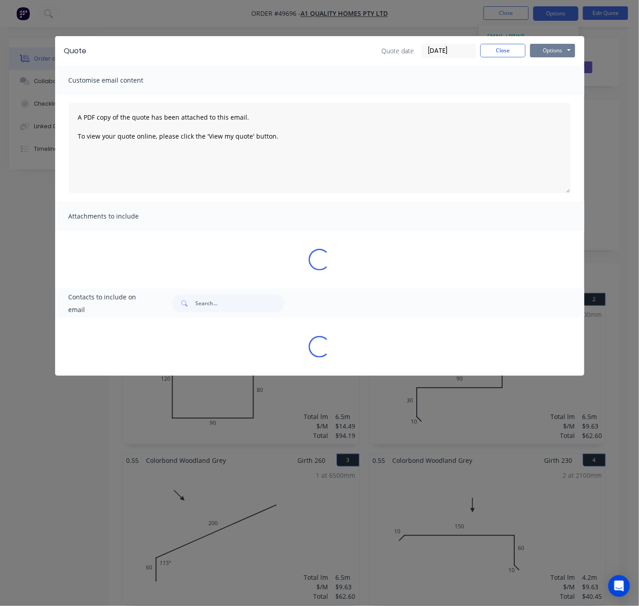
click at [558, 51] on button "Options" at bounding box center [552, 51] width 45 height 14
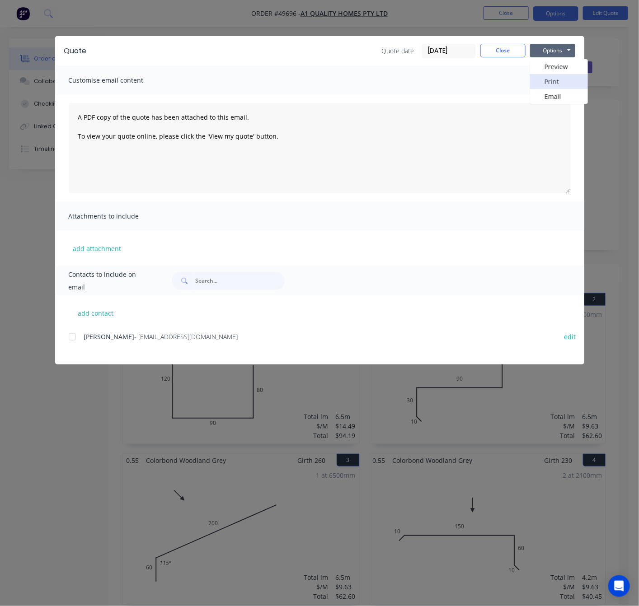
click at [566, 83] on button "Print" at bounding box center [559, 81] width 58 height 15
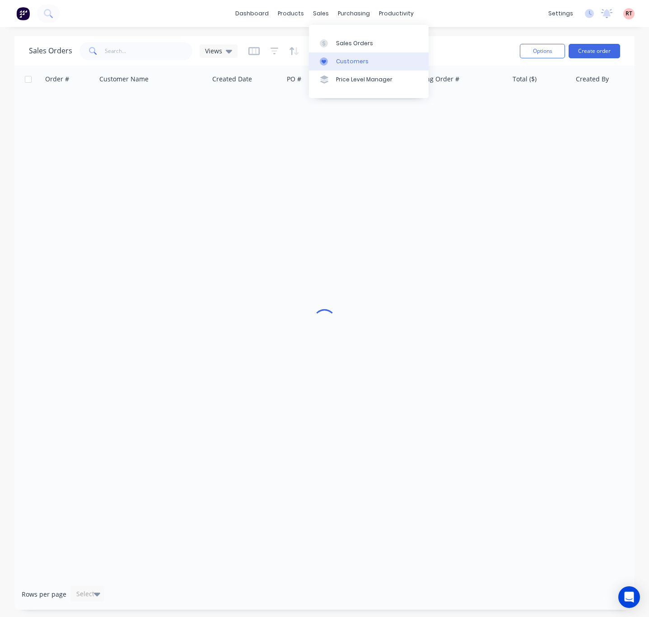
click at [335, 61] on link "Customers" at bounding box center [369, 61] width 120 height 18
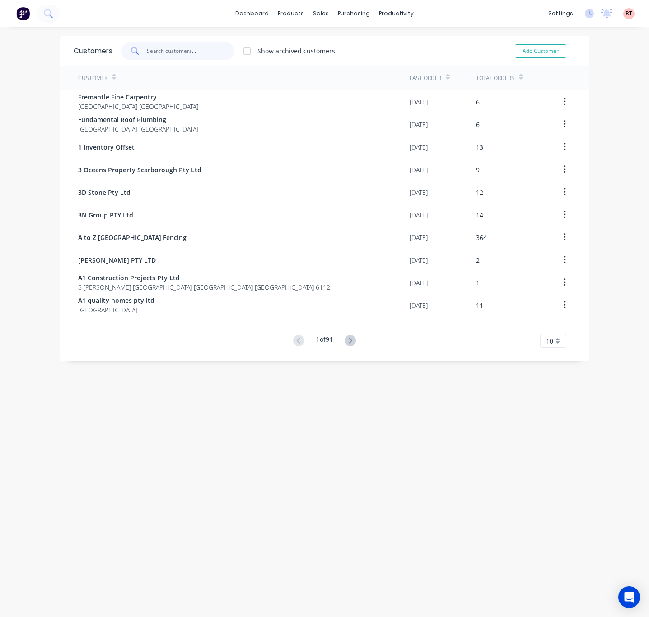
click at [162, 56] on input "text" at bounding box center [191, 51] width 88 height 18
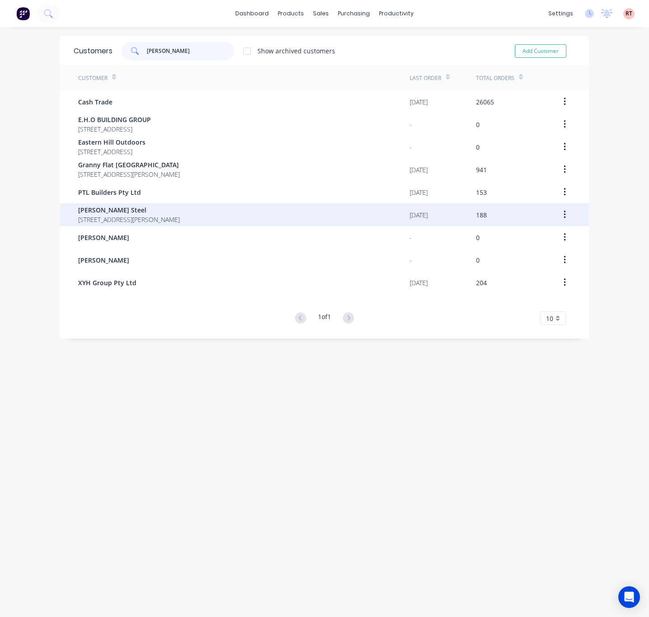
type input "[PERSON_NAME]"
click at [140, 212] on span "[PERSON_NAME] Steel" at bounding box center [129, 209] width 102 height 9
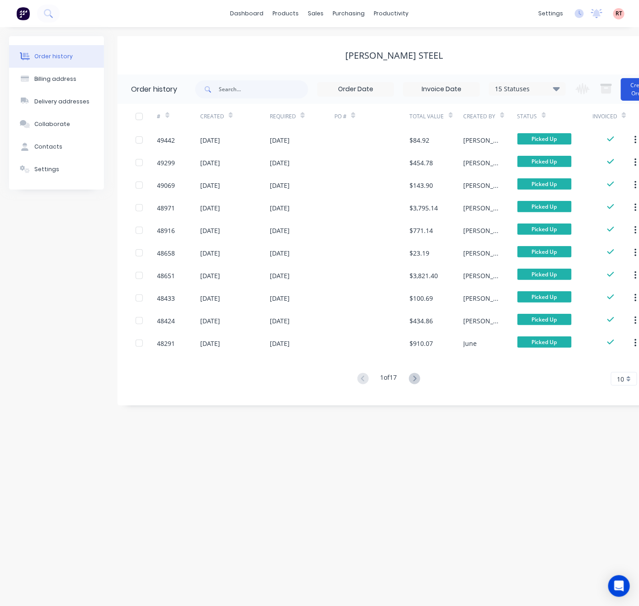
click at [625, 85] on button "Create Order" at bounding box center [639, 89] width 36 height 23
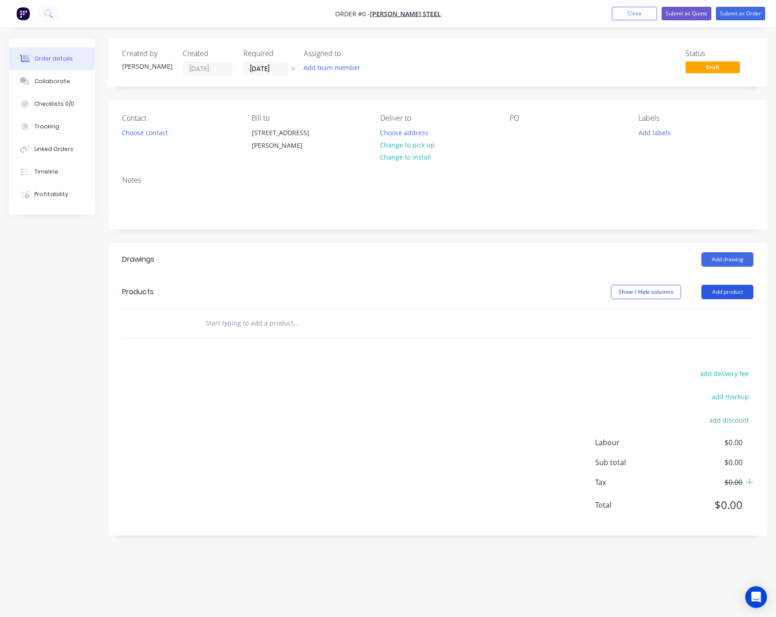
click at [649, 290] on button "Add product" at bounding box center [727, 292] width 52 height 14
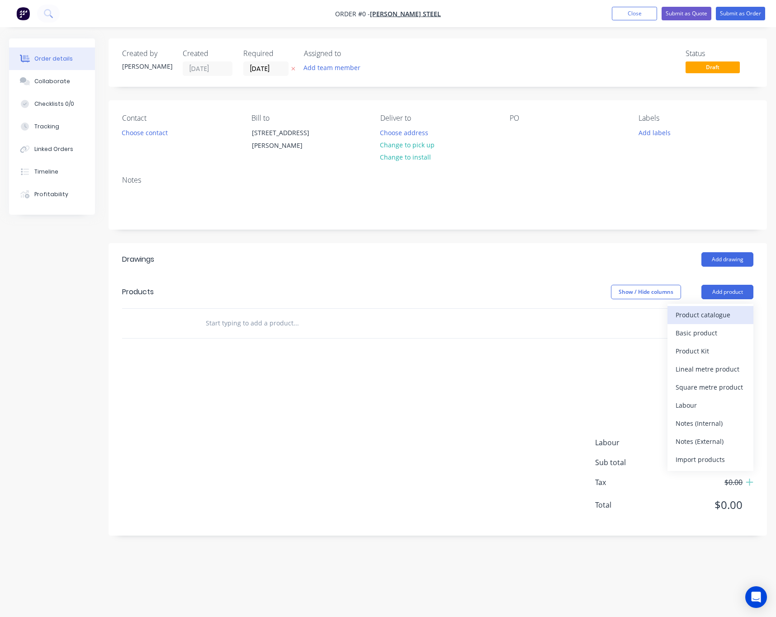
click at [649, 321] on div "Product catalogue" at bounding box center [710, 314] width 70 height 13
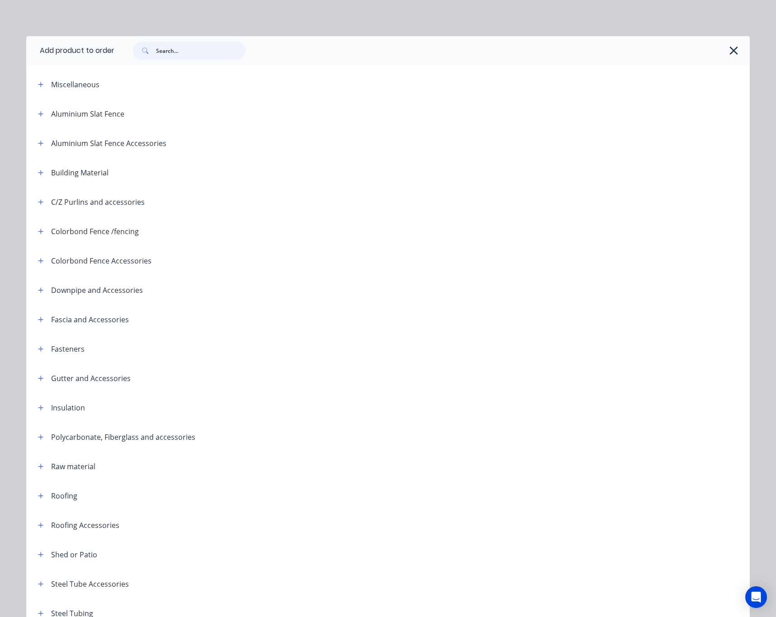
click at [181, 52] on input "text" at bounding box center [200, 51] width 89 height 18
type input "purlin"
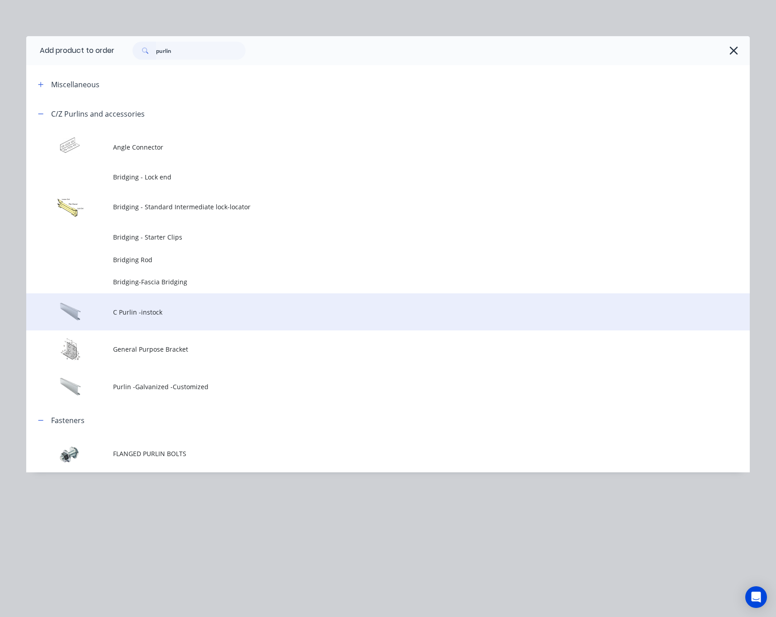
click at [218, 314] on span "C Purlin -instock" at bounding box center [367, 311] width 509 height 9
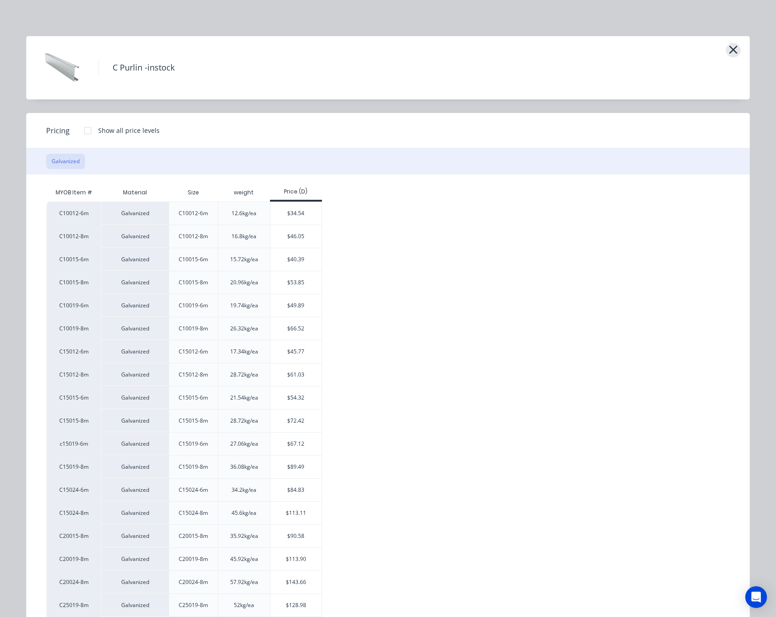
click at [649, 51] on icon "button" at bounding box center [732, 49] width 9 height 13
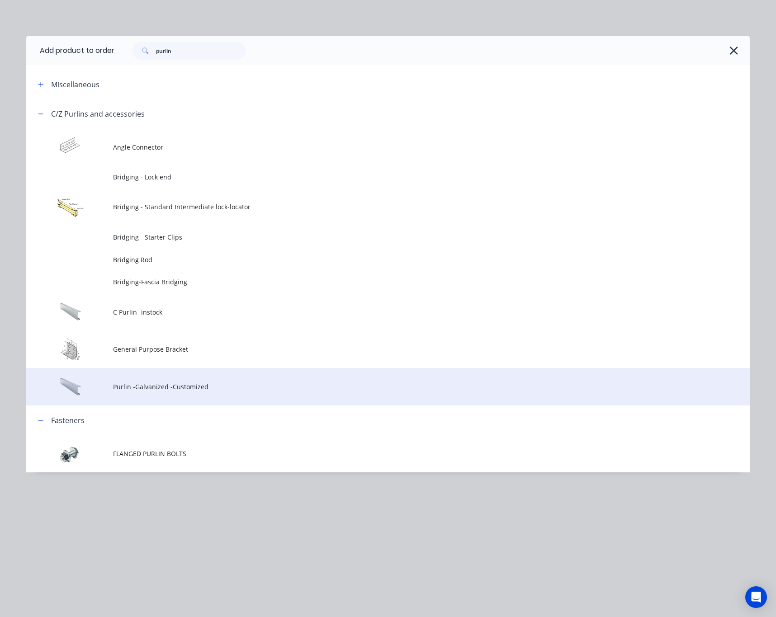
drag, startPoint x: 209, startPoint y: 396, endPoint x: 208, endPoint y: 401, distance: 5.1
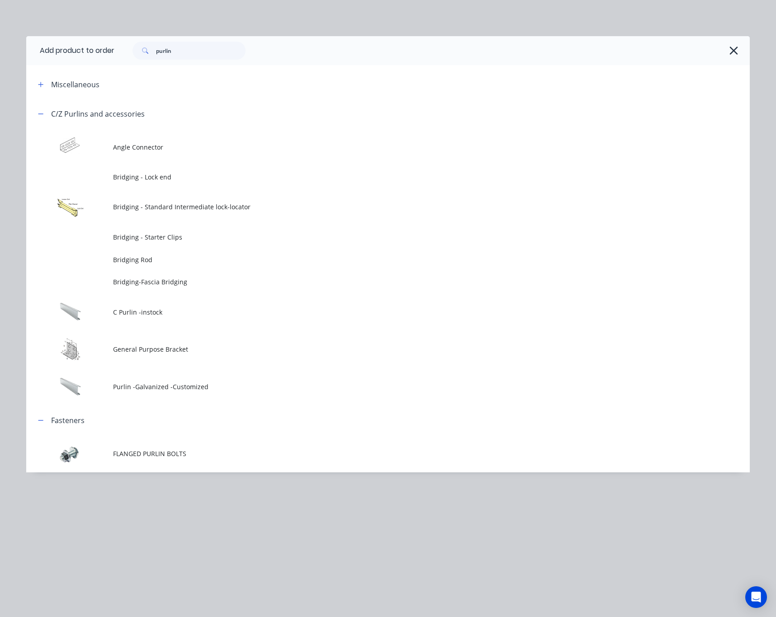
click at [209, 396] on td "Purlin -Galvanized -Customized" at bounding box center [431, 387] width 636 height 38
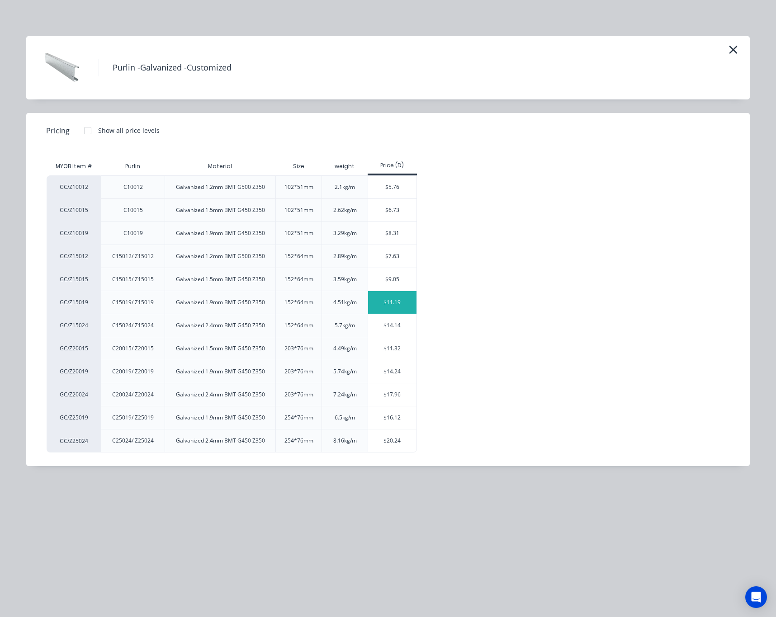
click at [385, 304] on div "$11.19" at bounding box center [392, 302] width 48 height 23
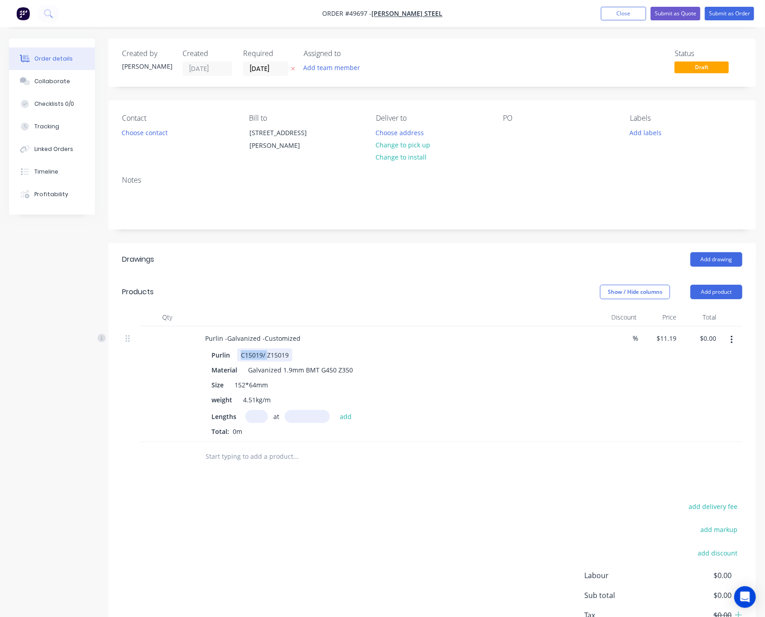
drag, startPoint x: 267, startPoint y: 356, endPoint x: 240, endPoint y: 359, distance: 27.4
click at [240, 359] on div "C15019/ Z15019" at bounding box center [264, 354] width 55 height 13
click at [415, 373] on div "Material Galvanized 1.9mm BMT G450 Z350" at bounding box center [396, 369] width 376 height 13
click at [252, 418] on input "text" at bounding box center [256, 416] width 23 height 13
type input "5"
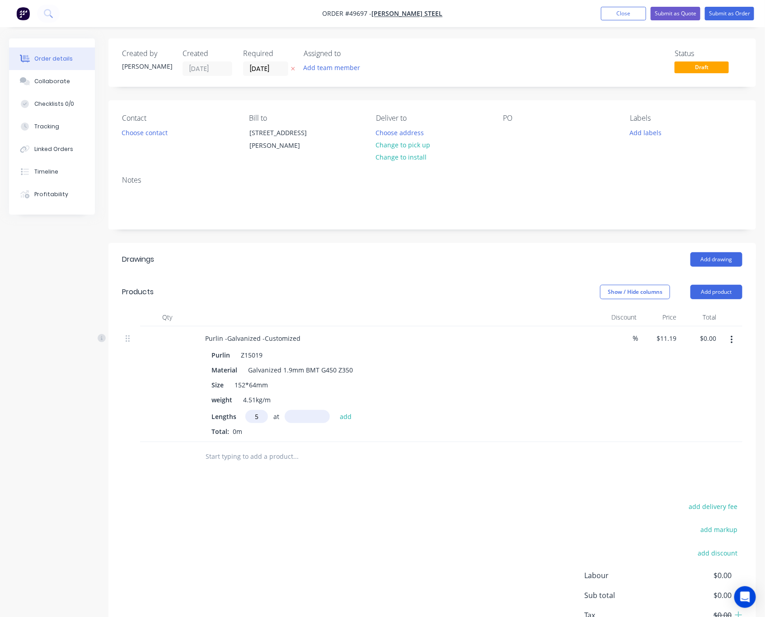
click at [309, 416] on input "text" at bounding box center [307, 416] width 45 height 13
type input "6000"
click at [335, 410] on button "add" at bounding box center [345, 416] width 21 height 12
type input "$335.70"
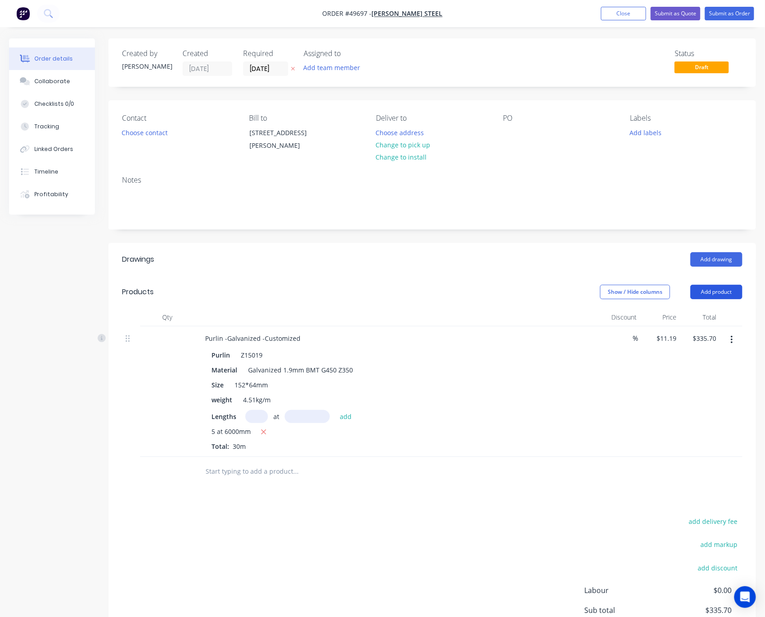
click at [649, 297] on button "Add product" at bounding box center [717, 292] width 52 height 14
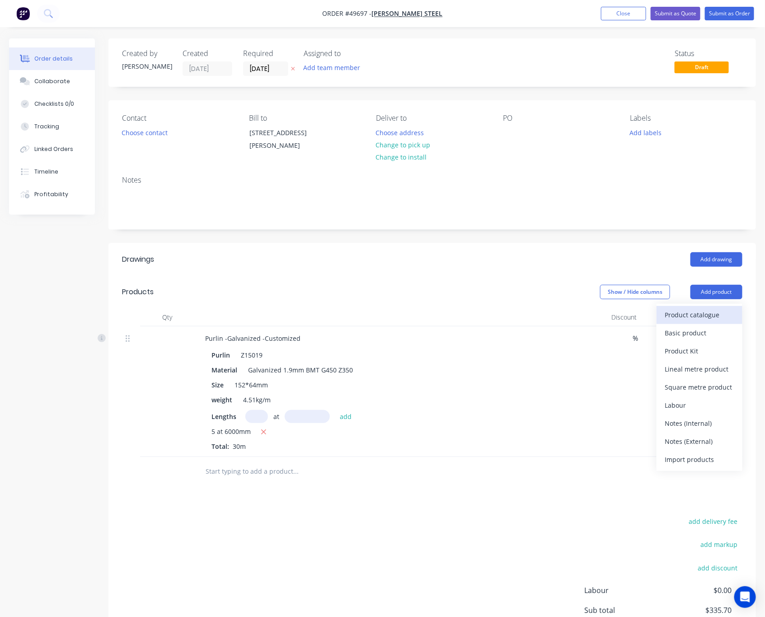
click at [649, 316] on div "Product catalogue" at bounding box center [700, 314] width 70 height 13
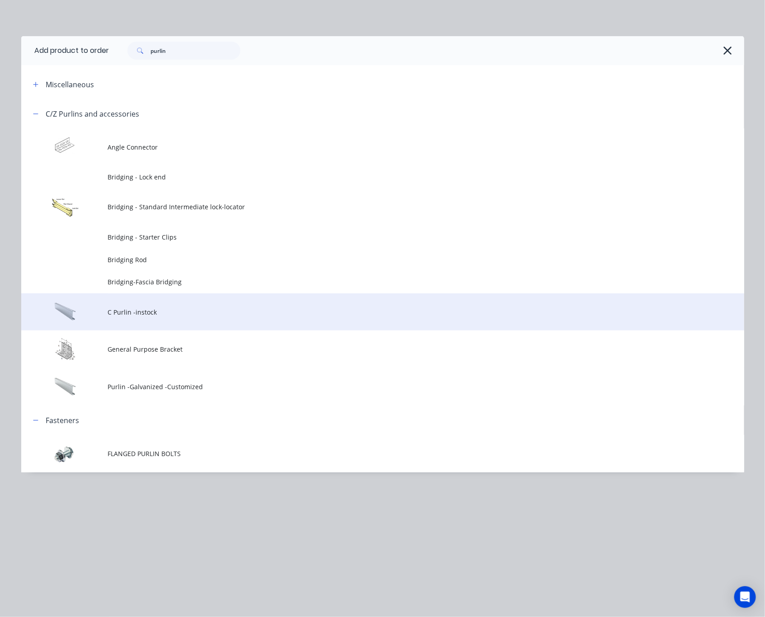
click at [230, 320] on td "C Purlin -instock" at bounding box center [426, 312] width 636 height 38
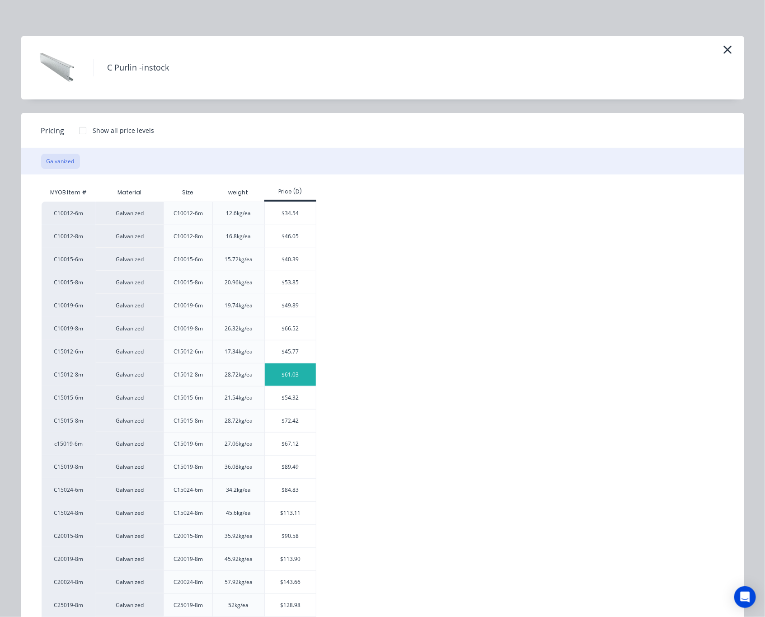
click at [281, 380] on div "$61.03" at bounding box center [290, 374] width 51 height 23
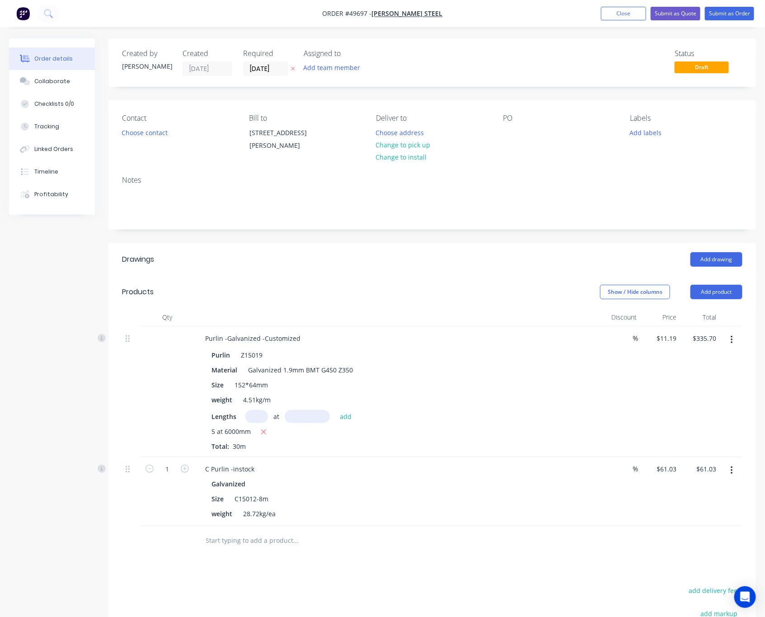
click at [649, 339] on icon "button" at bounding box center [732, 340] width 2 height 10
click at [649, 422] on div "Delete" at bounding box center [700, 417] width 70 height 13
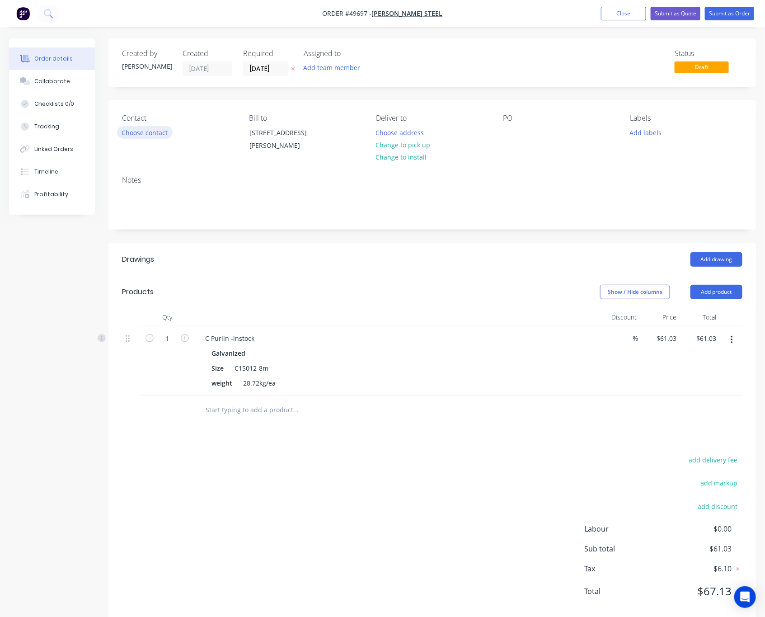
click at [162, 136] on button "Choose contact" at bounding box center [145, 132] width 56 height 12
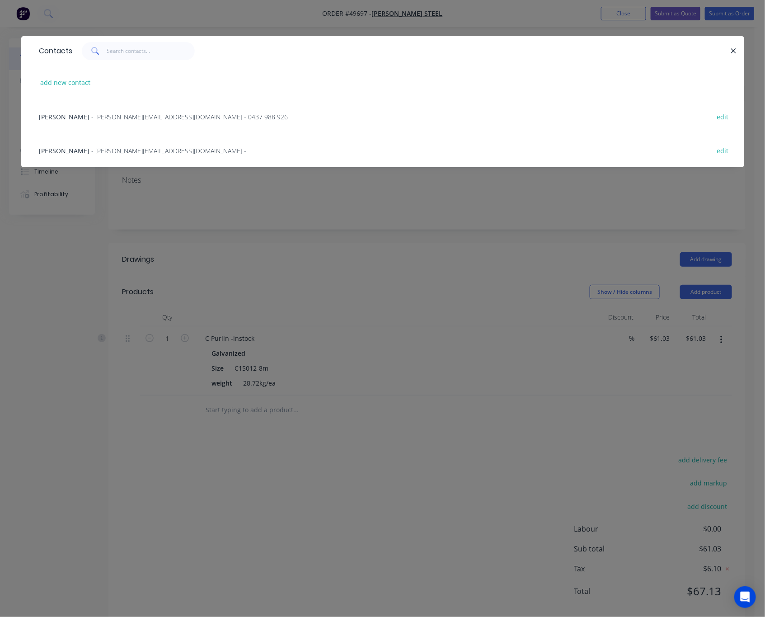
click at [159, 118] on span "- marc@royssteel.com.au - 0437 988 926" at bounding box center [190, 117] width 197 height 9
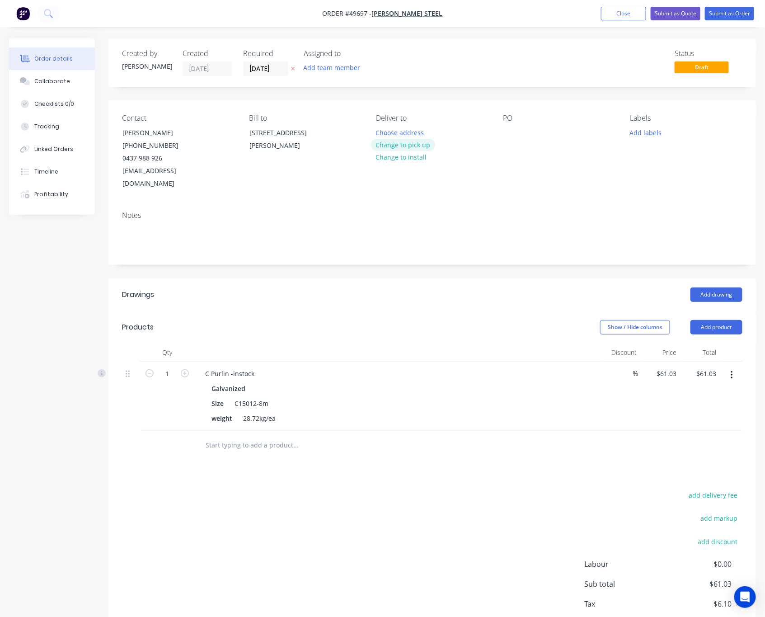
click at [395, 146] on button "Change to pick up" at bounding box center [403, 145] width 64 height 12
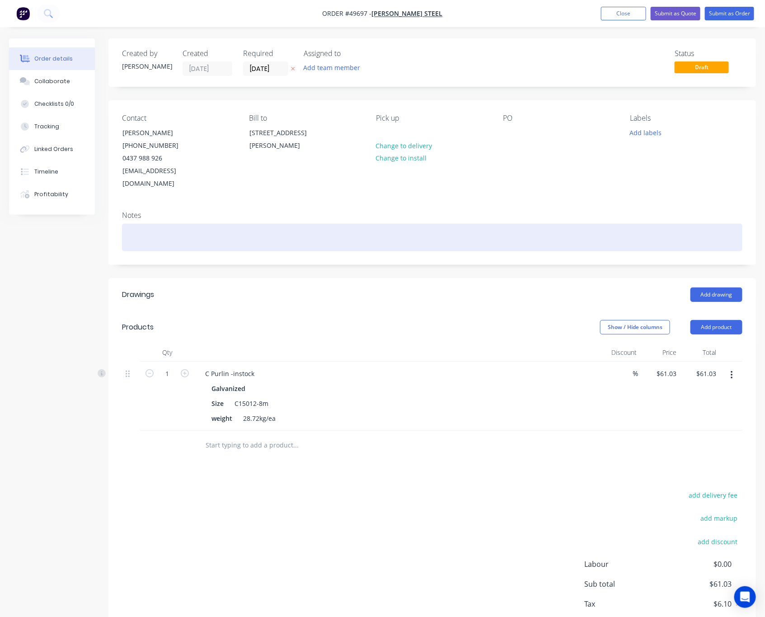
click at [489, 224] on div at bounding box center [432, 238] width 620 height 28
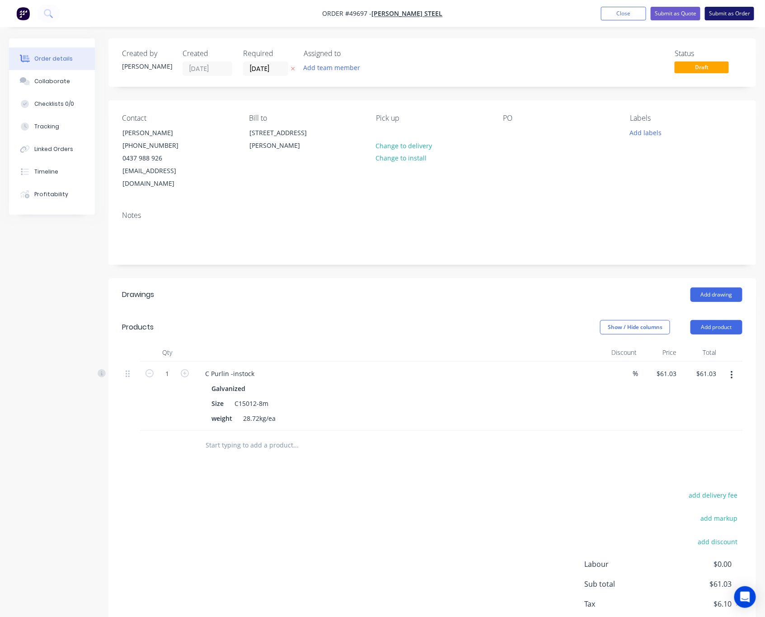
click at [649, 12] on button "Submit as Order" at bounding box center [729, 14] width 49 height 14
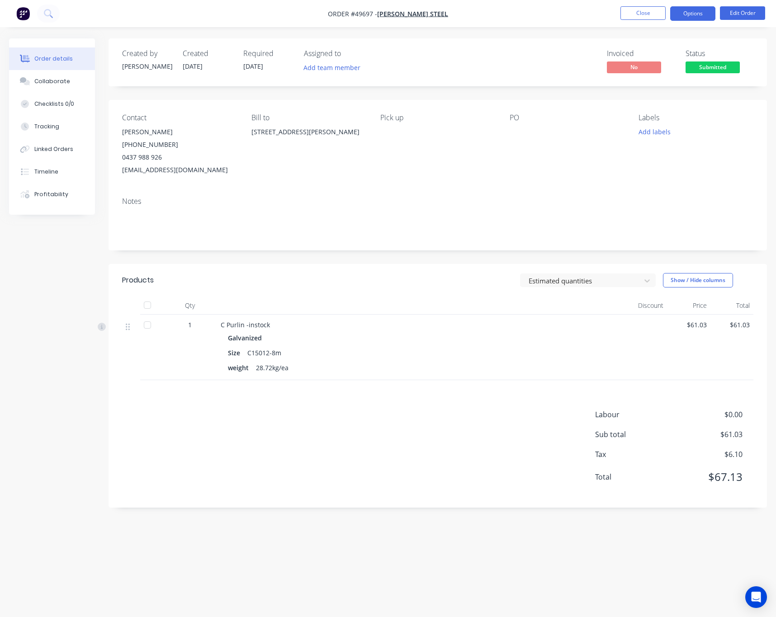
click at [649, 12] on button "Options" at bounding box center [692, 13] width 45 height 14
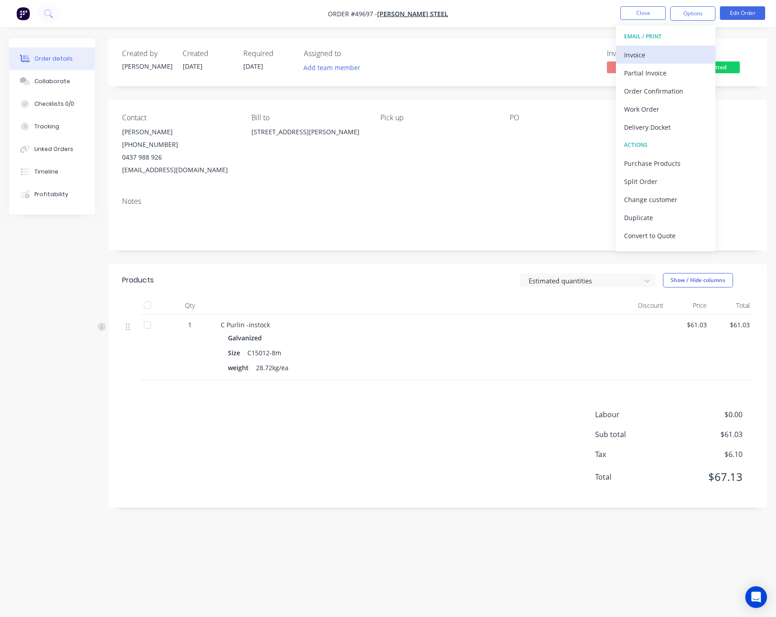
click at [649, 55] on div "Invoice" at bounding box center [665, 54] width 83 height 13
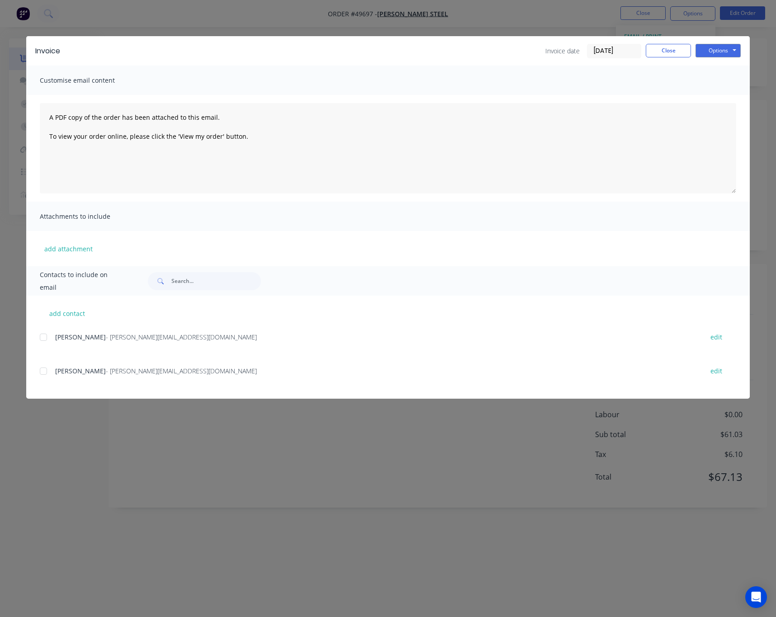
click at [44, 340] on div at bounding box center [43, 337] width 18 height 18
click at [649, 49] on button "Options" at bounding box center [717, 51] width 45 height 14
click at [649, 100] on button "Email" at bounding box center [724, 96] width 58 height 15
drag, startPoint x: 396, startPoint y: 438, endPoint x: 399, endPoint y: 432, distance: 6.3
click at [396, 437] on div "Invoice Invoice date 25/09/25 Close Options Preview Print Email Customise email…" at bounding box center [388, 308] width 776 height 617
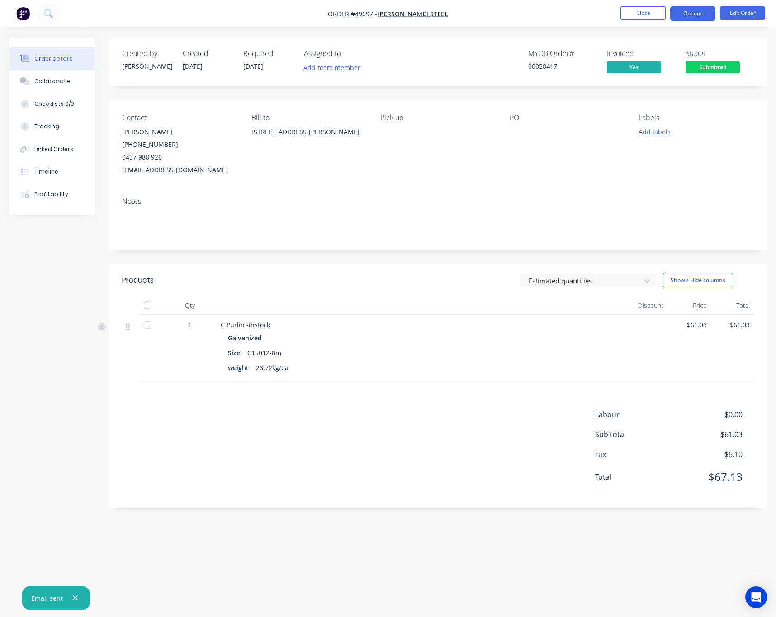
click at [649, 14] on button "Options" at bounding box center [692, 13] width 45 height 14
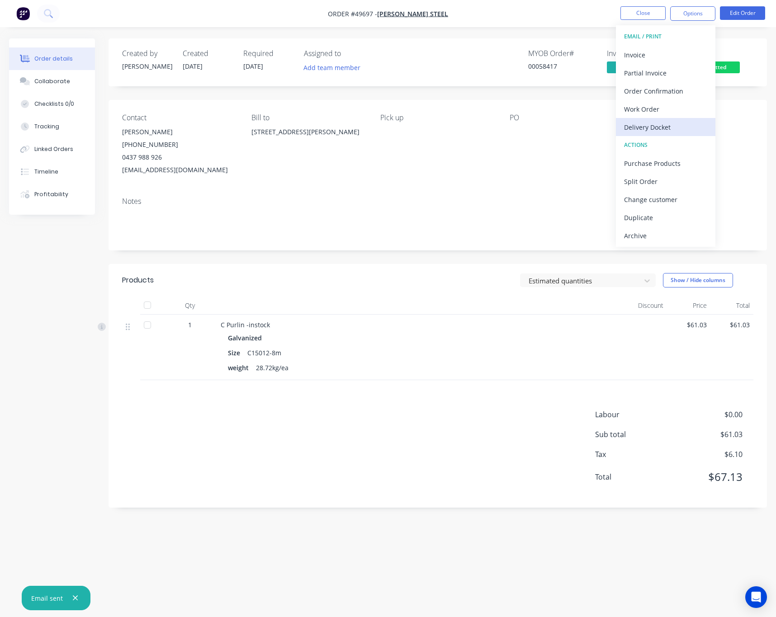
click at [649, 127] on div "Delivery Docket" at bounding box center [665, 127] width 83 height 13
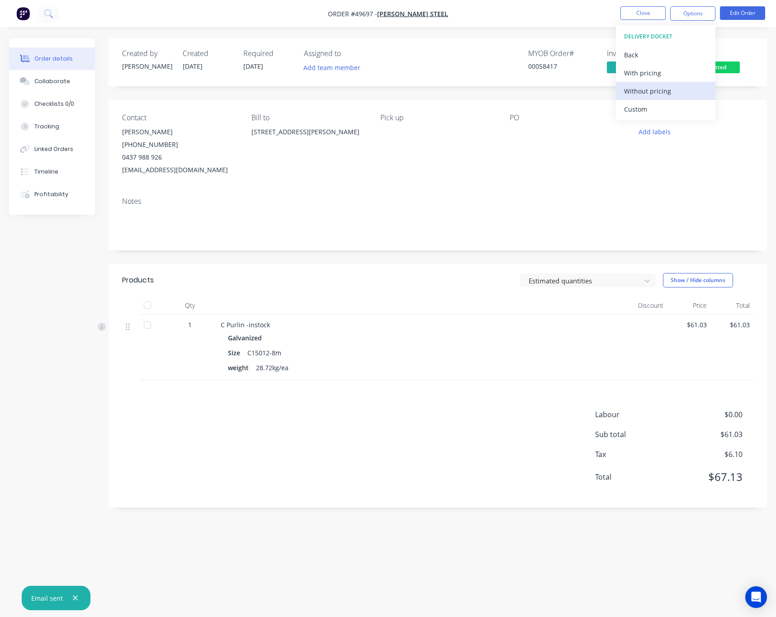
click at [649, 90] on div "Without pricing" at bounding box center [665, 91] width 83 height 13
click at [536, 167] on div "PO" at bounding box center [566, 144] width 115 height 63
click at [649, 68] on span "Submitted" at bounding box center [712, 66] width 54 height 11
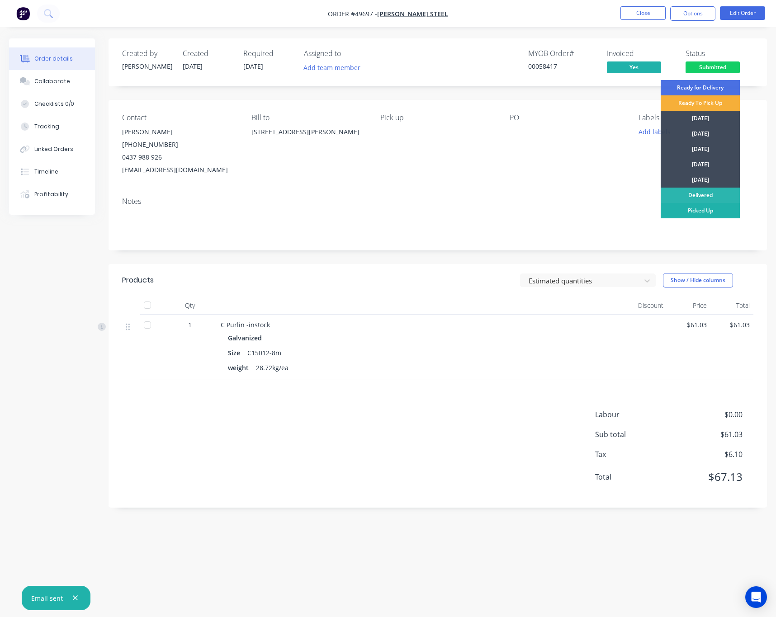
click at [649, 209] on div "Picked Up" at bounding box center [699, 210] width 79 height 15
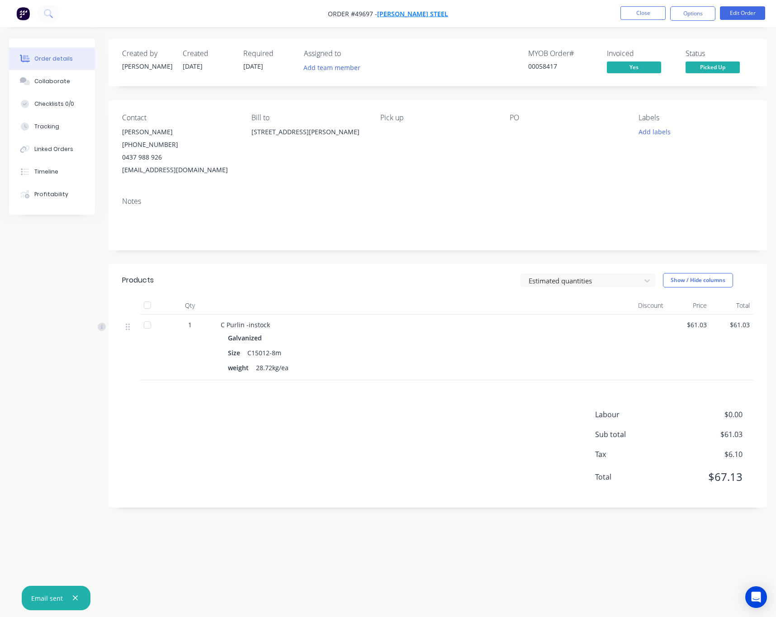
click at [414, 18] on span "Roys Steel" at bounding box center [412, 13] width 71 height 9
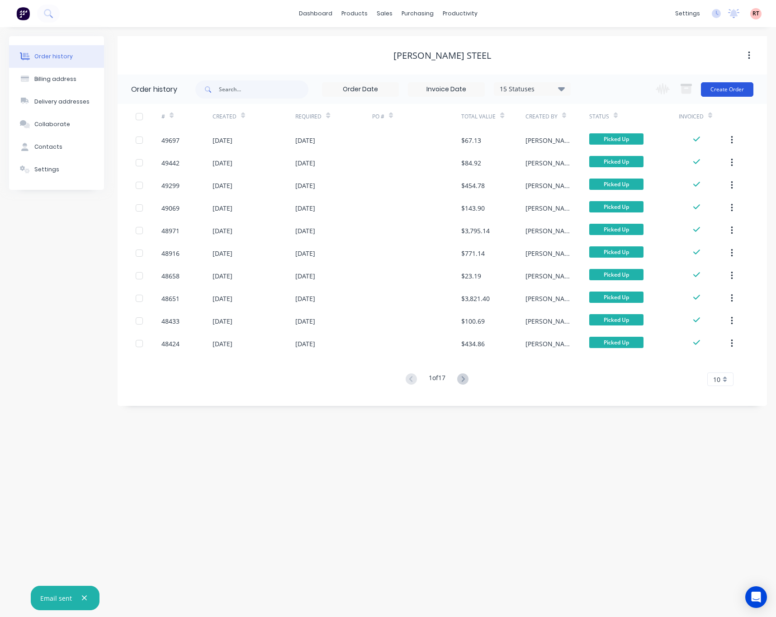
click at [649, 87] on button "Create Order" at bounding box center [726, 89] width 52 height 14
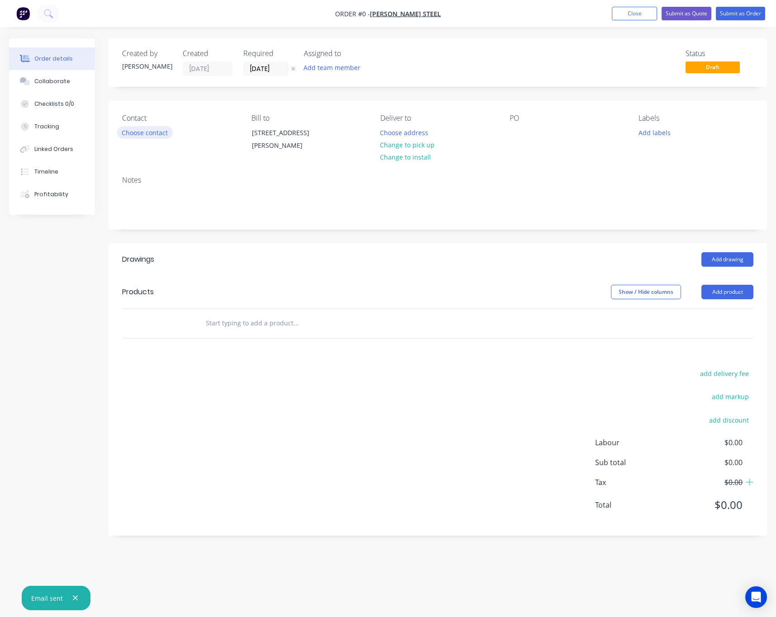
click at [156, 135] on button "Choose contact" at bounding box center [145, 132] width 56 height 12
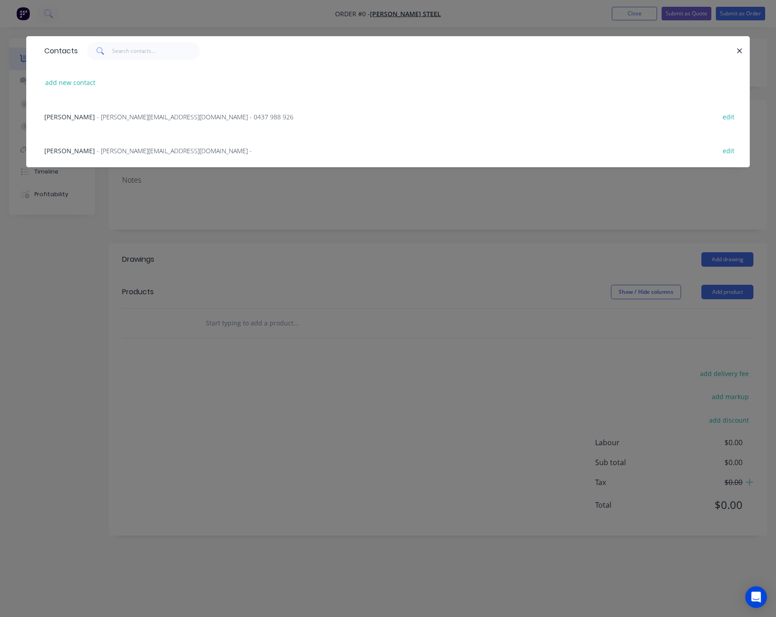
click at [118, 117] on span "- marc@royssteel.com.au - 0437 988 926" at bounding box center [195, 117] width 197 height 9
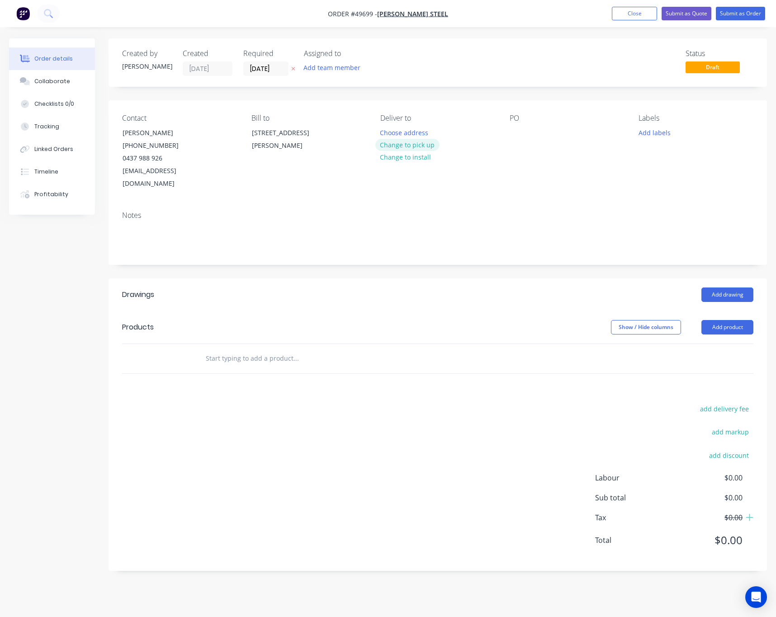
click at [413, 148] on button "Change to pick up" at bounding box center [407, 145] width 64 height 12
click at [259, 68] on input "[DATE]" at bounding box center [266, 69] width 44 height 14
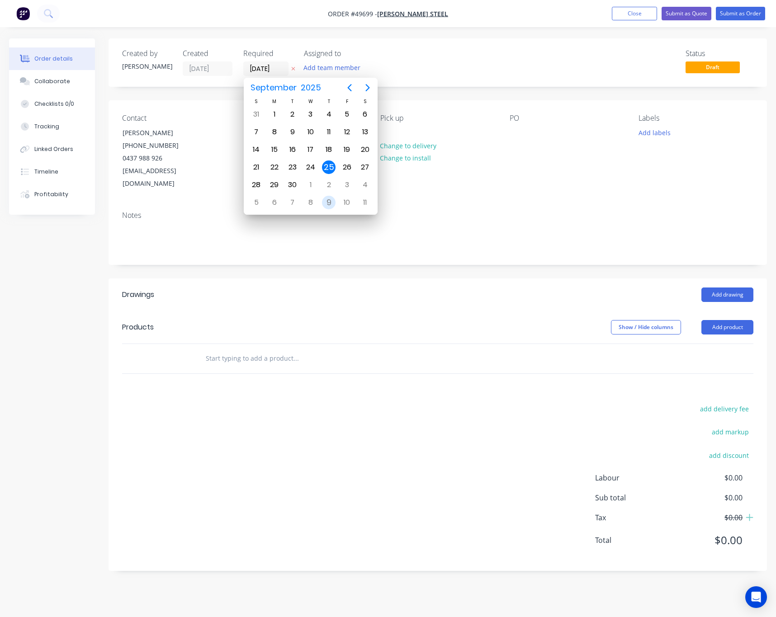
click at [334, 201] on div "9" at bounding box center [329, 203] width 14 height 14
type input "09/10/25"
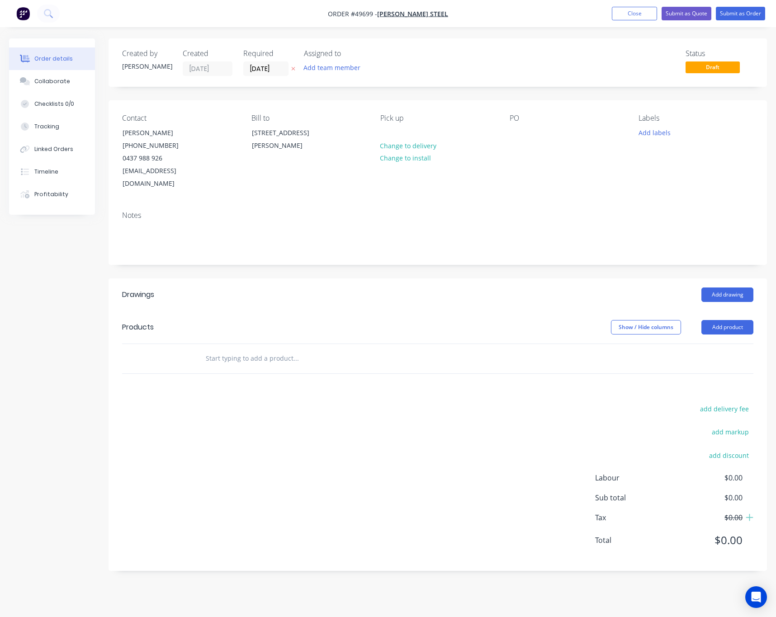
click at [480, 211] on div "Notes" at bounding box center [437, 215] width 631 height 9
click at [649, 322] on button "Add product" at bounding box center [727, 327] width 52 height 14
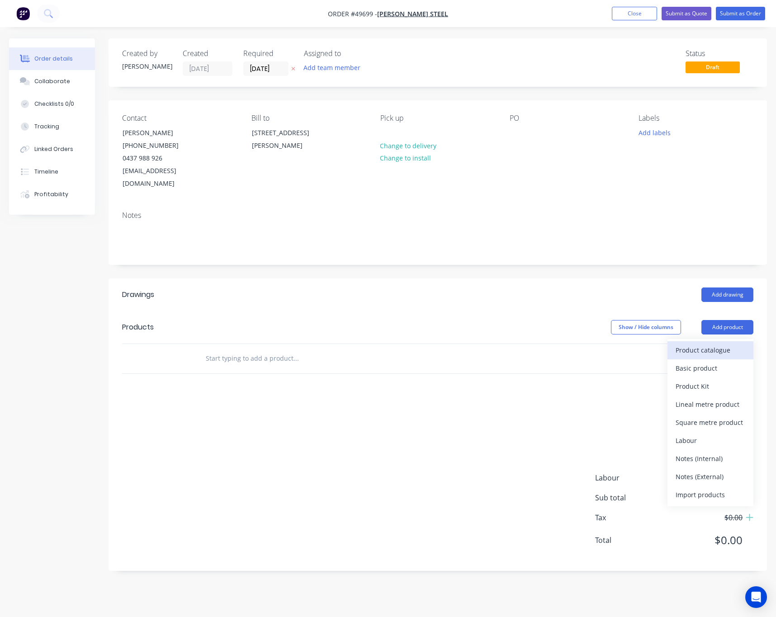
click at [649, 343] on div "Product catalogue" at bounding box center [710, 349] width 70 height 13
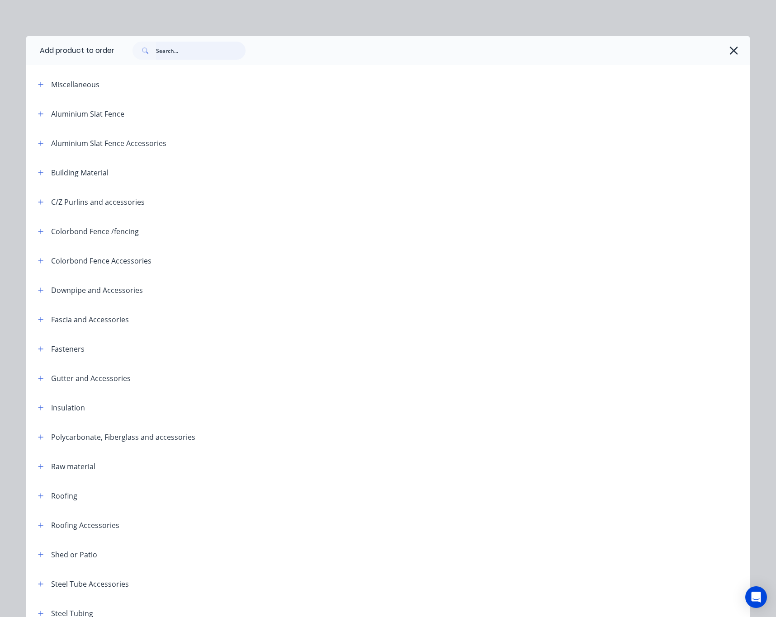
click at [220, 52] on input "text" at bounding box center [200, 51] width 89 height 18
type input "c"
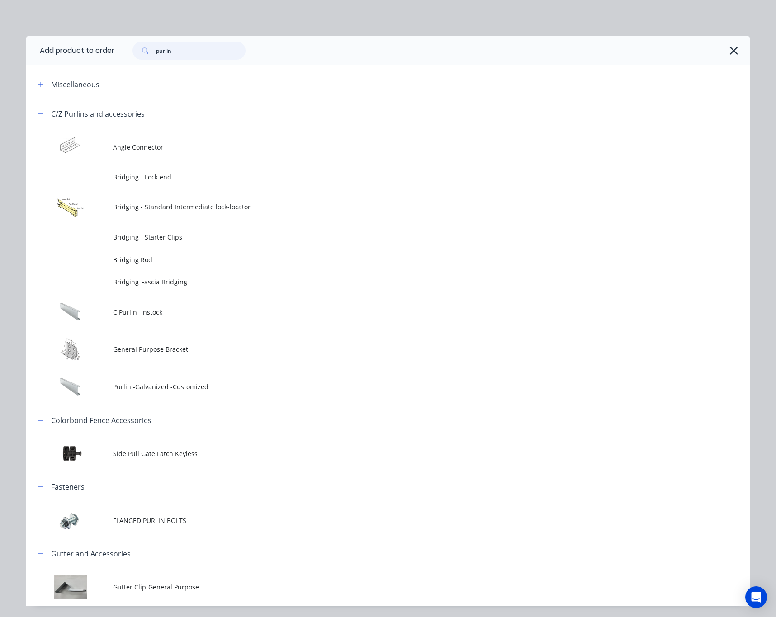
type input "purlin"
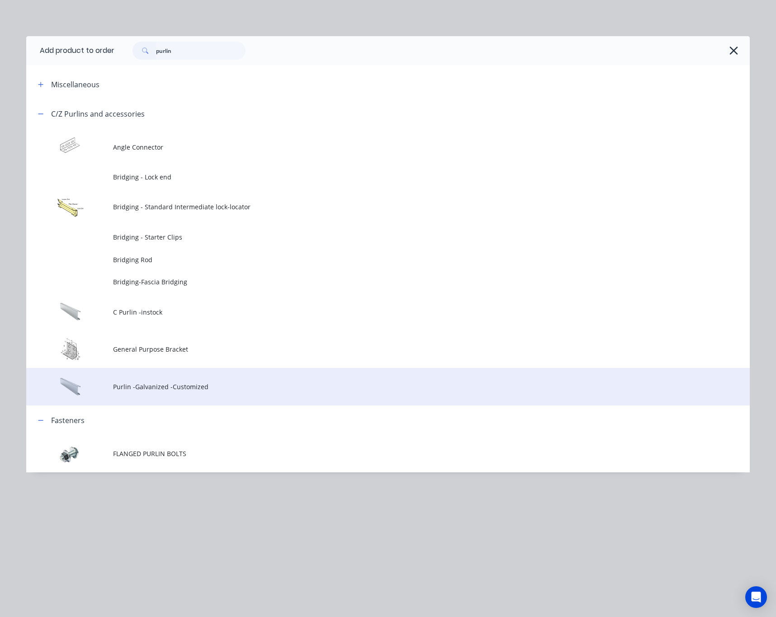
click at [178, 379] on td "Purlin -Galvanized -Customized" at bounding box center [431, 387] width 636 height 38
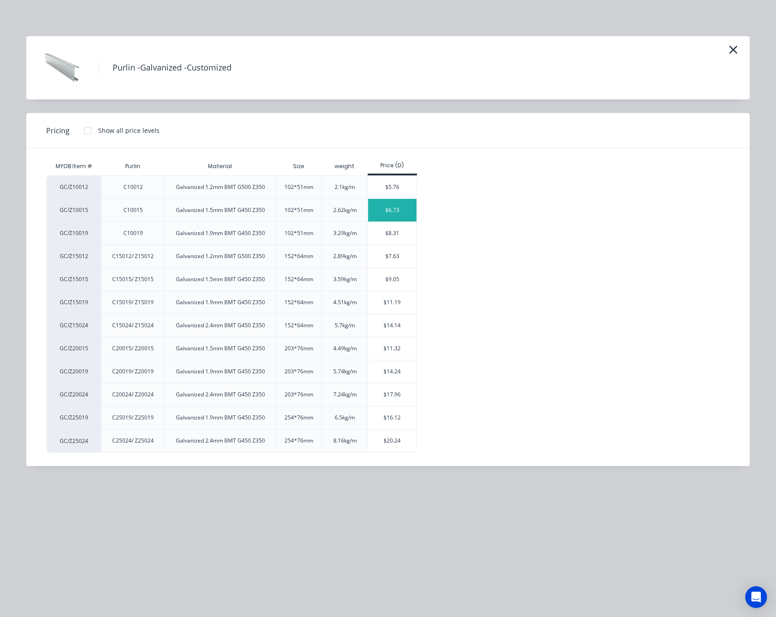
click at [385, 212] on div "$6.73" at bounding box center [392, 210] width 48 height 23
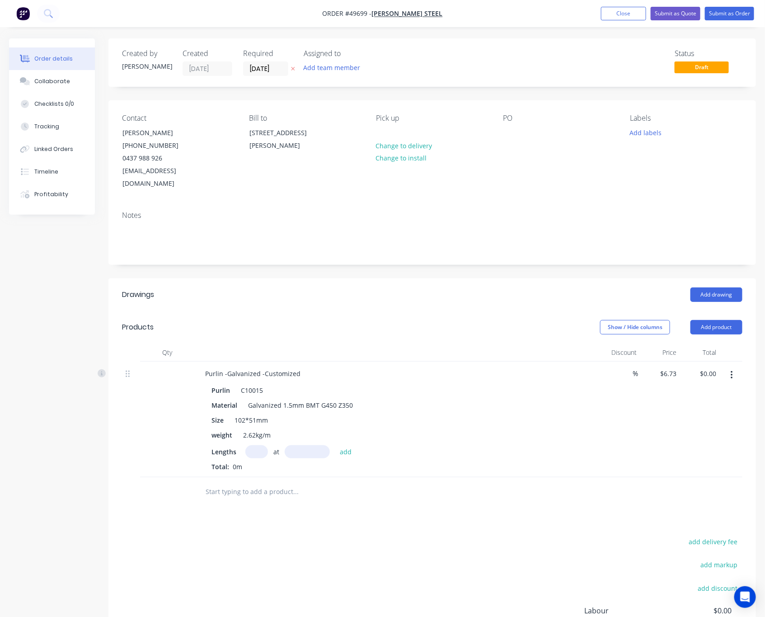
click at [258, 445] on input "text" at bounding box center [256, 451] width 23 height 13
type input "4"
click at [312, 445] on input "text" at bounding box center [307, 451] width 45 height 13
type input "3000"
click at [335, 445] on button "add" at bounding box center [345, 451] width 21 height 12
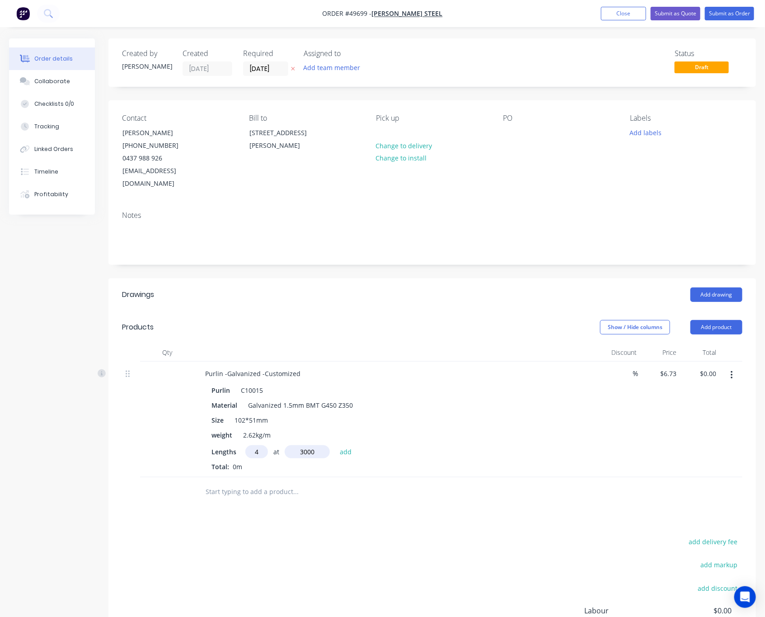
type input "$80.76"
click at [649, 320] on button "Add product" at bounding box center [717, 327] width 52 height 14
click at [518, 414] on div "Size 102*51mm" at bounding box center [396, 420] width 376 height 13
click at [649, 370] on icon "button" at bounding box center [732, 375] width 2 height 10
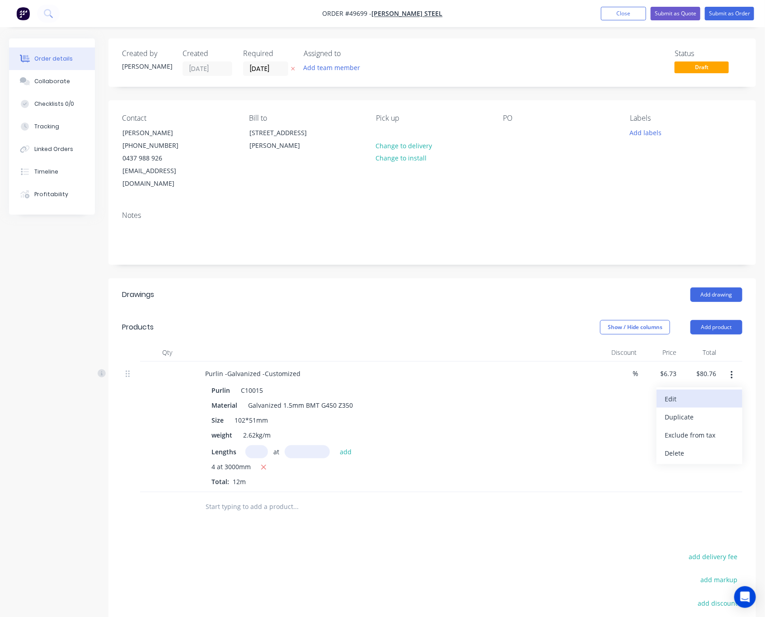
click at [649, 392] on div "Edit" at bounding box center [700, 398] width 70 height 13
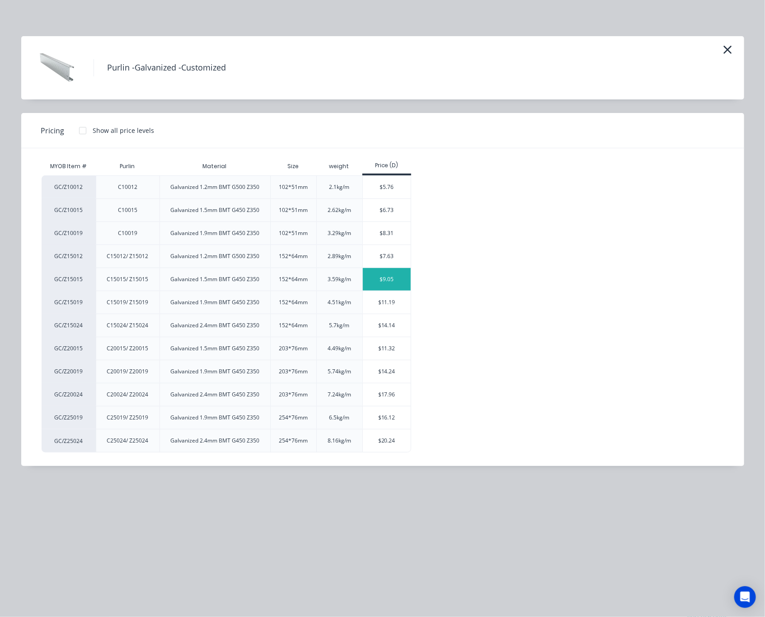
click at [399, 277] on div "$9.05" at bounding box center [387, 279] width 48 height 23
type input "$9.05"
type input "$108.60"
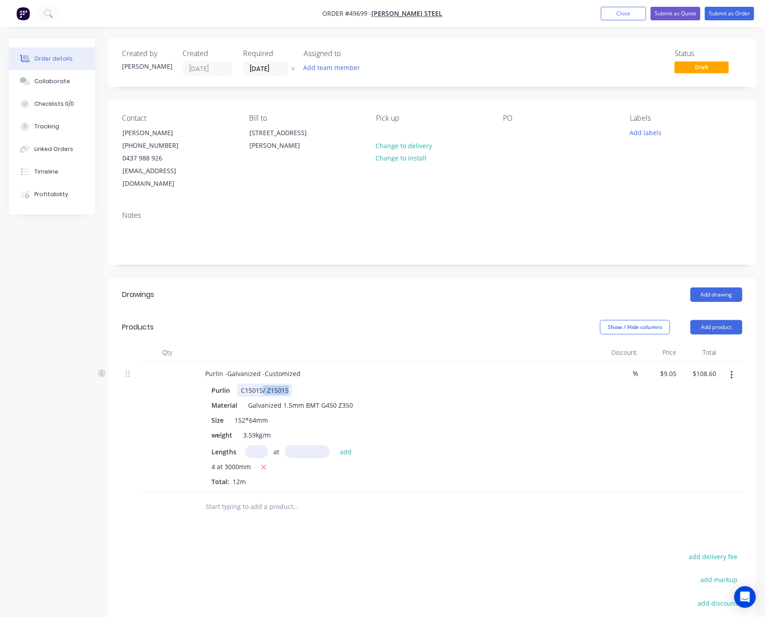
drag, startPoint x: 262, startPoint y: 377, endPoint x: 302, endPoint y: 377, distance: 40.7
click at [302, 384] on div "Purlin C15015/ Z15015" at bounding box center [396, 390] width 376 height 13
click at [343, 414] on div "Size 152*64mm" at bounding box center [396, 420] width 376 height 13
click at [257, 445] on input "text" at bounding box center [256, 451] width 23 height 13
click at [495, 445] on div "Lengths at add" at bounding box center [398, 451] width 372 height 13
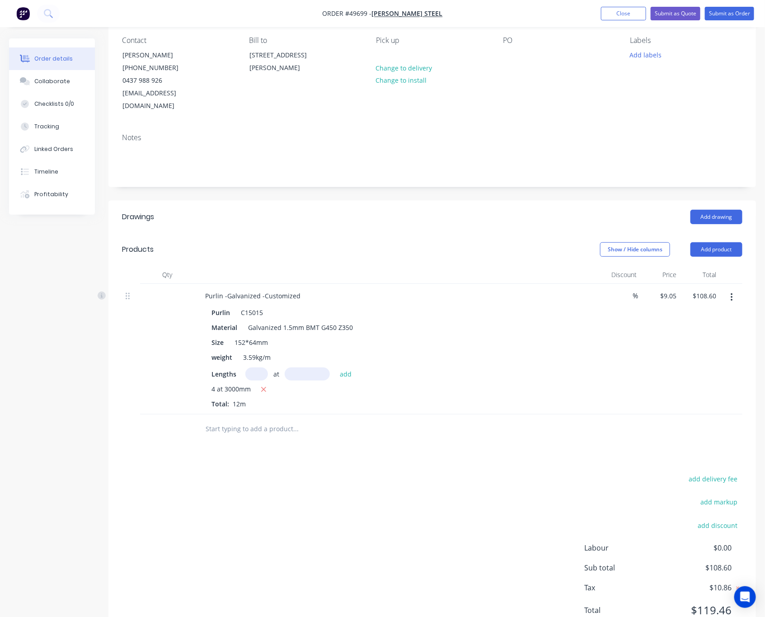
scroll to position [104, 0]
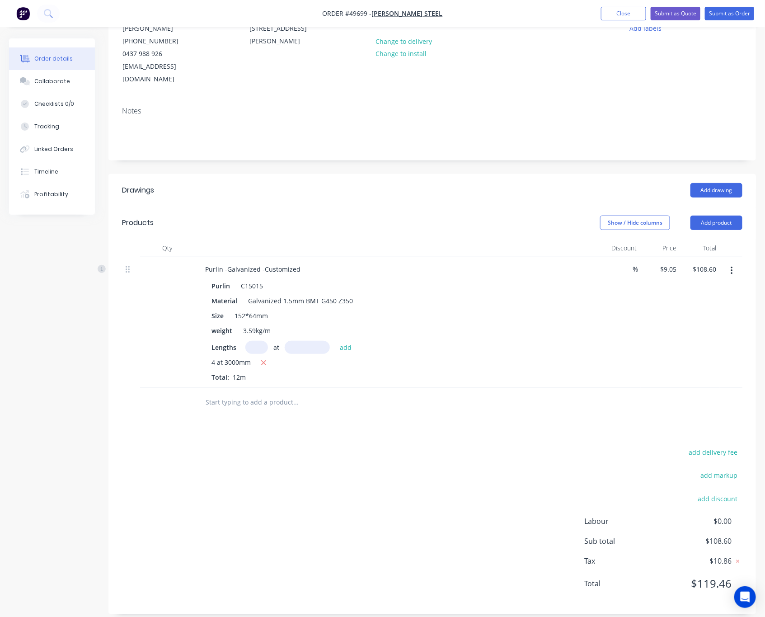
click at [531, 460] on div "add delivery fee add markup add discount Labour $0.00 Sub total $108.60 Tax $10…" at bounding box center [432, 523] width 620 height 155
click at [649, 216] on button "Add product" at bounding box center [717, 223] width 52 height 14
click at [649, 239] on div "Product catalogue" at bounding box center [700, 245] width 70 height 13
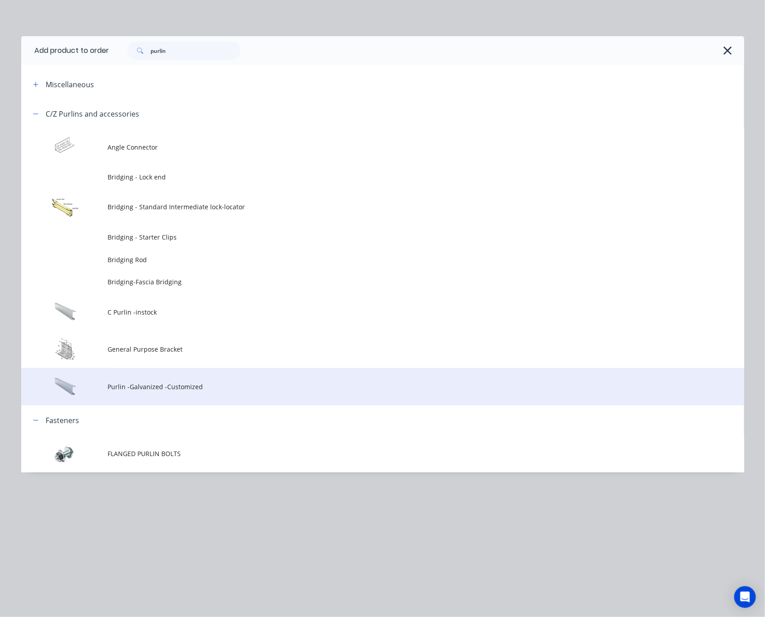
click at [249, 388] on span "Purlin -Galvanized -Customized" at bounding box center [362, 386] width 509 height 9
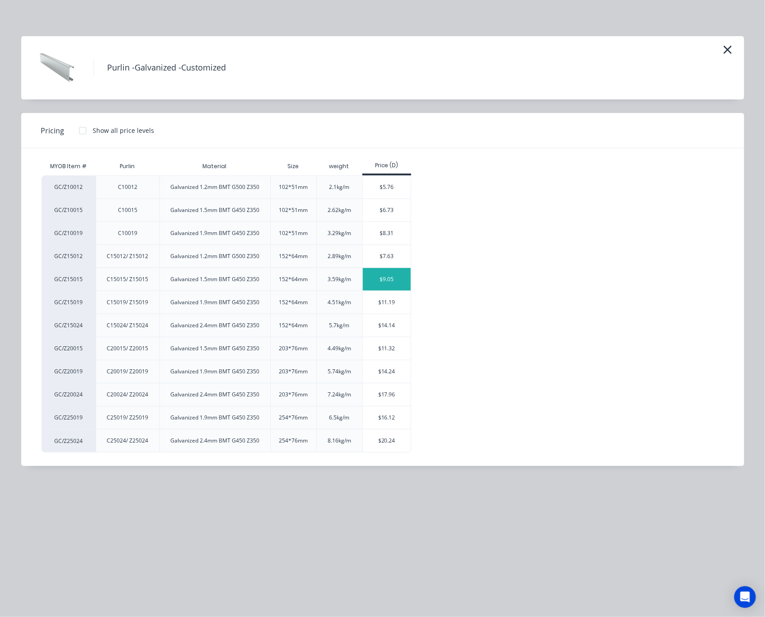
click at [381, 283] on div "$9.05" at bounding box center [387, 279] width 48 height 23
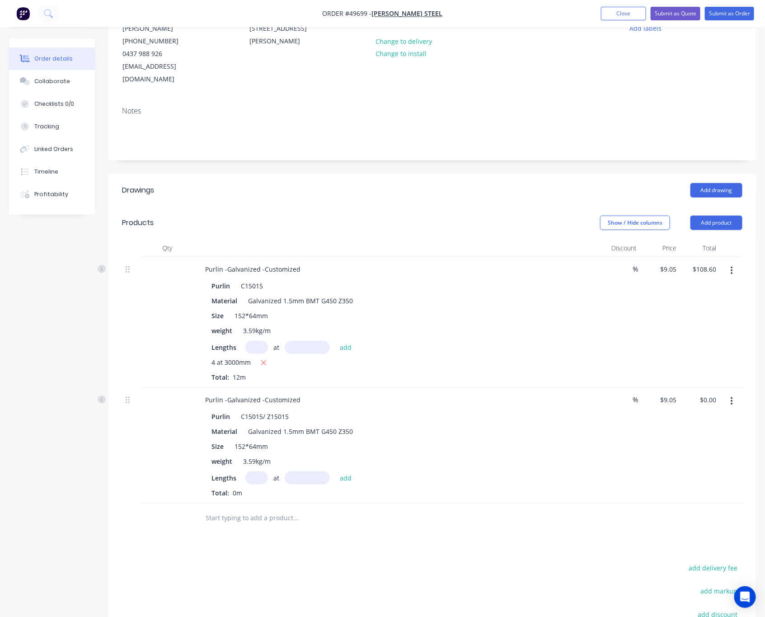
click at [649, 396] on icon "button" at bounding box center [732, 401] width 2 height 10
click at [649, 473] on div "Delete" at bounding box center [700, 479] width 70 height 13
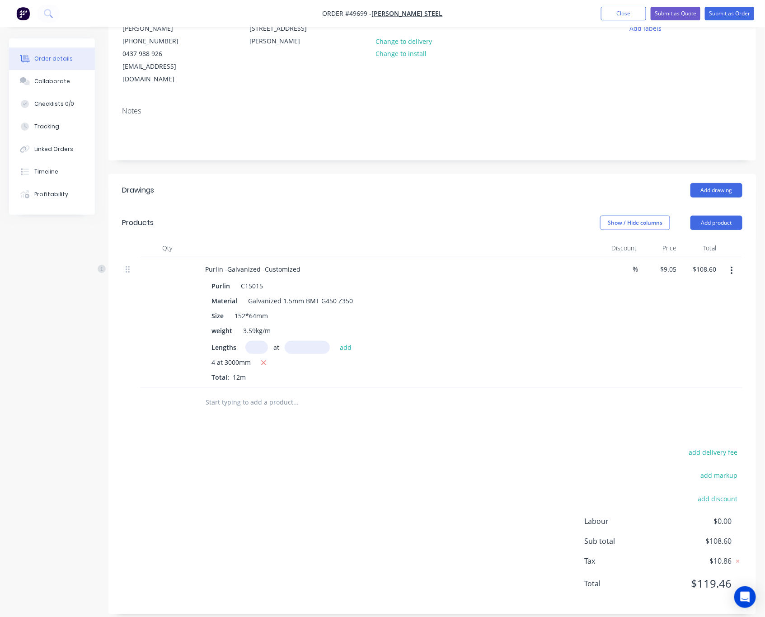
click at [260, 341] on input "text" at bounding box center [256, 347] width 23 height 13
type input "8"
click at [297, 341] on input "text" at bounding box center [307, 347] width 45 height 13
type input "3000"
click at [335, 341] on button "add" at bounding box center [345, 347] width 21 height 12
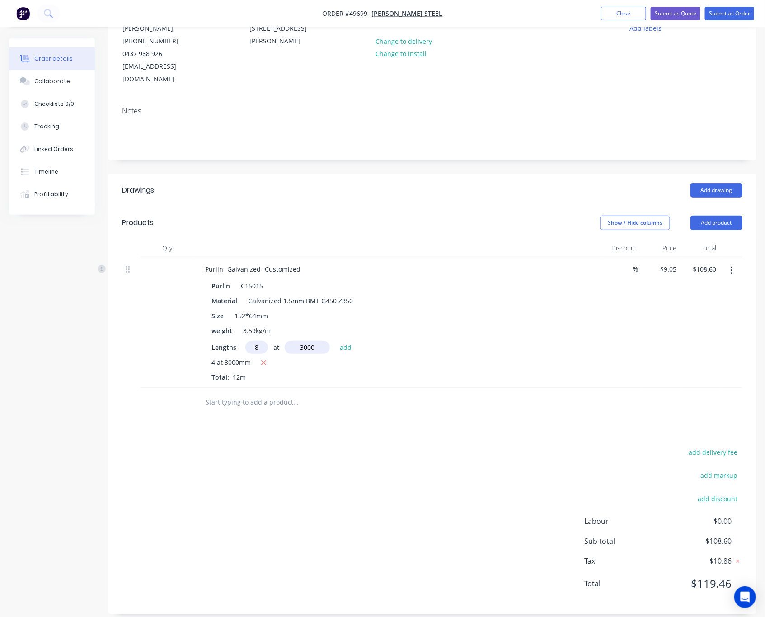
type input "$325.80"
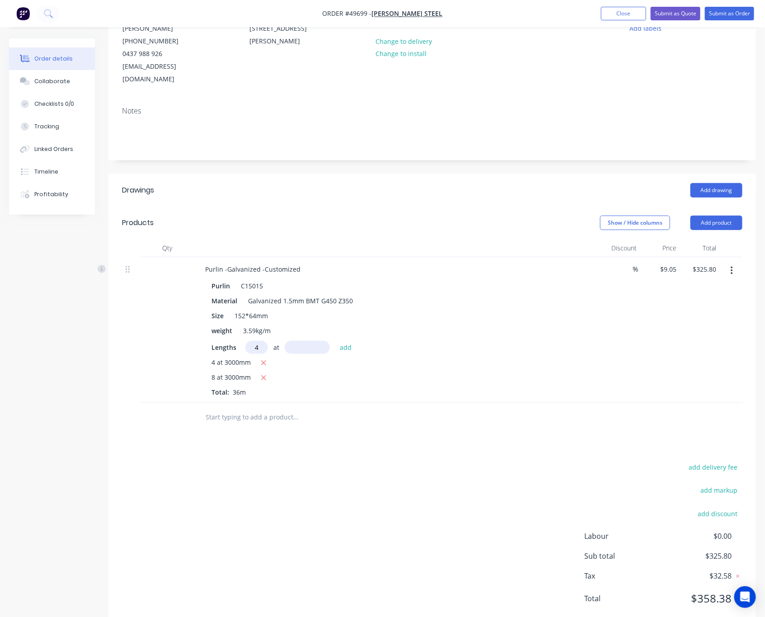
type input "4"
click at [297, 341] on input "text" at bounding box center [307, 347] width 45 height 13
type input "2159"
click at [335, 341] on button "add" at bounding box center [345, 347] width 21 height 12
type input "$403.96"
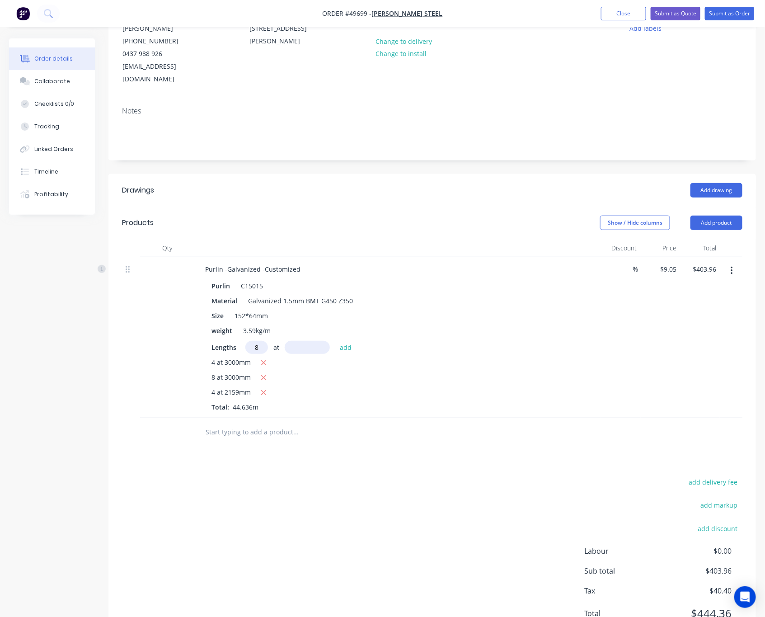
type input "8"
click at [297, 341] on input "text" at bounding box center [307, 347] width 45 height 13
type input "1994"
click at [335, 341] on button "add" at bounding box center [345, 347] width 21 height 12
type input "$548.32"
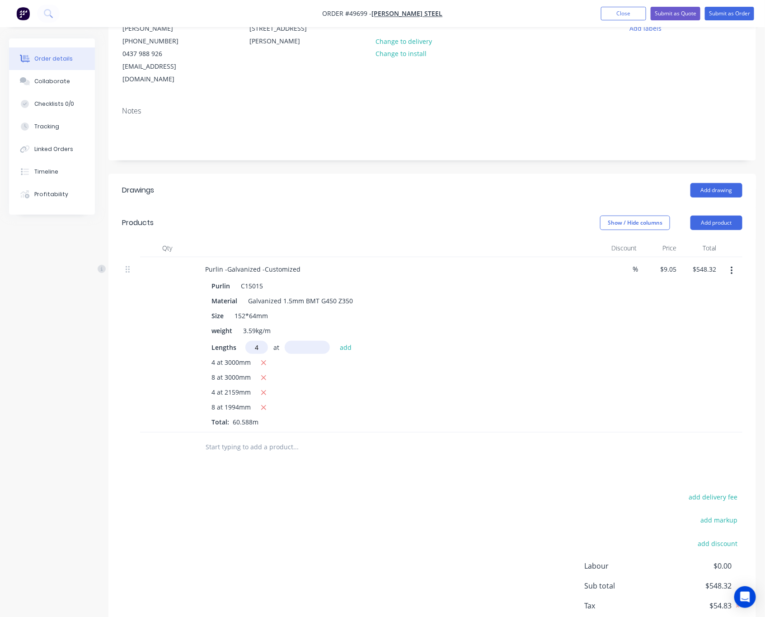
type input "4"
click at [297, 341] on input "text" at bounding box center [307, 347] width 45 height 13
type input "3000"
click at [335, 341] on button "add" at bounding box center [345, 347] width 21 height 12
click at [263, 361] on icon "button" at bounding box center [263, 363] width 5 height 5
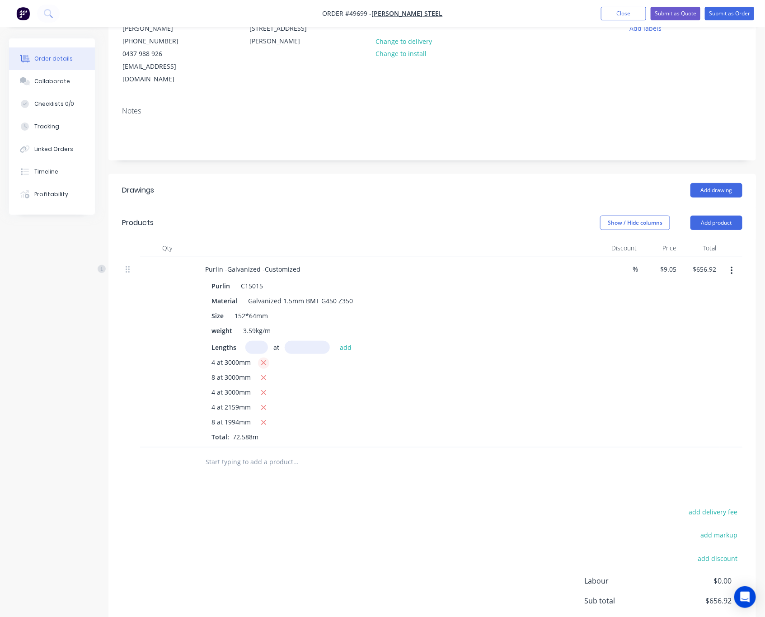
type input "$548.32"
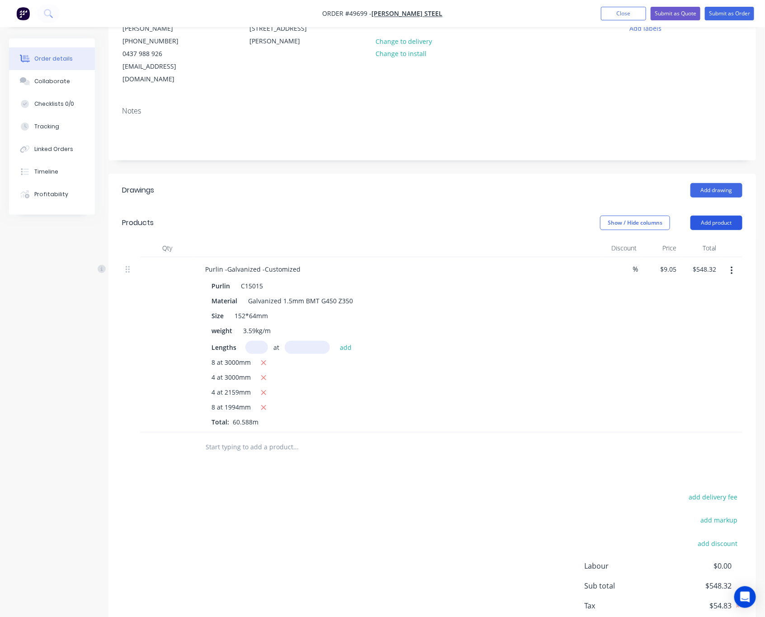
click at [649, 216] on button "Add product" at bounding box center [717, 223] width 52 height 14
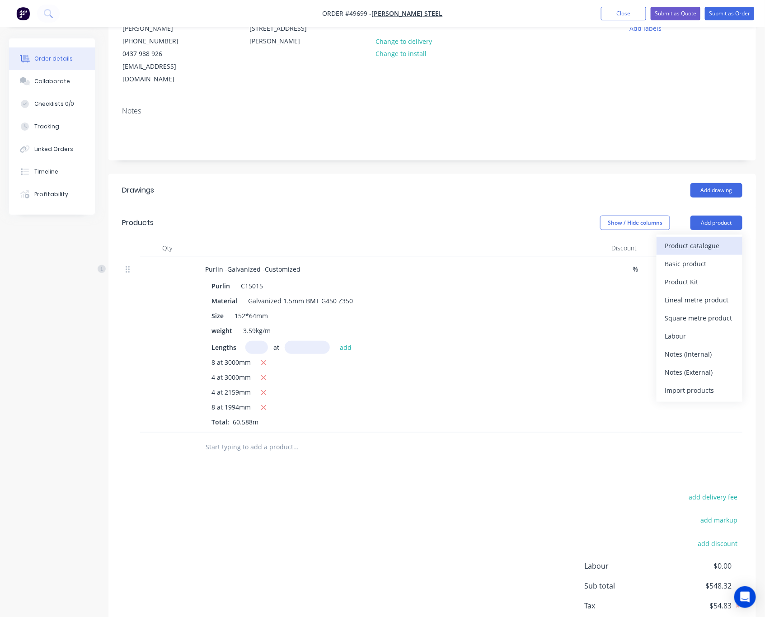
click at [649, 239] on div "Product catalogue" at bounding box center [700, 245] width 70 height 13
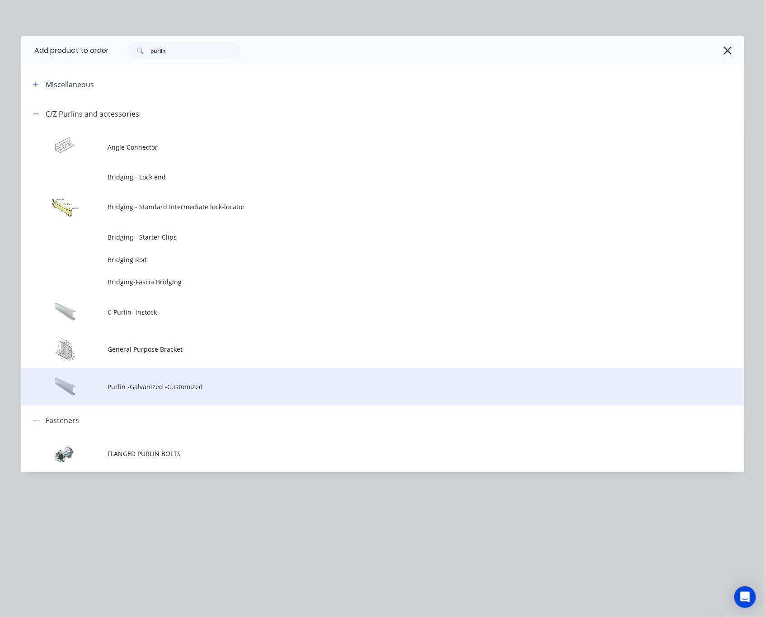
click at [220, 390] on span "Purlin -Galvanized -Customized" at bounding box center [362, 386] width 509 height 9
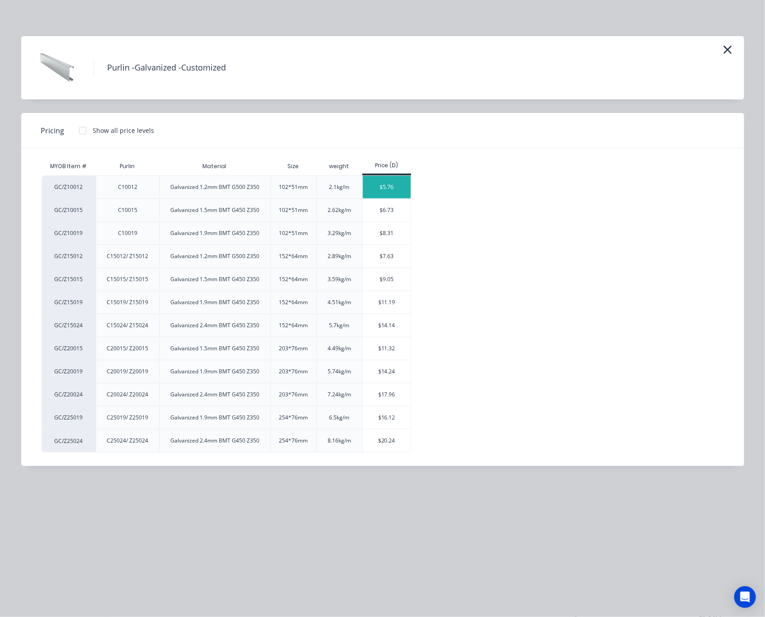
click at [381, 190] on div "$5.76" at bounding box center [387, 187] width 48 height 23
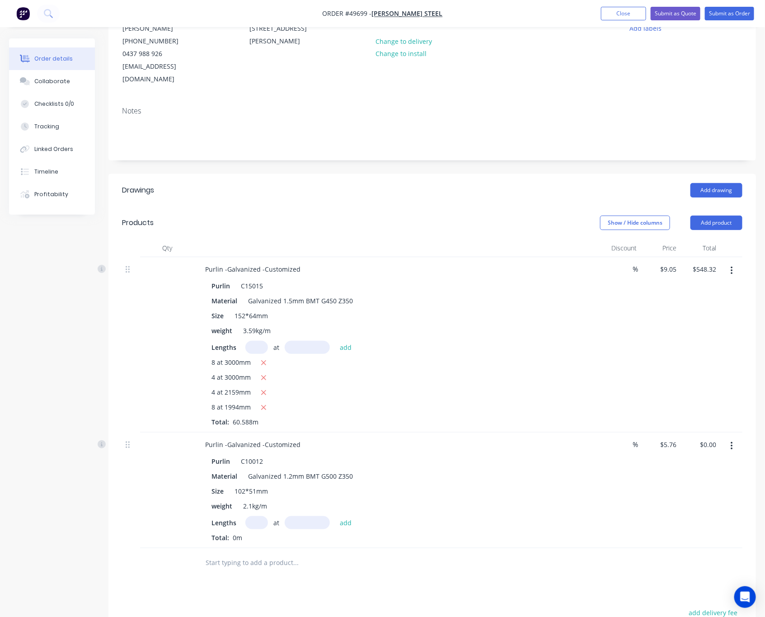
click at [258, 516] on input "text" at bounding box center [256, 522] width 23 height 13
type input "4"
click at [297, 516] on input "text" at bounding box center [307, 522] width 45 height 13
type input "3000"
click at [335, 516] on button "add" at bounding box center [345, 522] width 21 height 12
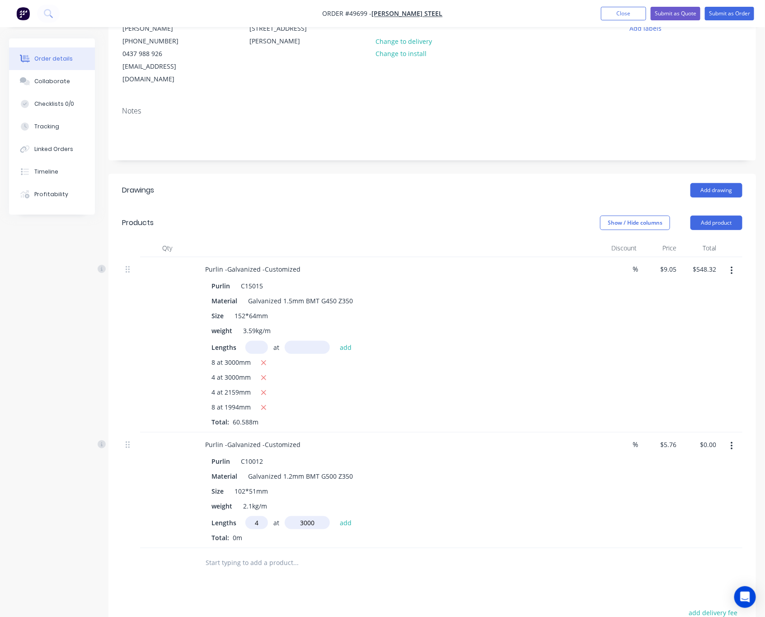
type input "$69.12"
type input "2"
click at [311, 516] on input "text" at bounding box center [307, 522] width 45 height 13
type input "2866"
click at [335, 516] on button "add" at bounding box center [345, 522] width 21 height 12
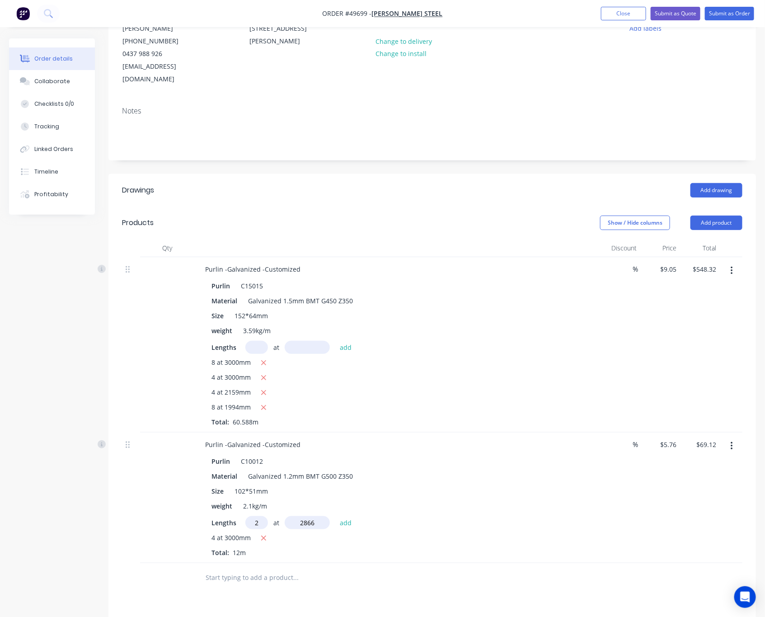
type input "$102.14"
type input "2"
click at [311, 516] on input "text" at bounding box center [307, 522] width 45 height 13
type input "3134"
click at [335, 516] on button "add" at bounding box center [345, 522] width 21 height 12
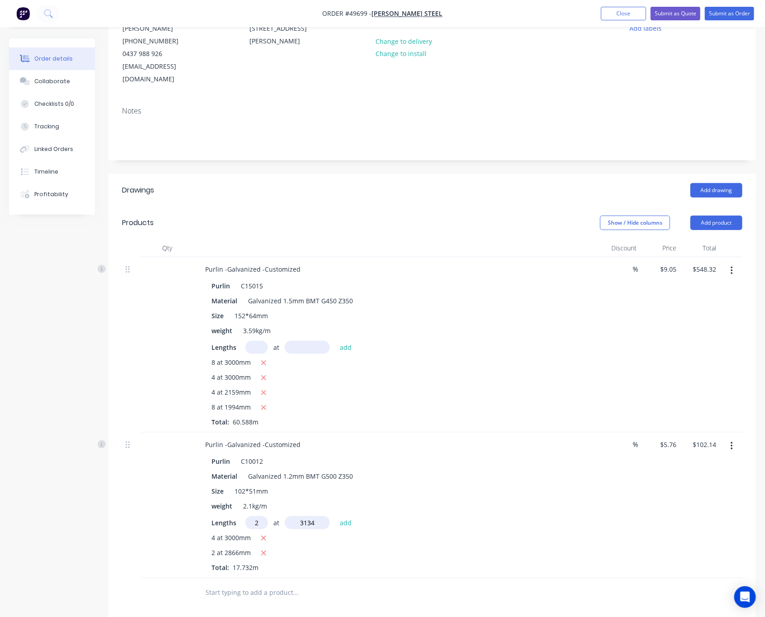
type input "$138.24"
type input "2"
click at [311, 516] on input "text" at bounding box center [307, 522] width 45 height 13
type input "7"
type input "4000"
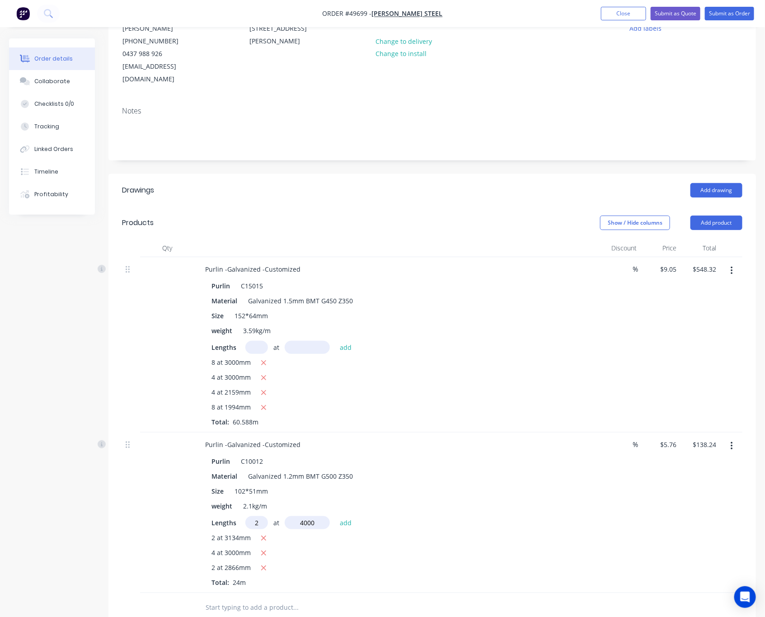
click at [335, 516] on button "add" at bounding box center [345, 522] width 21 height 12
type input "$184.32"
type input "2"
click at [311, 516] on input "text" at bounding box center [307, 522] width 45 height 13
type input "2590"
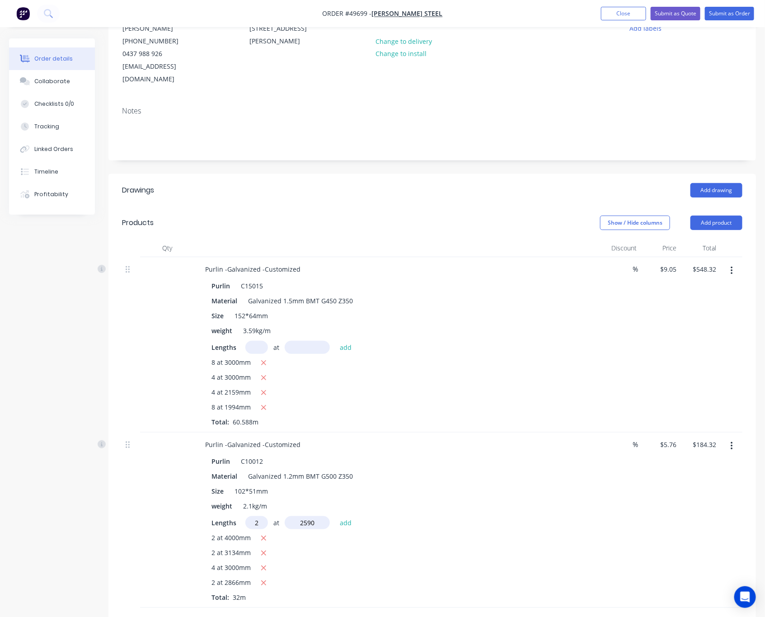
click at [335, 516] on button "add" at bounding box center [345, 522] width 21 height 12
type input "$214.16"
click at [649, 216] on button "Add product" at bounding box center [717, 223] width 52 height 14
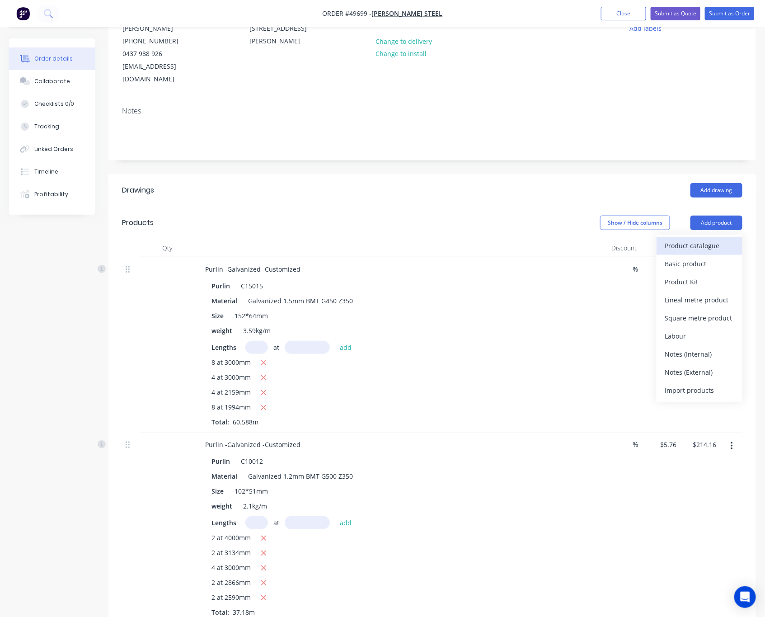
click at [649, 239] on div "Product catalogue" at bounding box center [700, 245] width 70 height 13
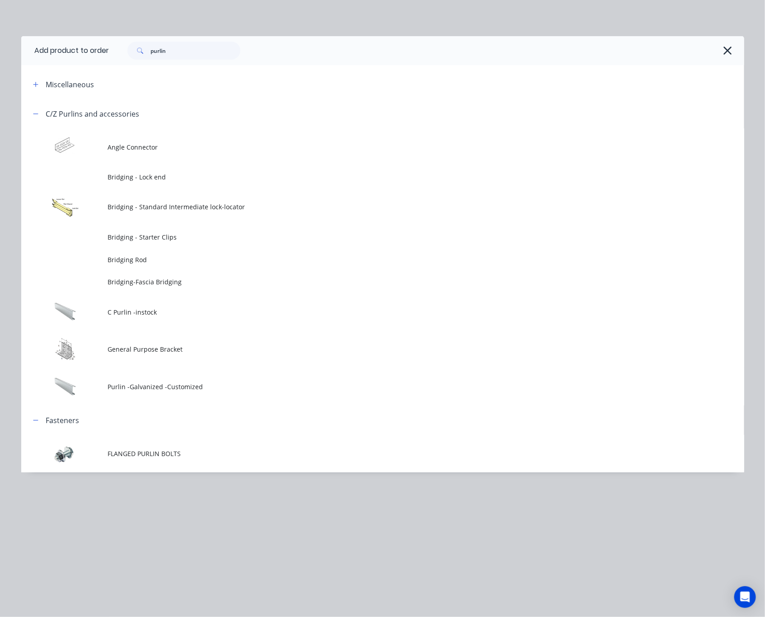
click at [219, 388] on span "Purlin -Galvanized -Customized" at bounding box center [362, 386] width 509 height 9
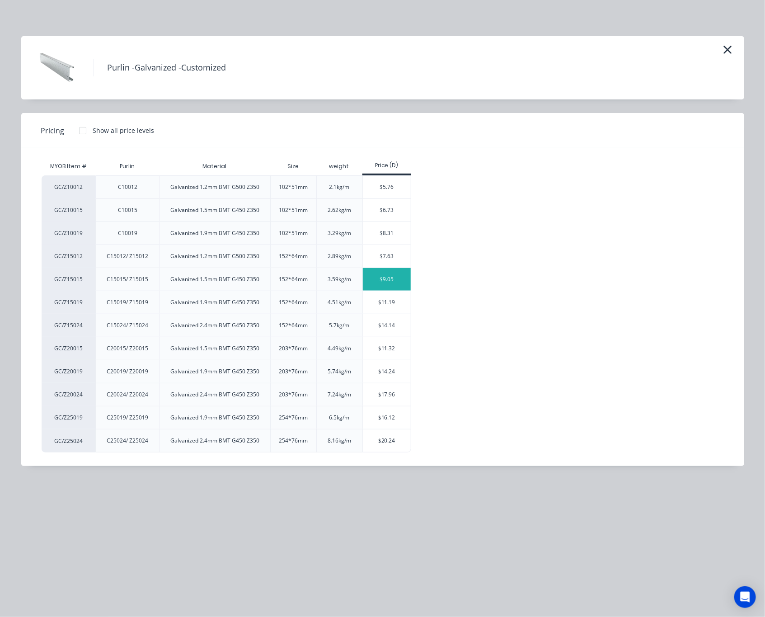
click at [374, 283] on div "$9.05" at bounding box center [387, 279] width 48 height 23
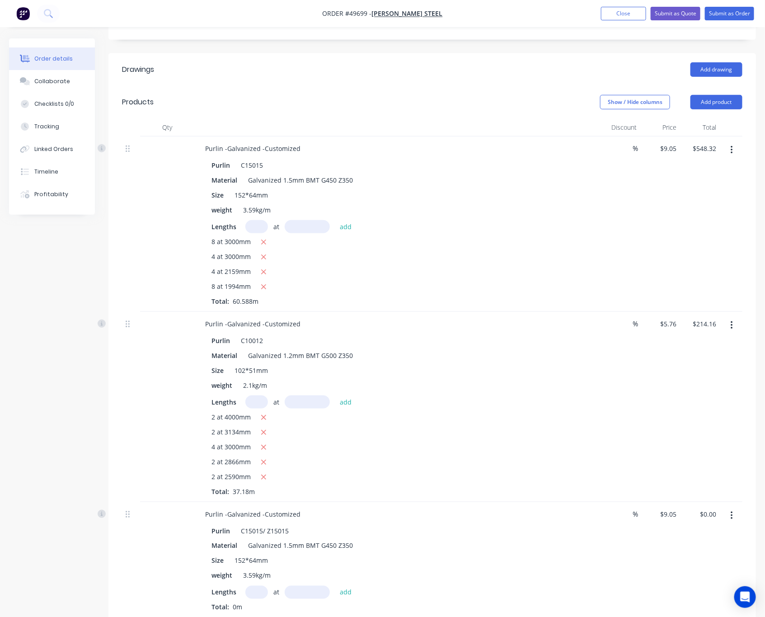
scroll to position [455, 0]
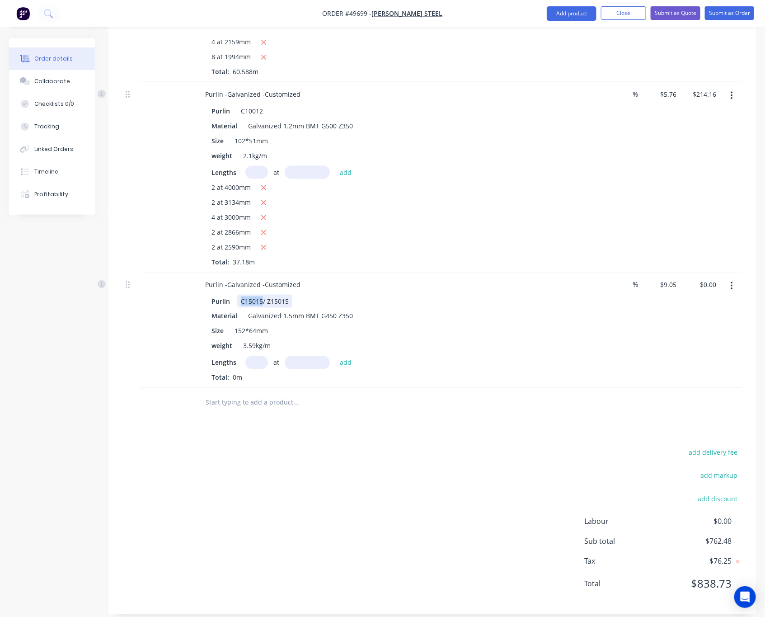
drag, startPoint x: 263, startPoint y: 291, endPoint x: 240, endPoint y: 291, distance: 23.5
click at [240, 295] on div "C15015/ Z15015" at bounding box center [264, 301] width 55 height 13
click at [249, 356] on input "text" at bounding box center [256, 362] width 23 height 13
type input "4"
click at [293, 356] on input "text" at bounding box center [307, 362] width 45 height 13
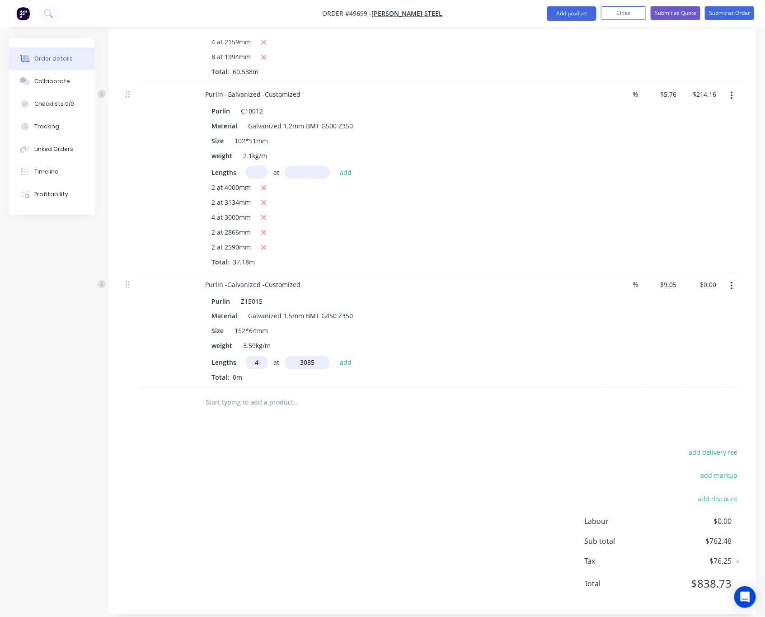
type input "3085mm"
click at [350, 406] on div at bounding box center [356, 402] width 325 height 29
click at [346, 356] on button "add" at bounding box center [345, 362] width 21 height 12
type input "$111.68"
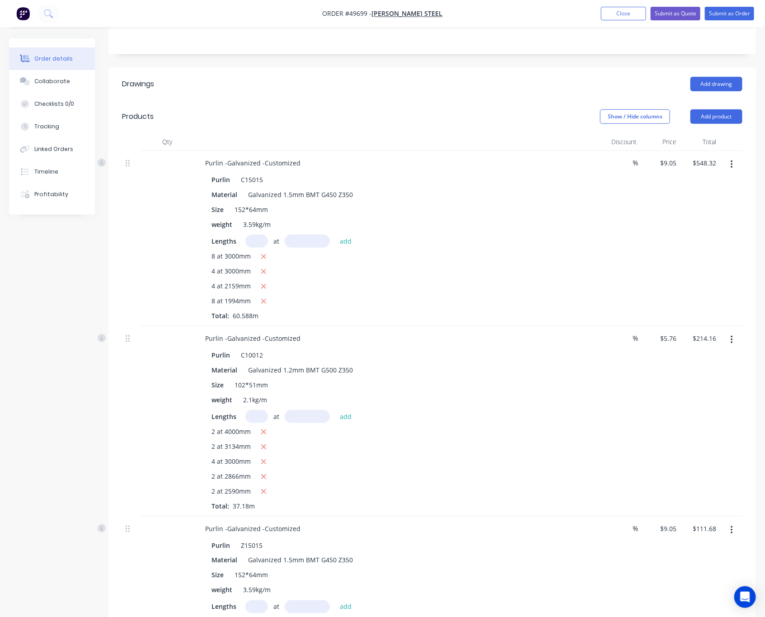
scroll to position [339, 0]
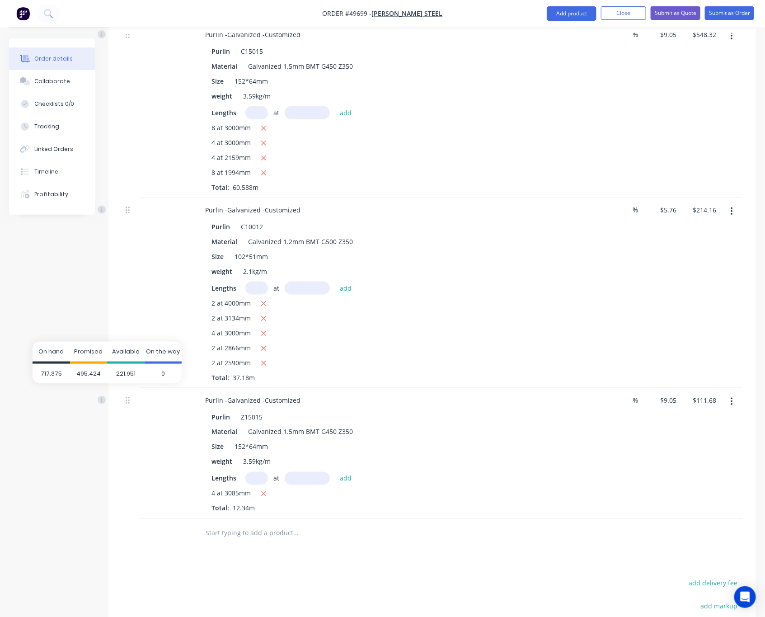
click at [91, 389] on div "Created by Rachel Created 25/09/25 Required 09/10/25 Assigned to Add team membe…" at bounding box center [382, 228] width 747 height 1059
click at [98, 396] on icon at bounding box center [102, 400] width 8 height 8
click at [97, 370] on span "495.424" at bounding box center [89, 374] width 38 height 20
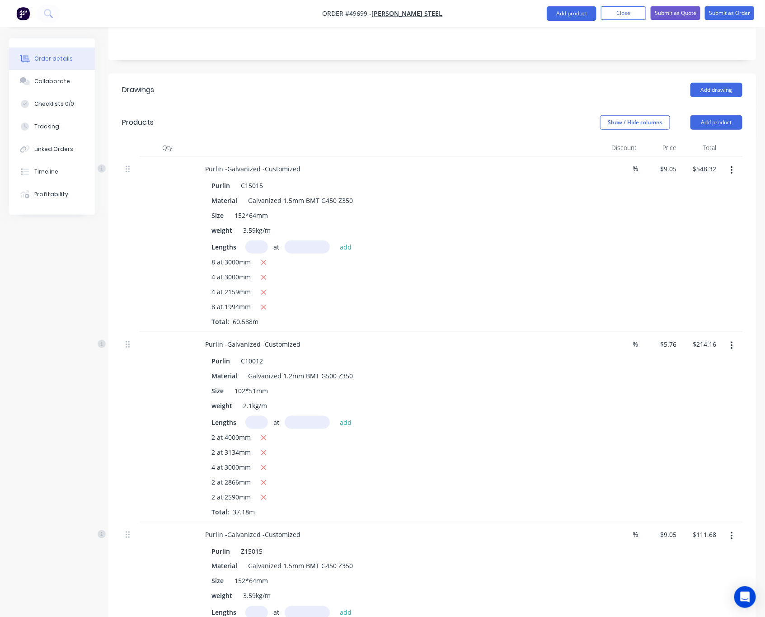
scroll to position [407, 0]
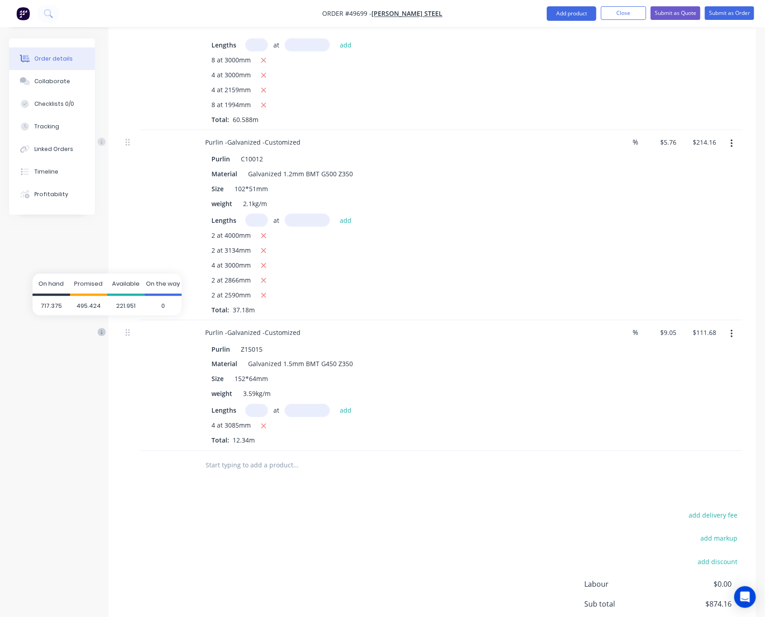
click at [99, 328] on icon at bounding box center [102, 332] width 8 height 8
click at [79, 293] on div "Promised" at bounding box center [89, 285] width 38 height 22
click at [80, 292] on div "Promised" at bounding box center [89, 285] width 38 height 22
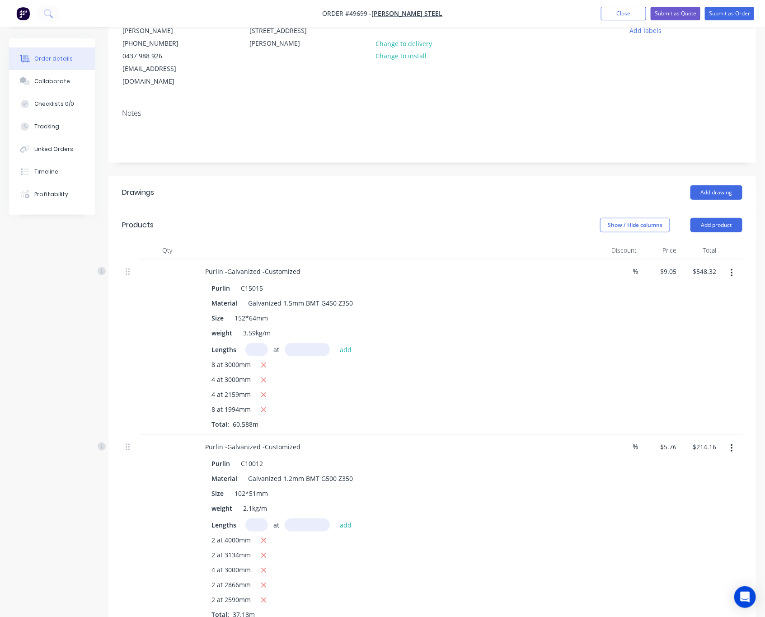
scroll to position [0, 0]
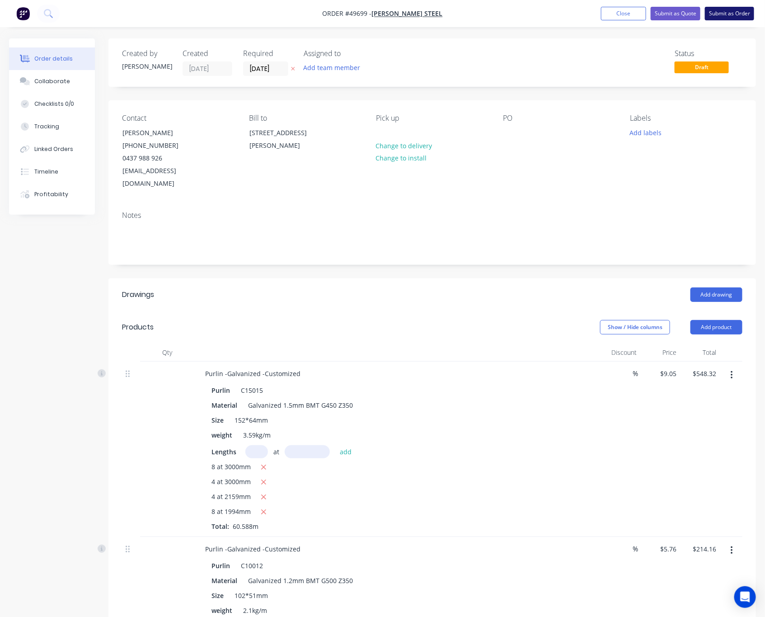
click at [649, 14] on button "Submit as Order" at bounding box center [729, 14] width 49 height 14
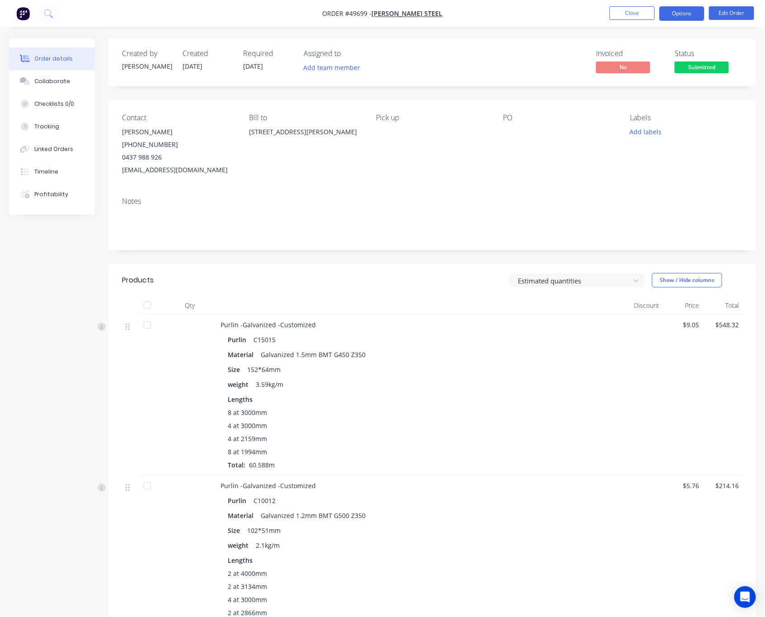
click at [649, 11] on button "Options" at bounding box center [681, 13] width 45 height 14
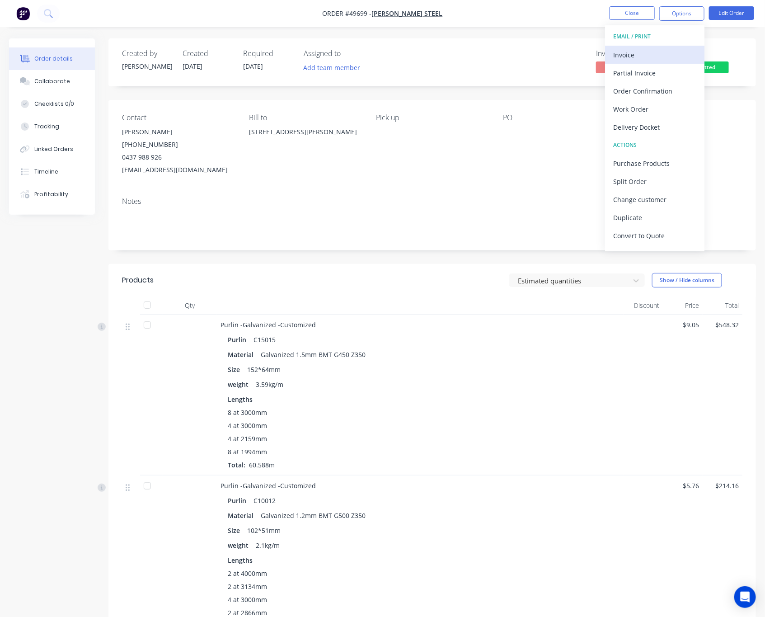
click at [649, 57] on div "Invoice" at bounding box center [654, 54] width 83 height 13
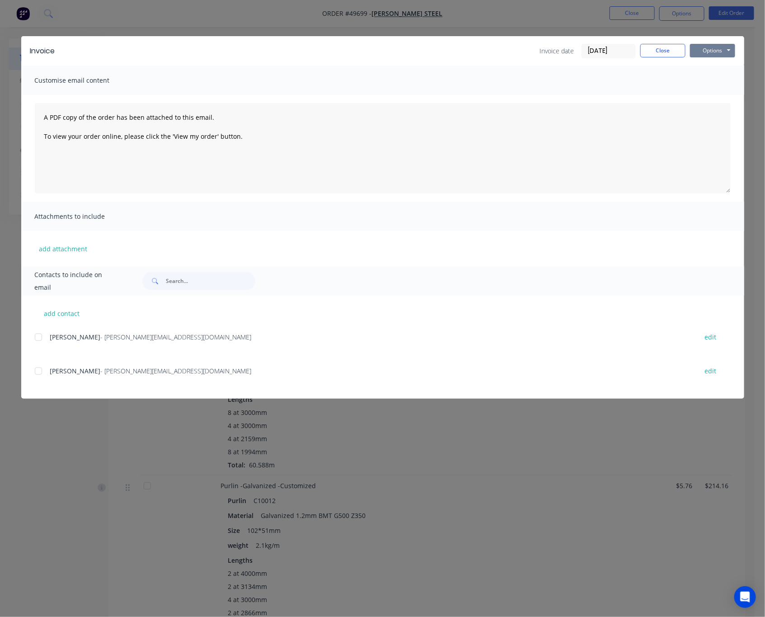
click at [649, 47] on button "Options" at bounding box center [712, 51] width 45 height 14
click at [41, 339] on div at bounding box center [38, 337] width 18 height 18
click at [649, 46] on button "Options" at bounding box center [712, 51] width 45 height 14
click at [649, 101] on button "Email" at bounding box center [719, 96] width 58 height 15
click at [499, 26] on div "Invoice Invoice date 25/09/25 Close Options Preview Print Email Customise email…" at bounding box center [382, 308] width 765 height 617
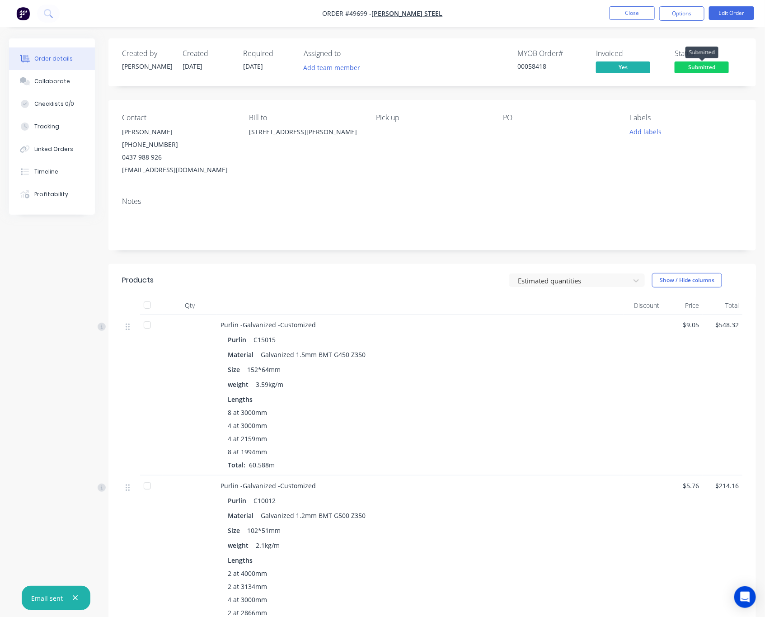
click at [649, 67] on span "Submitted" at bounding box center [702, 66] width 54 height 11
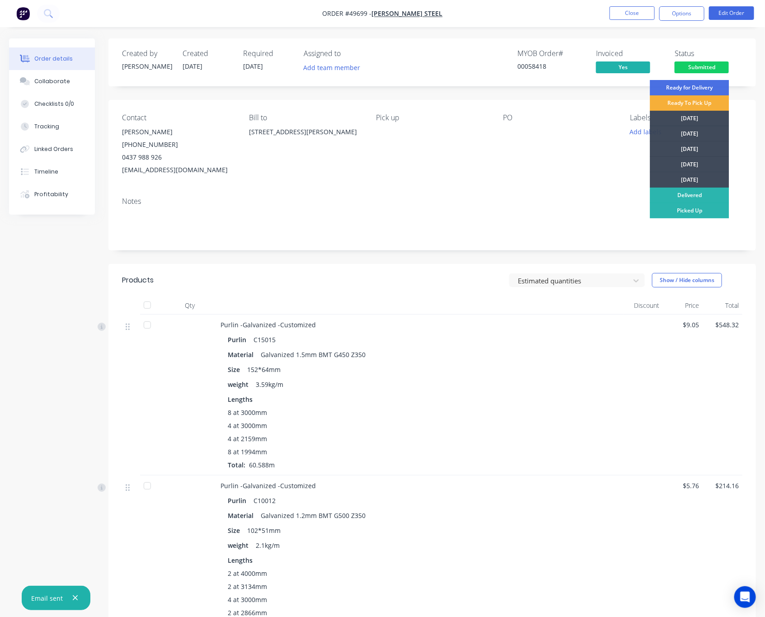
click at [649, 163] on div "[DATE]" at bounding box center [689, 164] width 79 height 15
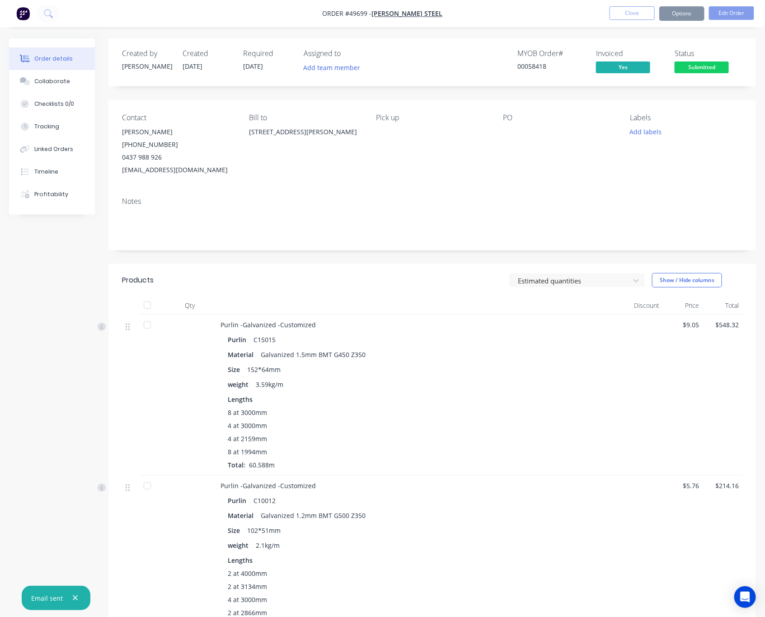
click at [608, 171] on div "PO" at bounding box center [559, 144] width 113 height 63
click at [649, 9] on button "Options" at bounding box center [681, 13] width 45 height 14
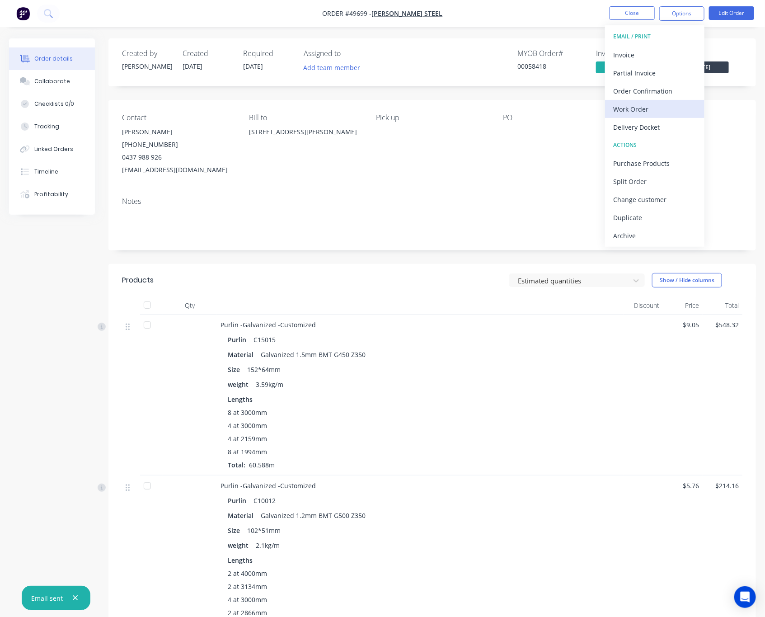
click at [649, 113] on div "Work Order" at bounding box center [654, 109] width 83 height 13
click at [649, 109] on div "Custom" at bounding box center [654, 109] width 83 height 13
click at [649, 92] on div "Without pricing" at bounding box center [654, 91] width 83 height 13
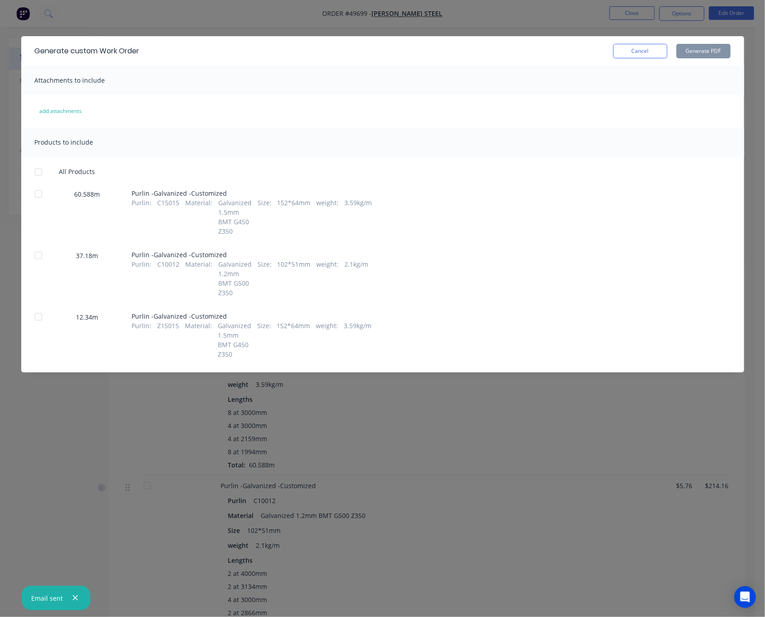
click at [40, 189] on div at bounding box center [38, 194] width 18 height 18
click at [37, 258] on div at bounding box center [38, 255] width 18 height 18
click at [39, 320] on div at bounding box center [38, 317] width 18 height 18
click at [649, 55] on button "Generate PDF" at bounding box center [704, 51] width 54 height 14
click at [514, 18] on div "Generate custom Work Order Cancel Generate PDF Attachments to include add attac…" at bounding box center [382, 308] width 765 height 617
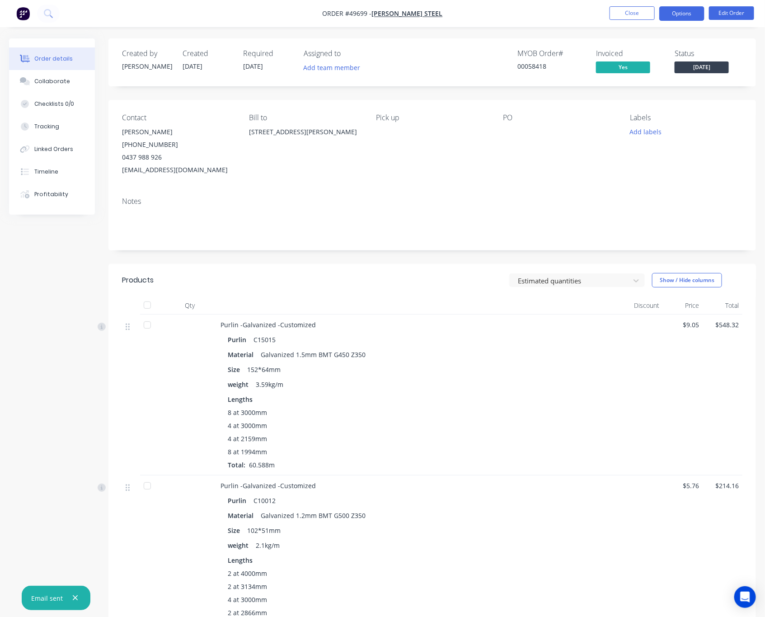
click at [649, 14] on button "Options" at bounding box center [681, 13] width 45 height 14
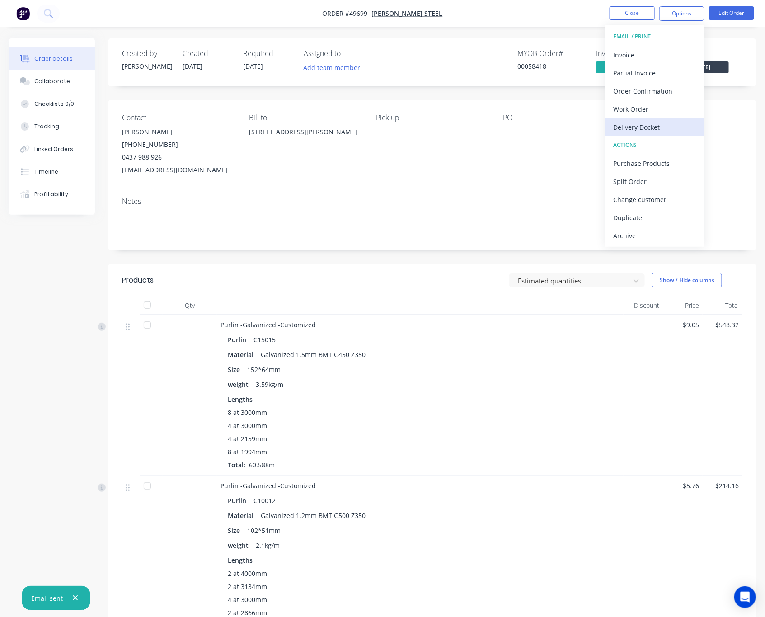
click at [649, 128] on div "Delivery Docket" at bounding box center [654, 127] width 83 height 13
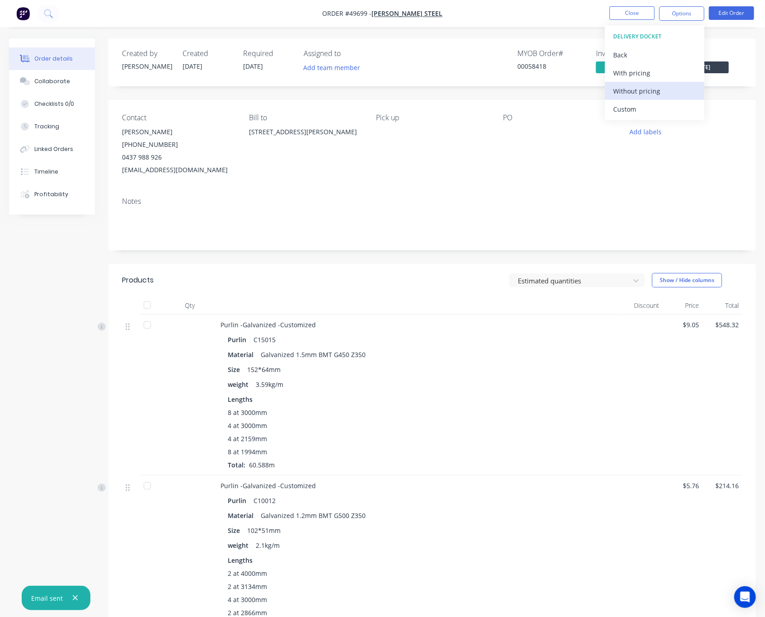
click at [649, 94] on div "Without pricing" at bounding box center [654, 91] width 83 height 13
click at [513, 17] on nav "Order #49699 - Roys Steel Close Options EMAIL / PRINT Invoice Partial Invoice O…" at bounding box center [382, 13] width 765 height 27
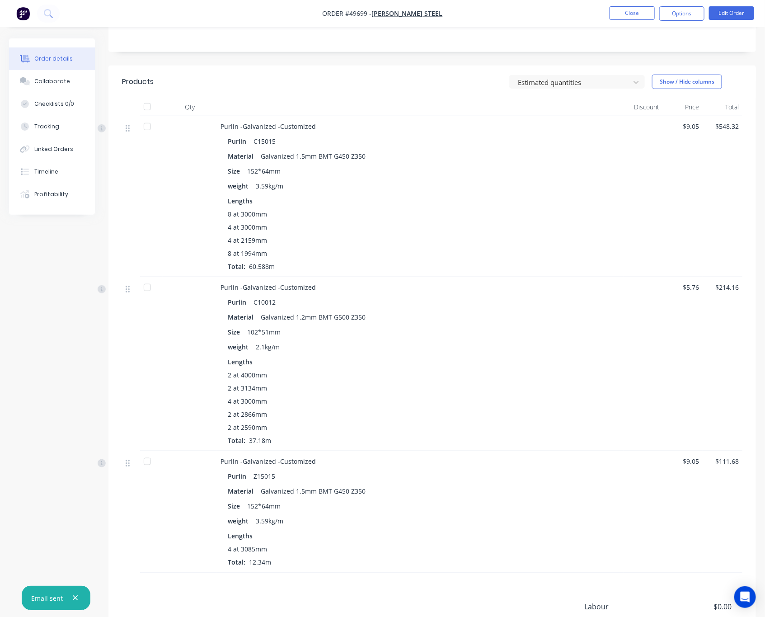
scroll to position [296, 0]
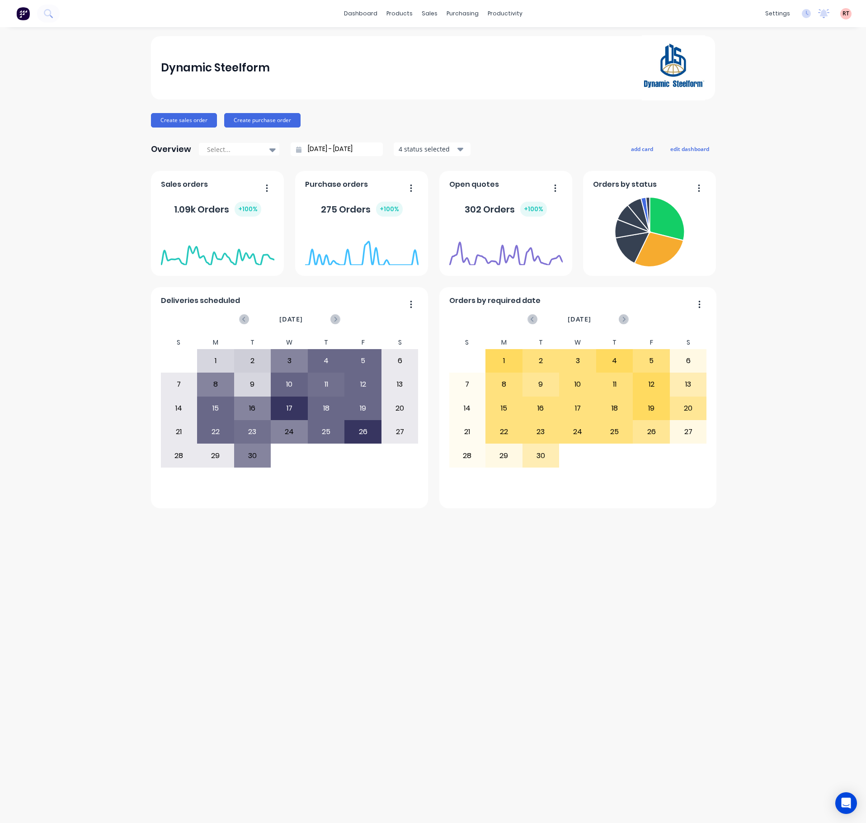
click at [317, 700] on div "Dynamic Steelform Create sales order Create purchase order Overview Select... […" at bounding box center [433, 424] width 866 height 777
click at [431, 66] on link "Customers" at bounding box center [478, 61] width 120 height 18
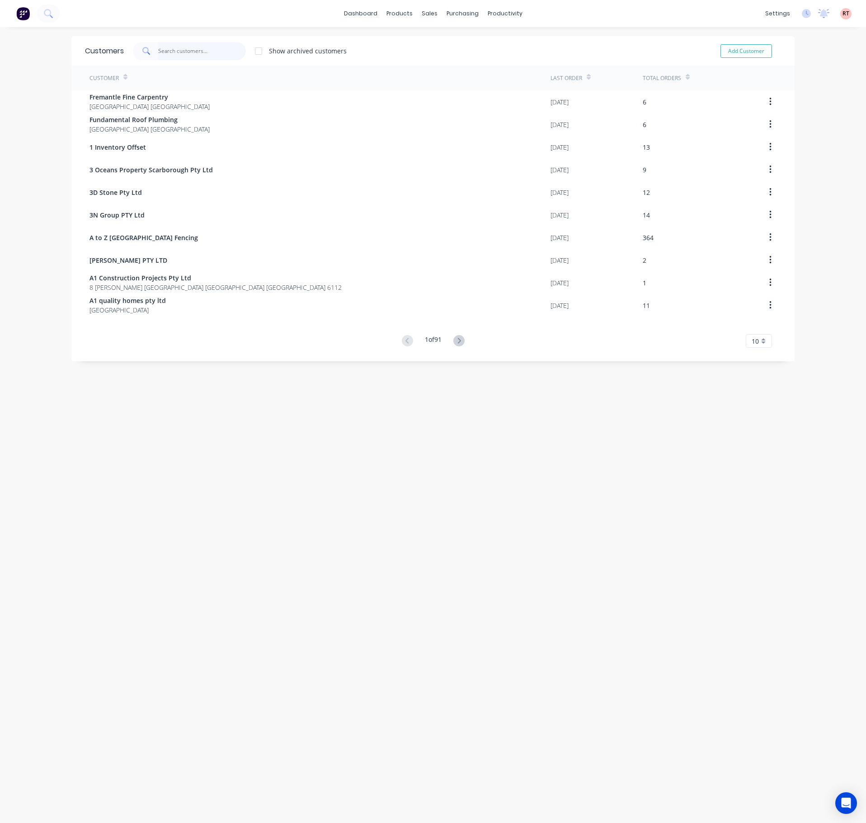
drag, startPoint x: 190, startPoint y: 45, endPoint x: 191, endPoint y: 52, distance: 7.3
click at [190, 51] on input "text" at bounding box center [202, 51] width 88 height 18
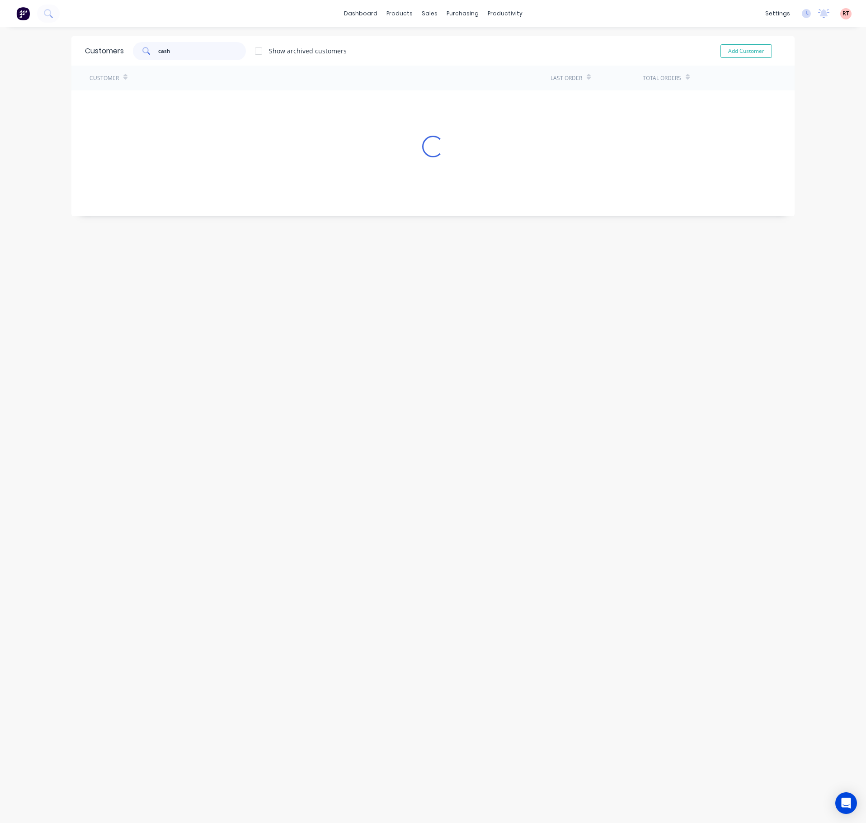
type input "cash"
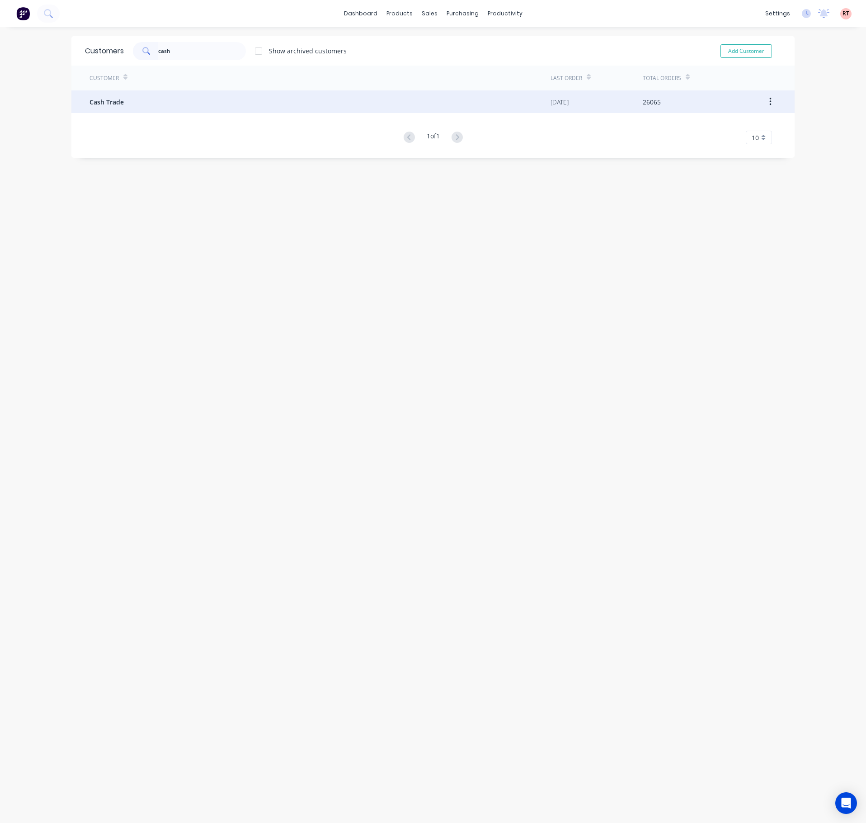
click at [311, 97] on div "Cash Trade" at bounding box center [319, 101] width 461 height 23
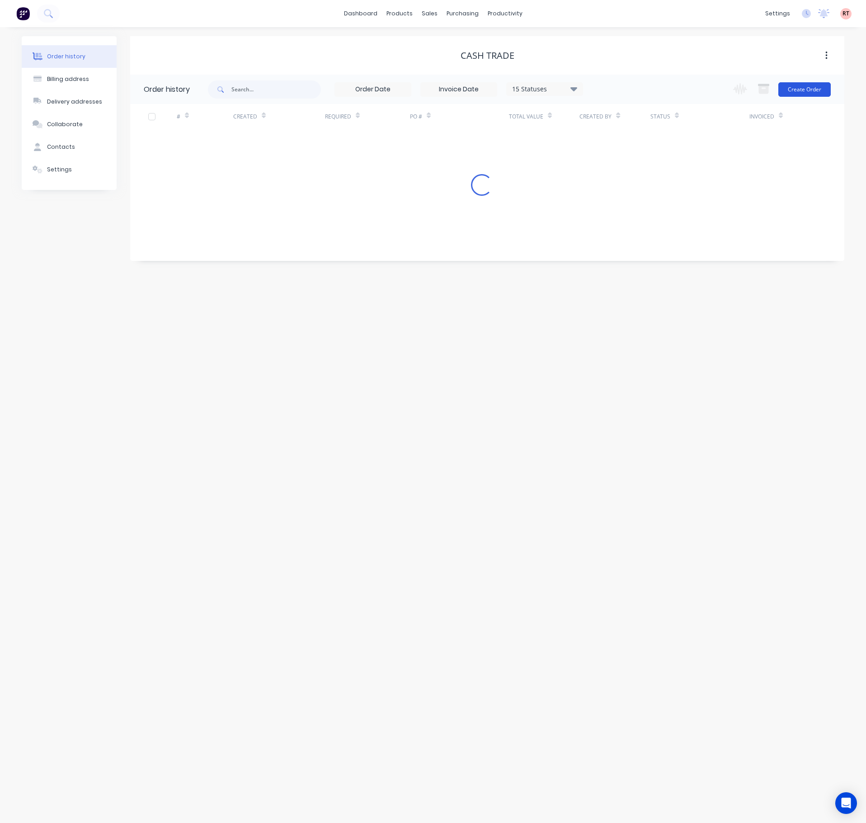
click at [809, 89] on button "Create Order" at bounding box center [804, 89] width 52 height 14
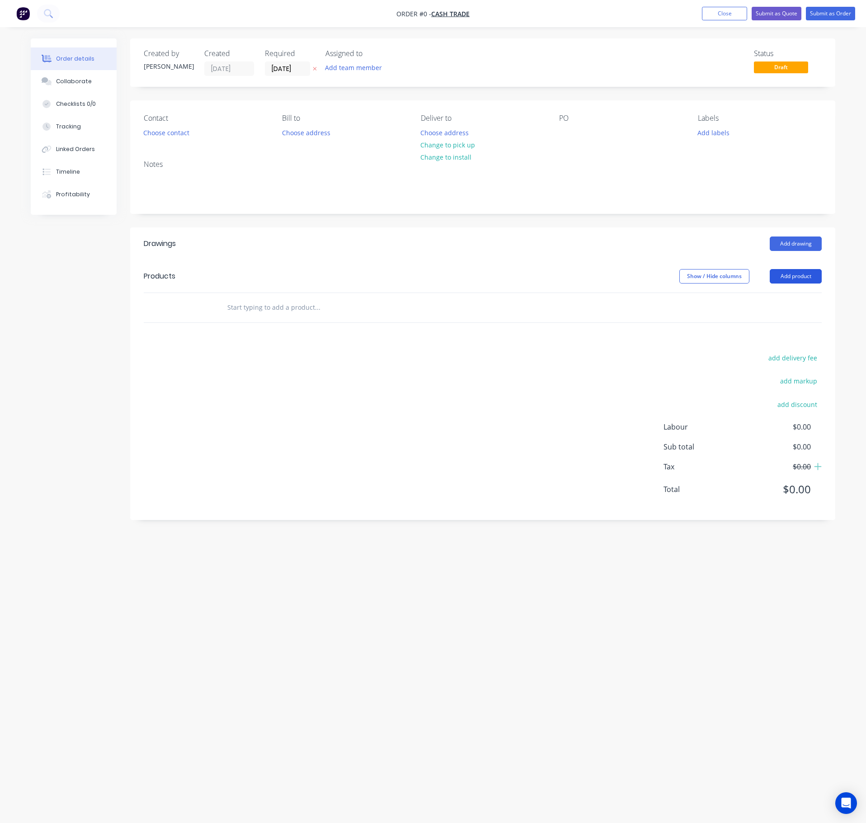
click at [794, 282] on button "Add product" at bounding box center [796, 276] width 52 height 14
click at [784, 305] on div "Product catalogue" at bounding box center [779, 298] width 70 height 13
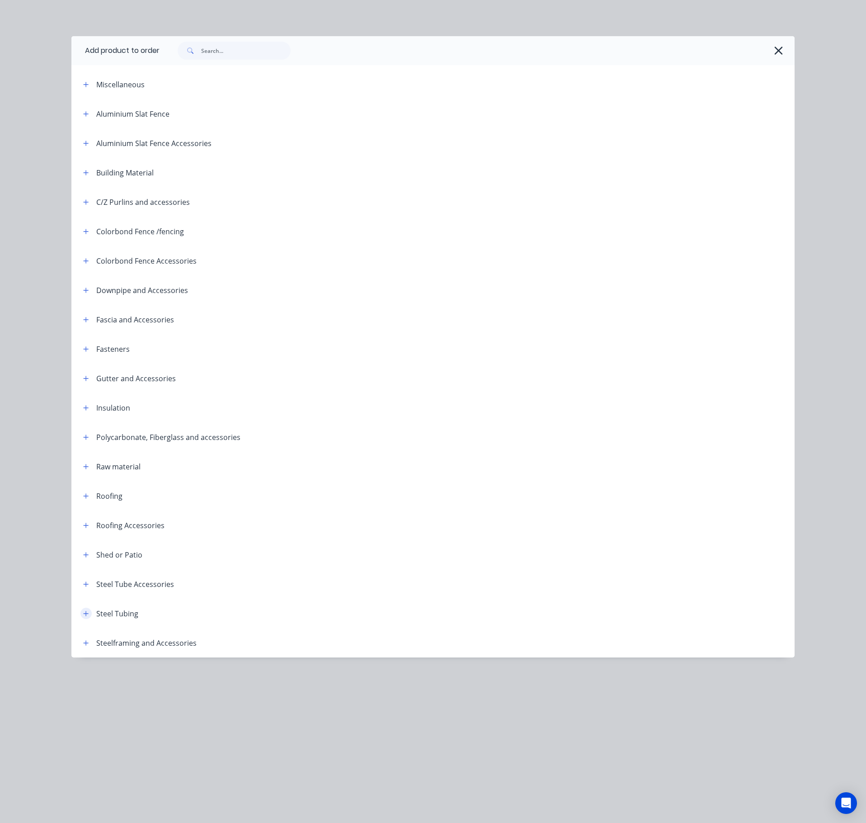
click at [82, 613] on button "button" at bounding box center [85, 612] width 11 height 11
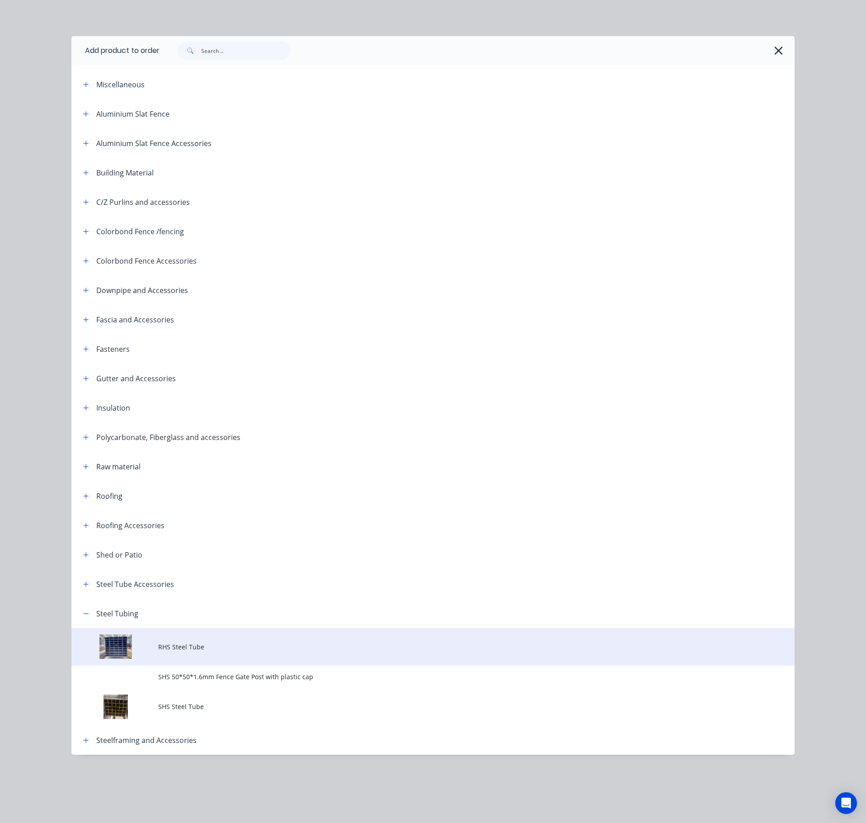
click at [127, 646] on td at bounding box center [114, 647] width 87 height 38
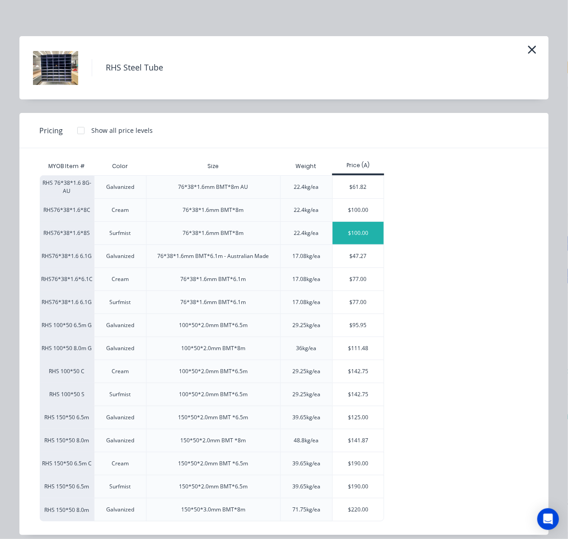
click at [357, 233] on div "$100.00" at bounding box center [358, 233] width 51 height 23
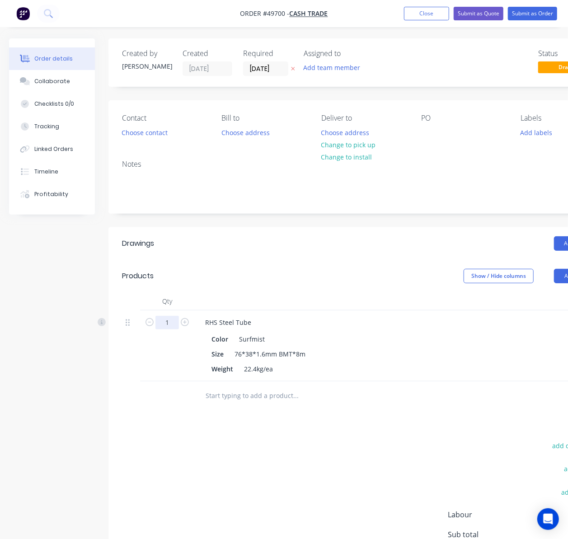
click at [168, 325] on input "1" at bounding box center [167, 323] width 24 height 14
type input "9"
type input "$900.00"
click at [205, 417] on div "Drawings Add drawing Products Show / Hide columns Add product Qty Discount Pric…" at bounding box center [363, 417] width 511 height 381
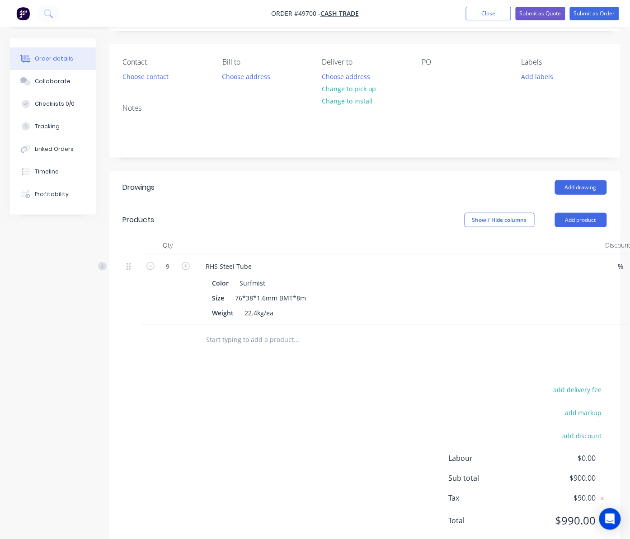
scroll to position [83, 0]
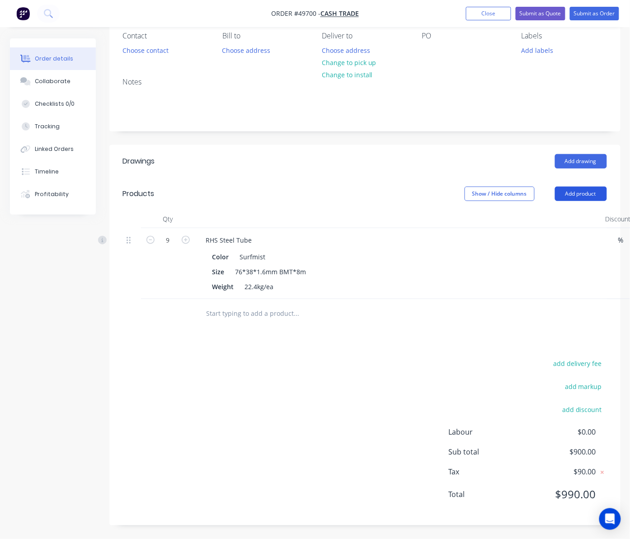
click at [584, 187] on button "Add product" at bounding box center [581, 194] width 52 height 14
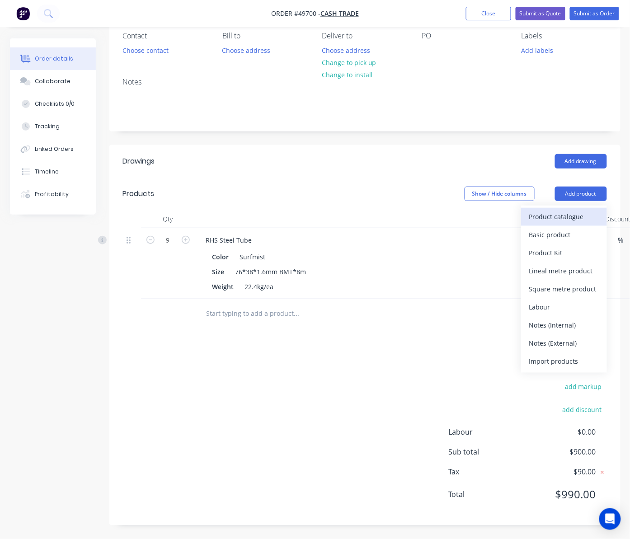
click at [569, 216] on div "Product catalogue" at bounding box center [564, 216] width 70 height 13
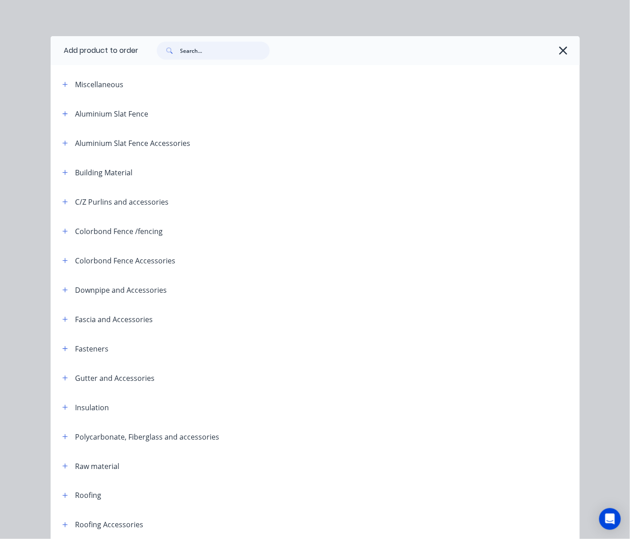
drag, startPoint x: 198, startPoint y: 50, endPoint x: 141, endPoint y: 59, distance: 57.2
click at [148, 57] on div at bounding box center [209, 51] width 122 height 18
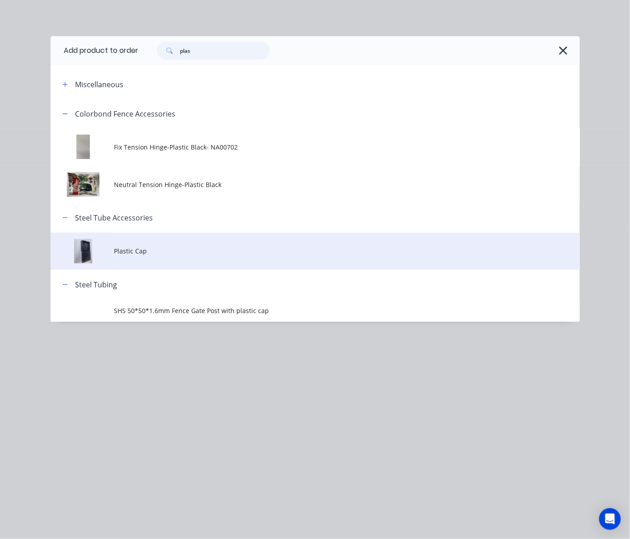
type input "plas"
click at [165, 255] on span "Plastic Cap" at bounding box center [300, 250] width 372 height 9
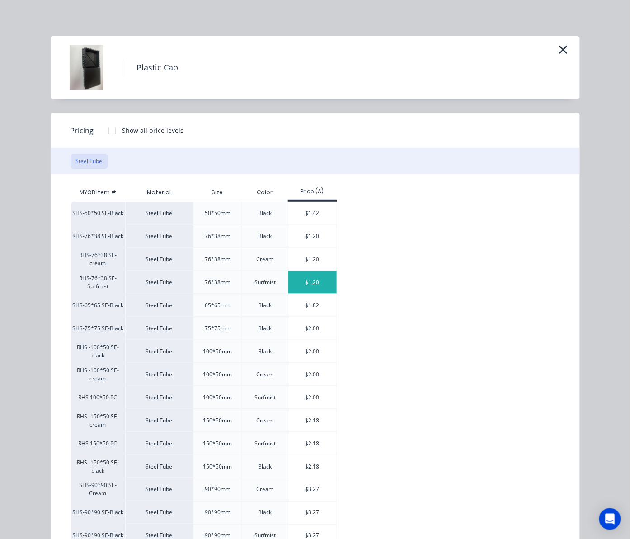
click at [306, 279] on div "$1.20" at bounding box center [312, 282] width 48 height 23
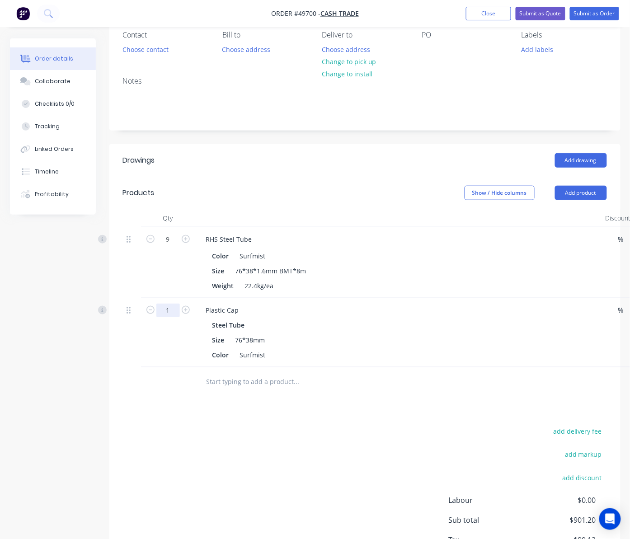
click at [170, 315] on input "1" at bounding box center [168, 311] width 24 height 14
type input "9"
type input "$10.80"
click at [190, 412] on div "Drawings Add drawing Products Show / Hide columns Add product Qty Discount Pric…" at bounding box center [364, 369] width 511 height 450
click at [570, 193] on button "Add product" at bounding box center [581, 193] width 52 height 14
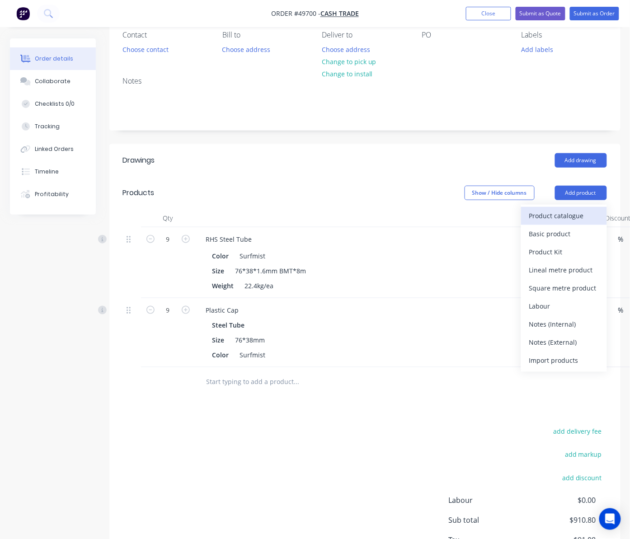
click at [560, 221] on div "Product catalogue" at bounding box center [564, 215] width 70 height 13
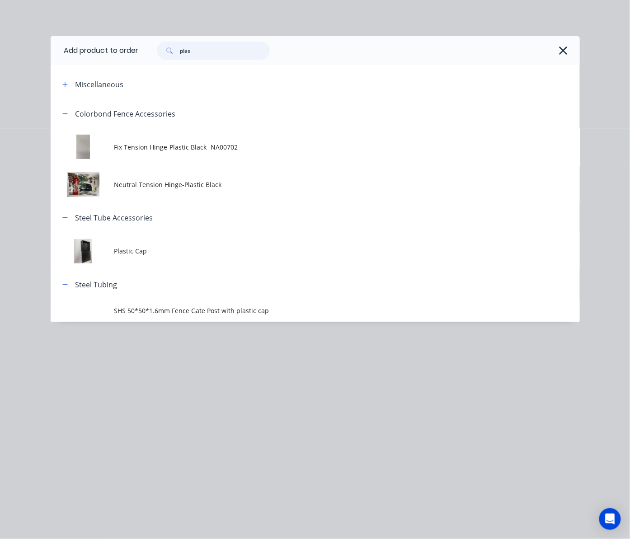
drag, startPoint x: 208, startPoint y: 47, endPoint x: 127, endPoint y: 61, distance: 82.1
click at [131, 60] on header "Add product to order plas" at bounding box center [315, 50] width 529 height 29
type input "16"
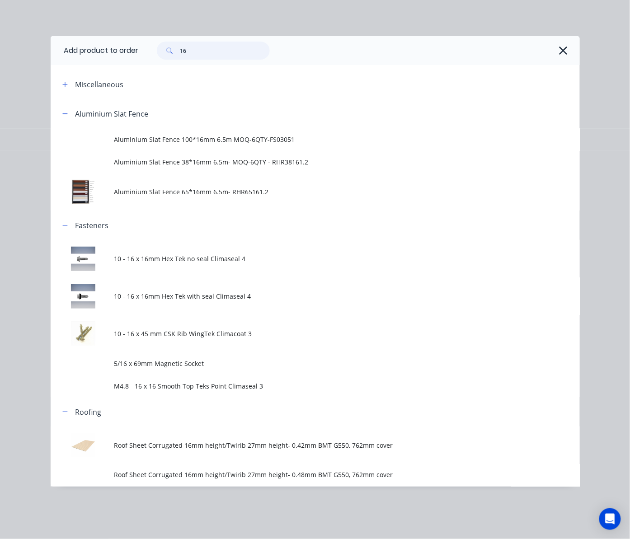
drag, startPoint x: 199, startPoint y: 52, endPoint x: 136, endPoint y: 64, distance: 63.9
click at [136, 64] on header "Add product to order 16" at bounding box center [315, 50] width 529 height 29
type input "20"
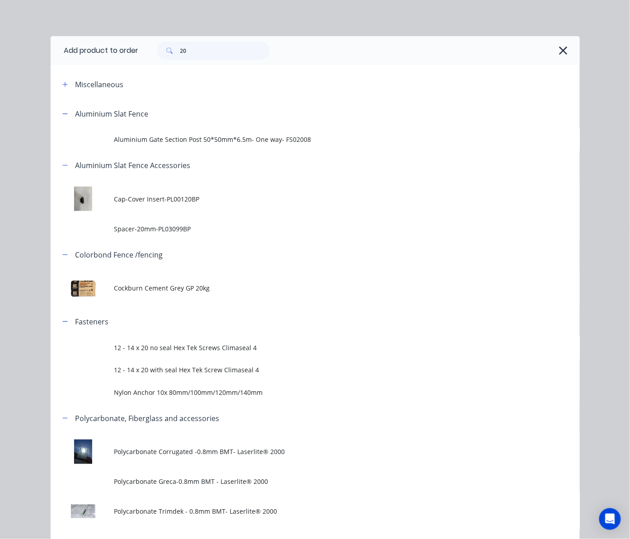
click at [255, 351] on span "12 - 14 x 20 no seal Hex Tek Screws Climaseal 4" at bounding box center [300, 347] width 372 height 9
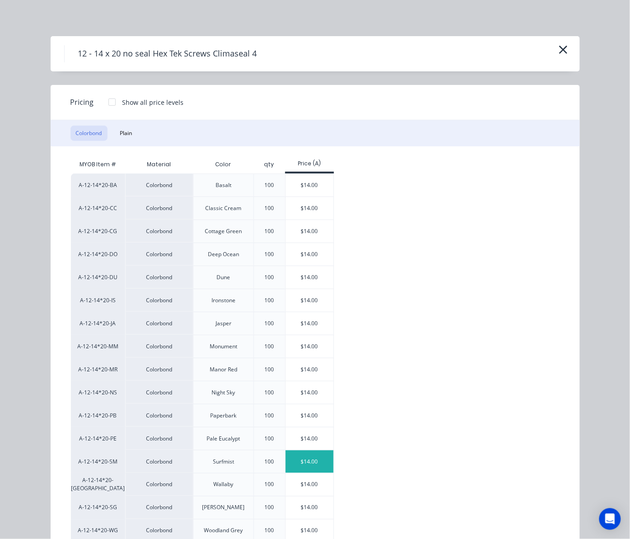
click at [308, 465] on div "$14.00" at bounding box center [310, 462] width 48 height 23
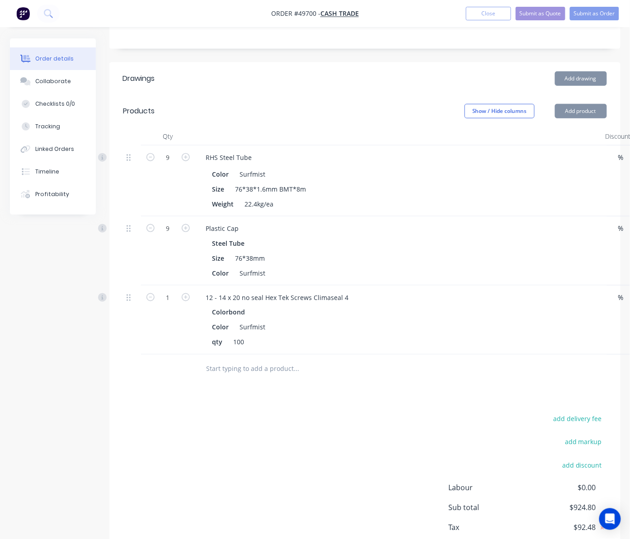
scroll to position [221, 0]
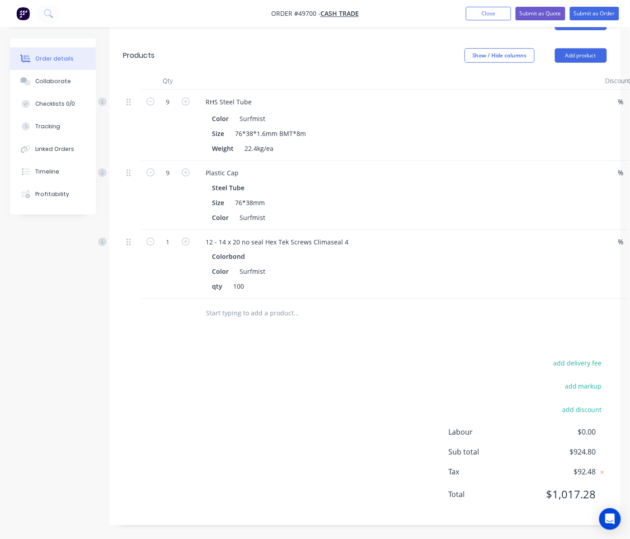
click at [171, 254] on div "1" at bounding box center [168, 264] width 54 height 69
click at [171, 242] on input "1" at bounding box center [168, 242] width 24 height 14
type input "2"
type input "$28.00"
click at [371, 417] on div "add delivery fee add markup add discount Labour $0.00 Sub total $924.80 Tax $92…" at bounding box center [365, 434] width 484 height 155
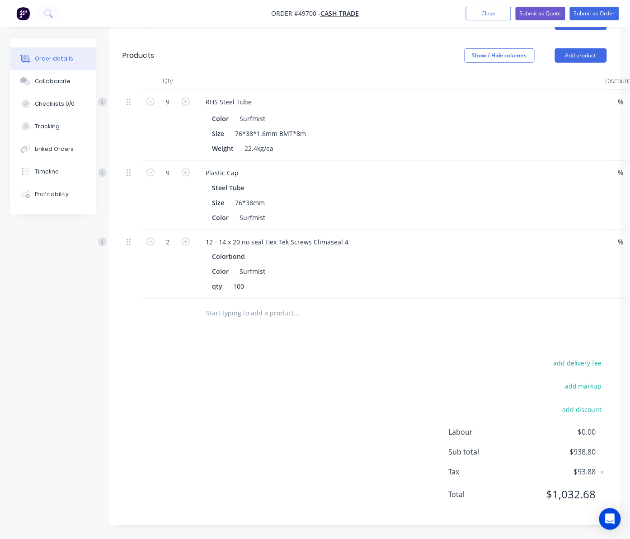
scroll to position [221, 89]
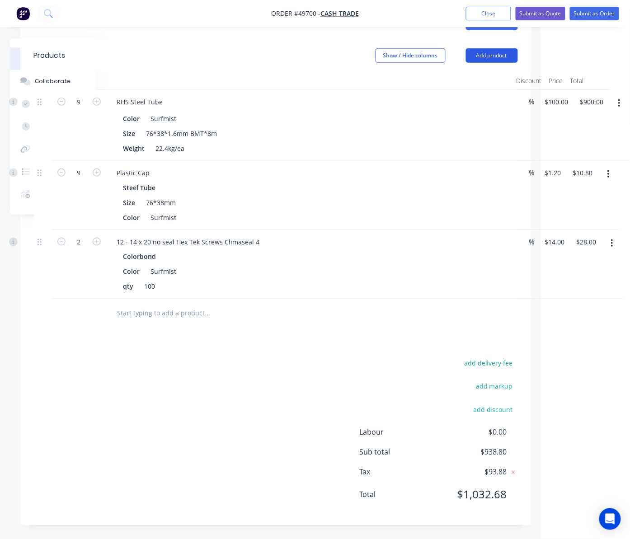
click at [485, 53] on button "Add product" at bounding box center [492, 55] width 52 height 14
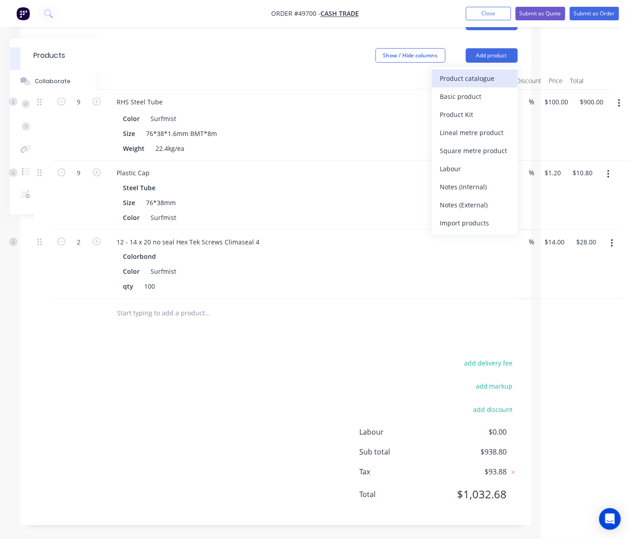
click at [485, 72] on div "Product catalogue" at bounding box center [475, 78] width 70 height 13
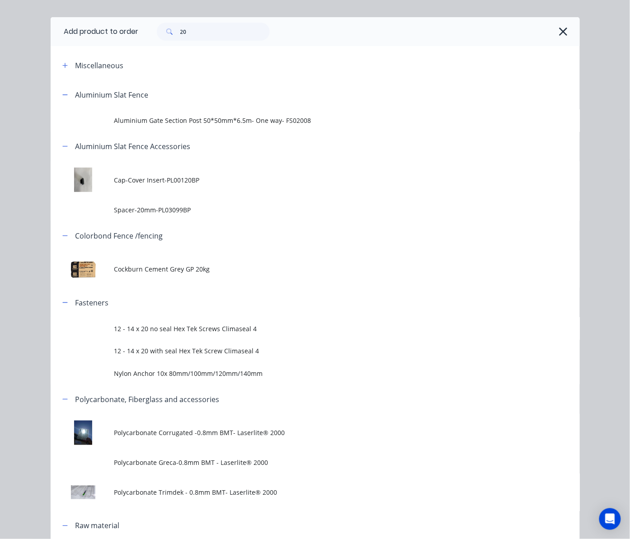
scroll to position [0, 0]
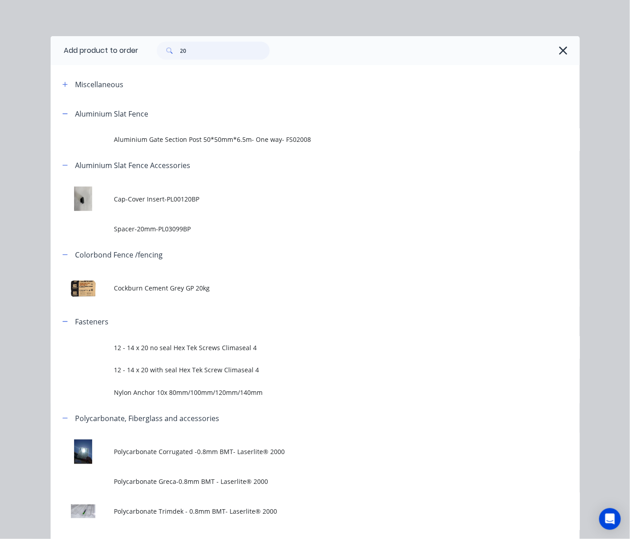
drag, startPoint x: 171, startPoint y: 57, endPoint x: 97, endPoint y: 74, distance: 76.1
click at [142, 61] on div "20" at bounding box center [359, 50] width 441 height 29
type input "tube"
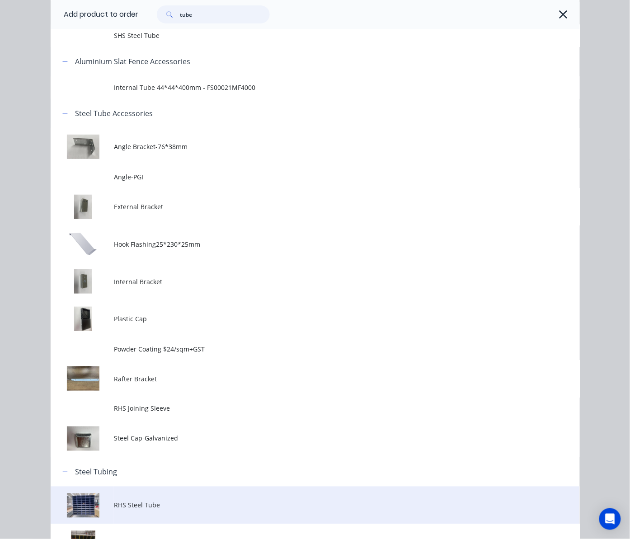
scroll to position [136, 0]
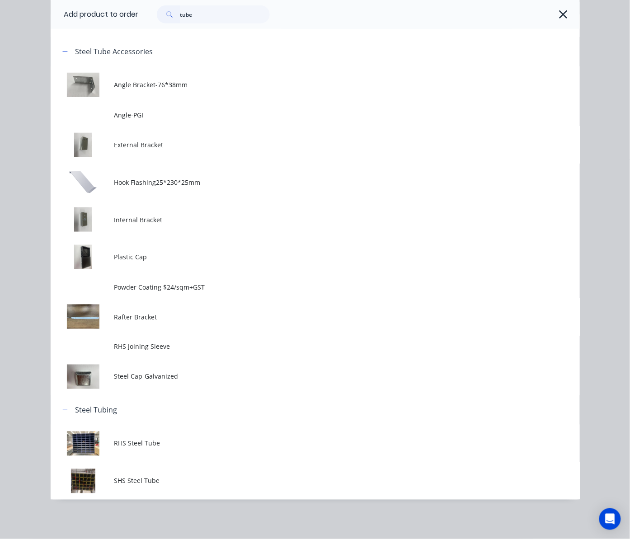
click at [225, 481] on span "SHS Steel Tube" at bounding box center [300, 480] width 372 height 9
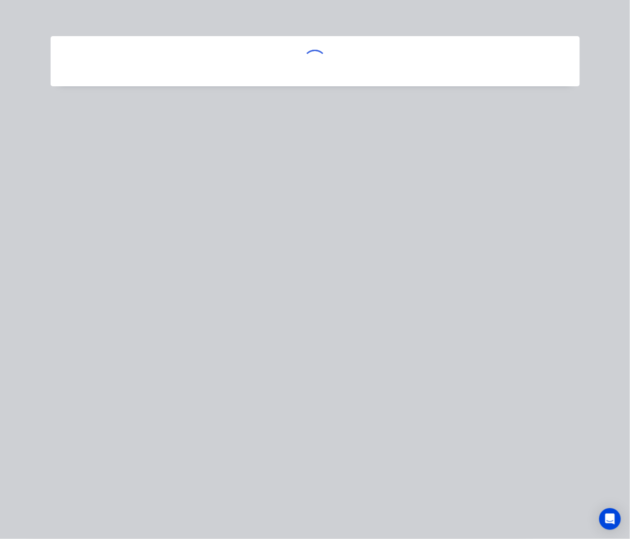
scroll to position [0, 0]
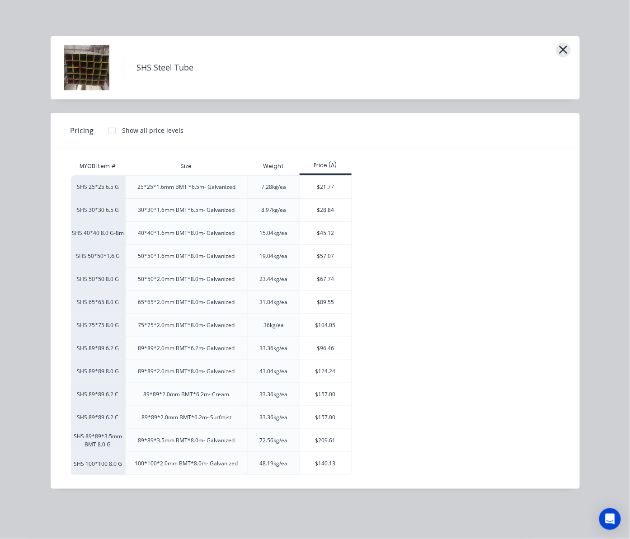
click at [567, 52] on icon "button" at bounding box center [563, 49] width 9 height 13
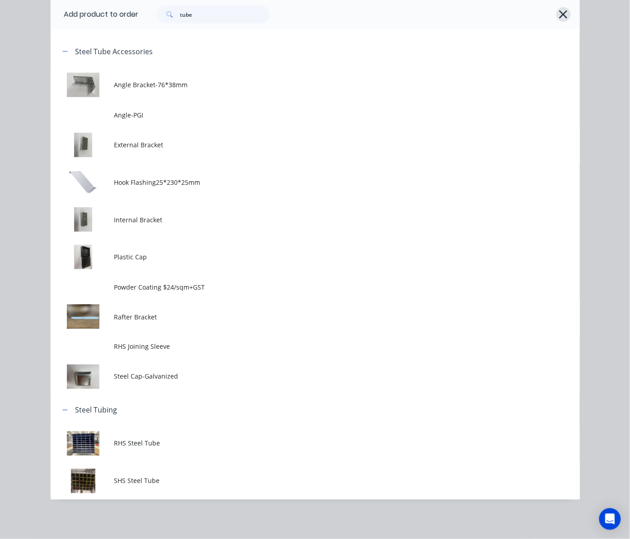
click at [561, 16] on icon "button" at bounding box center [563, 14] width 8 height 8
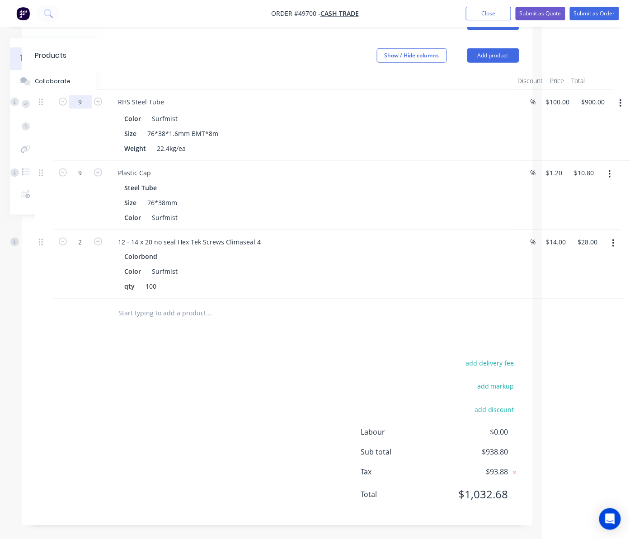
click at [83, 106] on input "9" at bounding box center [81, 102] width 24 height 14
type input "8"
type input "$800.00"
drag, startPoint x: 266, startPoint y: 360, endPoint x: 272, endPoint y: 353, distance: 8.7
click at [272, 353] on div "Drawings Add drawing Products Show / Hide columns Add product Qty Discount Pric…" at bounding box center [277, 266] width 511 height 519
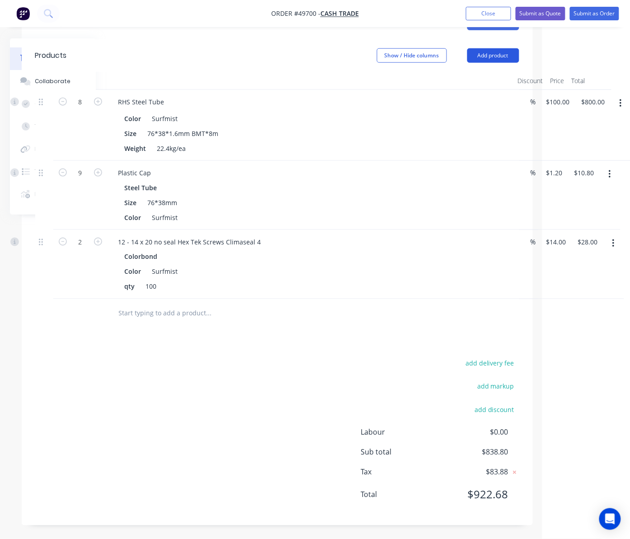
click at [498, 56] on button "Add product" at bounding box center [493, 55] width 52 height 14
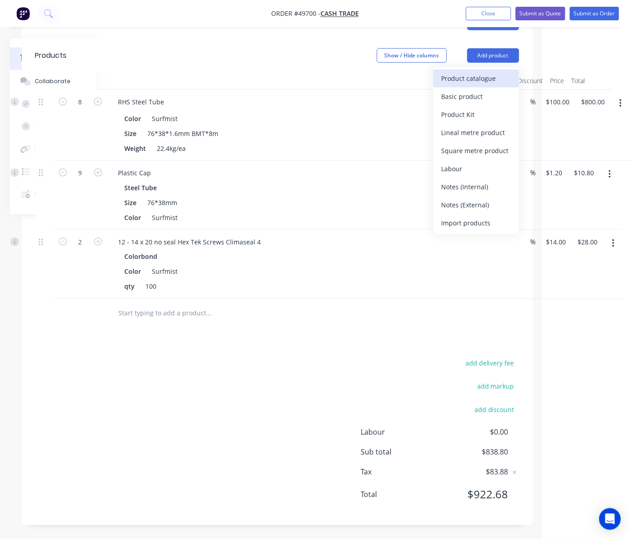
click at [485, 78] on div "Product catalogue" at bounding box center [477, 78] width 70 height 13
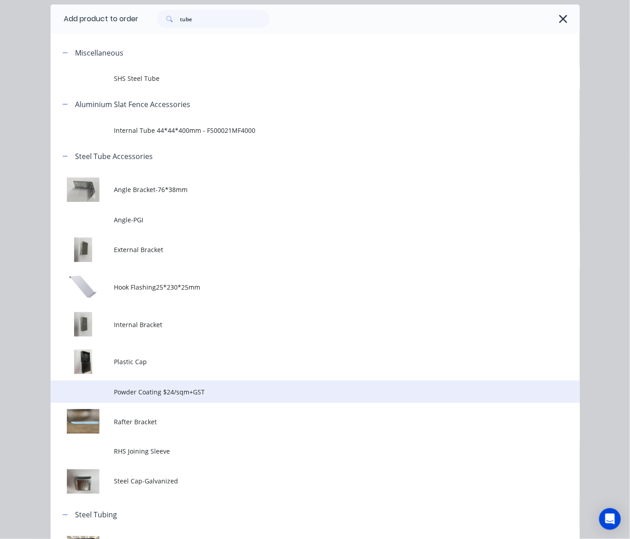
scroll to position [136, 0]
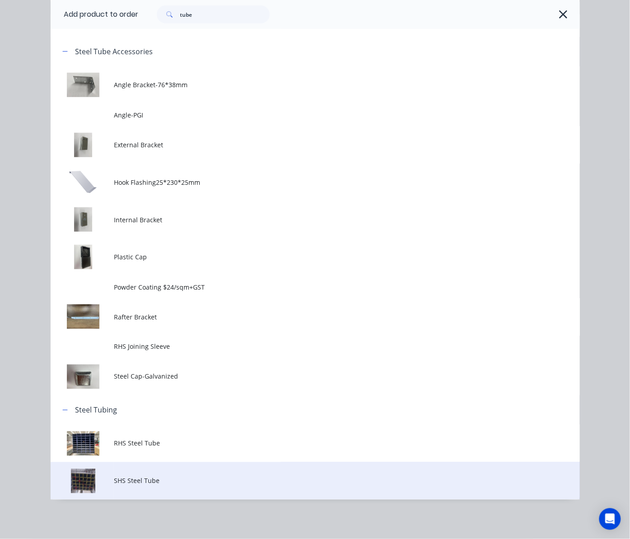
click at [169, 475] on td "SHS Steel Tube" at bounding box center [346, 481] width 465 height 38
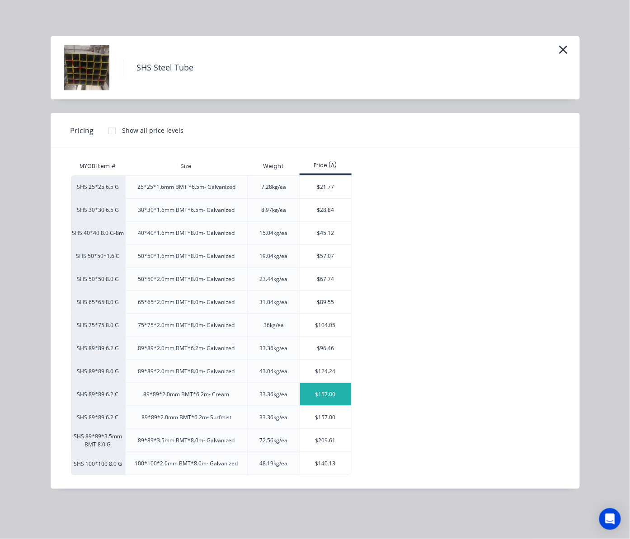
scroll to position [235, 88]
click at [317, 423] on div "$157.00" at bounding box center [325, 417] width 51 height 23
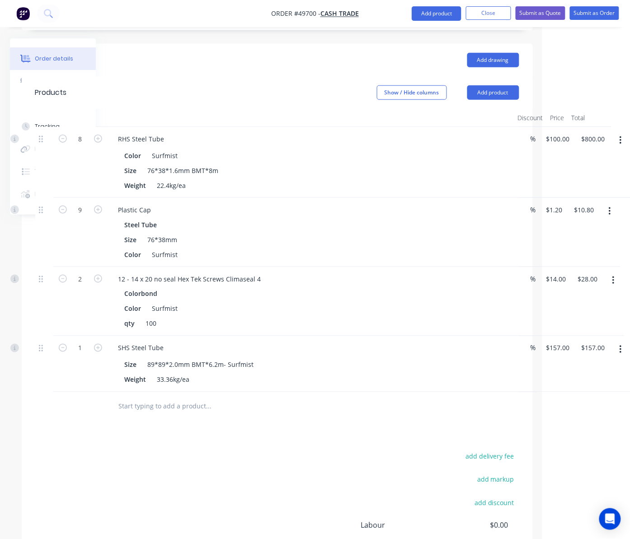
scroll to position [277, 88]
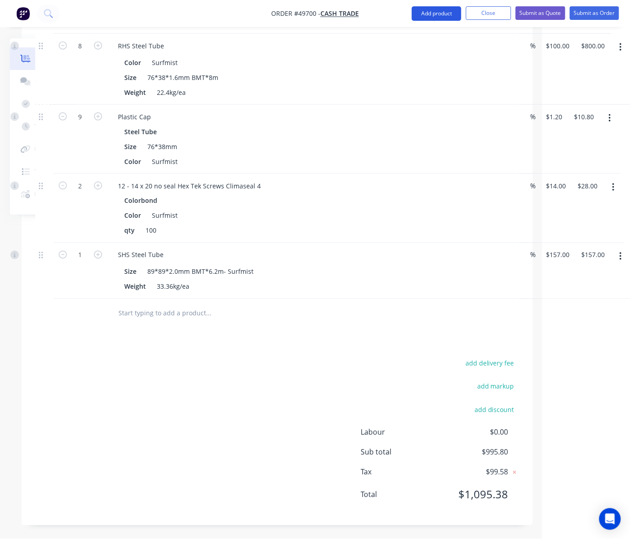
click at [422, 11] on button "Add product" at bounding box center [437, 13] width 50 height 14
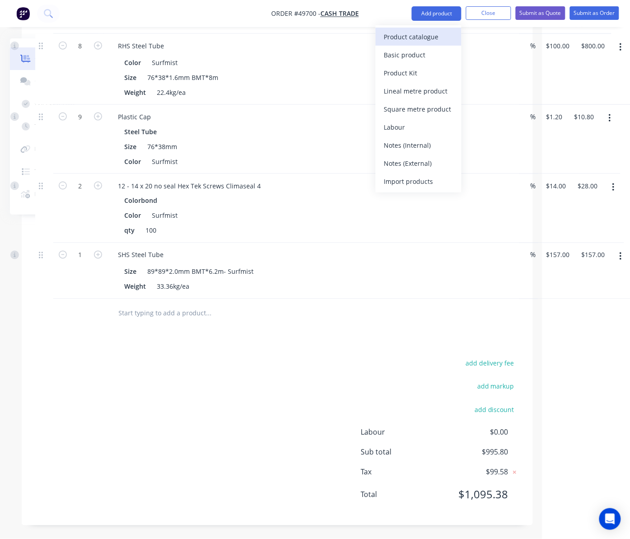
click at [421, 42] on div "Product catalogue" at bounding box center [419, 36] width 70 height 13
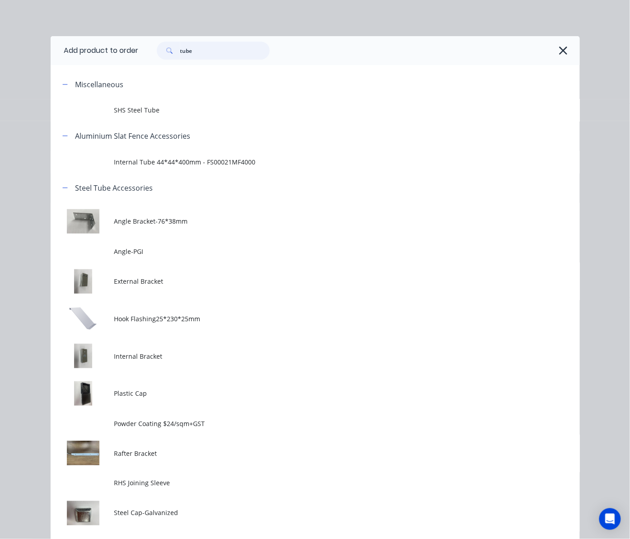
drag, startPoint x: 217, startPoint y: 55, endPoint x: 66, endPoint y: 64, distance: 151.7
click at [94, 65] on div "Add product to order tube Miscellaneous SHS Steel Tube Aluminium Slat Fence Acc…" at bounding box center [315, 336] width 529 height 600
type input "plastic"
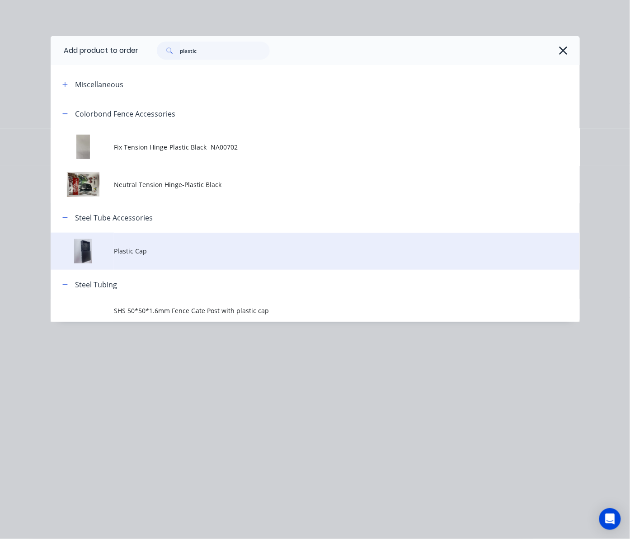
click at [169, 249] on span "Plastic Cap" at bounding box center [300, 250] width 372 height 9
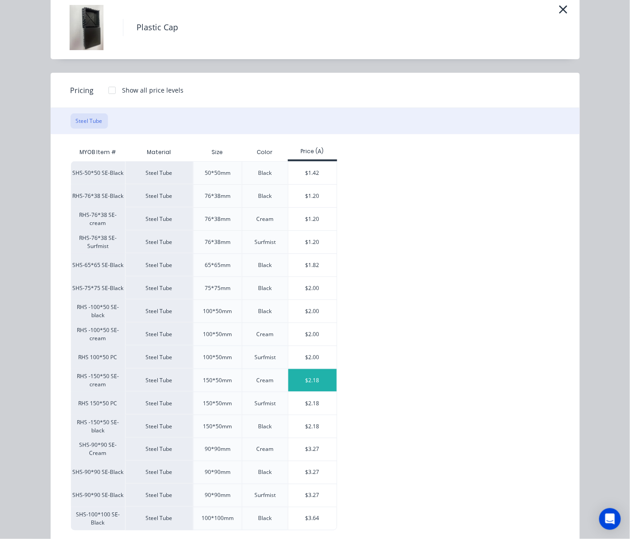
scroll to position [60, 0]
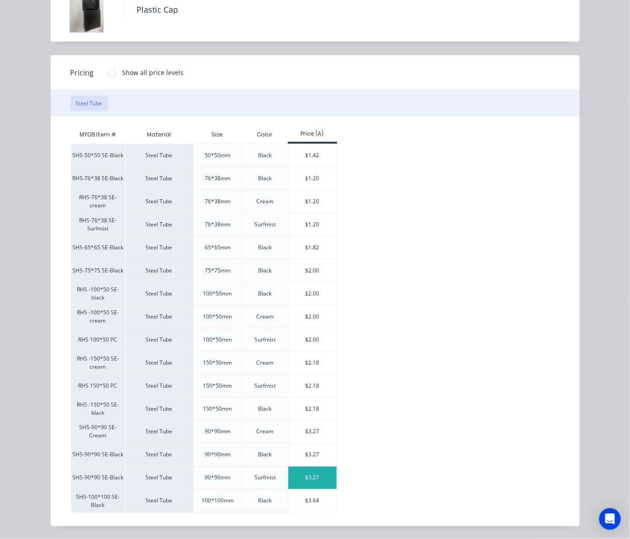
click at [313, 478] on div "$3.27" at bounding box center [312, 478] width 48 height 23
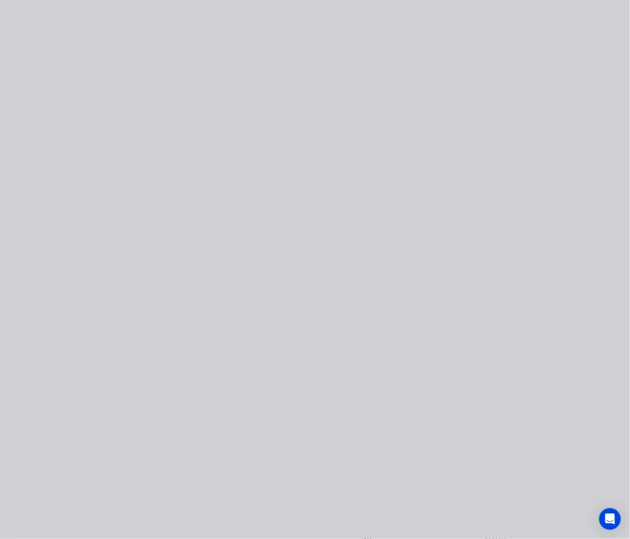
scroll to position [0, 0]
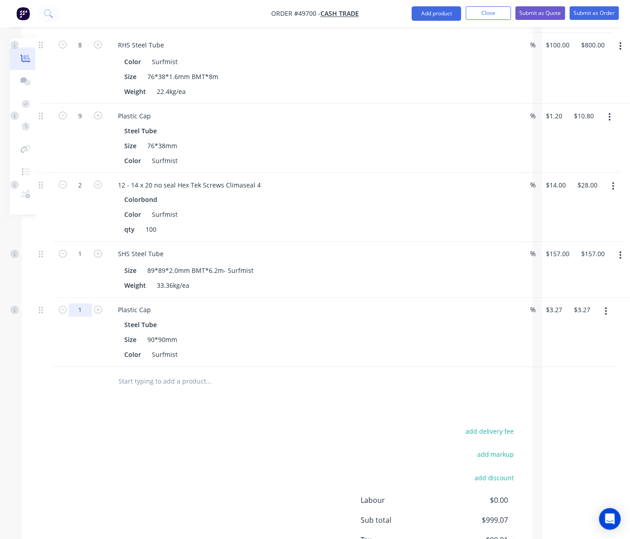
click at [80, 313] on input "1" at bounding box center [81, 311] width 24 height 14
type input "2"
type input "$6.54"
click at [226, 418] on div "Drawings Add drawing Products Show / Hide columns Add product Qty Discount Pric…" at bounding box center [277, 272] width 511 height 644
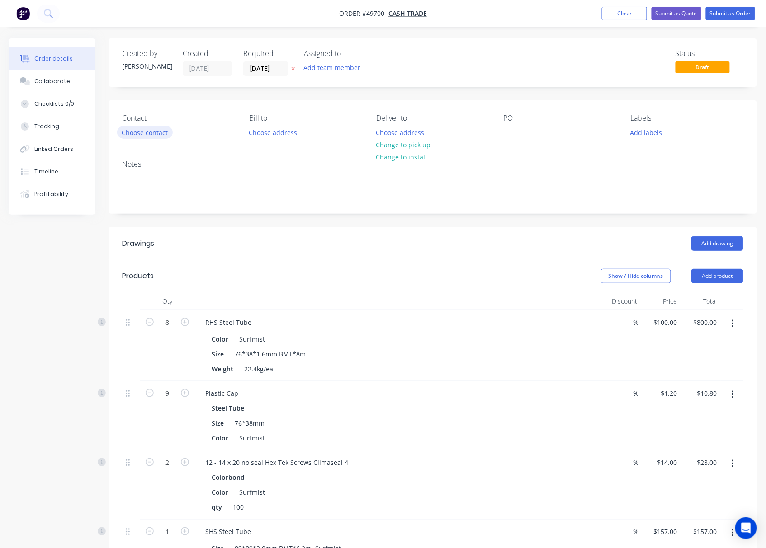
click at [137, 131] on button "Choose contact" at bounding box center [145, 132] width 56 height 12
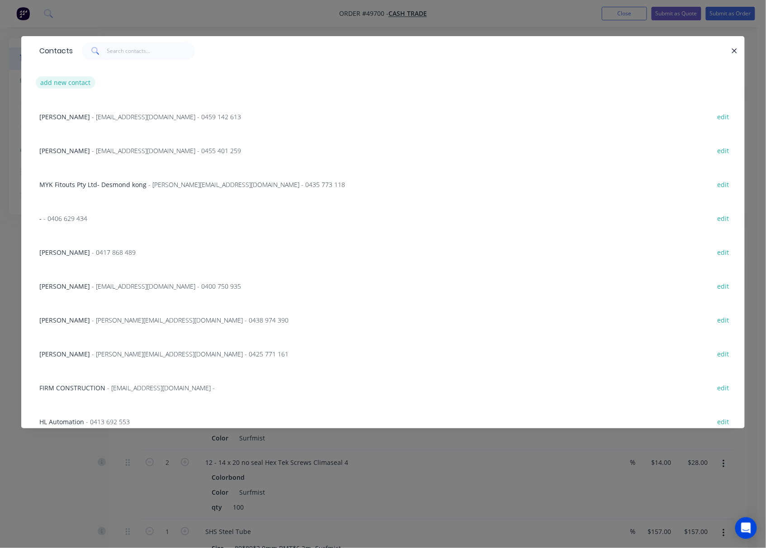
click at [60, 75] on div "add new contact" at bounding box center [383, 83] width 696 height 34
click at [51, 72] on div "add new contact" at bounding box center [383, 83] width 696 height 34
click at [55, 83] on button "add new contact" at bounding box center [66, 82] width 60 height 12
select select "AU"
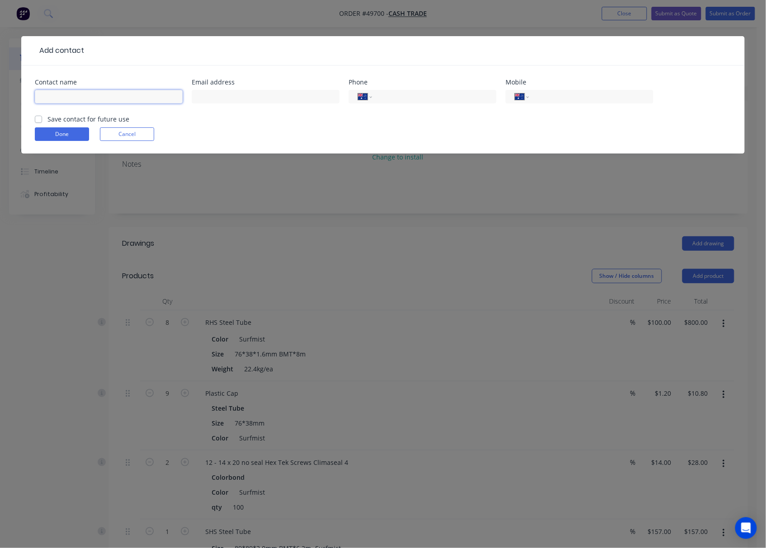
click at [79, 99] on input "text" at bounding box center [109, 97] width 148 height 14
type input "[PERSON_NAME]"
click at [549, 96] on input "tel" at bounding box center [589, 97] width 108 height 10
type input "0447 168 371"
click button "Done" at bounding box center [62, 134] width 54 height 14
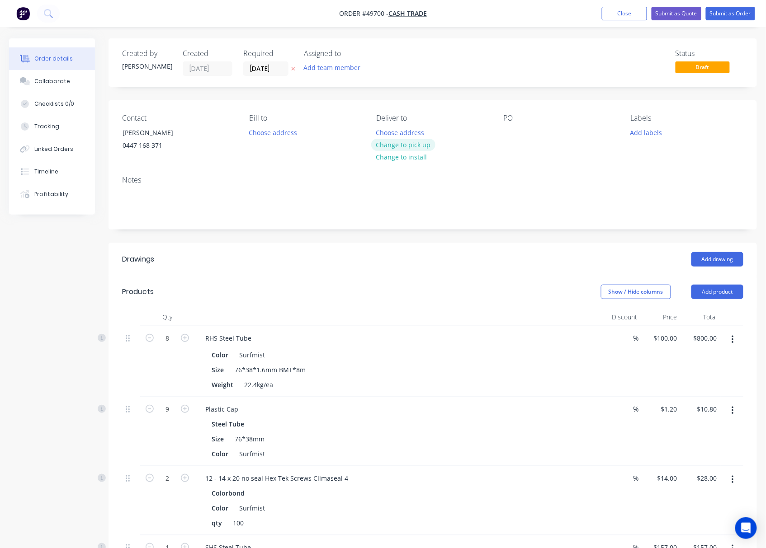
click at [418, 144] on button "Change to pick up" at bounding box center [403, 145] width 64 height 12
click at [730, 11] on button "Submit as Order" at bounding box center [729, 14] width 49 height 14
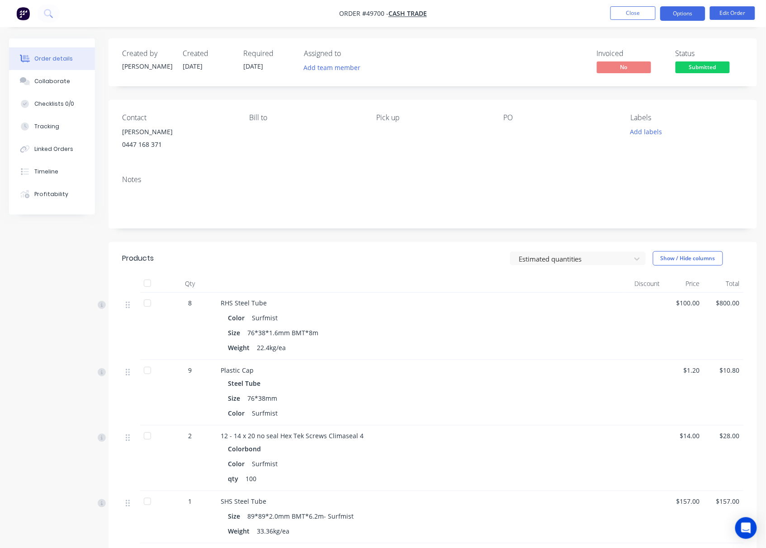
click at [681, 15] on button "Options" at bounding box center [682, 13] width 45 height 14
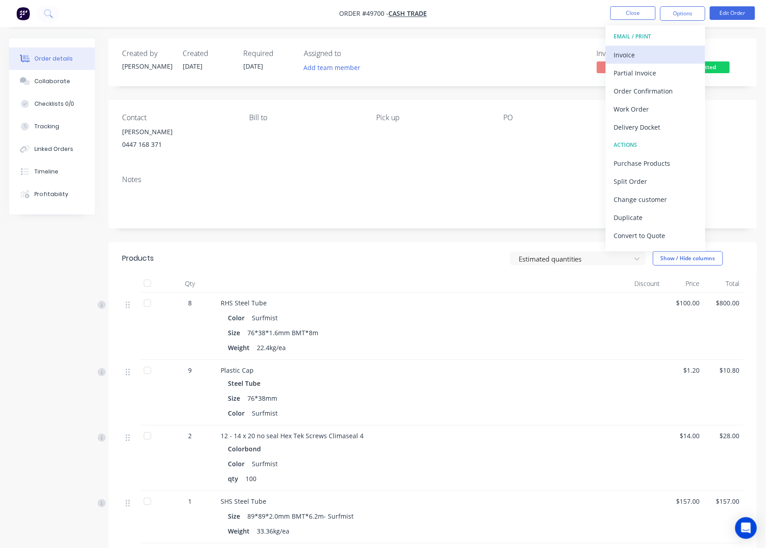
click at [658, 44] on button "EMAIL / PRINT" at bounding box center [655, 37] width 99 height 18
click at [658, 46] on button "Invoice" at bounding box center [655, 55] width 99 height 18
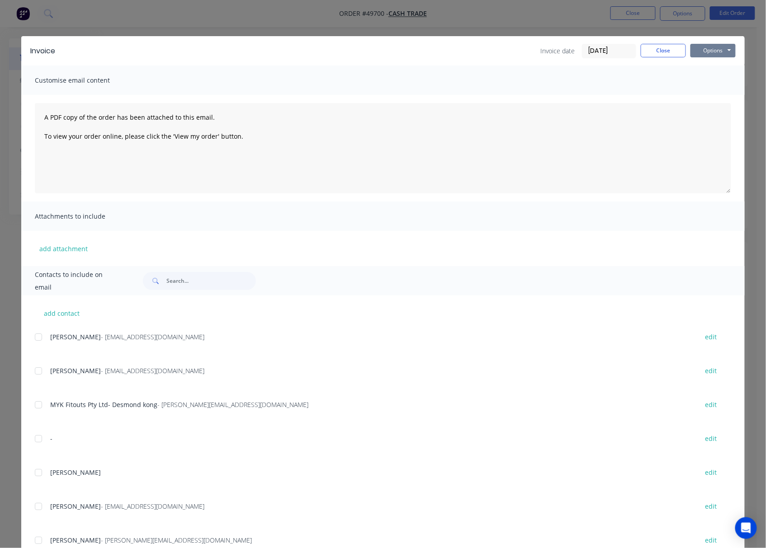
click at [713, 49] on button "Options" at bounding box center [712, 51] width 45 height 14
click at [719, 85] on button "Print" at bounding box center [719, 81] width 58 height 15
click at [587, 26] on div "Invoice Invoice date [DATE] Close Options Preview Print Email Customise email c…" at bounding box center [383, 274] width 766 height 548
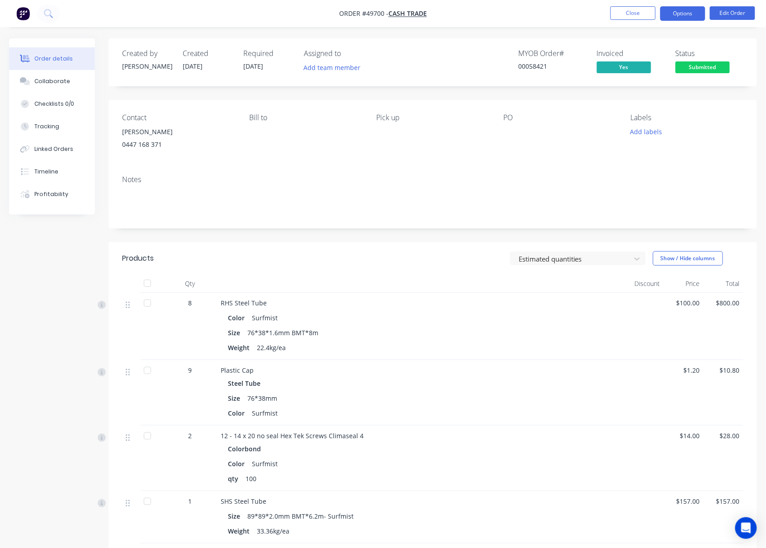
click at [681, 17] on button "Options" at bounding box center [682, 13] width 45 height 14
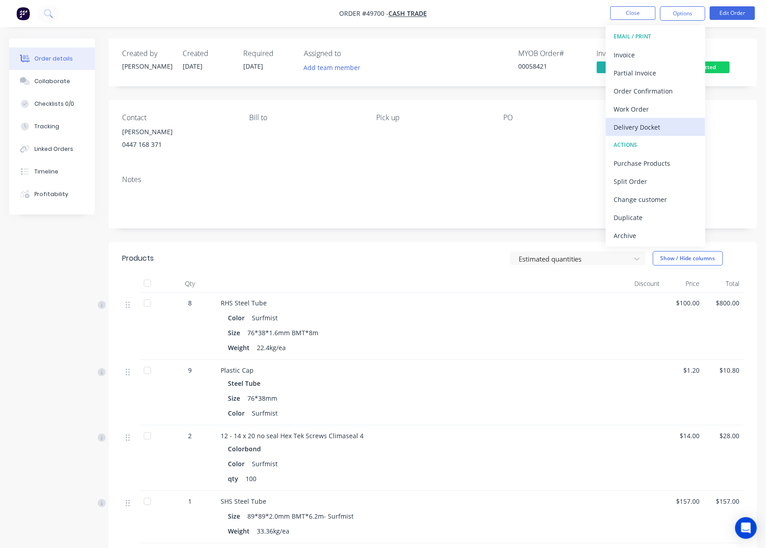
click at [667, 125] on div "Delivery Docket" at bounding box center [655, 127] width 83 height 13
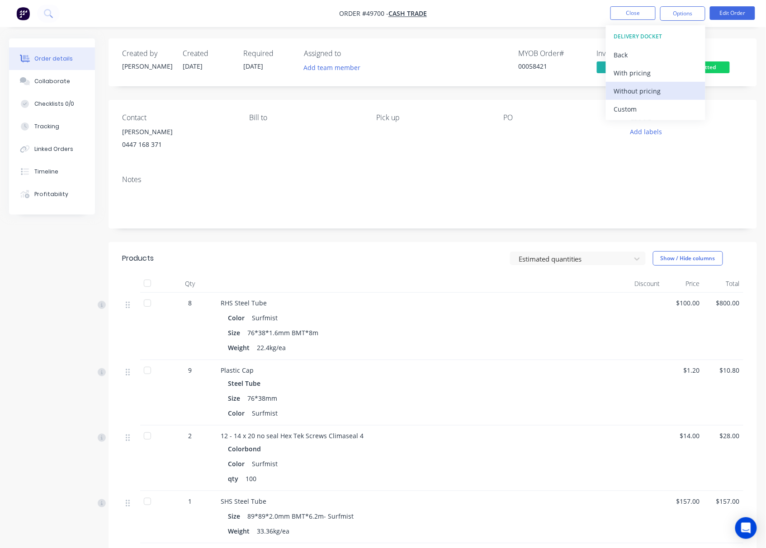
click at [664, 90] on div "Without pricing" at bounding box center [655, 91] width 83 height 13
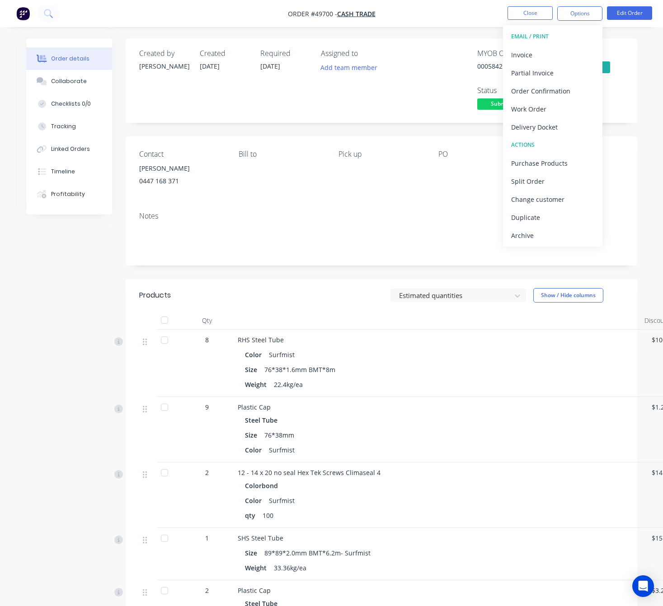
click at [623, 94] on div "MYOB Order # 00058421 Invoiced Yes Status Submitted" at bounding box center [517, 80] width 212 height 63
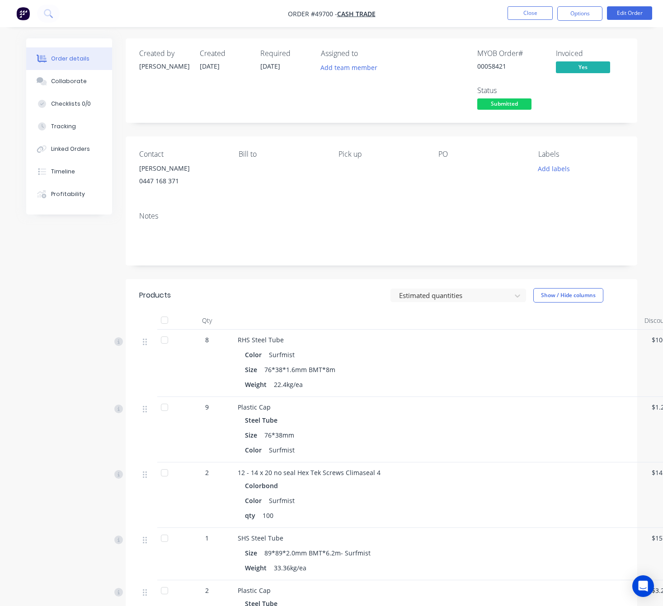
click at [517, 108] on span "Submitted" at bounding box center [504, 104] width 54 height 11
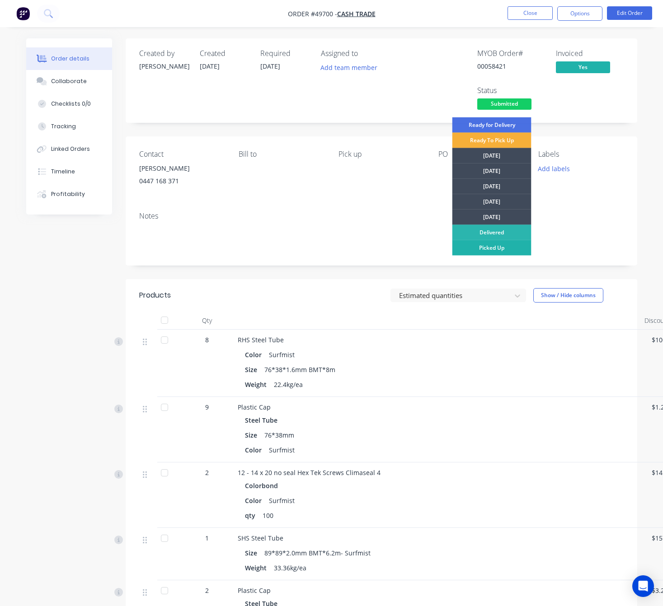
click at [489, 249] on div "Picked Up" at bounding box center [491, 247] width 79 height 15
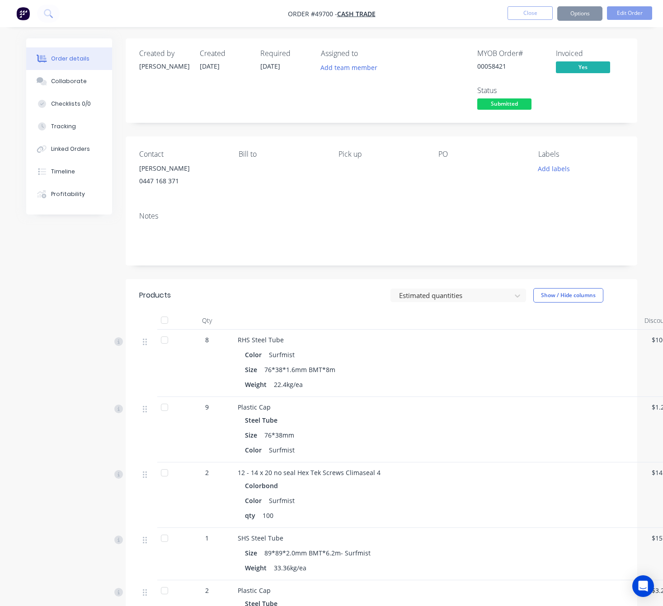
click at [343, 101] on div "Assigned to Add team member" at bounding box center [366, 80] width 90 height 63
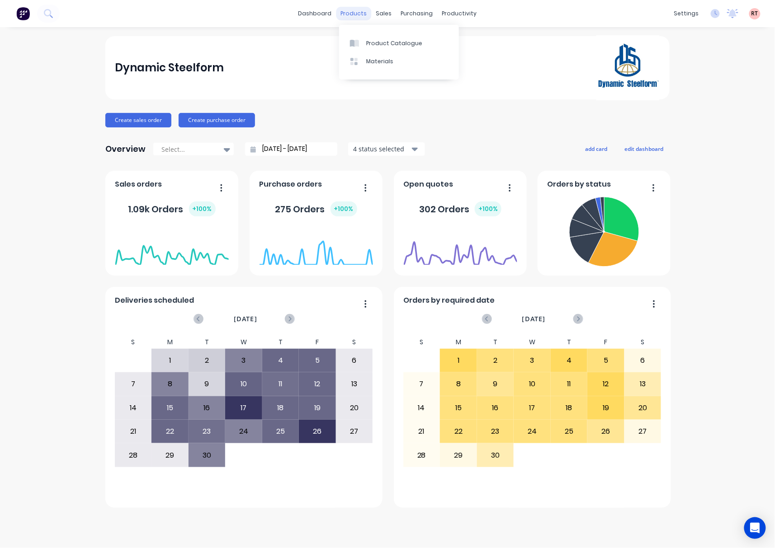
click at [352, 17] on div "products" at bounding box center [353, 14] width 35 height 14
click at [371, 46] on div "Product Catalogue" at bounding box center [394, 43] width 56 height 8
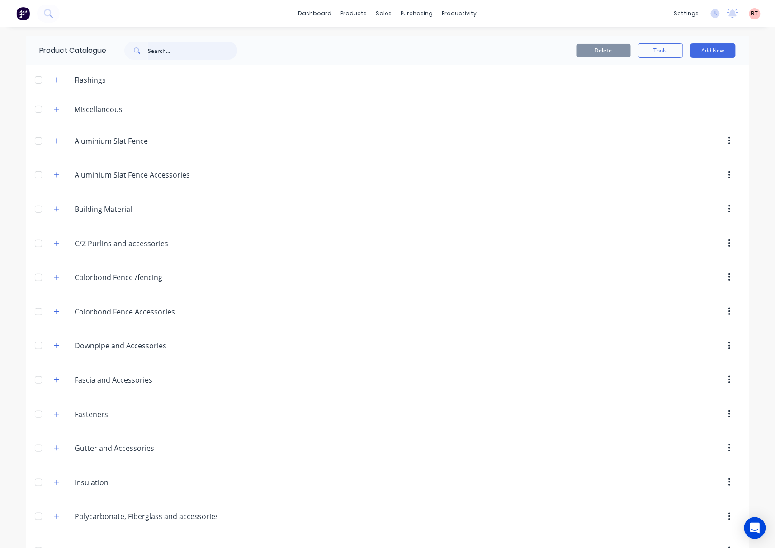
click at [199, 46] on input "text" at bounding box center [192, 51] width 89 height 18
type input "purlin"
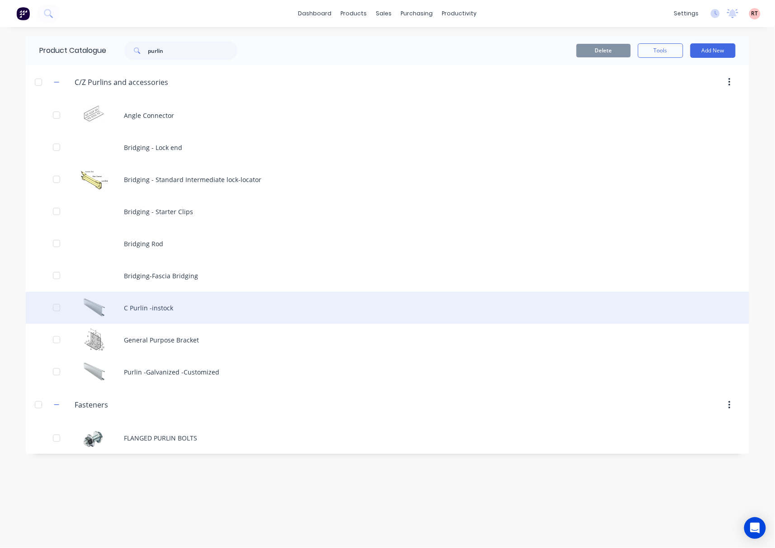
click at [185, 312] on div "C Purlin -instock" at bounding box center [387, 308] width 723 height 32
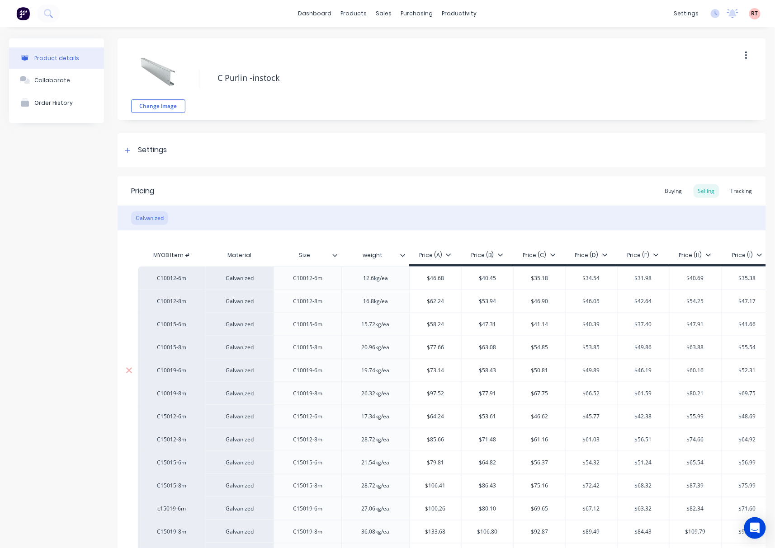
type textarea "x"
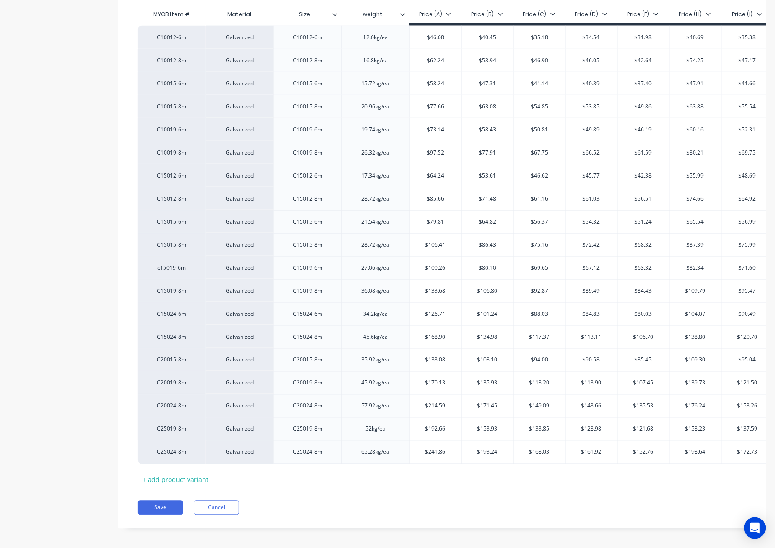
drag, startPoint x: 269, startPoint y: 486, endPoint x: 315, endPoint y: 485, distance: 45.7
click at [315, 485] on div "MYOB Item # Material Size weight Price (A) Price (B) Price (C) Price (D) Price …" at bounding box center [441, 246] width 607 height 482
drag, startPoint x: 308, startPoint y: 484, endPoint x: 334, endPoint y: 484, distance: 26.7
click at [334, 484] on div "MYOB Item # Material Size weight Price (A) Price (B) Price (C) Price (D) Price …" at bounding box center [441, 246] width 607 height 482
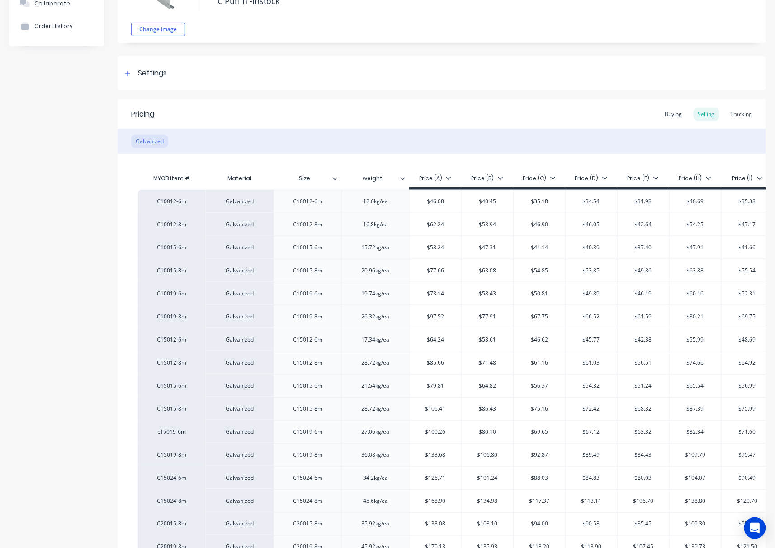
scroll to position [0, 0]
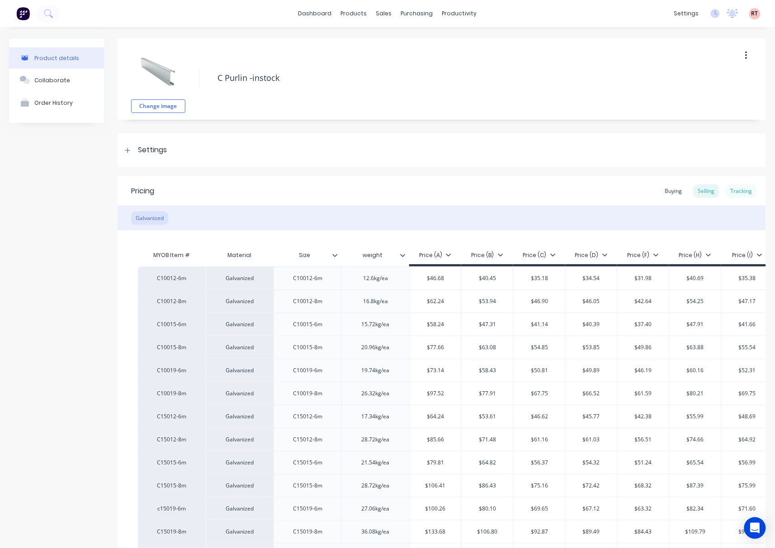
click at [729, 192] on div "Tracking" at bounding box center [741, 191] width 31 height 14
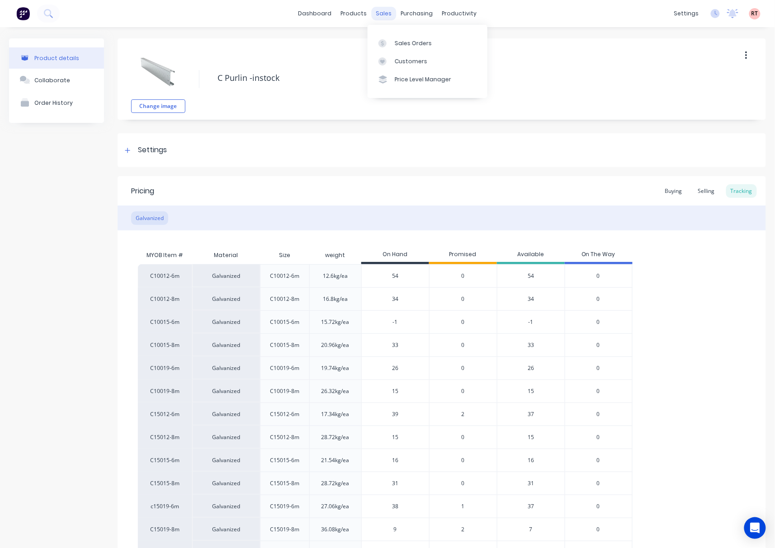
click at [378, 15] on div "sales" at bounding box center [383, 14] width 25 height 14
click at [349, 12] on div "products" at bounding box center [353, 14] width 35 height 14
click at [381, 13] on div "sales" at bounding box center [383, 14] width 25 height 14
click at [423, 61] on div "Customers" at bounding box center [411, 61] width 33 height 8
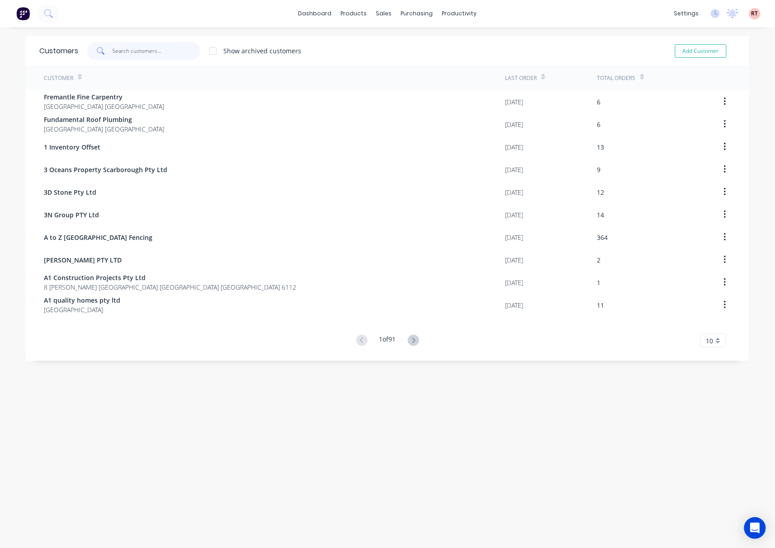
click at [161, 51] on input "text" at bounding box center [157, 51] width 88 height 18
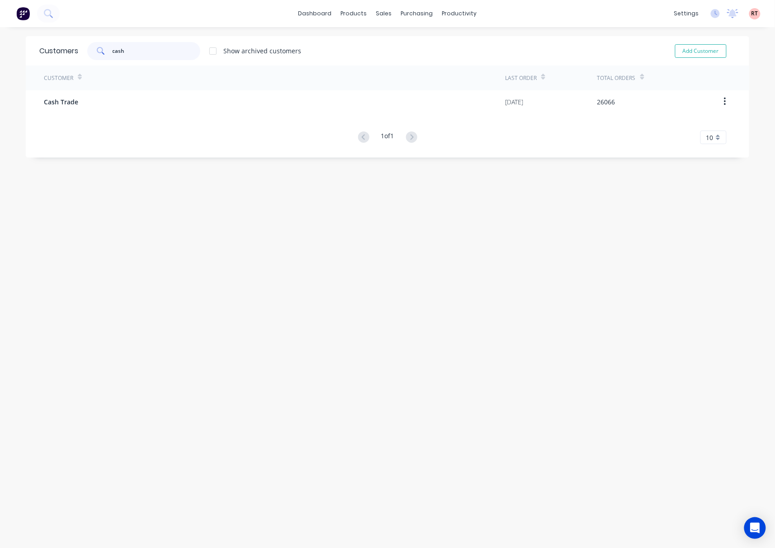
type input "cash"
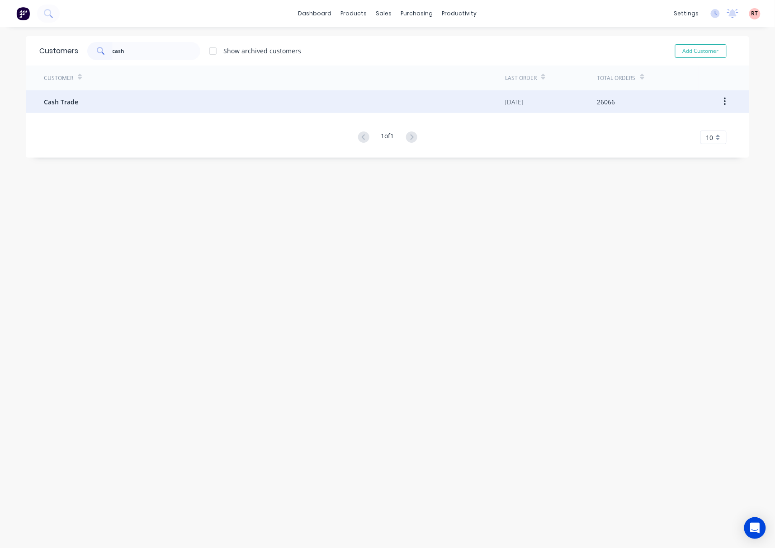
click at [191, 98] on div "Cash Trade" at bounding box center [274, 101] width 461 height 23
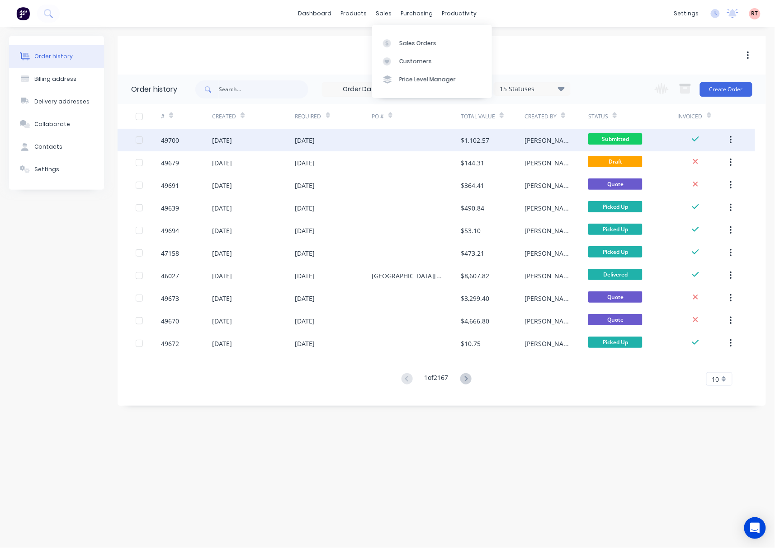
click at [415, 138] on div at bounding box center [415, 140] width 89 height 23
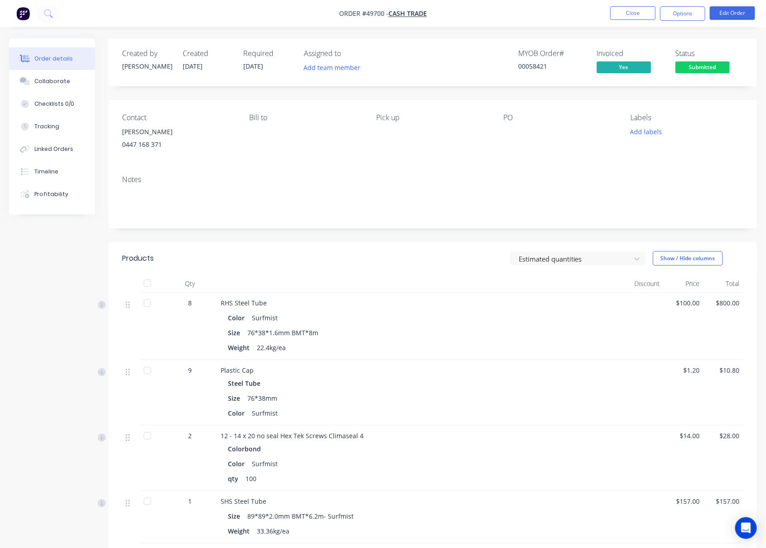
drag, startPoint x: 714, startPoint y: 69, endPoint x: 714, endPoint y: 78, distance: 9.0
click at [714, 72] on span "Submitted" at bounding box center [702, 66] width 54 height 11
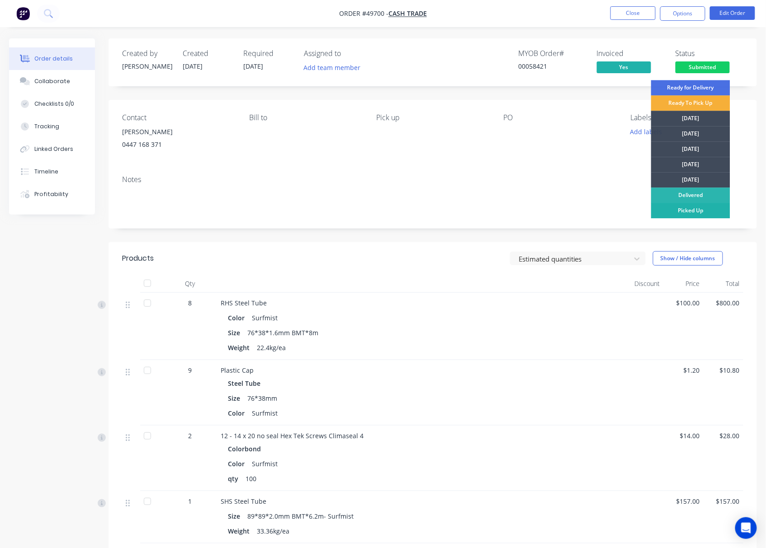
click at [713, 208] on div "Picked Up" at bounding box center [690, 210] width 79 height 15
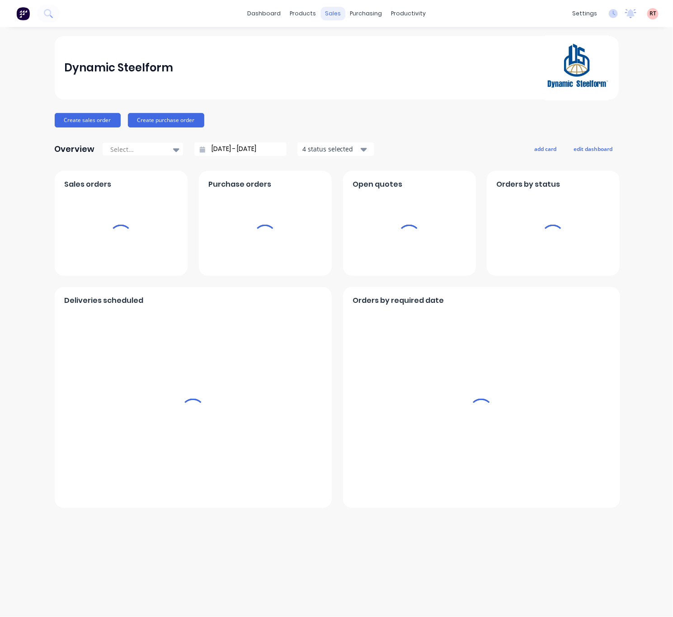
click at [335, 11] on div "sales" at bounding box center [332, 14] width 25 height 14
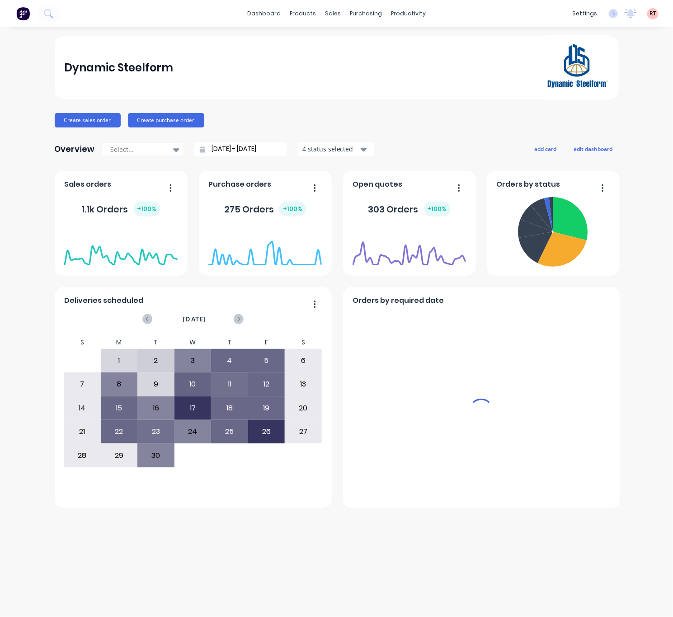
click at [334, 12] on div "sales" at bounding box center [332, 14] width 25 height 14
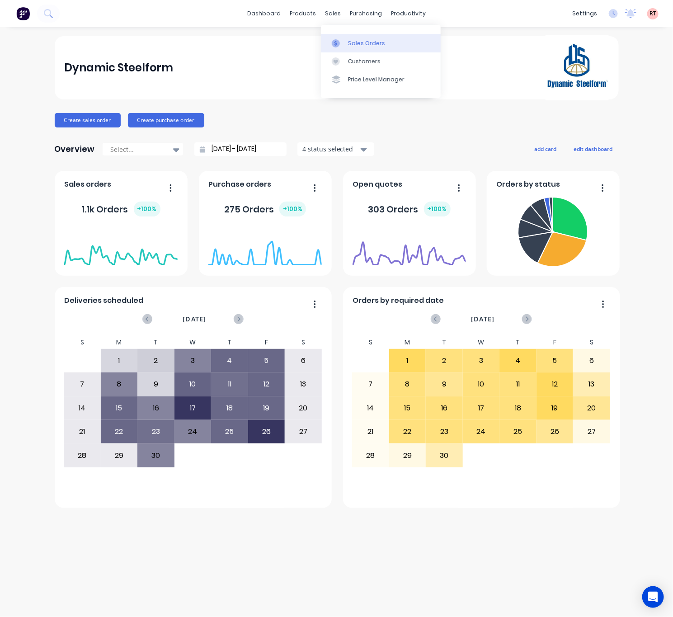
click at [354, 34] on link "Sales Orders" at bounding box center [381, 43] width 120 height 18
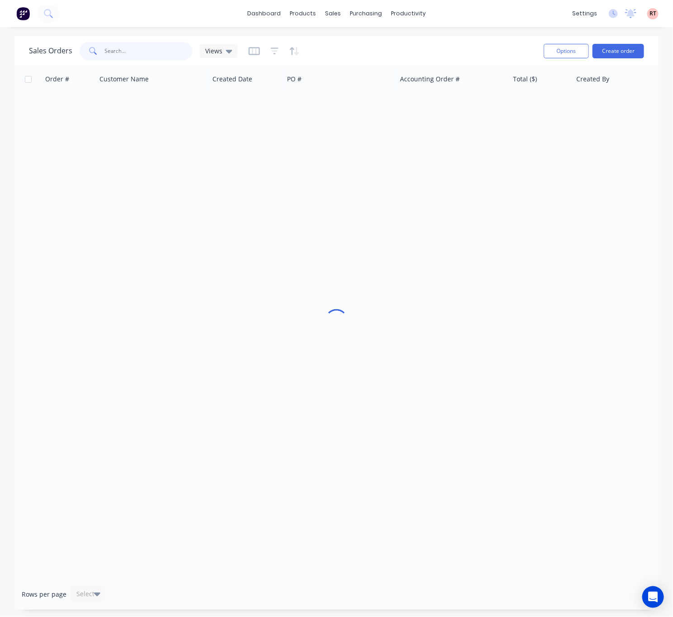
click at [150, 54] on input "text" at bounding box center [149, 51] width 88 height 18
type input "49610"
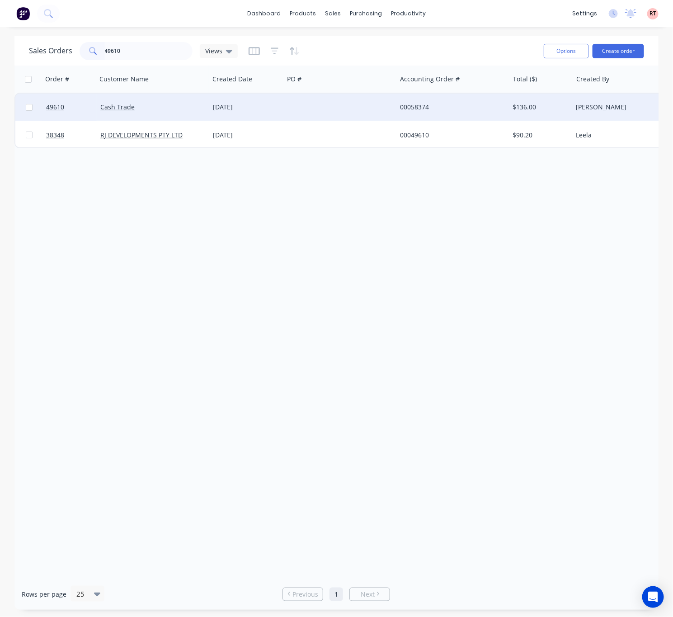
click at [331, 108] on div at bounding box center [340, 107] width 113 height 27
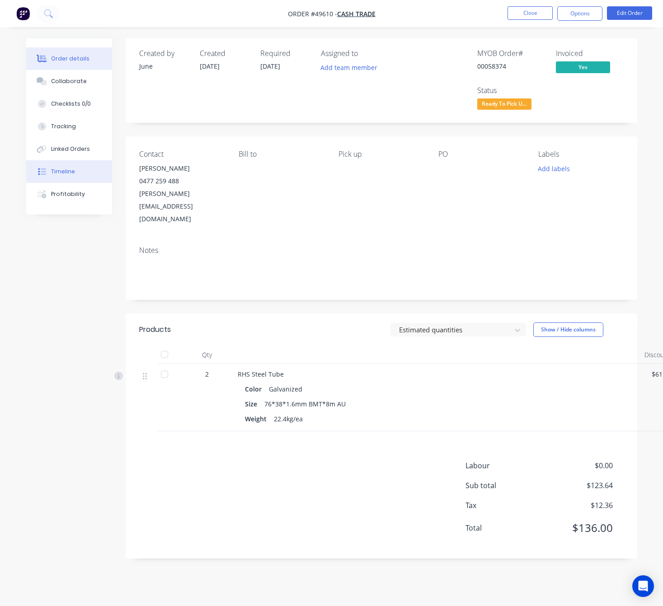
click at [49, 173] on button "Timeline" at bounding box center [69, 171] width 86 height 23
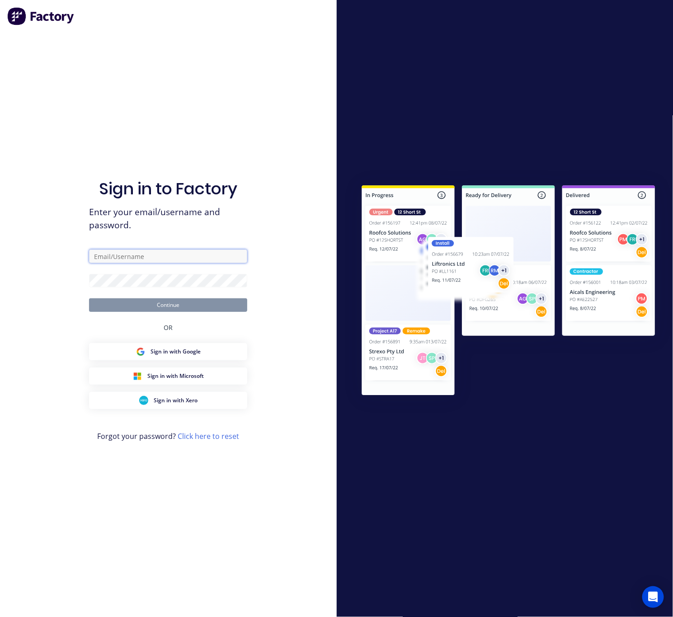
type input "[PERSON_NAME][EMAIL_ADDRESS][DOMAIN_NAME]"
click at [184, 309] on button "Continue" at bounding box center [168, 305] width 158 height 14
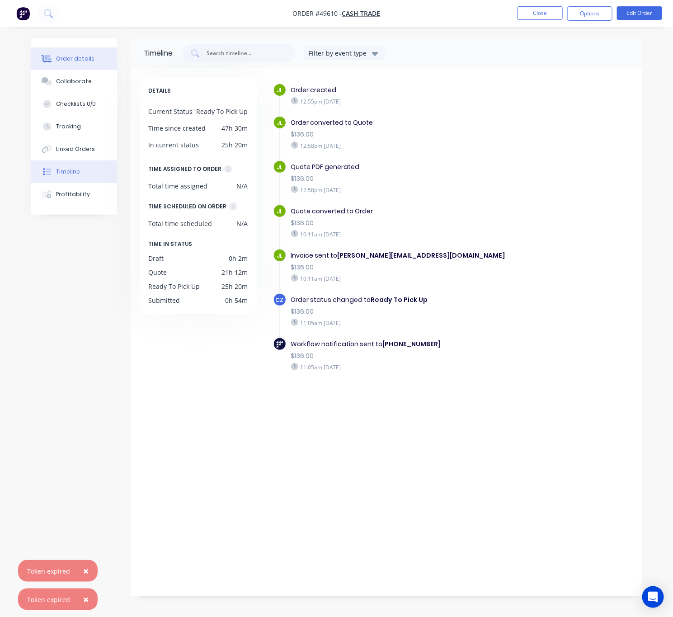
click at [72, 56] on div "Order details" at bounding box center [75, 59] width 38 height 8
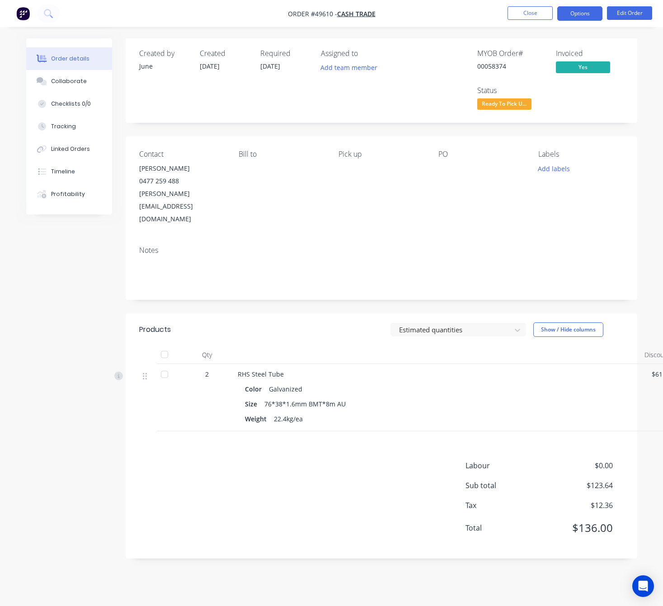
click at [574, 14] on button "Options" at bounding box center [579, 13] width 45 height 14
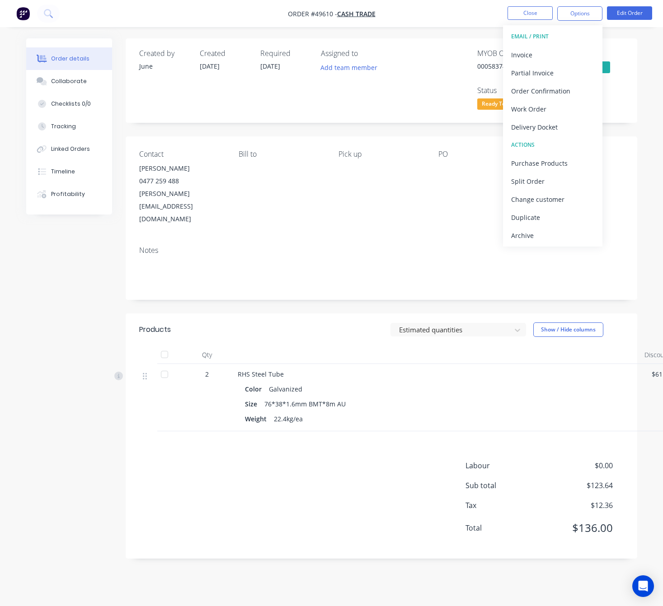
click at [556, 125] on div "Delivery Docket" at bounding box center [552, 127] width 83 height 13
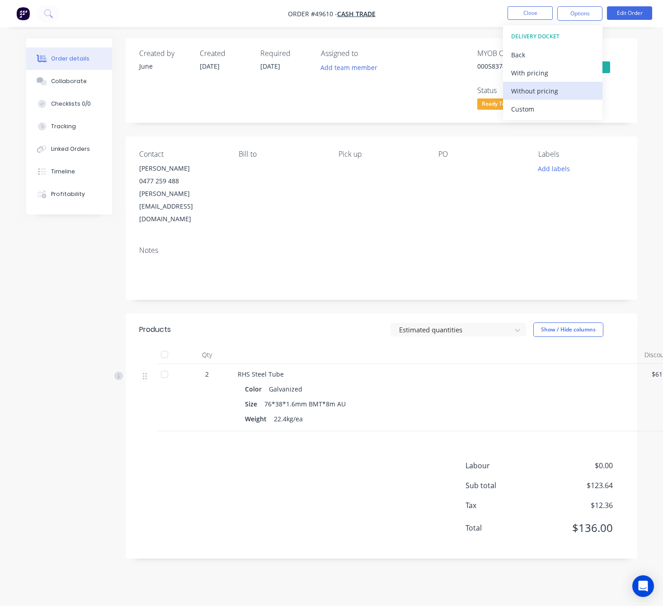
click at [555, 94] on div "Without pricing" at bounding box center [552, 91] width 83 height 13
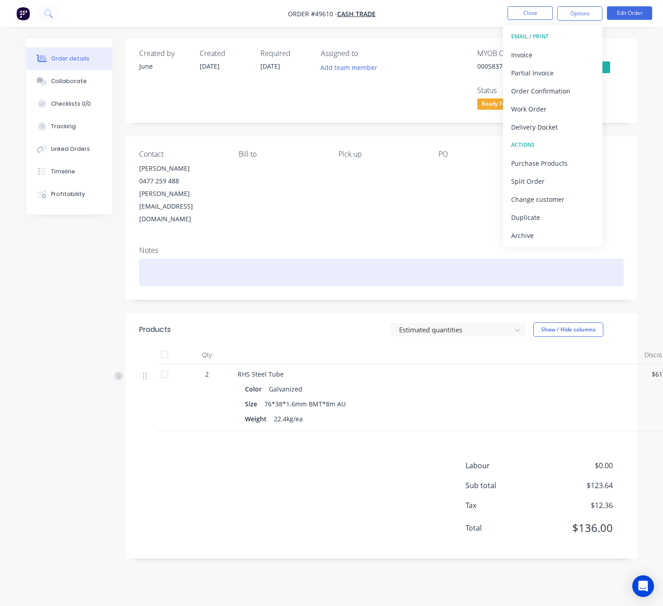
click at [404, 259] on div at bounding box center [381, 273] width 484 height 28
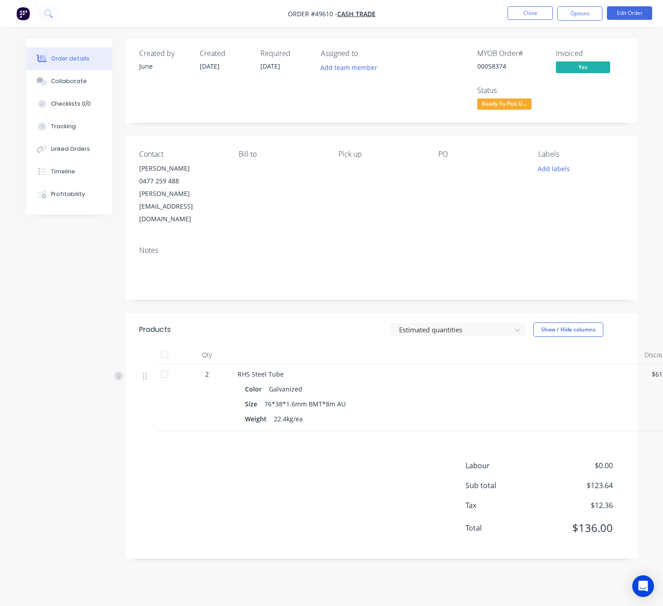
click at [492, 107] on span "Ready To Pick U..." at bounding box center [504, 104] width 54 height 11
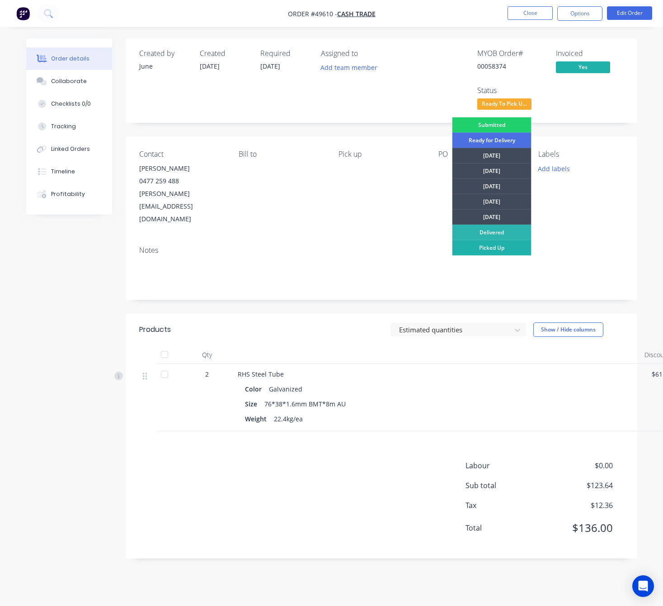
click at [509, 249] on div "Picked Up" at bounding box center [491, 247] width 79 height 15
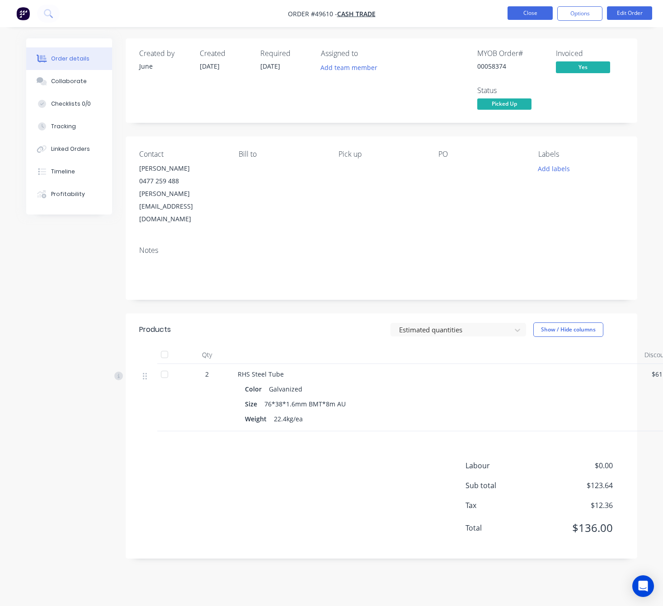
click at [526, 15] on button "Close" at bounding box center [530, 13] width 45 height 14
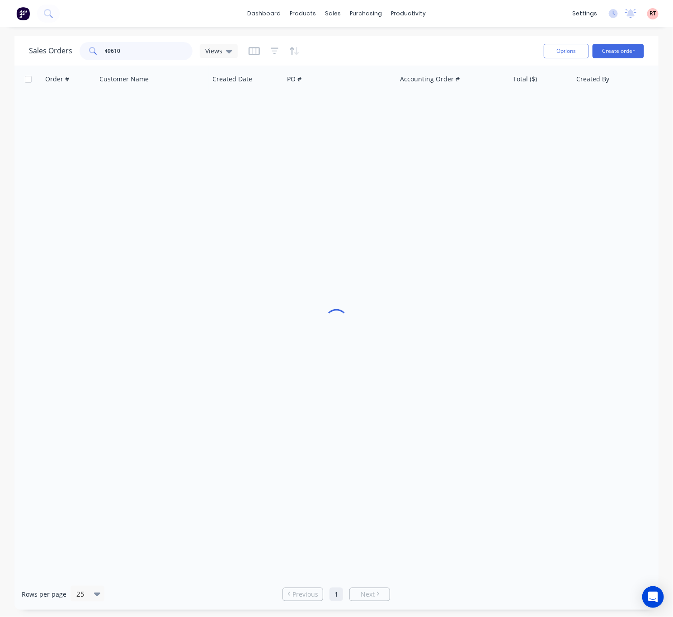
drag, startPoint x: 160, startPoint y: 45, endPoint x: 2, endPoint y: 78, distance: 162.0
click at [37, 69] on div "Sales Orders 49610 Views Options Create order Order # Customer Name Created Dat…" at bounding box center [336, 322] width 644 height 573
type input "57359"
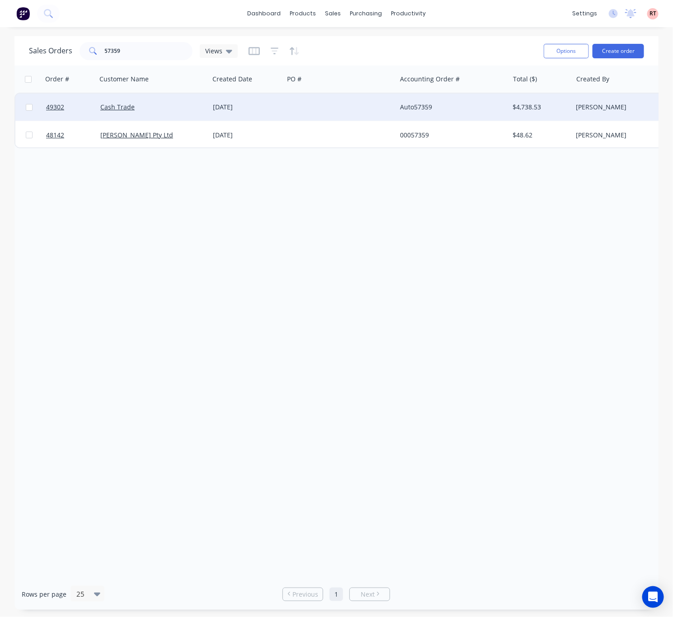
click at [321, 113] on div at bounding box center [340, 107] width 113 height 27
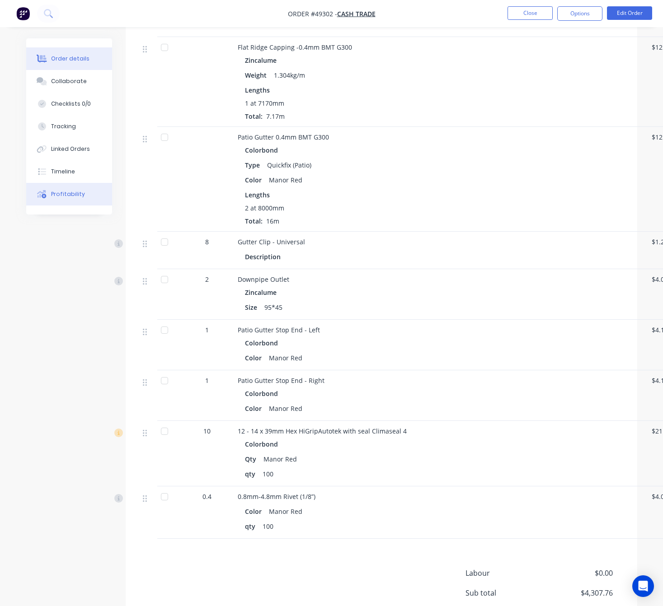
scroll to position [802, 0]
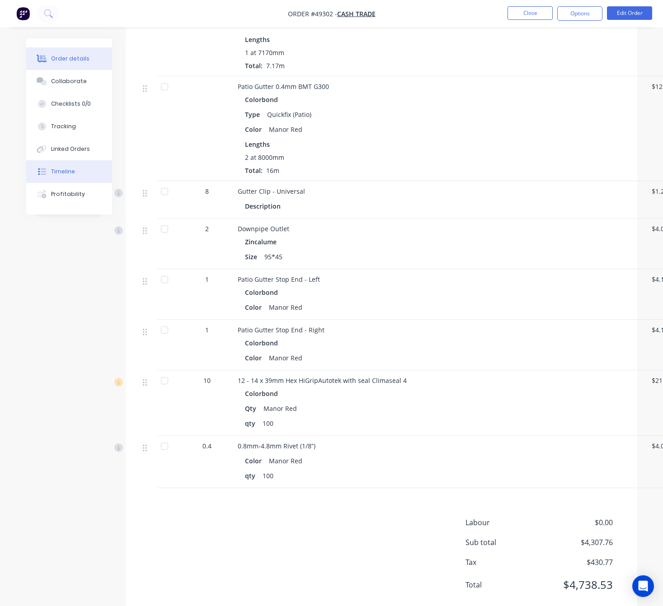
click at [72, 178] on button "Timeline" at bounding box center [69, 171] width 86 height 23
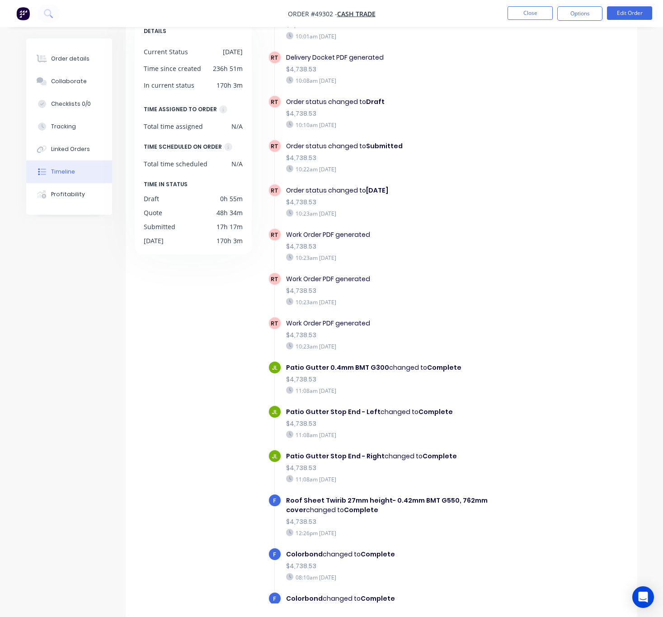
scroll to position [1063, 0]
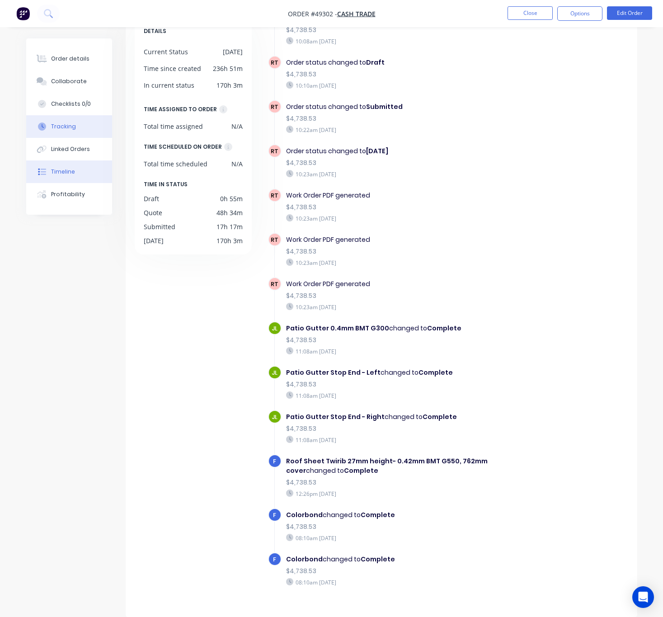
click at [77, 125] on button "Tracking" at bounding box center [69, 126] width 86 height 23
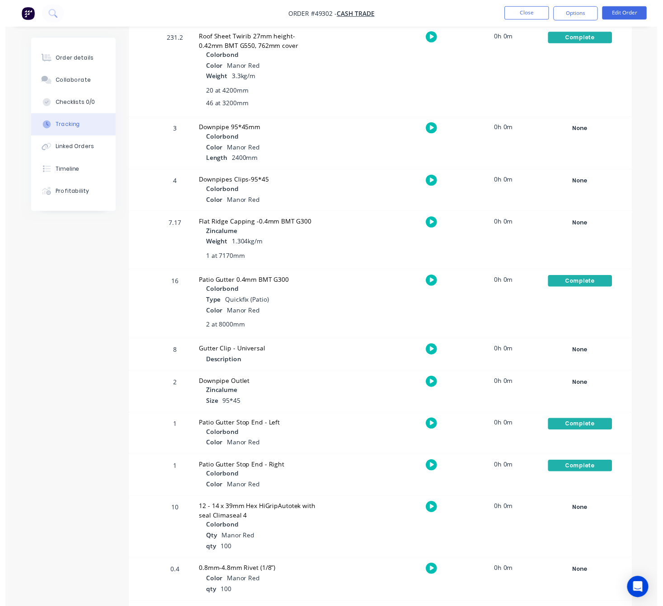
scroll to position [342, 0]
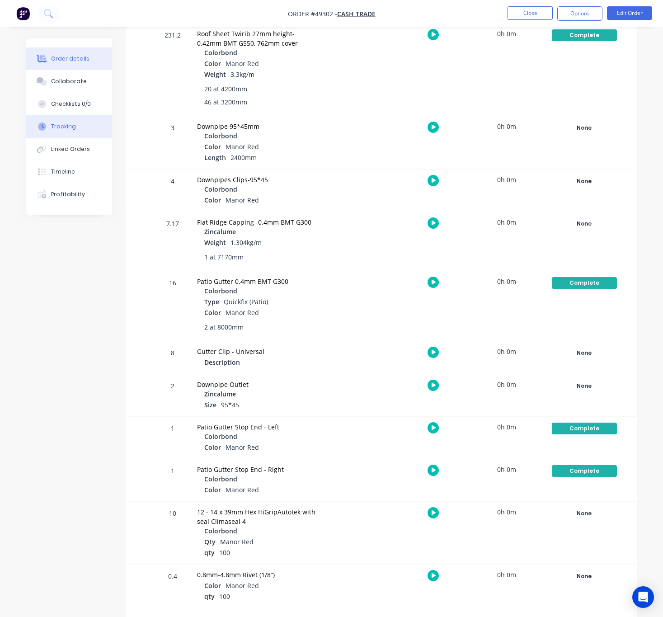
click at [79, 55] on div "Order details" at bounding box center [70, 59] width 38 height 8
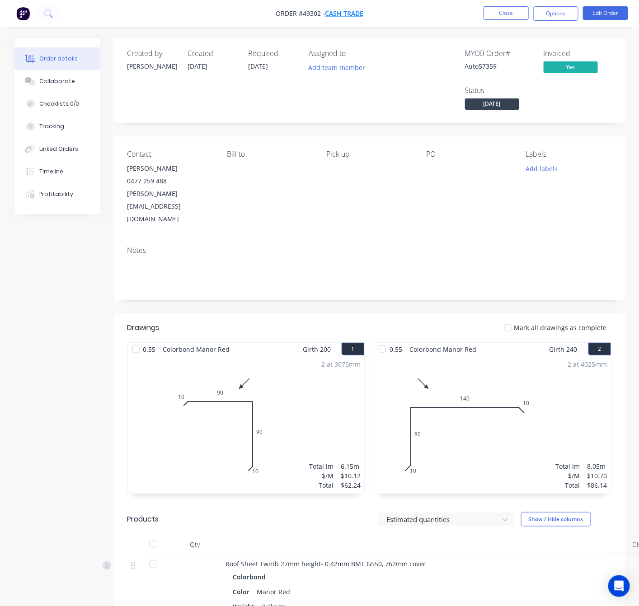
click at [336, 15] on span "Cash Trade" at bounding box center [344, 13] width 38 height 9
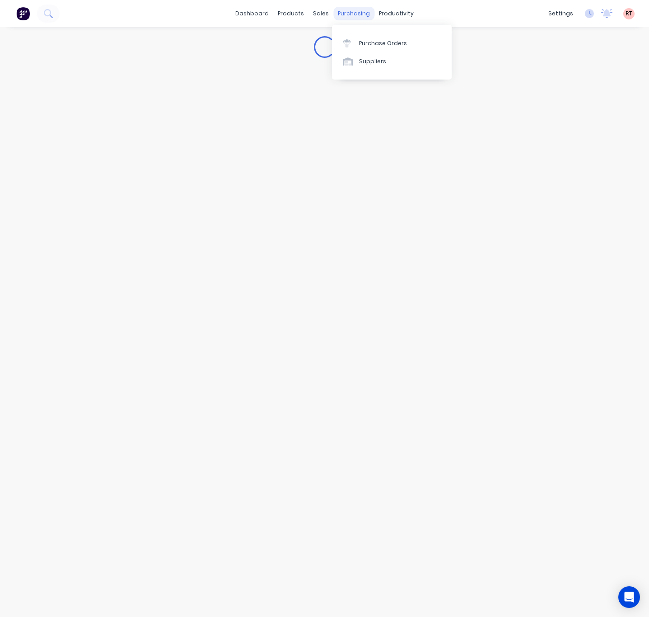
click at [362, 17] on div "purchasing" at bounding box center [354, 14] width 41 height 14
click at [347, 13] on div "purchasing" at bounding box center [349, 14] width 41 height 14
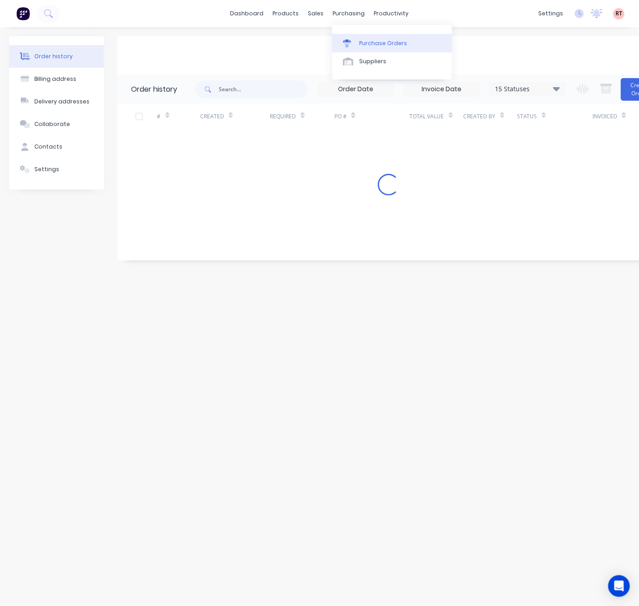
click at [358, 46] on link "Purchase Orders" at bounding box center [392, 43] width 120 height 18
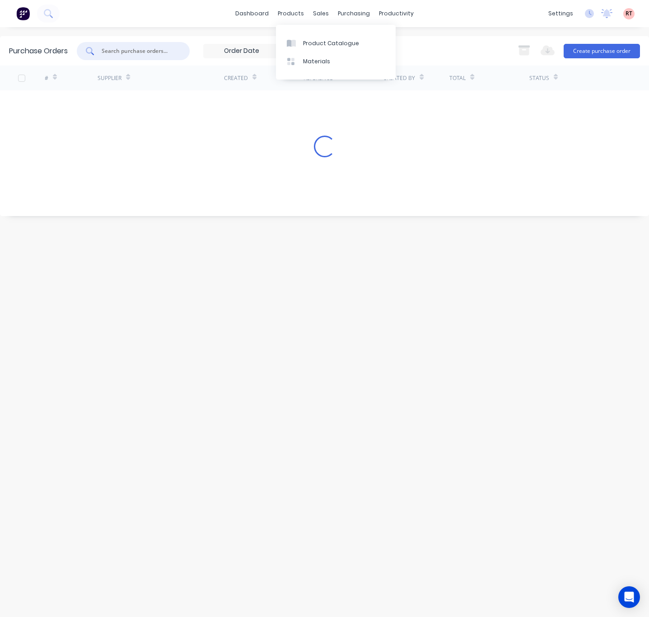
click at [168, 49] on input "text" at bounding box center [138, 51] width 75 height 9
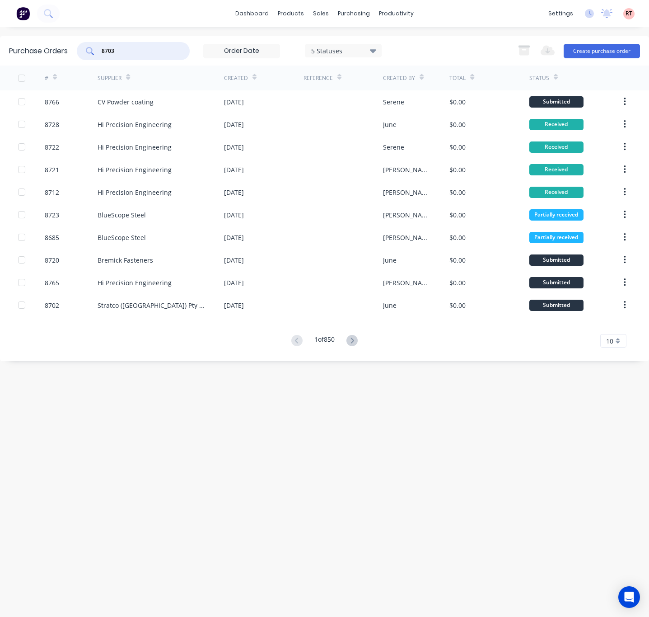
type input "8703"
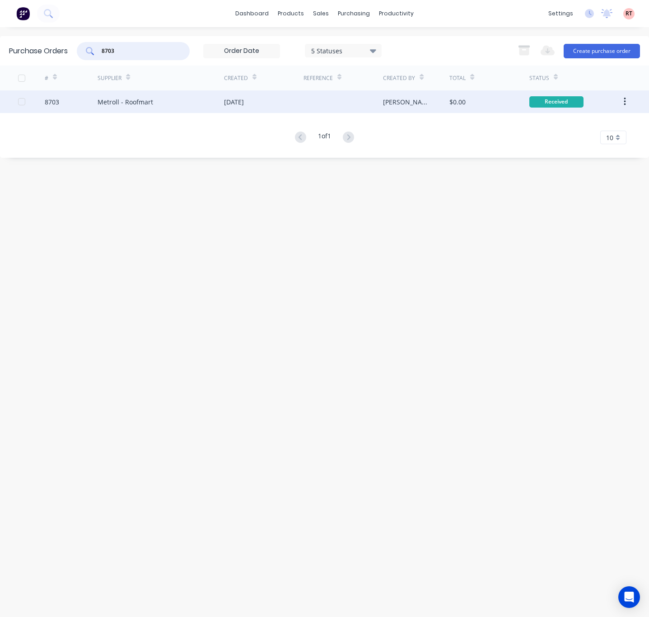
click at [350, 103] on div at bounding box center [344, 101] width 80 height 23
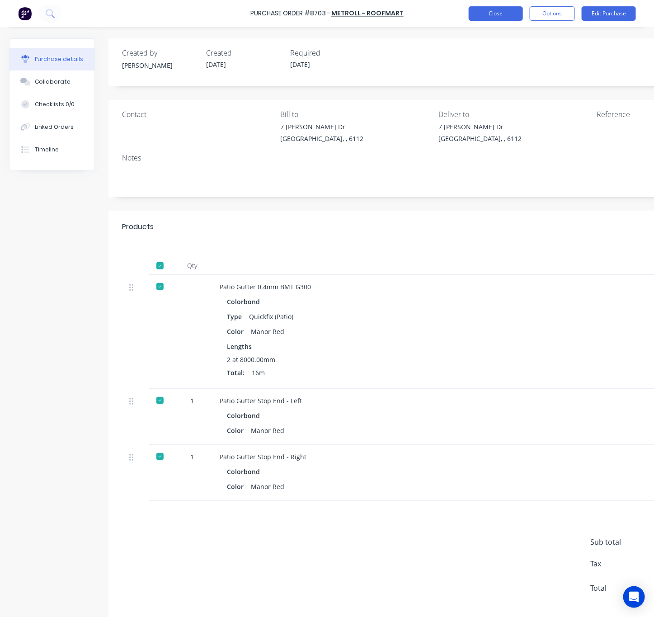
click at [489, 18] on button "Close" at bounding box center [496, 13] width 54 height 14
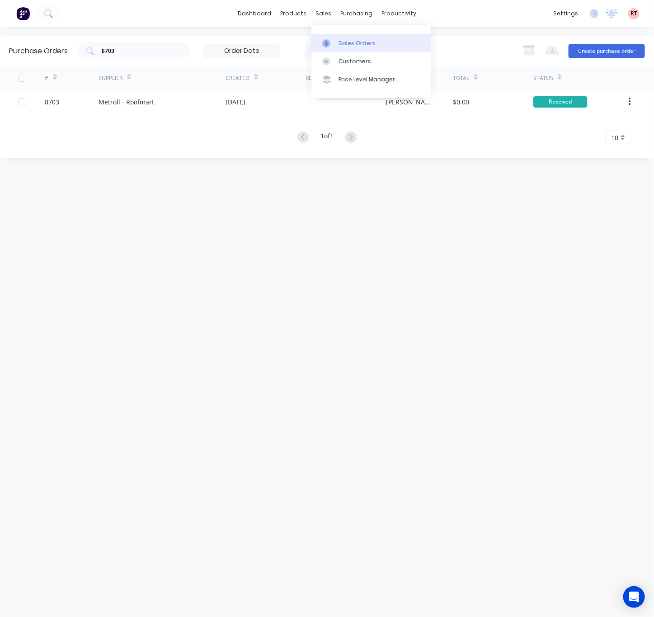
click at [353, 45] on div "Sales Orders" at bounding box center [356, 43] width 37 height 8
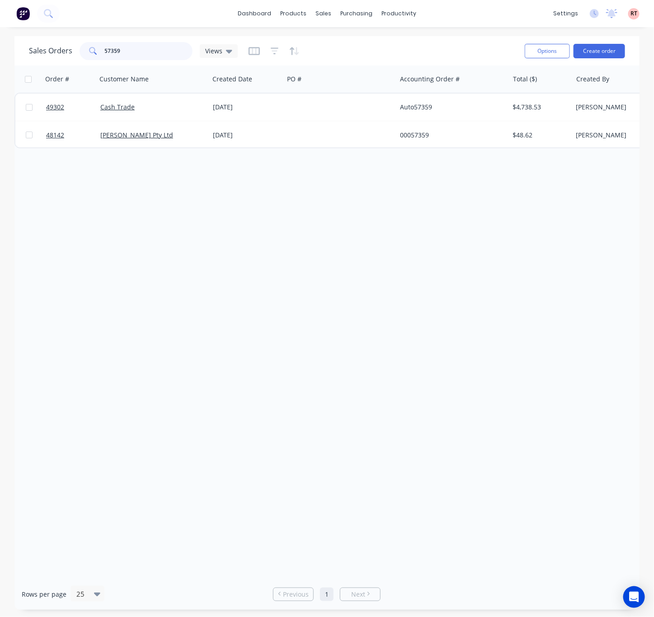
drag, startPoint x: 131, startPoint y: 48, endPoint x: 61, endPoint y: 52, distance: 69.2
click at [62, 52] on div "Sales Orders 57359 Views" at bounding box center [133, 51] width 209 height 18
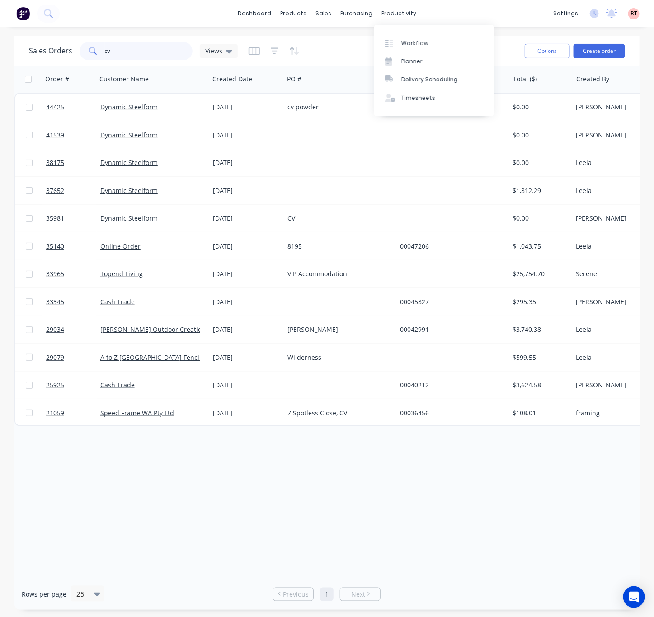
type input "cv"
drag, startPoint x: 320, startPoint y: 5, endPoint x: 329, endPoint y: 12, distance: 11.9
click at [322, 9] on div "dashboard products sales purchasing productivity dashboard products Product Cat…" at bounding box center [327, 13] width 654 height 27
click at [458, 15] on div "dashboard products sales purchasing productivity dashboard products Product Cat…" at bounding box center [327, 13] width 654 height 27
click at [344, 9] on div "purchasing" at bounding box center [356, 14] width 41 height 14
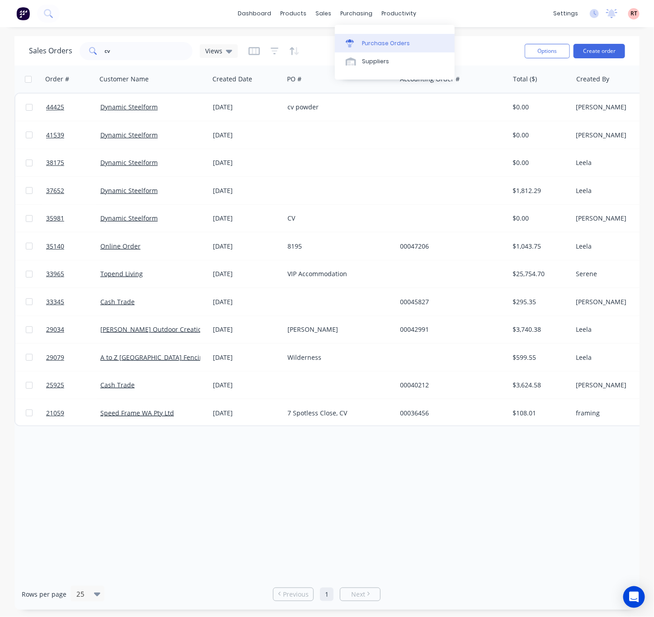
click at [377, 47] on div "Purchase Orders" at bounding box center [386, 43] width 48 height 8
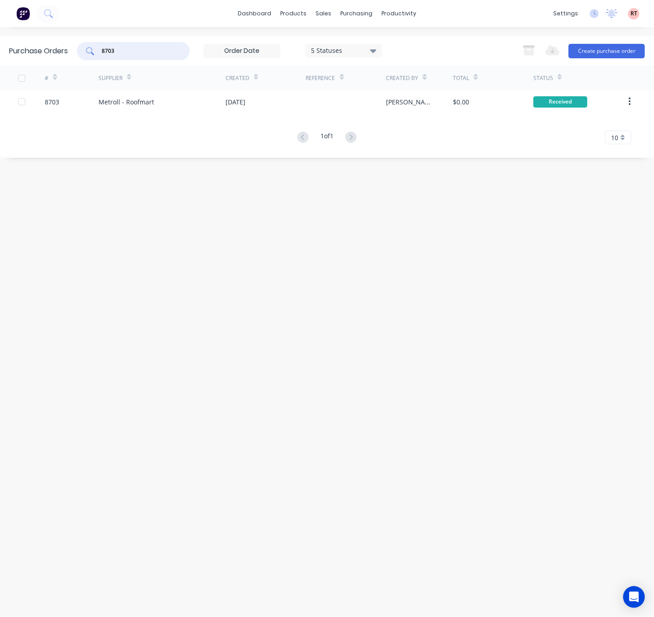
drag, startPoint x: 134, startPoint y: 45, endPoint x: 31, endPoint y: 58, distance: 103.9
click at [76, 55] on div "Purchase Orders 8703 5 Statuses 5 Statuses Export to Excel (XLSX) Create purcha…" at bounding box center [327, 50] width 654 height 29
type input "cv"
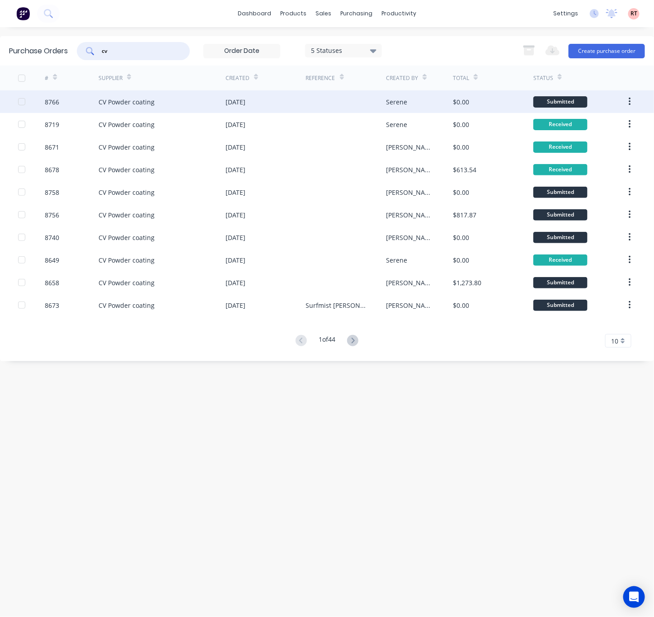
click at [304, 102] on div "[DATE]" at bounding box center [266, 101] width 80 height 23
